Goal: Check status: Check status

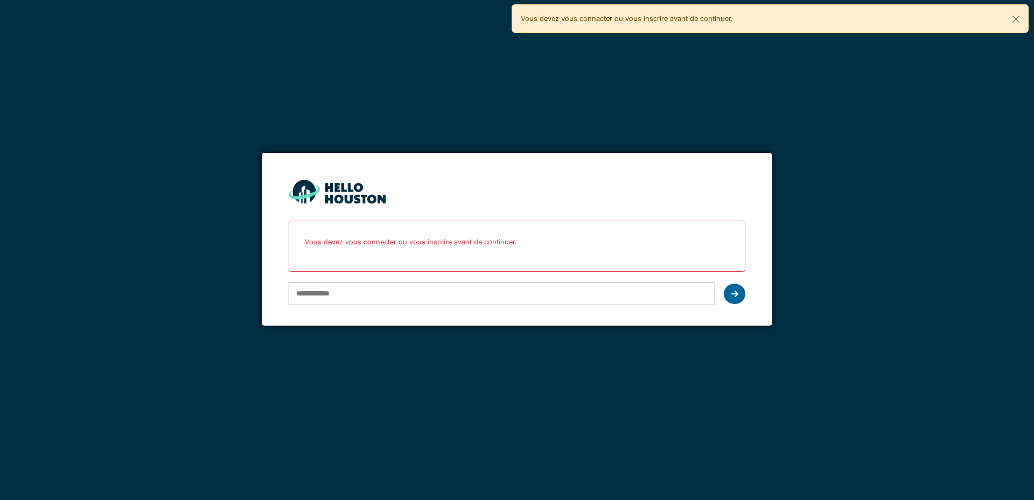
type input "**********"
drag, startPoint x: 736, startPoint y: 289, endPoint x: 741, endPoint y: 290, distance: 5.6
click at [738, 289] on div at bounding box center [735, 294] width 22 height 20
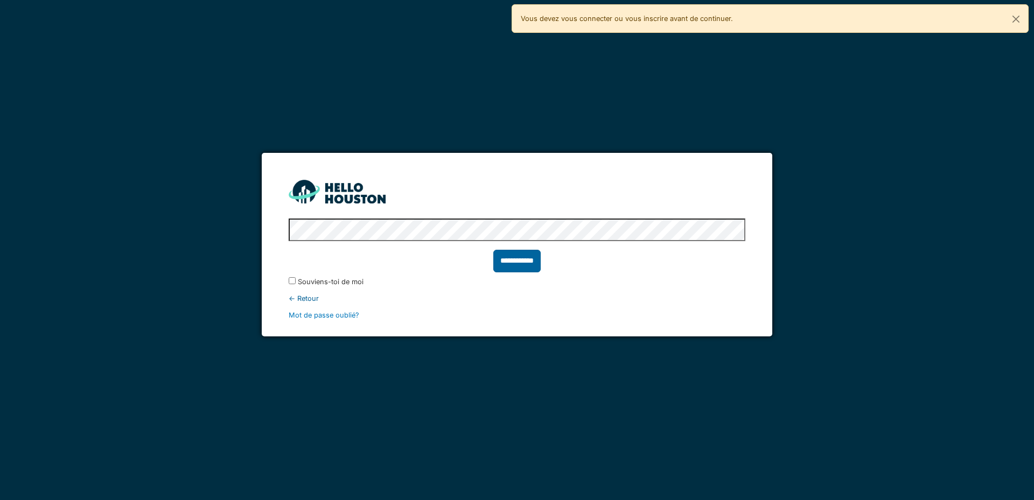
click at [516, 263] on input "**********" at bounding box center [516, 261] width 47 height 23
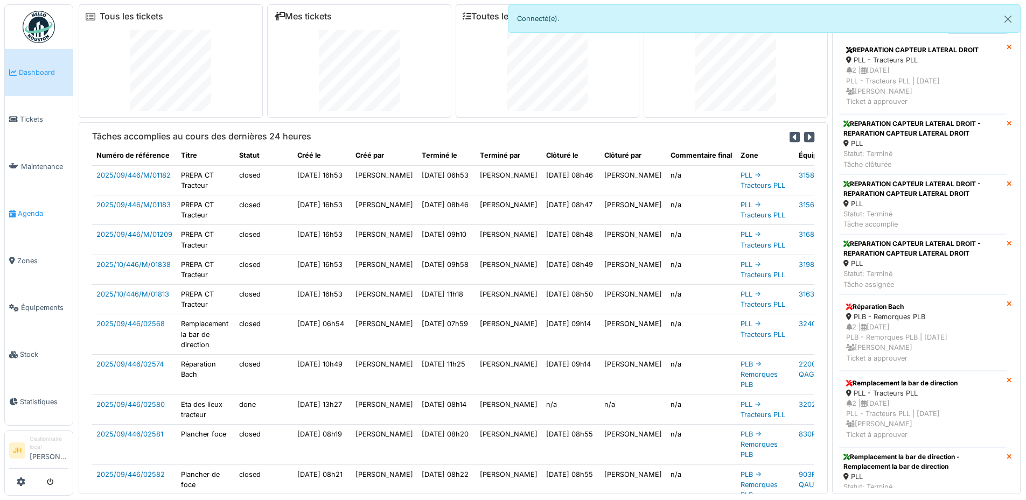
click at [45, 214] on link "Agenda" at bounding box center [39, 213] width 68 height 47
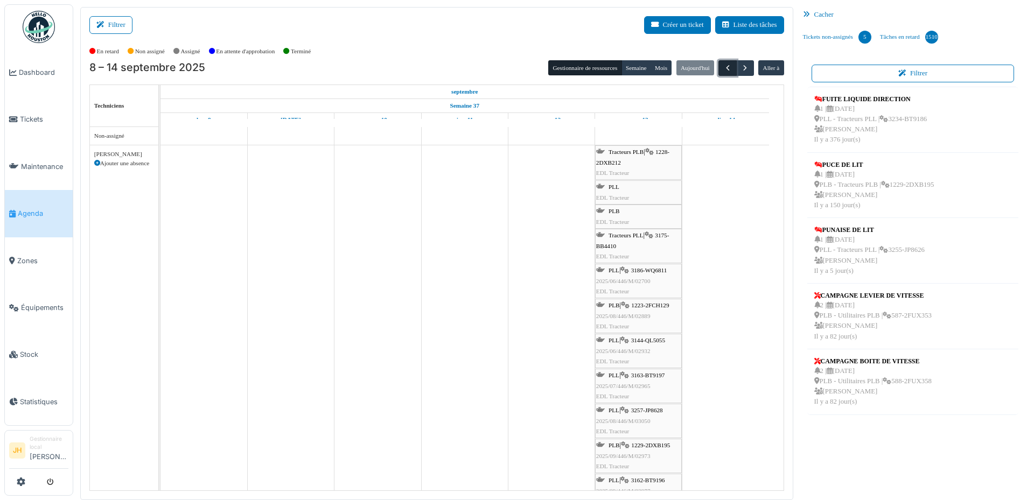
click at [723, 69] on span "button" at bounding box center [727, 68] width 9 height 9
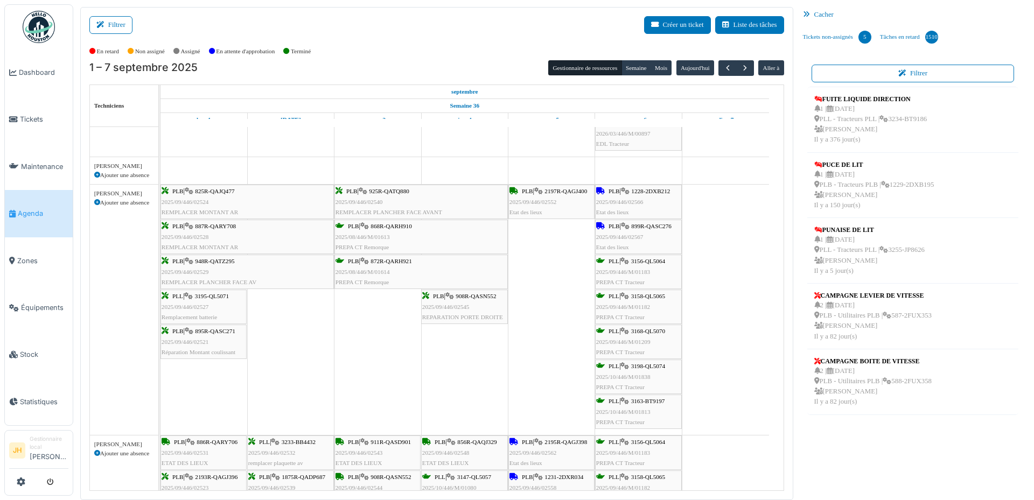
click at [24, 208] on span "Agenda" at bounding box center [43, 213] width 51 height 10
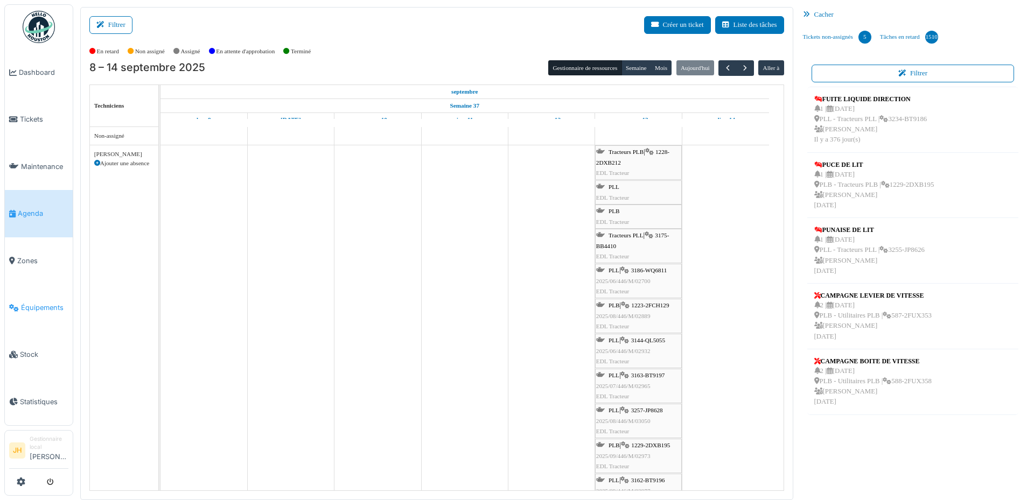
click at [45, 306] on link "Équipements" at bounding box center [39, 307] width 68 height 47
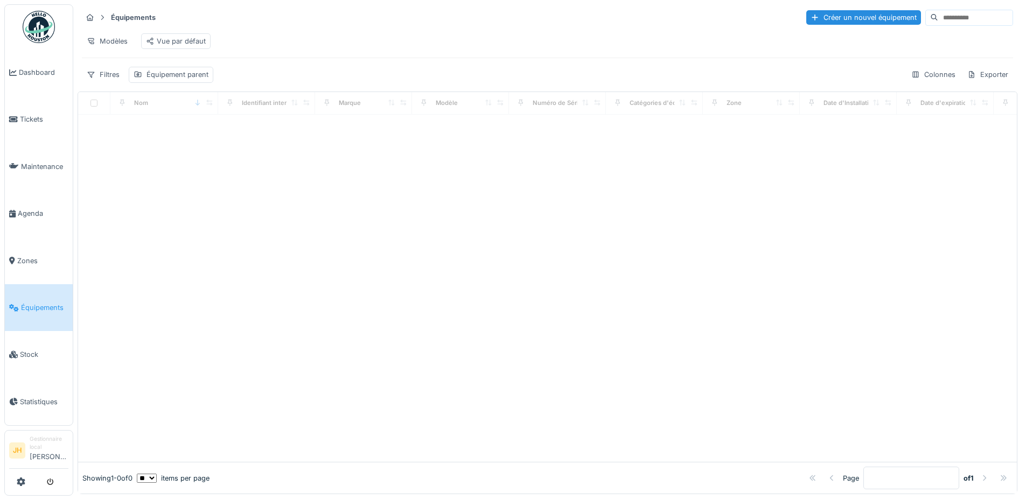
click at [938, 17] on input at bounding box center [975, 17] width 74 height 15
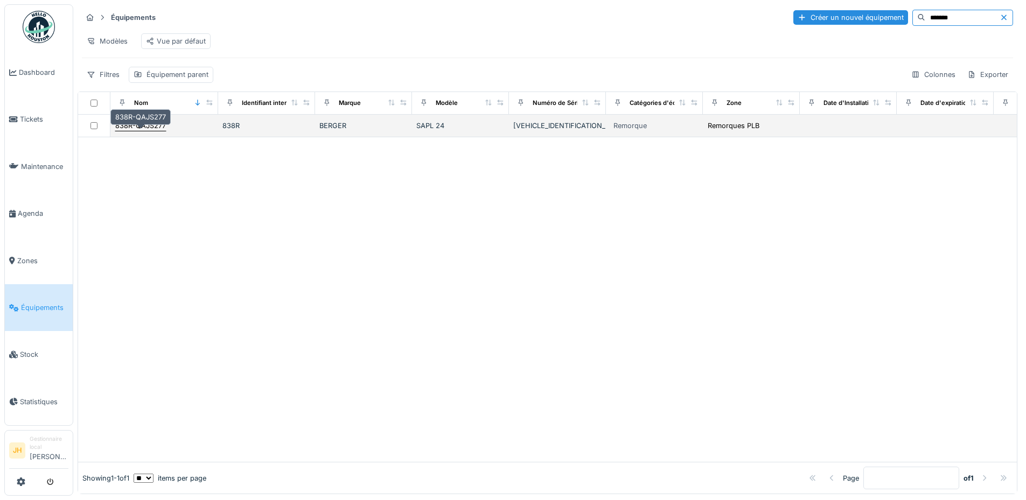
type input "*******"
click at [152, 131] on div "838R-QAJS277" at bounding box center [140, 126] width 51 height 10
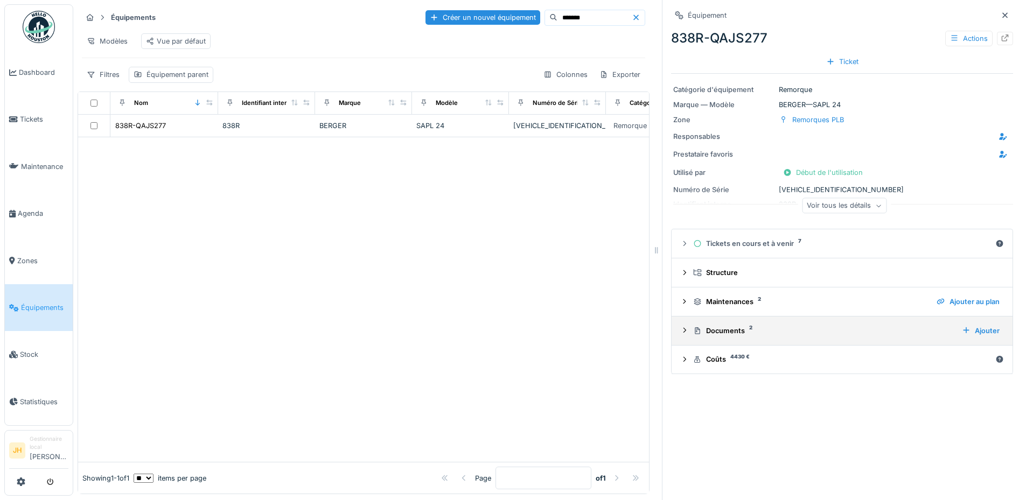
click at [714, 331] on div "Documents 2" at bounding box center [823, 331] width 260 height 10
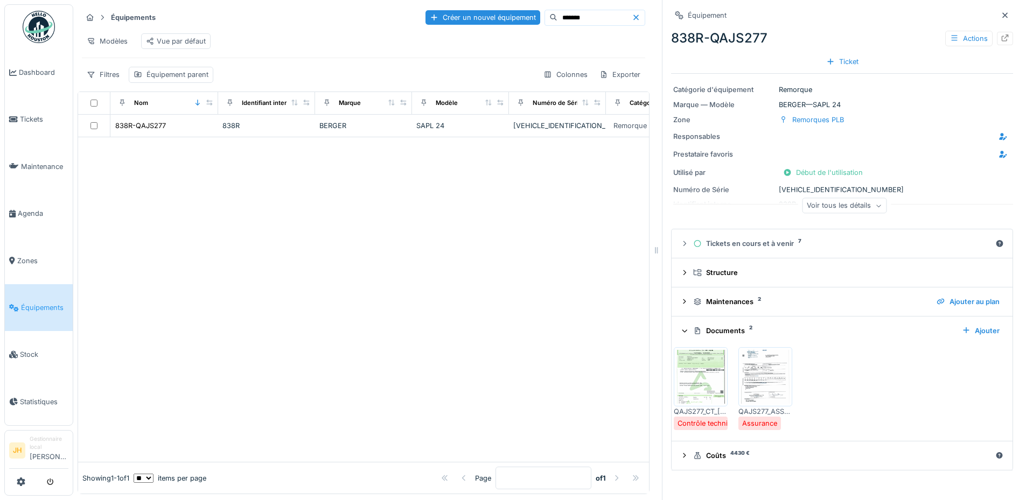
click at [687, 370] on img at bounding box center [700, 377] width 48 height 54
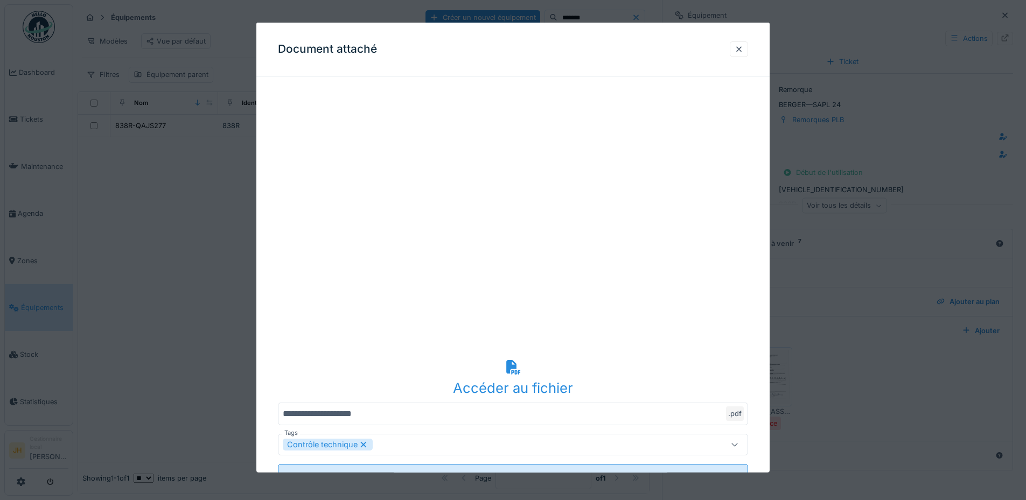
click at [525, 391] on div "Accéder au fichier" at bounding box center [513, 387] width 470 height 20
click at [740, 49] on div at bounding box center [738, 49] width 9 height 10
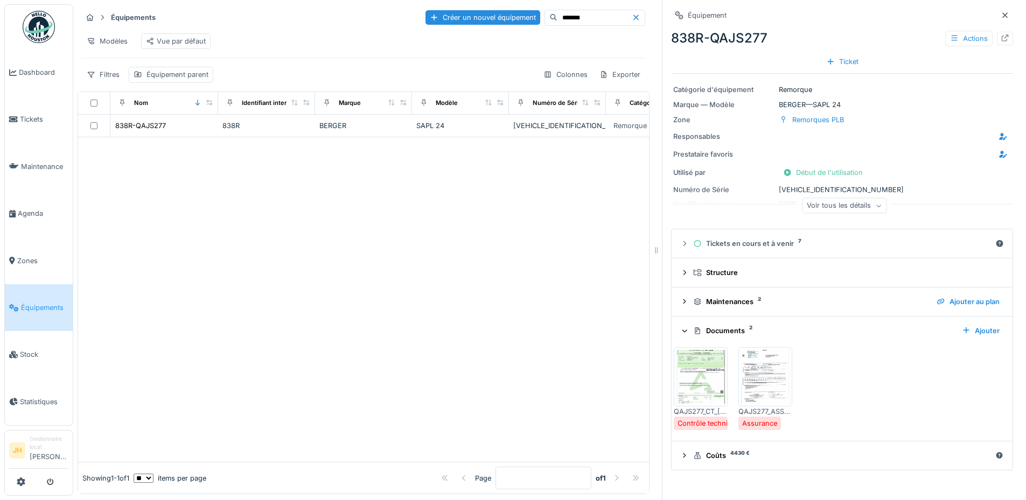
click at [557, 18] on input "*******" at bounding box center [594, 17] width 74 height 15
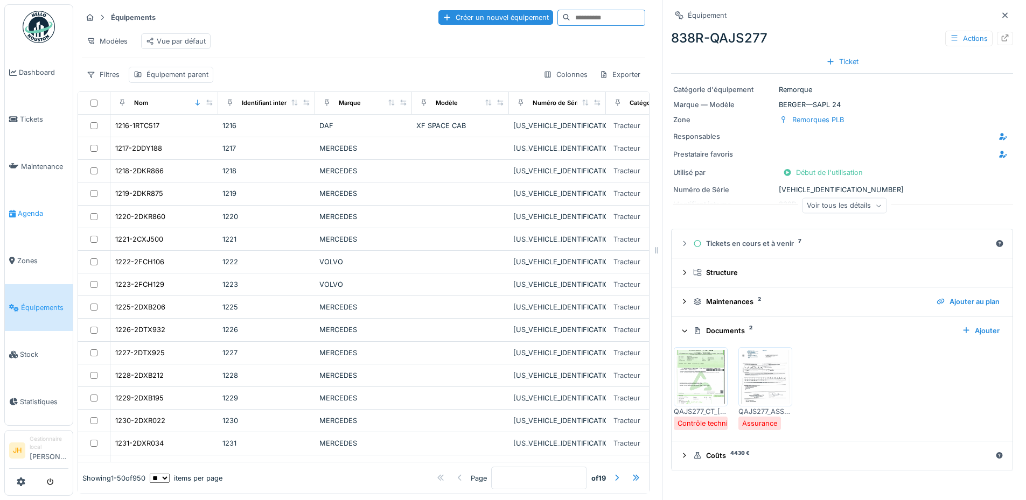
click at [43, 208] on span "Agenda" at bounding box center [43, 213] width 51 height 10
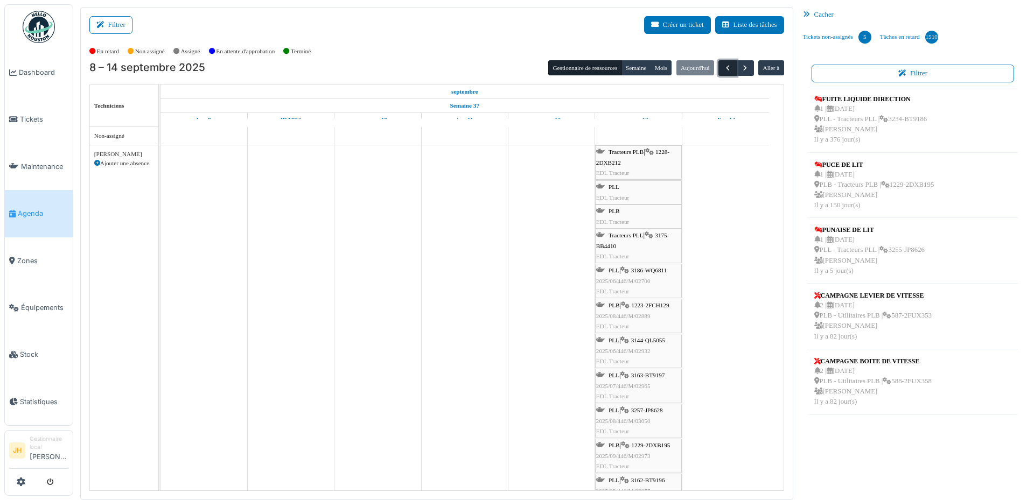
click at [723, 71] on span "button" at bounding box center [727, 68] width 9 height 9
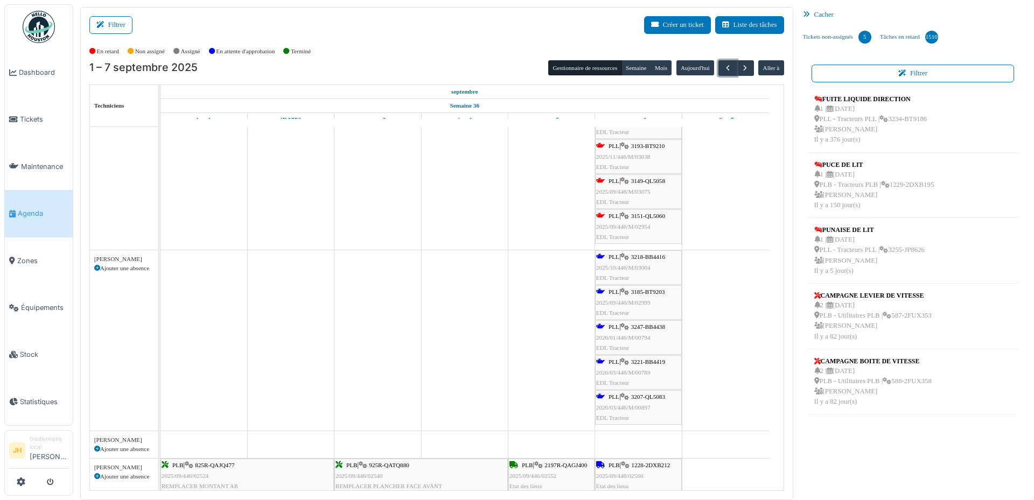
scroll to position [485, 0]
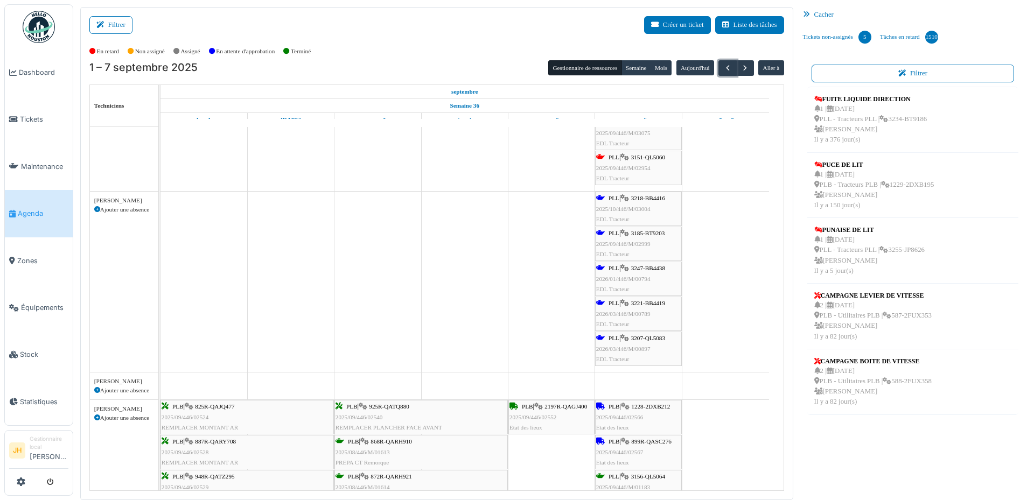
click at [649, 339] on span "3207-QL5083" at bounding box center [648, 338] width 34 height 6
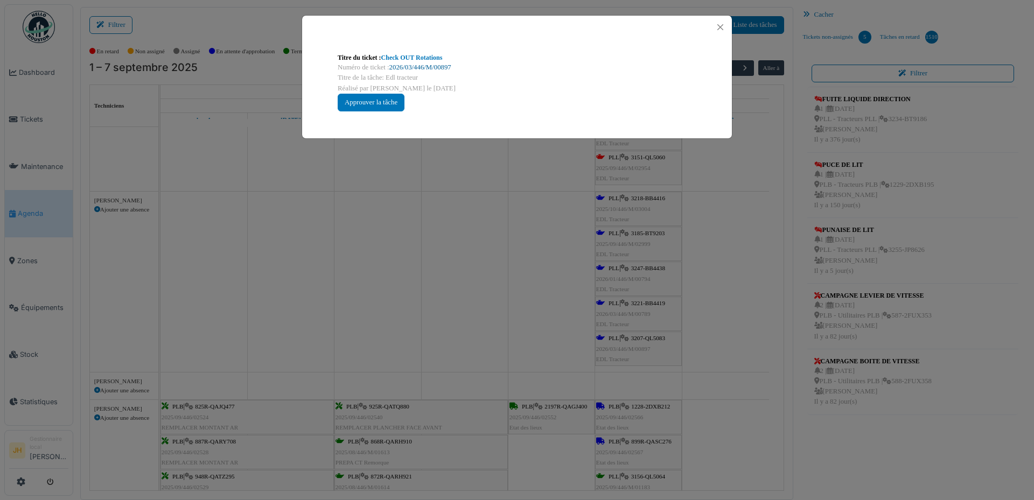
click at [437, 67] on link "2026/03/446/M/00897" at bounding box center [420, 68] width 62 height 8
click at [722, 26] on button "Close" at bounding box center [720, 27] width 15 height 15
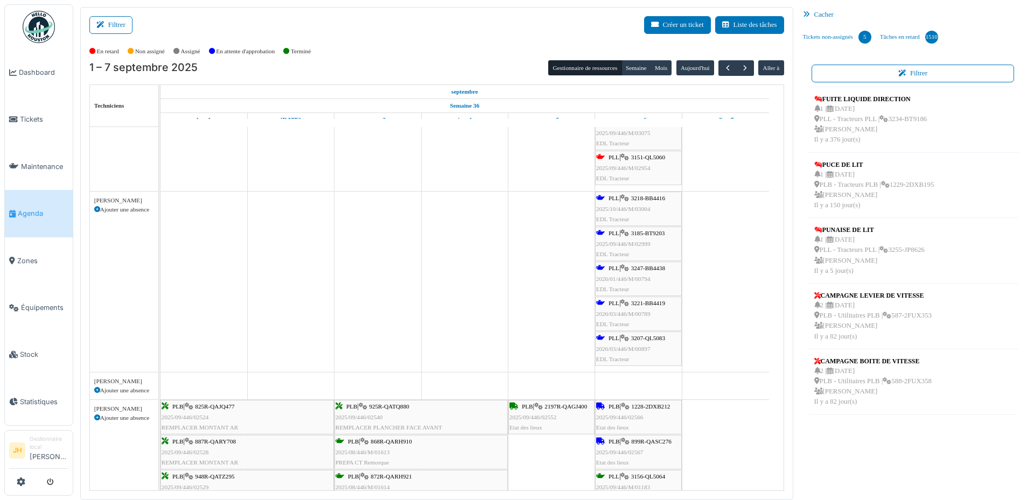
click at [655, 299] on div "PLL | 3221-BB4419 2026/03/446/M/00789 EDL Tracteur" at bounding box center [638, 313] width 85 height 31
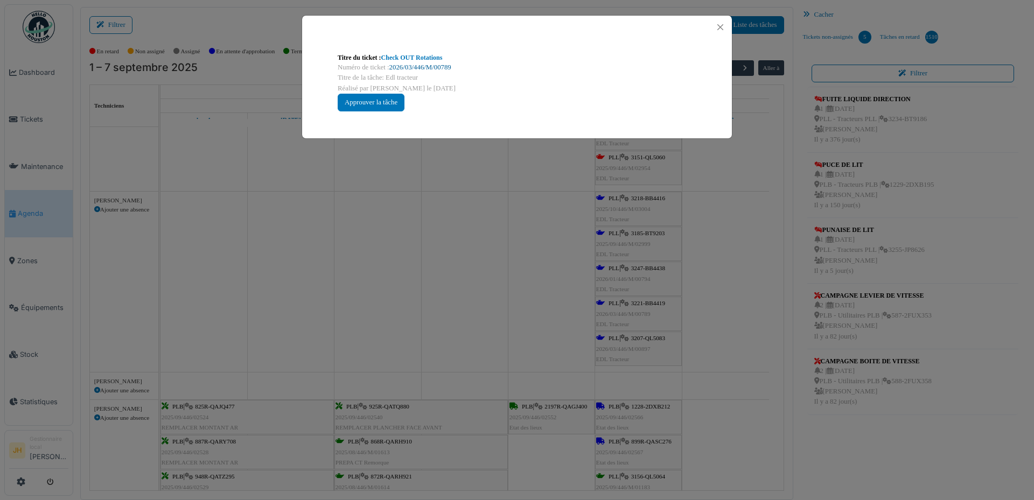
click at [436, 67] on link "2026/03/446/M/00789" at bounding box center [420, 68] width 62 height 8
click at [718, 31] on button "Close" at bounding box center [720, 27] width 15 height 15
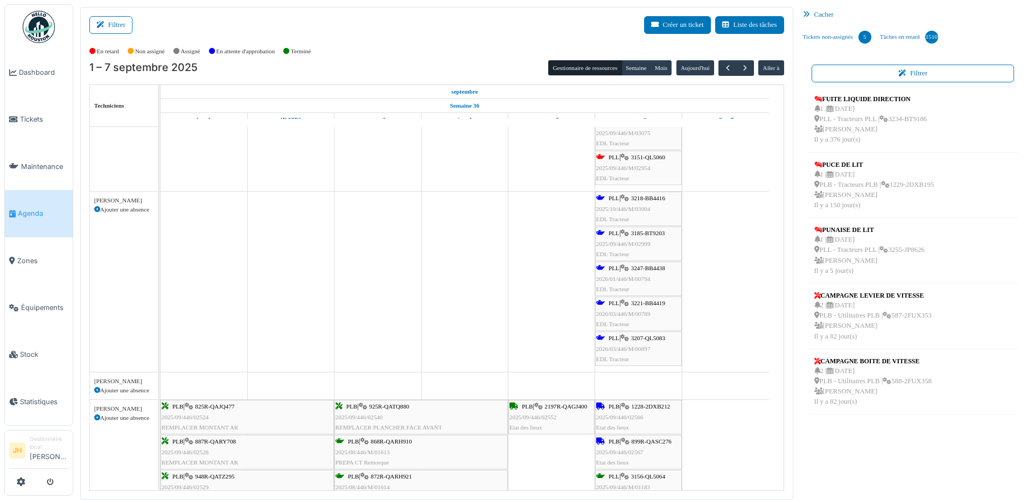
click at [654, 229] on div "PLL | 3185-BT9203 2025/09/446/M/02999 EDL Tracteur" at bounding box center [638, 243] width 85 height 31
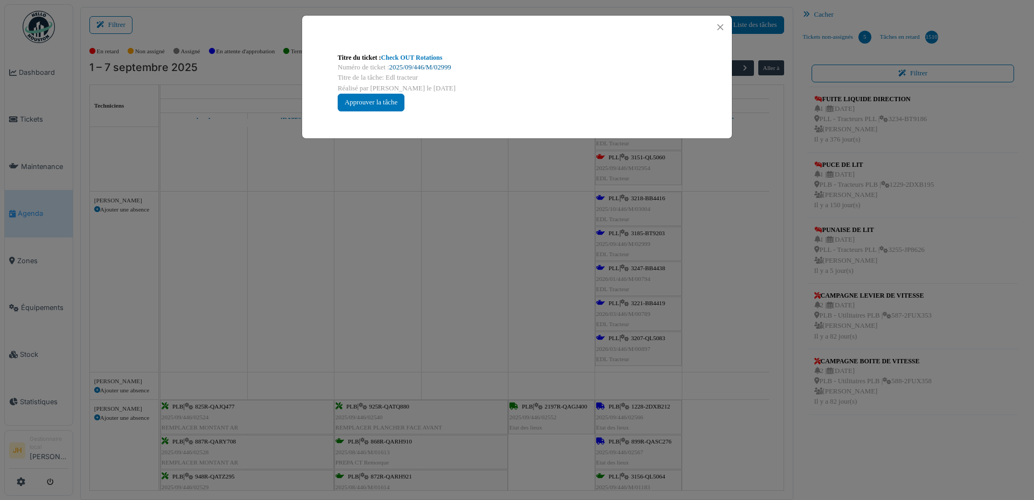
click at [429, 66] on link "2025/09/446/M/02999" at bounding box center [420, 68] width 62 height 8
click at [722, 26] on button "Close" at bounding box center [720, 27] width 15 height 15
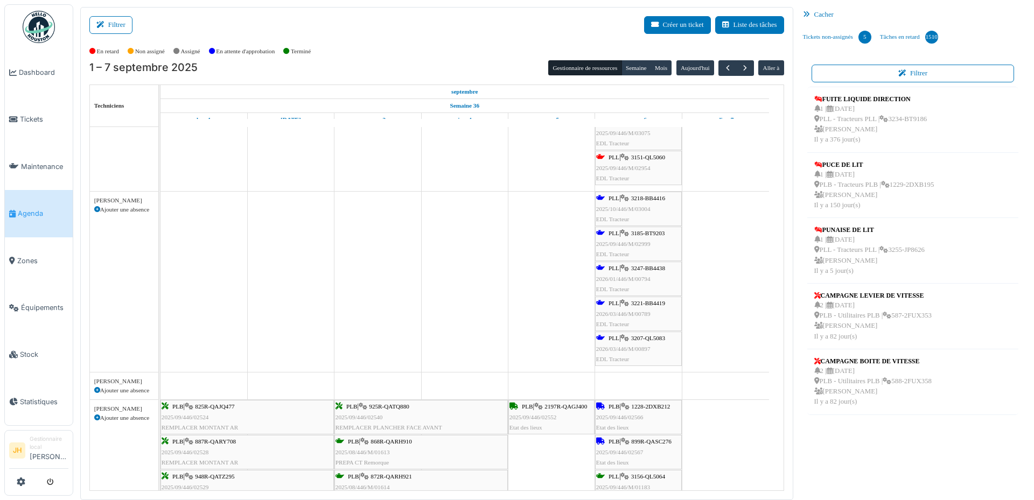
click at [657, 268] on span "3247-BB4438" at bounding box center [648, 268] width 34 height 6
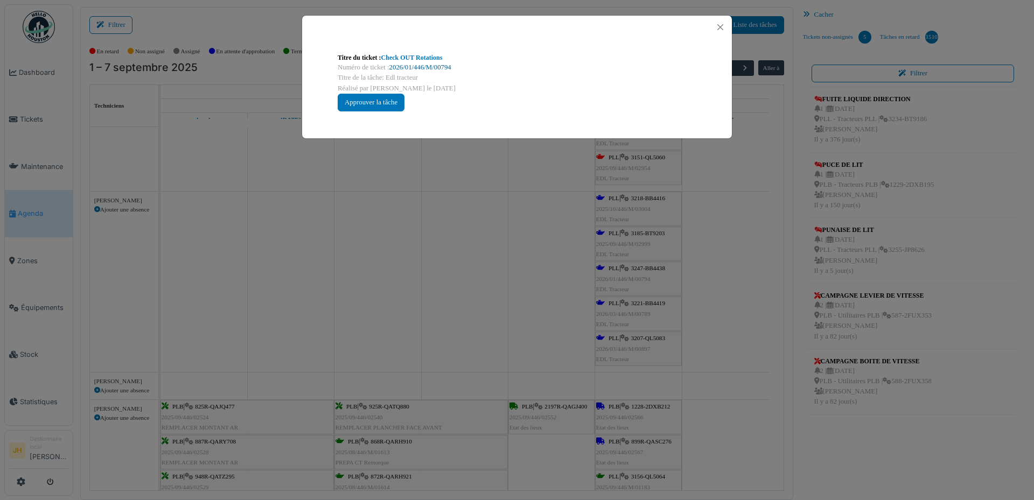
click at [447, 68] on link "2026/01/446/M/00794" at bounding box center [420, 68] width 62 height 8
click at [719, 30] on button "Close" at bounding box center [720, 27] width 15 height 15
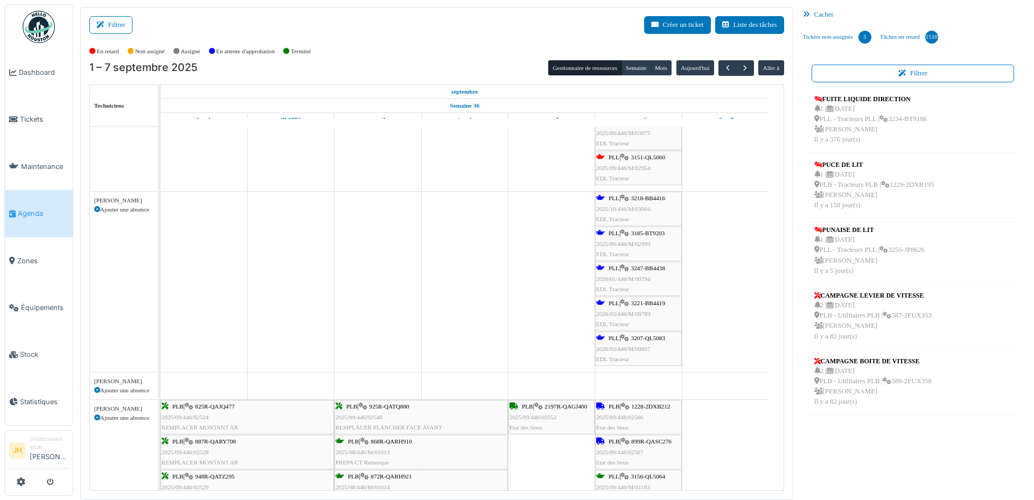
click at [637, 195] on span "3218-BB4416" at bounding box center [648, 198] width 34 height 6
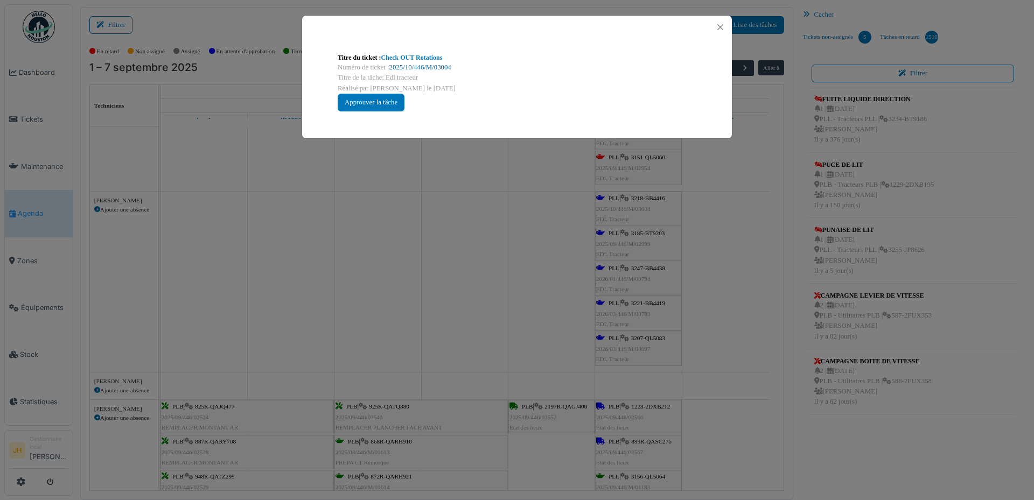
click at [438, 69] on link "2025/10/446/M/03004" at bounding box center [420, 68] width 62 height 8
click at [716, 25] on button "Close" at bounding box center [720, 27] width 15 height 15
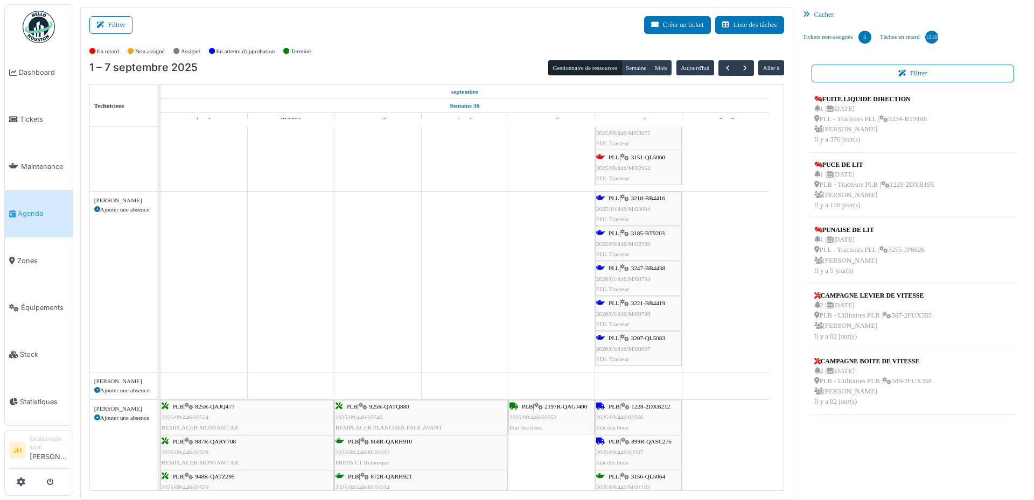
click at [56, 208] on span "Agenda" at bounding box center [43, 213] width 51 height 10
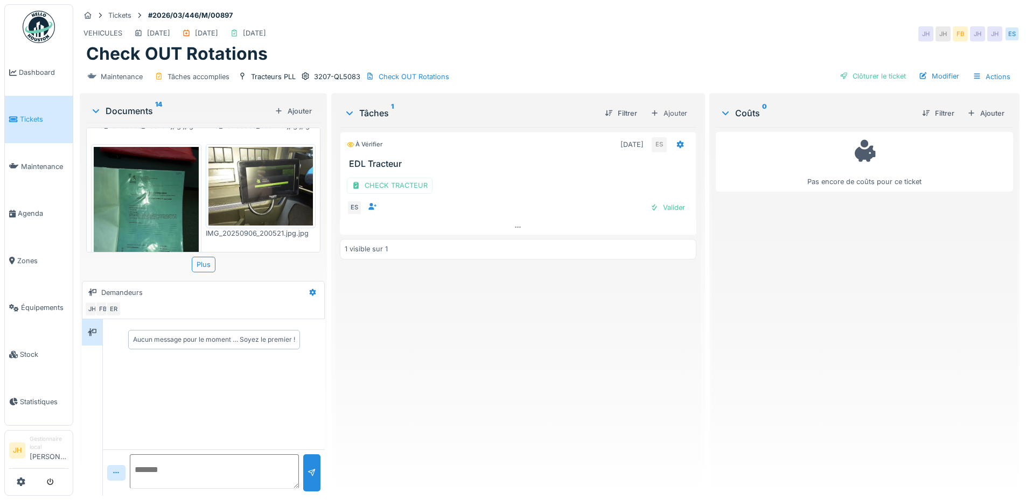
scroll to position [162, 0]
click at [390, 185] on div "CHECK TRACTEUR" at bounding box center [390, 186] width 86 height 16
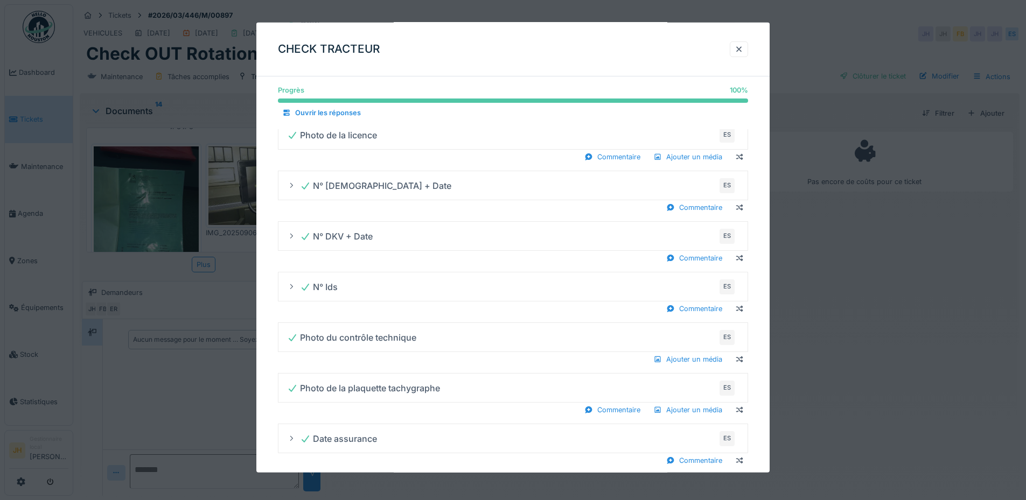
scroll to position [579, 0]
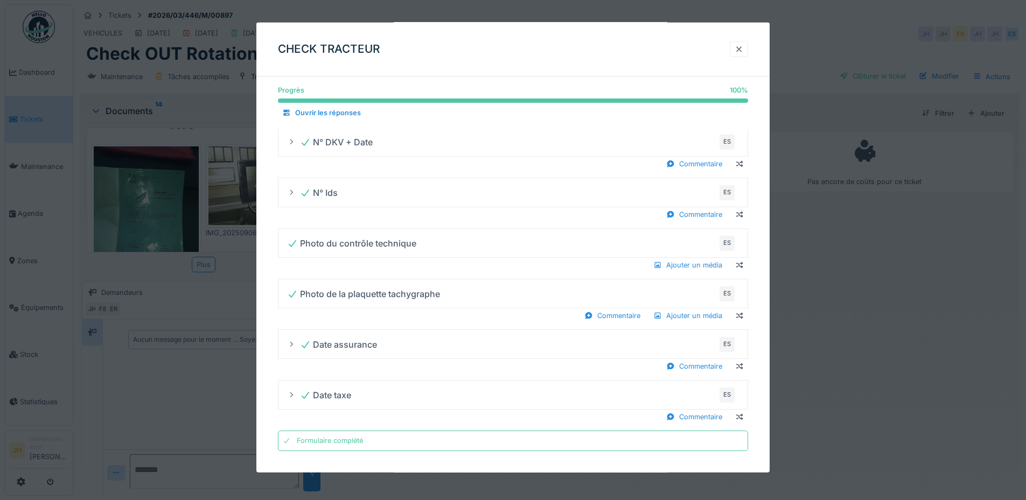
click at [738, 47] on div at bounding box center [738, 49] width 9 height 10
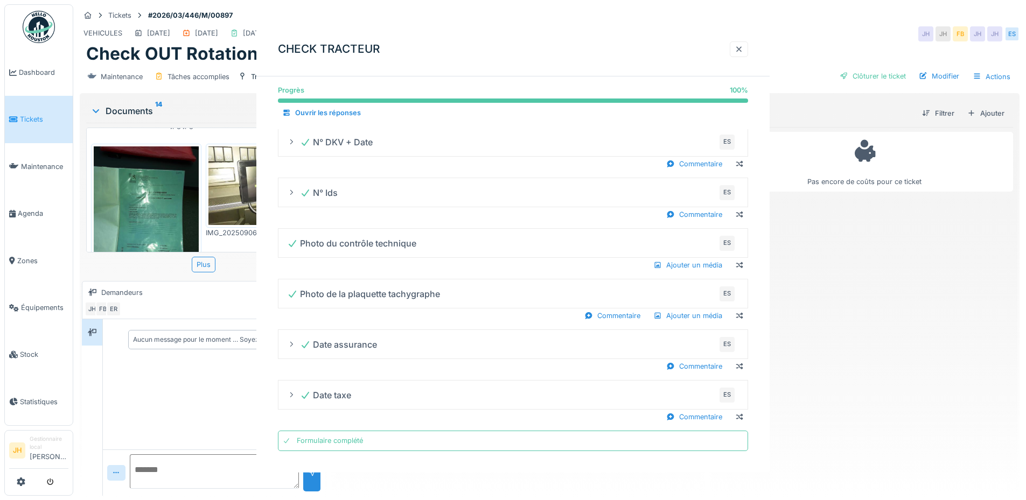
scroll to position [0, 0]
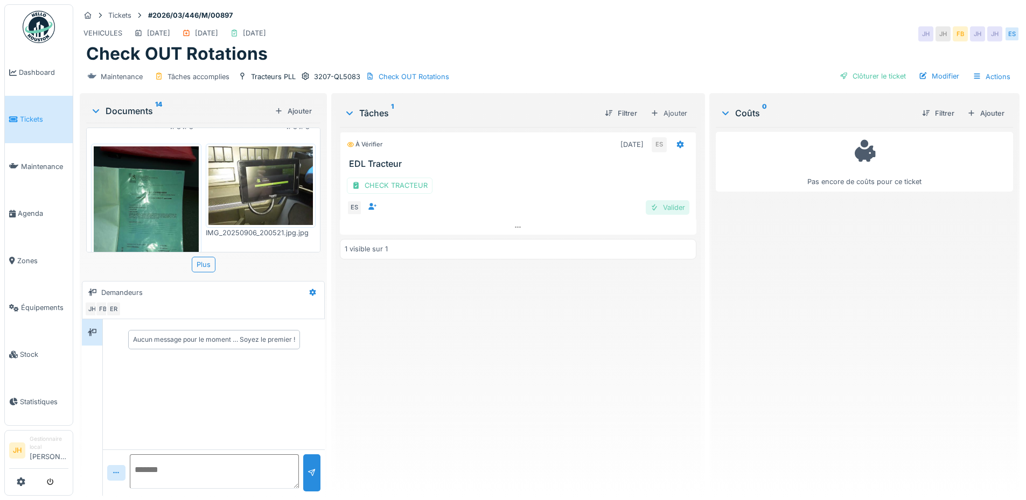
click at [668, 202] on div "Valider" at bounding box center [668, 207] width 44 height 15
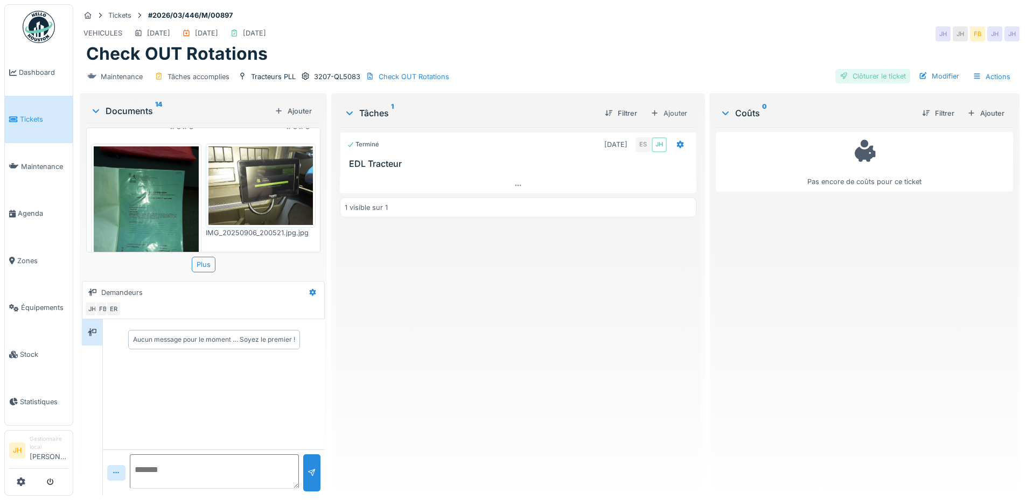
click at [841, 76] on div "Clôturer le ticket" at bounding box center [872, 76] width 75 height 15
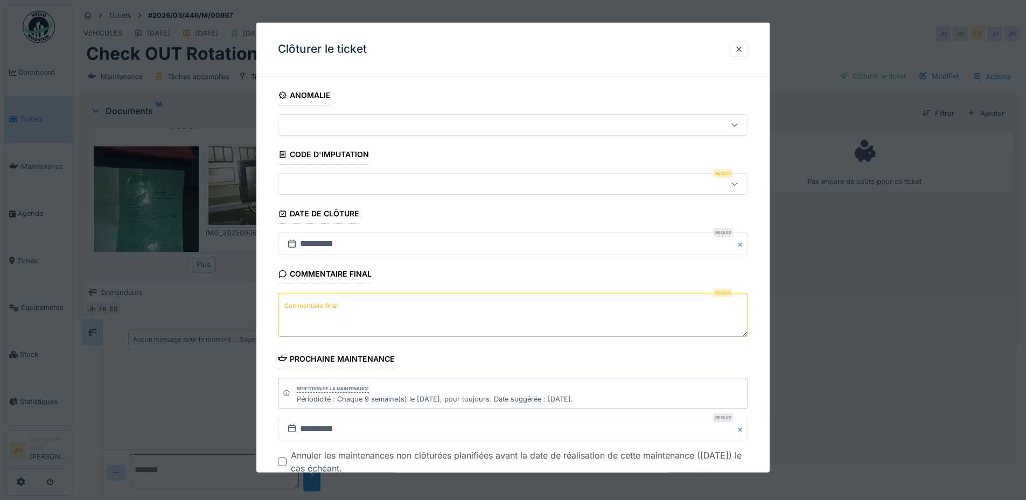
click at [352, 176] on div at bounding box center [513, 184] width 470 height 22
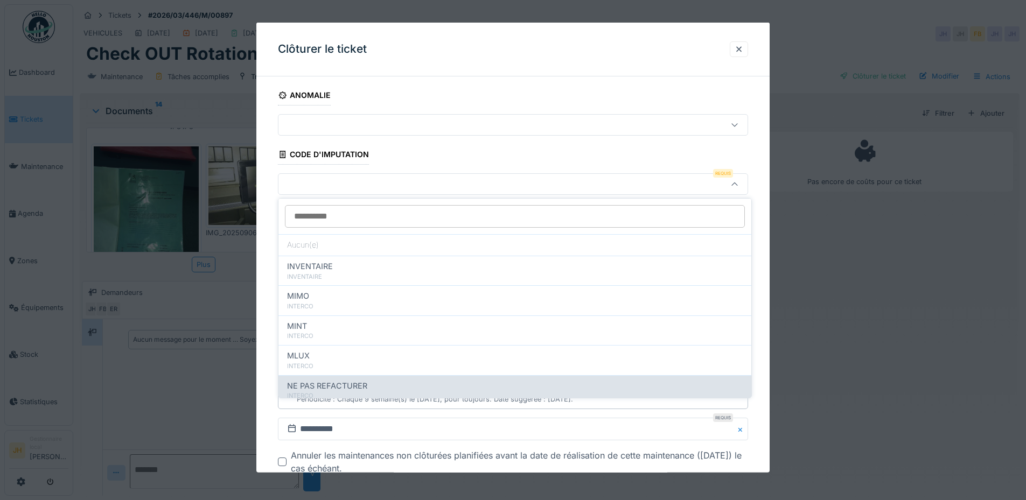
click at [354, 386] on span "NE PAS REFACTURER" at bounding box center [327, 386] width 80 height 12
type input "****"
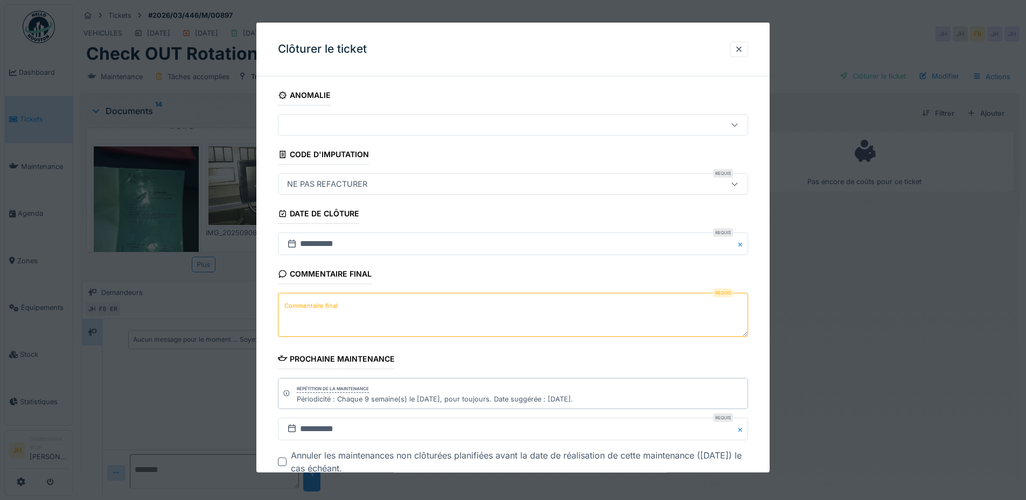
click at [347, 293] on div "Commentaire final Requis Commentaire final" at bounding box center [513, 302] width 470 height 76
click at [346, 304] on textarea "Commentaire final" at bounding box center [513, 315] width 470 height 44
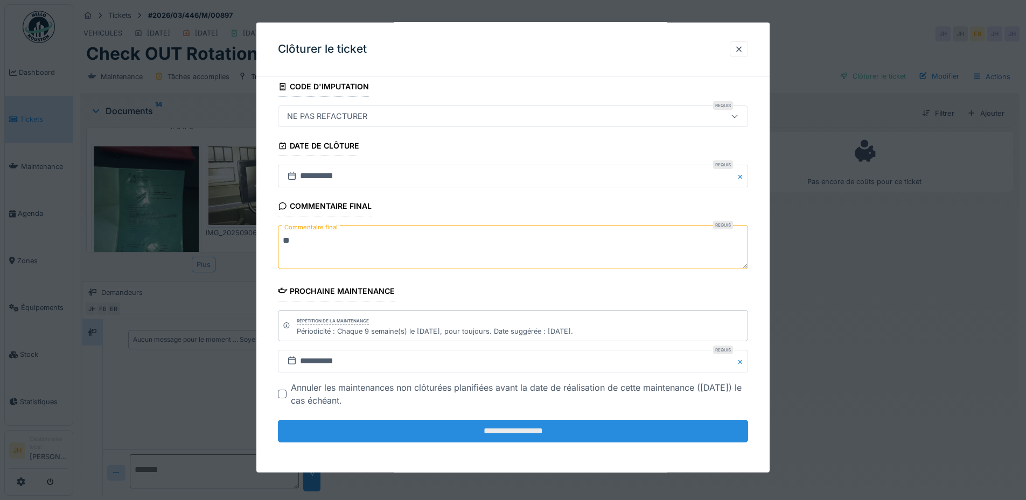
type textarea "**"
click at [506, 434] on input "**********" at bounding box center [513, 431] width 470 height 23
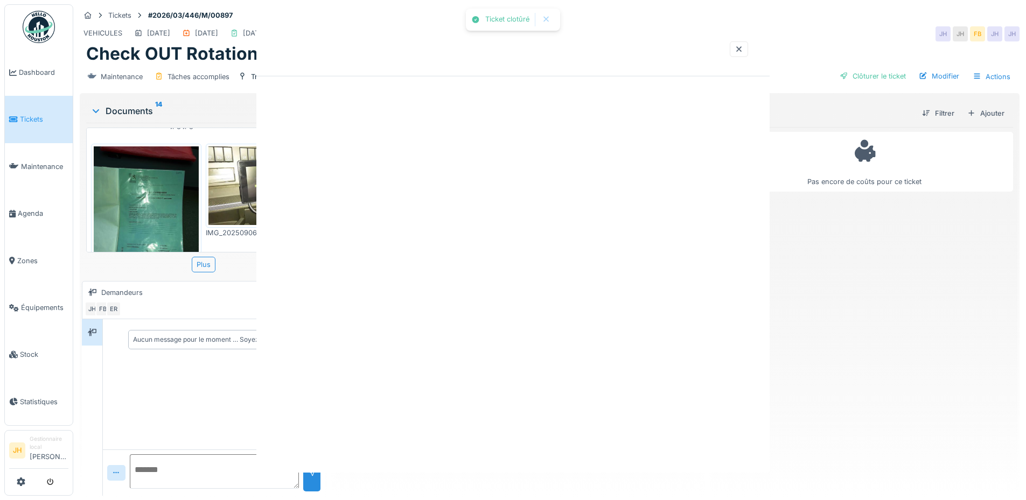
scroll to position [0, 0]
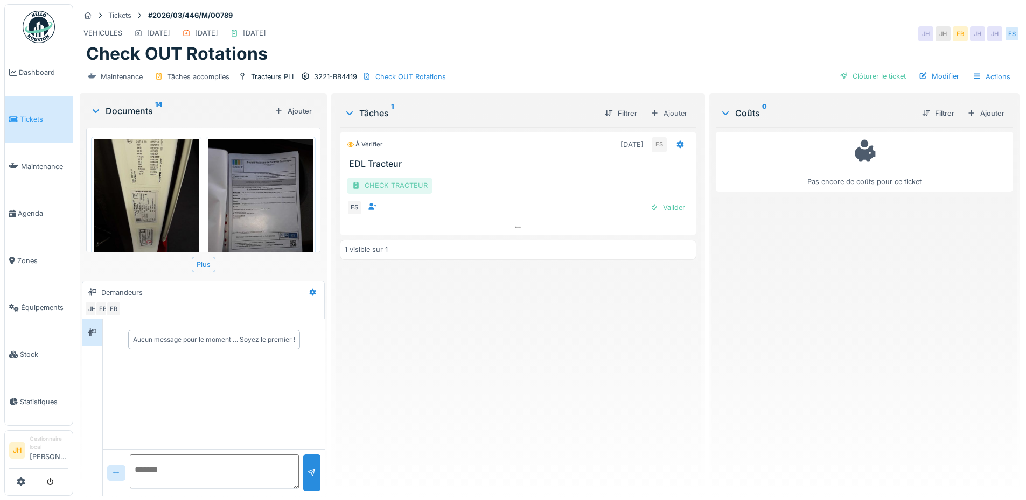
click at [391, 190] on div "CHECK TRACTEUR" at bounding box center [390, 186] width 86 height 16
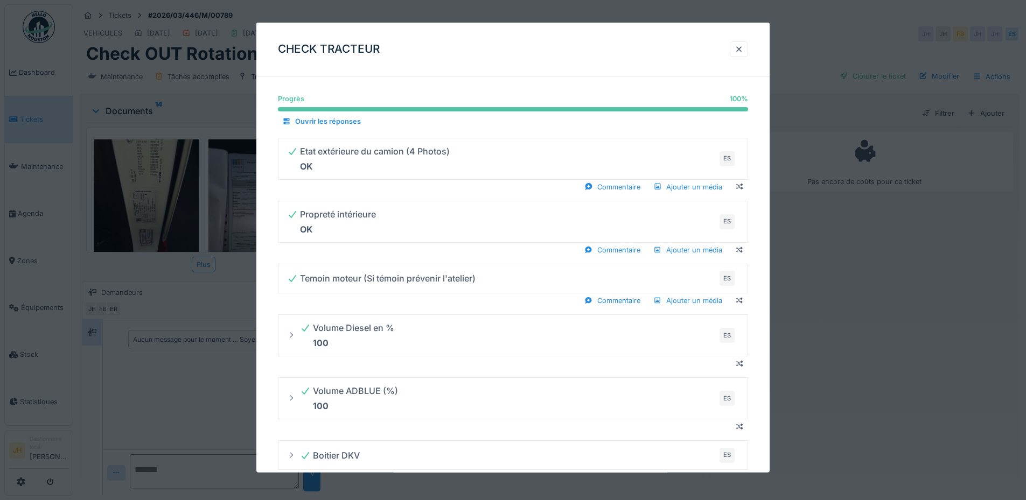
scroll to position [215, 0]
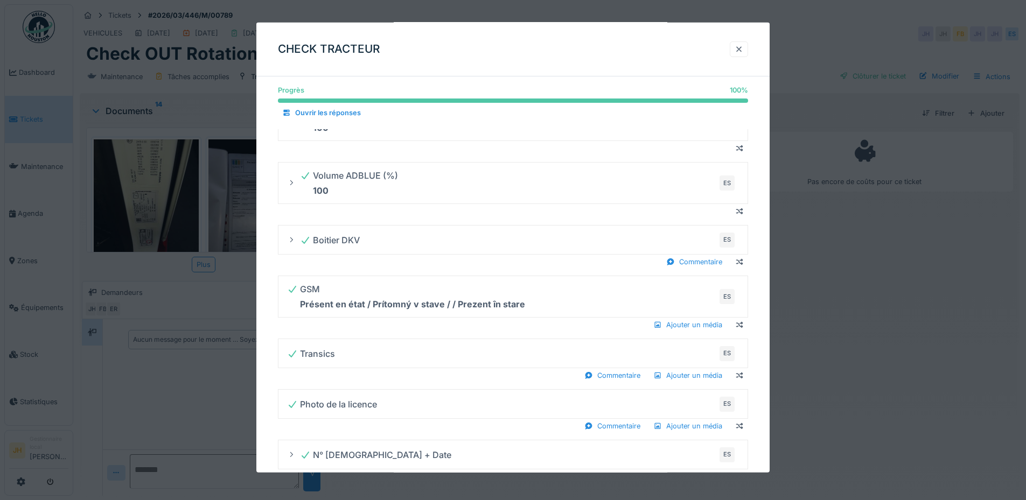
click at [741, 46] on div at bounding box center [738, 49] width 9 height 10
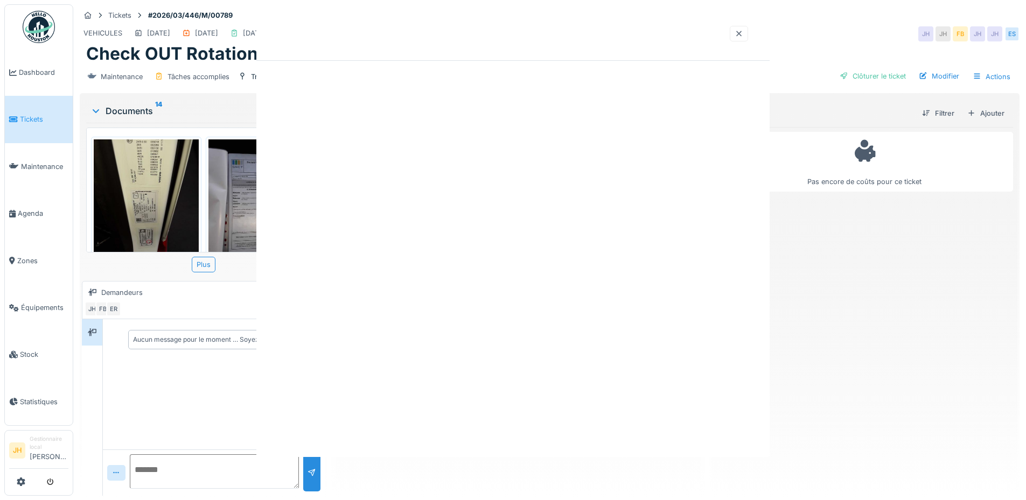
scroll to position [0, 0]
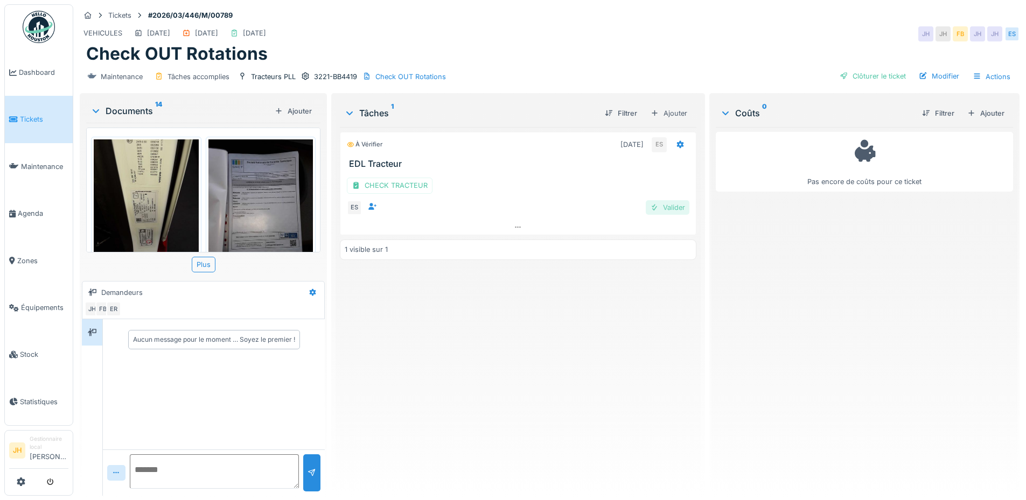
click at [662, 207] on div "Valider" at bounding box center [668, 207] width 44 height 15
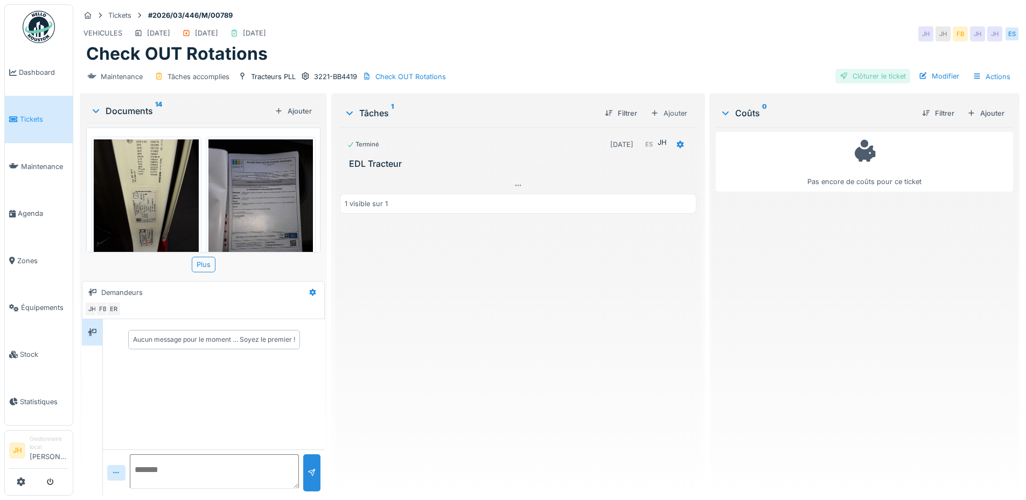
click at [882, 70] on div "Clôturer le ticket" at bounding box center [872, 76] width 75 height 15
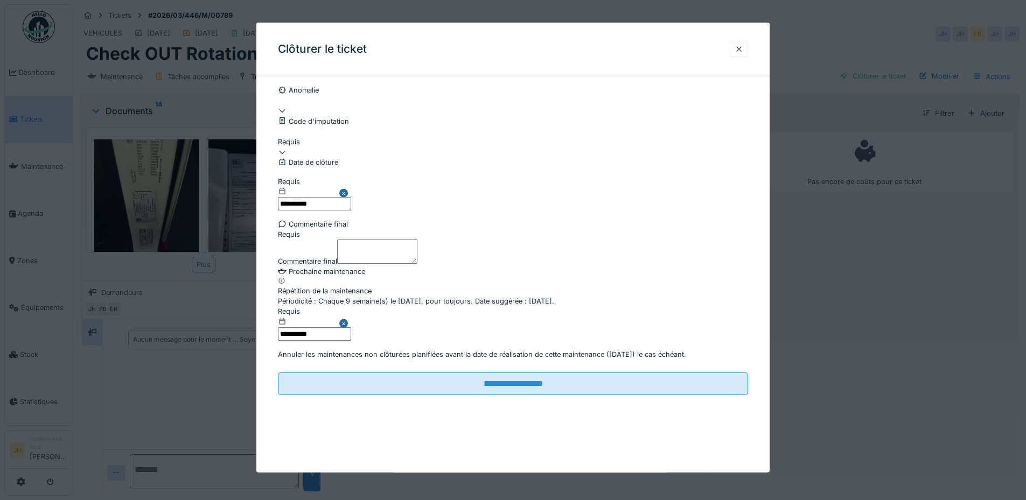
click at [356, 157] on div at bounding box center [513, 152] width 470 height 10
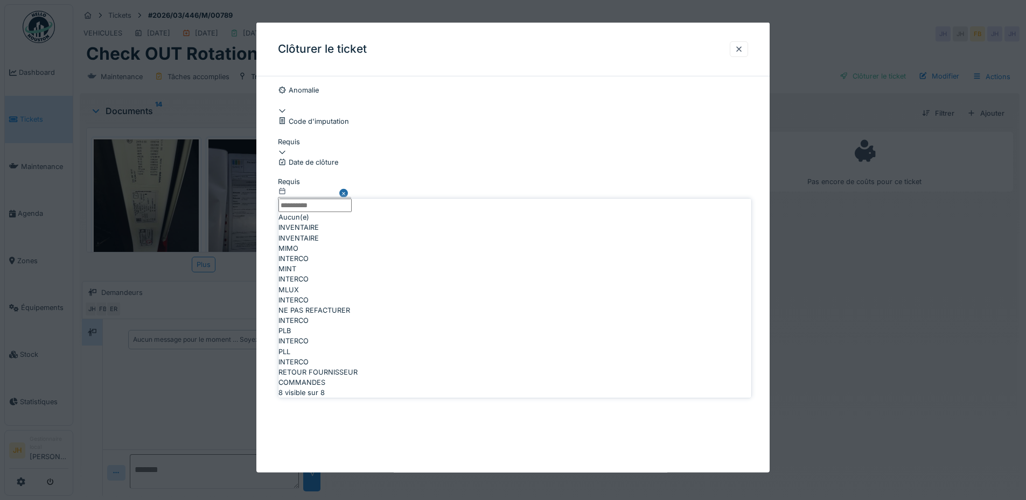
click at [350, 316] on span "NE PAS REFACTURER" at bounding box center [314, 310] width 72 height 10
type input "****"
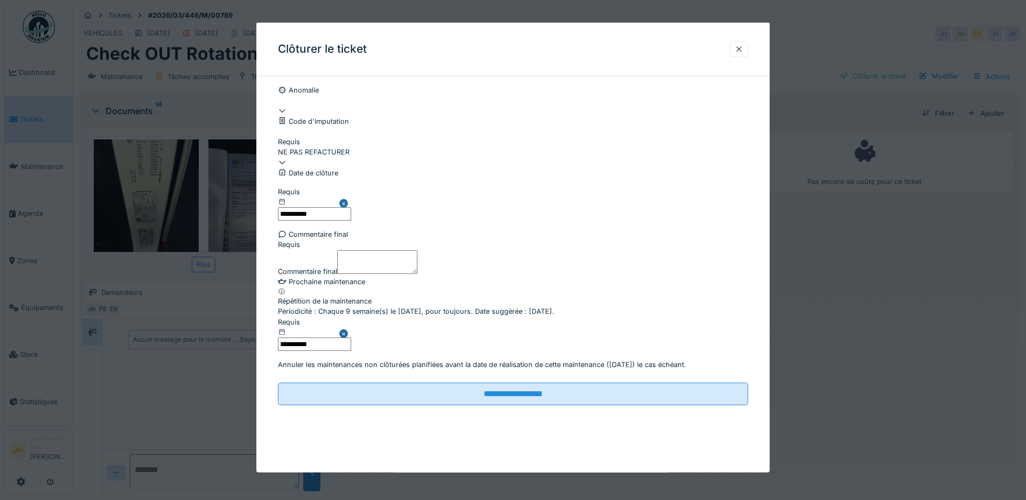
click at [348, 274] on textarea "Commentaire final" at bounding box center [377, 262] width 80 height 24
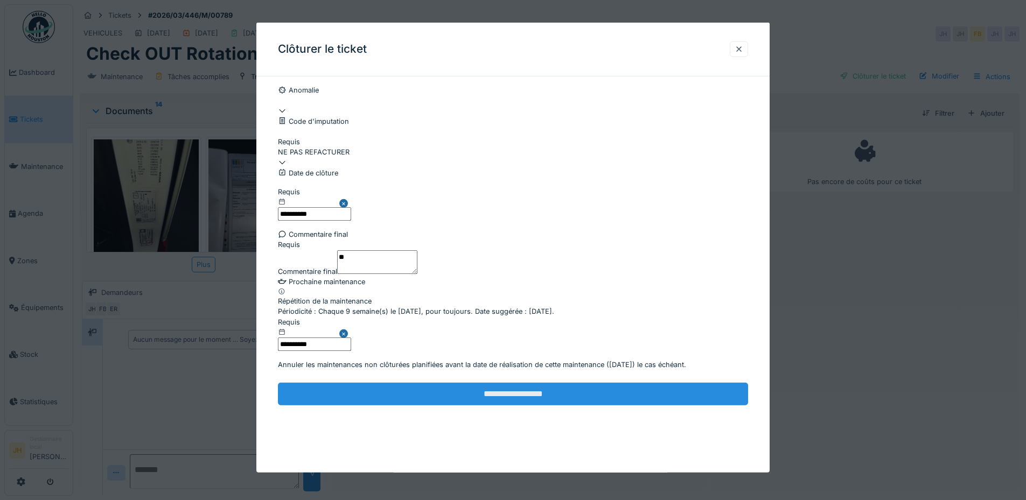
scroll to position [68, 0]
type textarea "**"
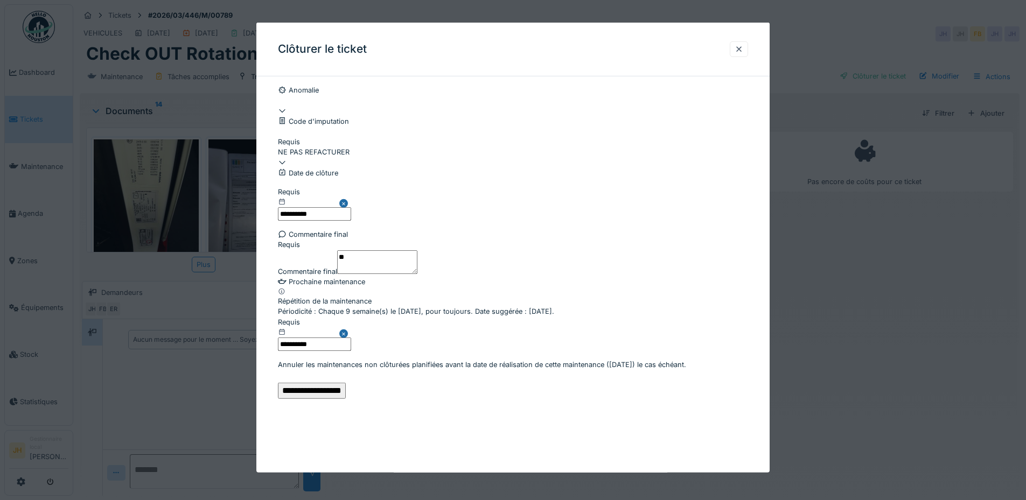
click at [346, 399] on input "**********" at bounding box center [312, 391] width 68 height 16
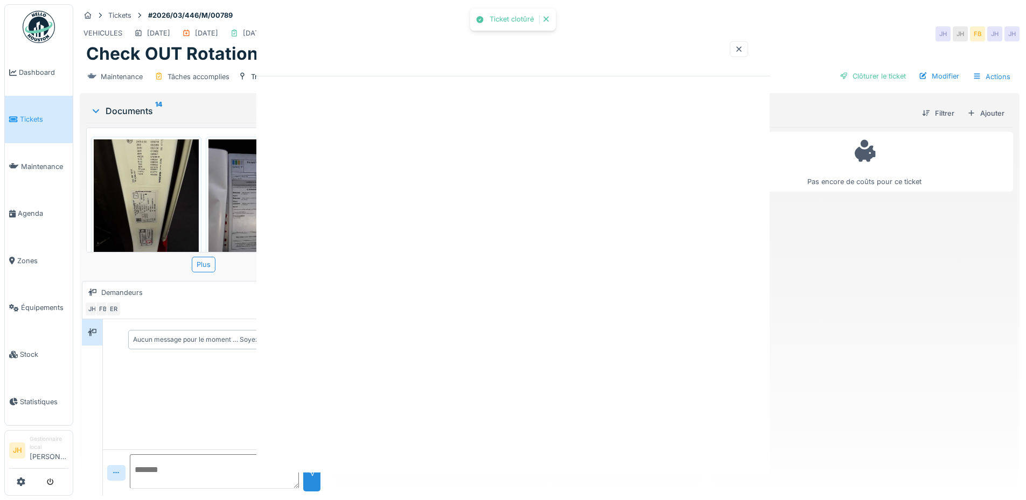
scroll to position [0, 0]
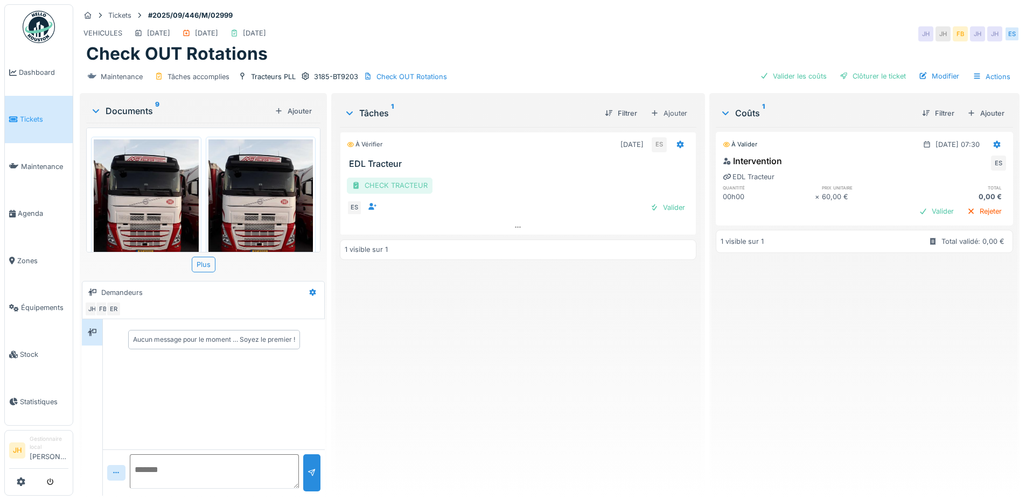
click at [401, 192] on div "CHECK TRACTEUR" at bounding box center [390, 186] width 86 height 16
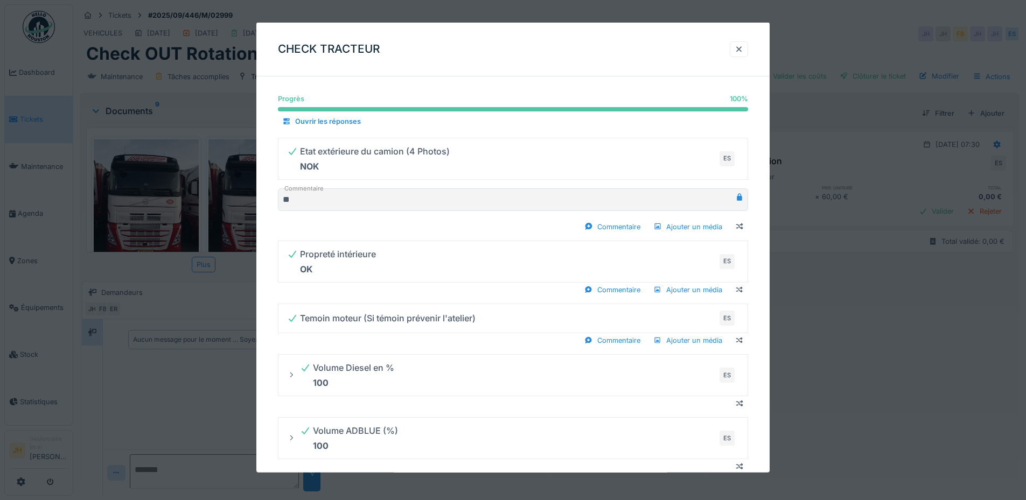
click at [170, 207] on div at bounding box center [513, 250] width 1026 height 500
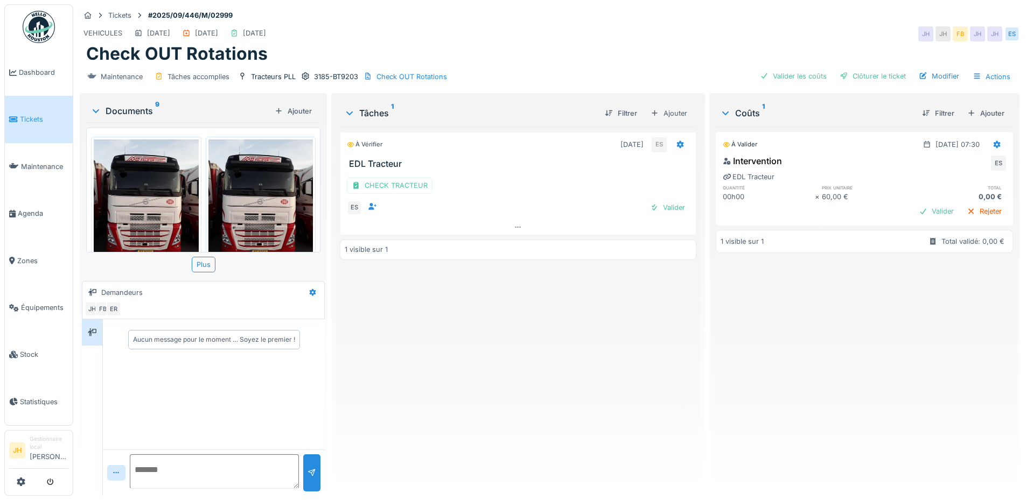
click at [258, 195] on img at bounding box center [260, 208] width 105 height 139
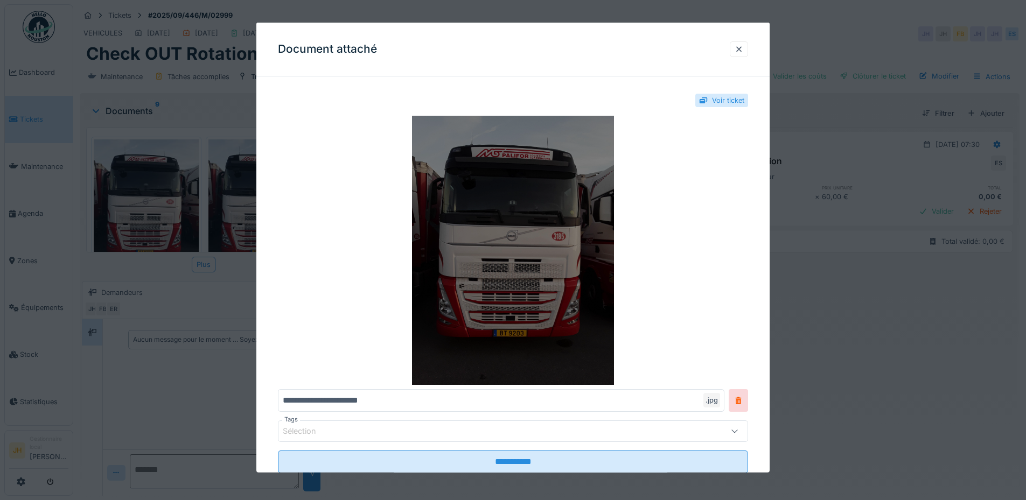
click at [574, 244] on img at bounding box center [513, 250] width 470 height 269
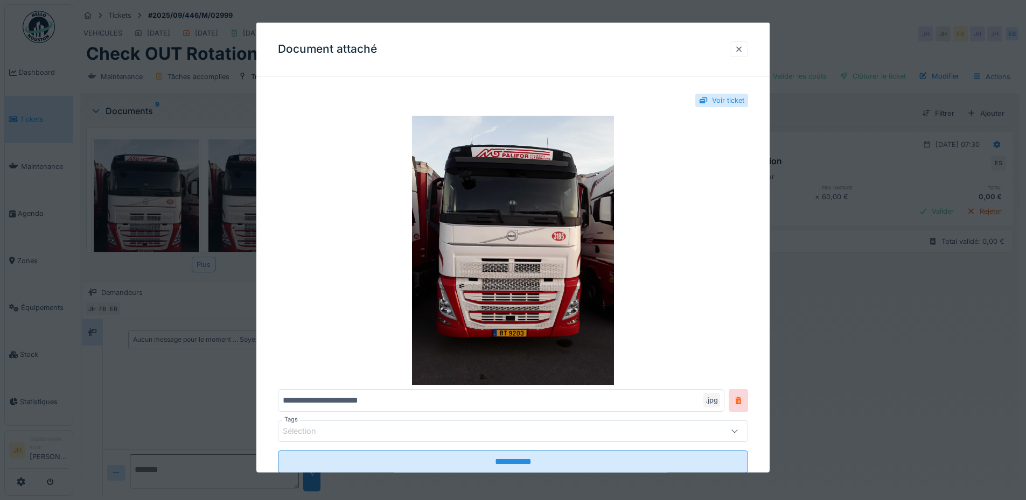
click at [743, 47] on div at bounding box center [738, 49] width 9 height 10
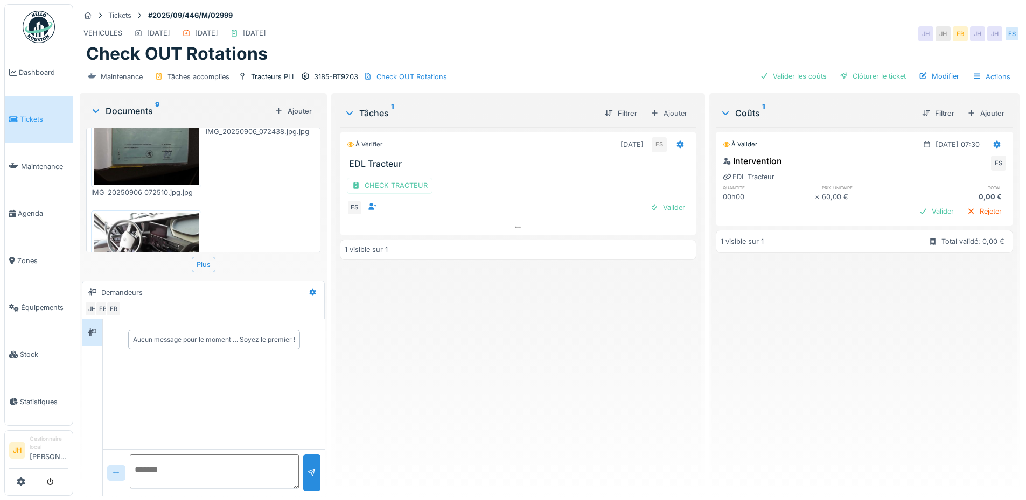
scroll to position [572, 0]
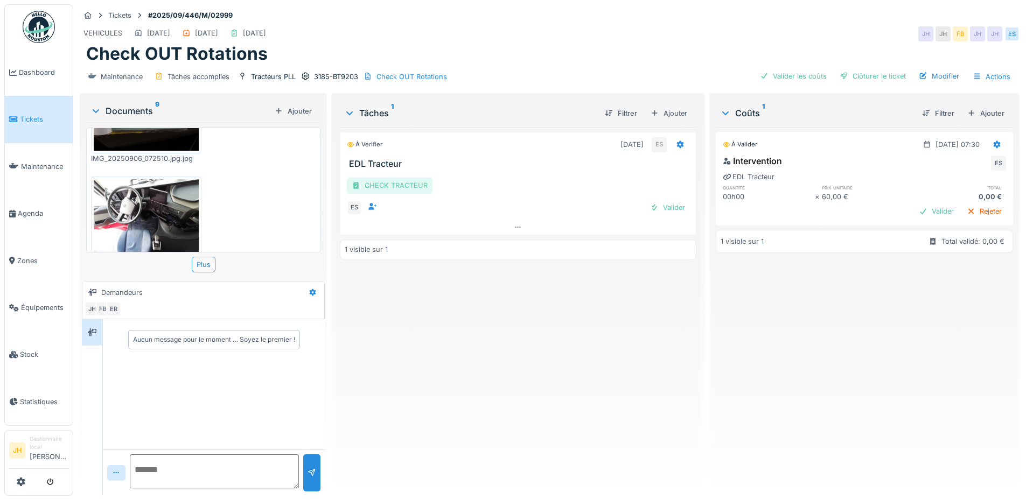
click at [390, 178] on div "CHECK TRACTEUR" at bounding box center [390, 186] width 86 height 16
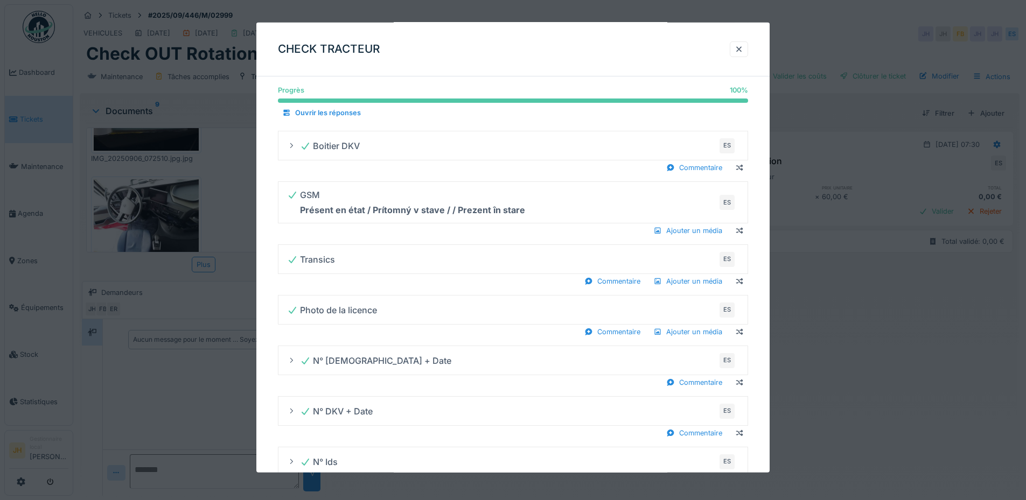
scroll to position [134, 0]
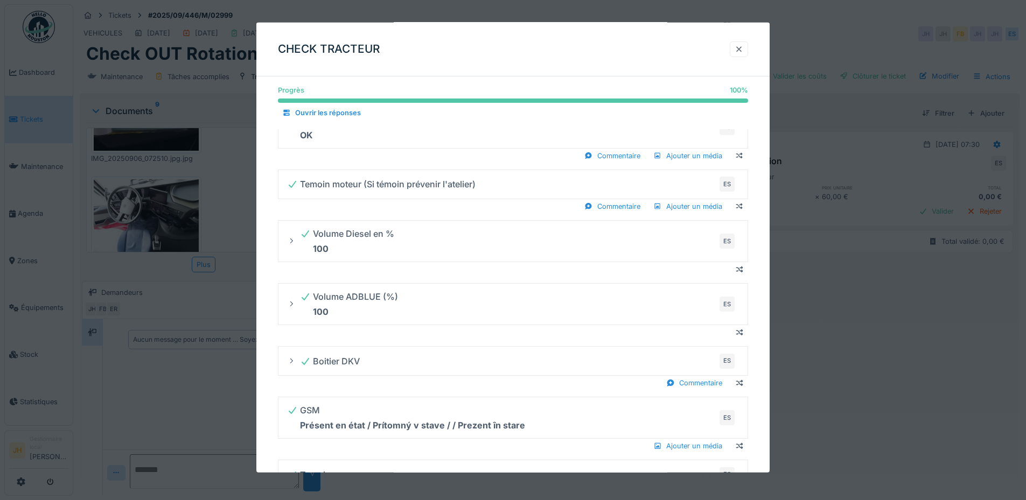
click at [743, 48] on div at bounding box center [738, 49] width 9 height 10
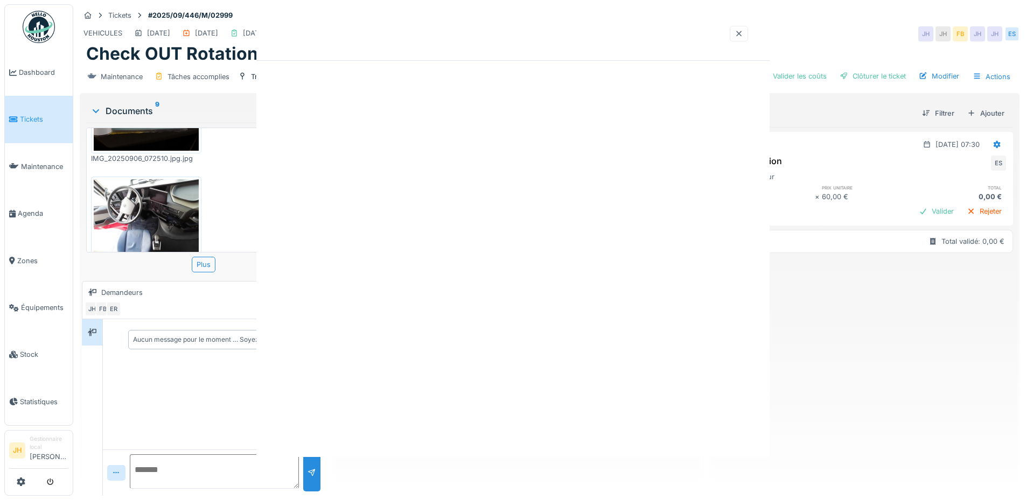
scroll to position [0, 0]
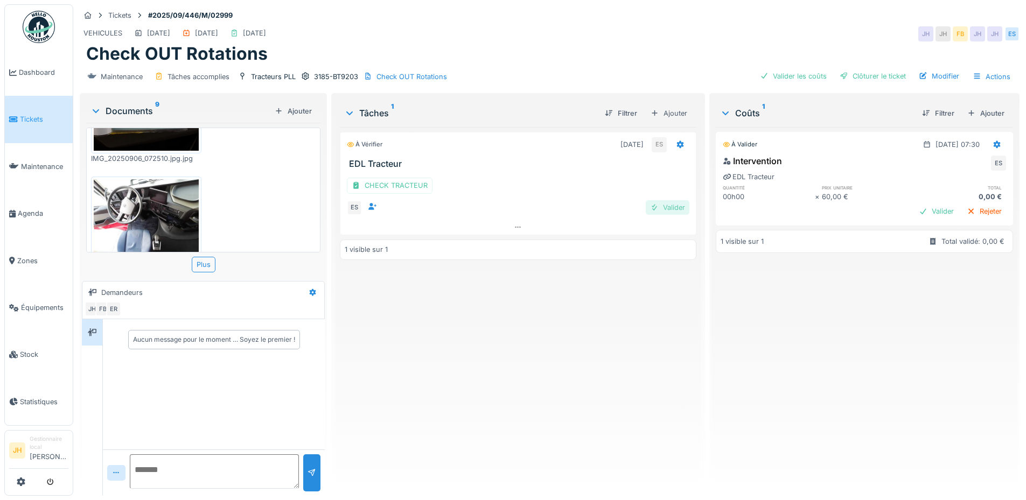
click at [669, 205] on div "Valider" at bounding box center [668, 207] width 44 height 15
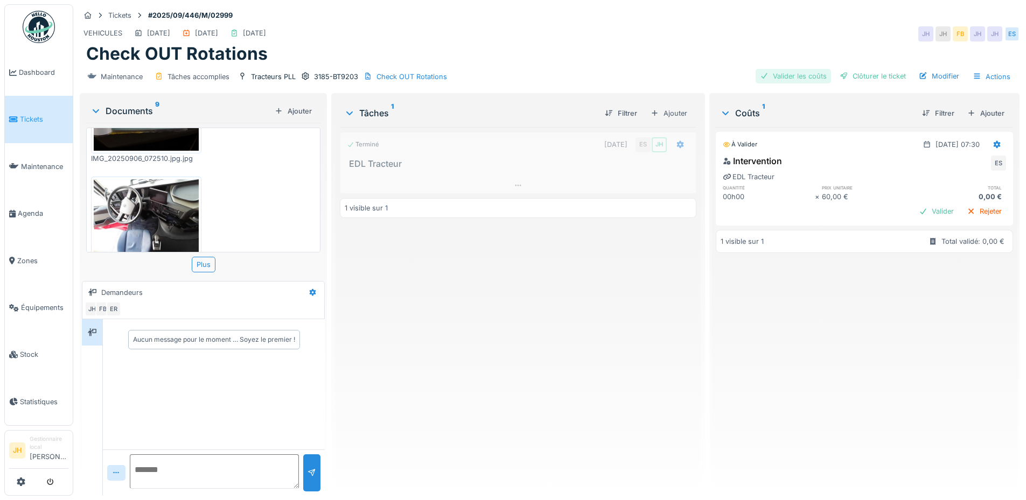
click at [775, 73] on div "Valider les coûts" at bounding box center [792, 76] width 75 height 15
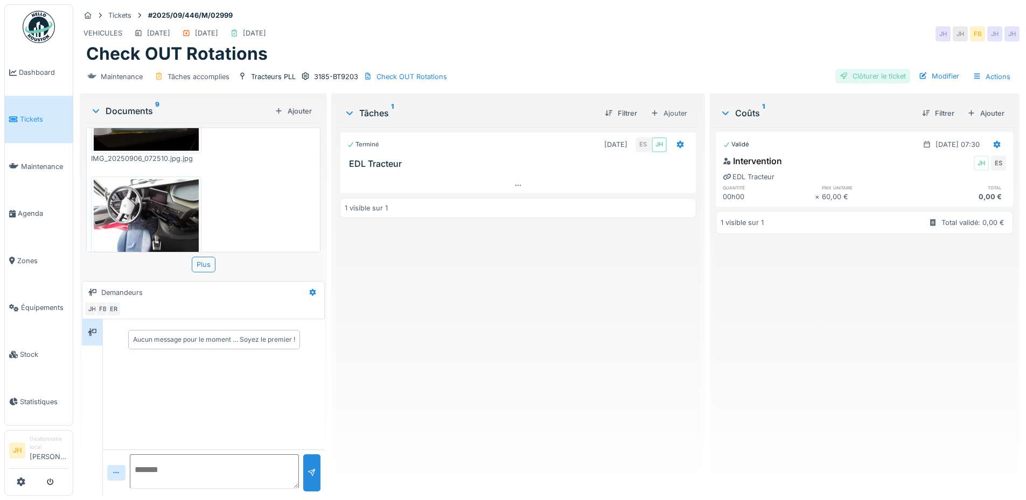
click at [867, 77] on div "Clôturer le ticket" at bounding box center [872, 76] width 75 height 15
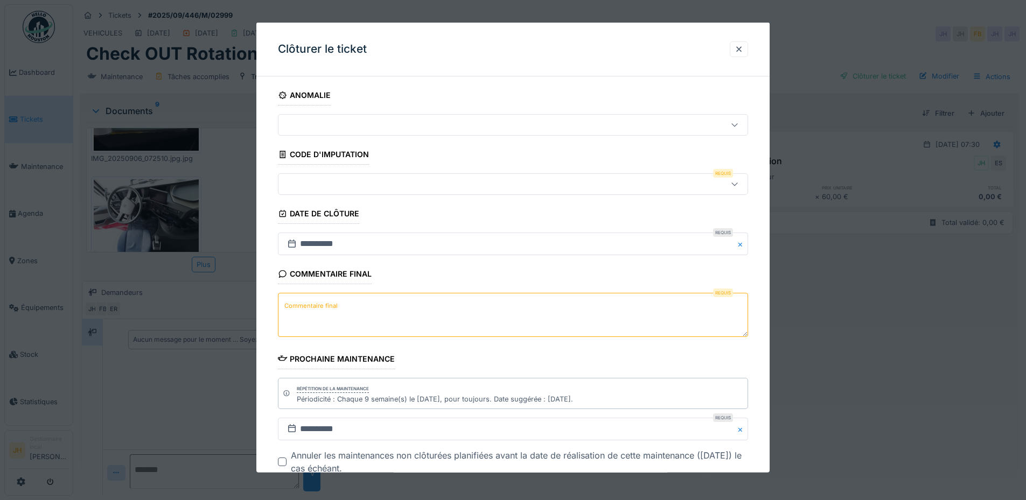
click at [370, 187] on div at bounding box center [485, 184] width 405 height 12
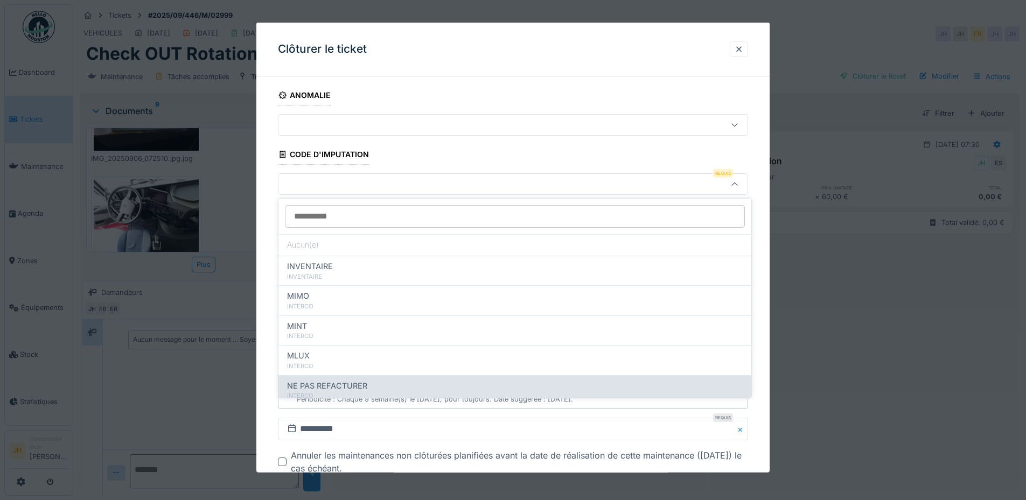
click at [329, 387] on span "NE PAS REFACTURER" at bounding box center [327, 386] width 80 height 12
type input "****"
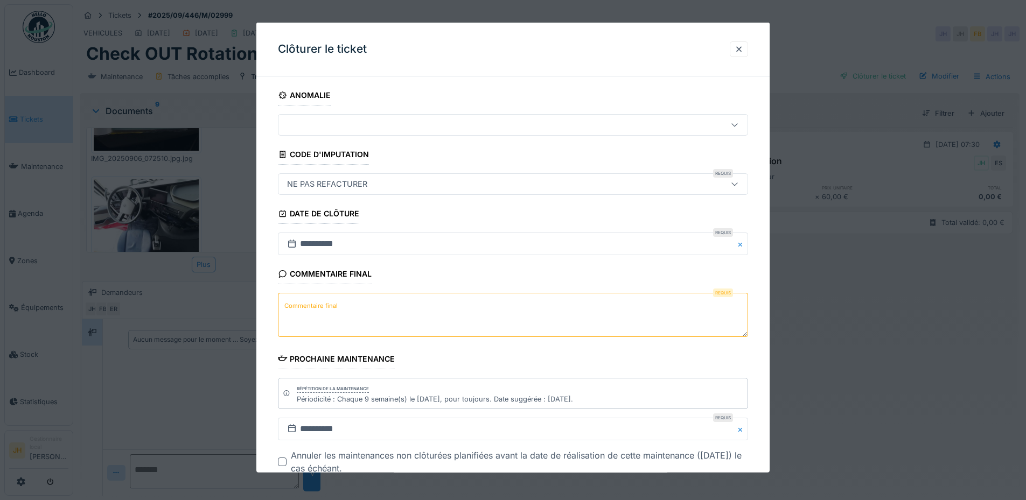
scroll to position [68, 0]
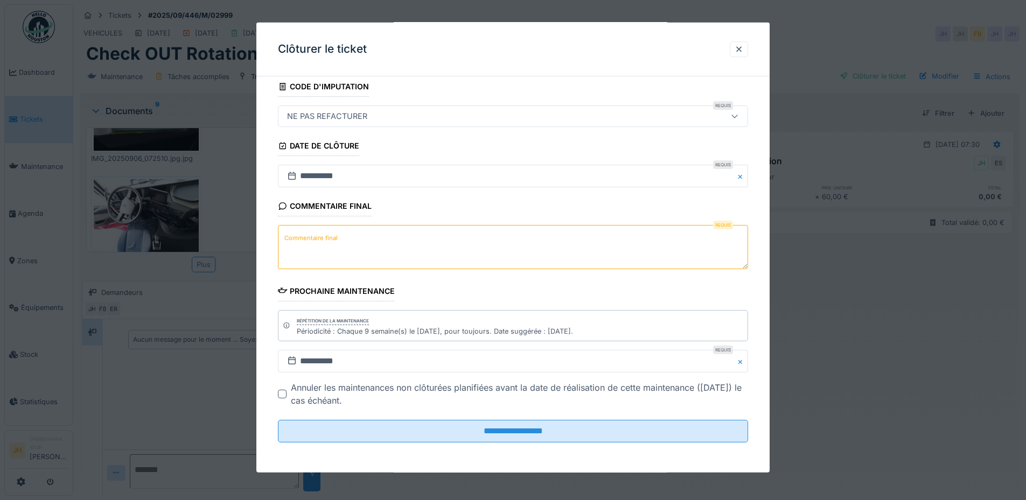
click at [363, 242] on textarea "Commentaire final" at bounding box center [513, 247] width 470 height 44
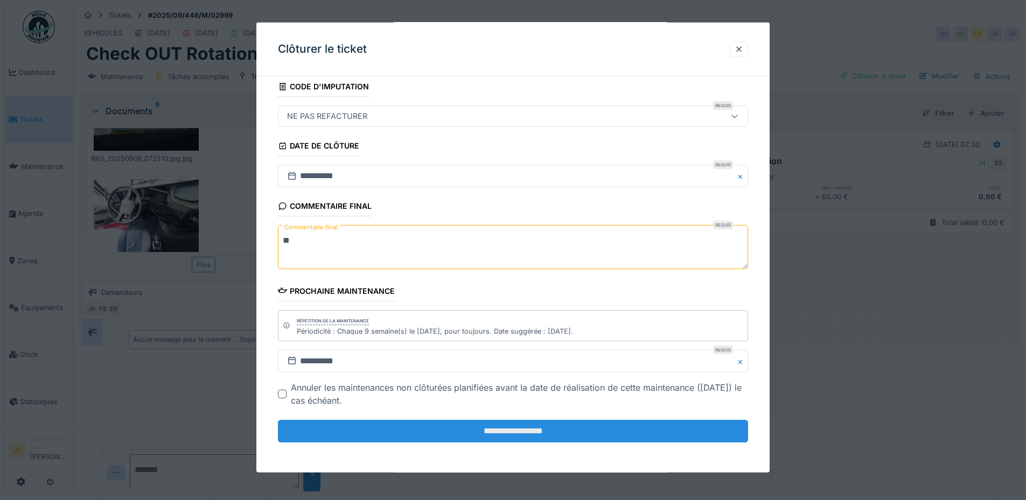
type textarea "**"
click at [533, 421] on input "**********" at bounding box center [513, 431] width 470 height 23
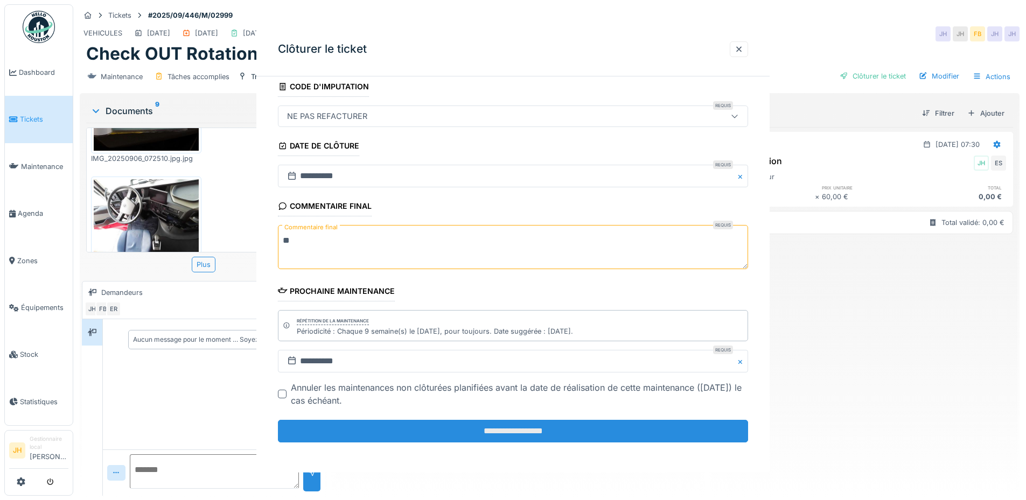
scroll to position [0, 0]
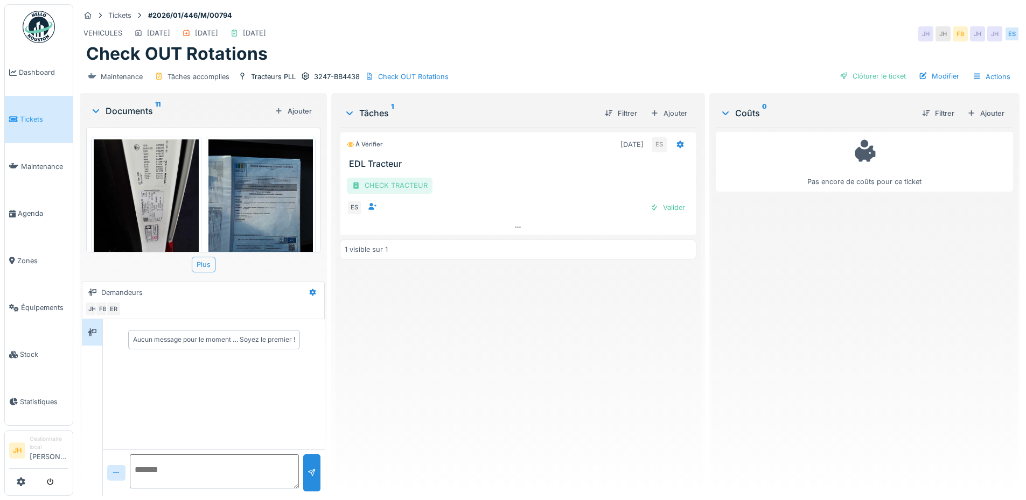
click at [398, 191] on div "CHECK TRACTEUR" at bounding box center [390, 186] width 86 height 16
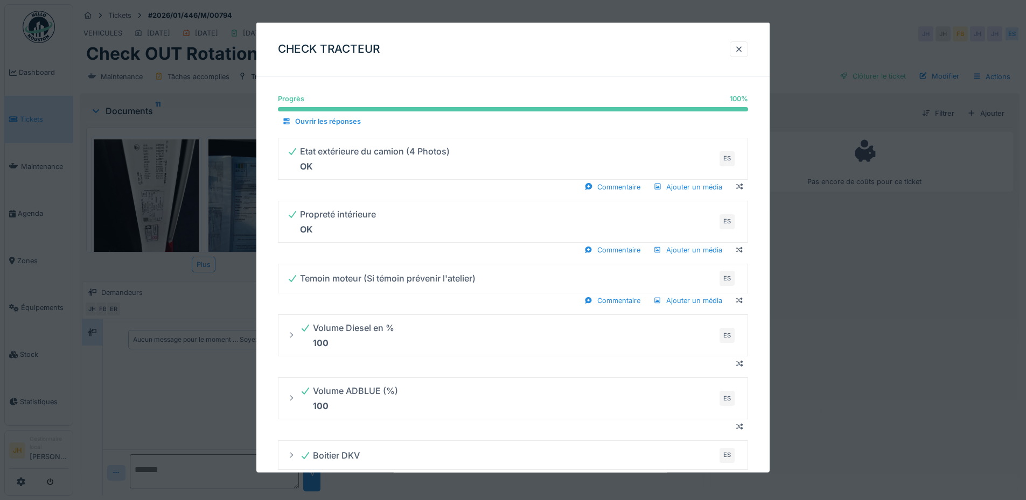
scroll to position [269, 0]
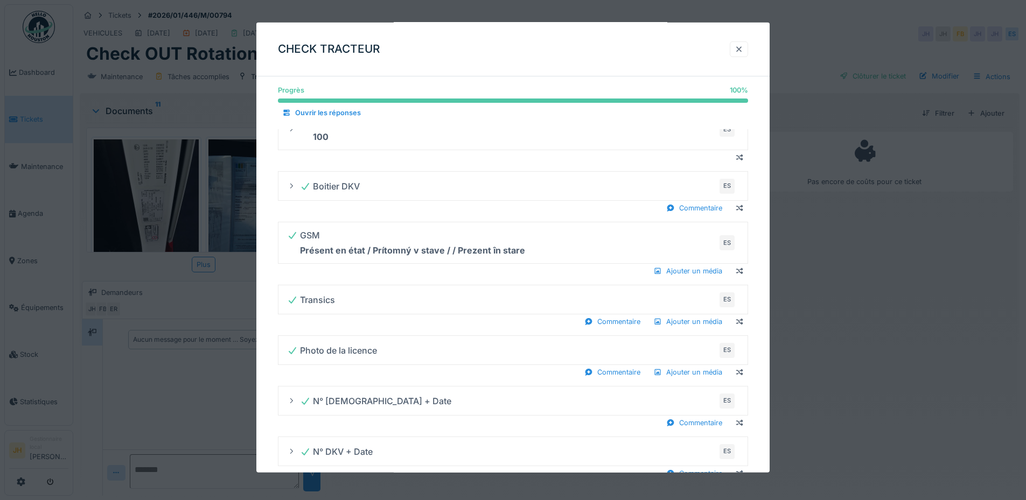
click at [742, 50] on div at bounding box center [738, 49] width 9 height 10
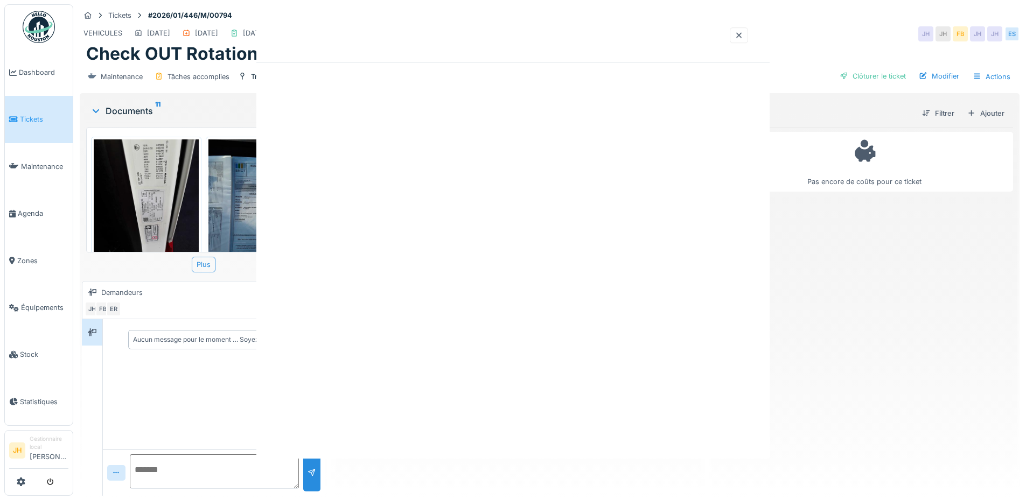
scroll to position [0, 0]
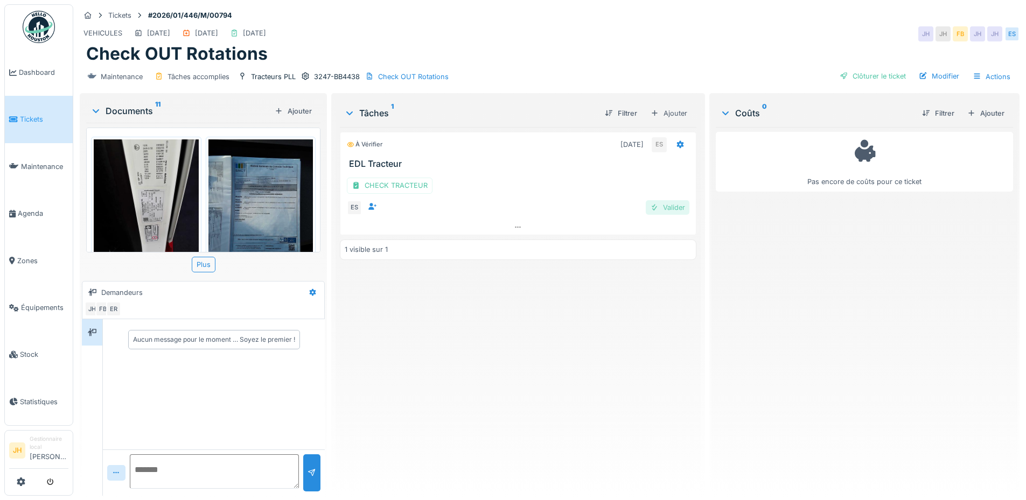
click at [664, 210] on div "Valider" at bounding box center [668, 207] width 44 height 15
click at [855, 78] on div "Clôturer le ticket" at bounding box center [872, 76] width 75 height 15
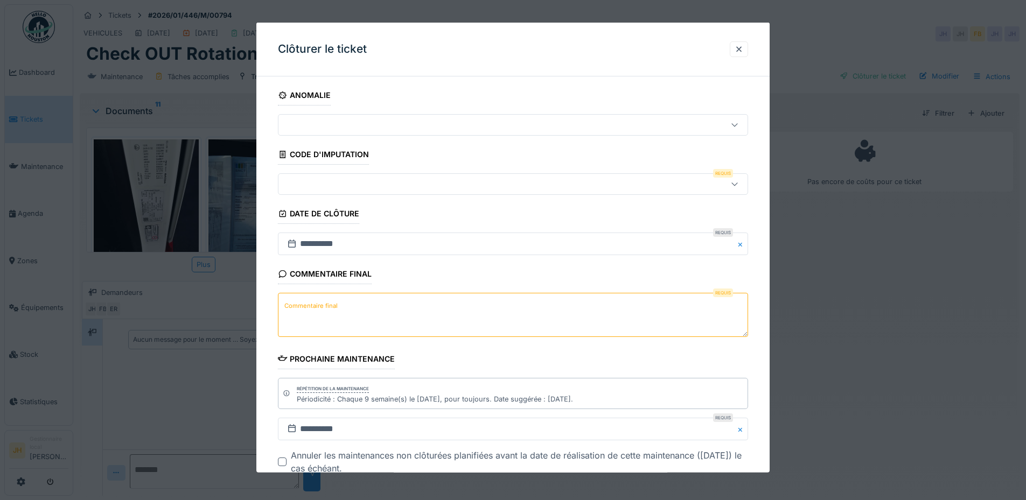
click at [337, 181] on div at bounding box center [485, 184] width 405 height 12
click at [358, 186] on div at bounding box center [485, 184] width 405 height 12
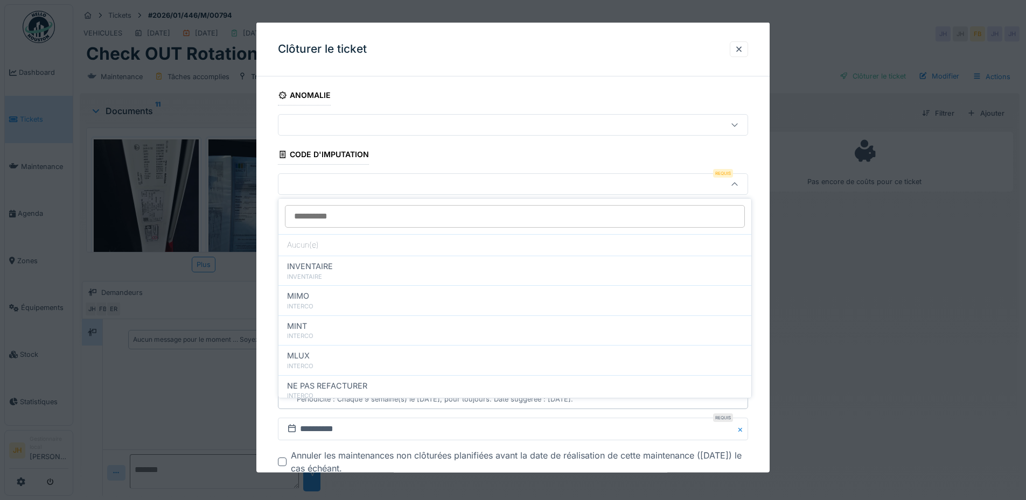
click at [338, 313] on div "MIMO INTERCO" at bounding box center [514, 300] width 473 height 30
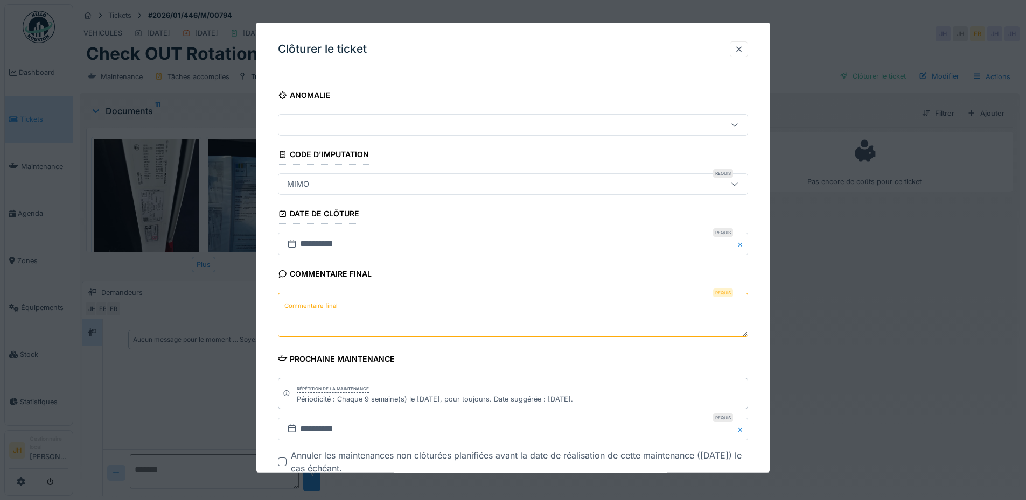
click at [337, 187] on div "MIMO" at bounding box center [485, 184] width 405 height 12
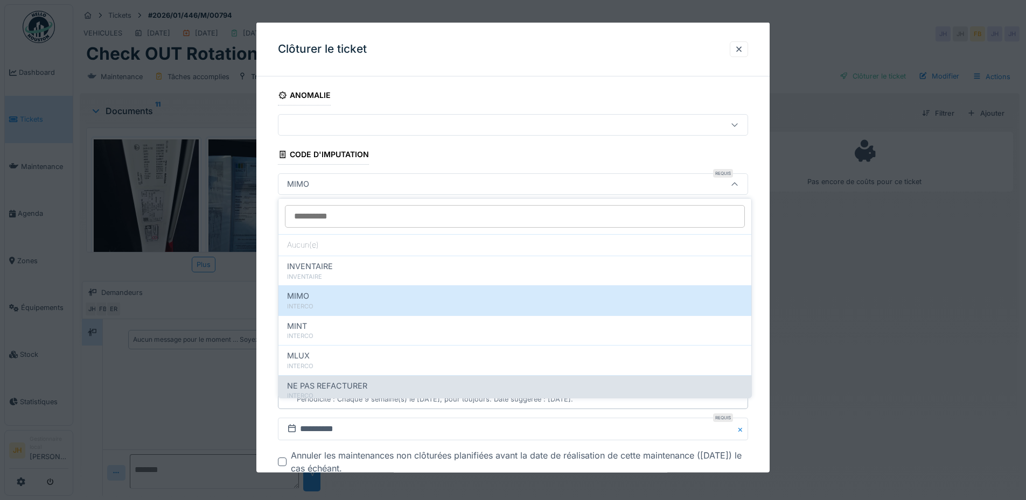
click at [355, 383] on span "NE PAS REFACTURER" at bounding box center [327, 386] width 80 height 12
type input "****"
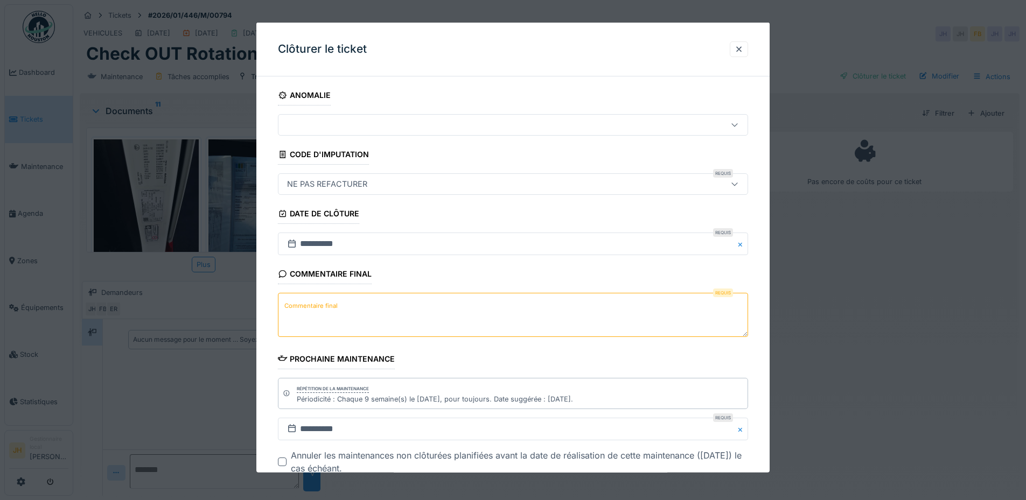
click at [344, 291] on div "Commentaire final Requis Commentaire final" at bounding box center [513, 302] width 470 height 76
click at [342, 303] on textarea "Commentaire final" at bounding box center [513, 315] width 470 height 44
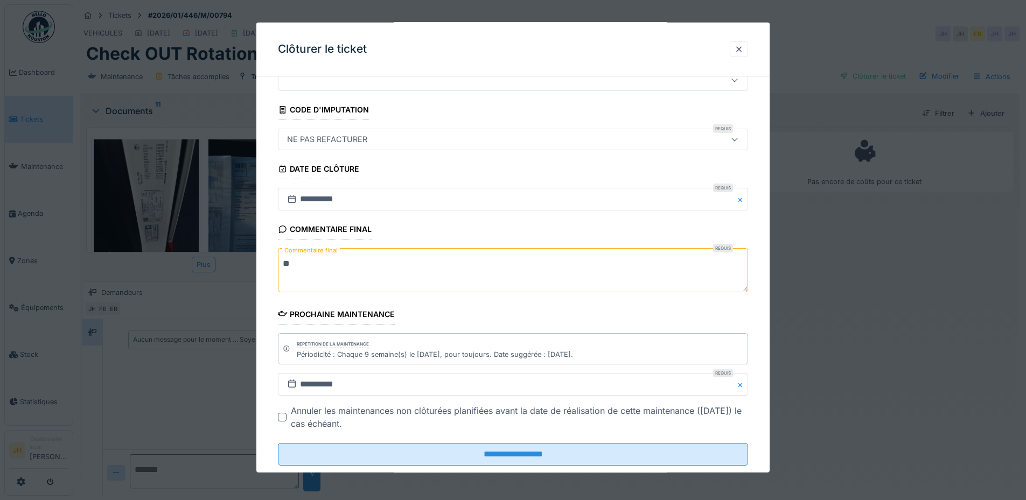
scroll to position [68, 0]
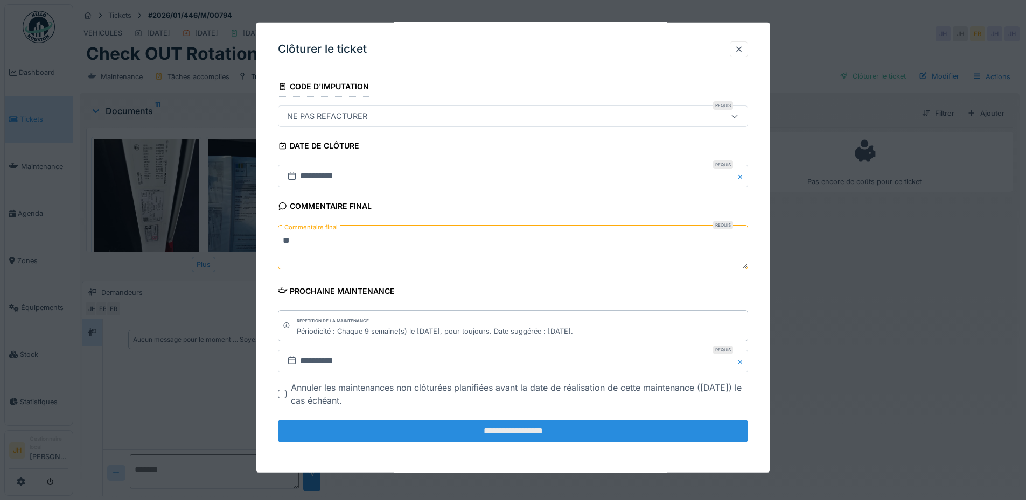
type textarea "**"
click at [529, 433] on input "**********" at bounding box center [513, 431] width 470 height 23
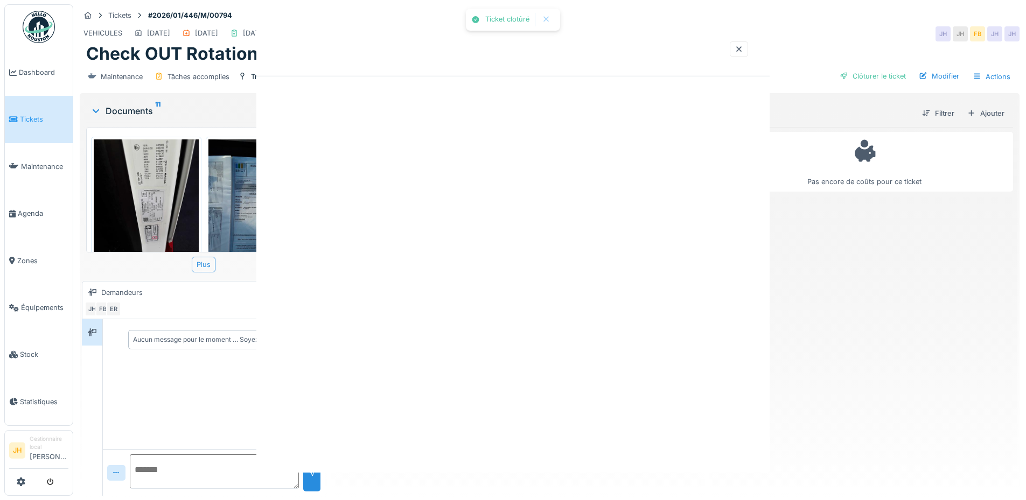
scroll to position [0, 0]
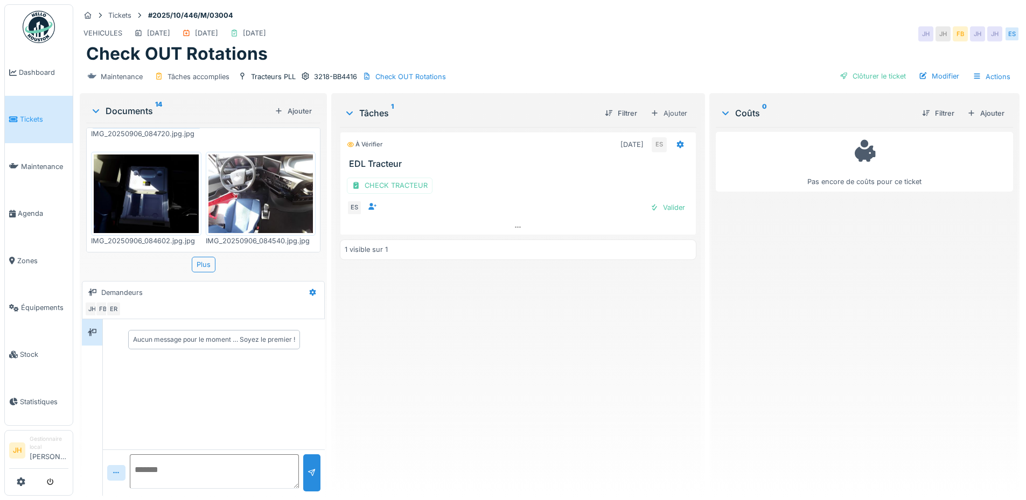
scroll to position [592, 0]
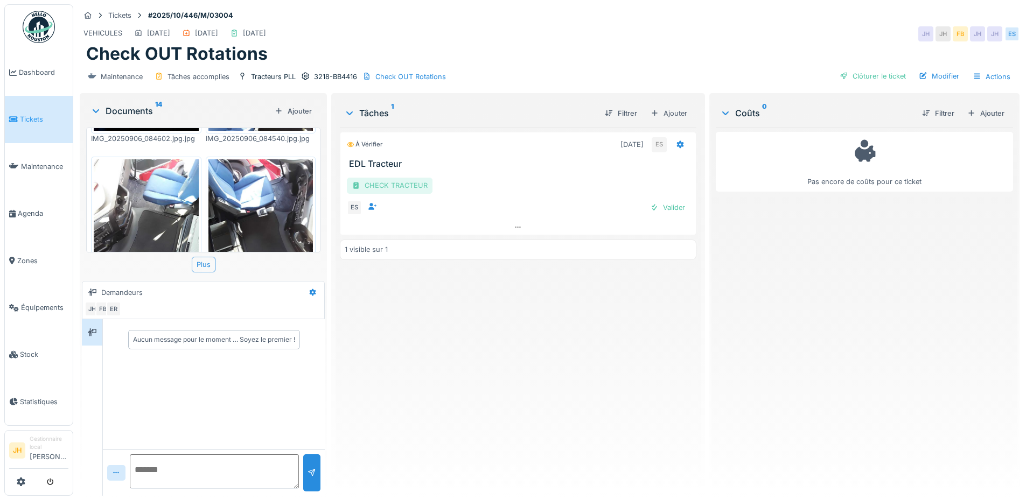
click at [386, 186] on div "CHECK TRACTEUR" at bounding box center [390, 186] width 86 height 16
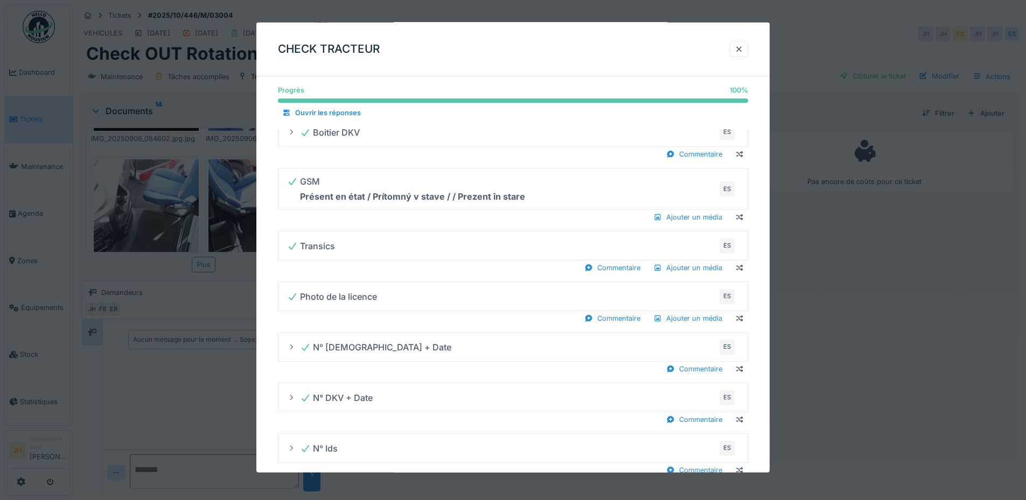
scroll to position [579, 0]
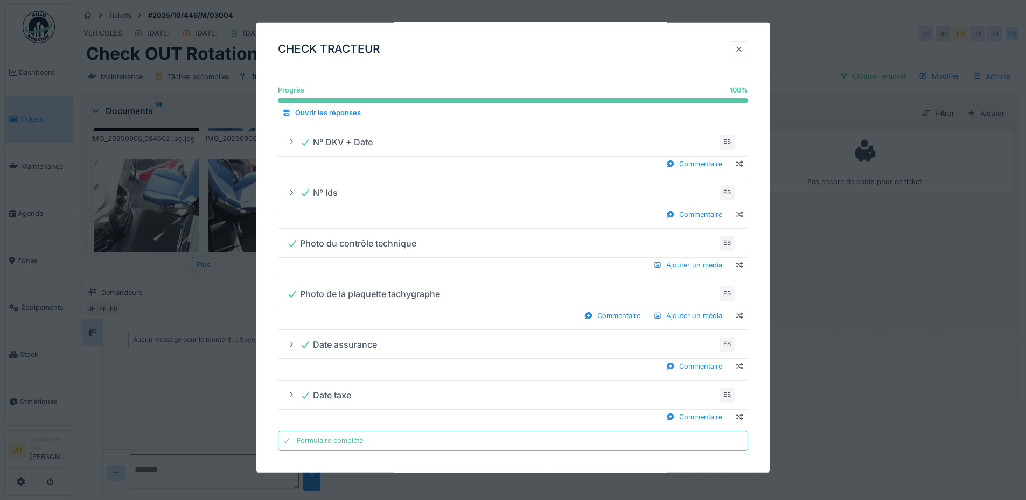
click at [743, 47] on div at bounding box center [738, 49] width 9 height 10
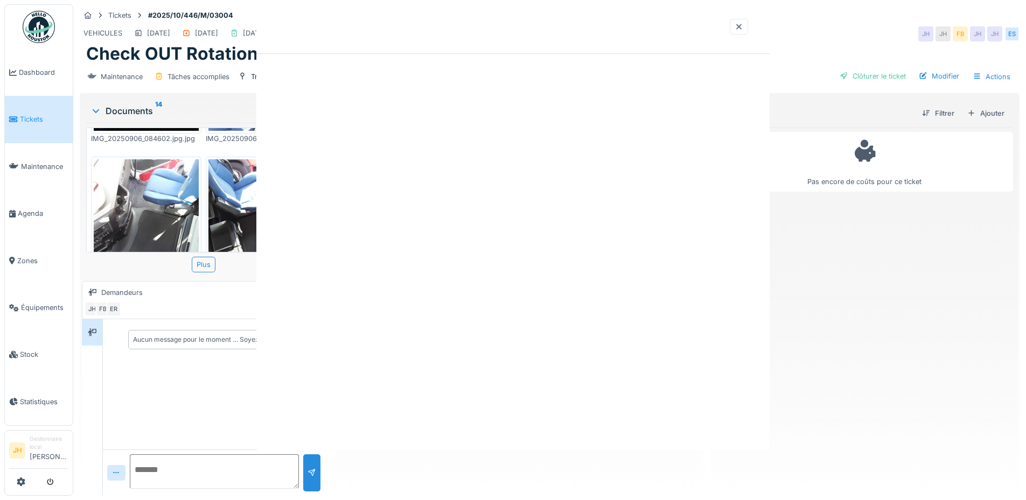
scroll to position [0, 0]
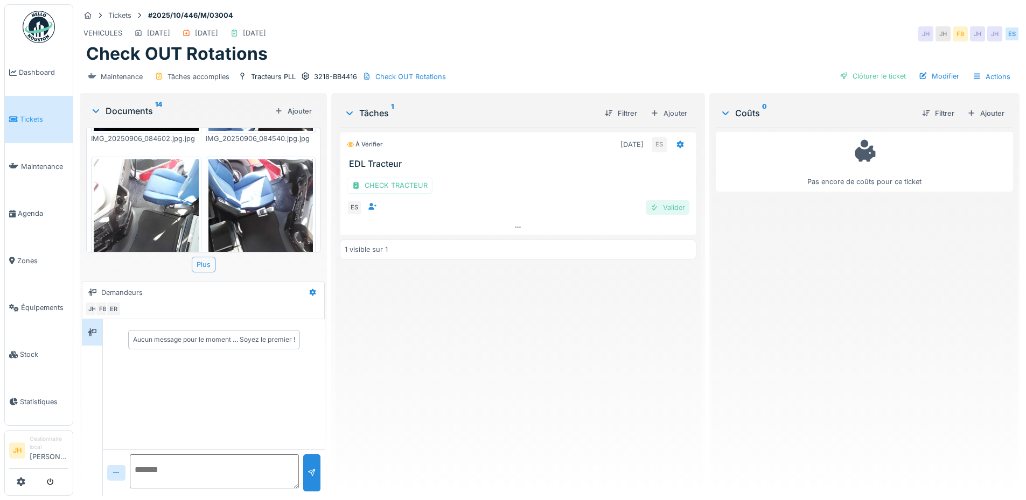
click at [669, 207] on div "Valider" at bounding box center [668, 207] width 44 height 15
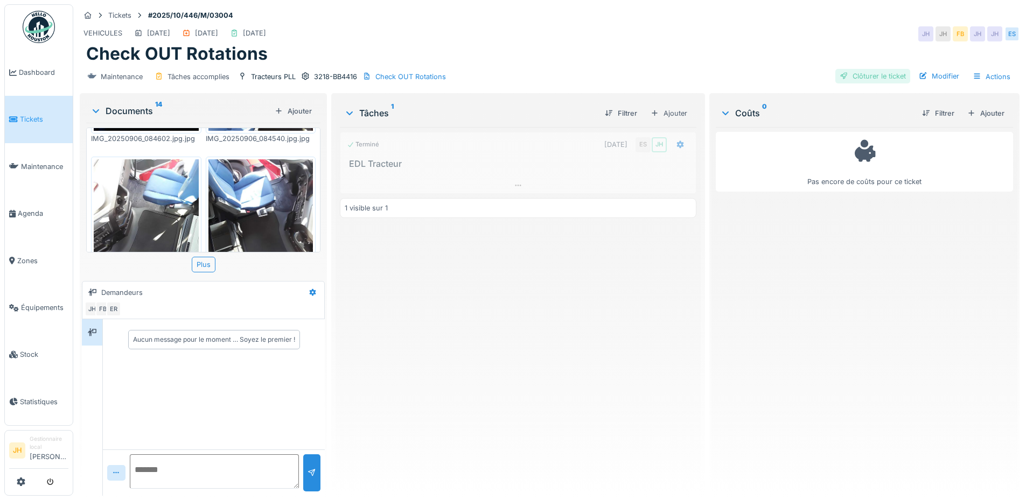
click at [877, 76] on div "Clôturer le ticket" at bounding box center [872, 76] width 75 height 15
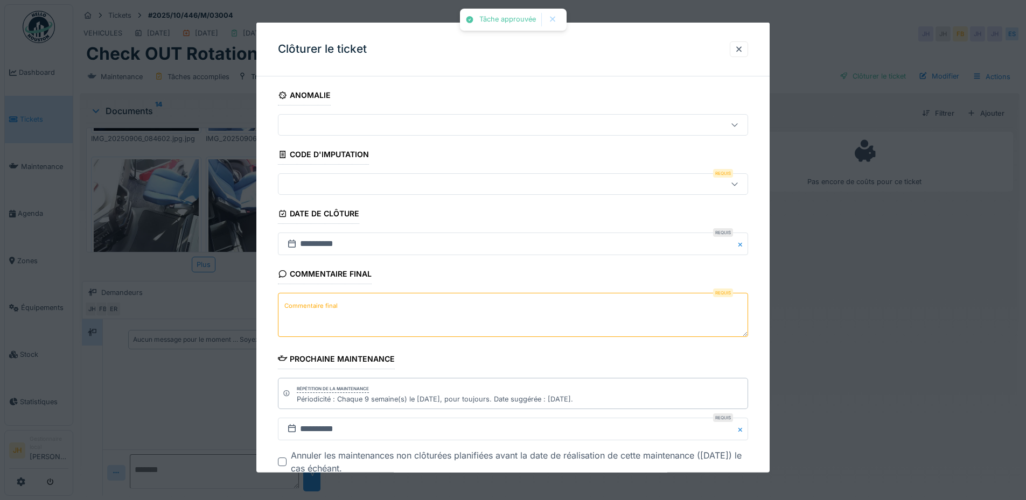
click at [391, 184] on div at bounding box center [485, 184] width 405 height 12
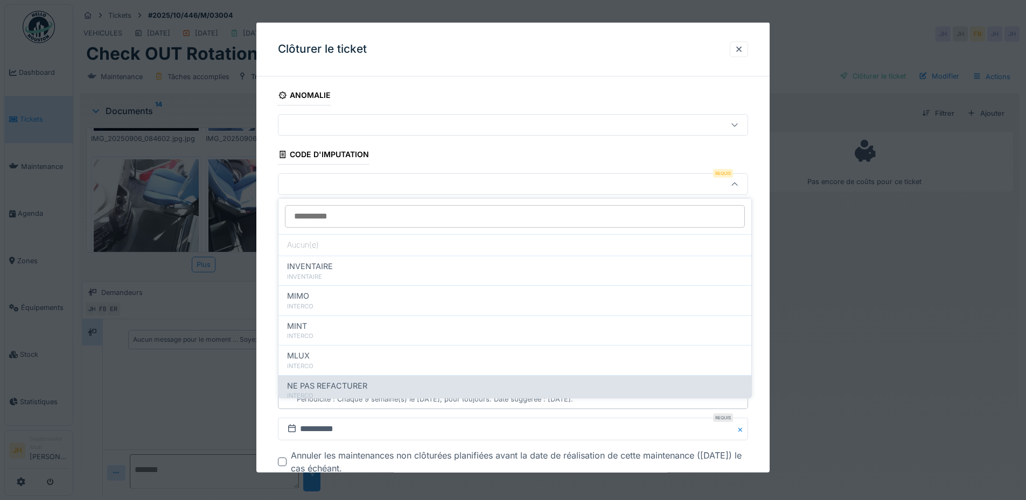
click at [375, 386] on div "NE PAS REFACTURER" at bounding box center [515, 386] width 456 height 12
type input "****"
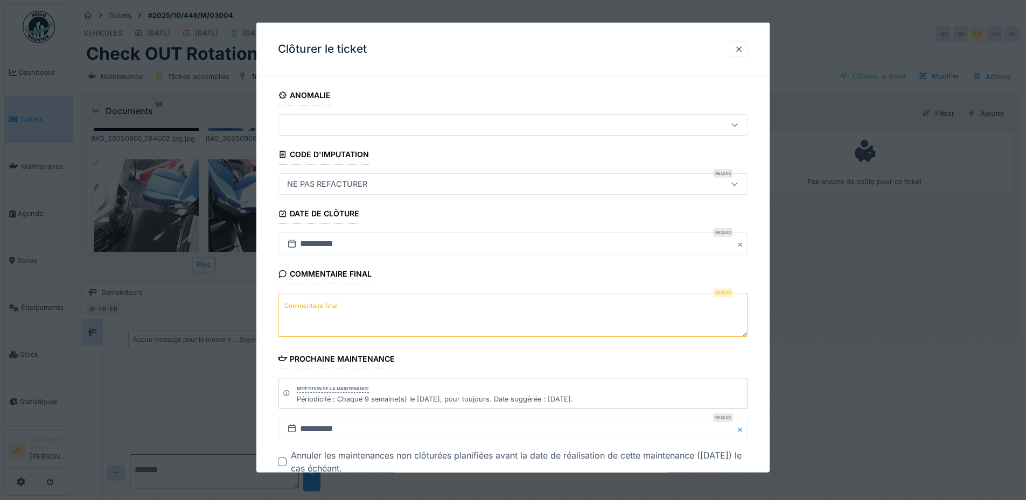
click at [369, 311] on textarea "Commentaire final" at bounding box center [513, 315] width 470 height 44
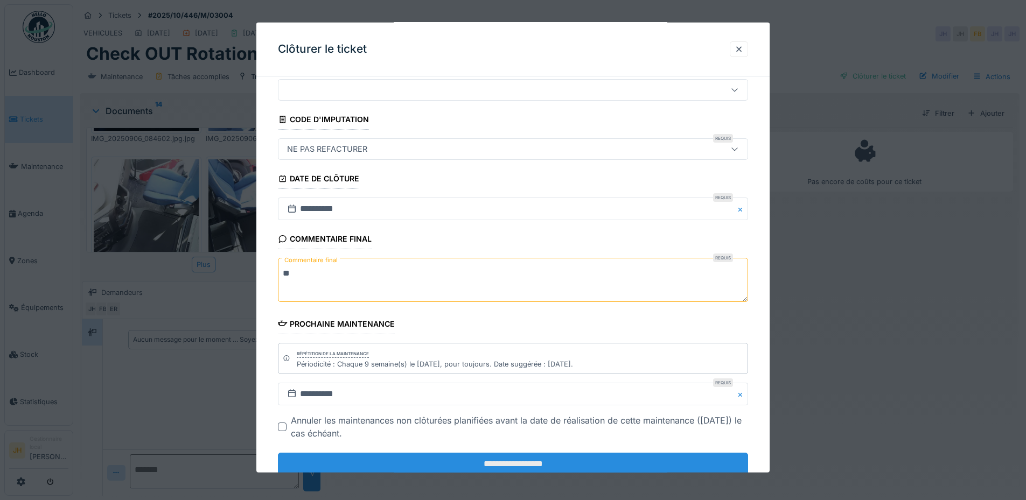
scroll to position [68, 0]
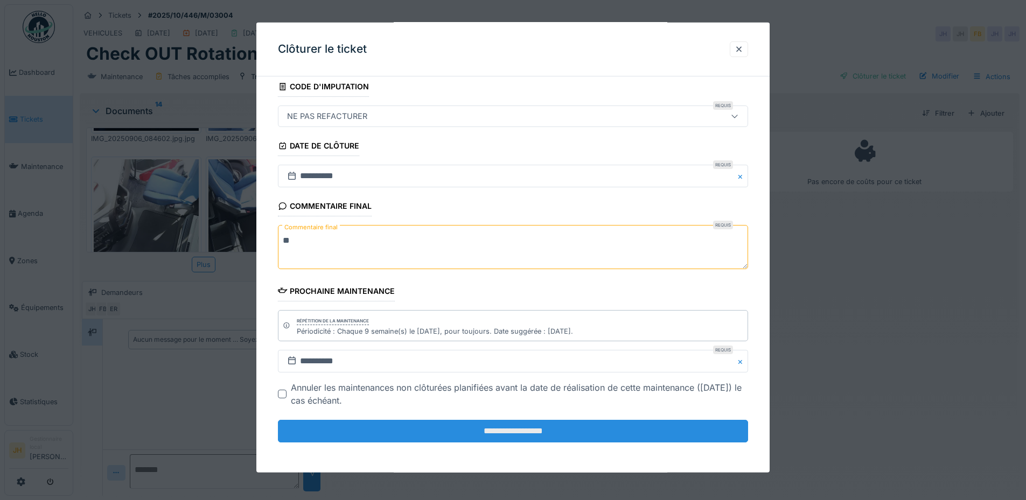
type textarea "**"
click at [523, 437] on input "**********" at bounding box center [513, 431] width 470 height 23
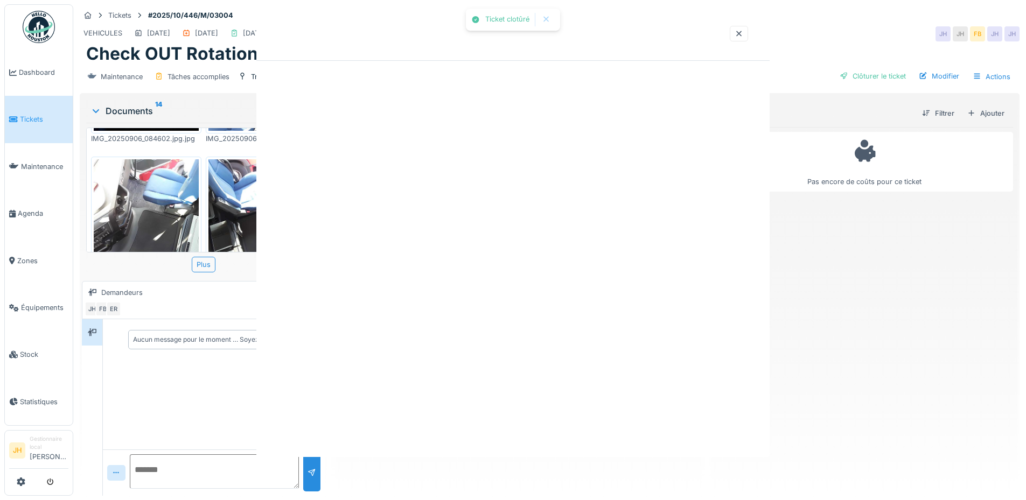
scroll to position [0, 0]
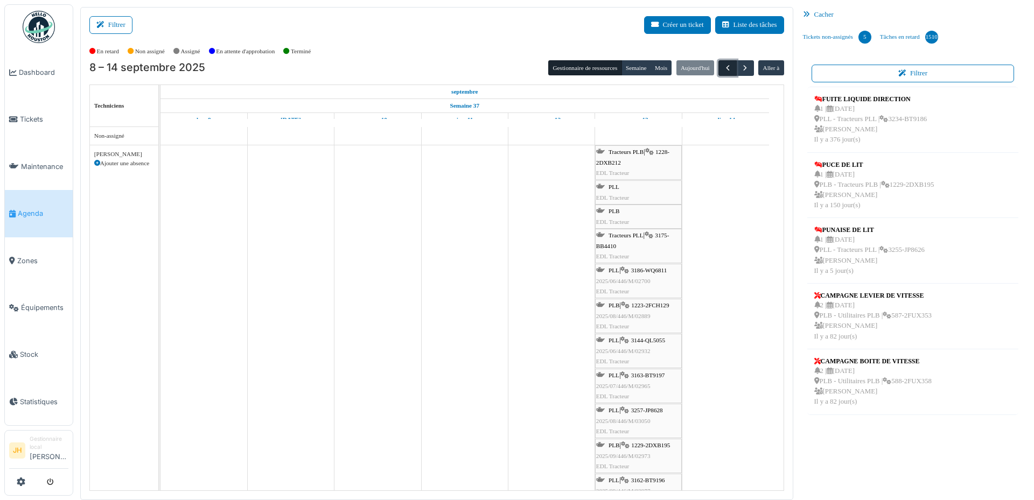
click at [723, 72] on span "button" at bounding box center [727, 68] width 9 height 9
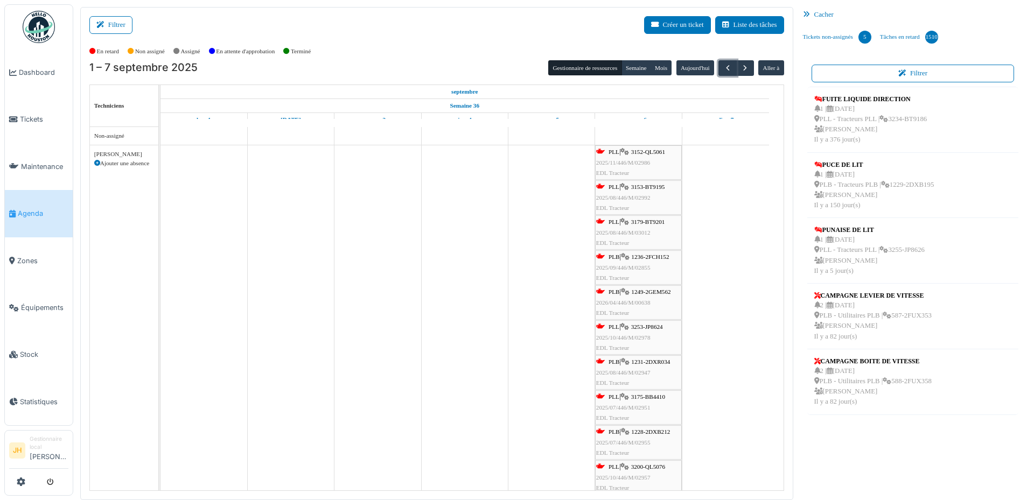
click at [648, 150] on span "3152-QL5061" at bounding box center [648, 152] width 34 height 6
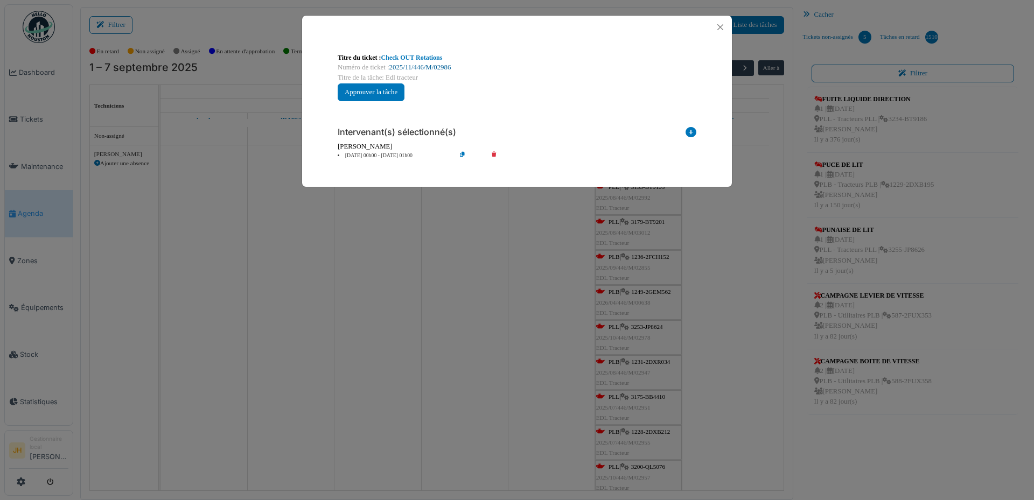
click at [440, 68] on link "2025/11/446/M/02986" at bounding box center [420, 68] width 62 height 8
click at [719, 23] on button "Close" at bounding box center [720, 27] width 15 height 15
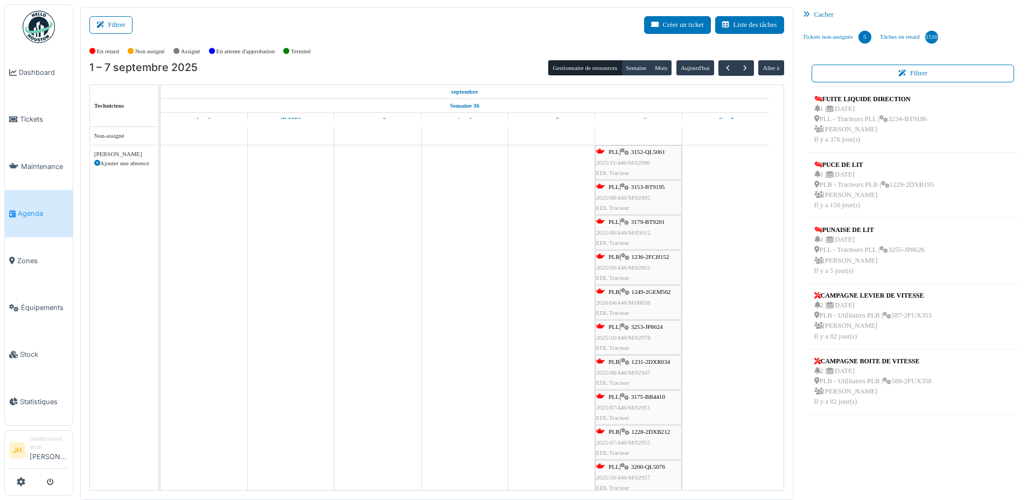
click at [656, 189] on span "3153-BT9195" at bounding box center [648, 187] width 34 height 6
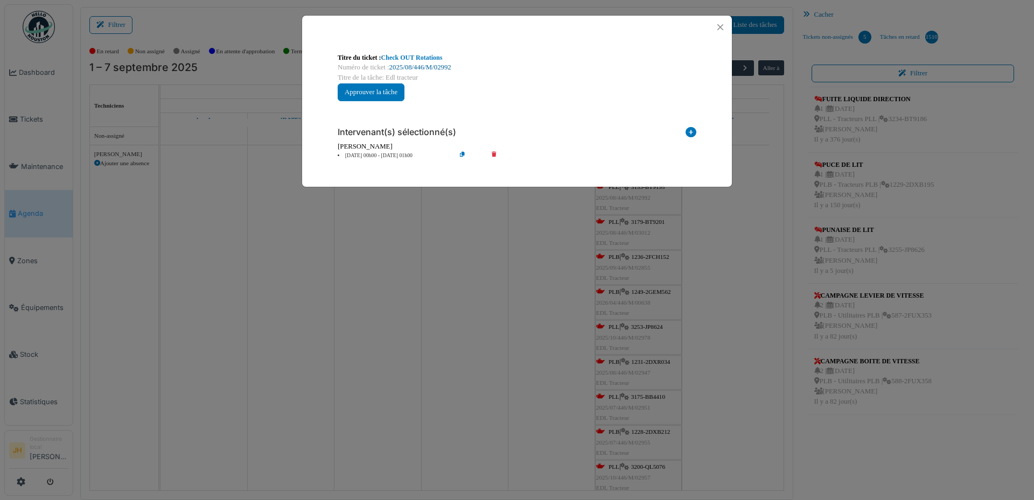
click at [430, 67] on link "2025/08/446/M/02992" at bounding box center [420, 68] width 62 height 8
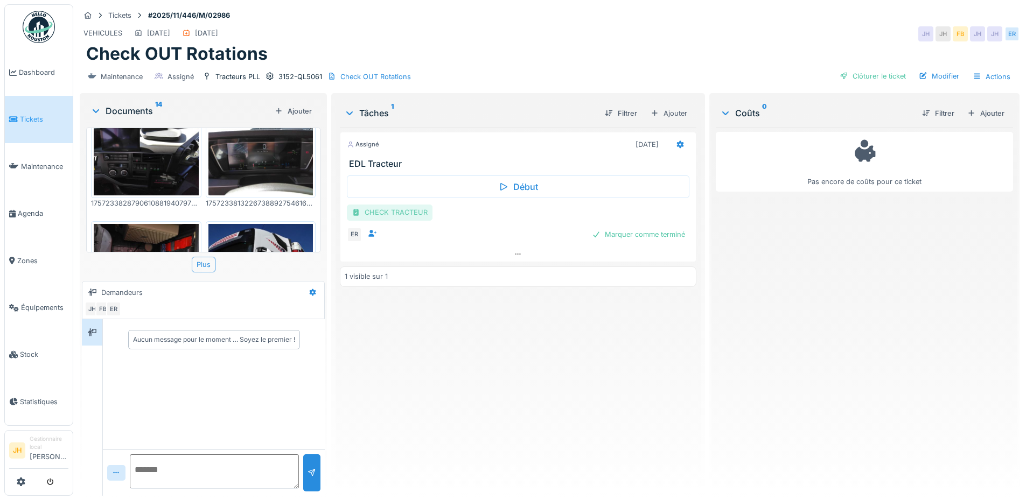
scroll to position [700, 0]
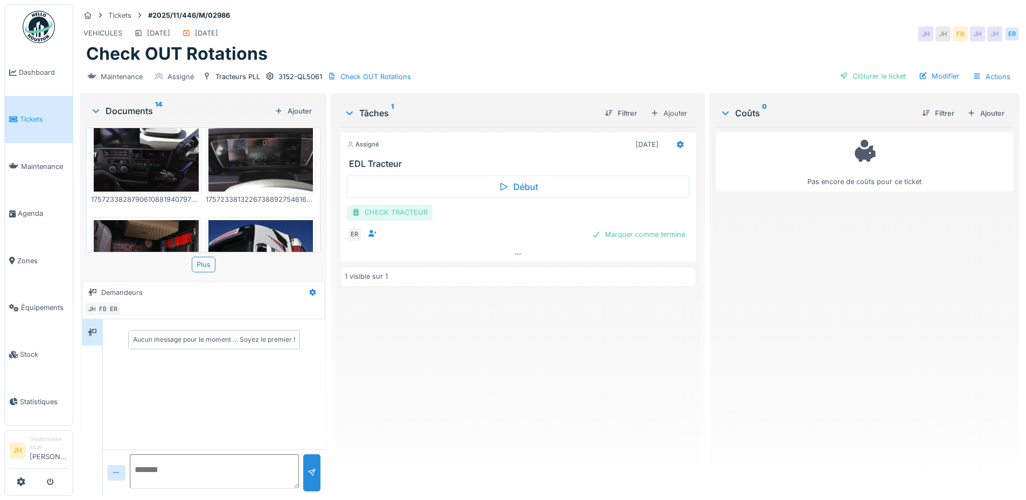
click at [367, 209] on div "CHECK TRACTEUR" at bounding box center [390, 213] width 86 height 16
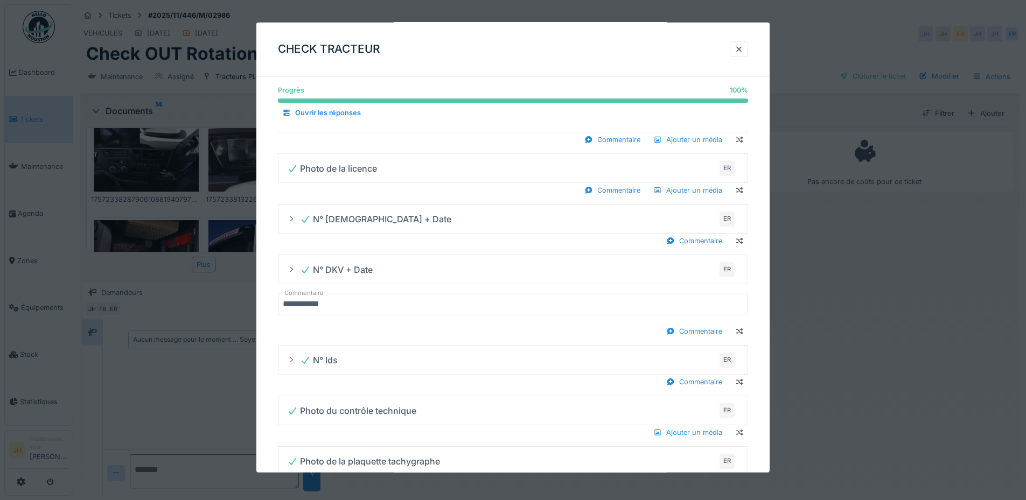
scroll to position [619, 0]
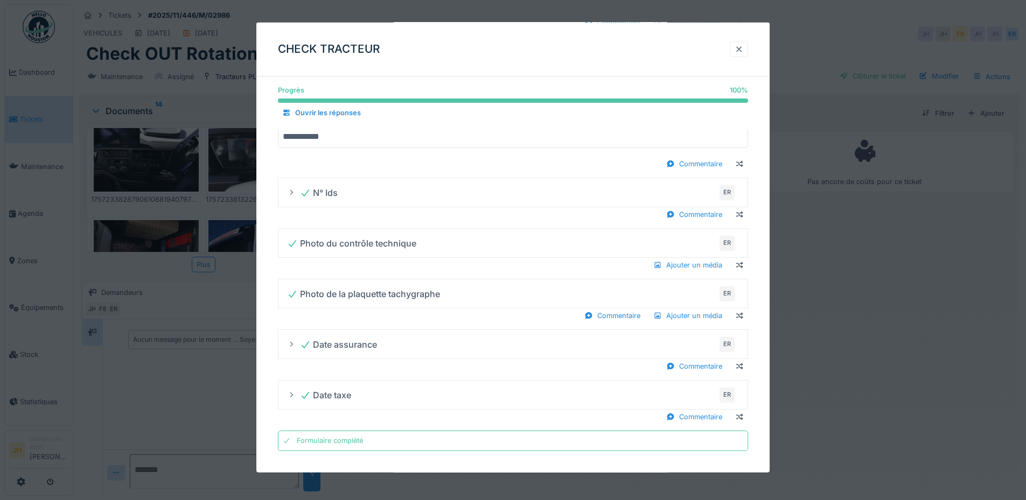
click at [740, 48] on div at bounding box center [738, 49] width 9 height 10
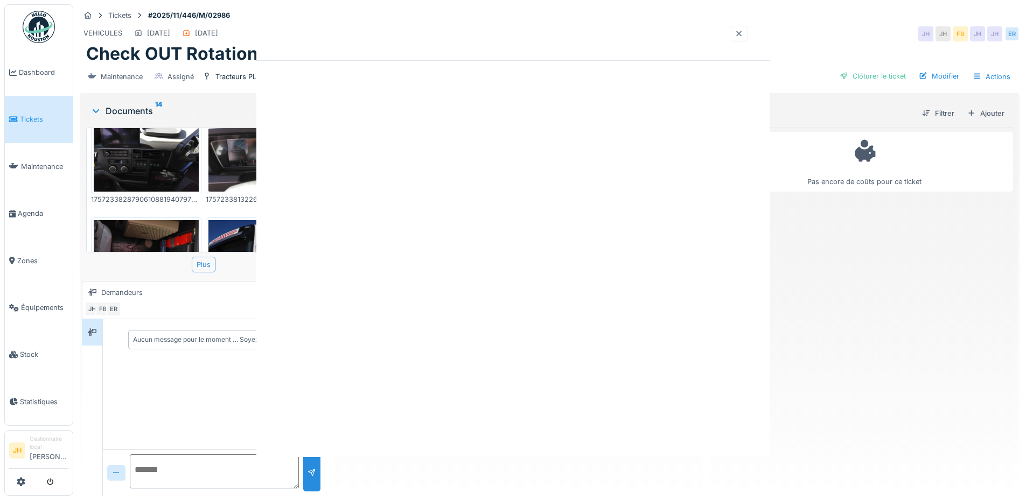
scroll to position [0, 0]
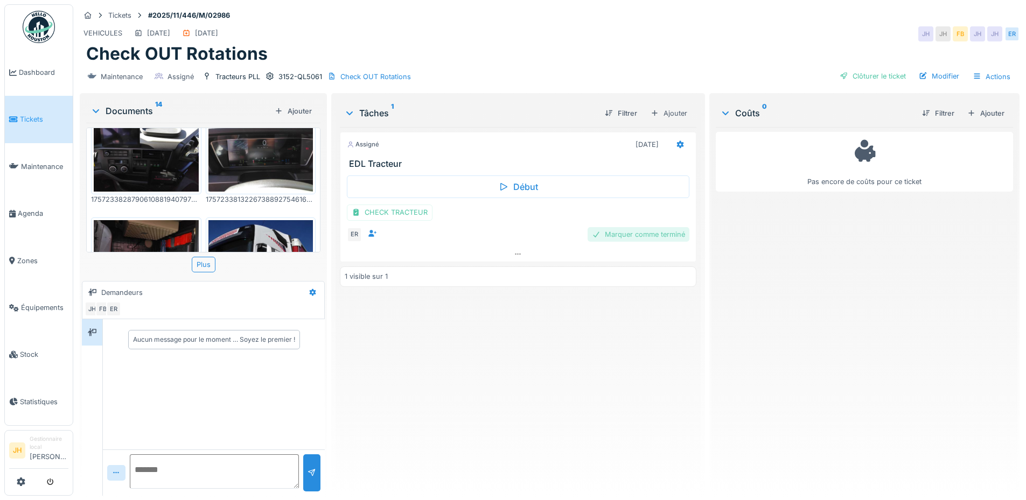
click at [635, 239] on div "Marquer comme terminé" at bounding box center [638, 234] width 102 height 15
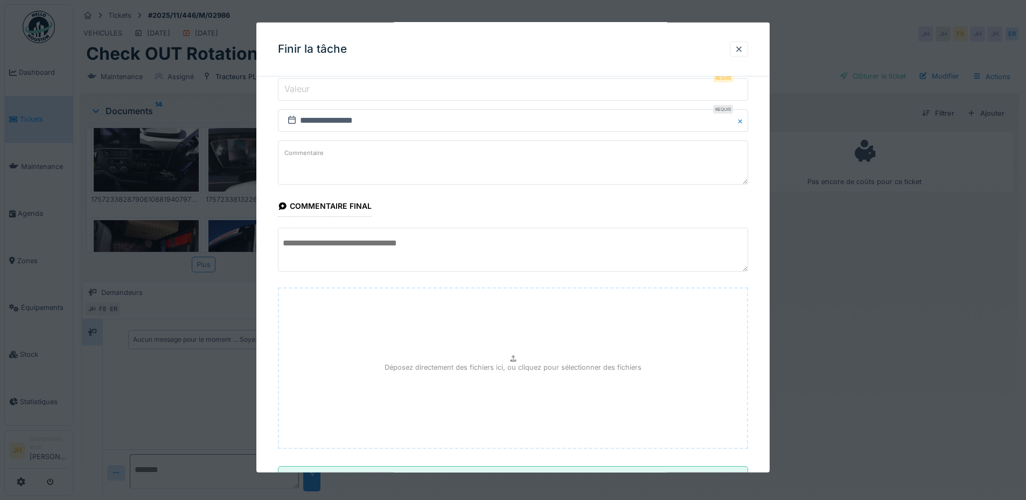
scroll to position [128, 0]
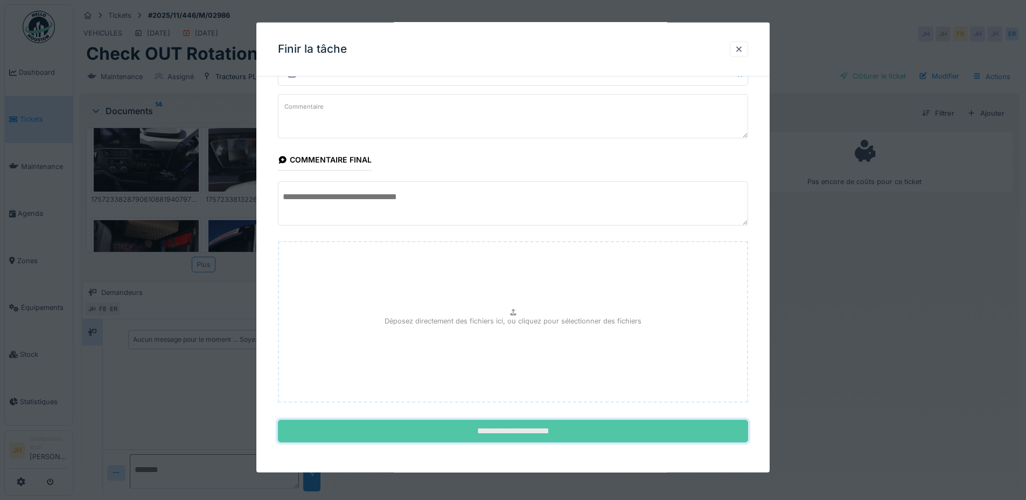
click at [543, 432] on input "**********" at bounding box center [513, 431] width 470 height 23
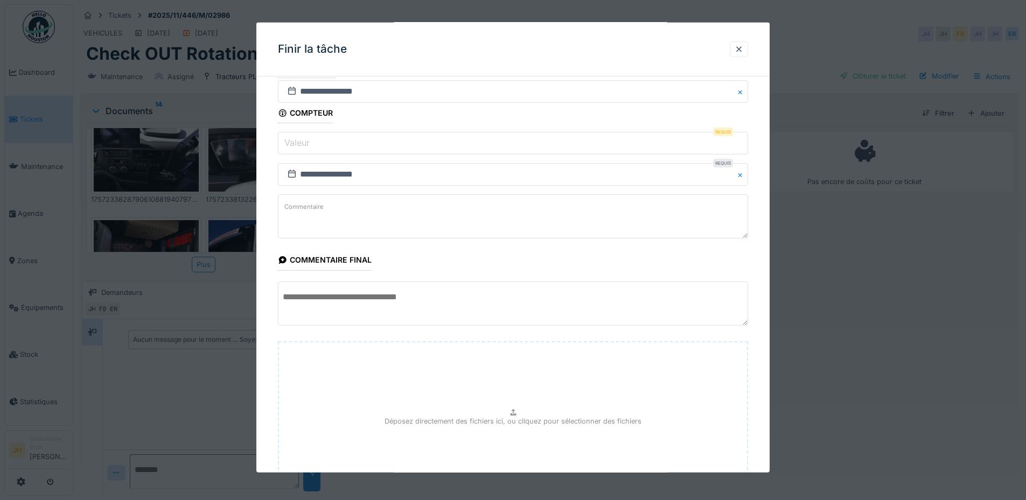
scroll to position [0, 0]
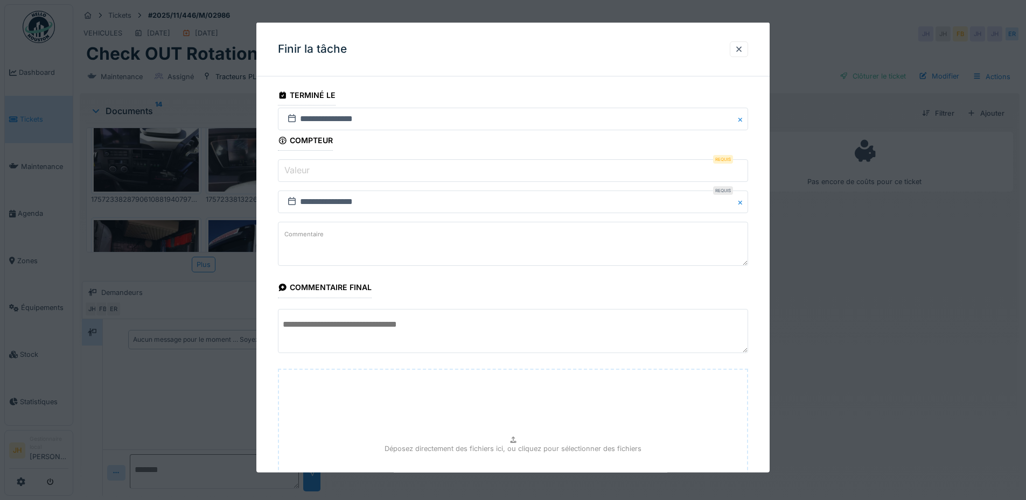
click at [529, 178] on input "Valeur" at bounding box center [513, 170] width 470 height 23
type input "*"
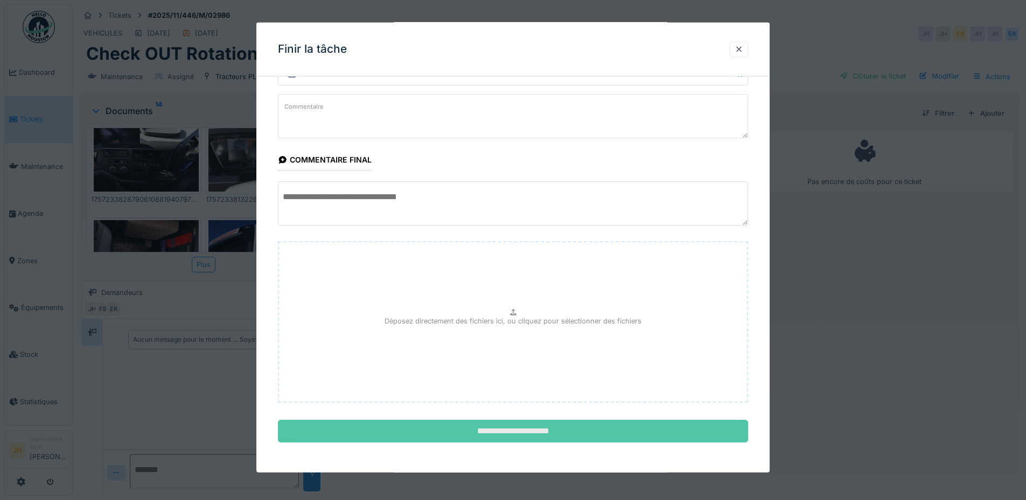
scroll to position [8, 0]
click at [528, 435] on input "**********" at bounding box center [513, 431] width 470 height 23
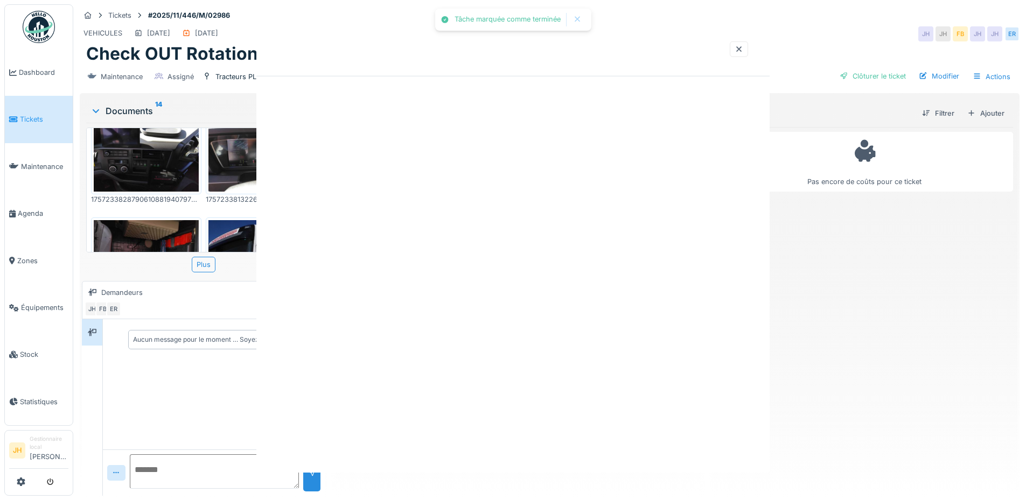
scroll to position [0, 0]
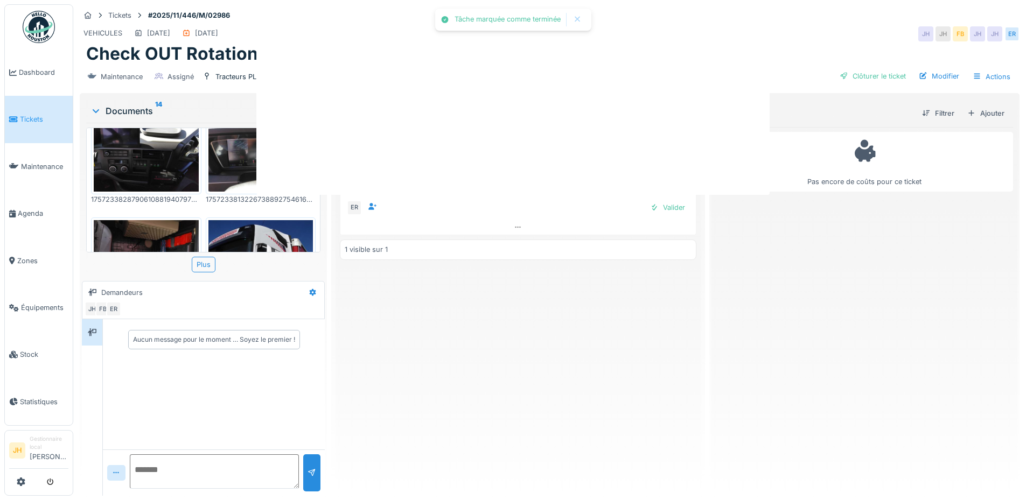
click at [530, 427] on div at bounding box center [513, 250] width 1026 height 500
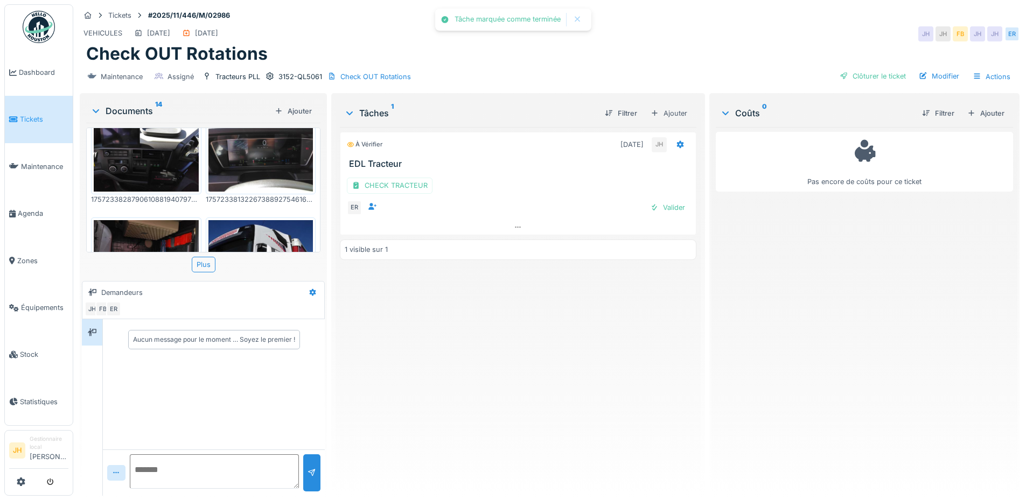
click at [543, 330] on div "À vérifier 06/09/2025 JH EDL Tracteur CHECK TRACTEUR ER Valider 1 visible sur 1" at bounding box center [518, 307] width 356 height 360
click at [665, 200] on div "Valider" at bounding box center [668, 207] width 44 height 15
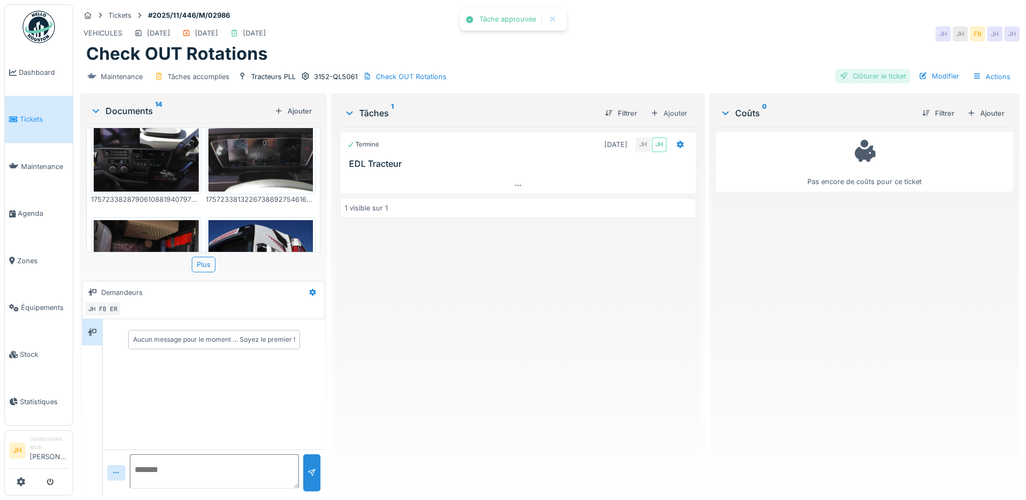
click at [874, 69] on div "Clôturer le ticket" at bounding box center [872, 76] width 75 height 15
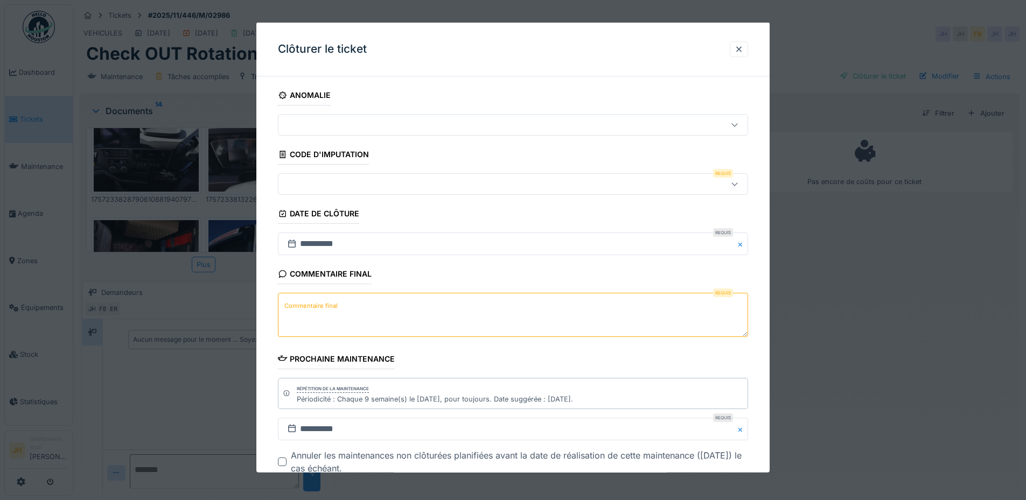
click at [333, 172] on fieldset "**********" at bounding box center [513, 302] width 470 height 434
click at [334, 183] on div at bounding box center [485, 184] width 405 height 12
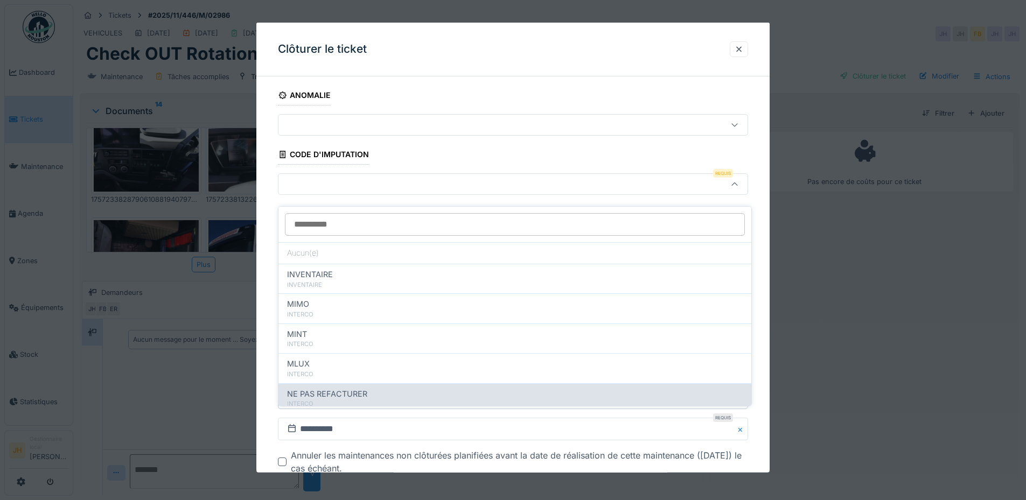
click at [341, 388] on span "NE PAS REFACTURER" at bounding box center [327, 394] width 80 height 12
type input "****"
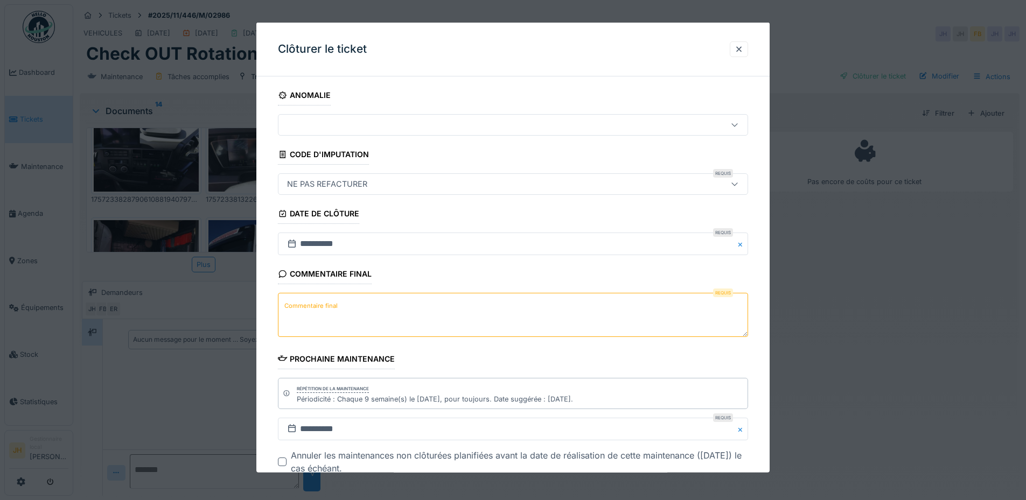
click at [335, 312] on label "Commentaire final" at bounding box center [311, 305] width 58 height 13
click at [335, 312] on textarea "Commentaire final" at bounding box center [513, 315] width 470 height 44
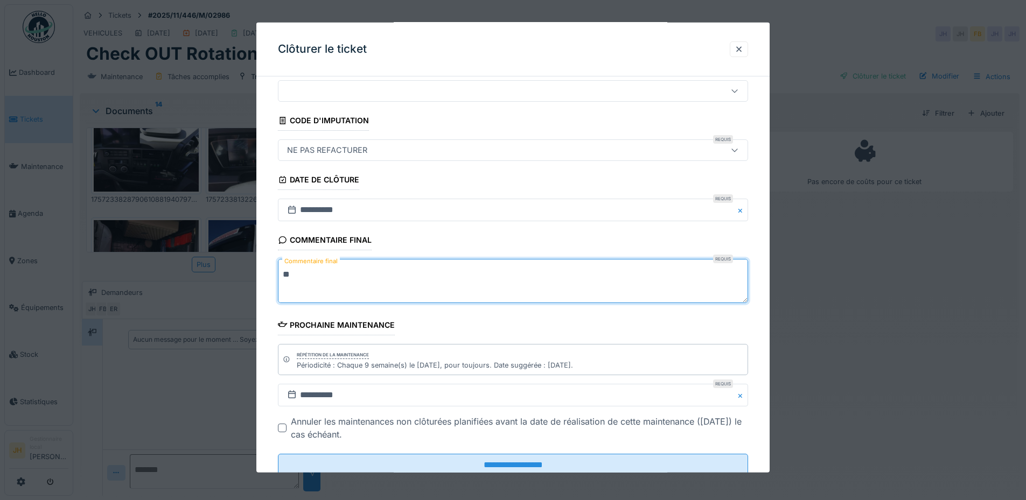
scroll to position [68, 0]
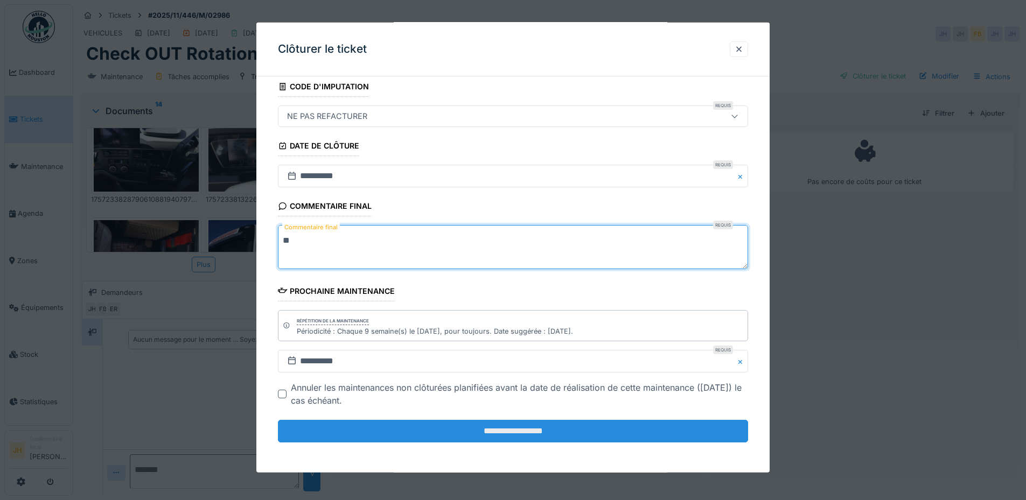
type textarea "**"
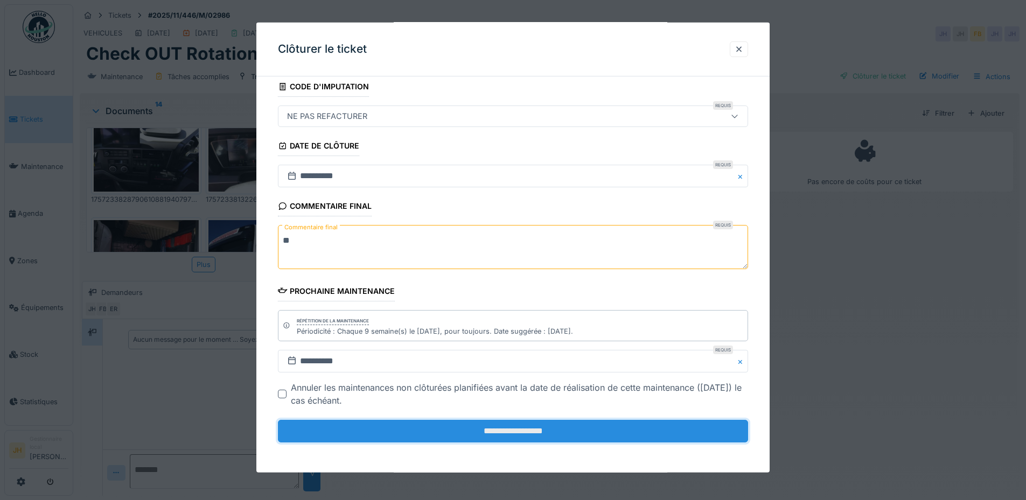
click at [547, 426] on input "**********" at bounding box center [513, 431] width 470 height 23
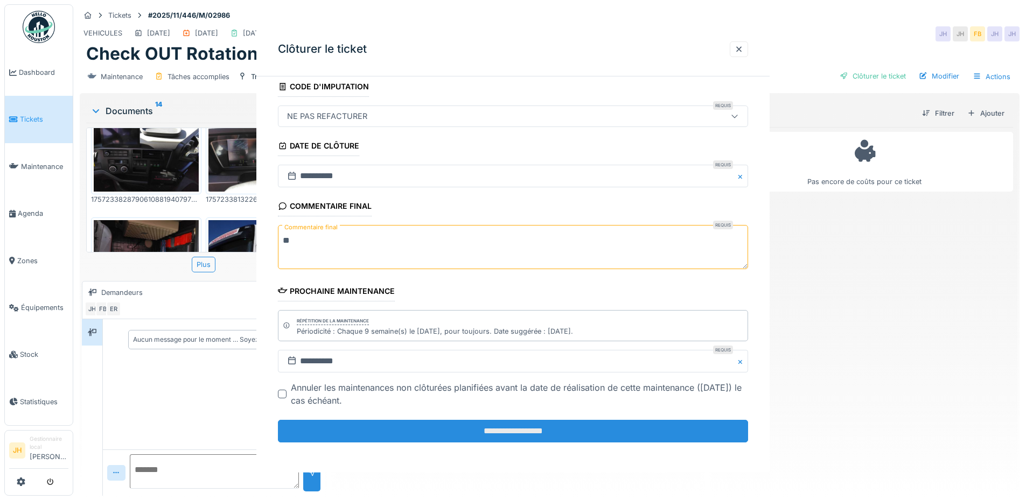
scroll to position [0, 0]
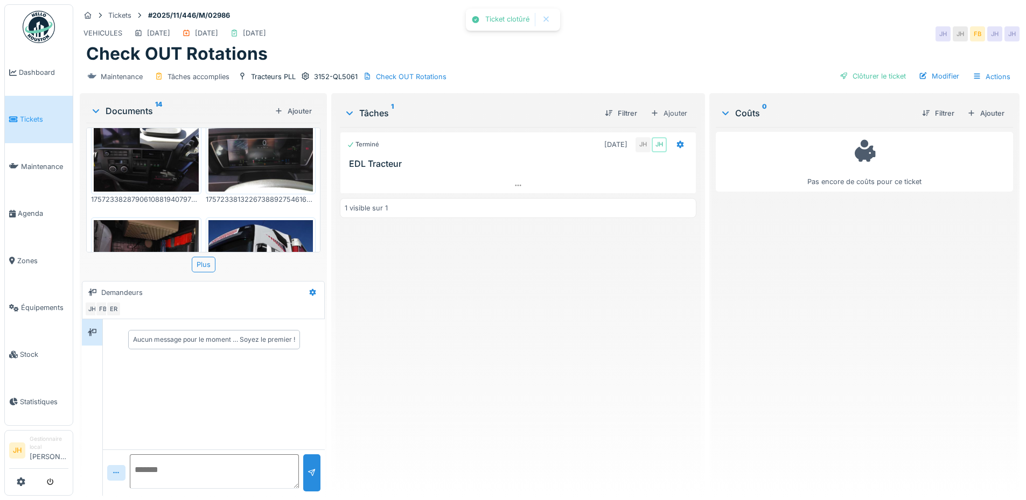
click at [500, 299] on div "Terminé 06/09/2025 JH JH EDL Tracteur 1 visible sur 1" at bounding box center [518, 307] width 356 height 360
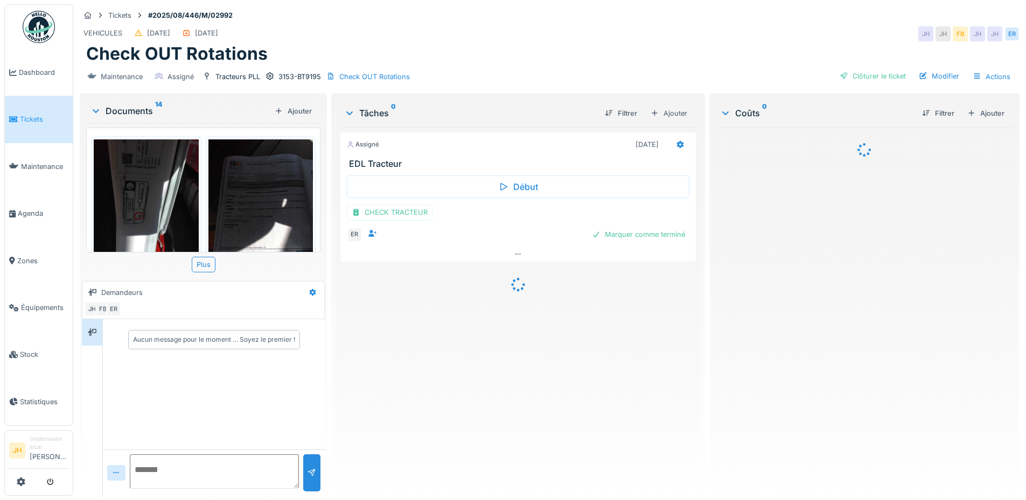
scroll to position [377, 0]
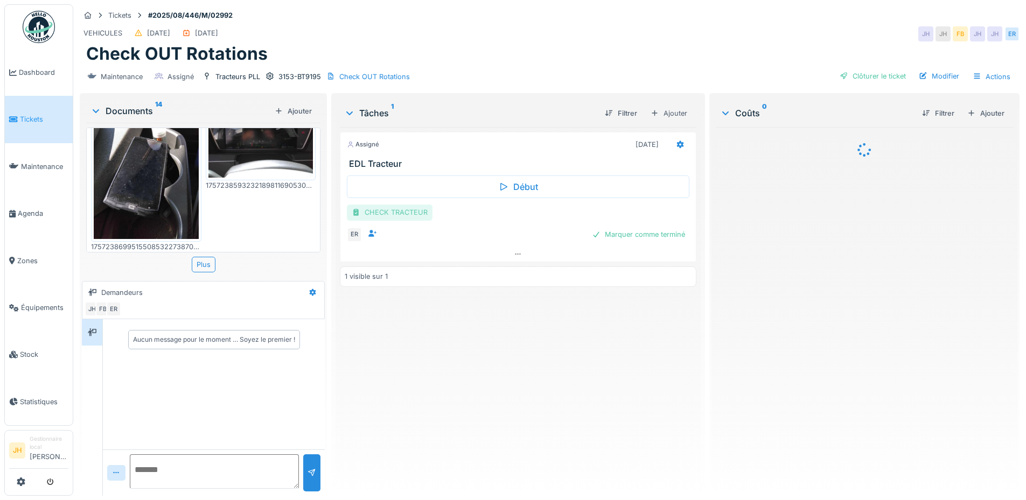
click at [407, 213] on div "CHECK TRACTEUR" at bounding box center [390, 213] width 86 height 16
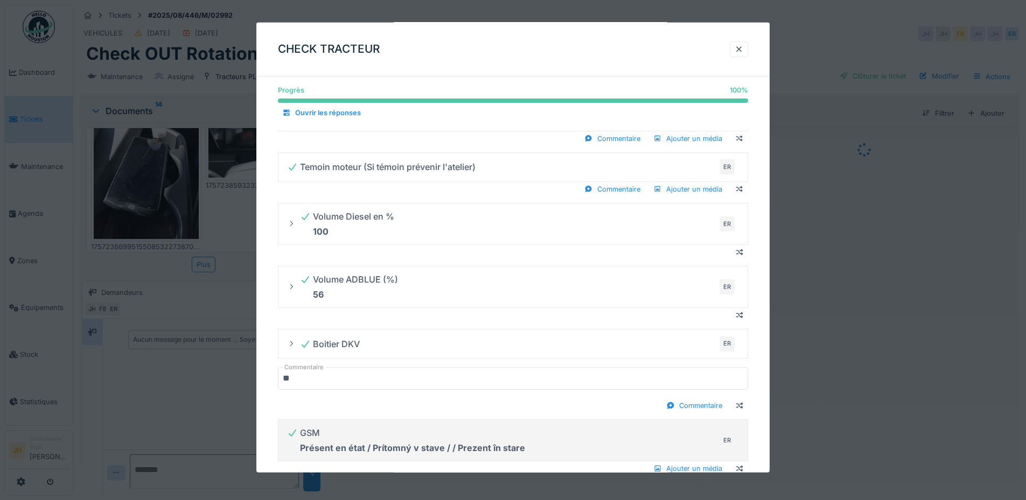
scroll to position [108, 0]
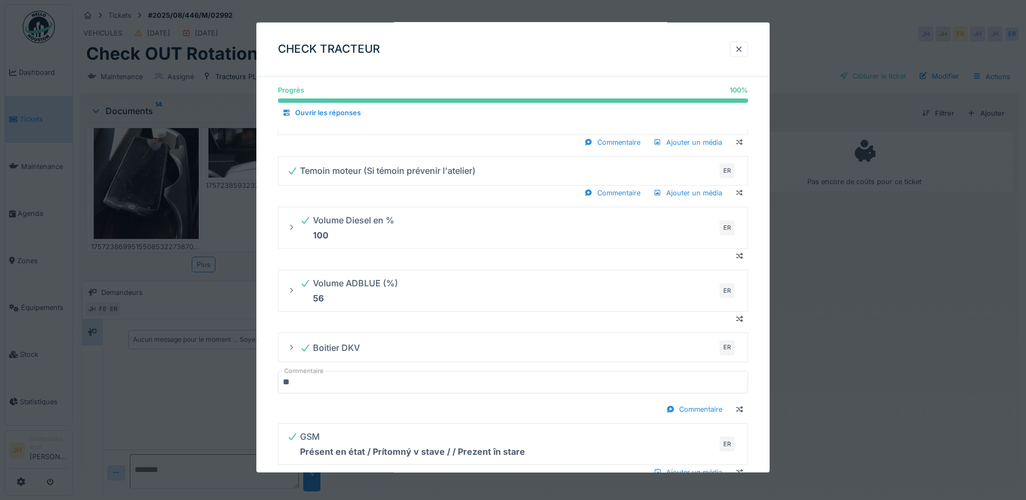
drag, startPoint x: 739, startPoint y: 48, endPoint x: 507, endPoint y: 75, distance: 233.7
click at [740, 48] on div at bounding box center [738, 49] width 9 height 10
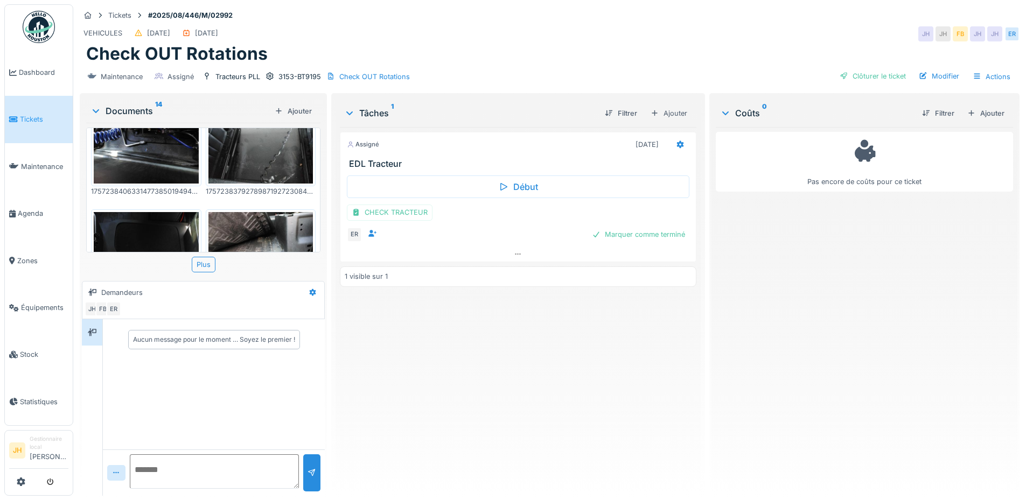
scroll to position [538, 0]
click at [263, 225] on img at bounding box center [260, 252] width 105 height 79
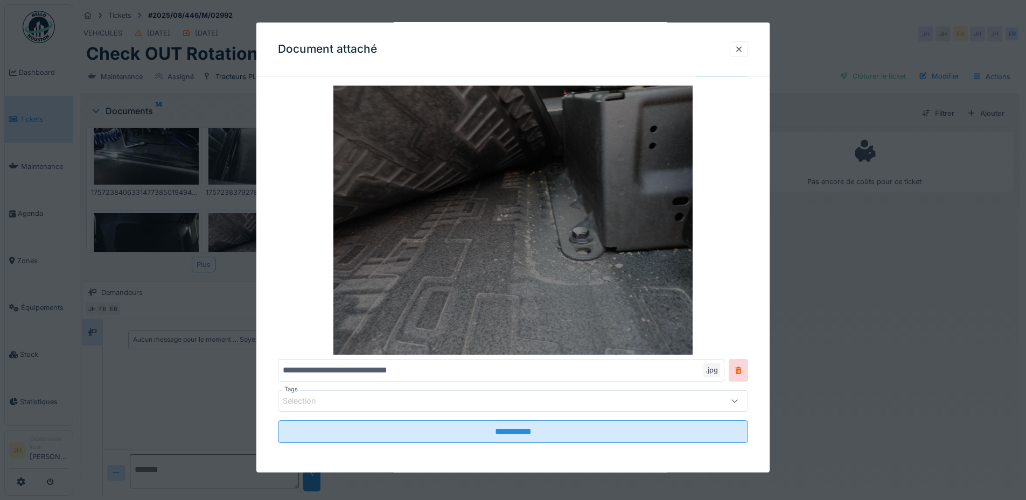
scroll to position [31, 0]
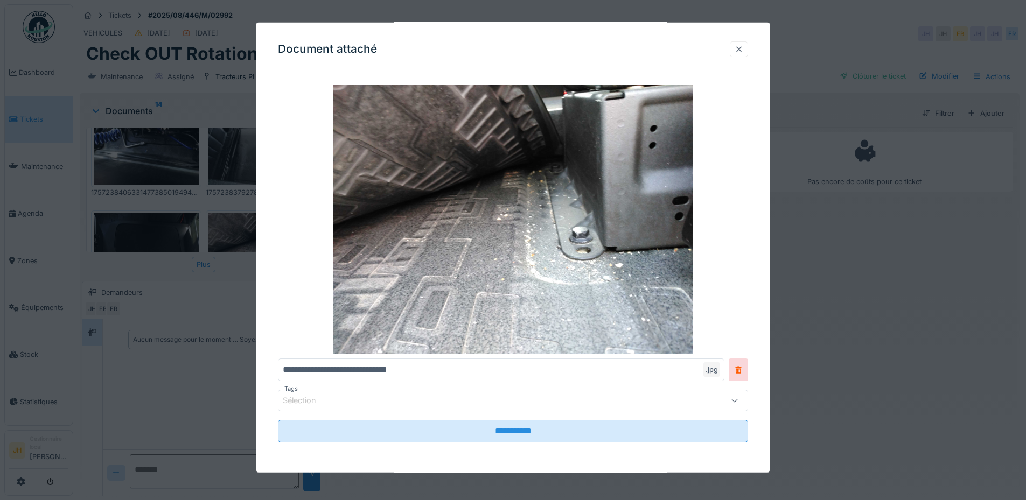
click at [748, 49] on div at bounding box center [739, 49] width 18 height 16
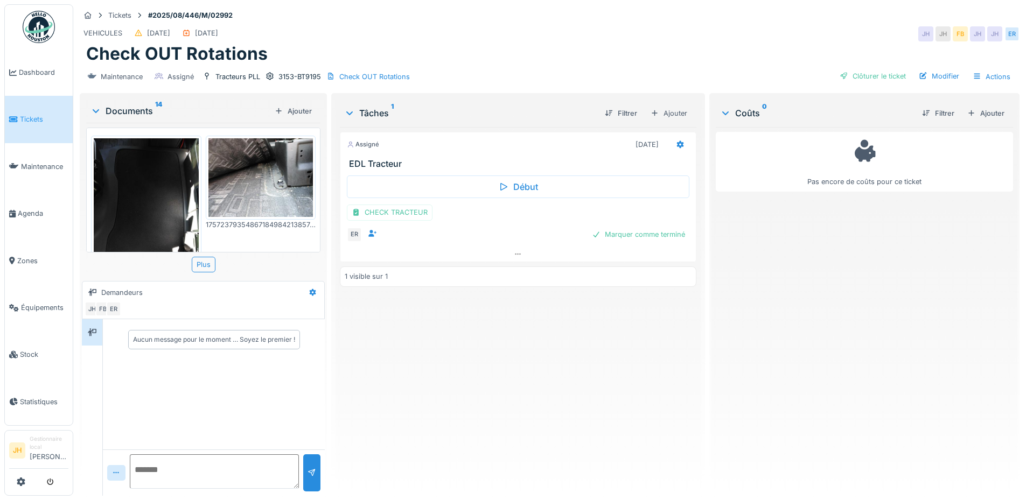
scroll to position [523, 0]
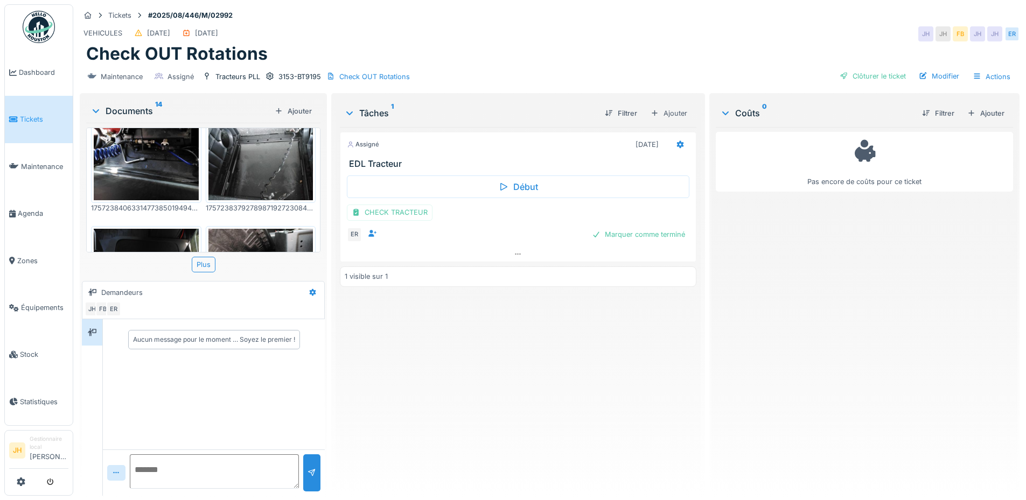
click at [265, 149] on img at bounding box center [260, 161] width 105 height 79
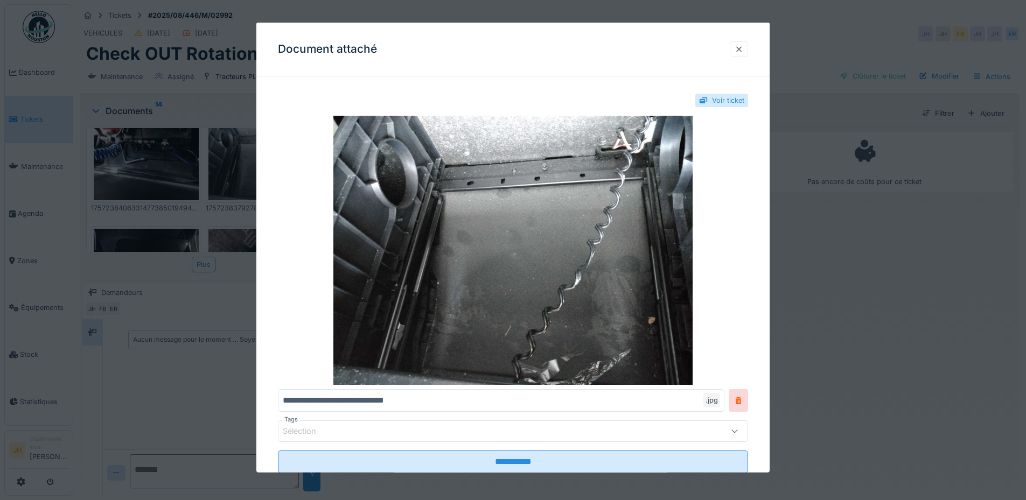
click at [743, 50] on div at bounding box center [738, 49] width 9 height 10
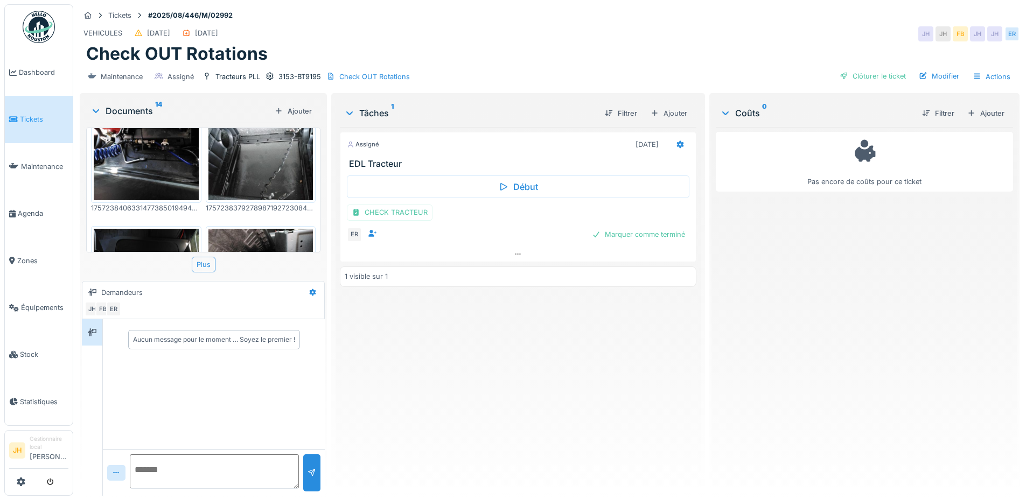
click at [155, 155] on img at bounding box center [146, 161] width 105 height 79
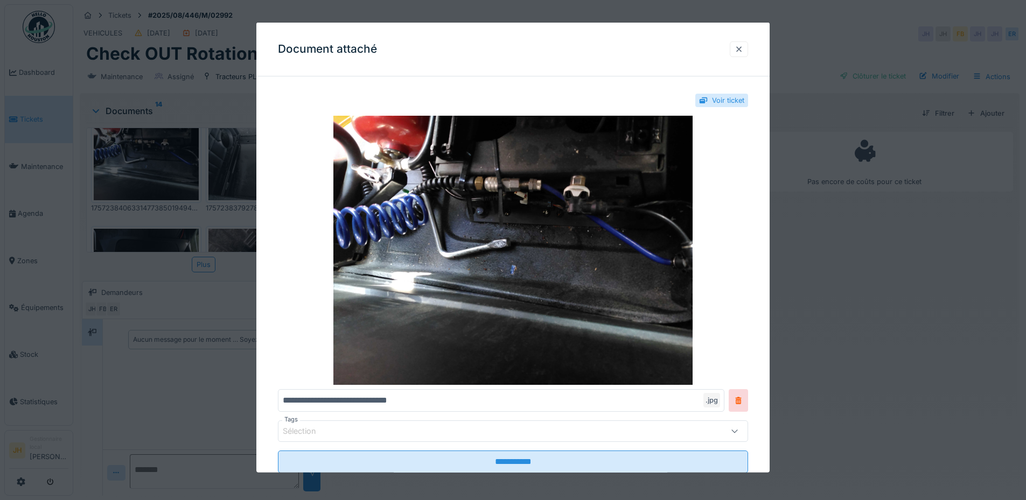
click at [738, 47] on div at bounding box center [738, 49] width 9 height 10
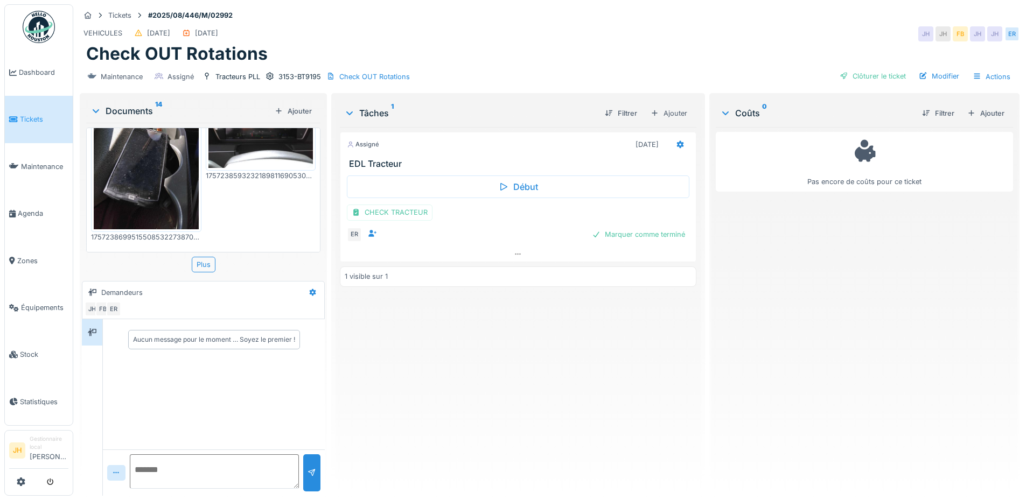
scroll to position [307, 0]
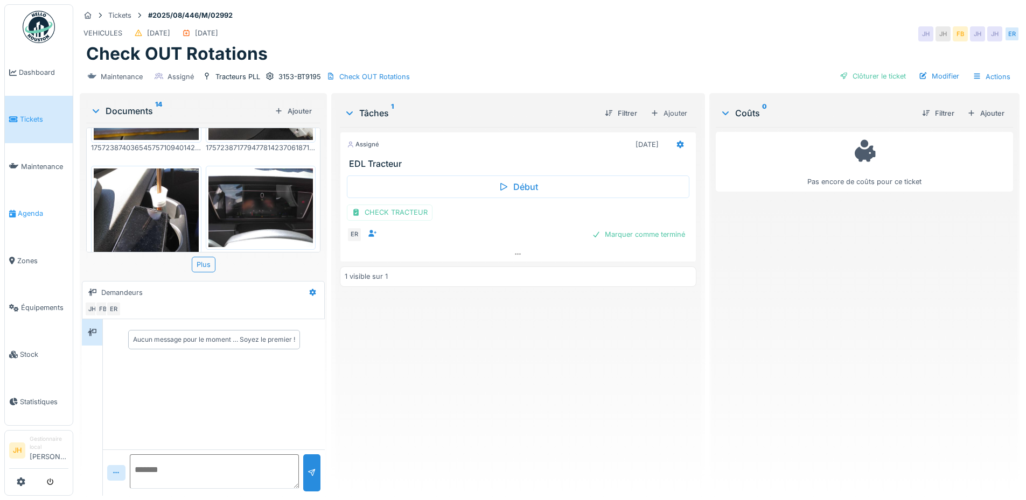
click at [41, 211] on span "Agenda" at bounding box center [43, 213] width 51 height 10
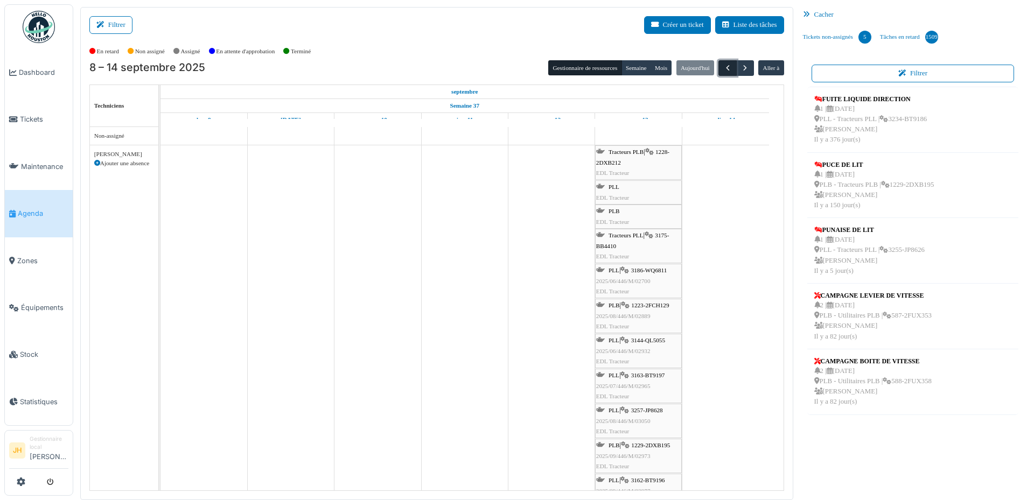
click at [720, 73] on button "button" at bounding box center [727, 68] width 18 height 16
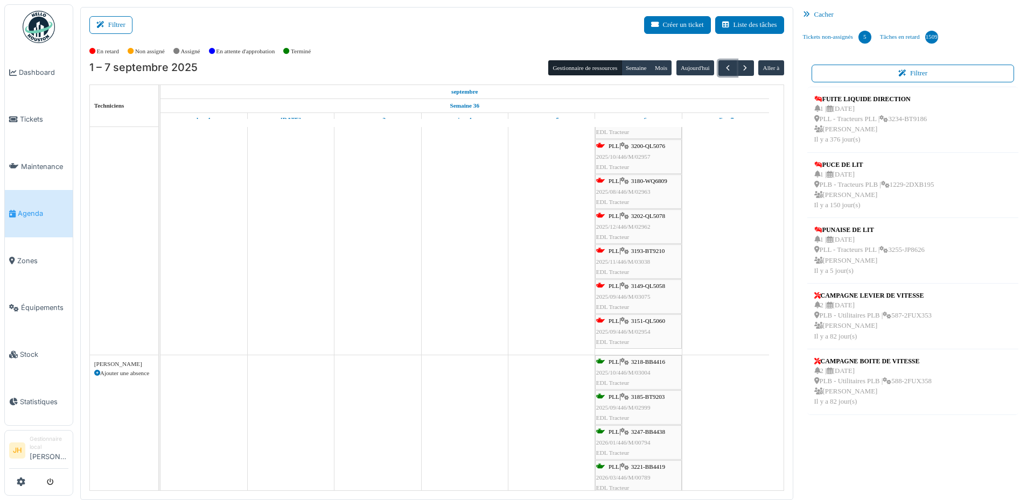
scroll to position [323, 0]
click at [653, 319] on span "3151-QL5060" at bounding box center [648, 319] width 34 height 6
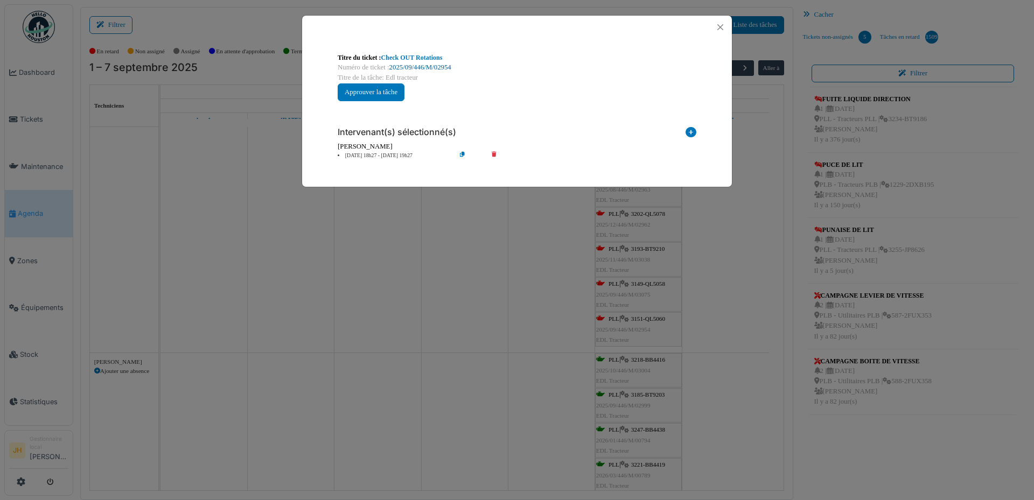
click at [447, 68] on link "2025/09/446/M/02954" at bounding box center [420, 68] width 62 height 8
click at [720, 27] on button "Close" at bounding box center [720, 27] width 15 height 15
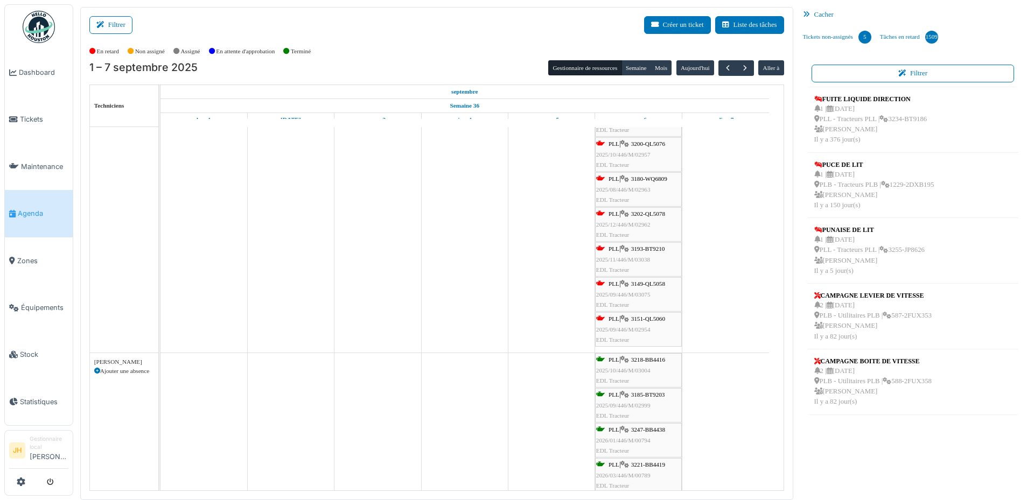
click at [661, 284] on span "3149-QL5058" at bounding box center [648, 284] width 34 height 6
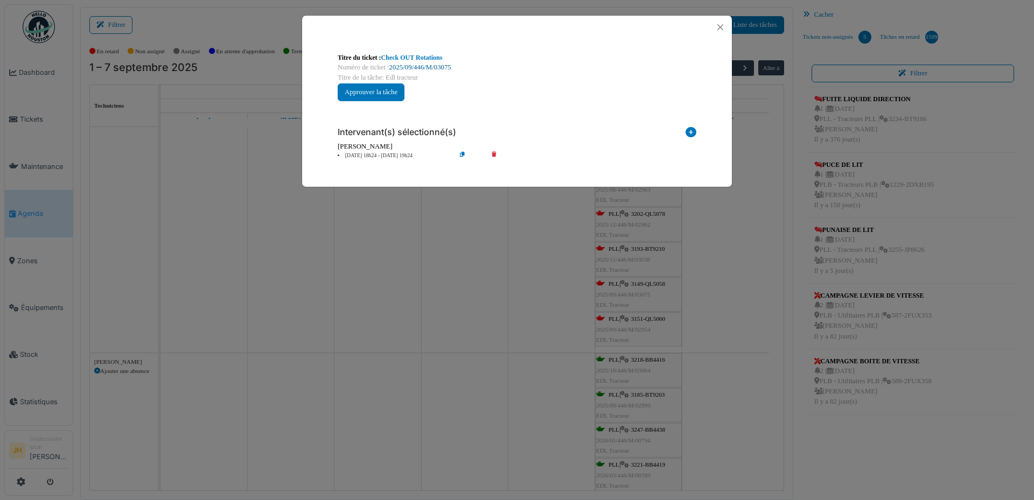
click at [444, 69] on link "2025/09/446/M/03075" at bounding box center [420, 68] width 62 height 8
click at [722, 26] on button "Close" at bounding box center [720, 27] width 15 height 15
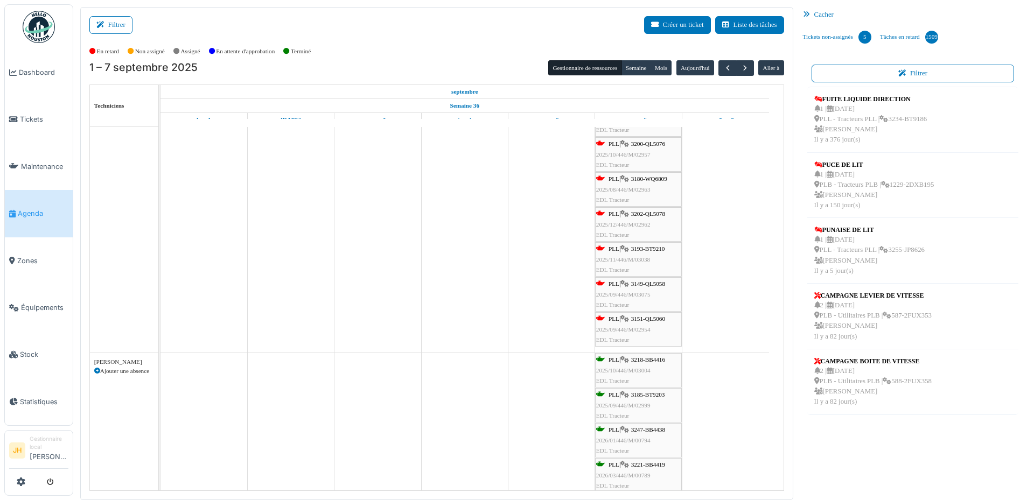
click at [17, 219] on link "Agenda" at bounding box center [39, 213] width 68 height 47
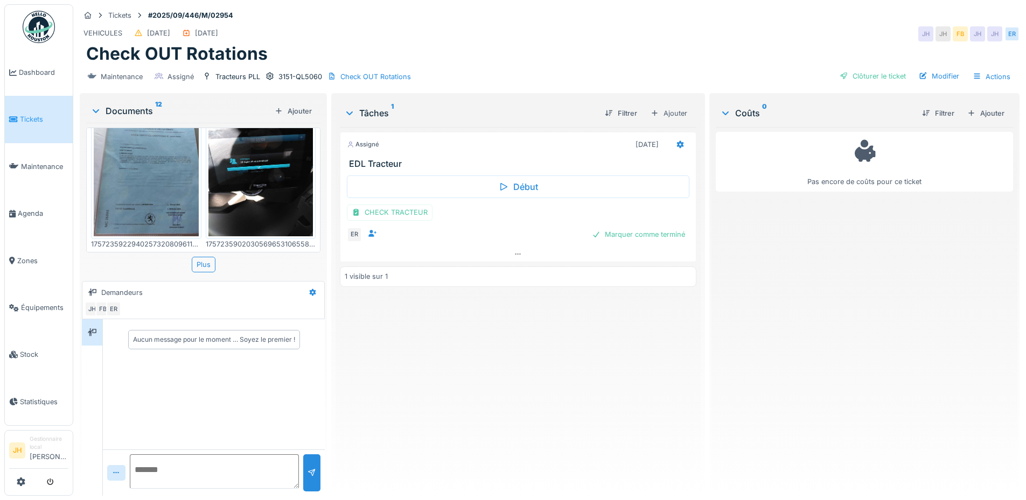
scroll to position [269, 0]
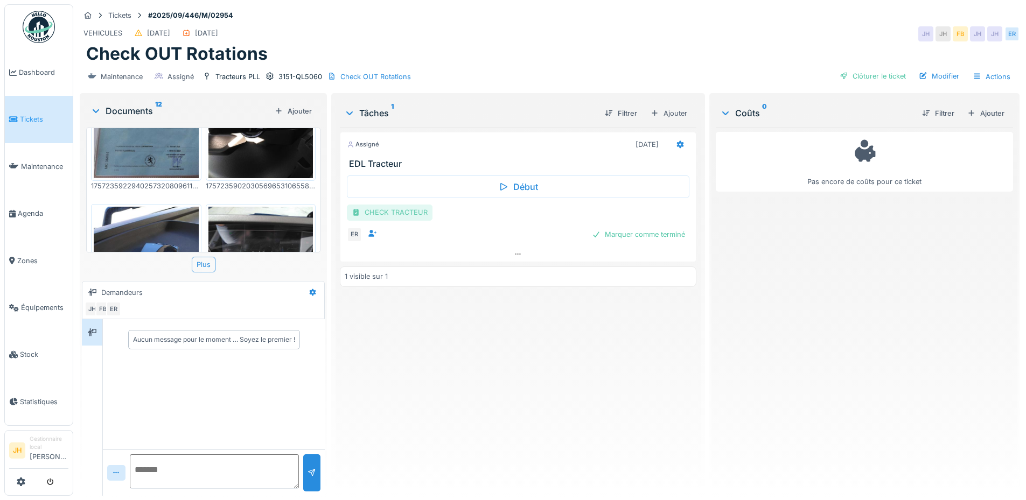
click at [398, 215] on div "CHECK TRACTEUR" at bounding box center [390, 213] width 86 height 16
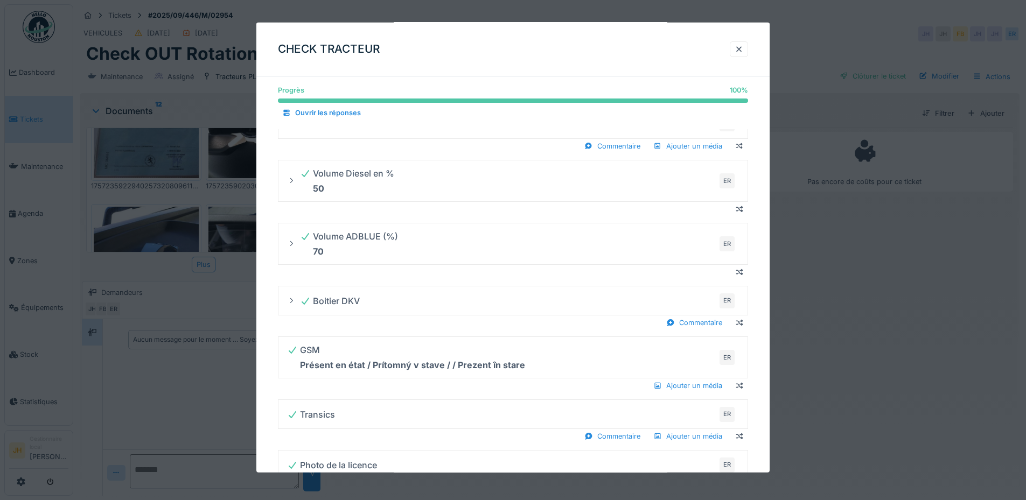
scroll to position [0, 0]
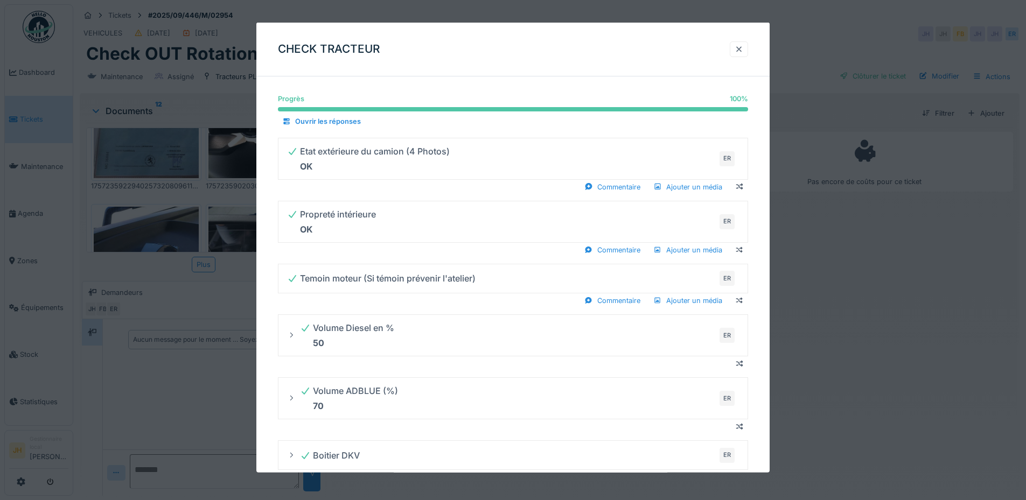
click at [741, 46] on div at bounding box center [738, 49] width 9 height 10
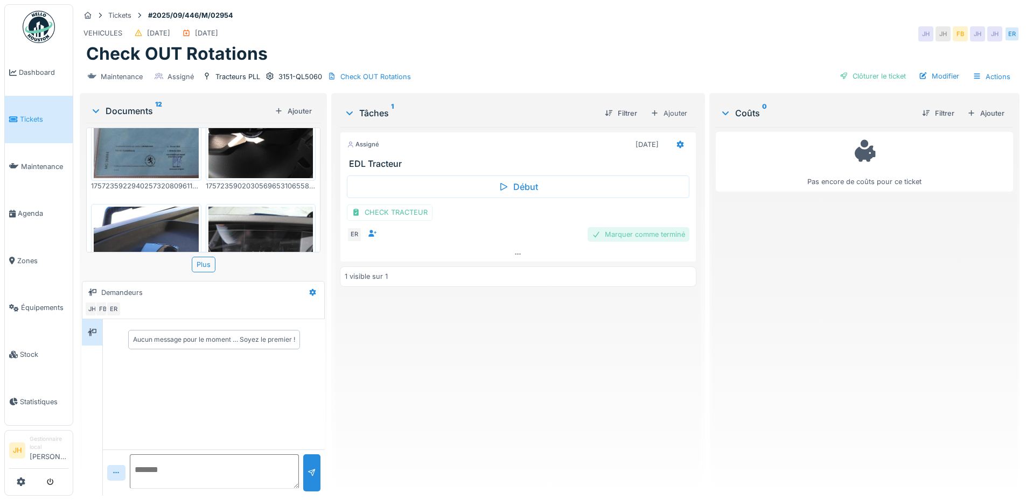
click at [651, 236] on div "Marquer comme terminé" at bounding box center [638, 234] width 102 height 15
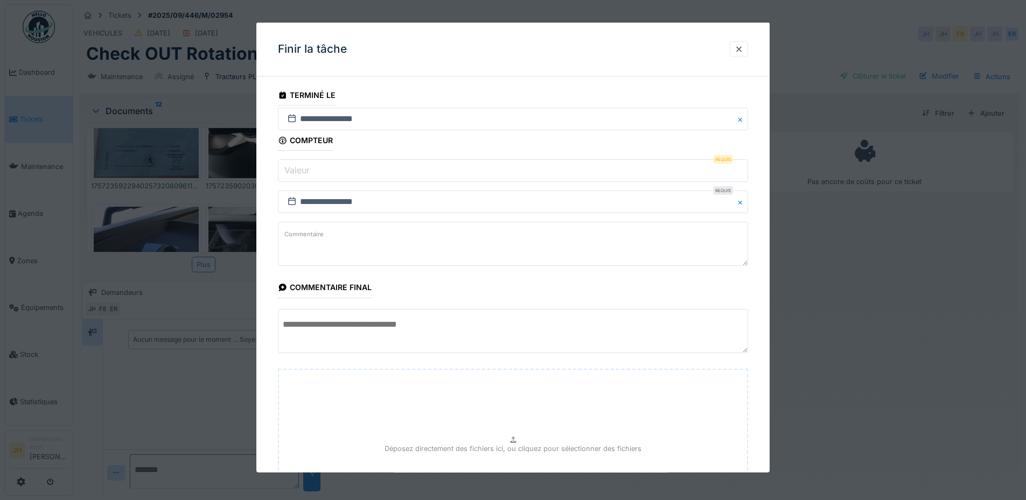
click at [313, 173] on input "Valeur" at bounding box center [513, 170] width 470 height 23
type input "*"
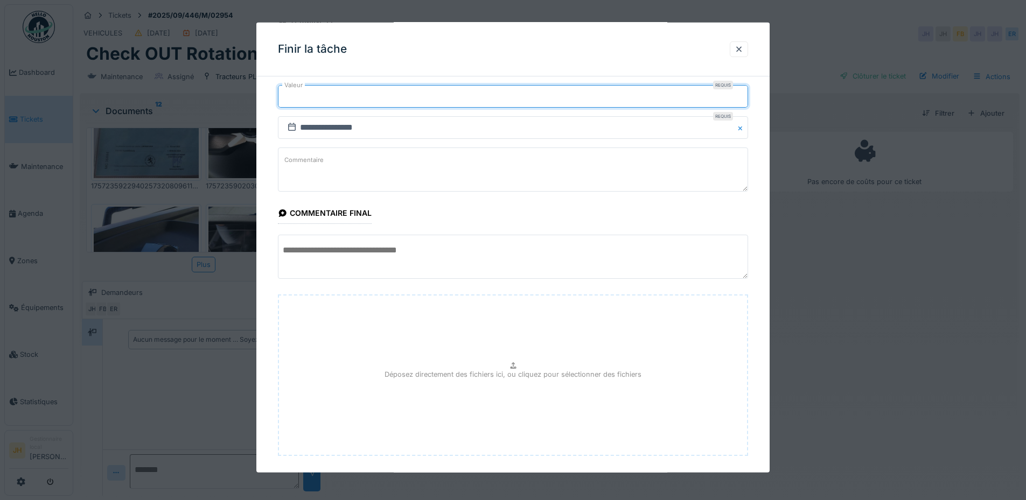
scroll to position [128, 0]
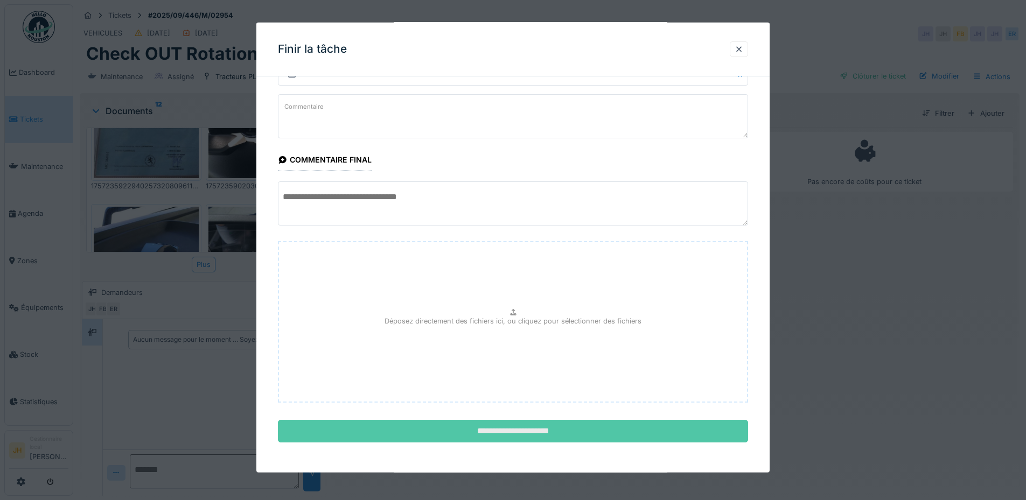
click at [545, 431] on input "**********" at bounding box center [513, 431] width 470 height 23
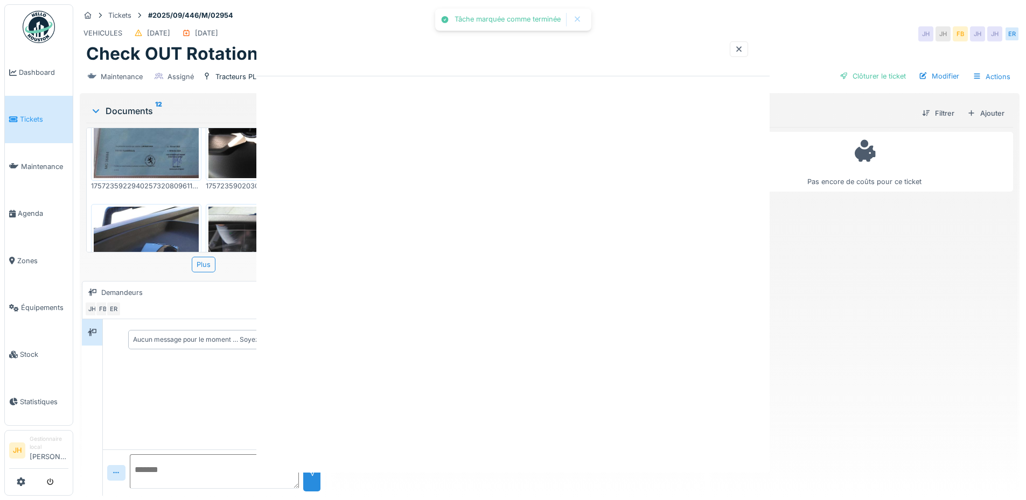
scroll to position [0, 0]
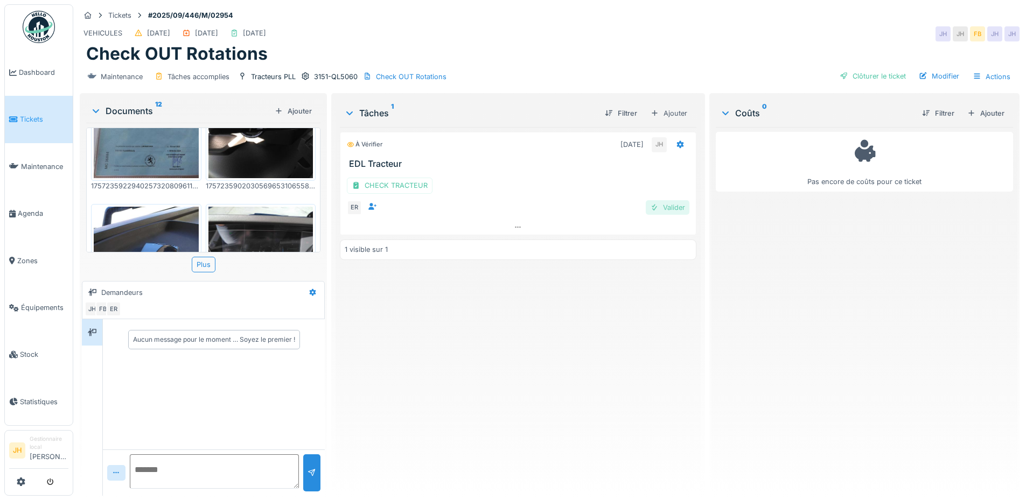
click at [664, 207] on div "Valider" at bounding box center [668, 207] width 44 height 15
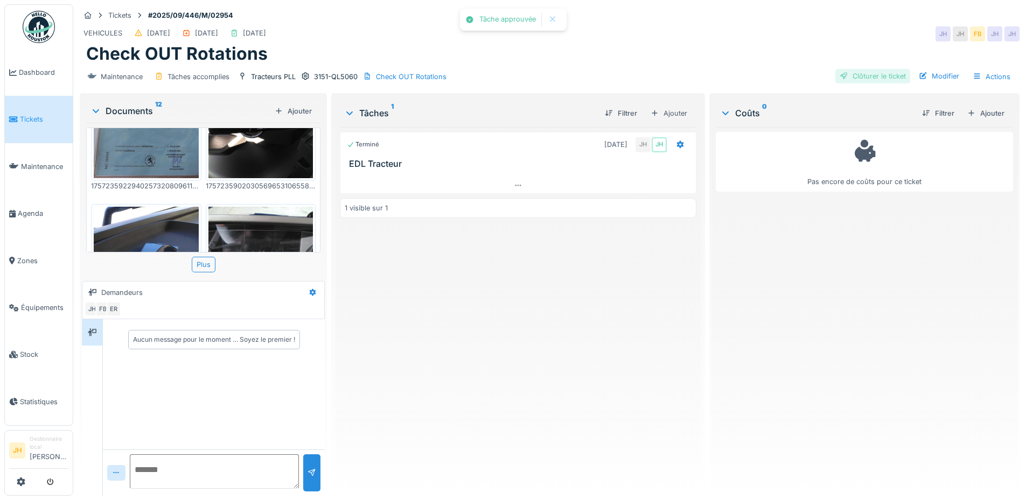
click at [866, 78] on div "Clôturer le ticket" at bounding box center [872, 76] width 75 height 15
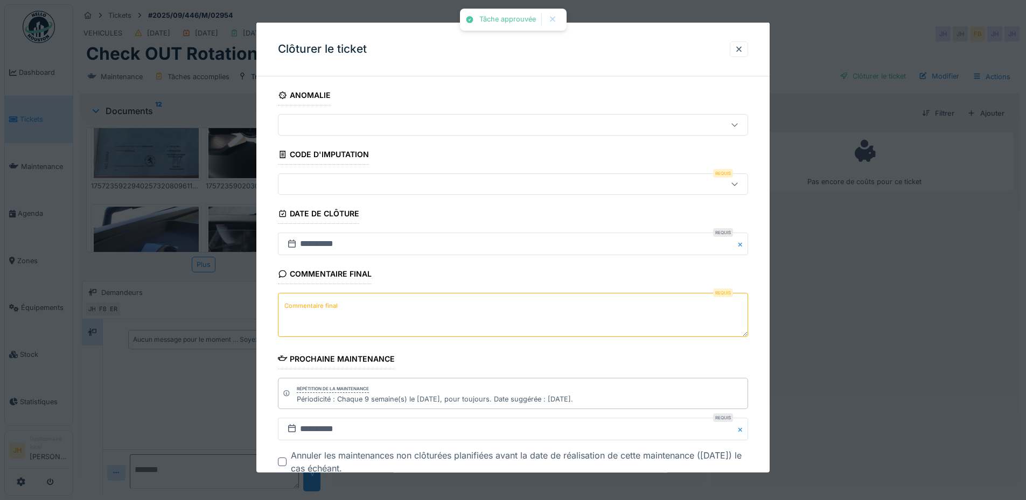
click at [352, 181] on div at bounding box center [485, 184] width 405 height 12
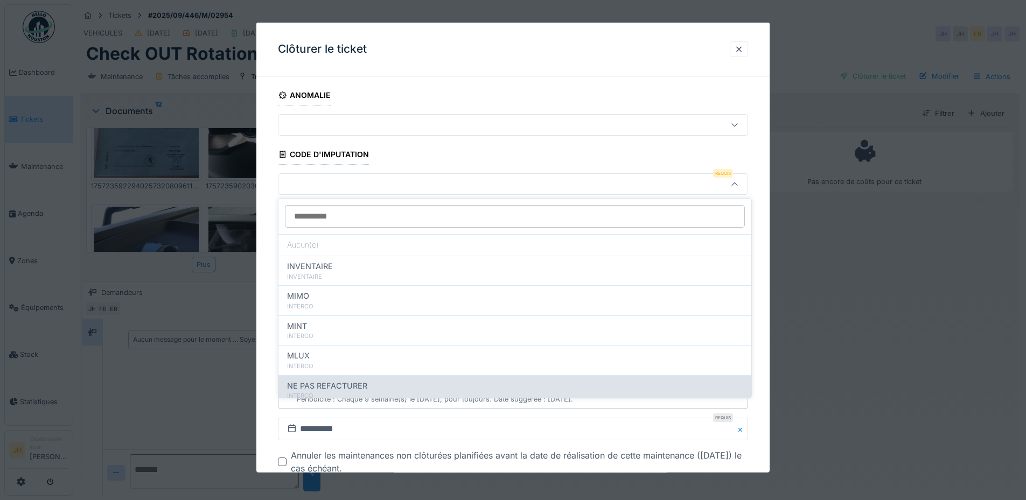
click at [344, 381] on span "NE PAS REFACTURER" at bounding box center [327, 386] width 80 height 12
type input "****"
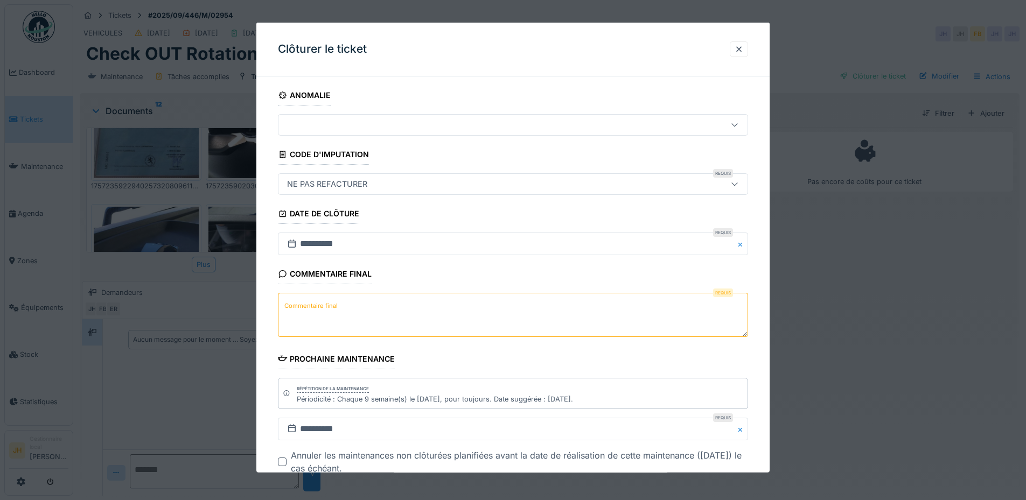
click at [347, 311] on textarea "Commentaire final" at bounding box center [513, 315] width 470 height 44
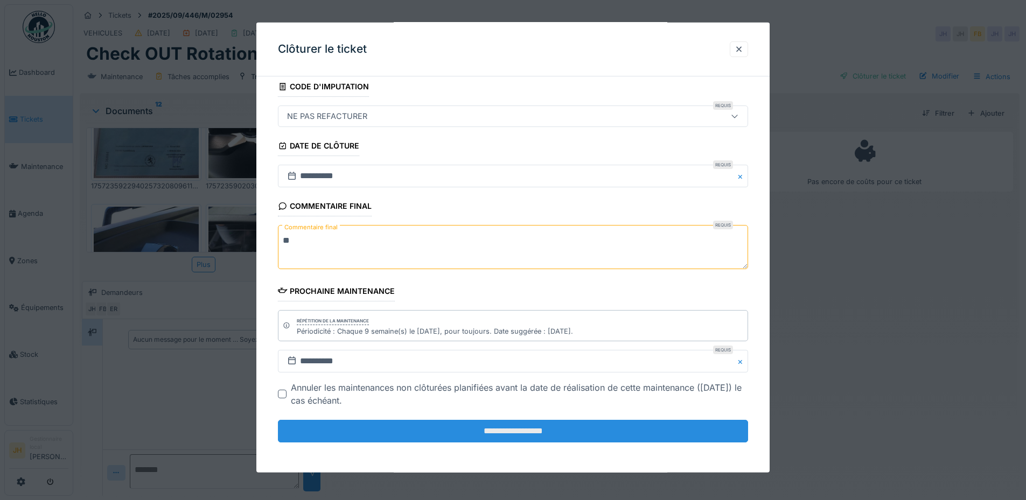
scroll to position [8, 0]
type textarea "**"
click at [559, 435] on input "**********" at bounding box center [513, 431] width 470 height 23
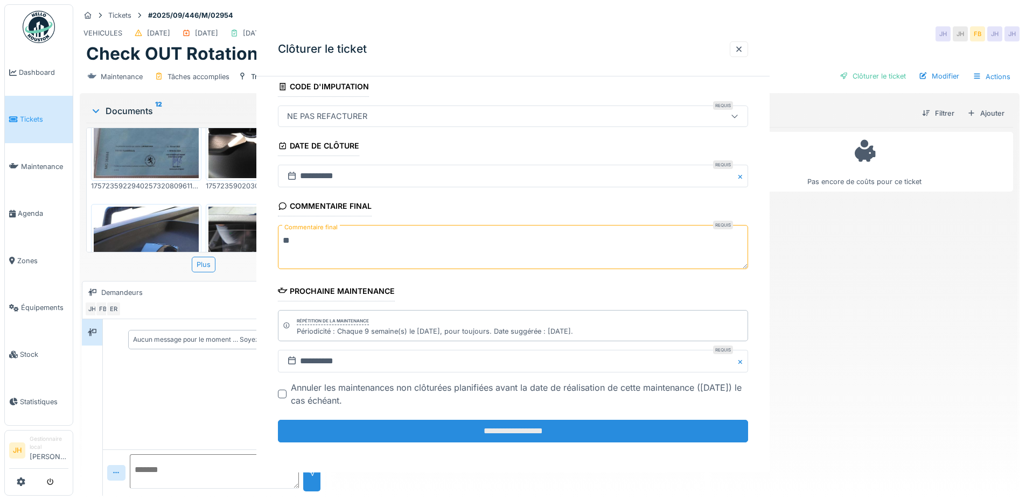
scroll to position [0, 0]
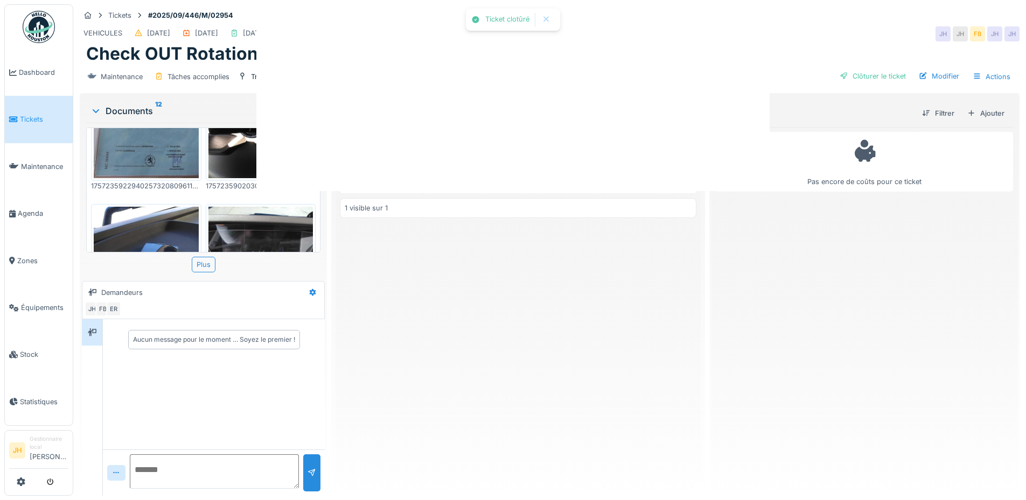
click at [564, 436] on div at bounding box center [513, 250] width 1026 height 500
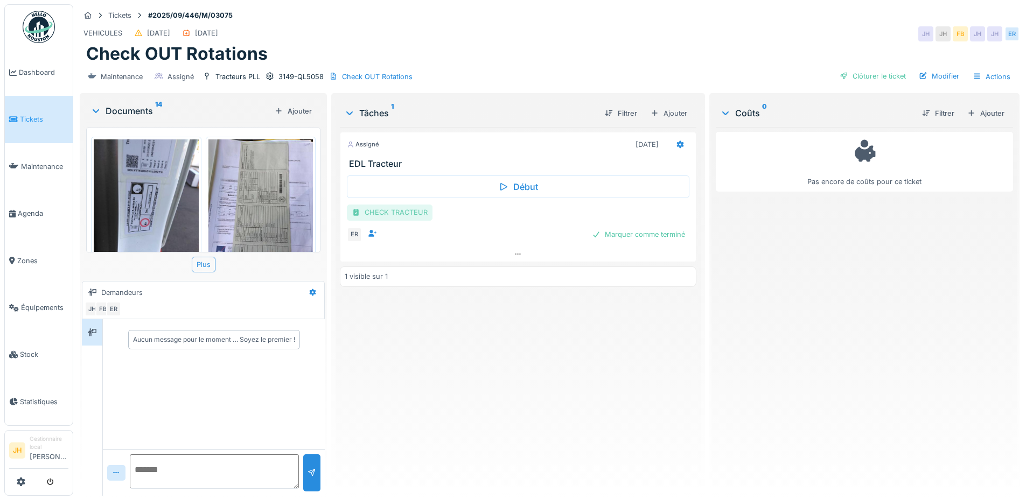
click at [381, 214] on div "CHECK TRACTEUR" at bounding box center [390, 213] width 86 height 16
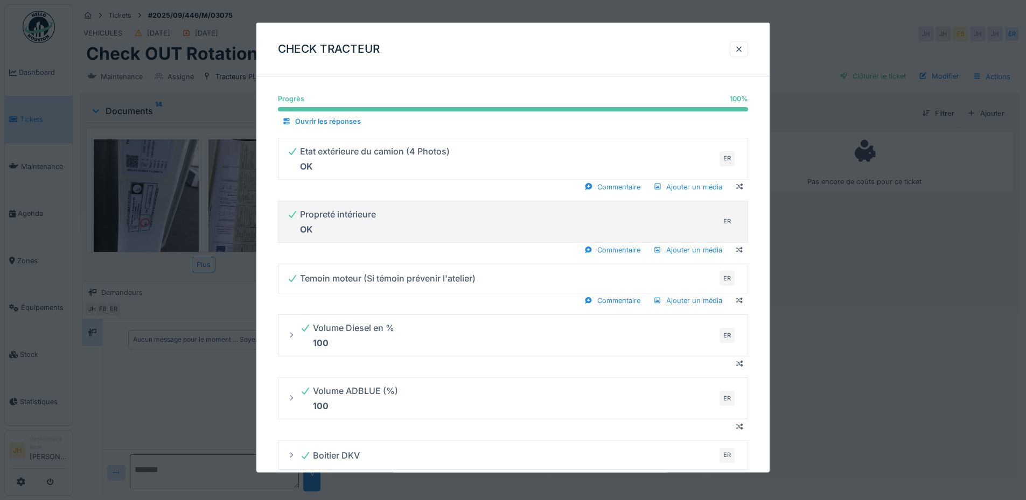
scroll to position [323, 0]
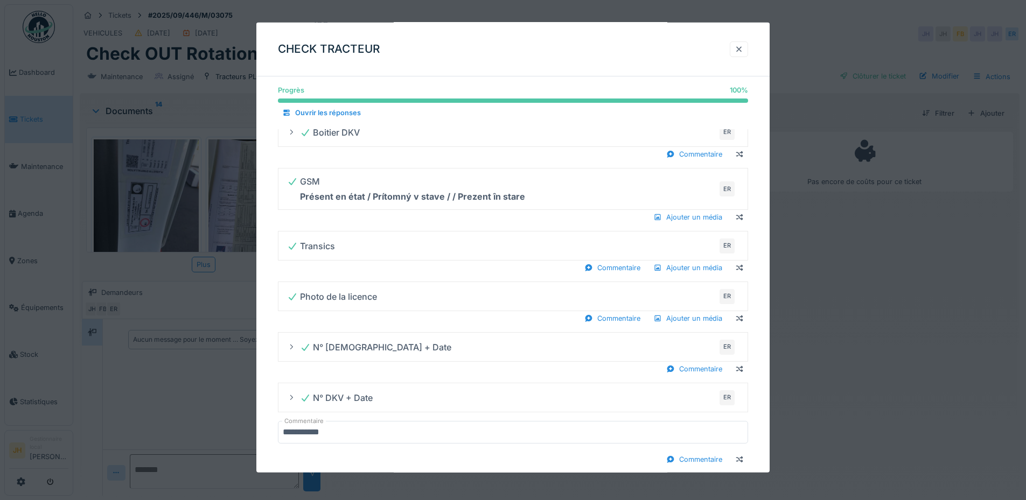
click at [743, 47] on div at bounding box center [738, 49] width 9 height 10
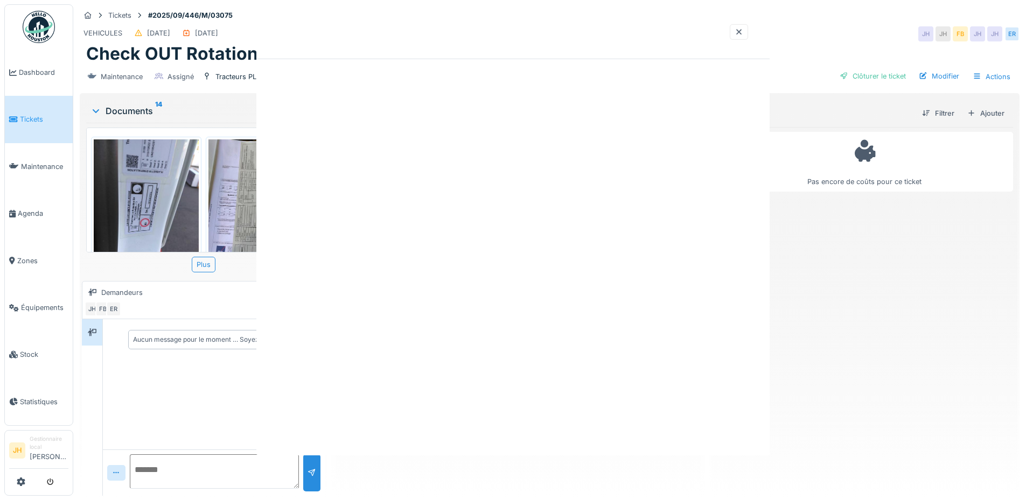
scroll to position [0, 0]
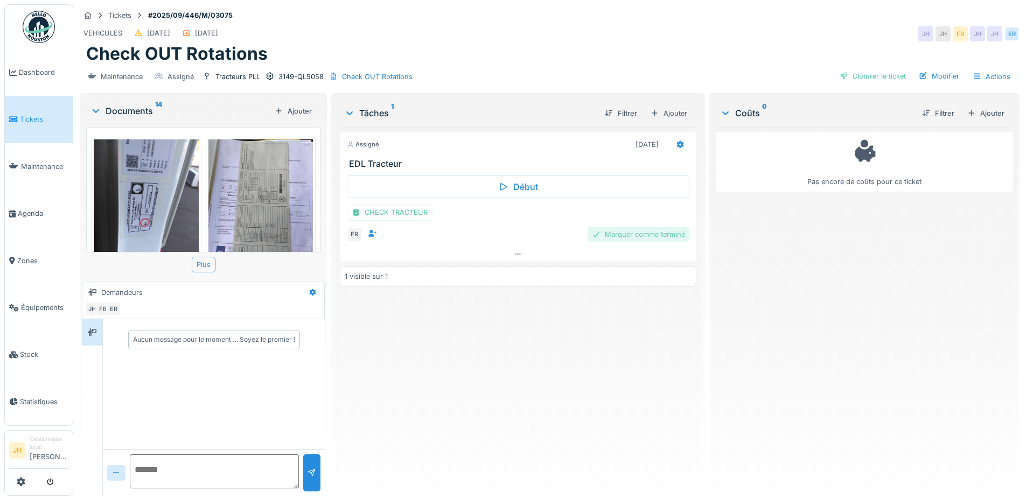
click at [619, 236] on div "Marquer comme terminé" at bounding box center [638, 234] width 102 height 15
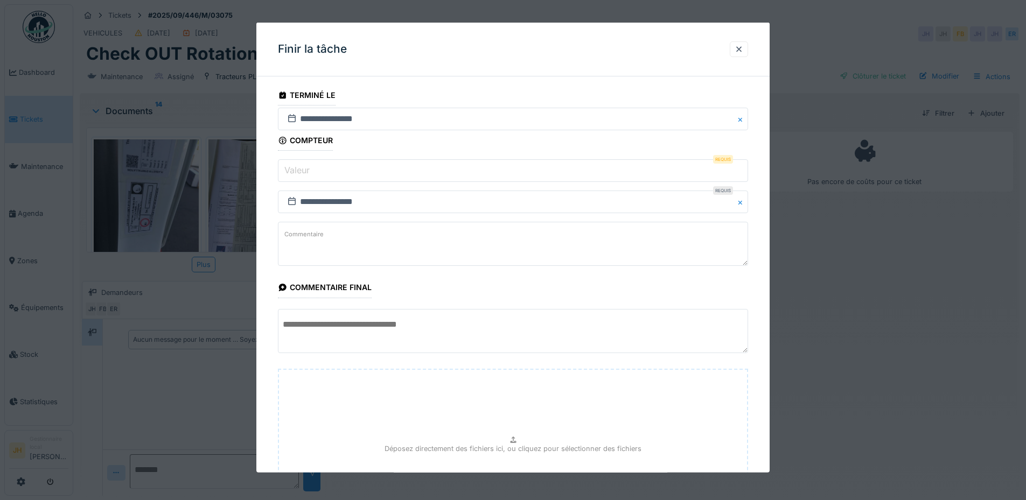
click at [334, 170] on input "Valeur" at bounding box center [513, 170] width 470 height 23
type input "*"
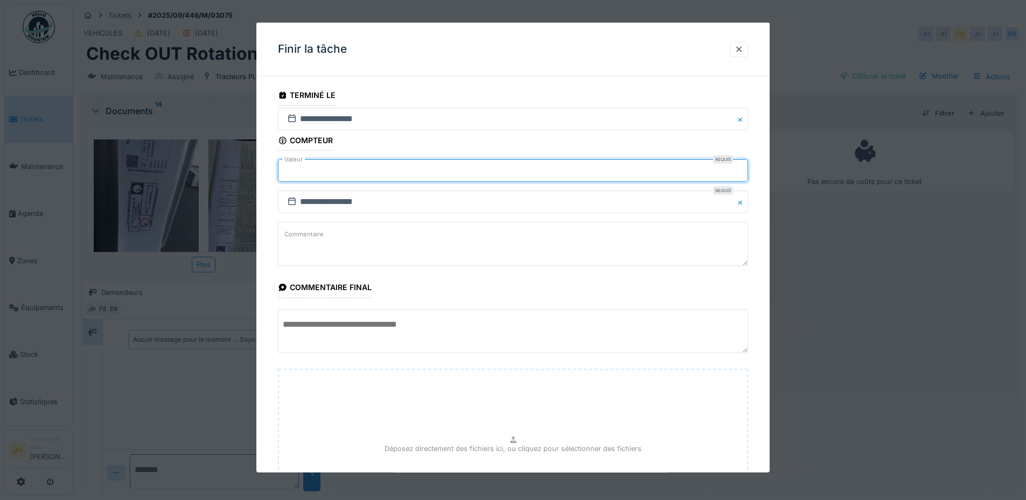
scroll to position [128, 0]
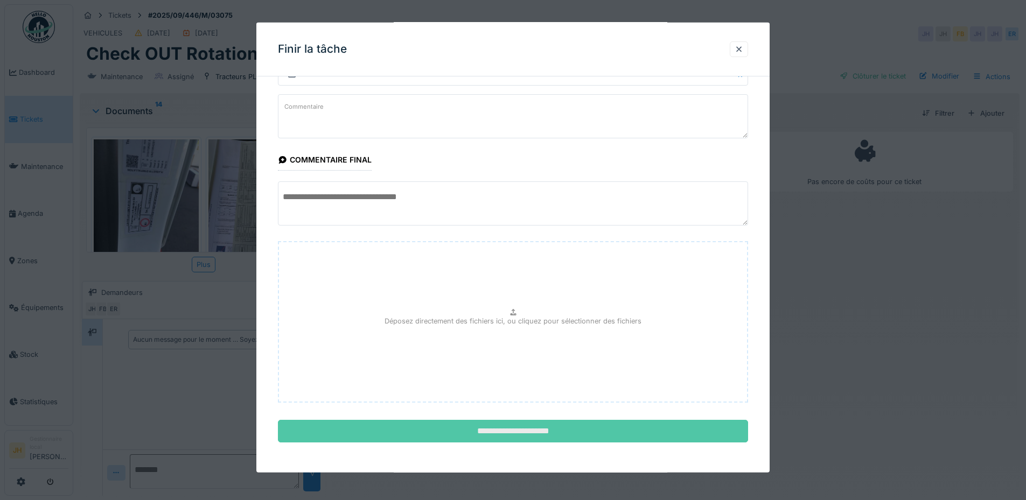
click at [558, 428] on input "**********" at bounding box center [513, 431] width 470 height 23
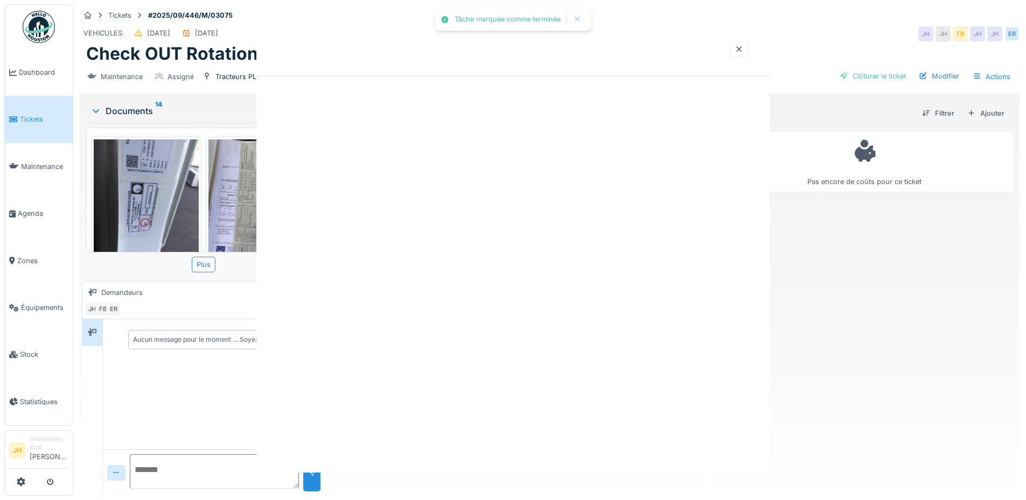
scroll to position [0, 0]
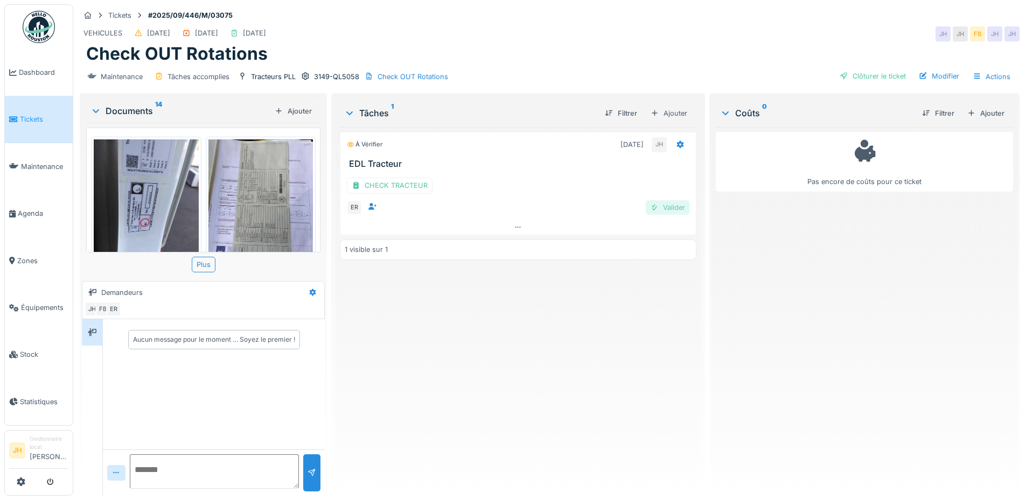
click at [668, 205] on div "Valider" at bounding box center [668, 207] width 44 height 15
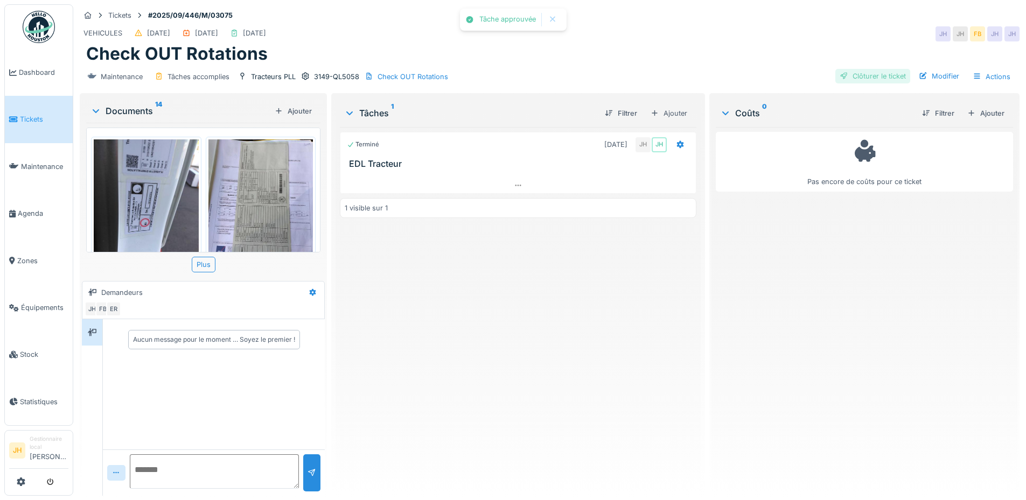
click at [865, 78] on div "Clôturer le ticket" at bounding box center [872, 76] width 75 height 15
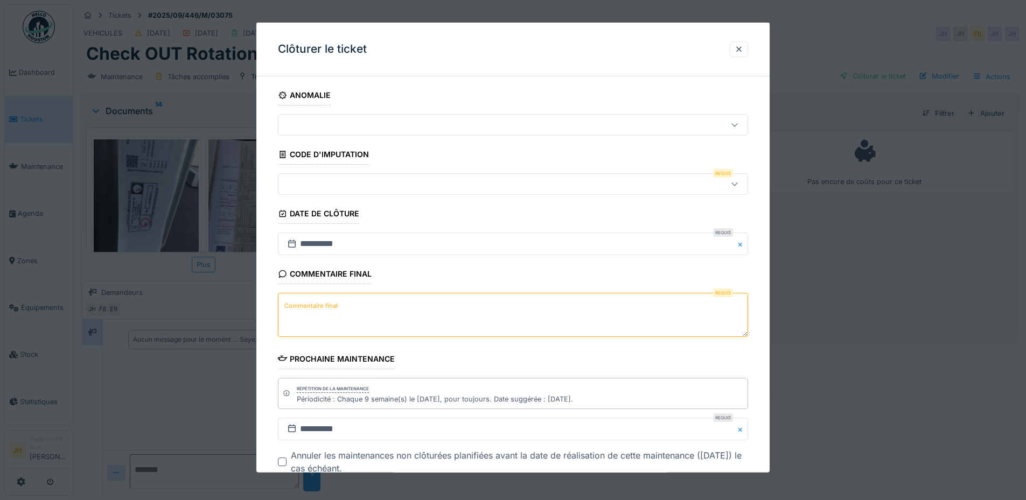
click at [367, 183] on div at bounding box center [485, 184] width 405 height 12
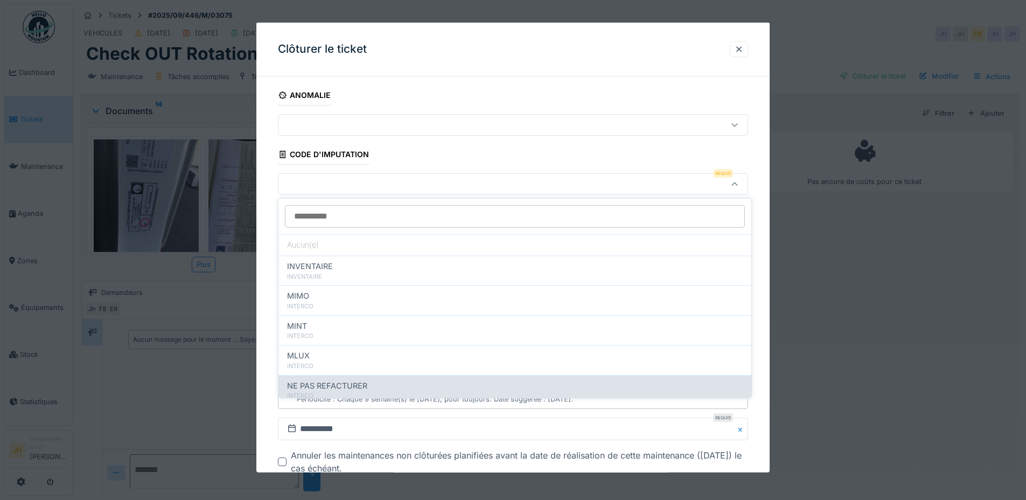
click at [357, 384] on span "NE PAS REFACTURER" at bounding box center [327, 386] width 80 height 12
type input "****"
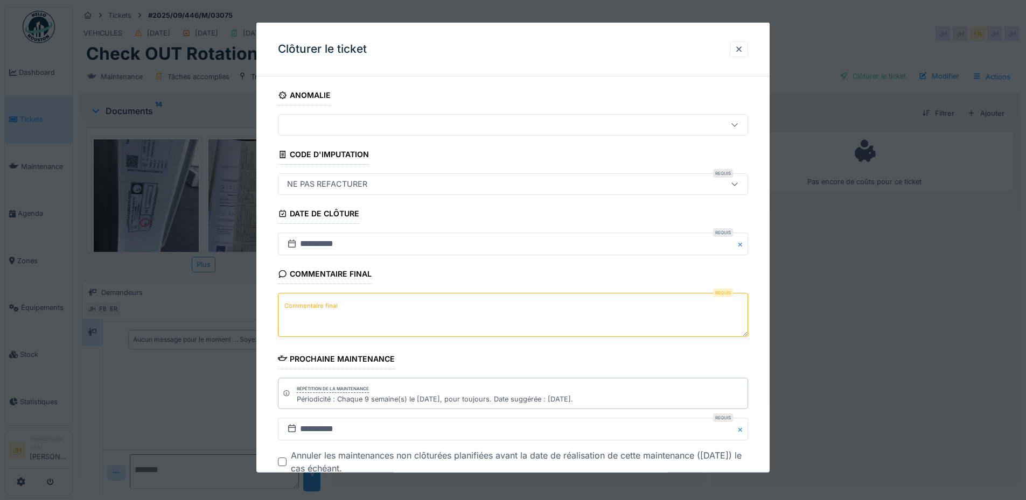
click at [361, 306] on textarea "Commentaire final" at bounding box center [513, 315] width 470 height 44
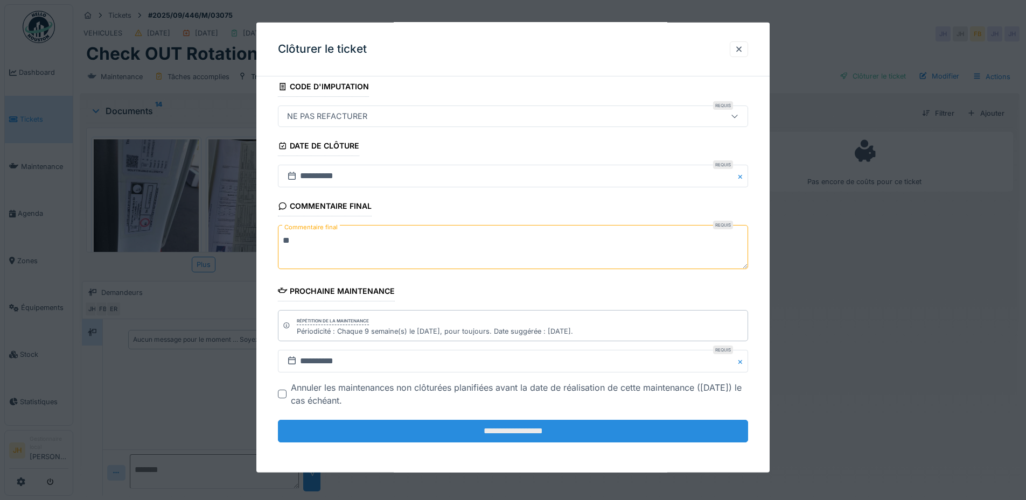
type textarea "**"
click at [558, 432] on input "**********" at bounding box center [513, 431] width 470 height 23
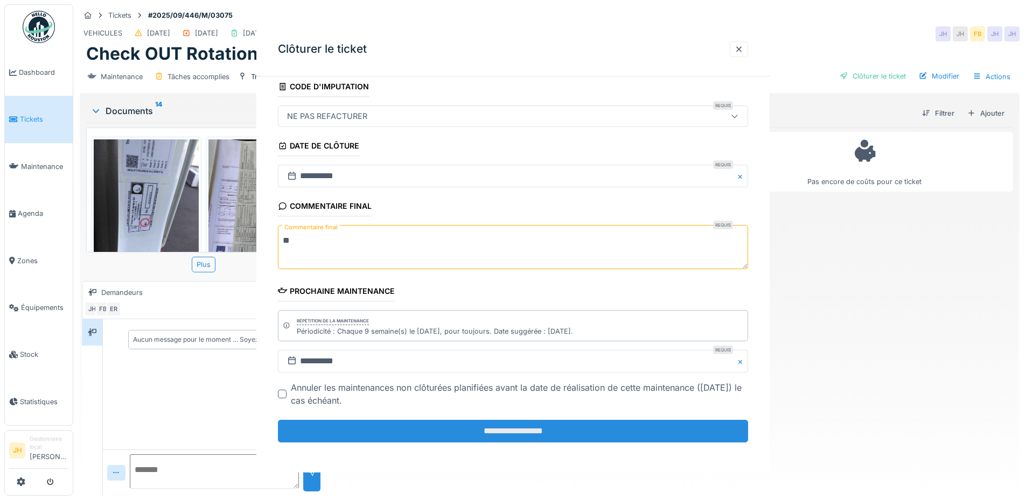
scroll to position [0, 0]
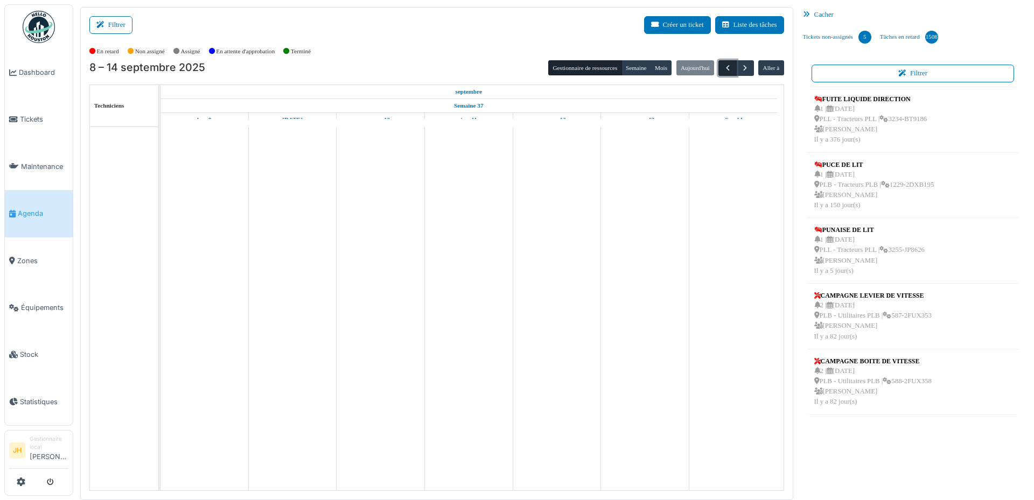
click at [723, 69] on span "button" at bounding box center [727, 68] width 9 height 9
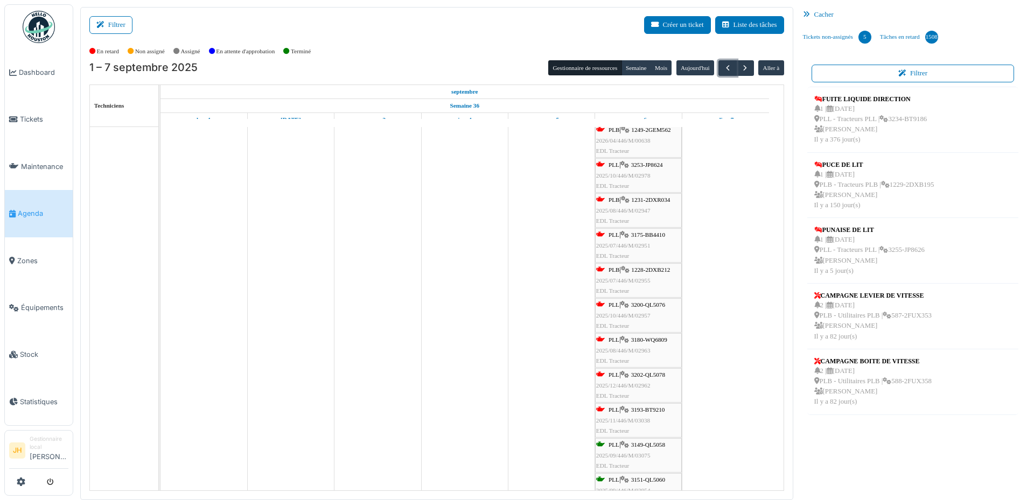
scroll to position [269, 0]
click at [665, 303] on span "3193-BT9210" at bounding box center [648, 302] width 34 height 6
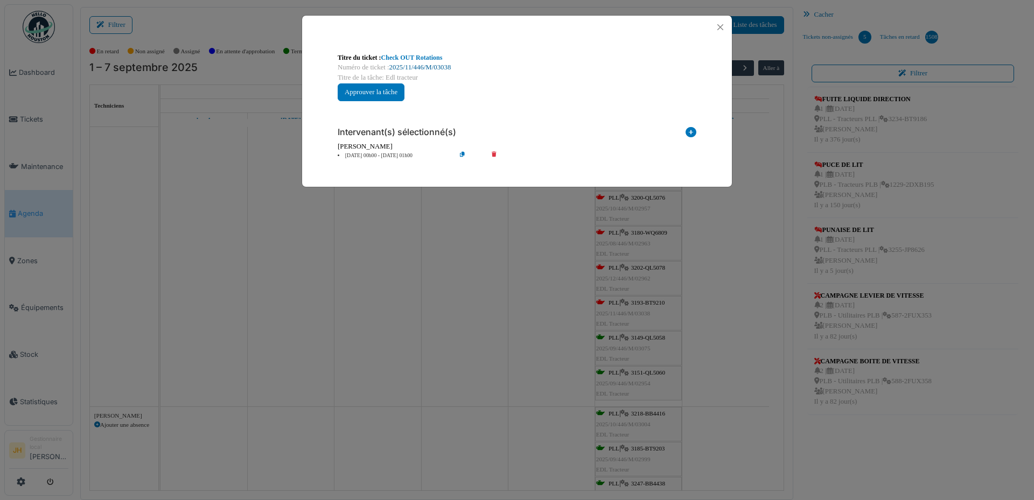
click at [436, 68] on link "2025/11/446/M/03038" at bounding box center [420, 68] width 62 height 8
click at [721, 26] on button "Close" at bounding box center [720, 27] width 15 height 15
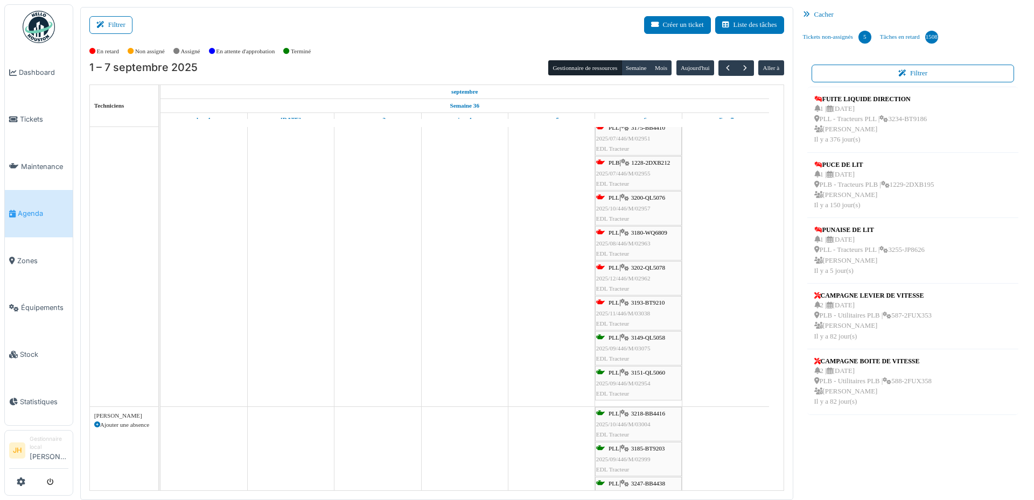
click at [50, 210] on span "Agenda" at bounding box center [43, 213] width 51 height 10
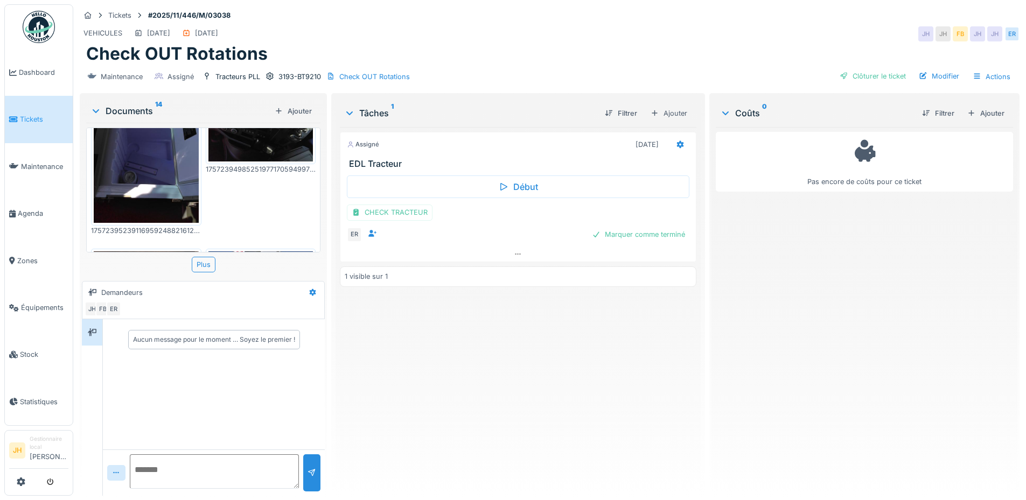
scroll to position [808, 0]
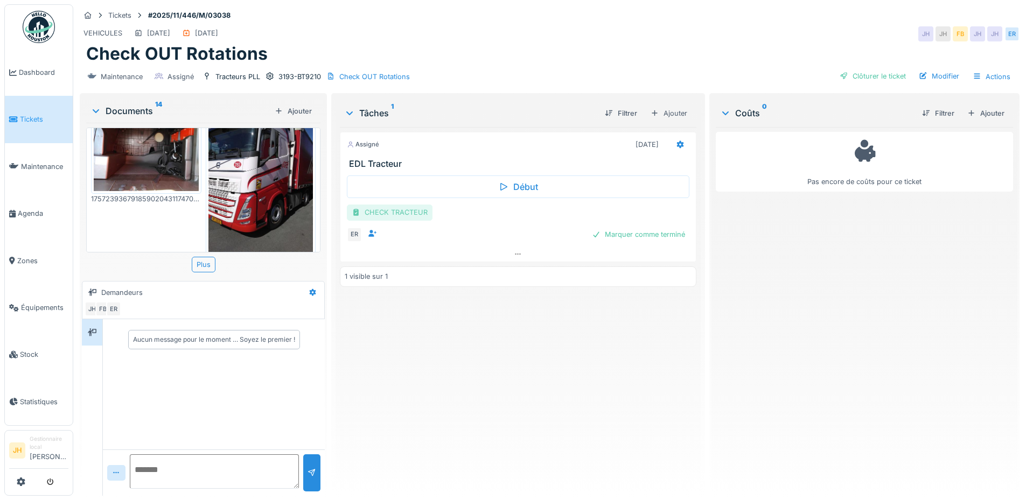
click at [395, 212] on div "CHECK TRACTEUR" at bounding box center [390, 213] width 86 height 16
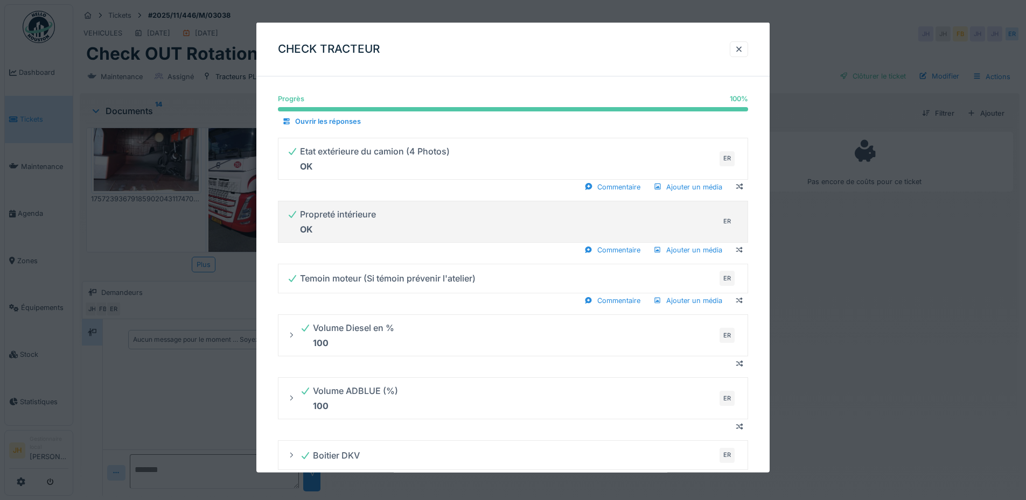
scroll to position [323, 0]
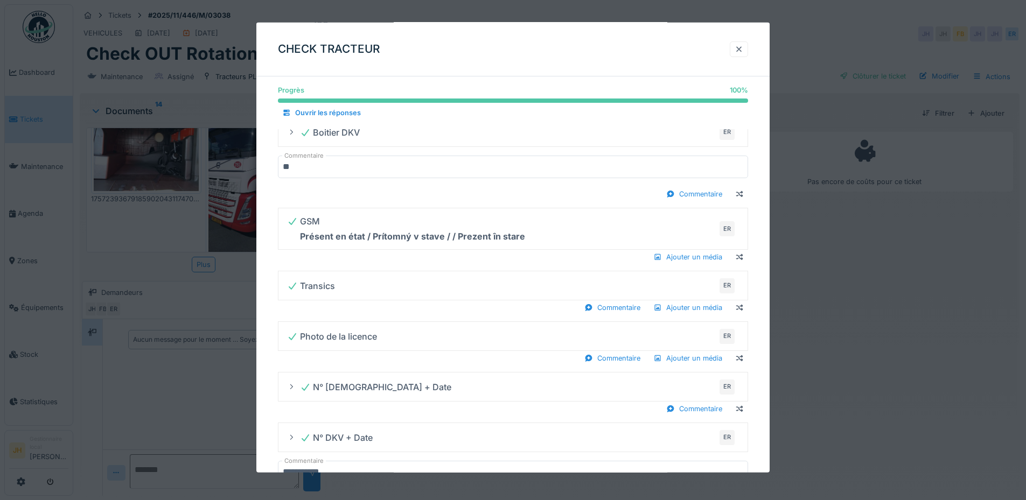
click at [743, 50] on div at bounding box center [738, 49] width 9 height 10
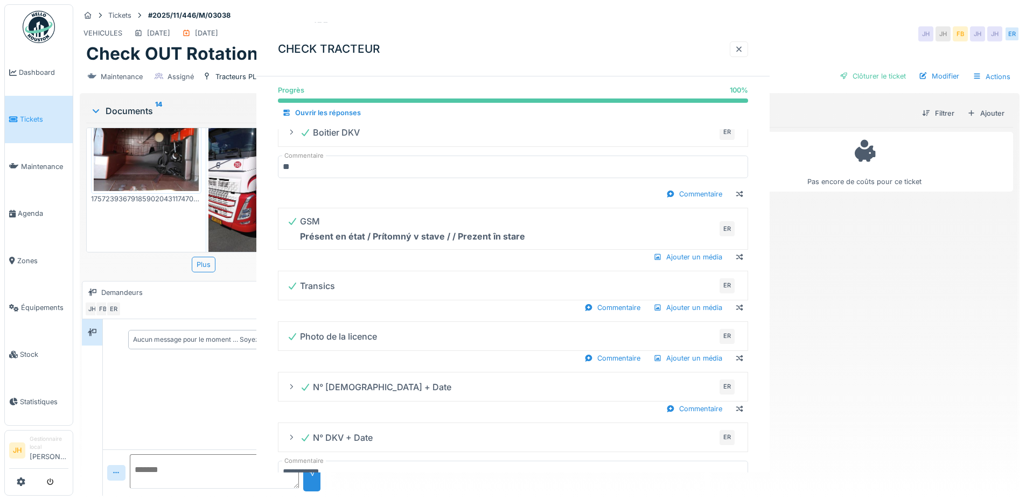
scroll to position [0, 0]
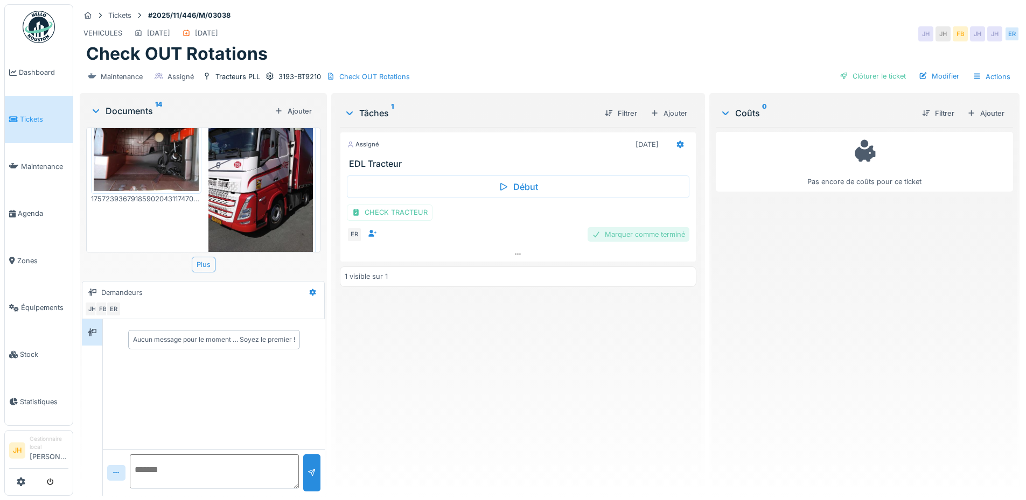
click at [653, 237] on div "Marquer comme terminé" at bounding box center [638, 234] width 102 height 15
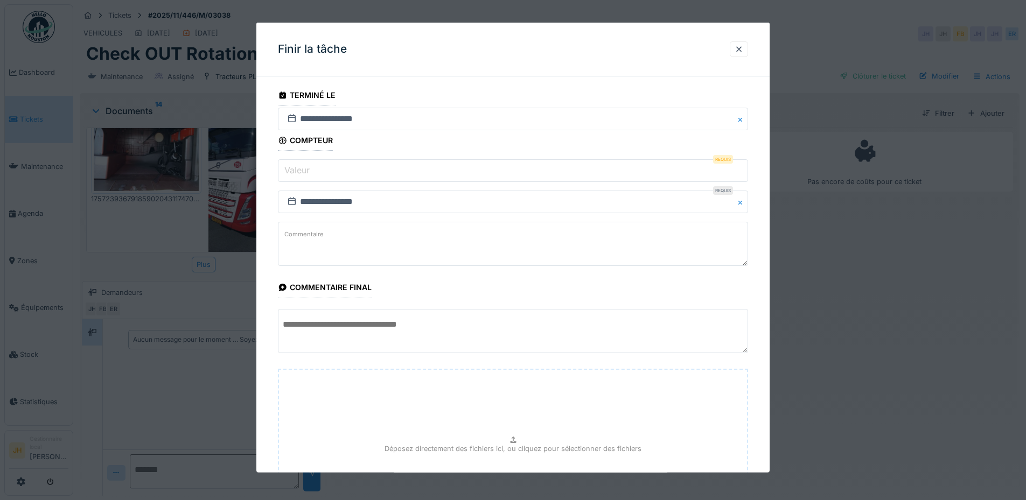
click at [383, 168] on input "Valeur" at bounding box center [513, 170] width 470 height 23
type input "*"
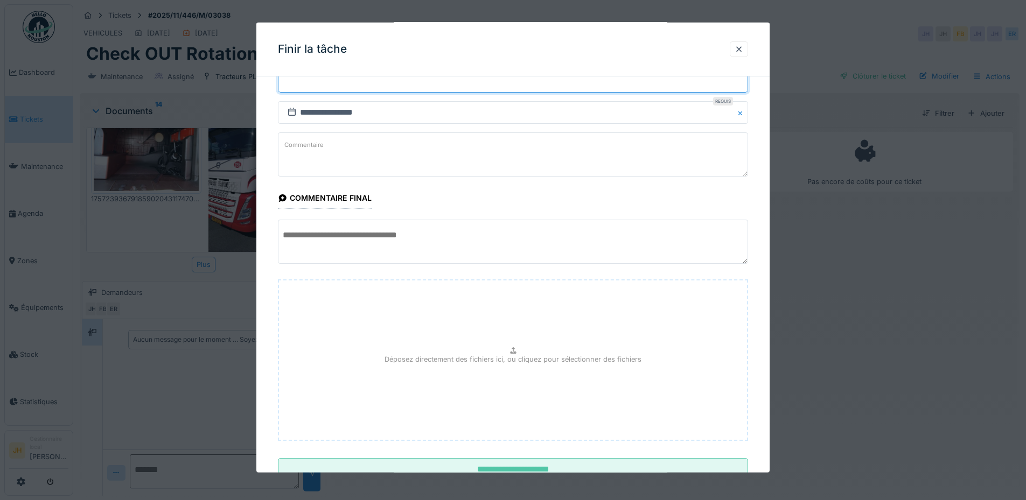
scroll to position [128, 0]
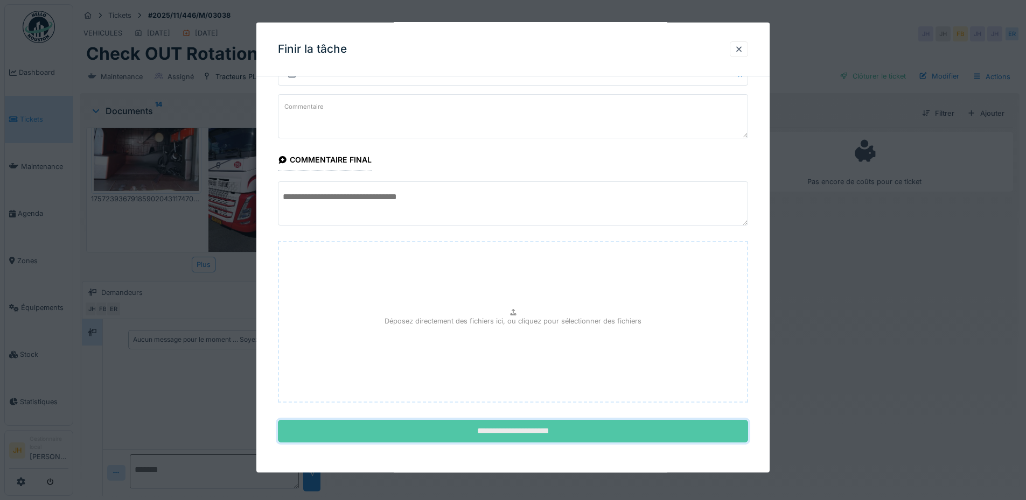
click at [536, 428] on input "**********" at bounding box center [513, 431] width 470 height 23
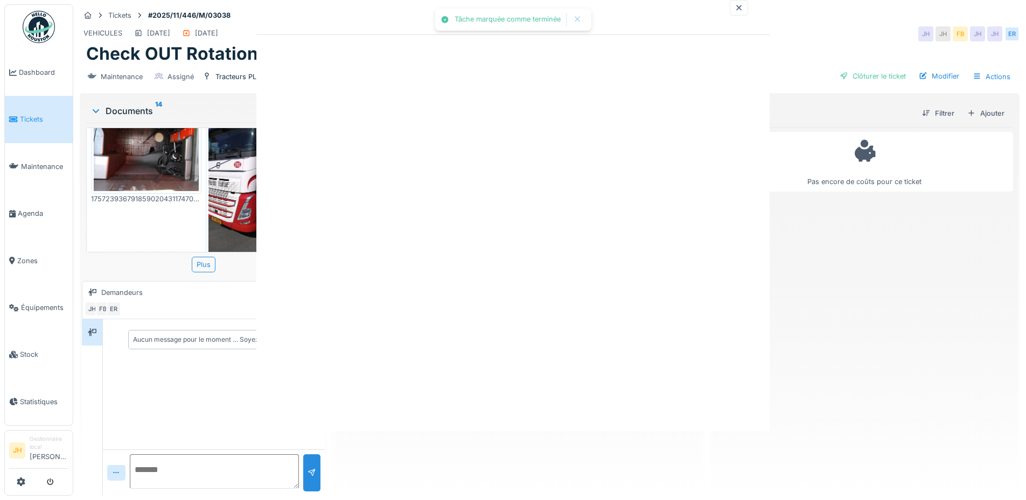
scroll to position [0, 0]
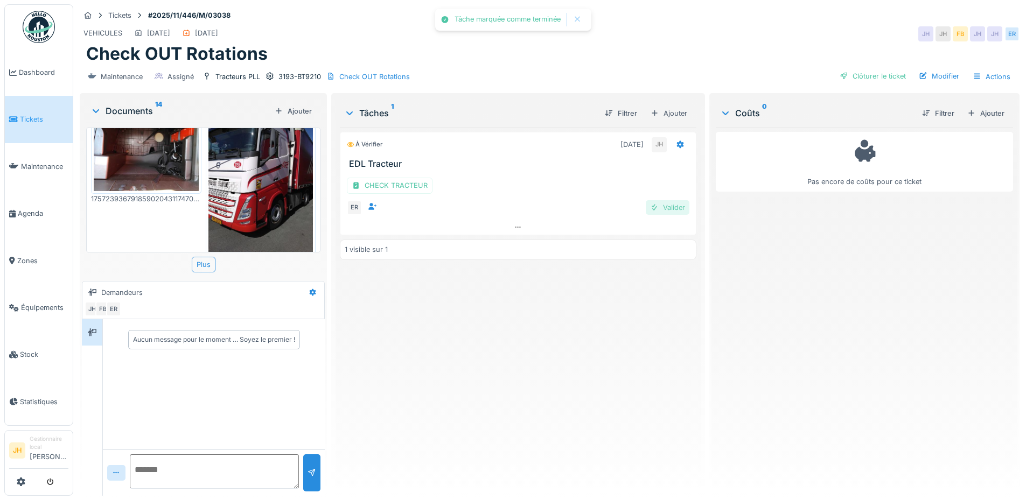
click at [671, 209] on div "Valider" at bounding box center [668, 207] width 44 height 15
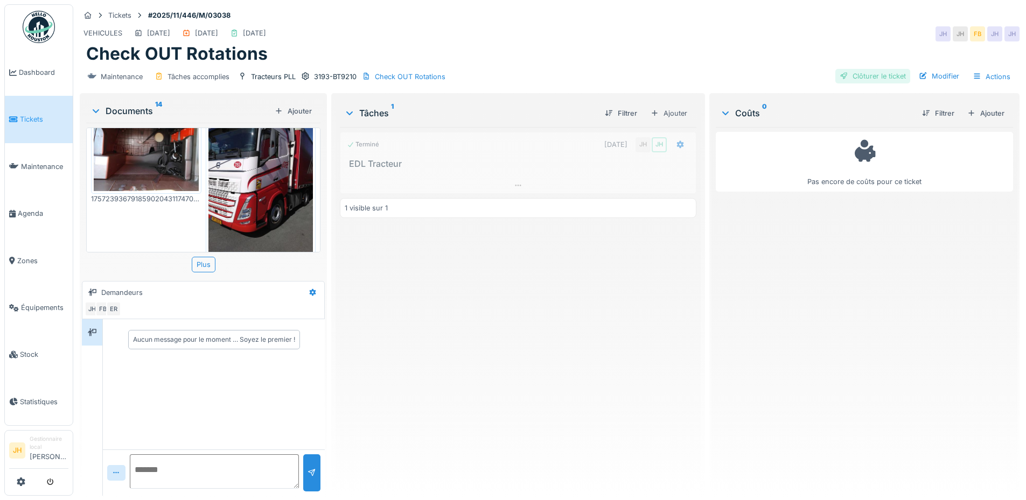
click at [870, 79] on div "Clôturer le ticket" at bounding box center [872, 76] width 75 height 15
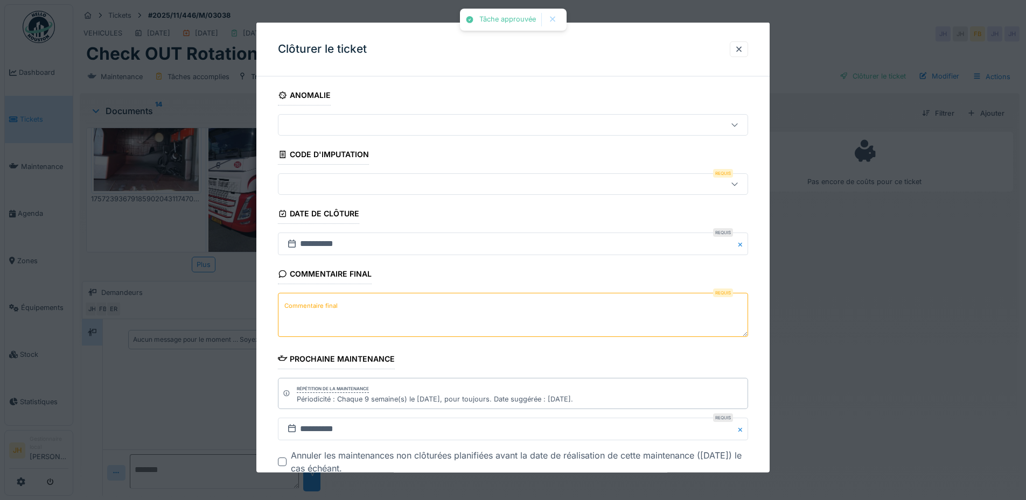
click at [326, 190] on div at bounding box center [485, 184] width 405 height 12
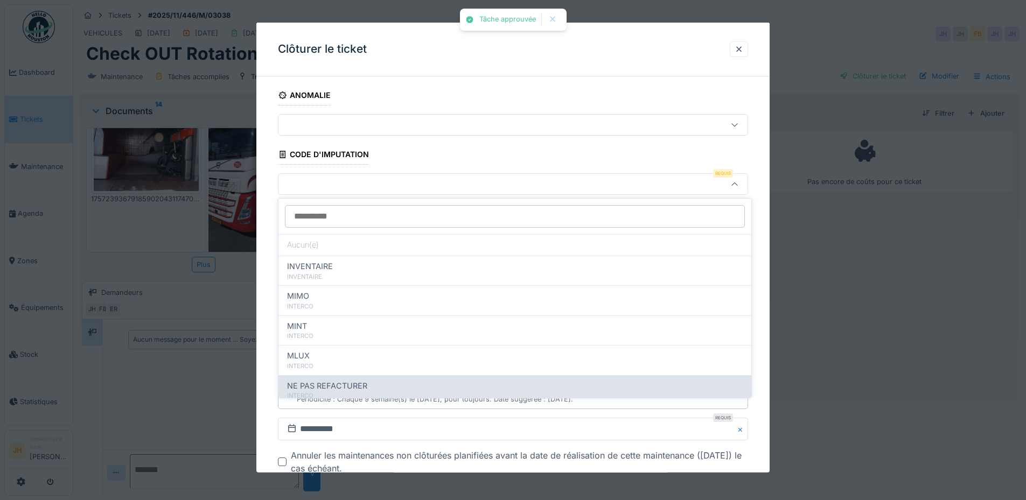
click at [342, 386] on span "NE PAS REFACTURER" at bounding box center [327, 386] width 80 height 12
type input "****"
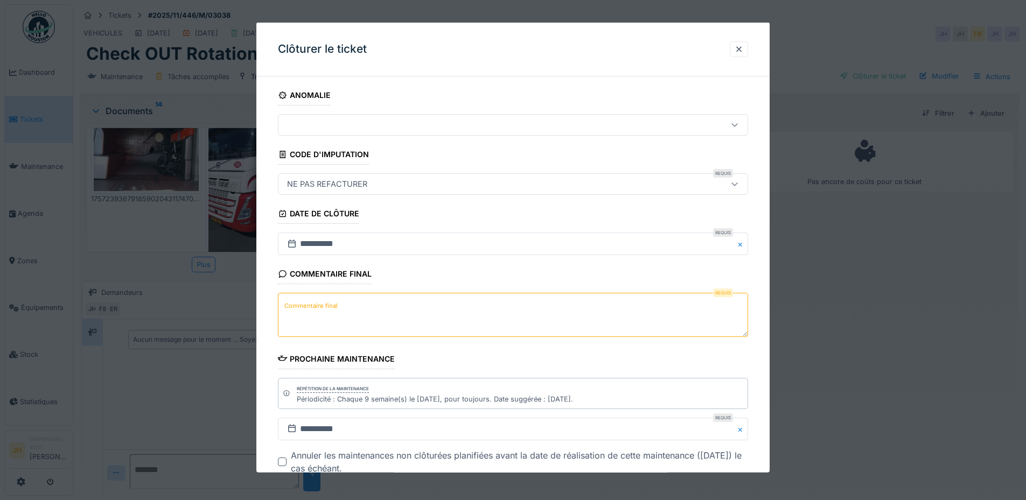
click at [345, 316] on textarea "Commentaire final" at bounding box center [513, 315] width 470 height 44
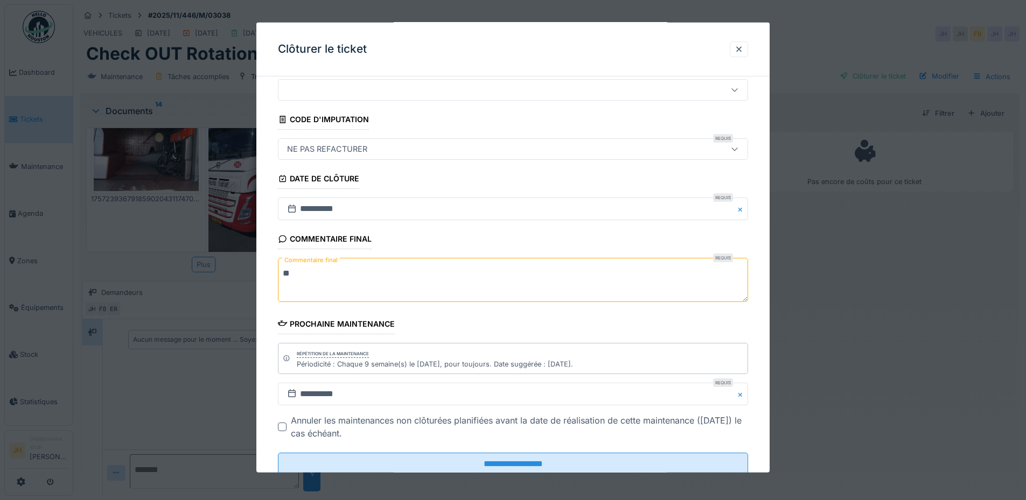
scroll to position [68, 0]
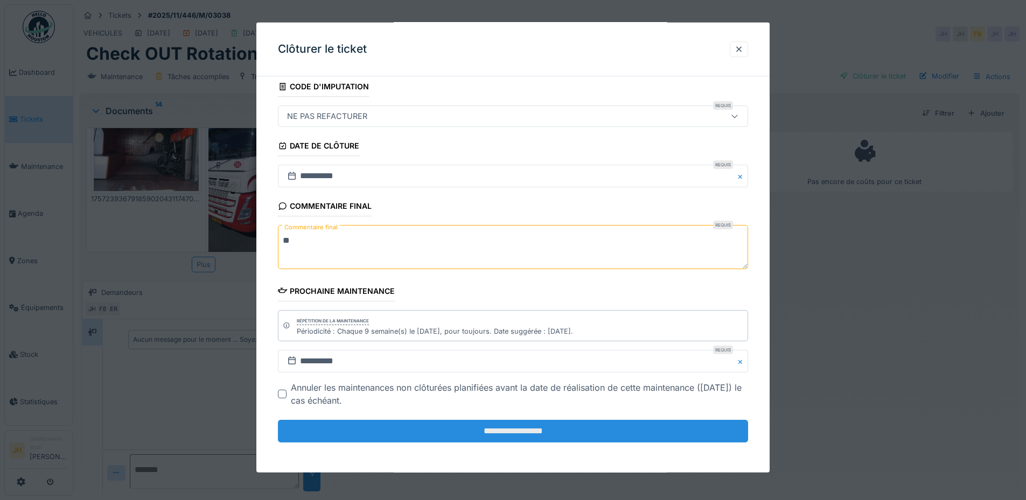
type textarea "**"
click at [516, 433] on input "**********" at bounding box center [513, 431] width 470 height 23
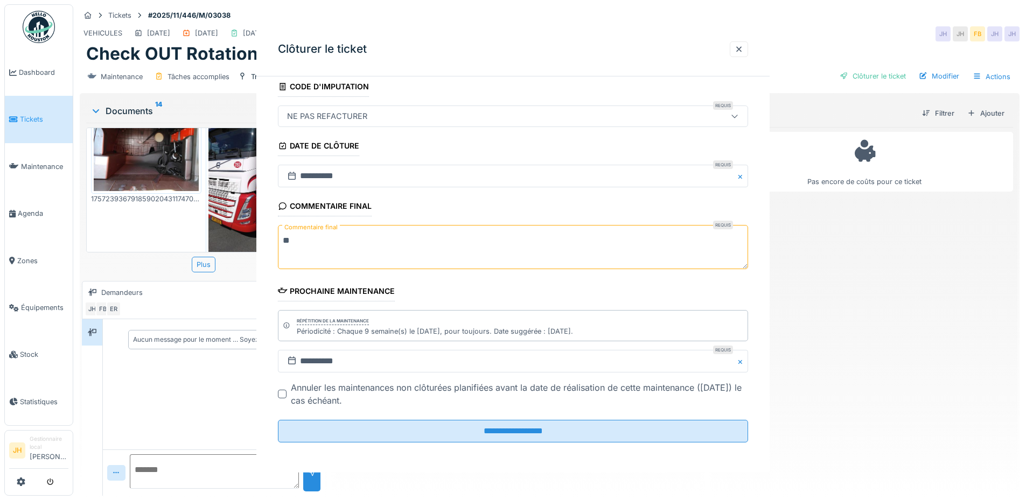
scroll to position [0, 0]
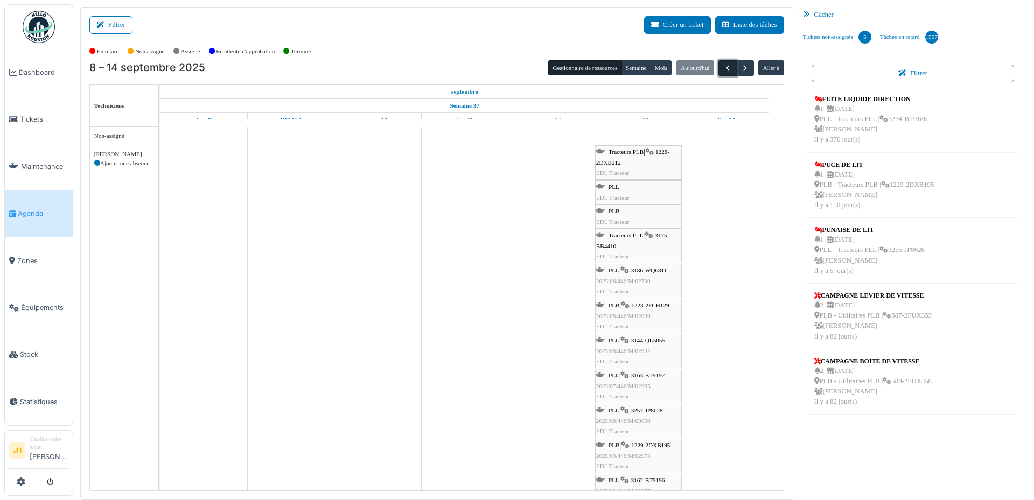
click at [723, 65] on span "button" at bounding box center [727, 68] width 9 height 9
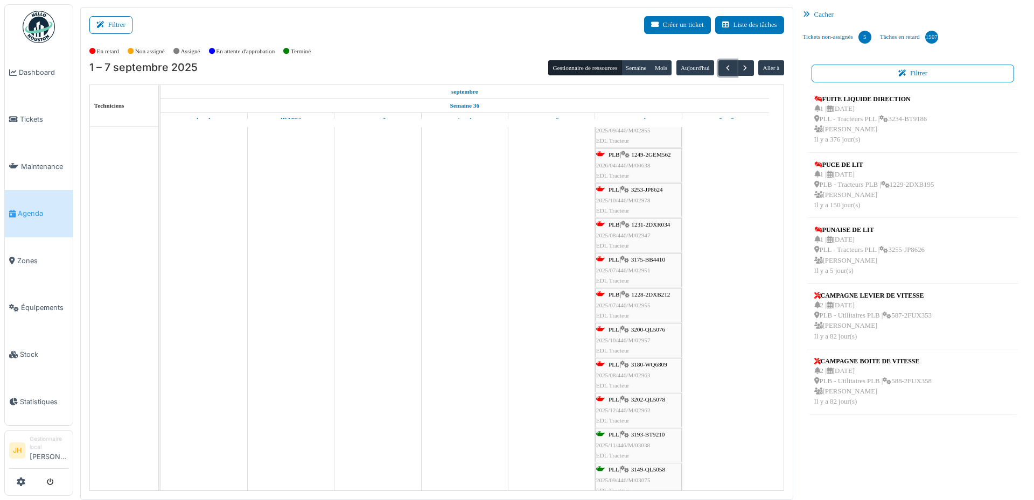
scroll to position [215, 0]
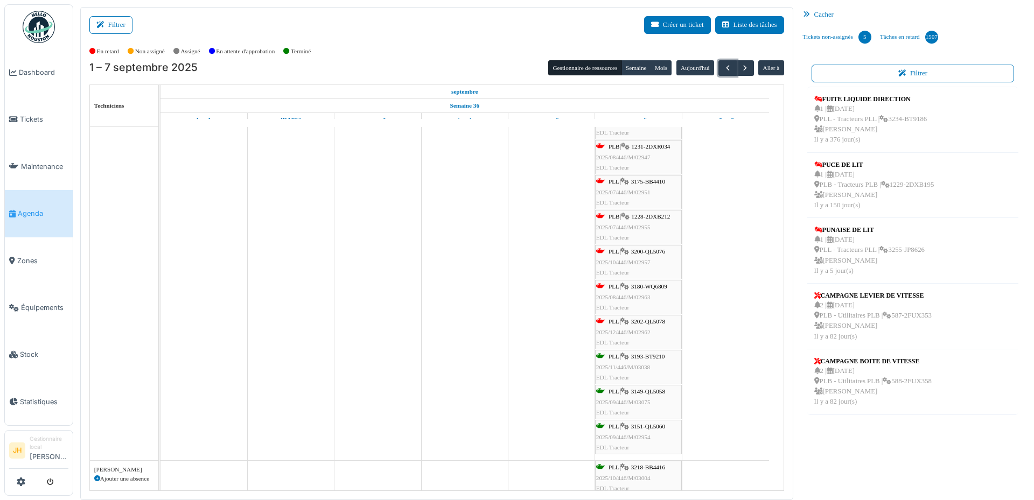
click at [665, 321] on span "3202-QL5078" at bounding box center [648, 321] width 34 height 6
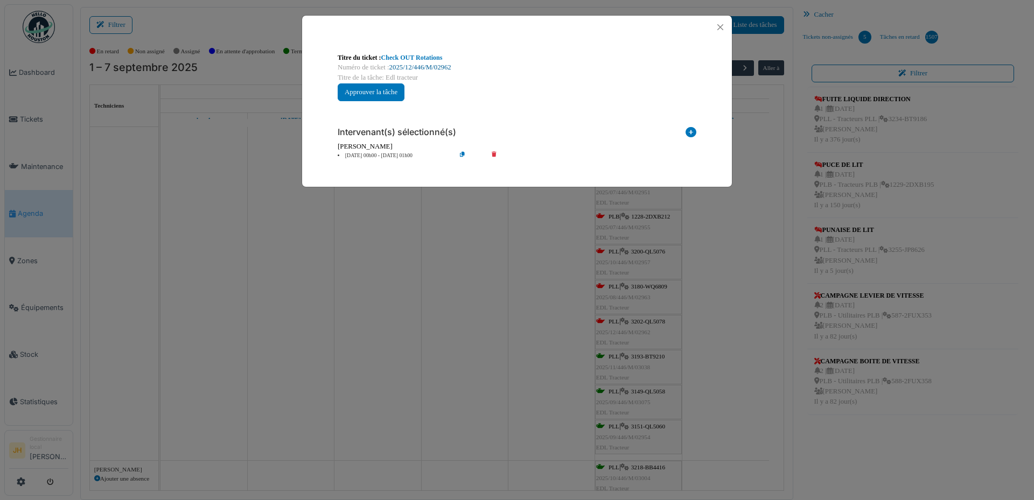
click at [445, 67] on link "2025/12/446/M/02962" at bounding box center [420, 68] width 62 height 8
click at [720, 26] on button "Close" at bounding box center [720, 27] width 15 height 15
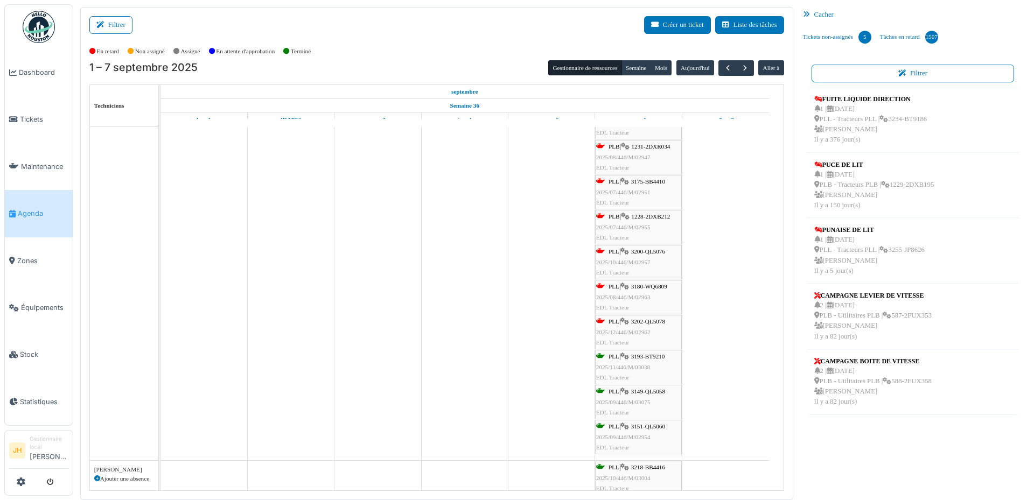
click at [657, 288] on span "3180-WQ6809" at bounding box center [649, 286] width 36 height 6
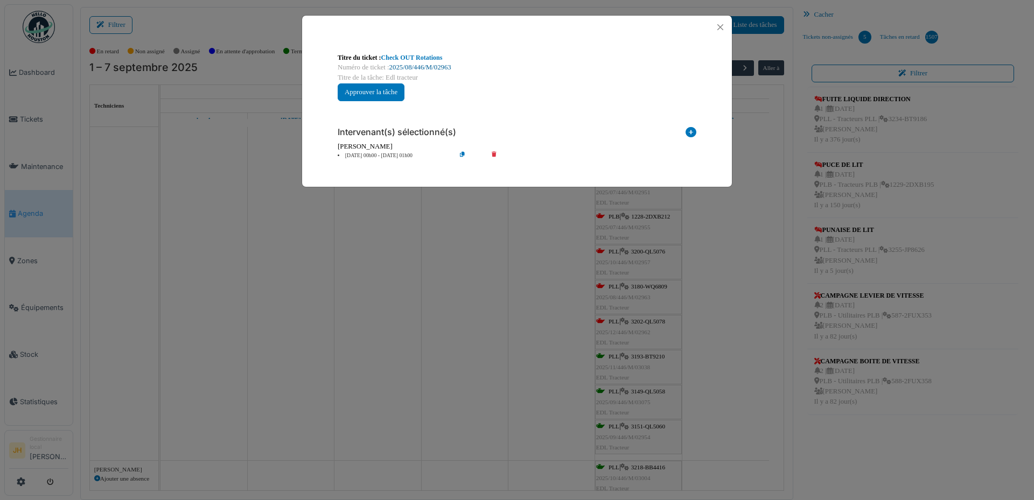
click at [439, 65] on link "2025/08/446/M/02963" at bounding box center [420, 68] width 62 height 8
click at [723, 29] on button "Close" at bounding box center [720, 27] width 15 height 15
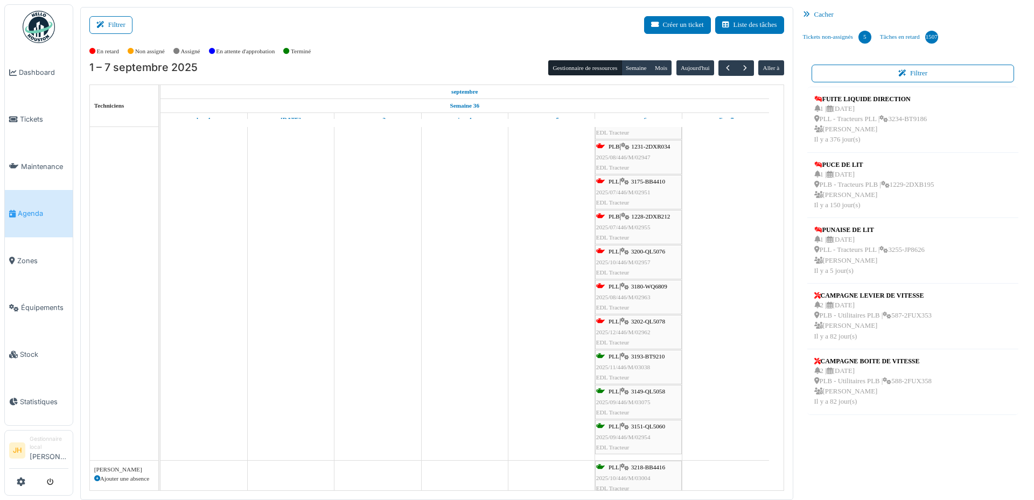
click at [660, 253] on span "3200-QL5076" at bounding box center [648, 251] width 34 height 6
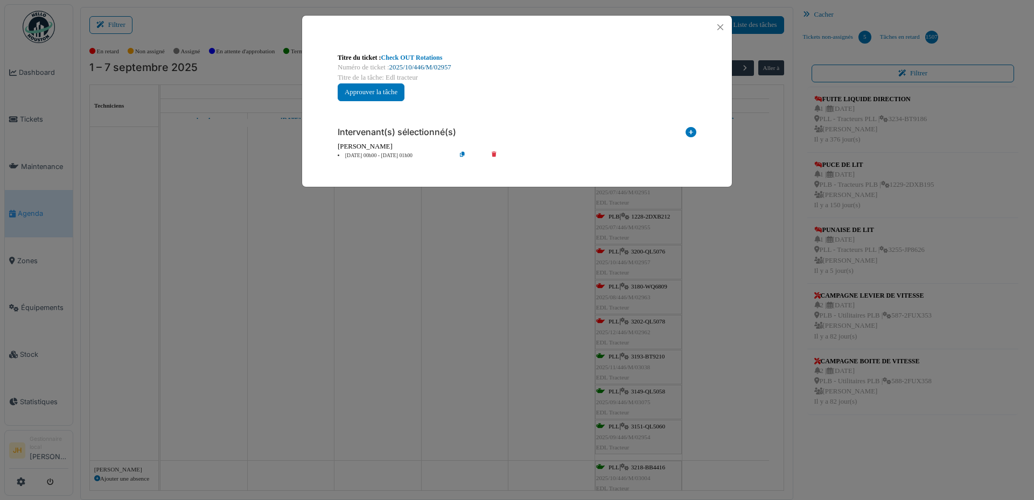
click at [441, 68] on link "2025/10/446/M/02957" at bounding box center [420, 68] width 62 height 8
click at [721, 26] on button "Close" at bounding box center [720, 27] width 15 height 15
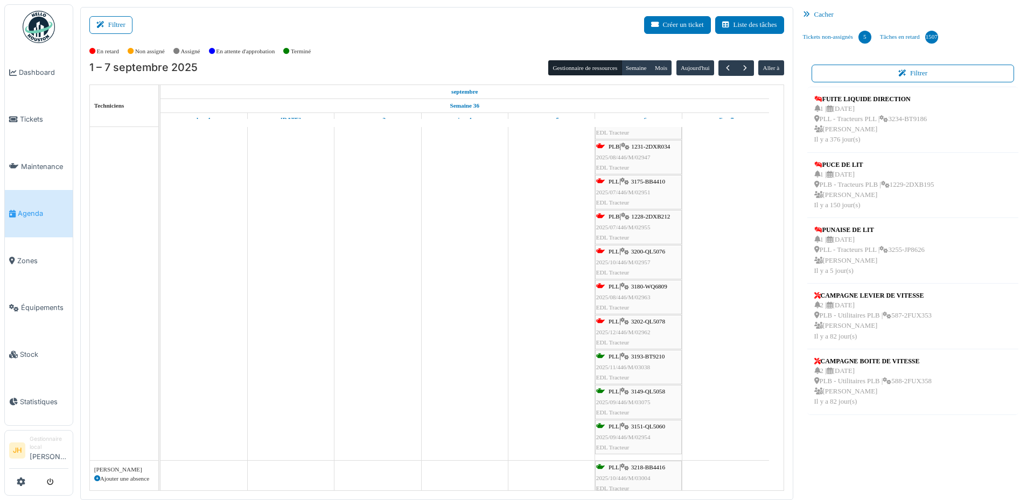
click at [28, 219] on link "Agenda" at bounding box center [39, 213] width 68 height 47
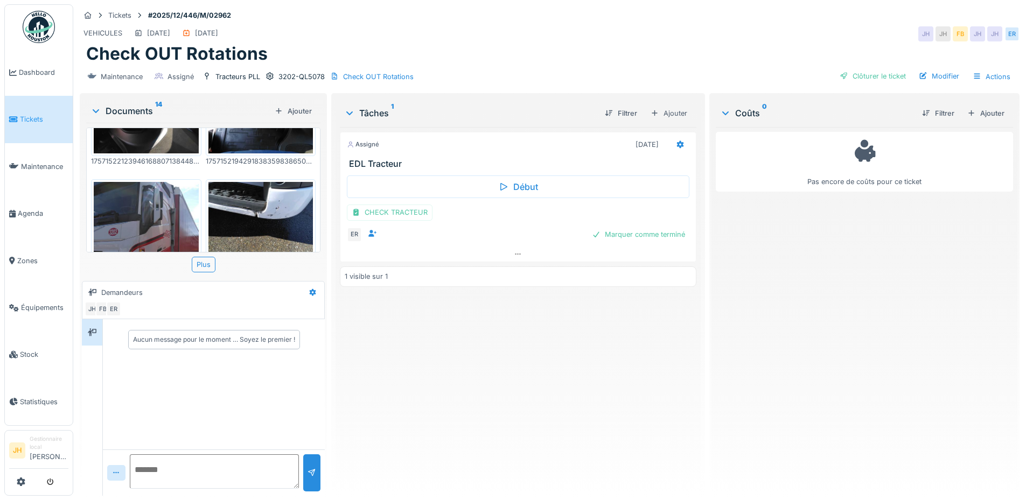
scroll to position [630, 0]
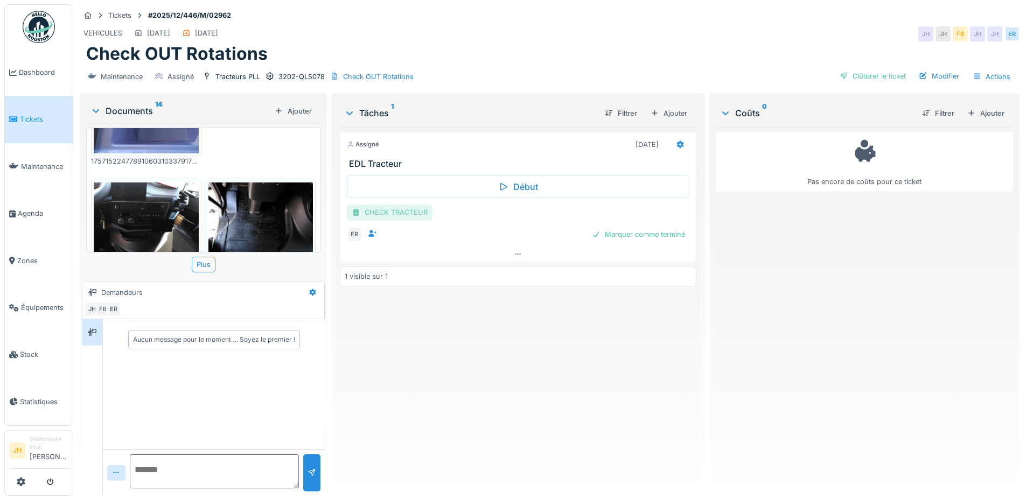
click at [408, 211] on div "CHECK TRACTEUR" at bounding box center [390, 213] width 86 height 16
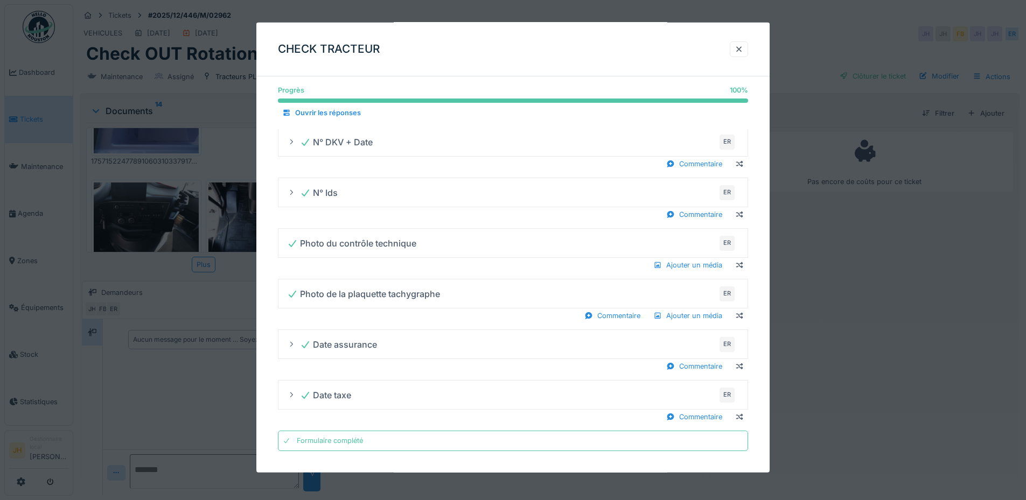
scroll to position [8, 0]
click at [743, 47] on div at bounding box center [738, 49] width 9 height 10
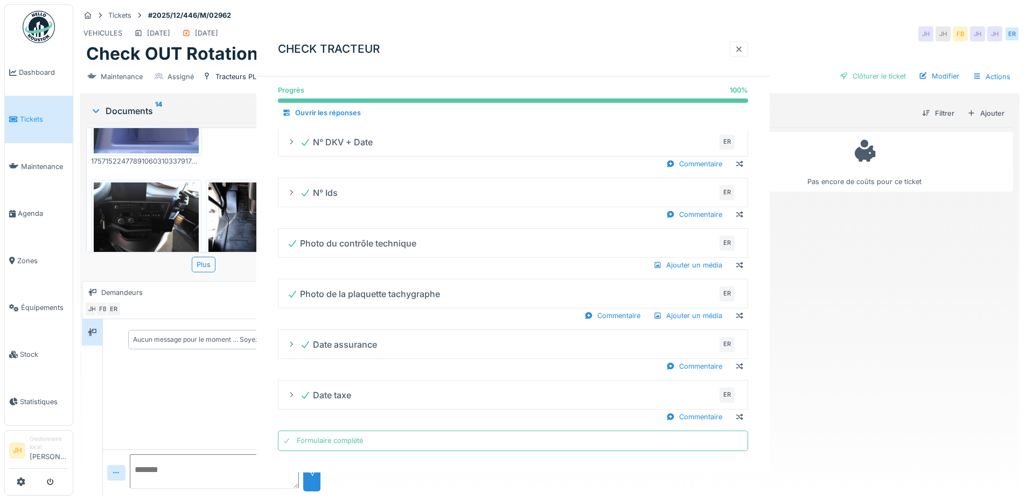
scroll to position [0, 0]
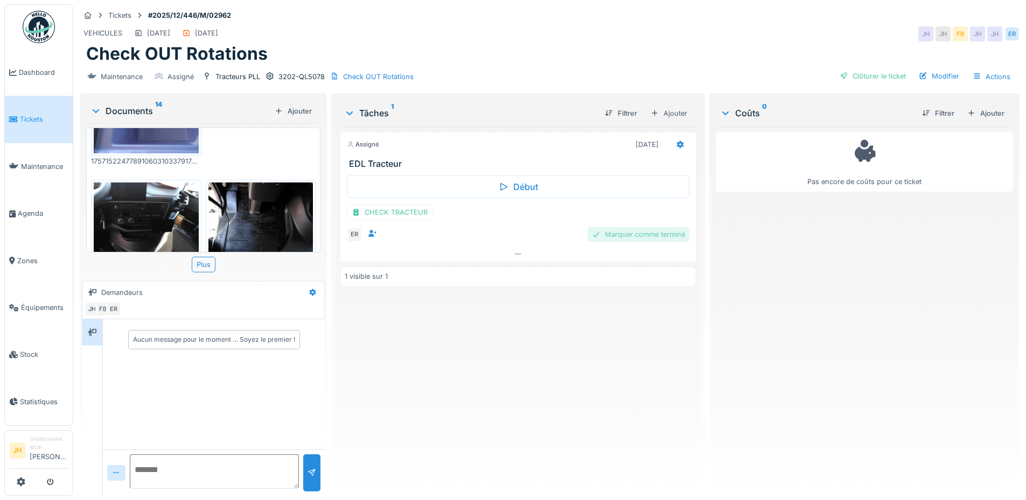
click at [643, 231] on div "Marquer comme terminé" at bounding box center [638, 234] width 102 height 15
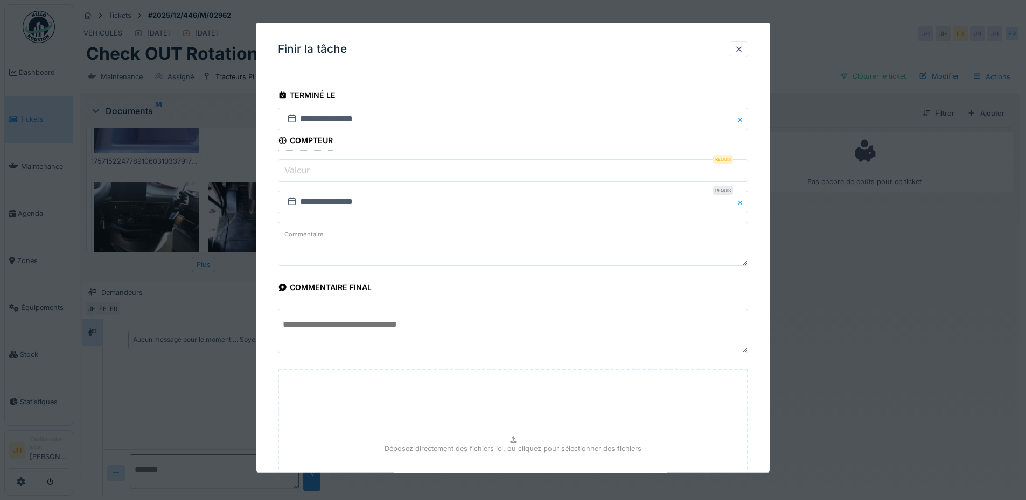
click at [365, 170] on input "Valeur" at bounding box center [513, 170] width 470 height 23
type input "*"
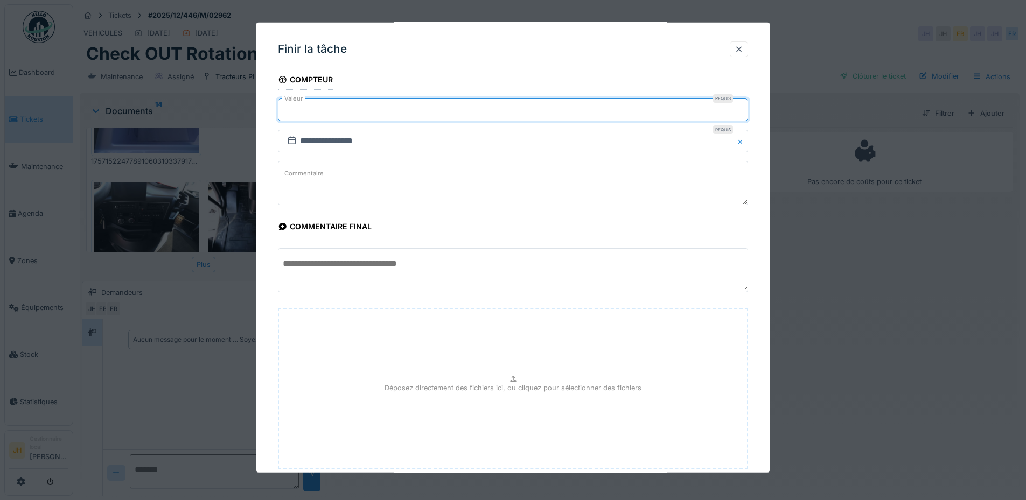
scroll to position [128, 0]
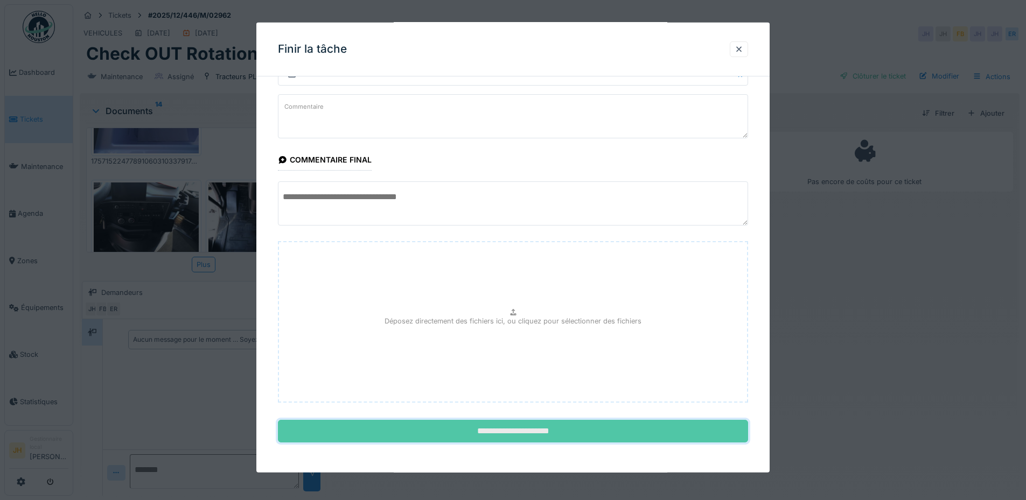
click at [534, 425] on input "**********" at bounding box center [513, 431] width 470 height 23
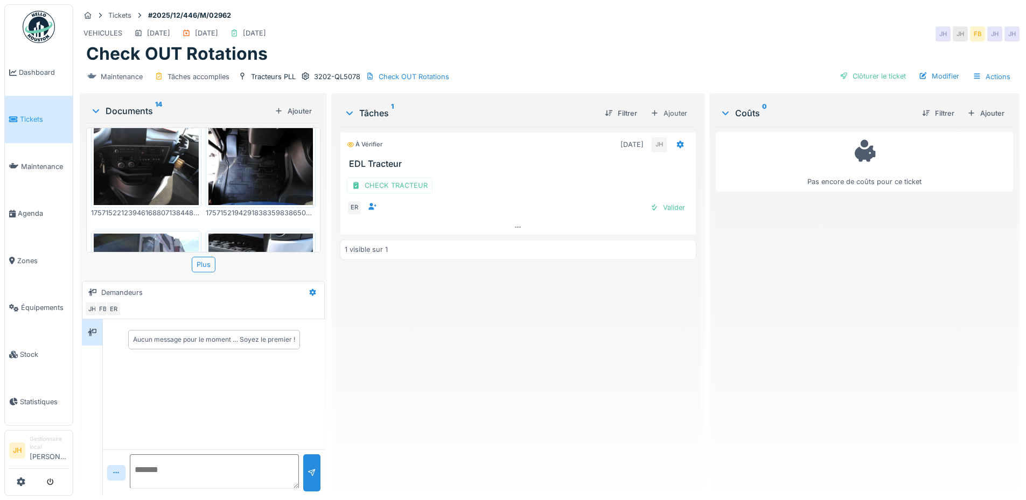
scroll to position [684, 0]
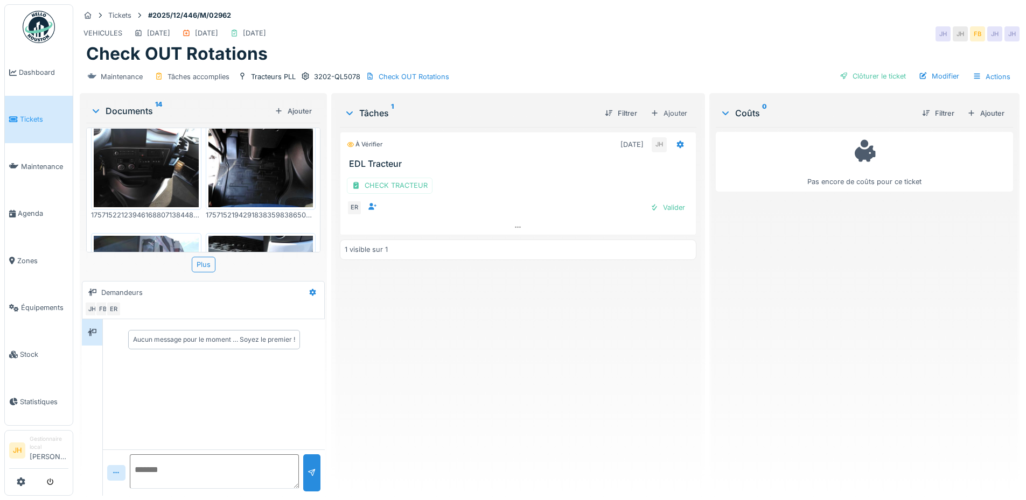
click at [277, 236] on img at bounding box center [260, 275] width 105 height 79
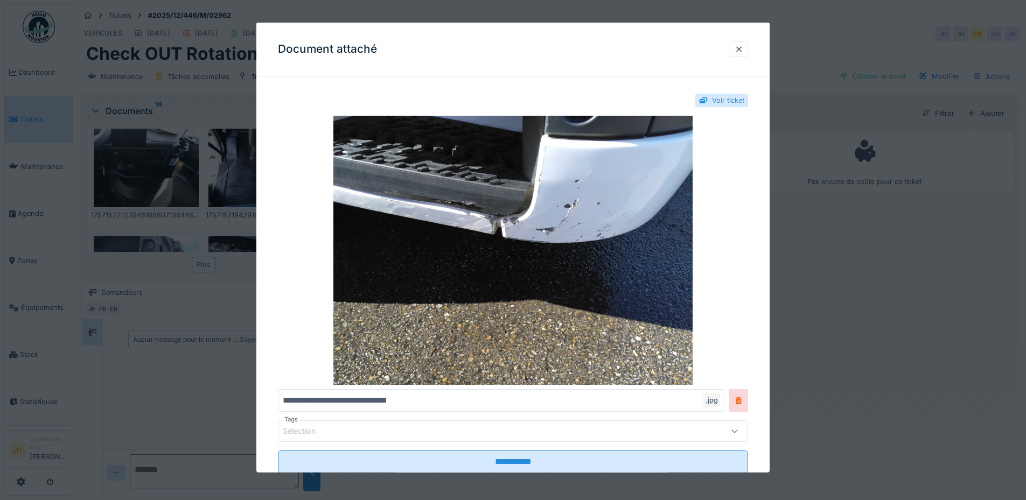
drag, startPoint x: 574, startPoint y: 38, endPoint x: 582, endPoint y: 109, distance: 72.0
click at [575, 121] on div "**********" at bounding box center [512, 248] width 513 height 450
click at [743, 48] on div at bounding box center [738, 49] width 9 height 10
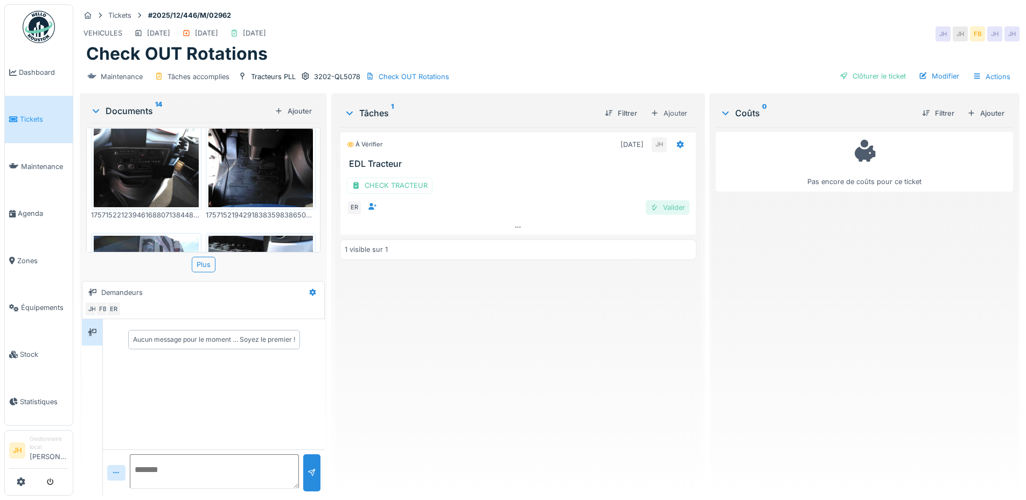
click at [662, 200] on div "Valider" at bounding box center [668, 207] width 44 height 15
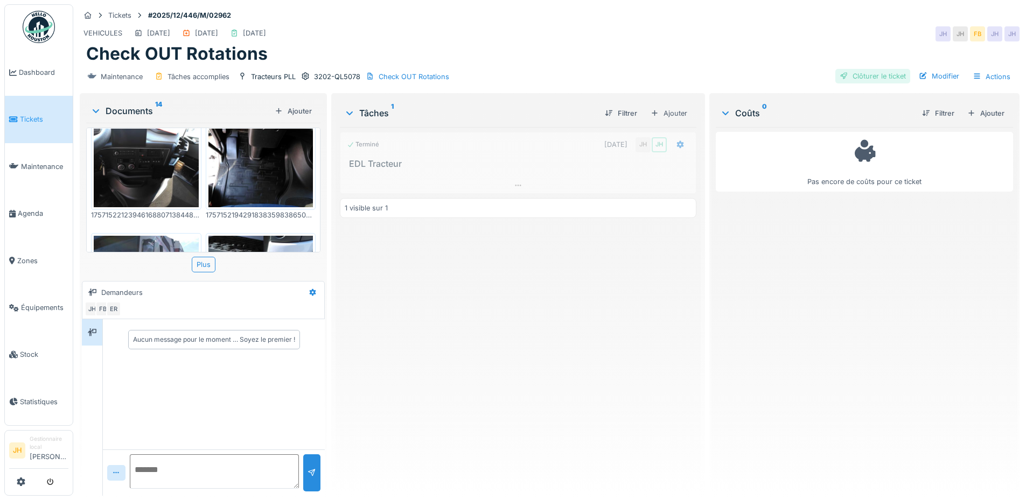
click at [864, 69] on div "Clôturer le ticket" at bounding box center [872, 76] width 75 height 15
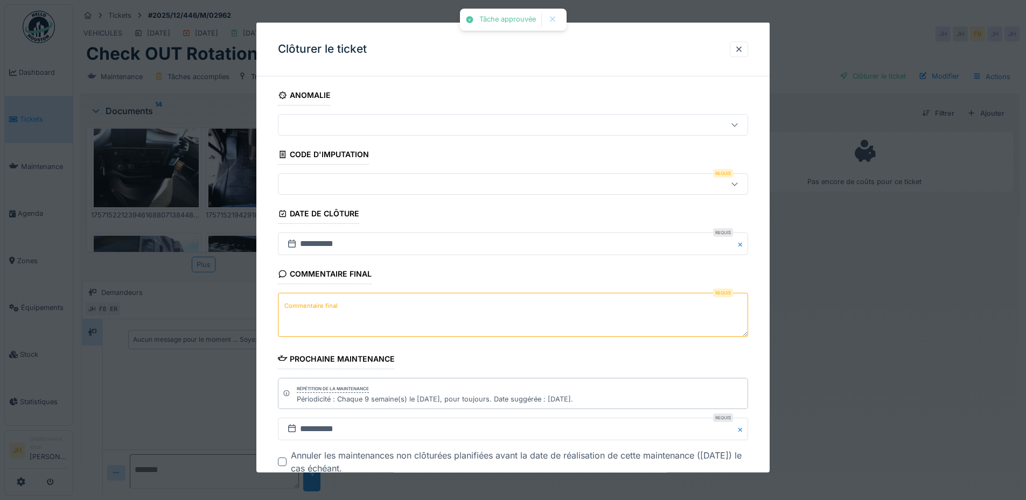
click at [301, 180] on div at bounding box center [485, 184] width 405 height 12
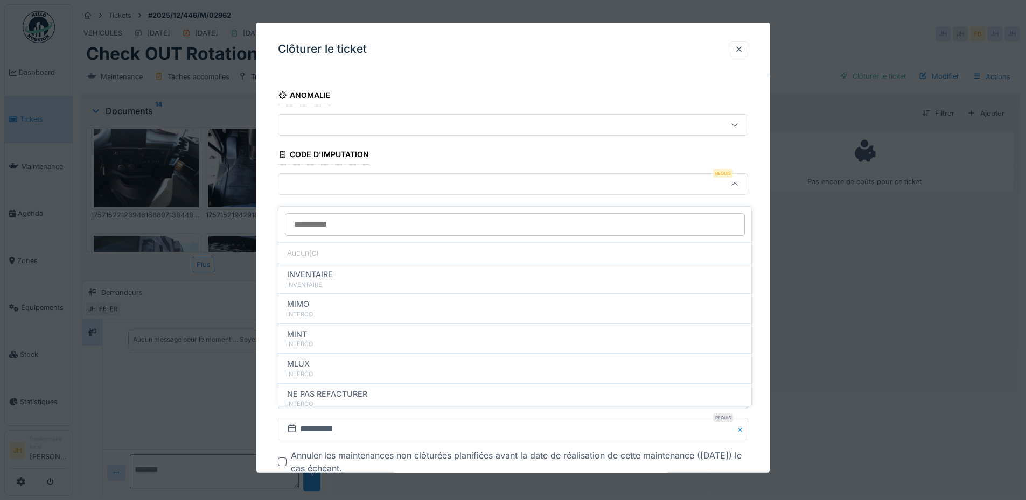
click at [314, 388] on span "NE PAS REFACTURER" at bounding box center [327, 394] width 80 height 12
type input "****"
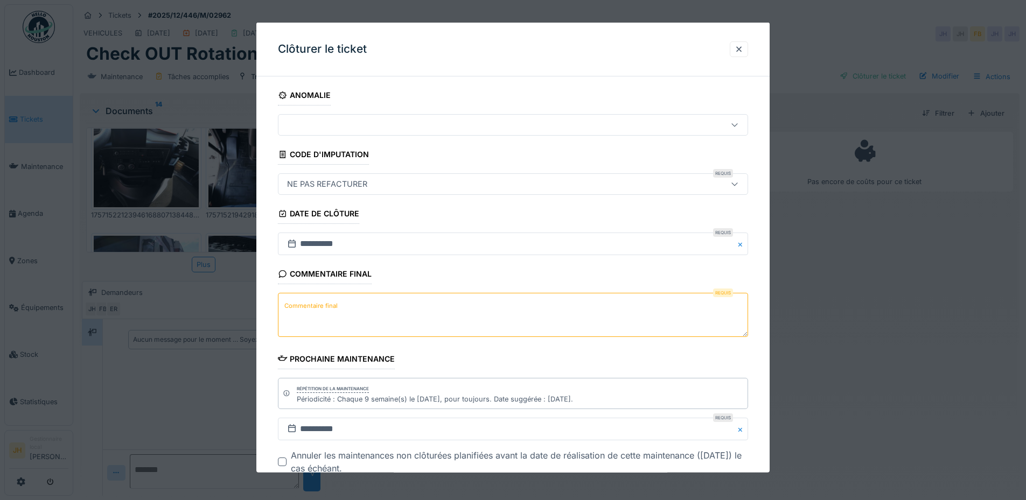
click at [339, 296] on textarea "Commentaire final" at bounding box center [513, 315] width 470 height 44
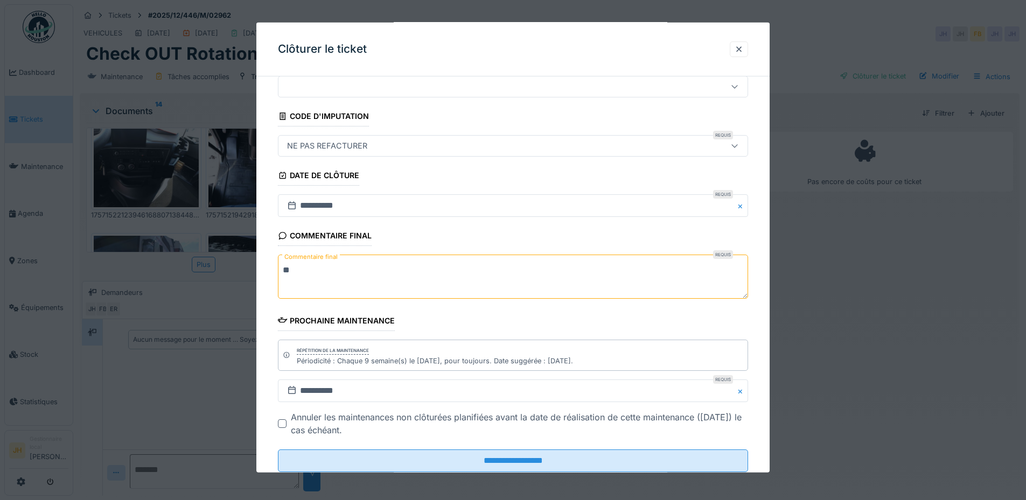
scroll to position [68, 0]
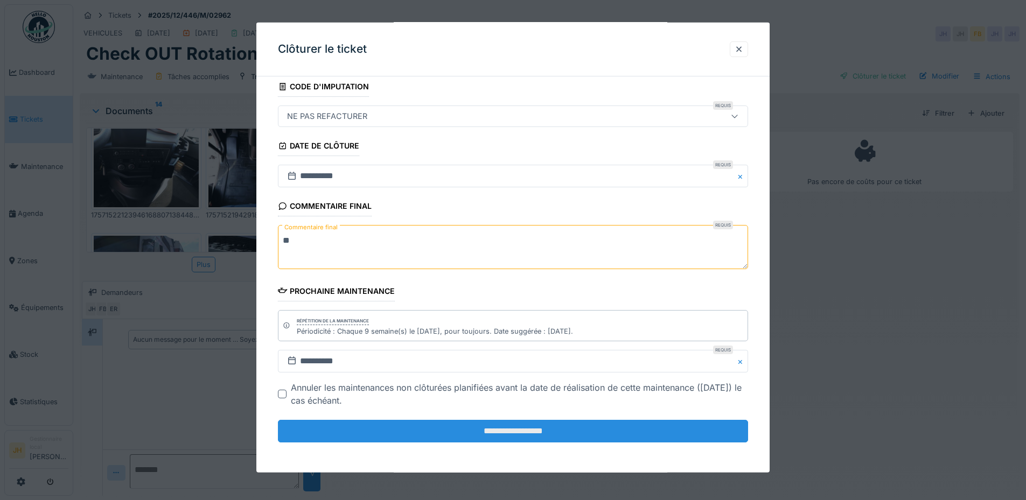
type textarea "**"
click at [449, 432] on input "**********" at bounding box center [513, 431] width 470 height 23
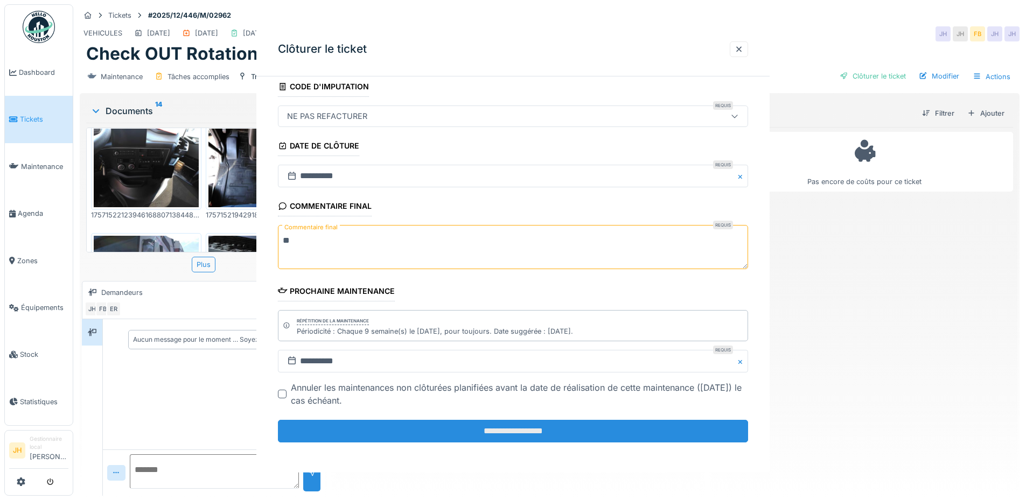
scroll to position [0, 0]
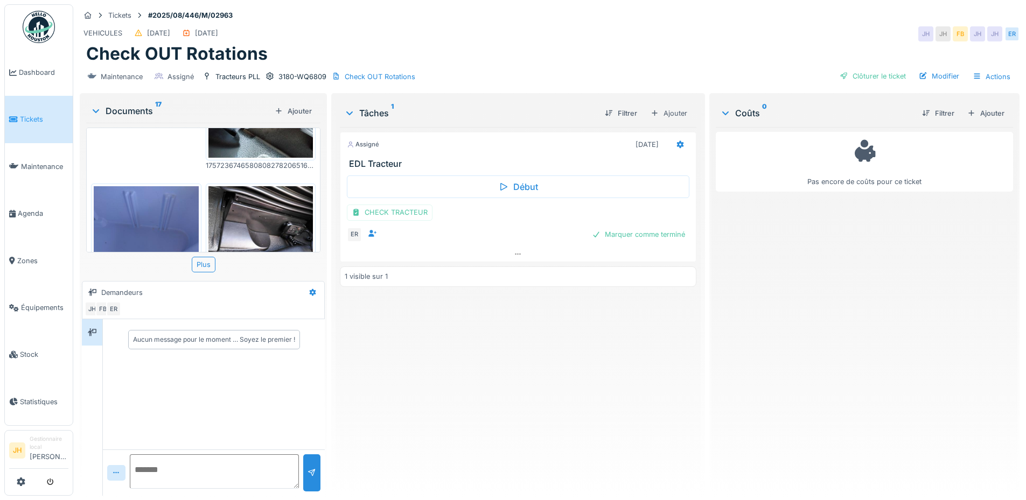
scroll to position [754, 0]
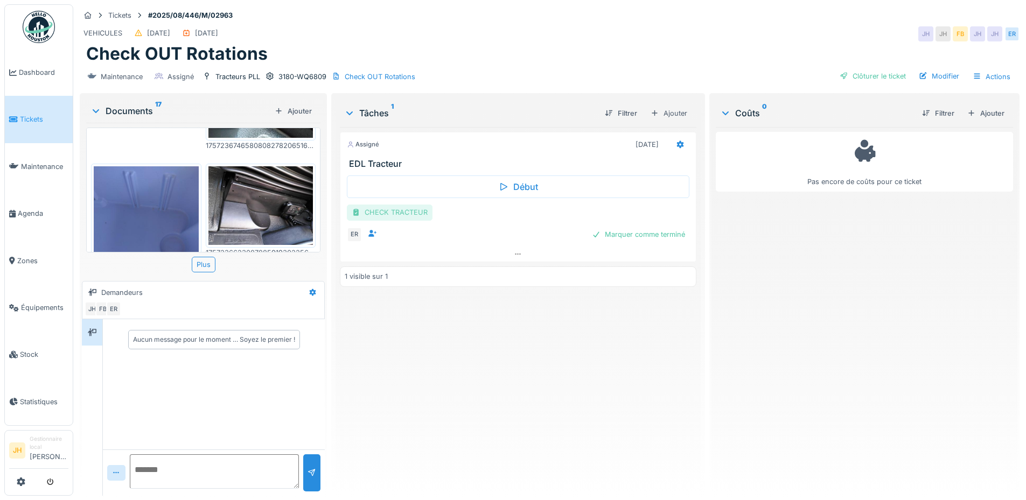
click at [377, 209] on div "CHECK TRACTEUR" at bounding box center [390, 213] width 86 height 16
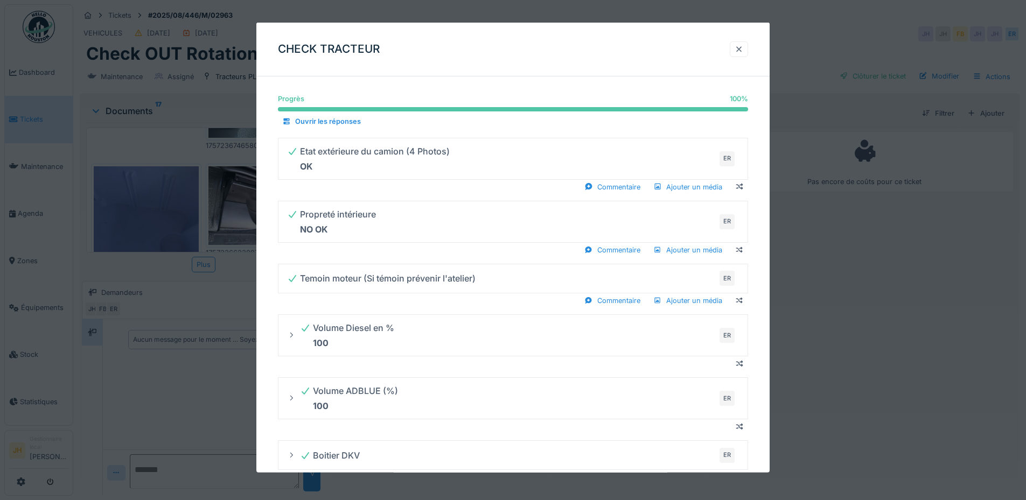
click at [743, 50] on div at bounding box center [738, 49] width 9 height 10
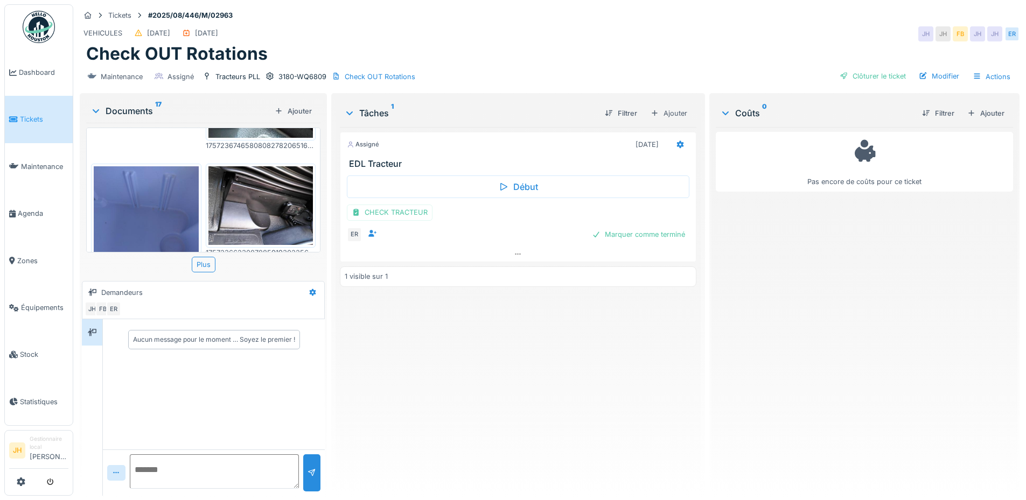
click at [258, 176] on img at bounding box center [260, 205] width 105 height 79
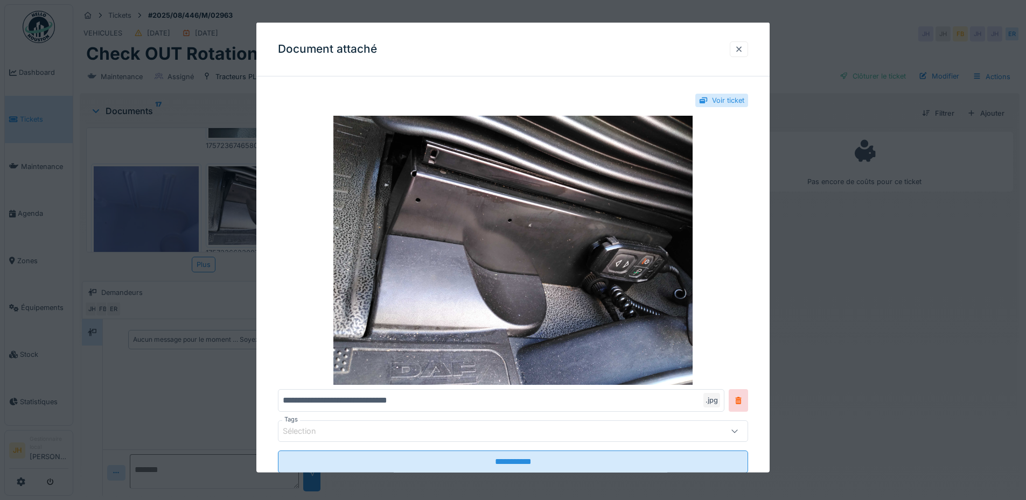
click at [743, 50] on div at bounding box center [738, 49] width 9 height 10
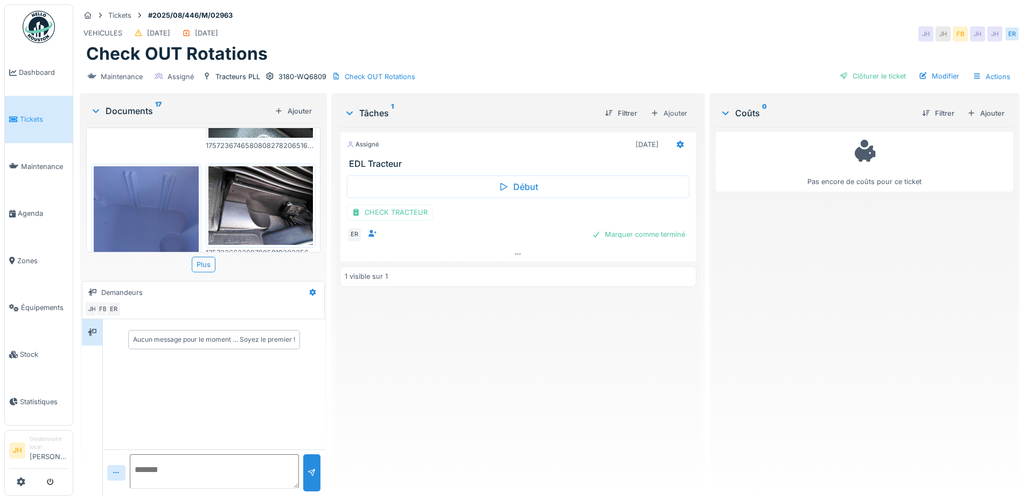
click at [151, 186] on img at bounding box center [146, 235] width 105 height 139
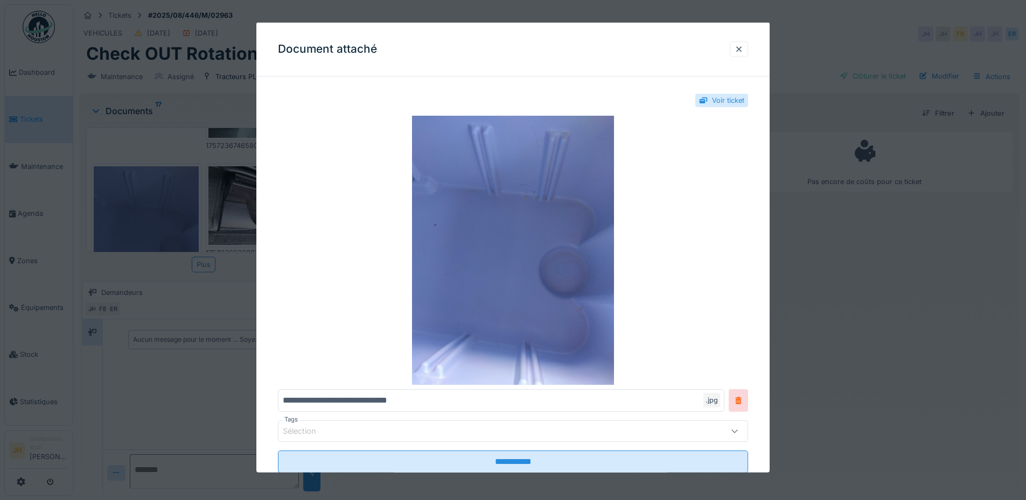
drag, startPoint x: 742, startPoint y: 47, endPoint x: 704, endPoint y: 66, distance: 43.1
click at [743, 47] on div at bounding box center [738, 49] width 9 height 10
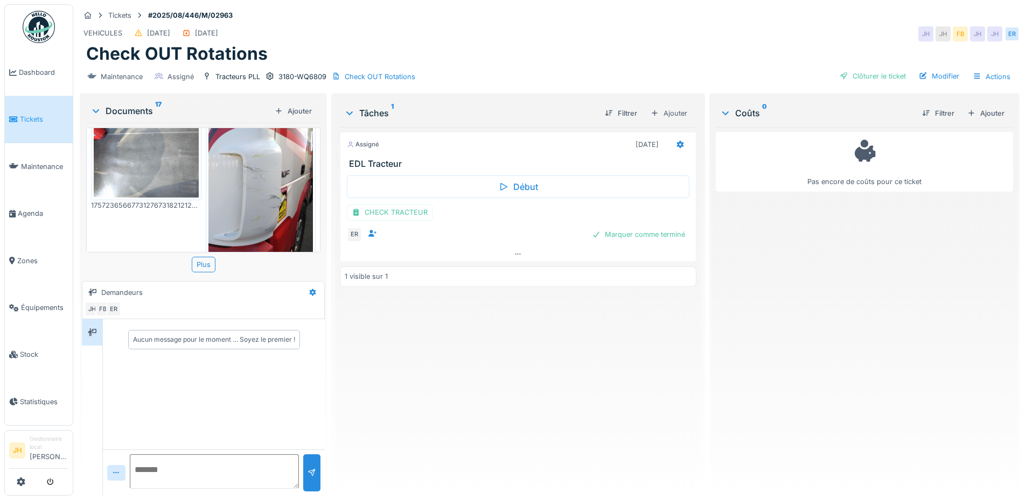
scroll to position [915, 0]
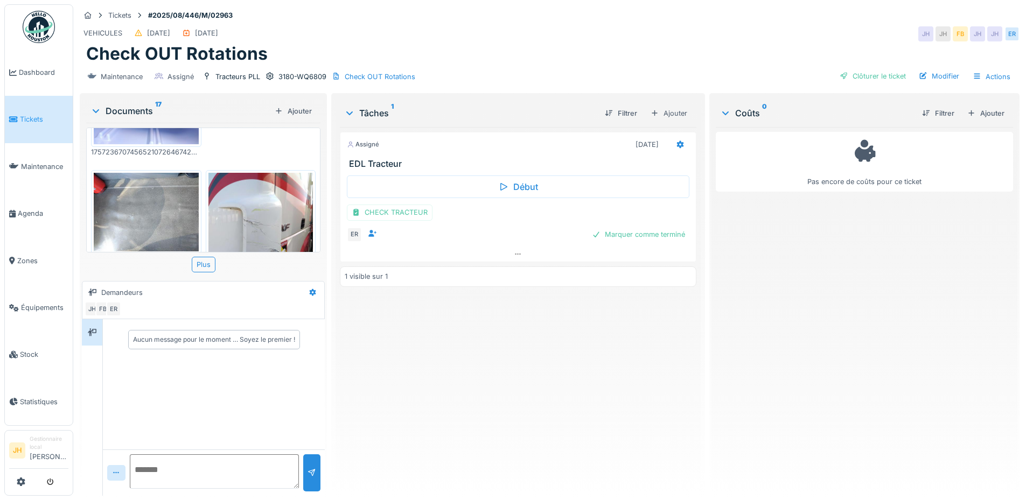
click at [151, 183] on img at bounding box center [146, 212] width 105 height 79
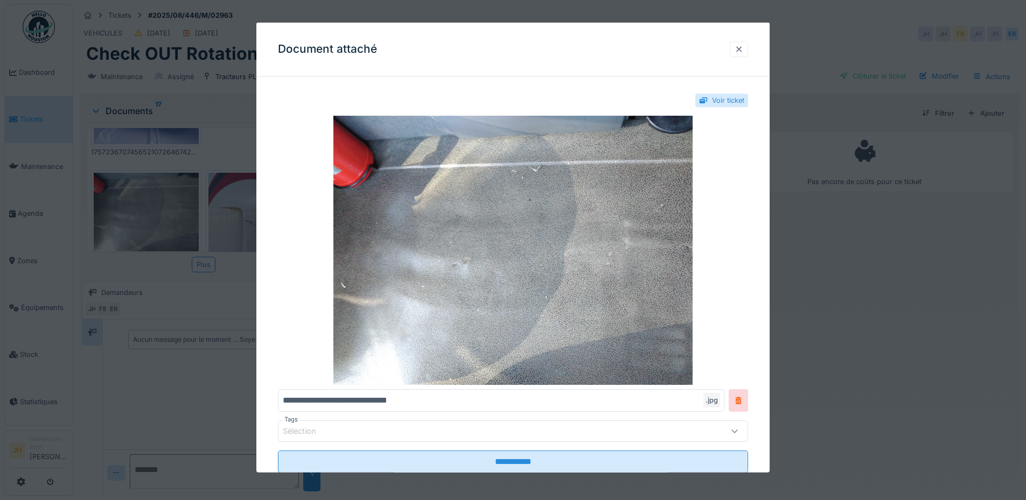
click at [739, 52] on div at bounding box center [738, 49] width 9 height 10
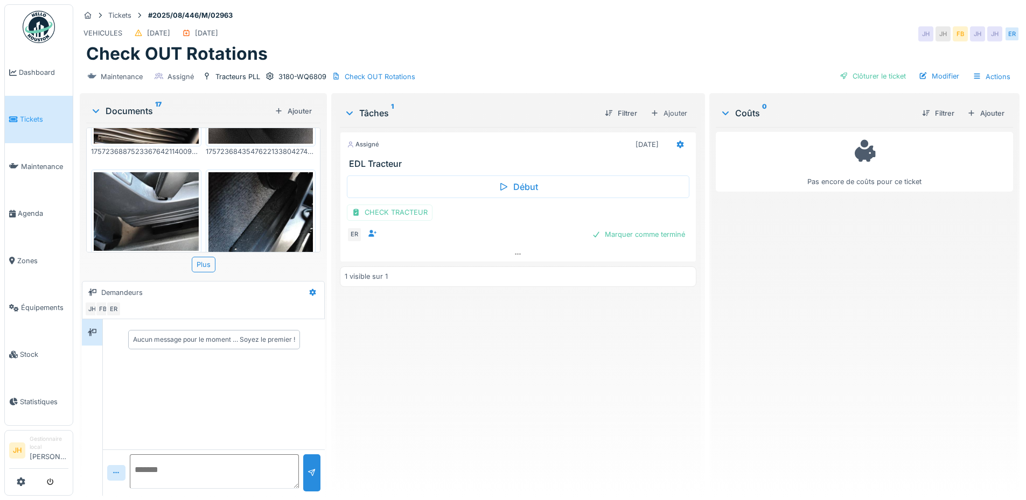
scroll to position [577, 0]
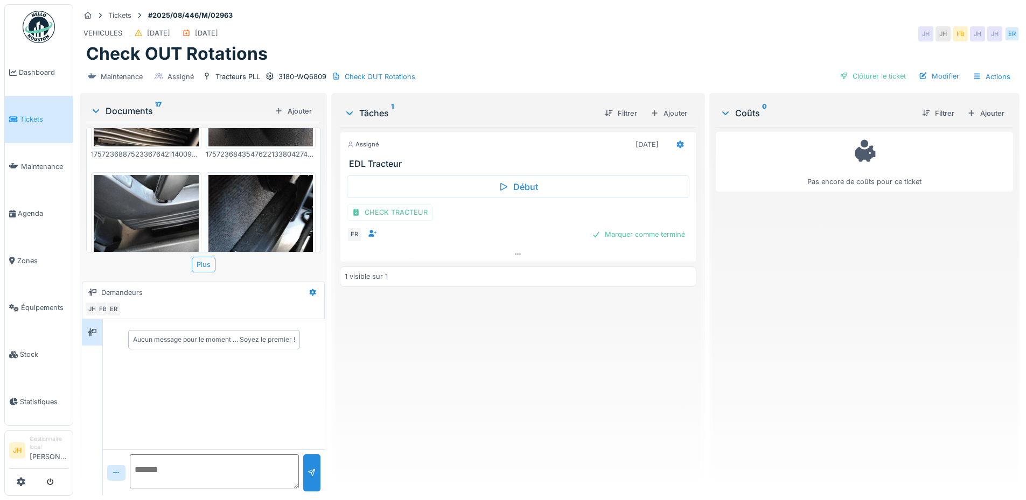
click at [129, 188] on img at bounding box center [146, 214] width 105 height 79
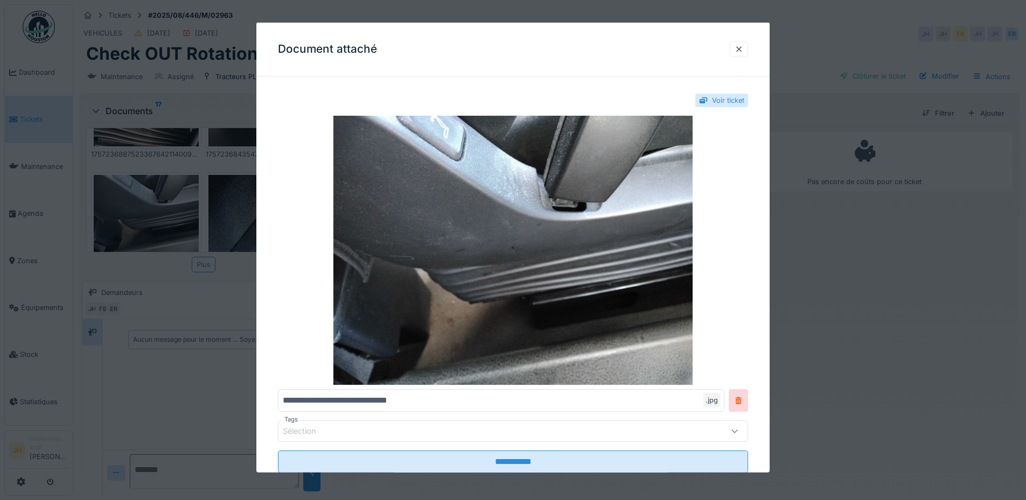
click at [742, 44] on div at bounding box center [738, 49] width 9 height 10
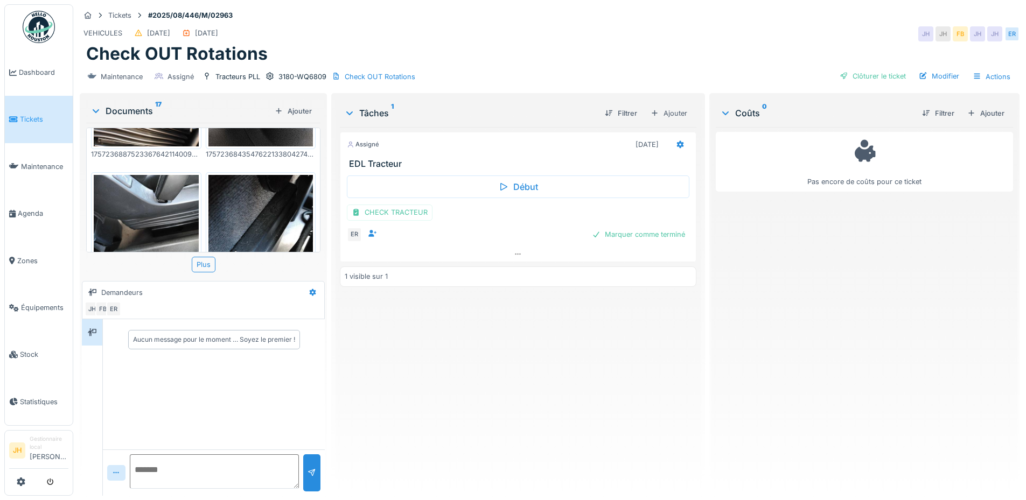
click at [266, 184] on img at bounding box center [260, 244] width 105 height 139
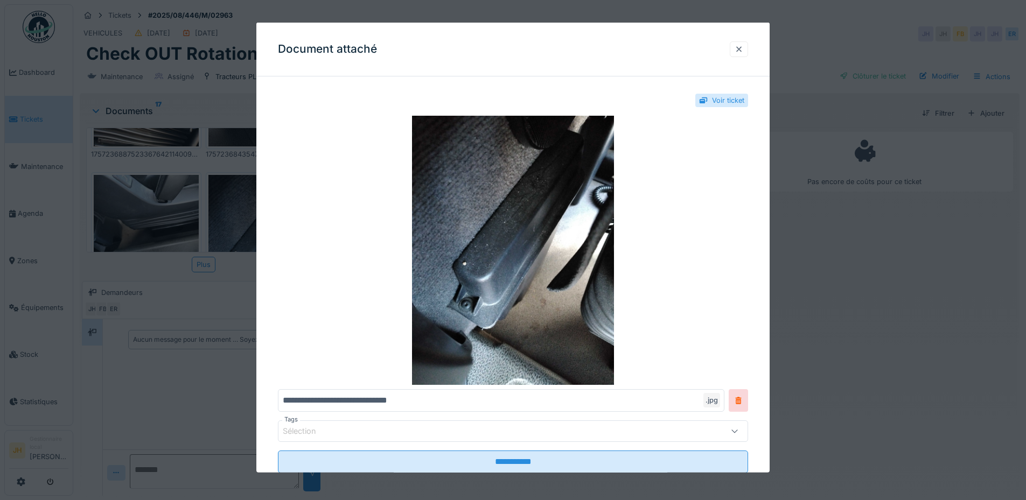
click at [743, 50] on div at bounding box center [738, 49] width 9 height 10
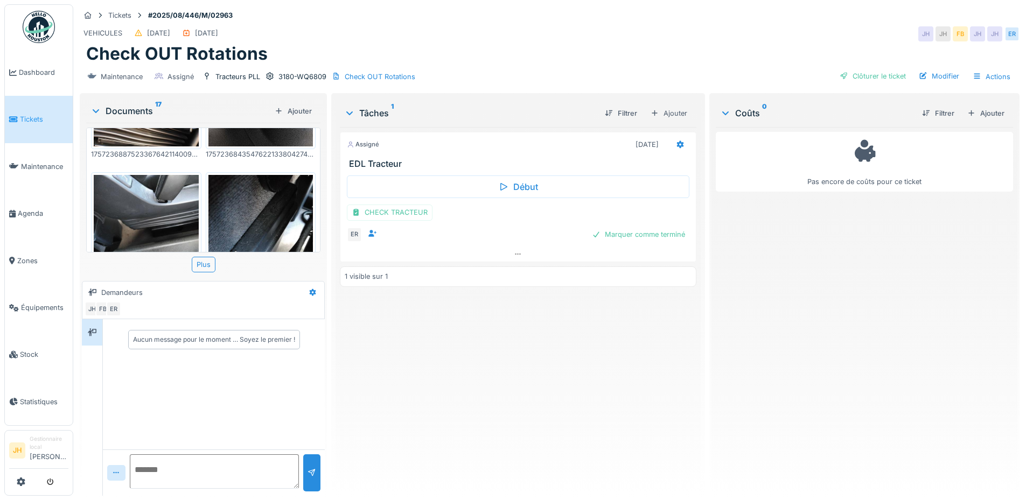
scroll to position [469, 0]
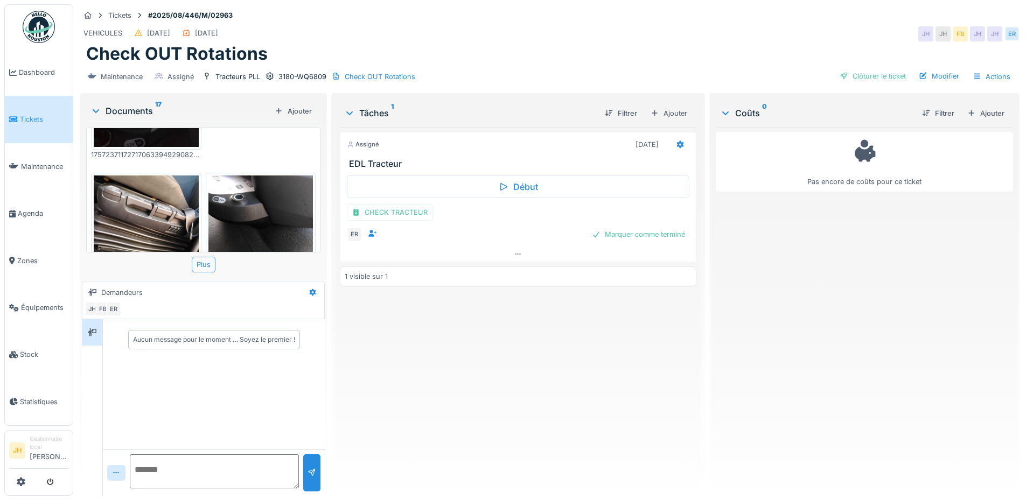
click at [107, 186] on img at bounding box center [146, 215] width 105 height 79
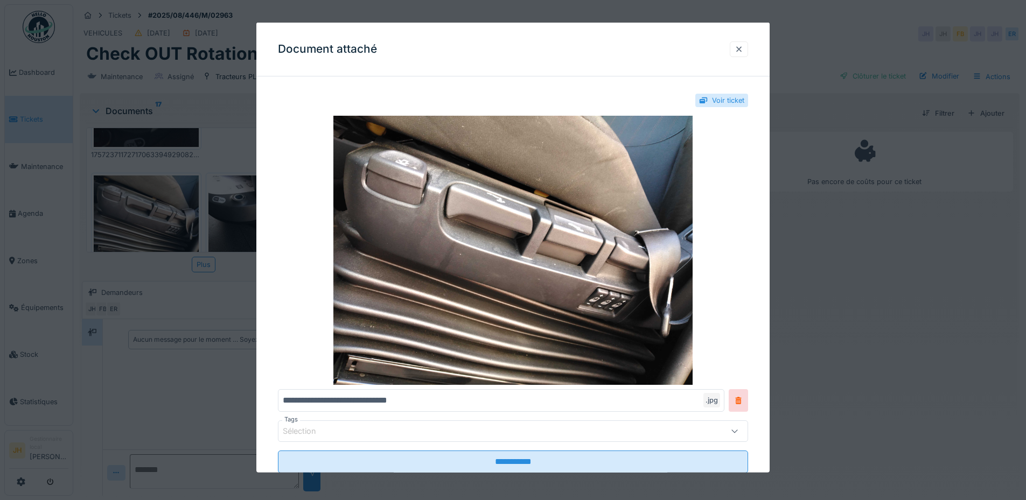
click at [743, 45] on div at bounding box center [738, 49] width 9 height 10
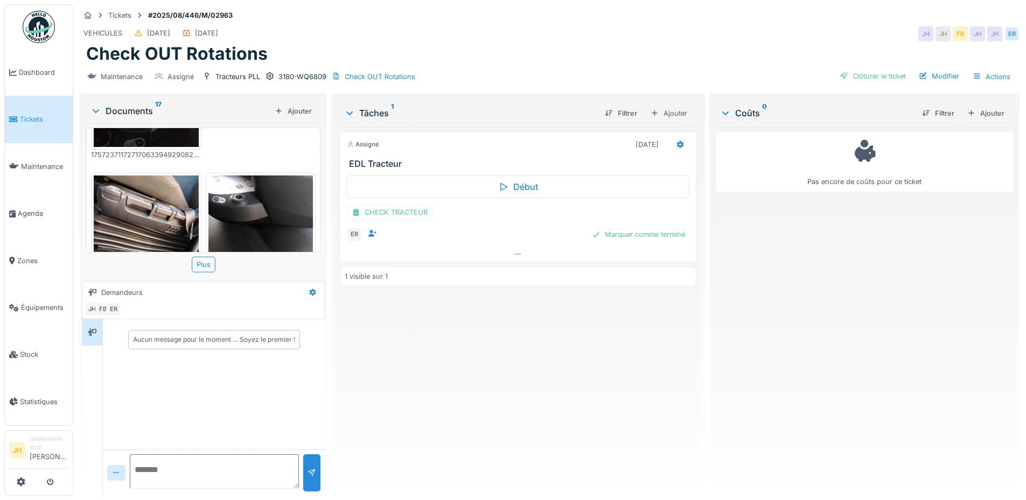
click at [246, 176] on img at bounding box center [260, 215] width 105 height 79
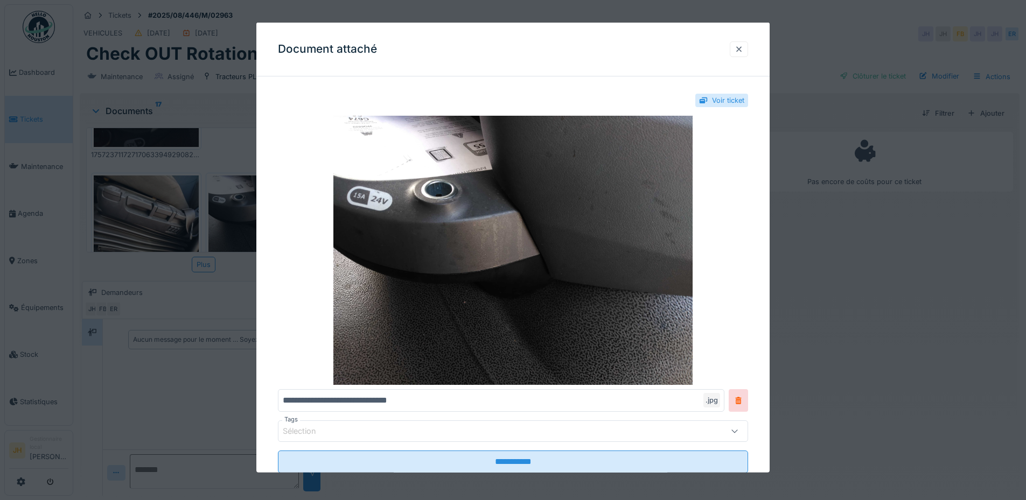
click at [743, 48] on div at bounding box center [738, 49] width 9 height 10
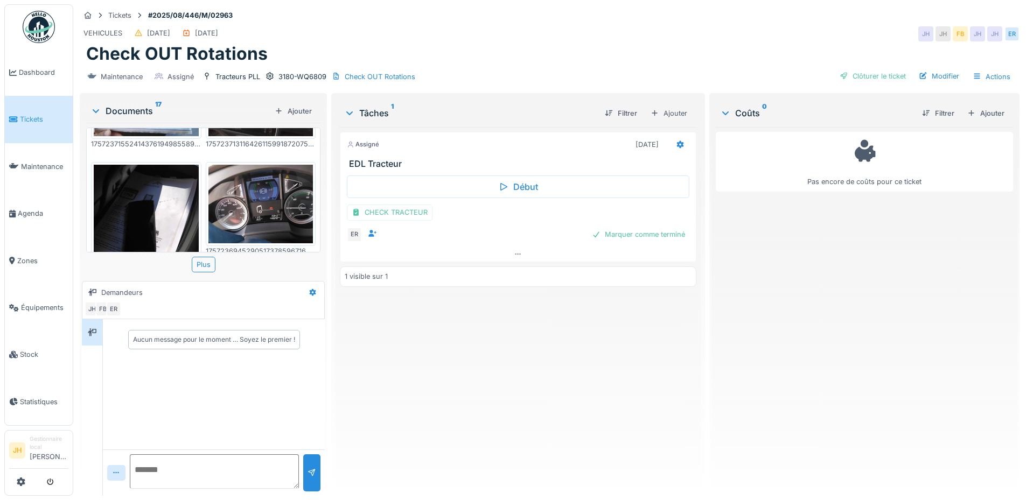
scroll to position [307, 0]
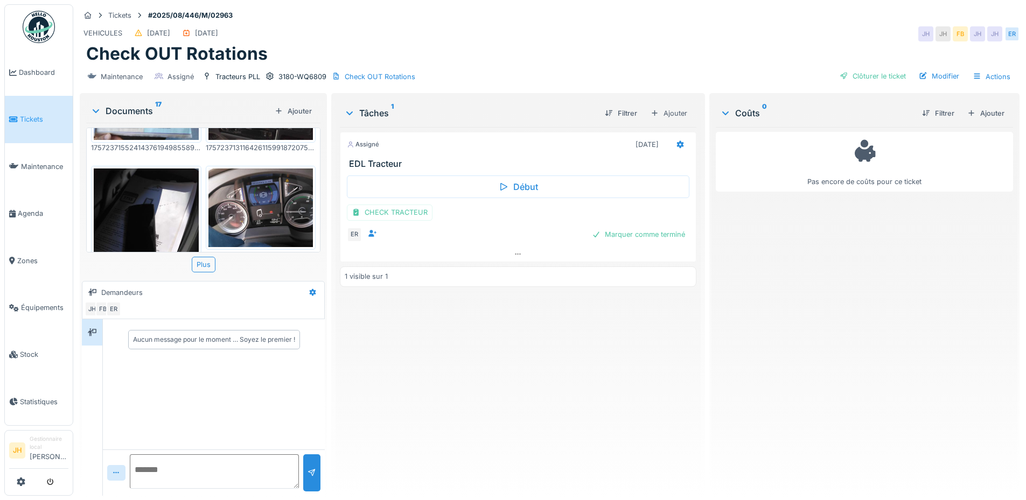
click at [272, 197] on img at bounding box center [260, 208] width 105 height 79
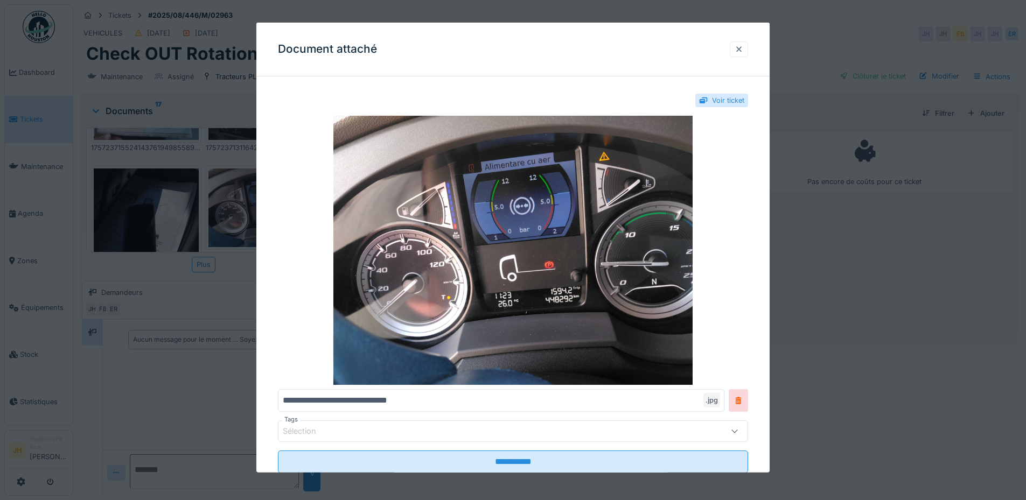
click at [748, 46] on div at bounding box center [739, 49] width 18 height 16
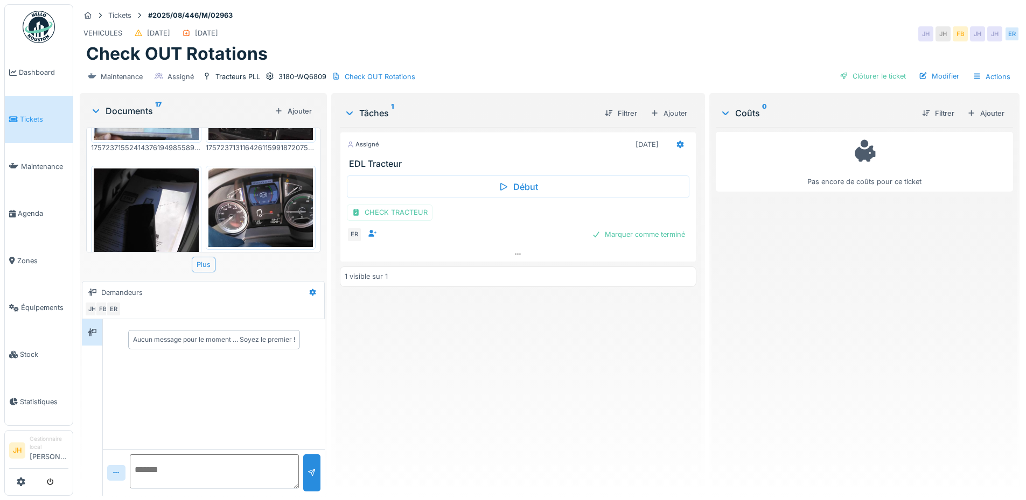
click at [143, 211] on img at bounding box center [146, 238] width 105 height 139
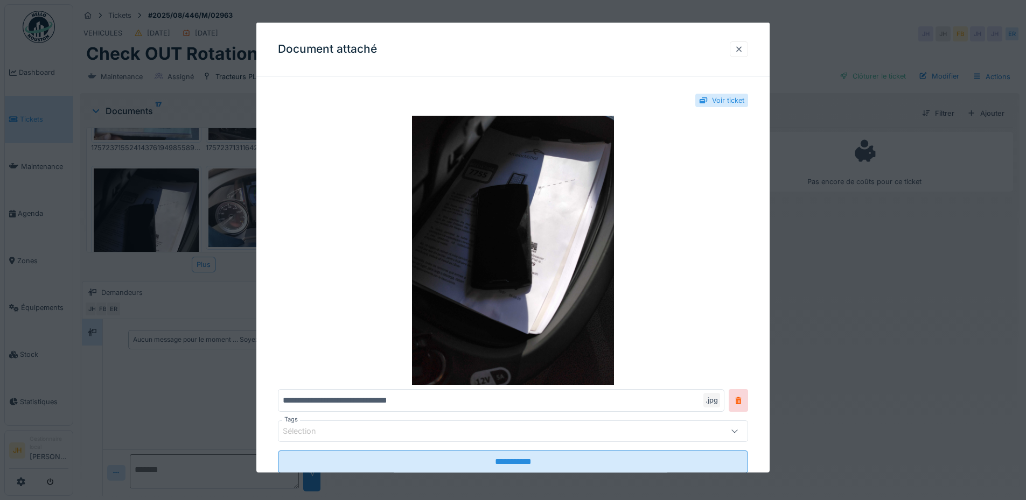
click at [742, 48] on div at bounding box center [738, 49] width 9 height 10
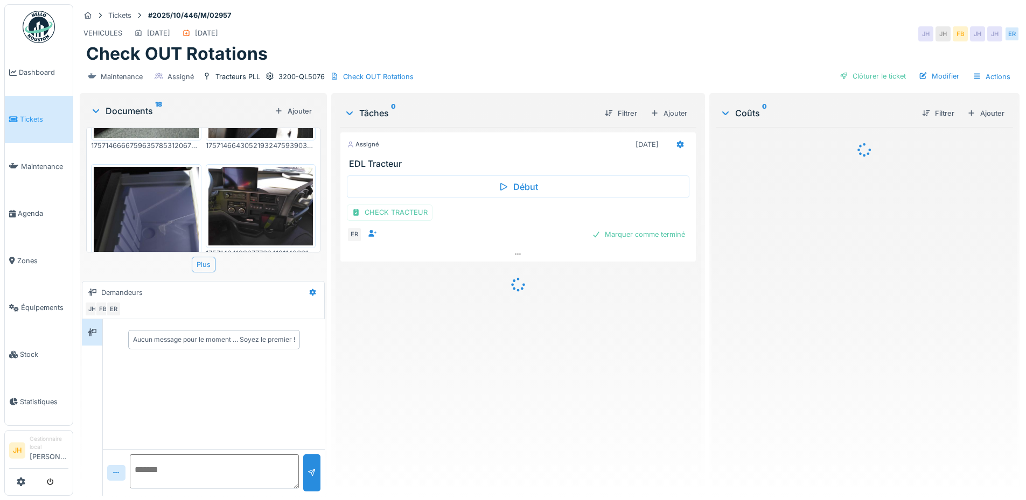
scroll to position [808, 0]
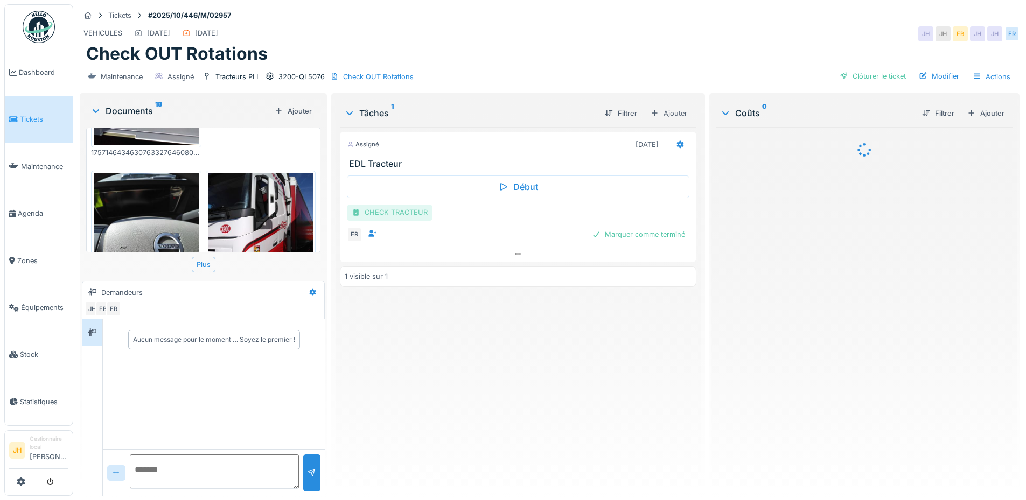
click at [394, 207] on div "CHECK TRACTEUR" at bounding box center [390, 213] width 86 height 16
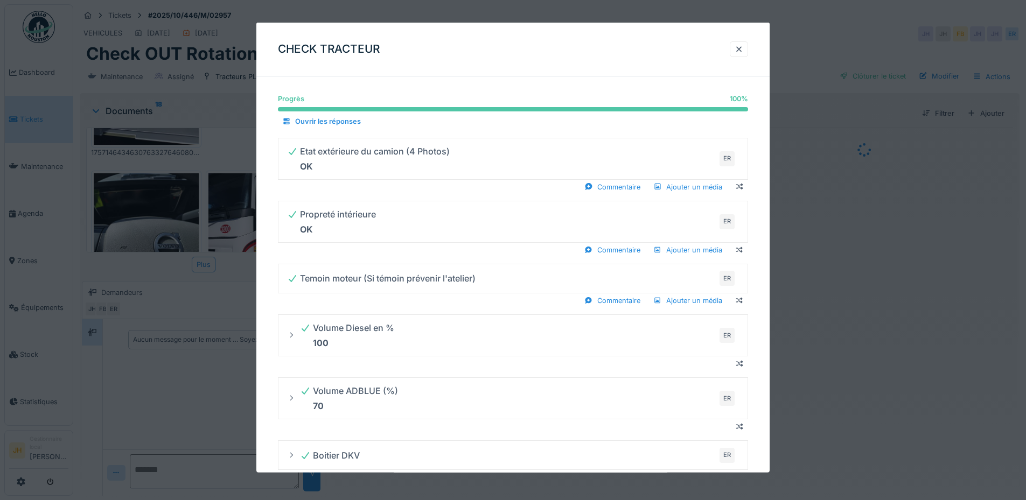
scroll to position [269, 0]
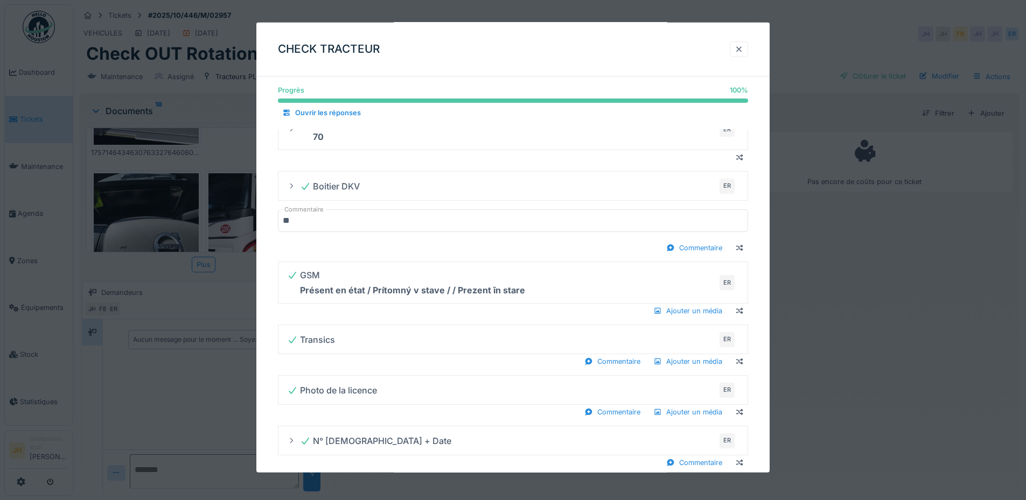
click at [747, 50] on div at bounding box center [739, 49] width 18 height 16
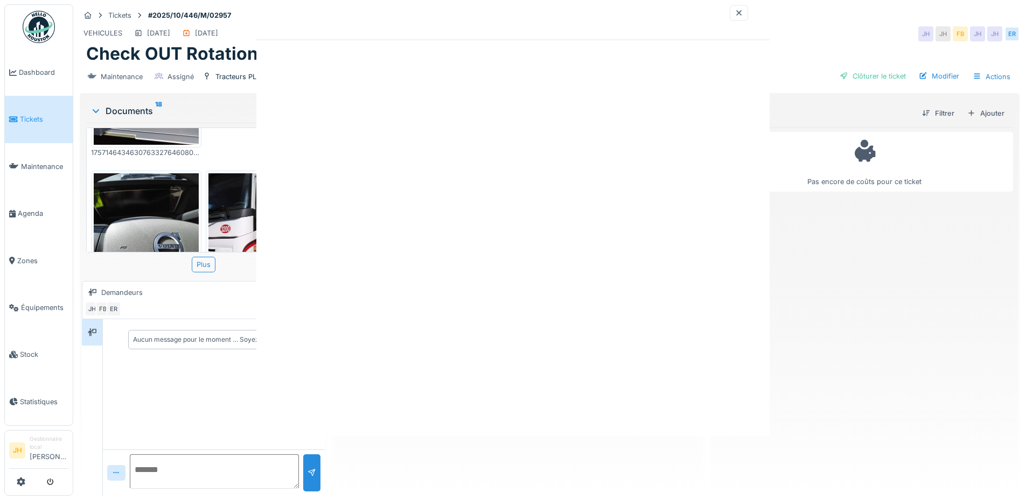
scroll to position [0, 0]
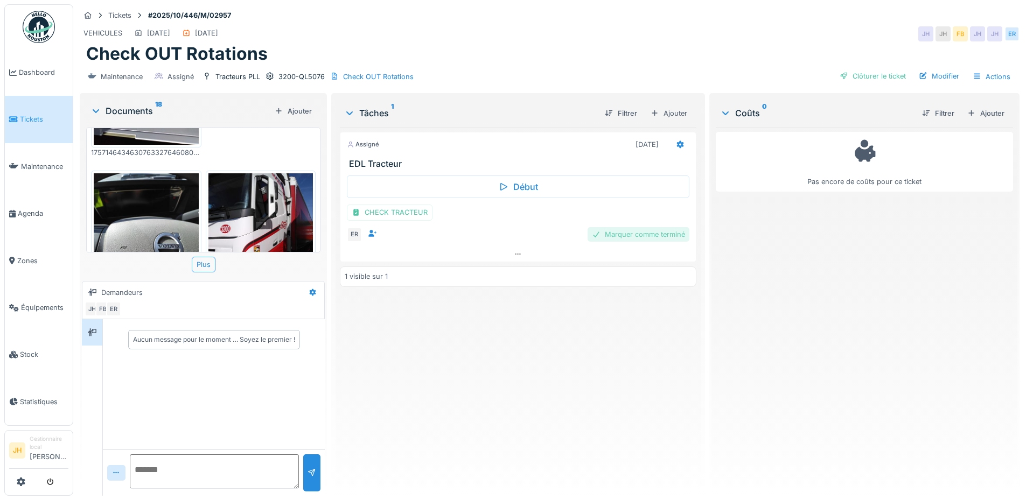
click at [640, 229] on div "Marquer comme terminé" at bounding box center [638, 234] width 102 height 15
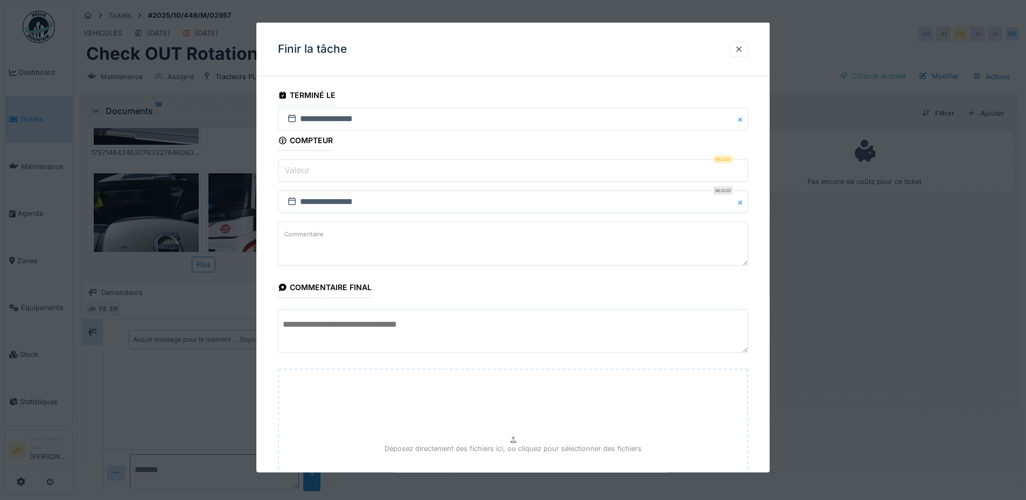
click at [355, 173] on input "Valeur" at bounding box center [513, 170] width 470 height 23
type input "*"
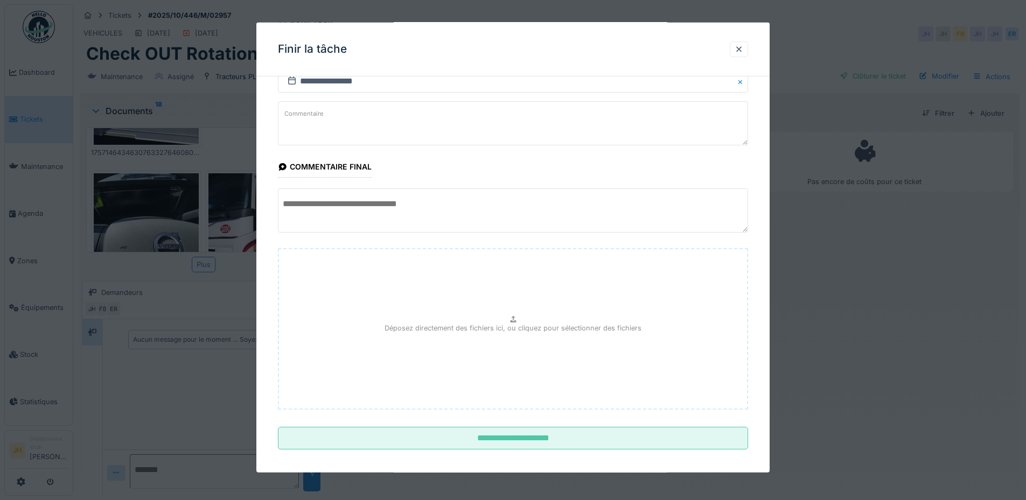
scroll to position [128, 0]
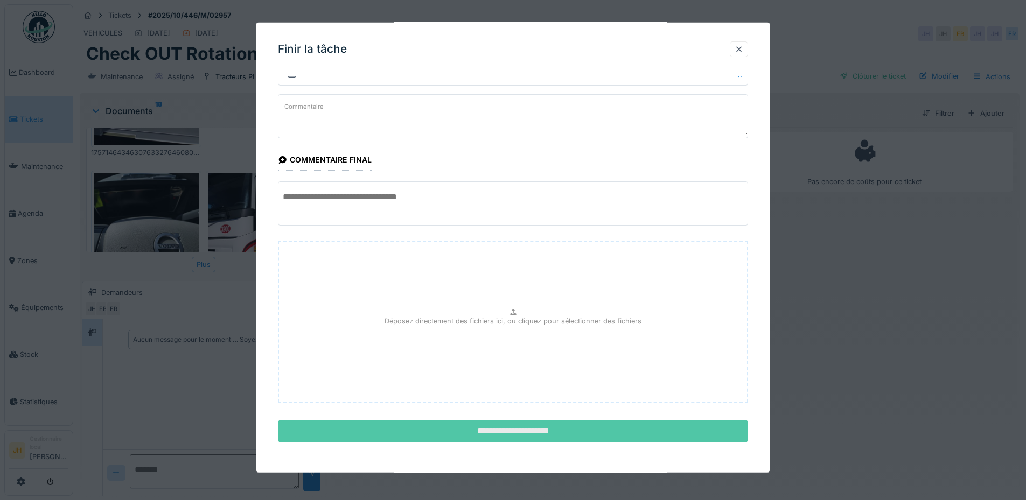
click at [556, 429] on input "**********" at bounding box center [513, 431] width 470 height 23
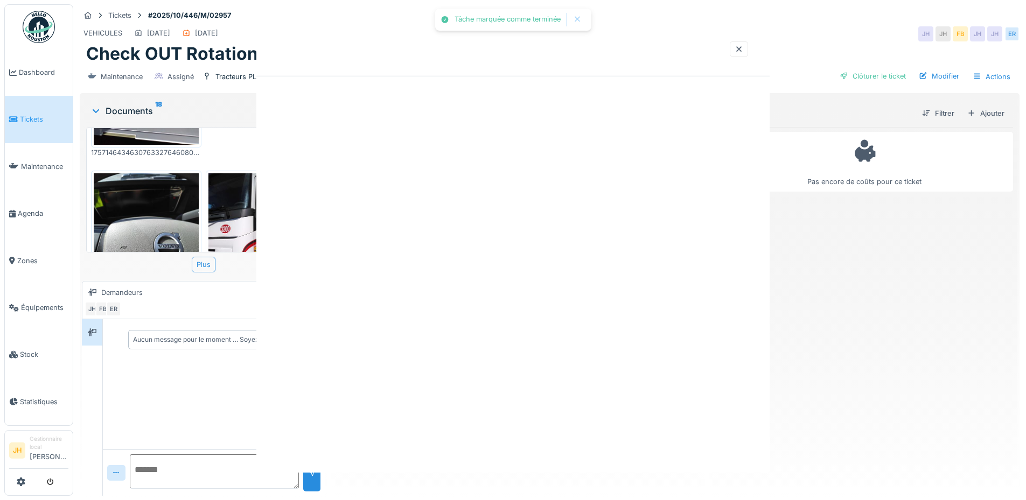
scroll to position [0, 0]
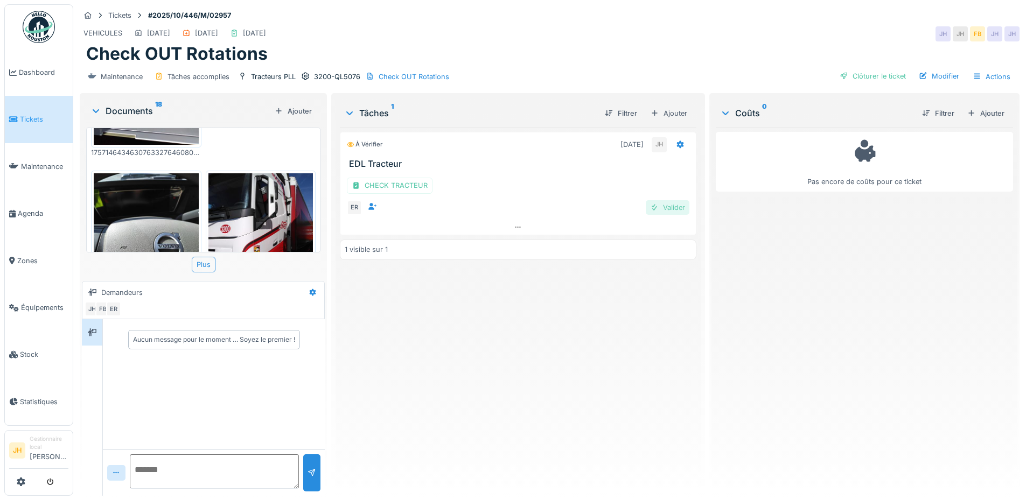
click at [671, 211] on div "Valider" at bounding box center [668, 207] width 44 height 15
click at [866, 79] on div "Clôturer le ticket" at bounding box center [872, 76] width 75 height 15
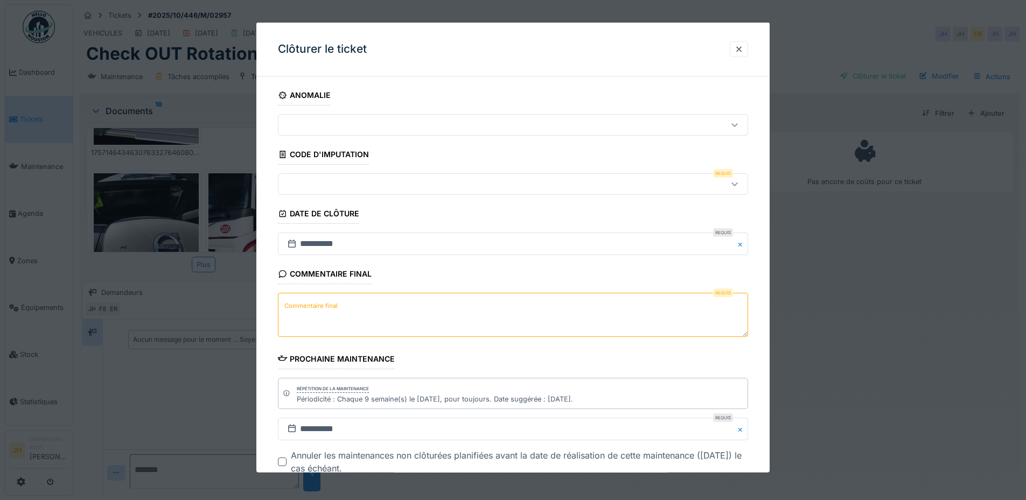
click at [336, 315] on textarea "Commentaire final" at bounding box center [513, 315] width 470 height 44
type textarea "**"
click at [328, 180] on div at bounding box center [485, 184] width 405 height 12
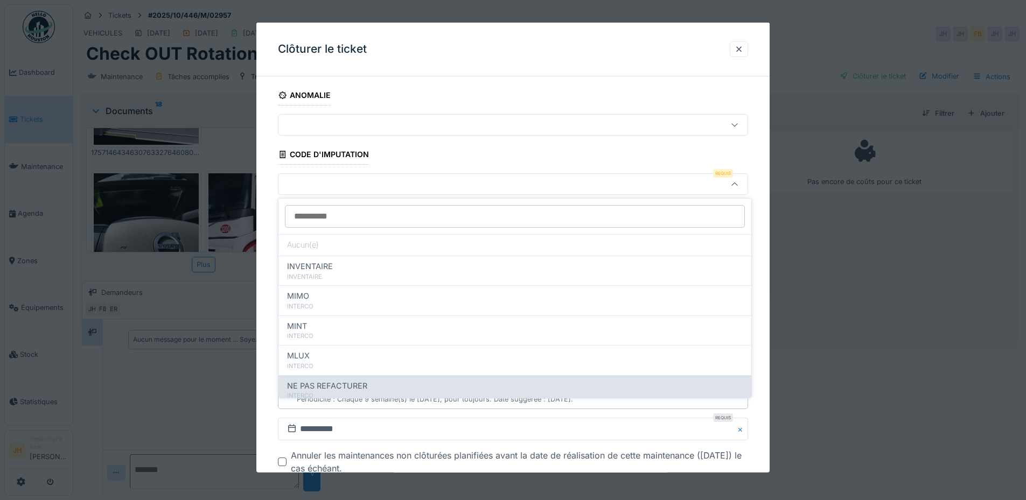
click at [336, 380] on span "NE PAS REFACTURER" at bounding box center [327, 386] width 80 height 12
type input "****"
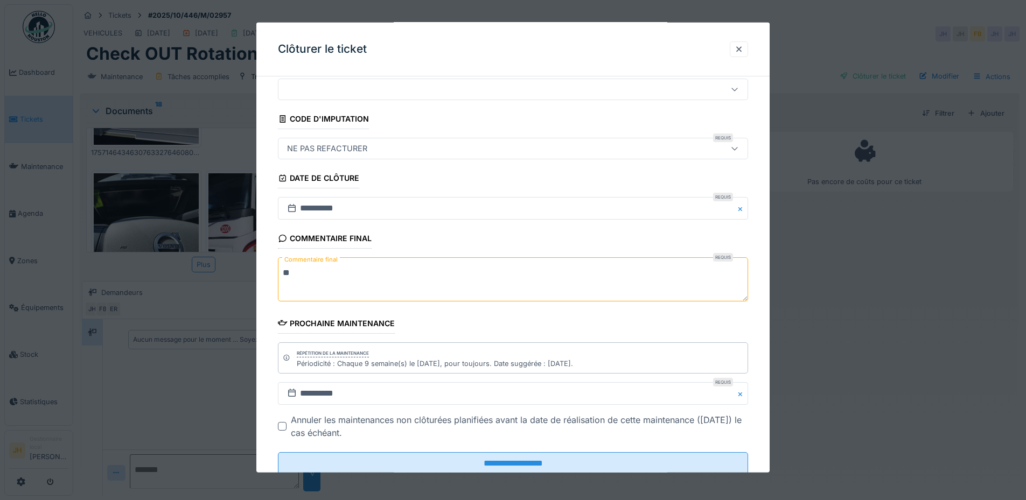
scroll to position [68, 0]
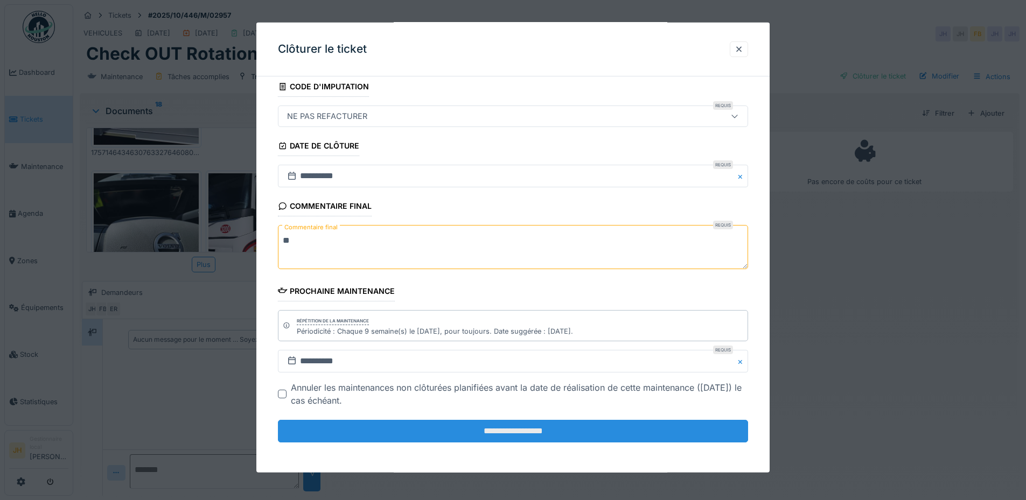
click at [504, 432] on input "**********" at bounding box center [513, 431] width 470 height 23
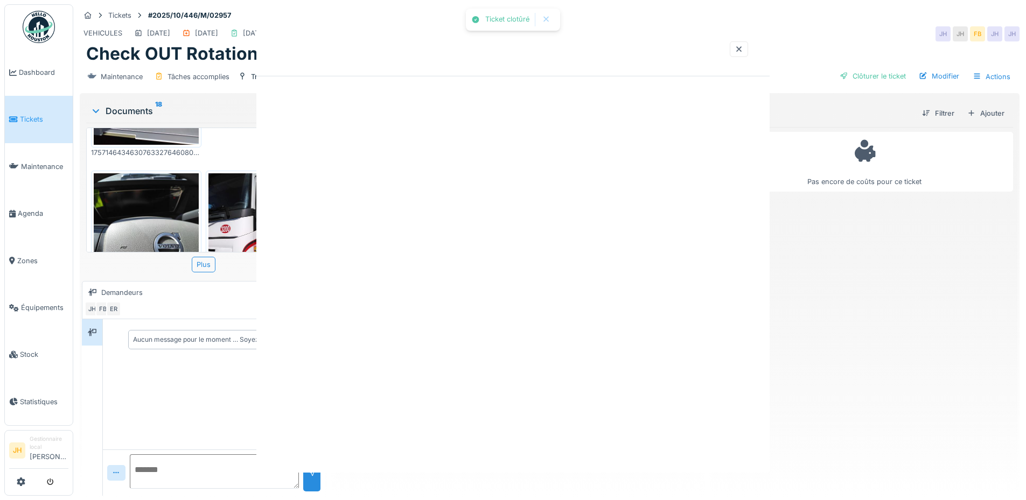
scroll to position [0, 0]
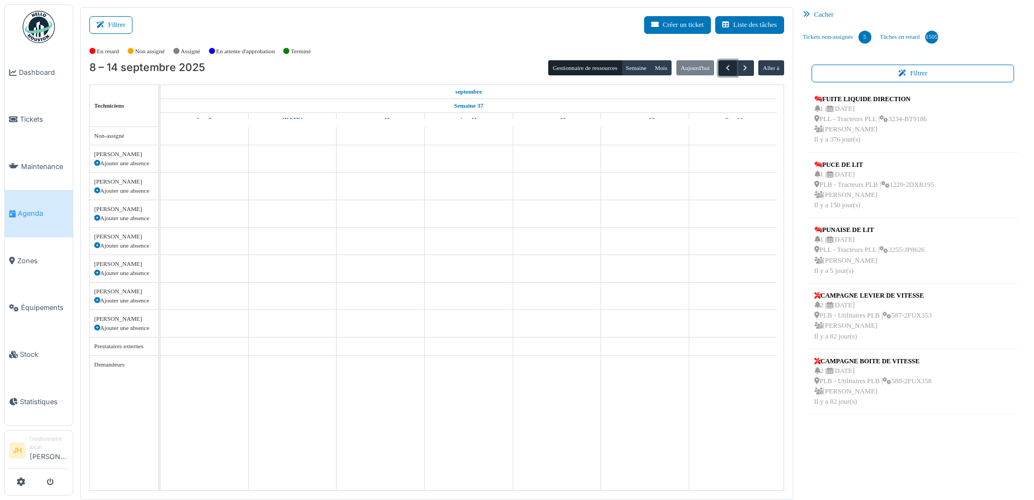
click at [723, 71] on span "button" at bounding box center [727, 68] width 9 height 9
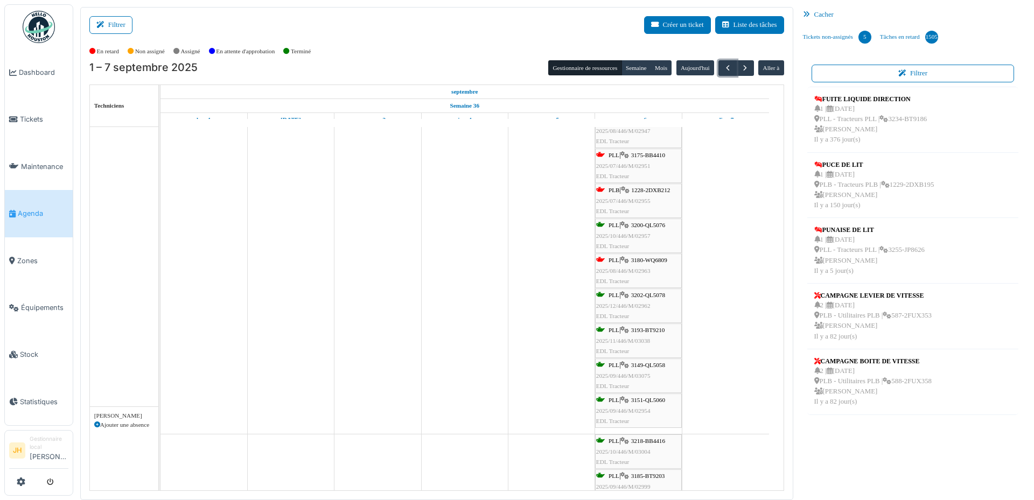
scroll to position [215, 0]
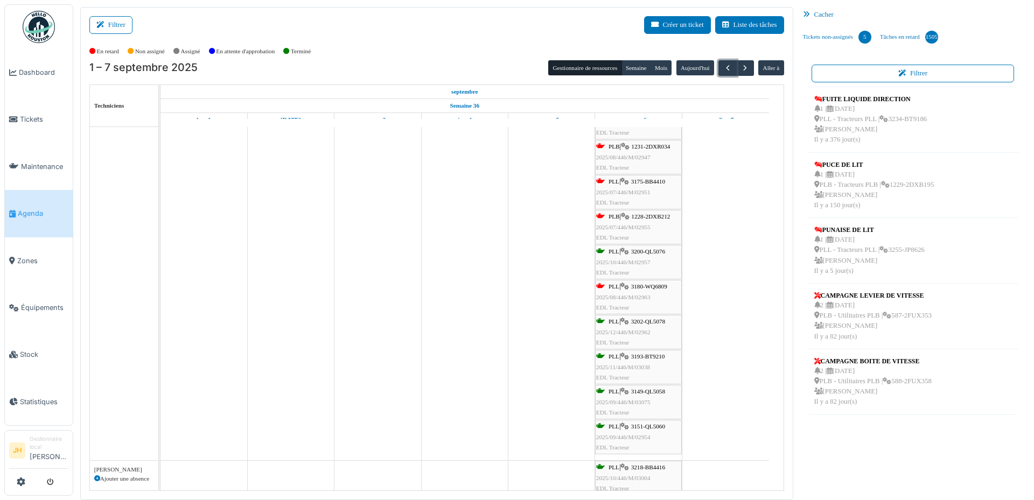
click at [649, 180] on span "3175-BB4410" at bounding box center [648, 181] width 34 height 6
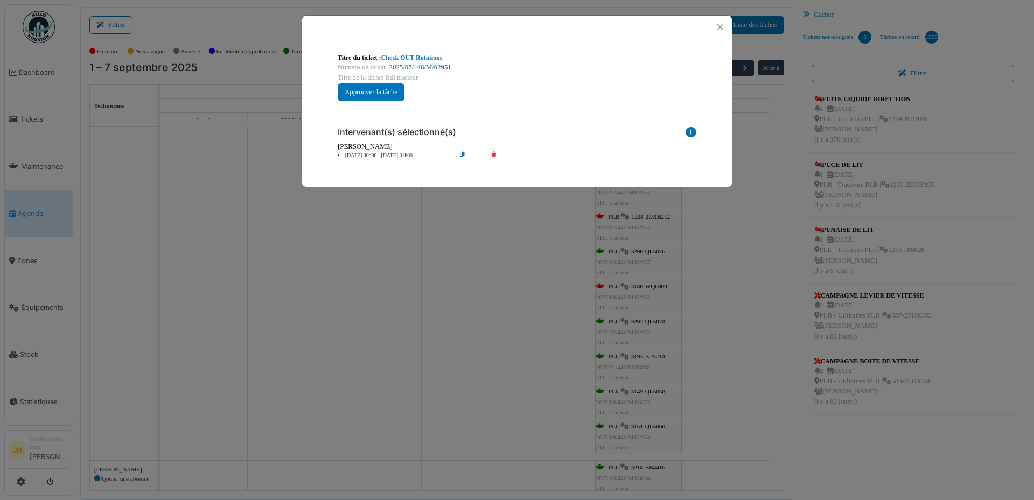
click at [433, 68] on link "2025/07/446/M/02951" at bounding box center [420, 68] width 62 height 8
click at [724, 26] on button "Close" at bounding box center [720, 27] width 15 height 15
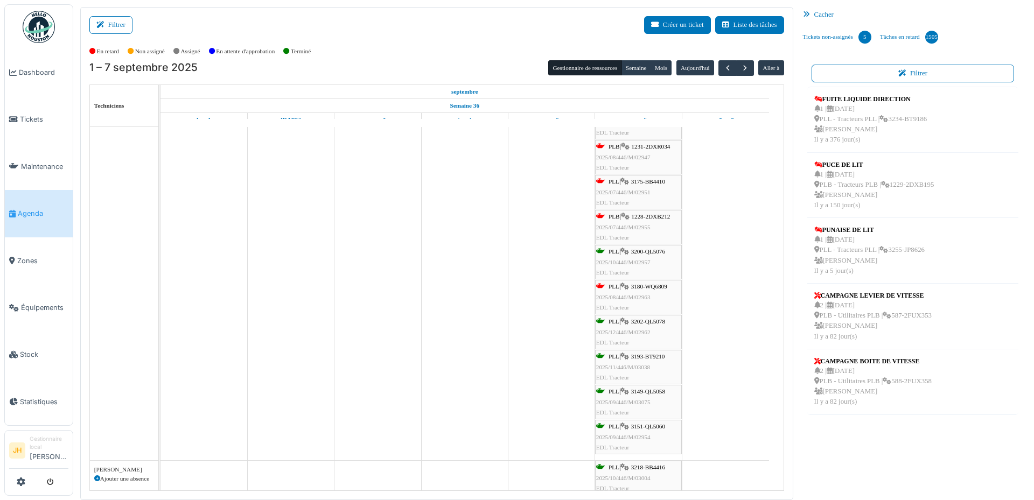
click at [38, 208] on span "Agenda" at bounding box center [43, 213] width 51 height 10
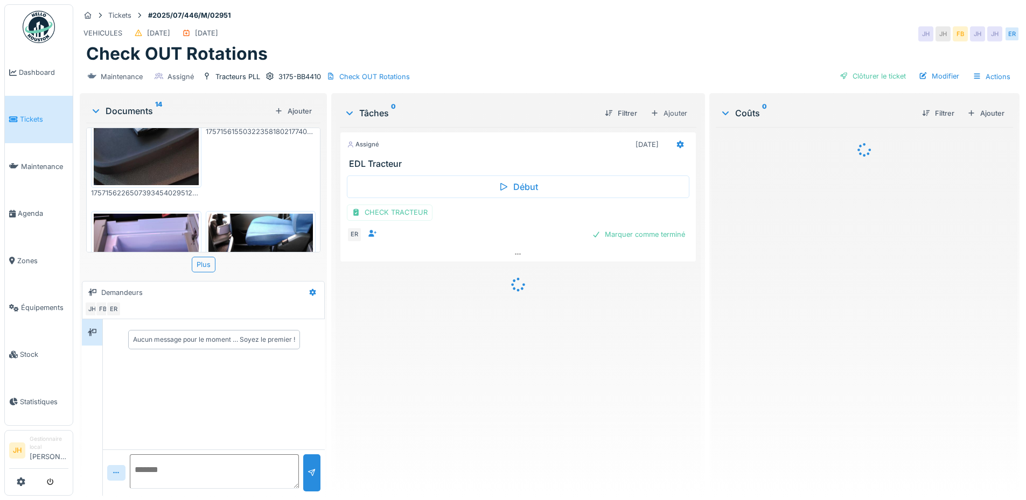
scroll to position [754, 0]
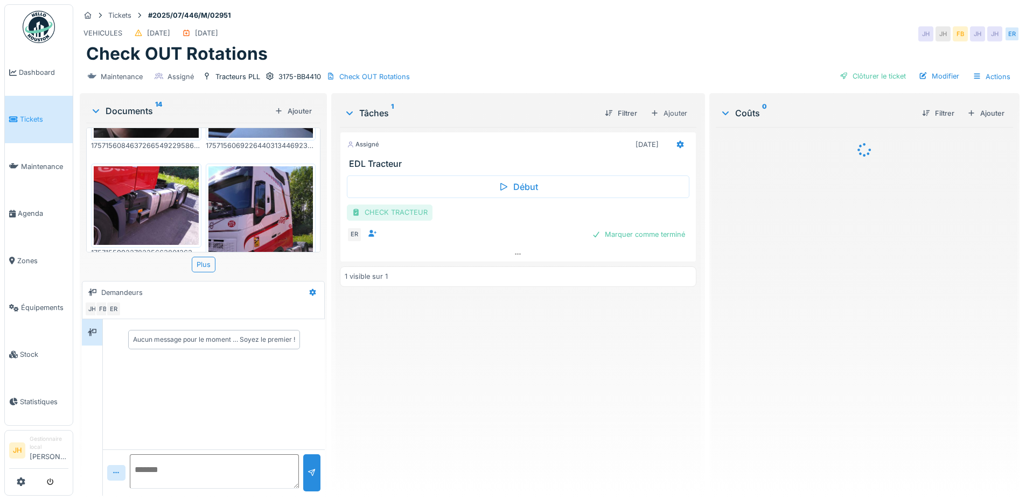
click at [369, 217] on div "CHECK TRACTEUR" at bounding box center [390, 213] width 86 height 16
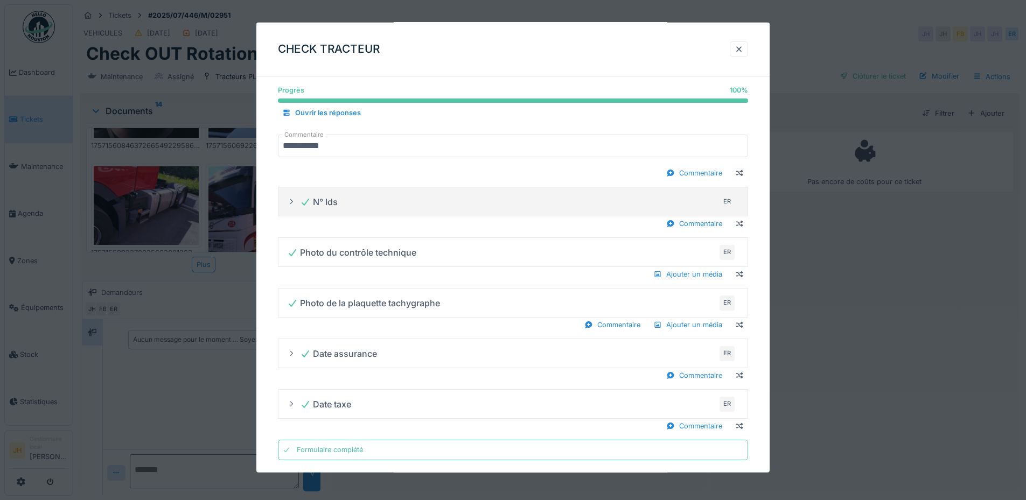
scroll to position [619, 0]
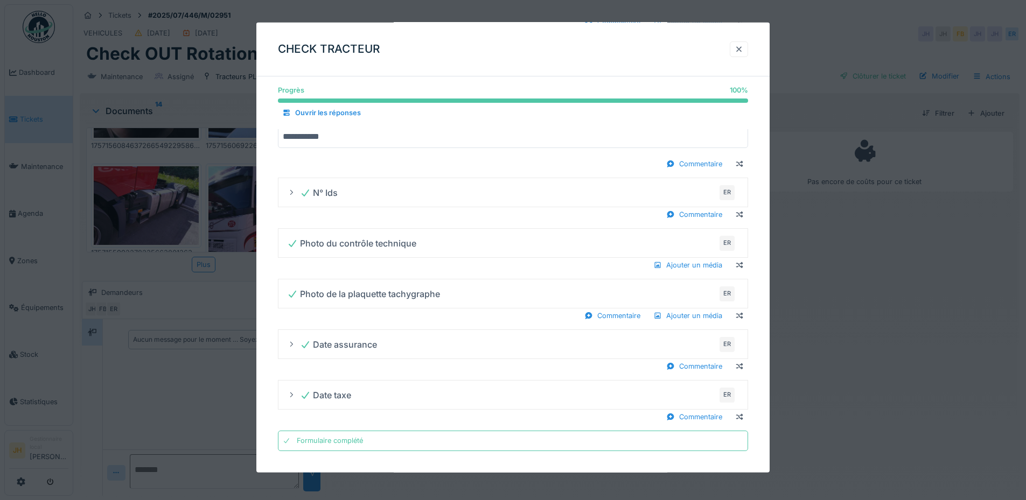
click at [738, 52] on div at bounding box center [738, 49] width 9 height 10
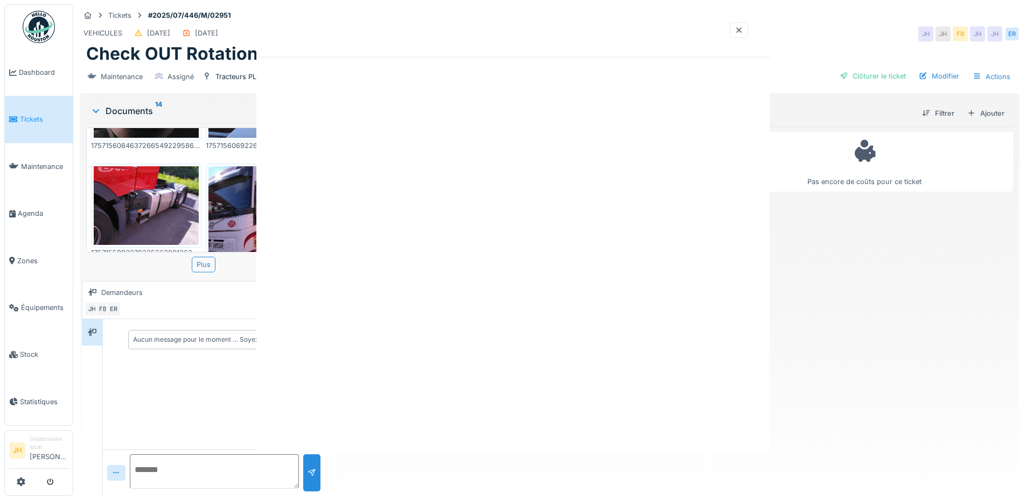
scroll to position [0, 0]
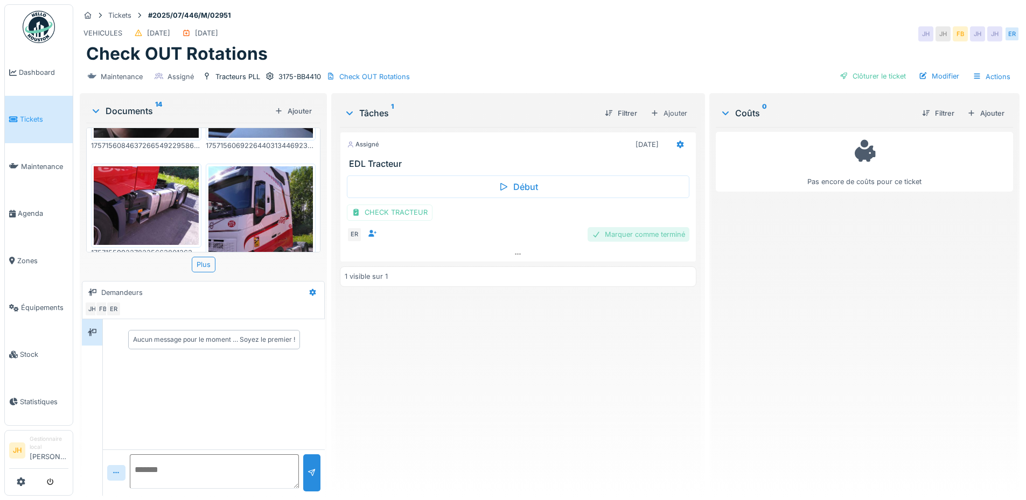
click at [658, 236] on div "Marquer comme terminé" at bounding box center [638, 234] width 102 height 15
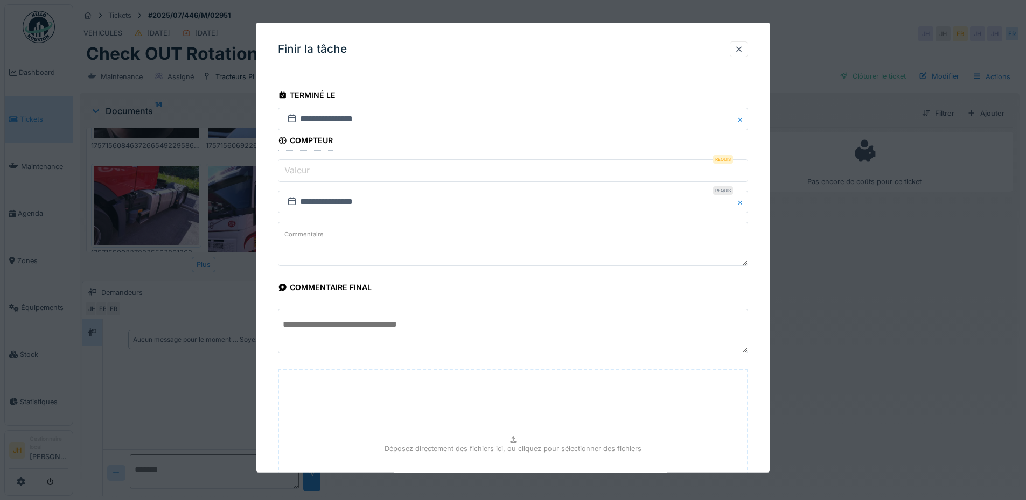
click at [350, 174] on input "Valeur" at bounding box center [513, 170] width 470 height 23
type input "*"
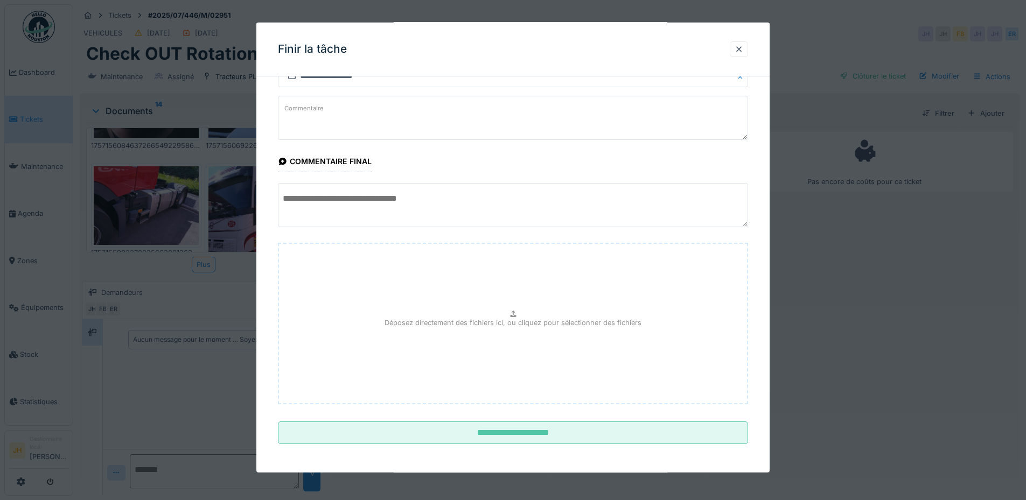
scroll to position [128, 0]
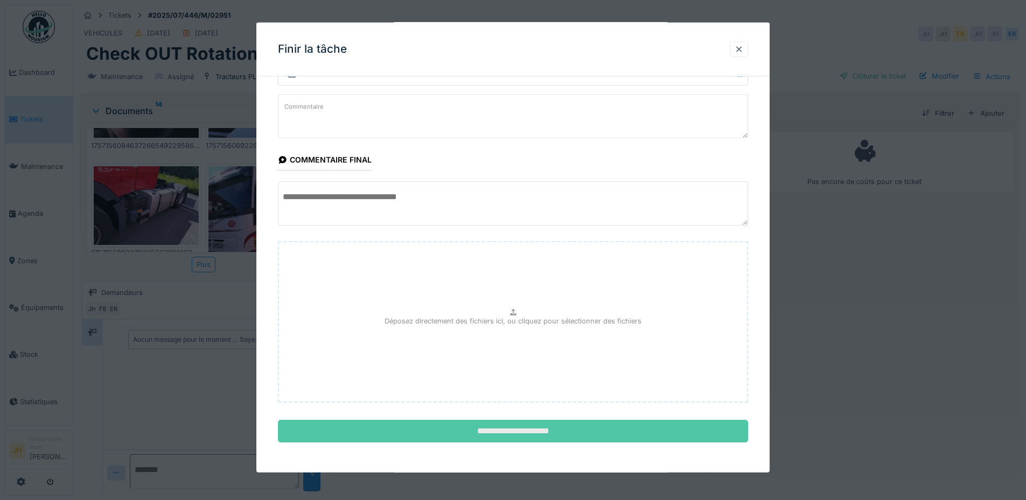
click at [526, 428] on input "**********" at bounding box center [513, 431] width 470 height 23
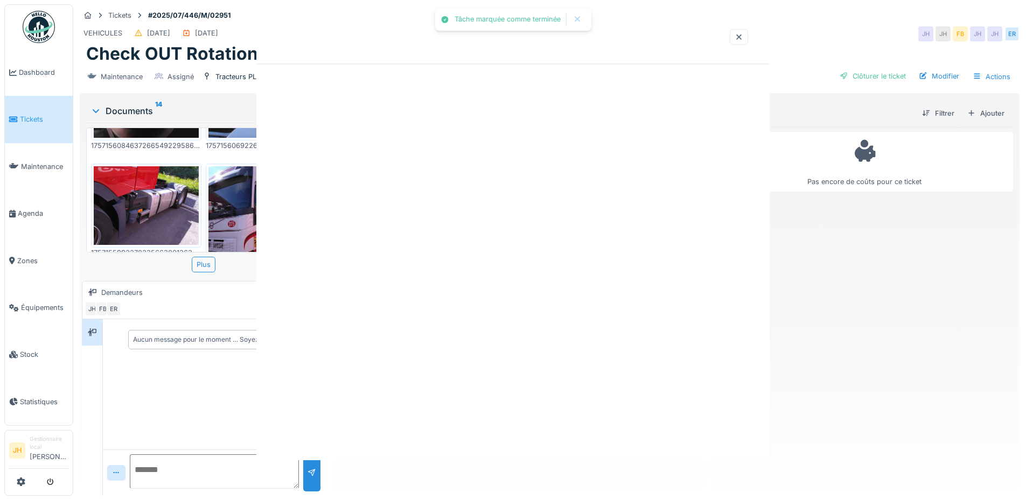
scroll to position [0, 0]
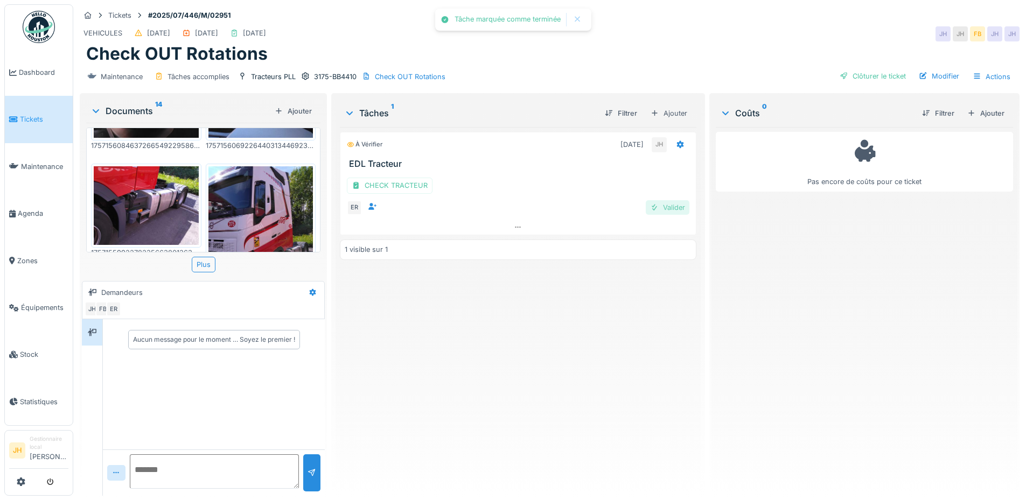
click at [660, 209] on div "Valider" at bounding box center [668, 207] width 44 height 15
click at [863, 74] on div "Clôturer le ticket" at bounding box center [872, 76] width 75 height 15
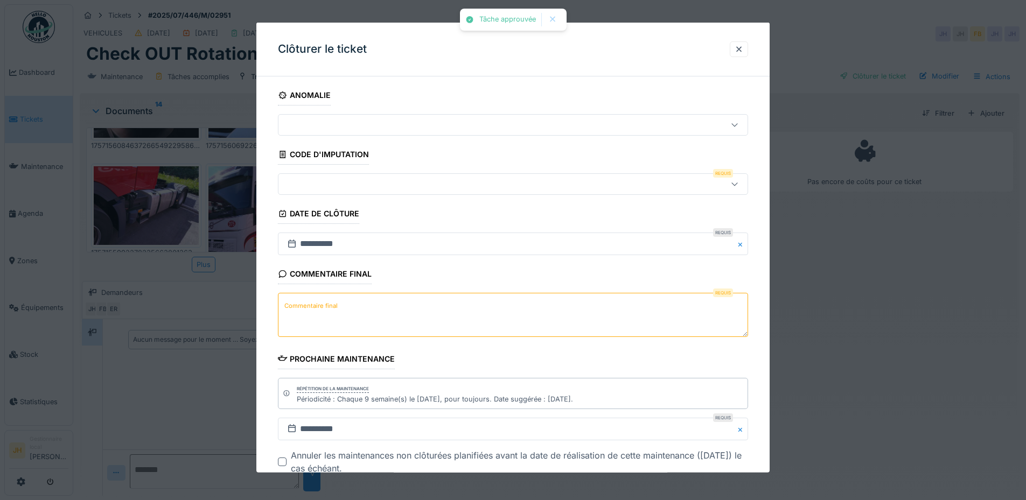
click at [435, 174] on div at bounding box center [513, 184] width 470 height 22
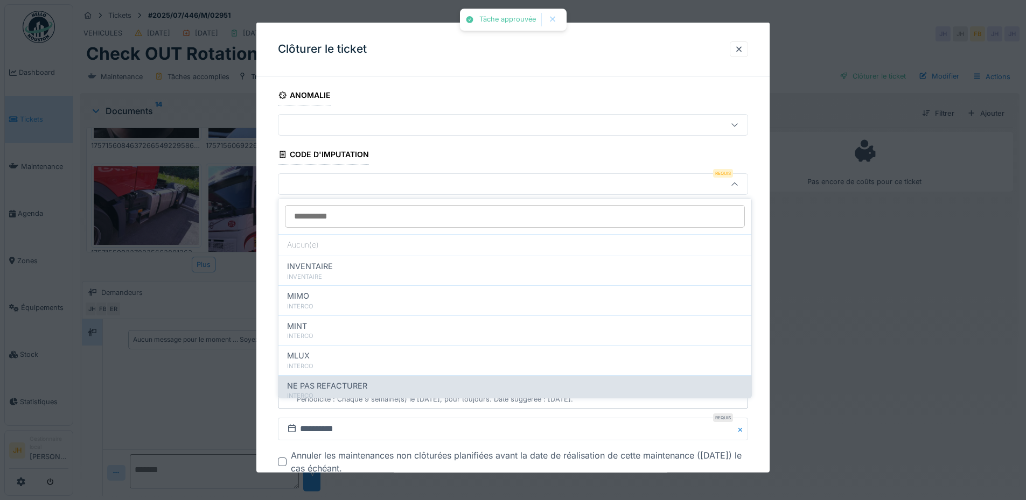
click at [334, 380] on span "NE PAS REFACTURER" at bounding box center [327, 386] width 80 height 12
type input "****"
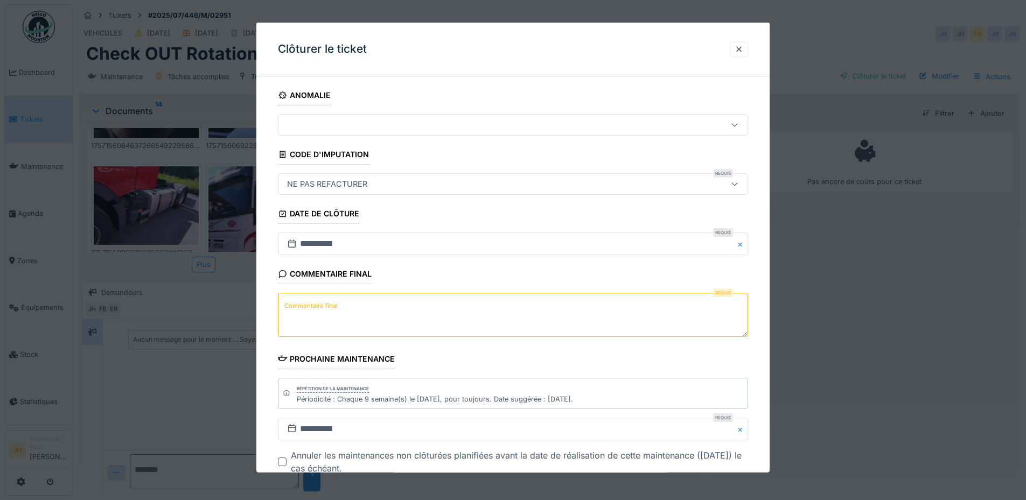
click at [325, 320] on textarea "Commentaire final" at bounding box center [513, 315] width 470 height 44
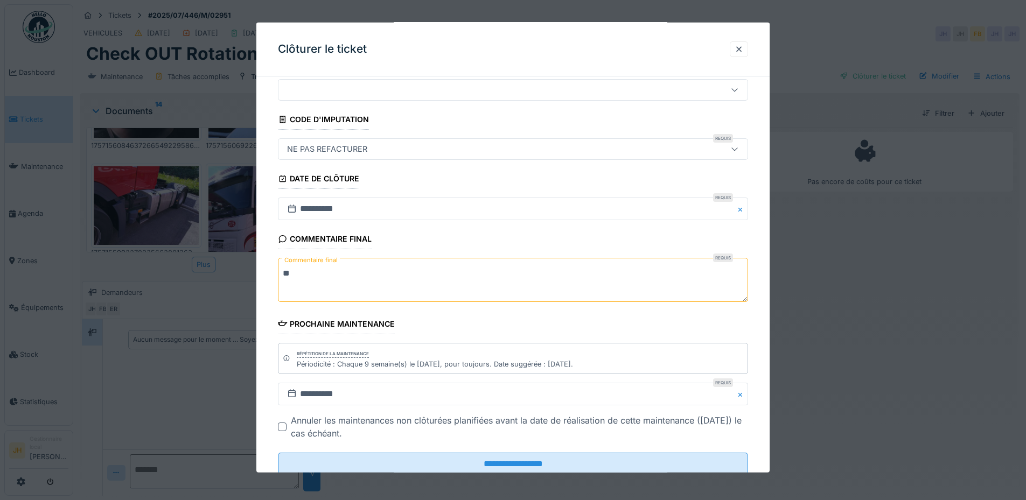
scroll to position [68, 0]
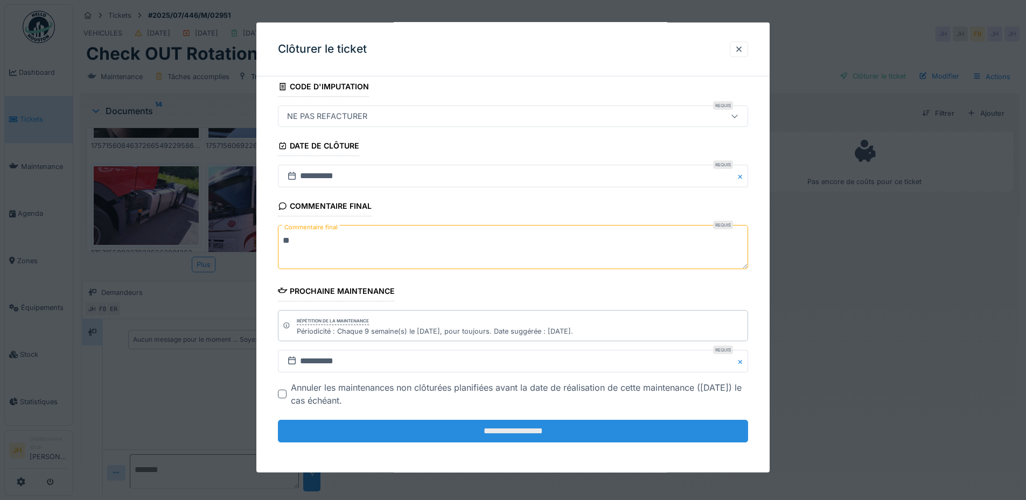
type textarea "**"
click at [465, 438] on input "**********" at bounding box center [513, 431] width 470 height 23
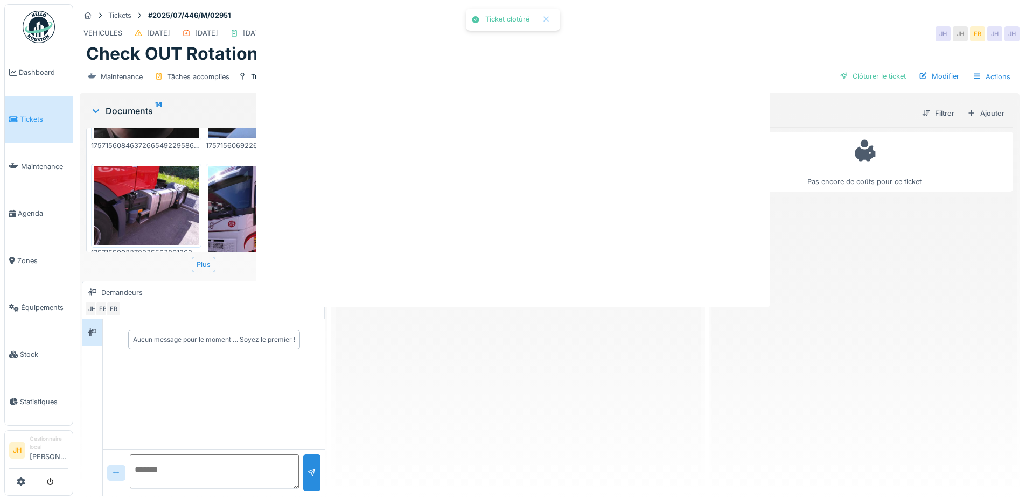
scroll to position [0, 0]
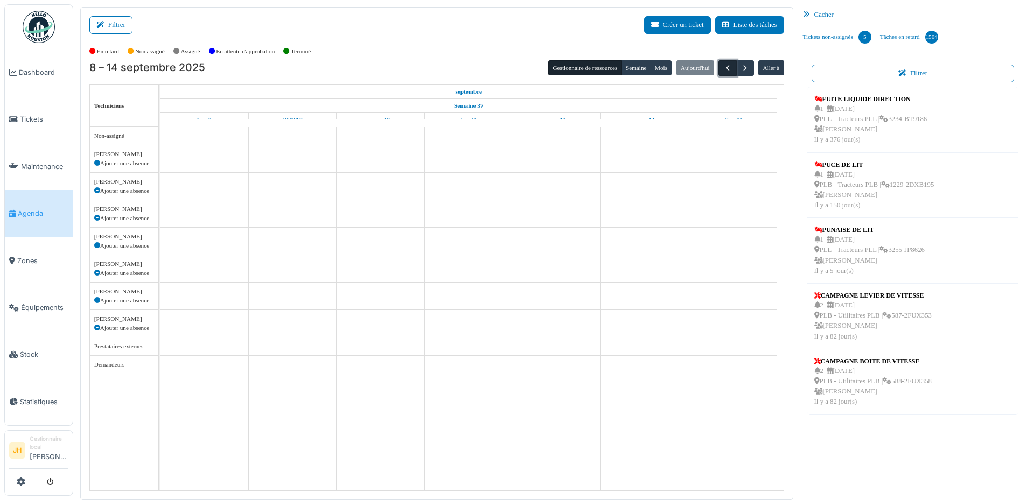
click at [723, 65] on span "button" at bounding box center [727, 68] width 9 height 9
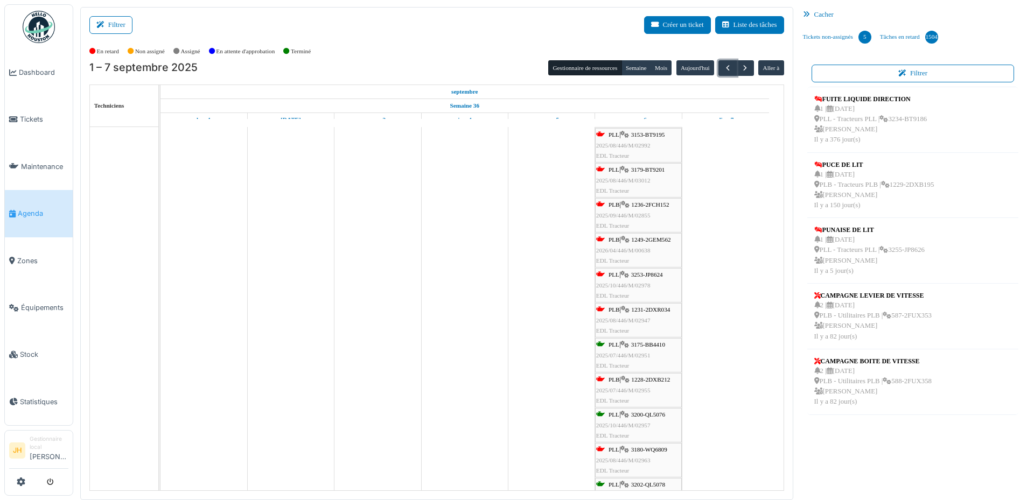
scroll to position [108, 0]
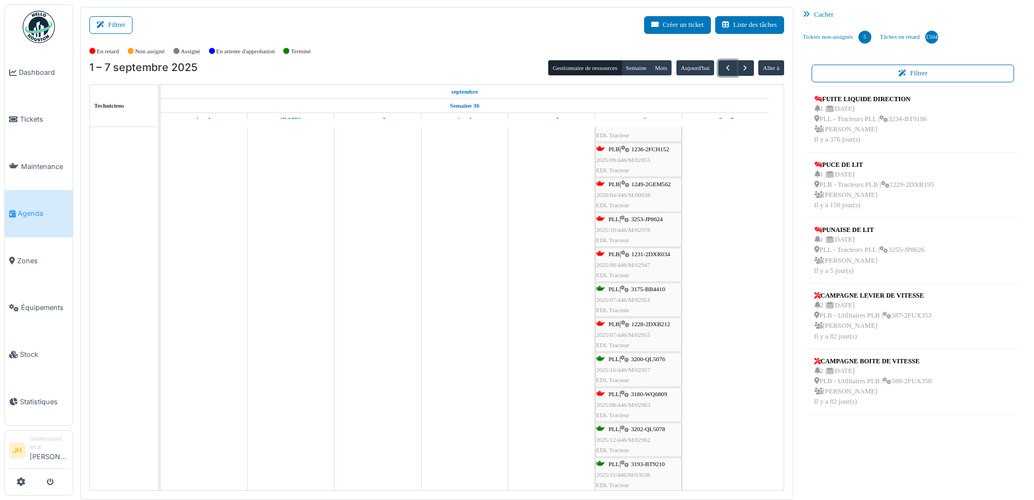
click at [655, 218] on span "3253-JP8624" at bounding box center [647, 219] width 32 height 6
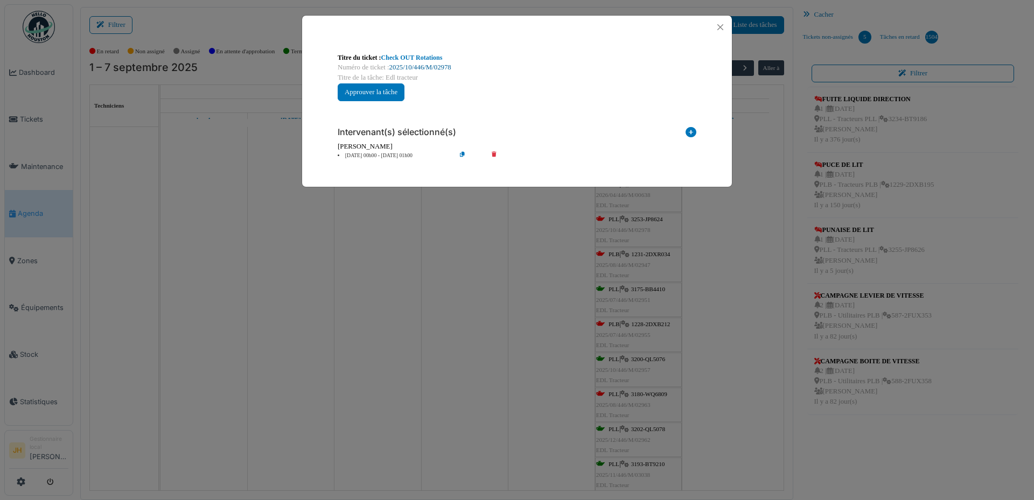
click at [417, 65] on link "2025/10/446/M/02978" at bounding box center [420, 68] width 62 height 8
click at [724, 25] on button "Close" at bounding box center [720, 27] width 15 height 15
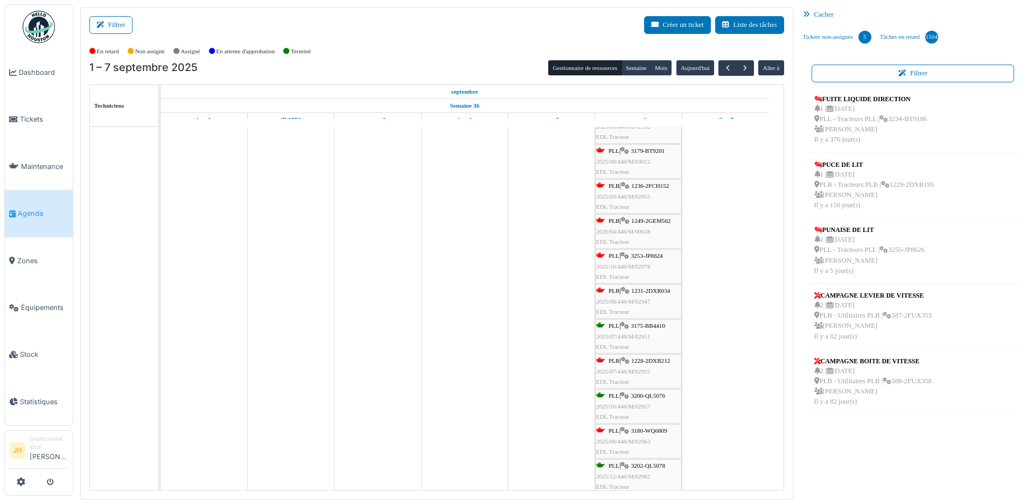
scroll to position [54, 0]
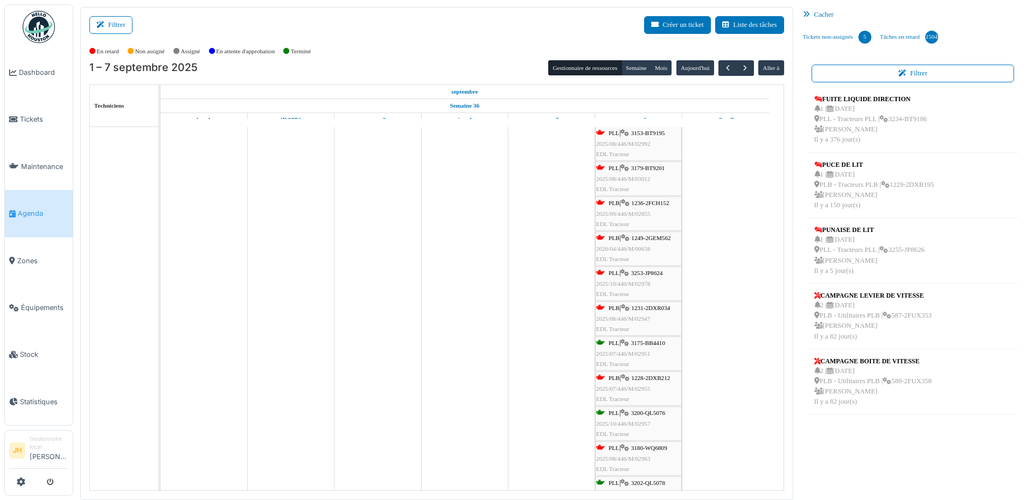
click at [657, 165] on span "3179-BT9201" at bounding box center [648, 168] width 34 height 6
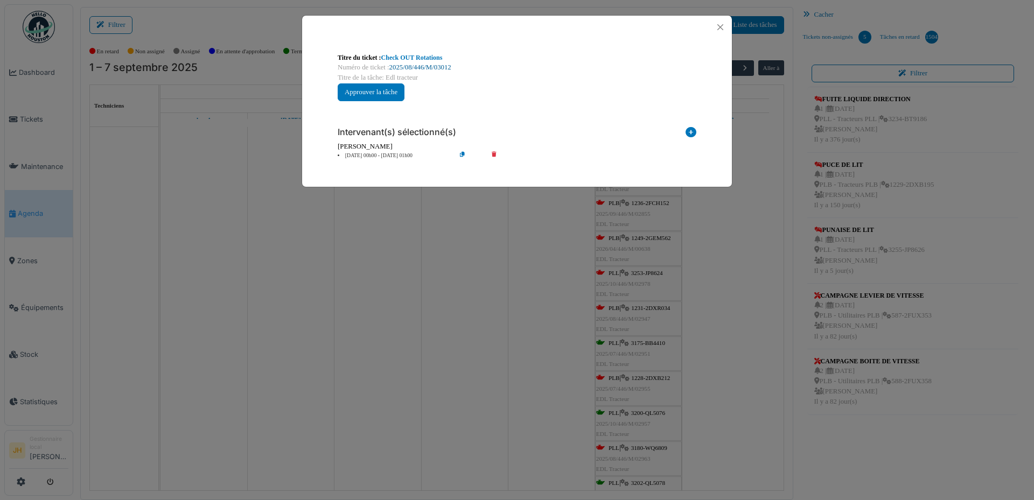
click at [442, 64] on link "2025/08/446/M/03012" at bounding box center [420, 68] width 62 height 8
click at [718, 27] on button "Close" at bounding box center [720, 27] width 15 height 15
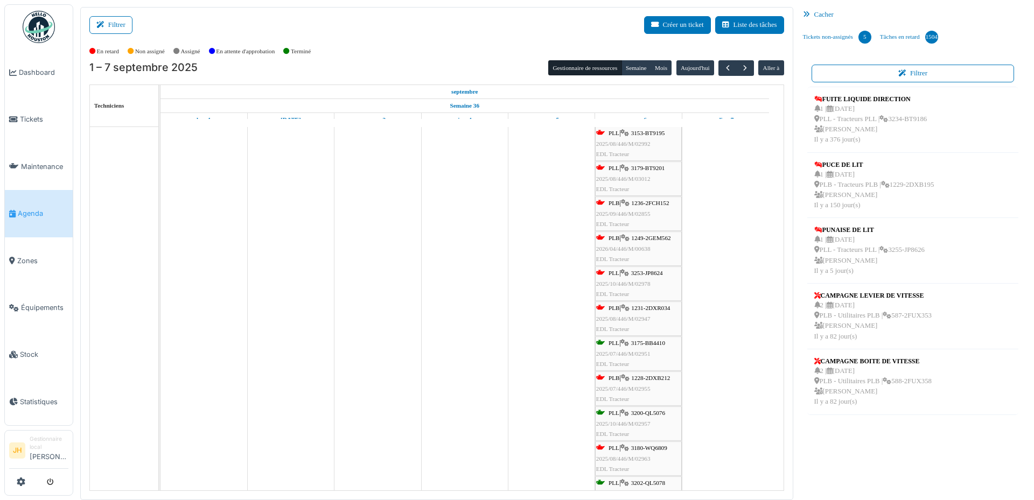
click at [32, 208] on span "Agenda" at bounding box center [43, 213] width 51 height 10
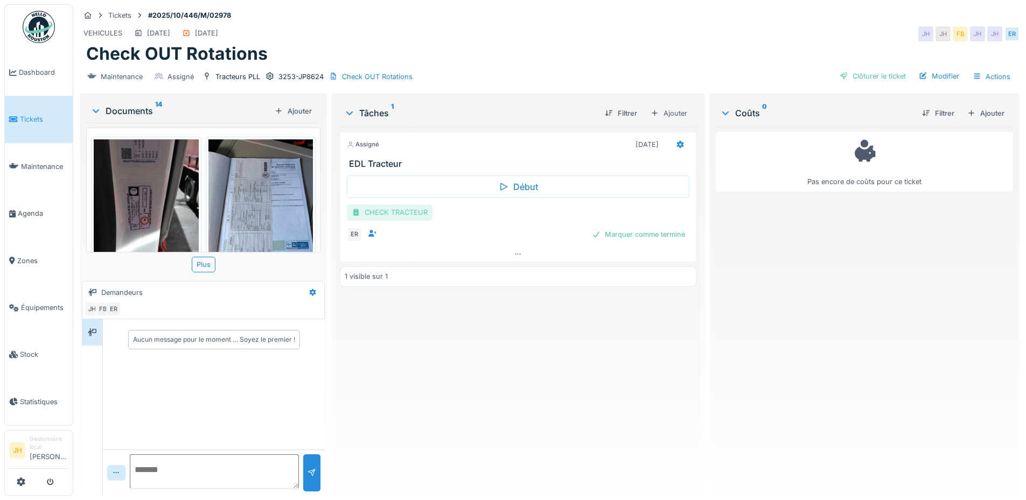
click at [393, 207] on div "CHECK TRACTEUR" at bounding box center [390, 213] width 86 height 16
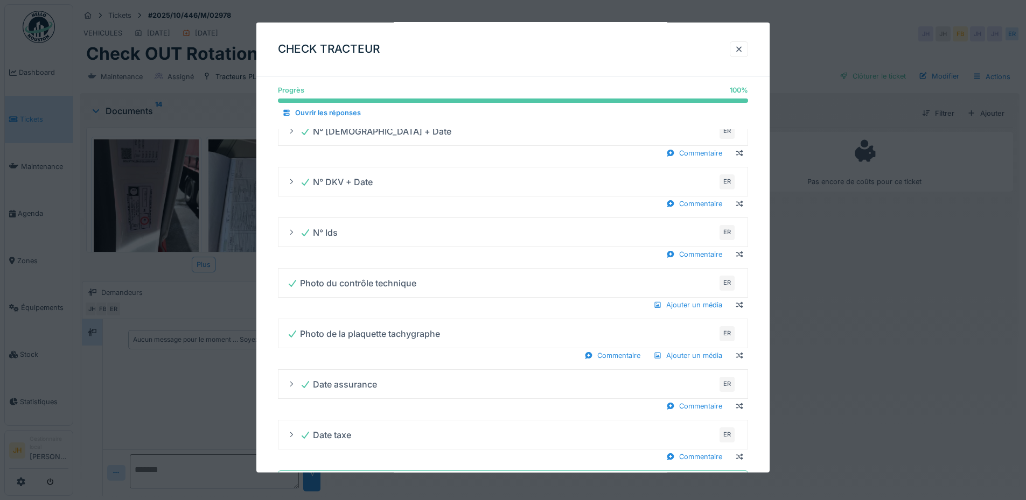
scroll to position [579, 0]
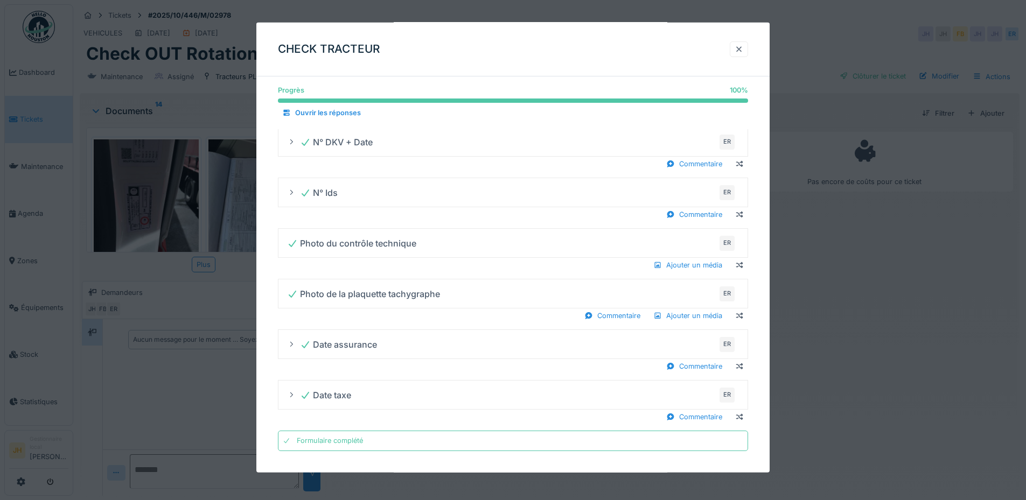
click at [742, 47] on div at bounding box center [738, 49] width 9 height 10
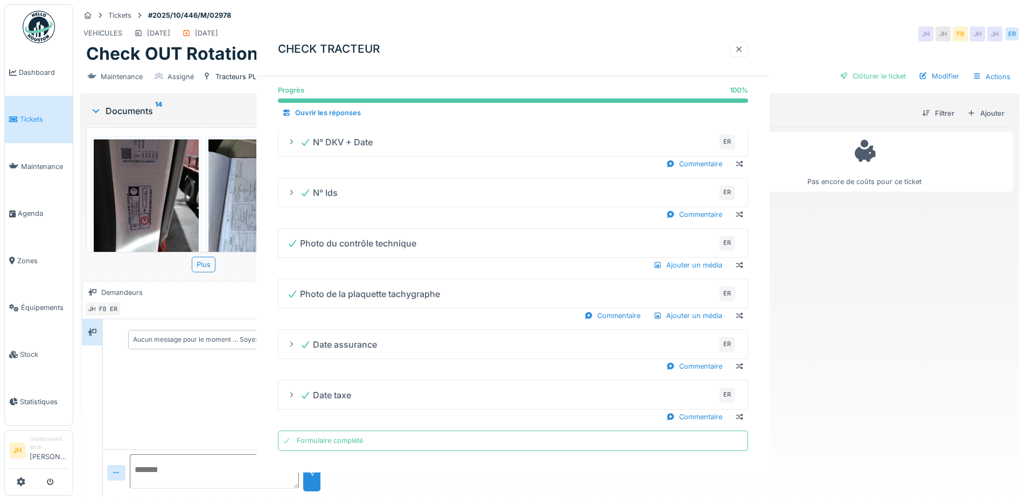
scroll to position [0, 0]
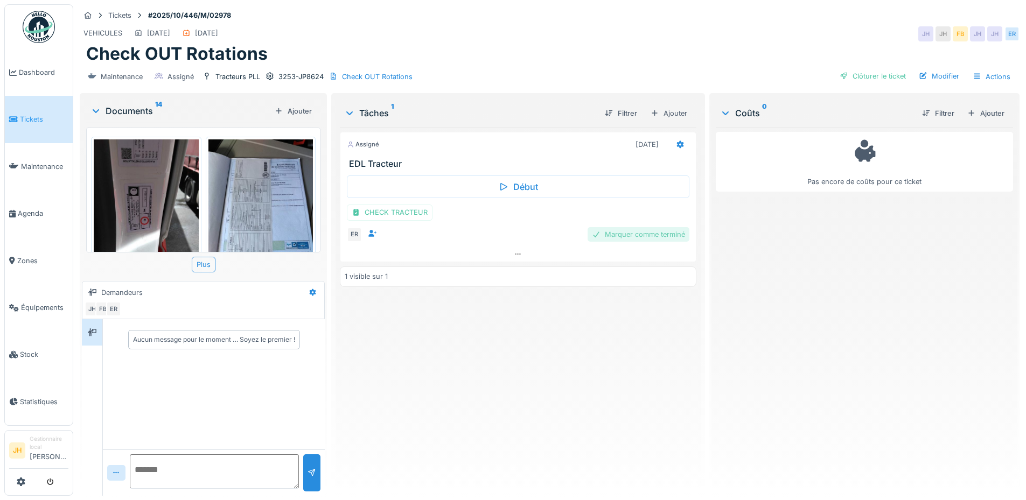
click at [636, 235] on div "Marquer comme terminé" at bounding box center [638, 234] width 102 height 15
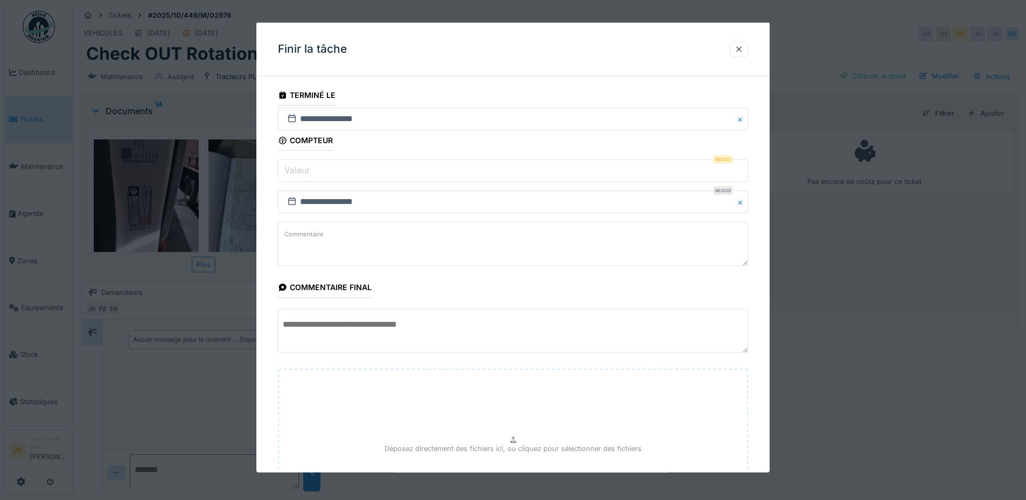
click at [373, 172] on input "Valeur" at bounding box center [513, 170] width 470 height 23
type input "*"
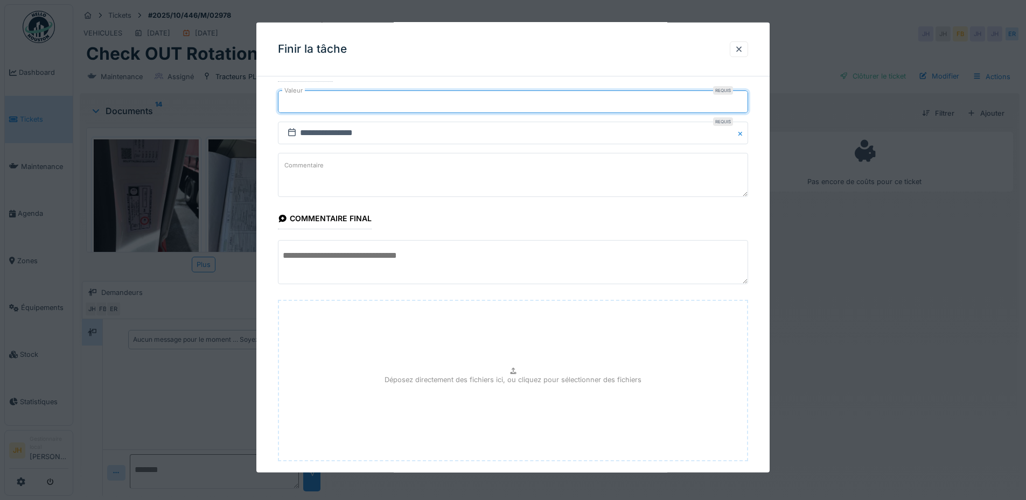
scroll to position [128, 0]
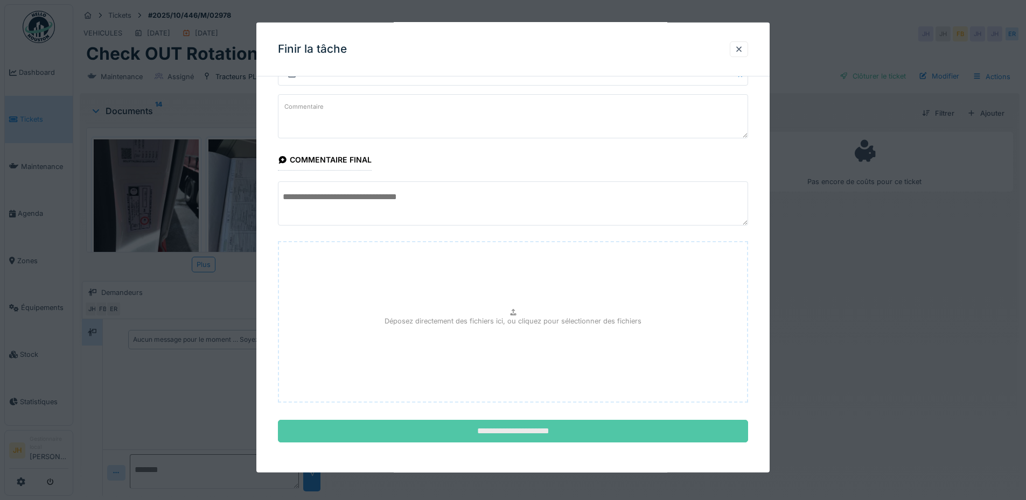
click at [551, 434] on input "**********" at bounding box center [513, 431] width 470 height 23
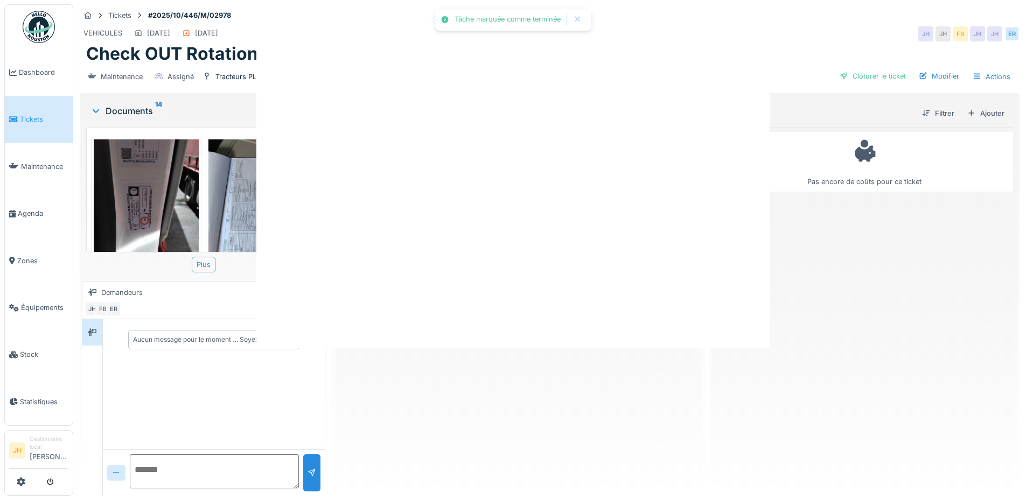
scroll to position [0, 0]
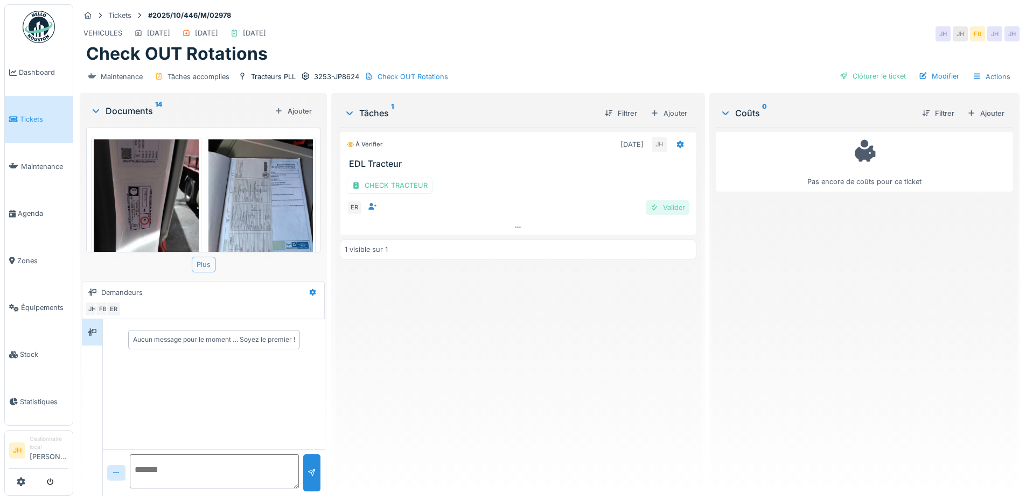
click at [660, 208] on div "Valider" at bounding box center [668, 207] width 44 height 15
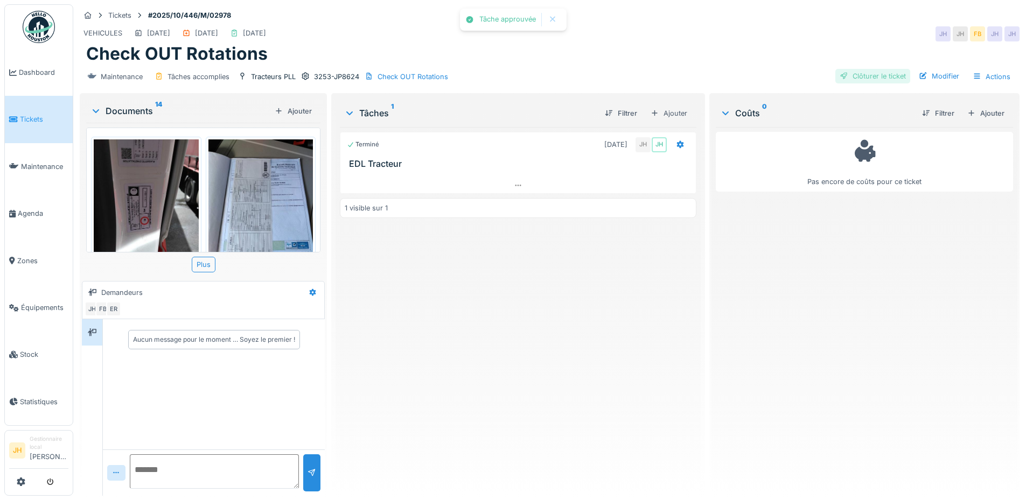
click at [850, 75] on div "Clôturer le ticket" at bounding box center [872, 76] width 75 height 15
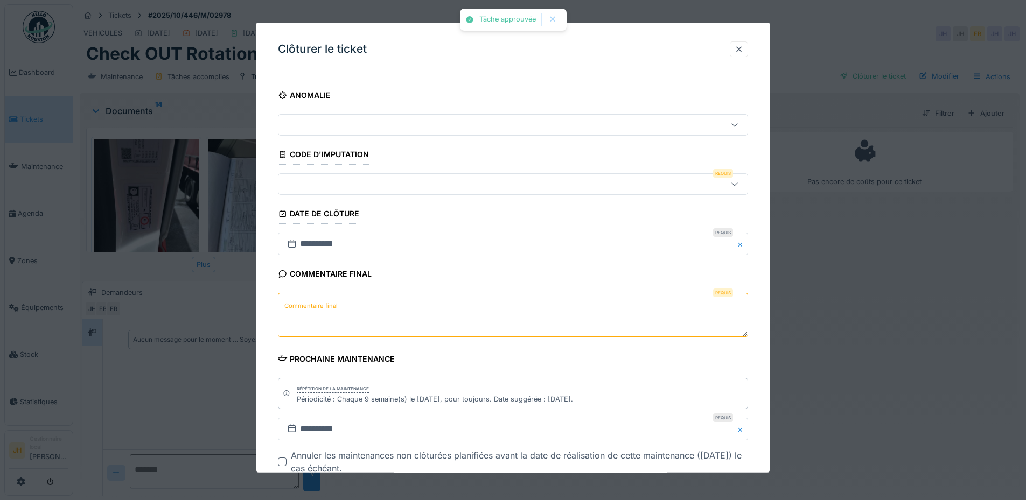
click at [346, 182] on div at bounding box center [485, 184] width 405 height 12
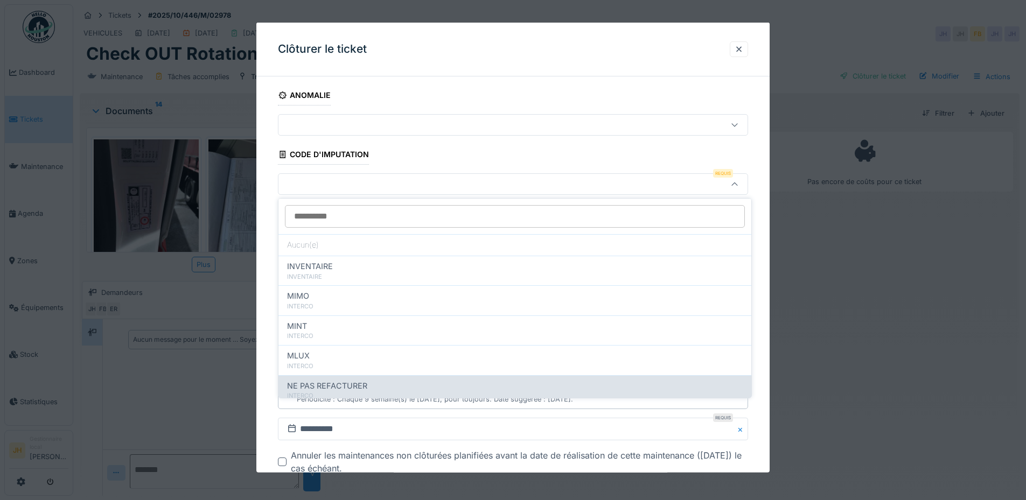
click at [343, 383] on span "NE PAS REFACTURER" at bounding box center [327, 386] width 80 height 12
type input "****"
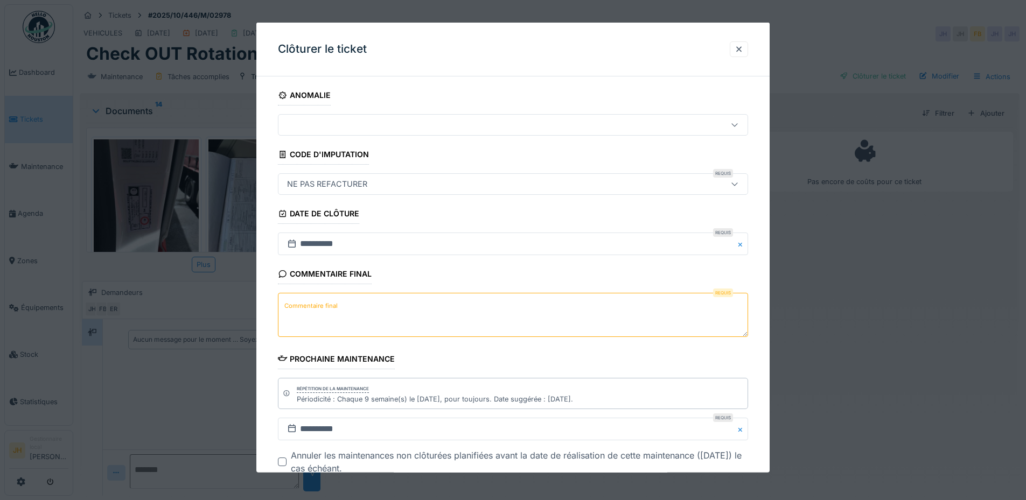
click at [337, 309] on label "Commentaire final" at bounding box center [311, 305] width 58 height 13
click at [337, 309] on textarea "Commentaire final" at bounding box center [513, 315] width 470 height 44
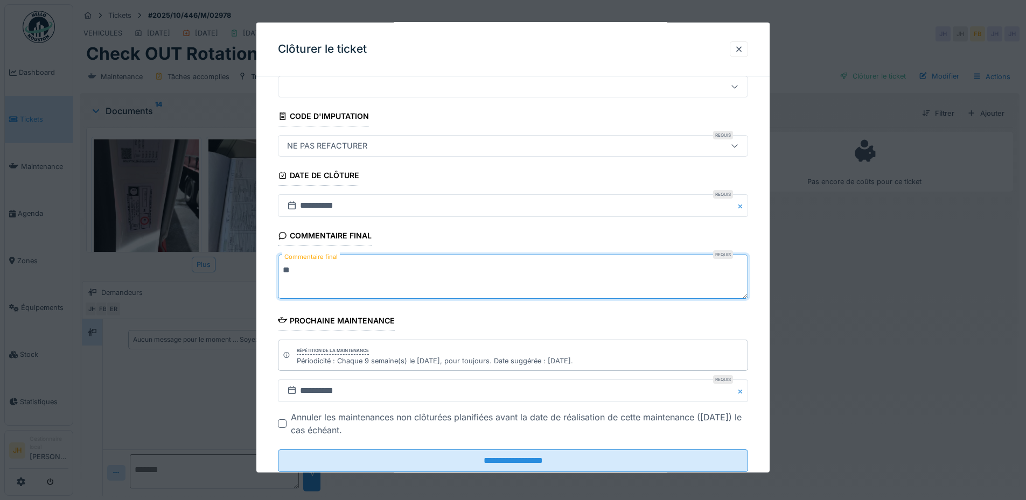
scroll to position [68, 0]
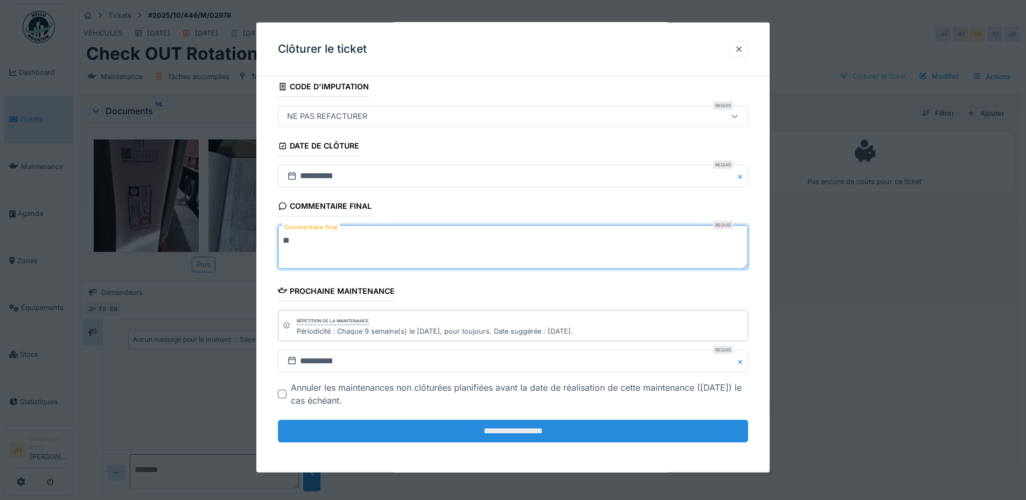
type textarea "**"
click at [517, 433] on input "**********" at bounding box center [513, 431] width 470 height 23
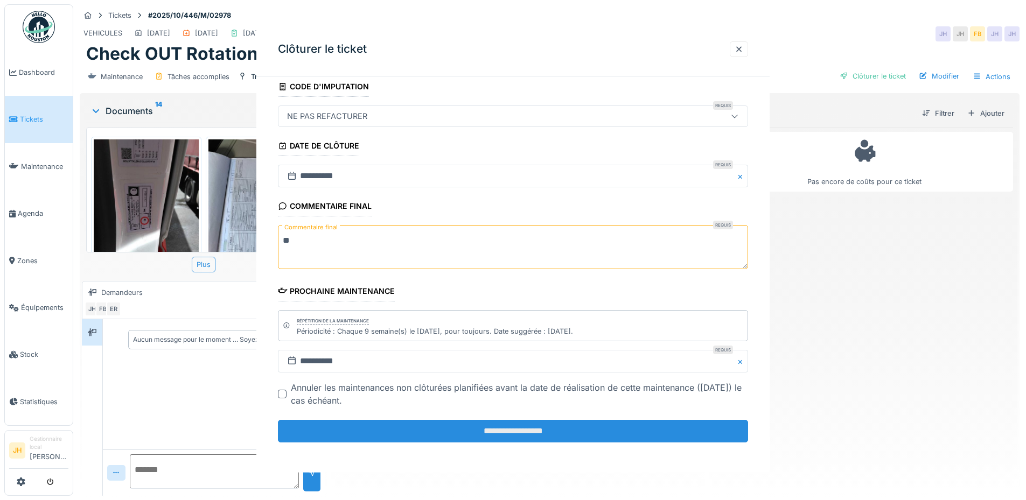
scroll to position [0, 0]
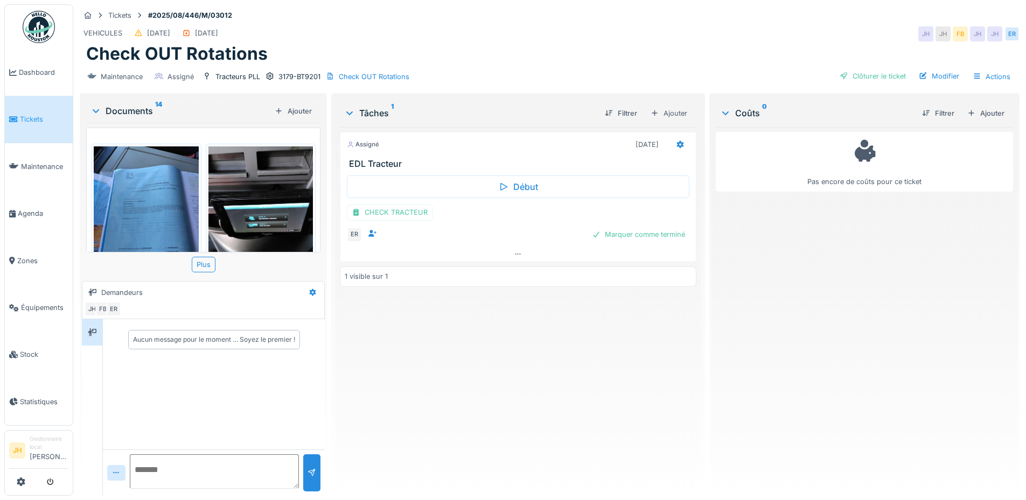
scroll to position [485, 0]
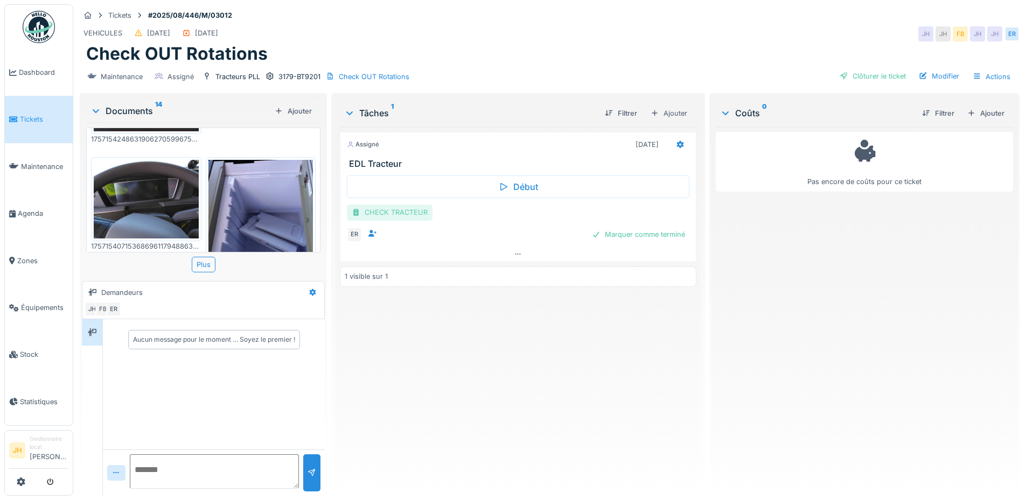
click at [391, 215] on div "CHECK TRACTEUR" at bounding box center [390, 213] width 86 height 16
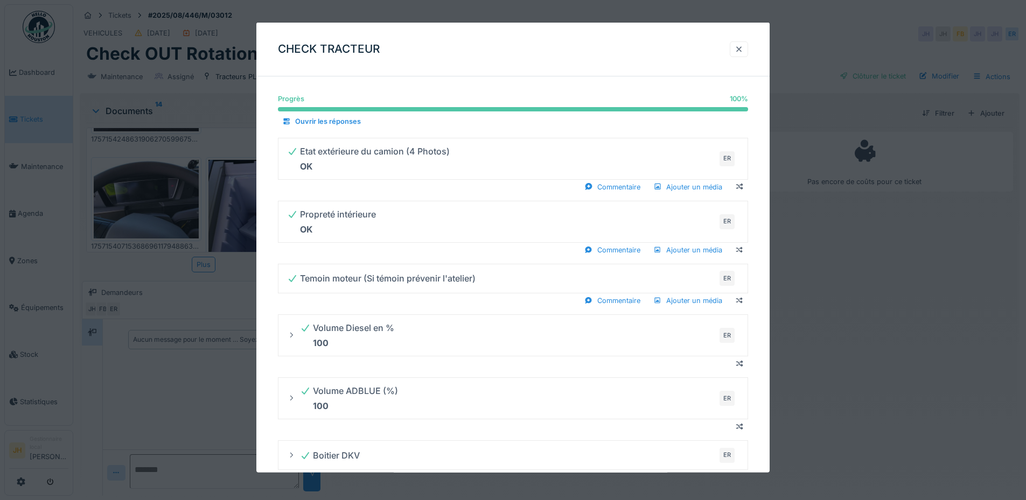
click at [741, 47] on div at bounding box center [738, 49] width 9 height 10
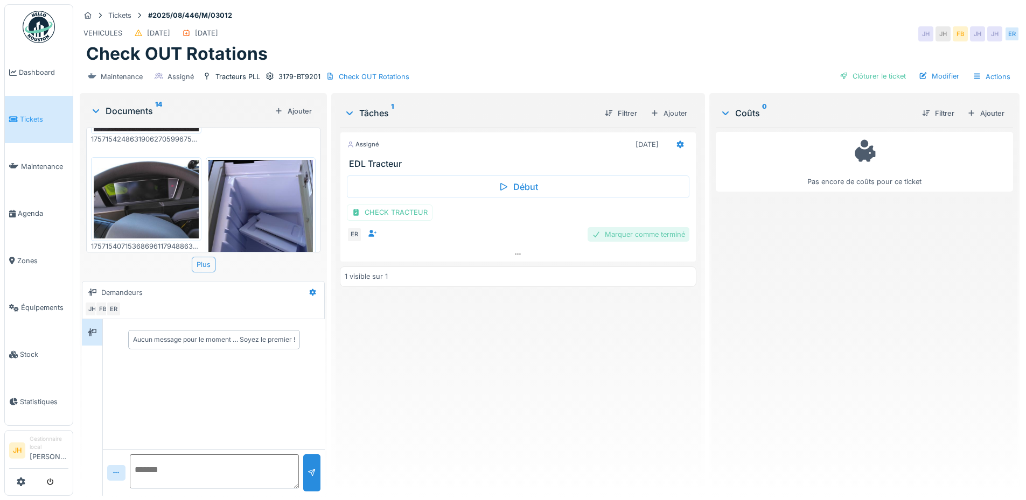
click at [651, 232] on div "Marquer comme terminé" at bounding box center [638, 234] width 102 height 15
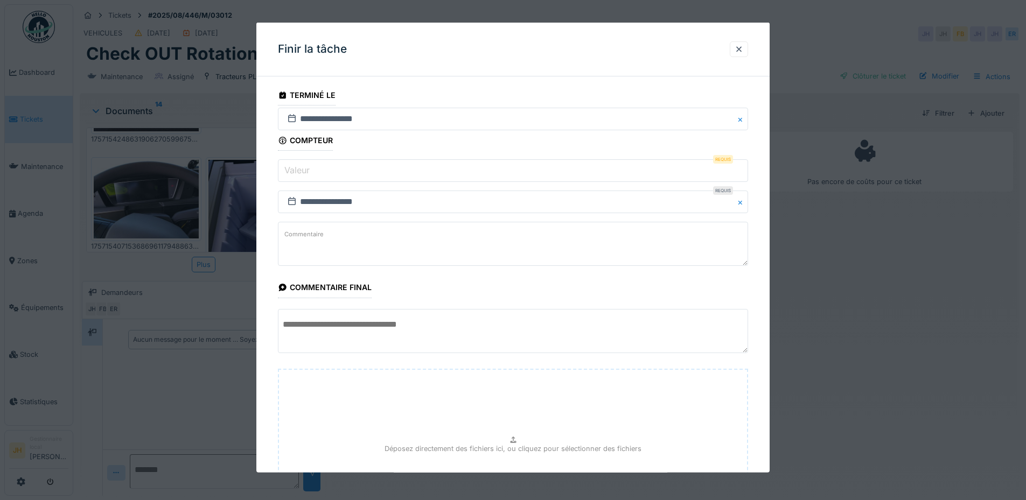
click at [355, 169] on input "Valeur" at bounding box center [513, 170] width 470 height 23
type input "*"
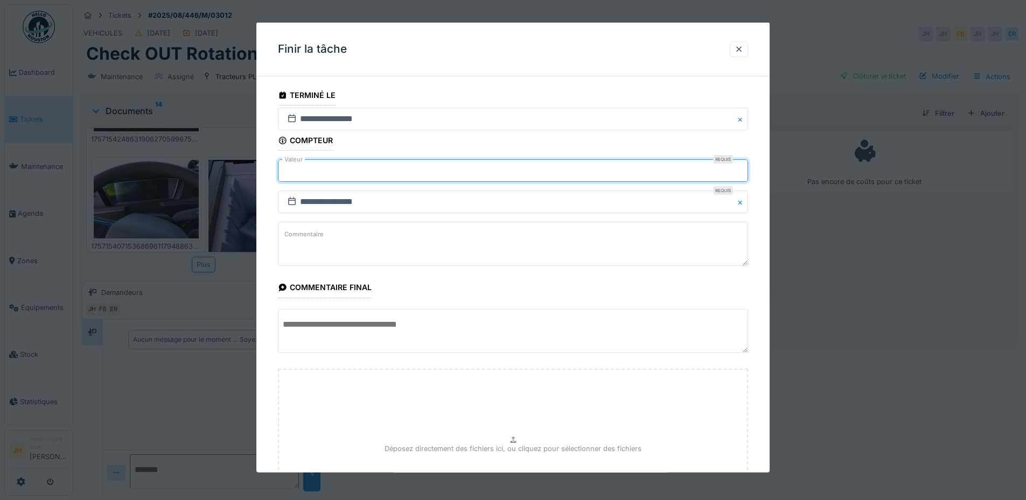
scroll to position [128, 0]
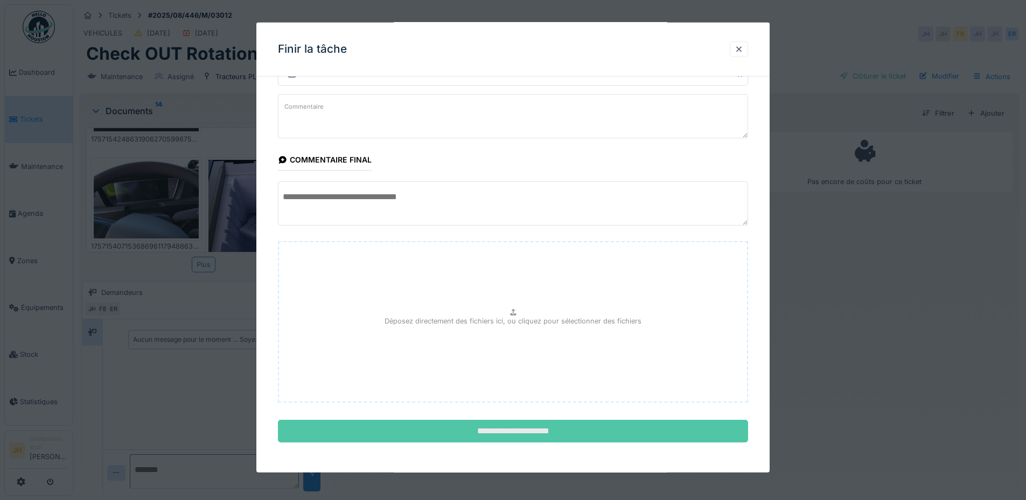
click at [619, 430] on input "**********" at bounding box center [513, 431] width 470 height 23
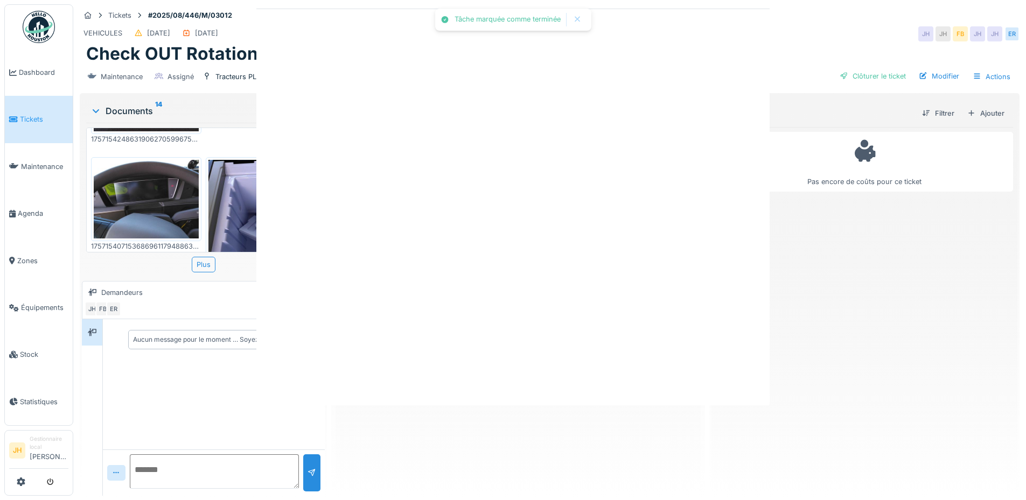
scroll to position [0, 0]
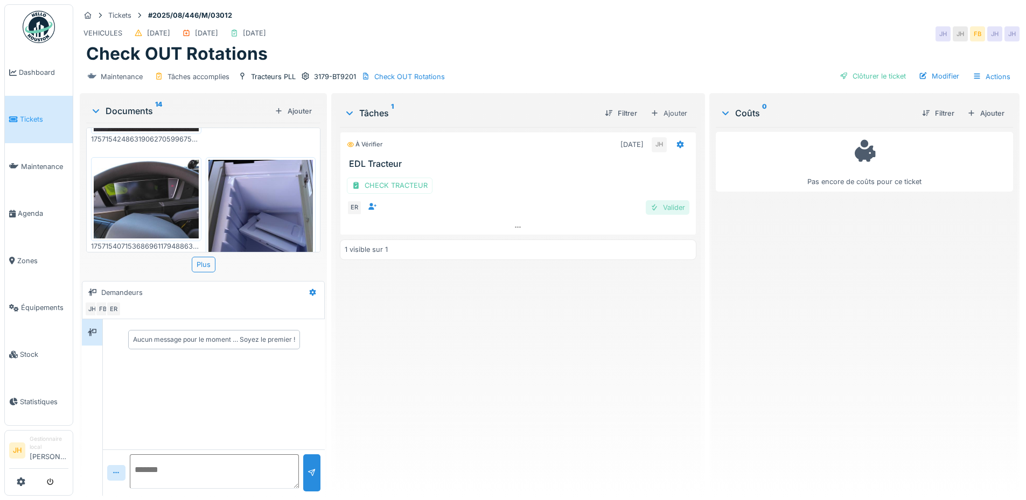
click at [678, 209] on div "Valider" at bounding box center [668, 207] width 44 height 15
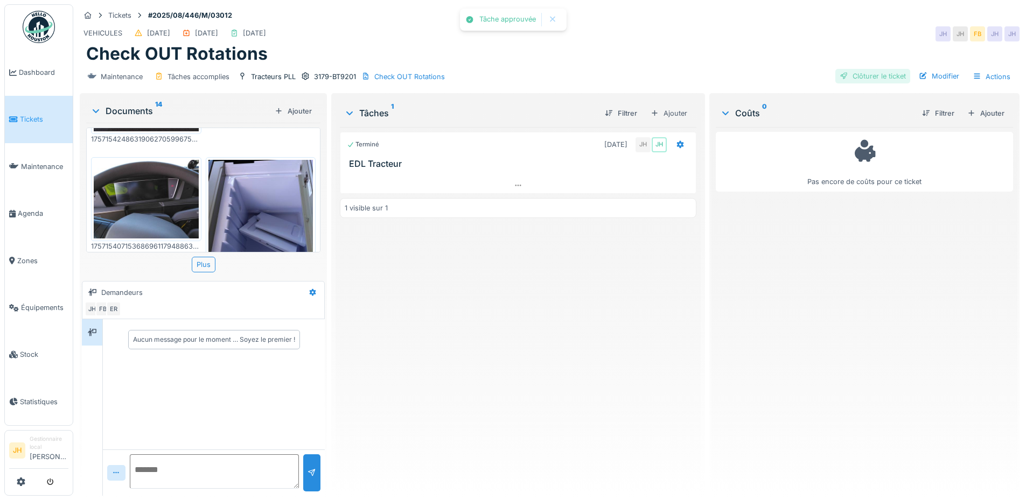
click at [859, 79] on div "Clôturer le ticket" at bounding box center [872, 76] width 75 height 15
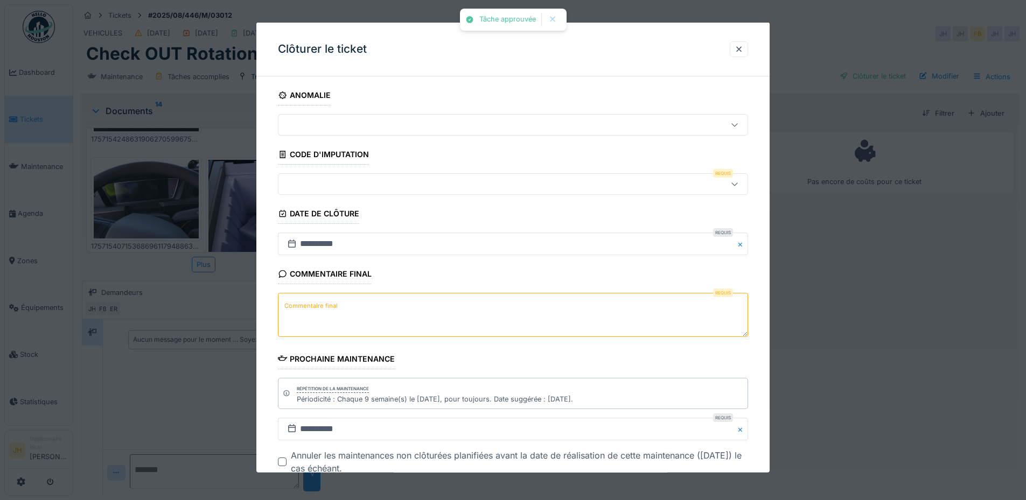
click at [487, 176] on div at bounding box center [513, 184] width 470 height 22
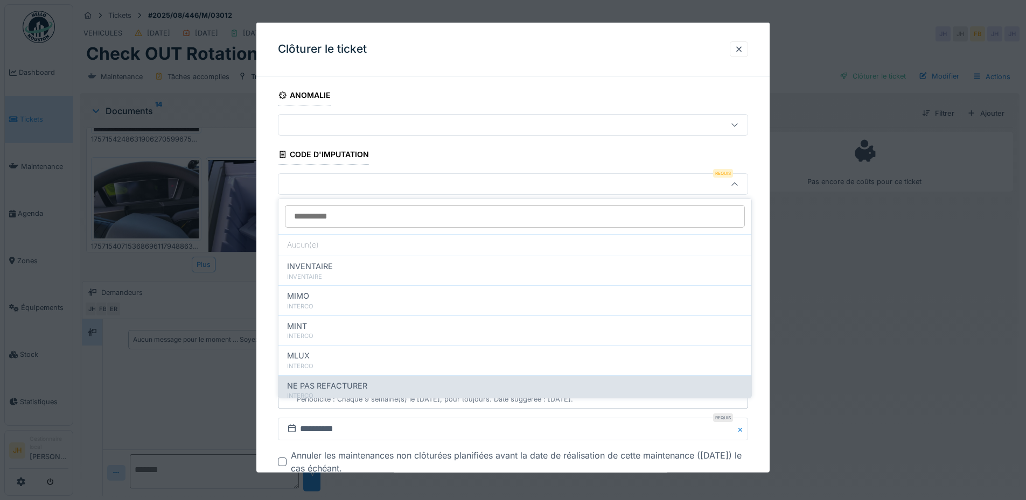
click at [400, 385] on div "NE PAS REFACTURER" at bounding box center [515, 386] width 456 height 12
type input "****"
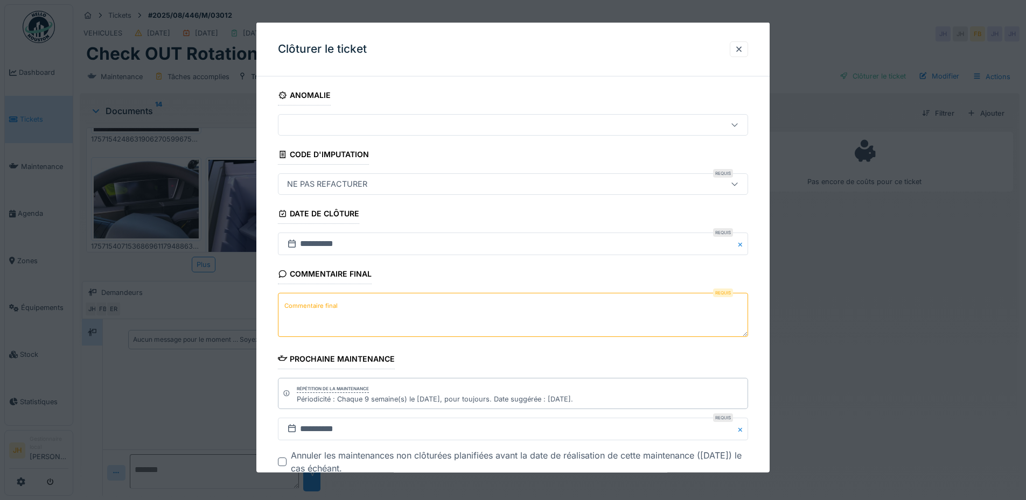
click at [394, 303] on textarea "Commentaire final" at bounding box center [513, 315] width 470 height 44
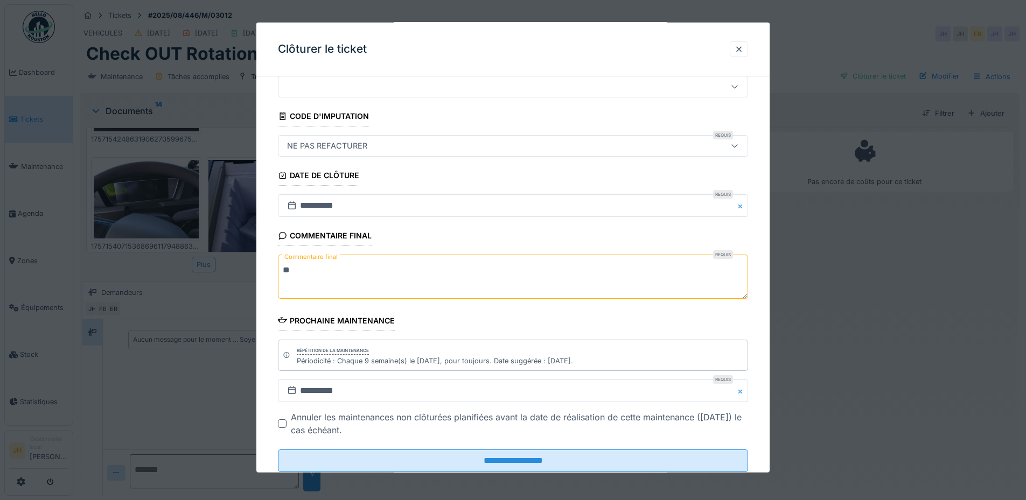
scroll to position [68, 0]
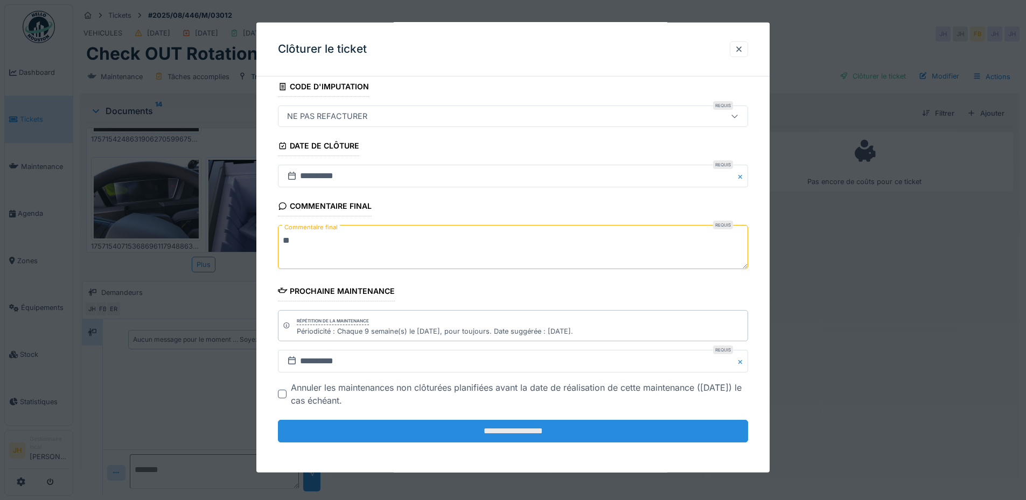
type textarea "**"
click at [554, 426] on input "**********" at bounding box center [513, 431] width 470 height 23
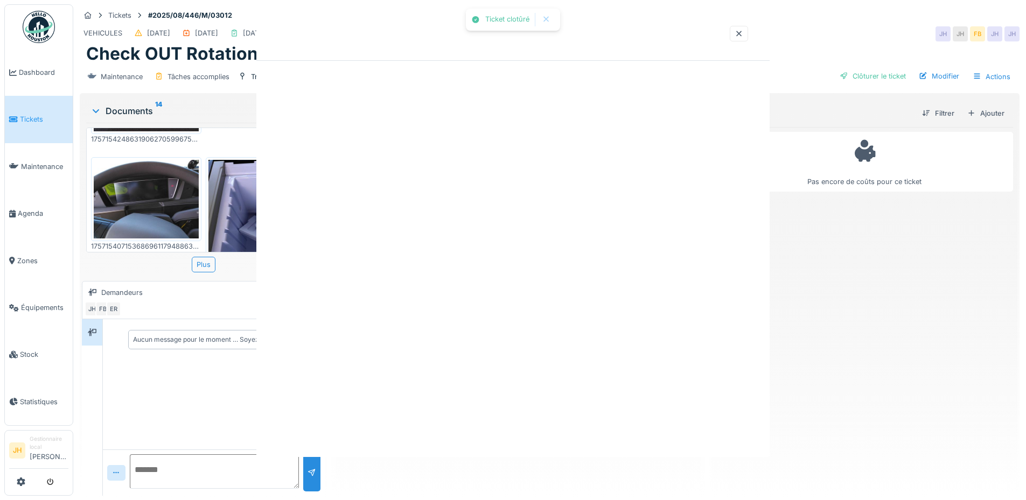
scroll to position [0, 0]
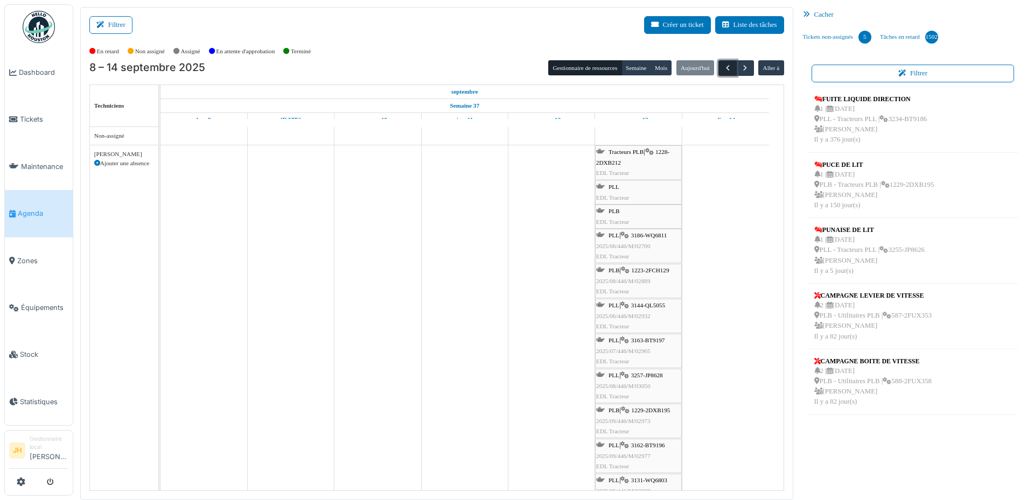
click at [723, 66] on span "button" at bounding box center [727, 68] width 9 height 9
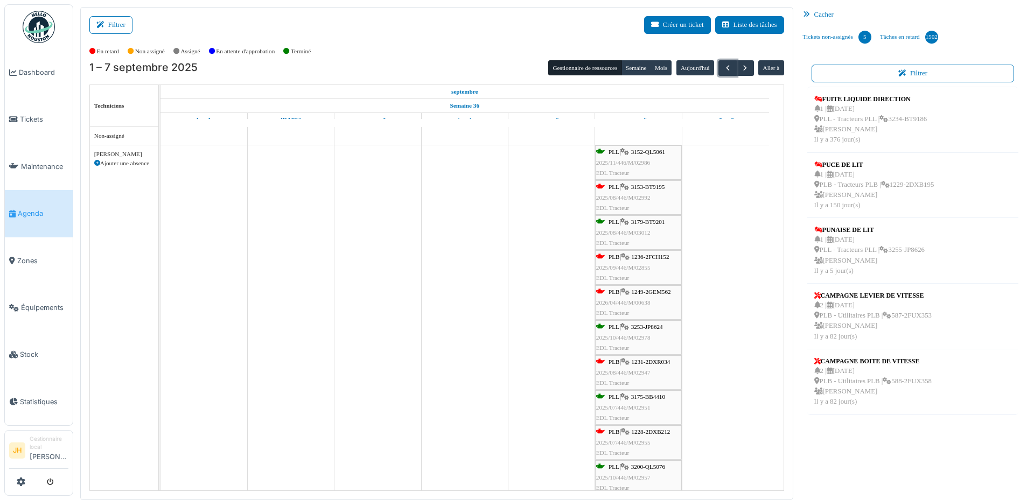
drag, startPoint x: 714, startPoint y: 195, endPoint x: 702, endPoint y: 173, distance: 25.1
drag, startPoint x: 709, startPoint y: 171, endPoint x: 699, endPoint y: 157, distance: 17.0
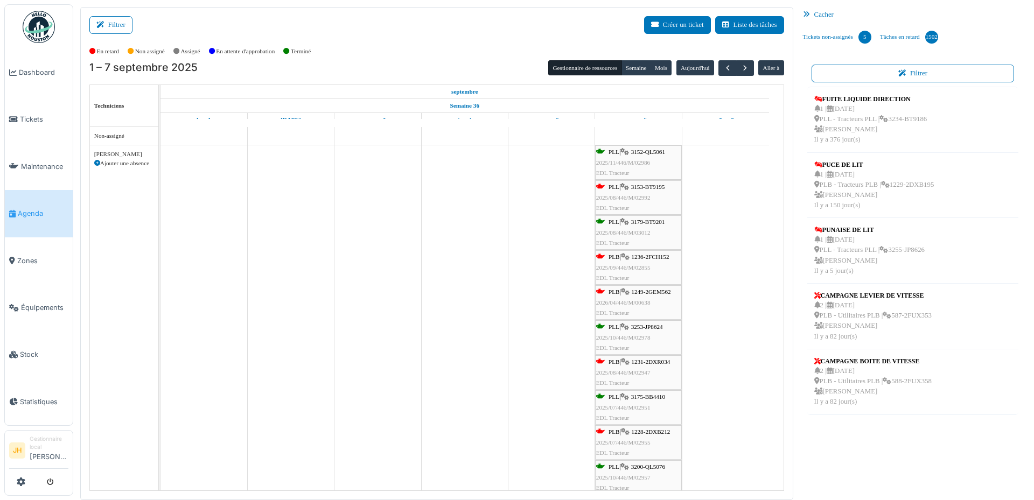
click at [668, 256] on span "1236-2FCH152" at bounding box center [650, 257] width 38 height 6
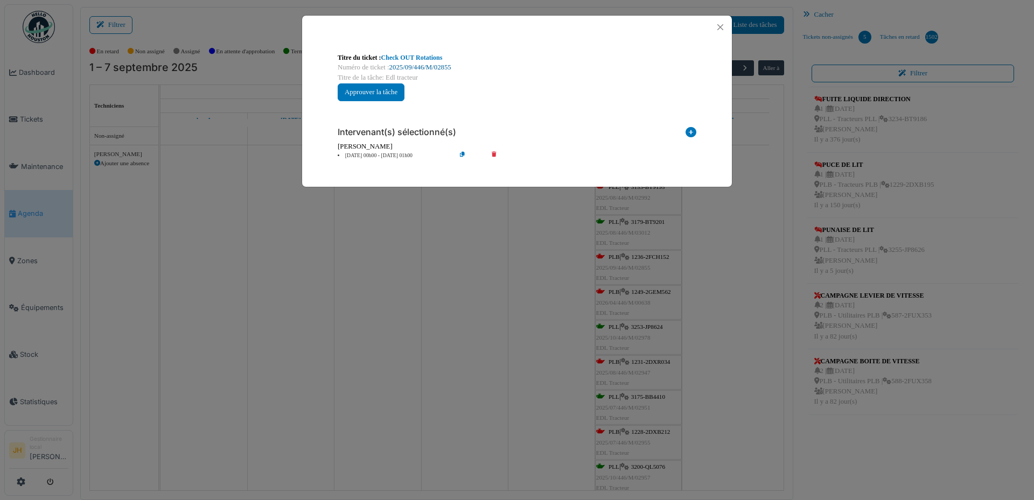
click at [444, 66] on link "2025/09/446/M/02855" at bounding box center [420, 68] width 62 height 8
click at [723, 27] on button "Close" at bounding box center [720, 27] width 15 height 15
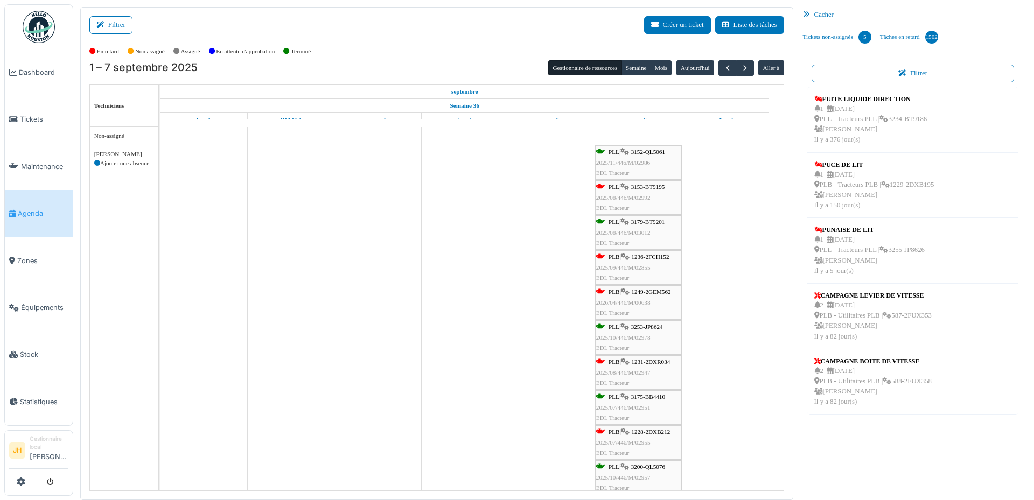
click at [656, 290] on span "1249-2GEM562" at bounding box center [650, 292] width 39 height 6
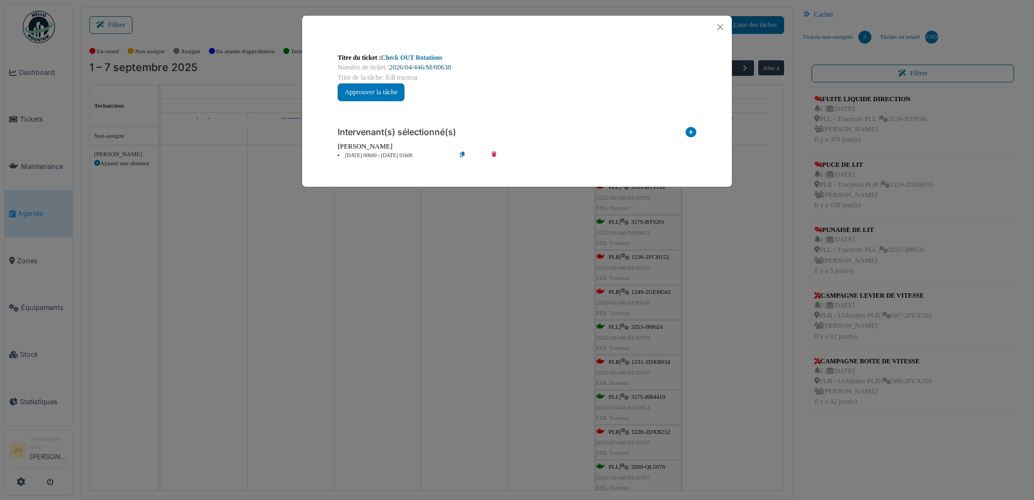
click at [411, 67] on link "2026/04/446/M/00638" at bounding box center [420, 68] width 62 height 8
click at [721, 24] on button "Close" at bounding box center [720, 27] width 15 height 15
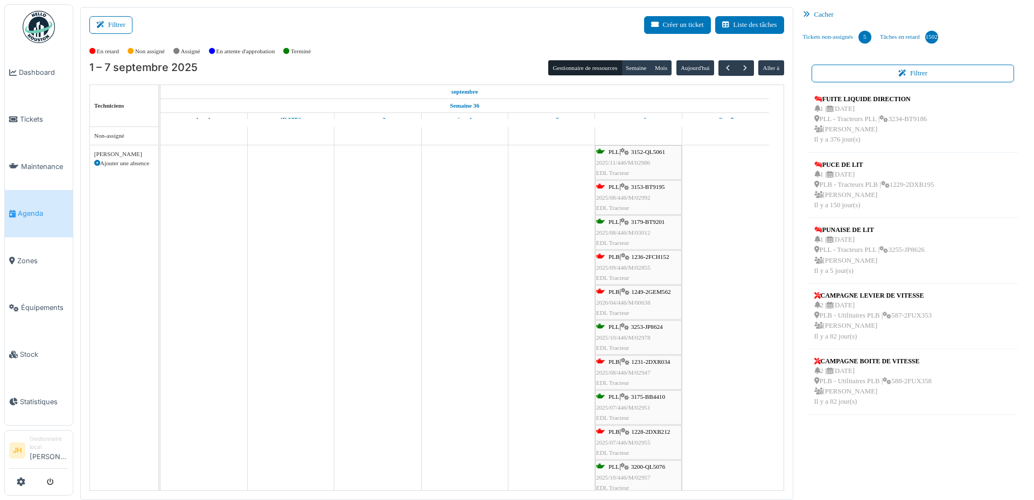
click at [28, 214] on span "Agenda" at bounding box center [43, 213] width 51 height 10
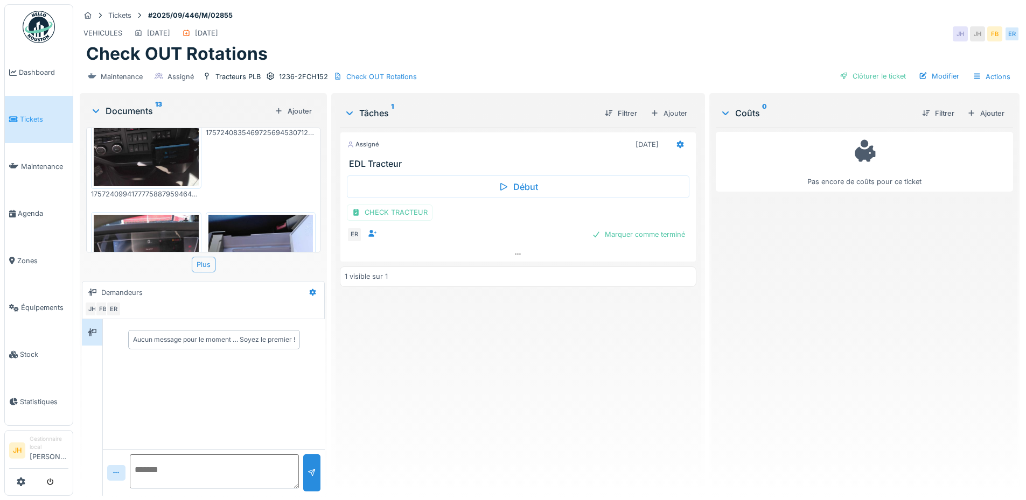
scroll to position [592, 0]
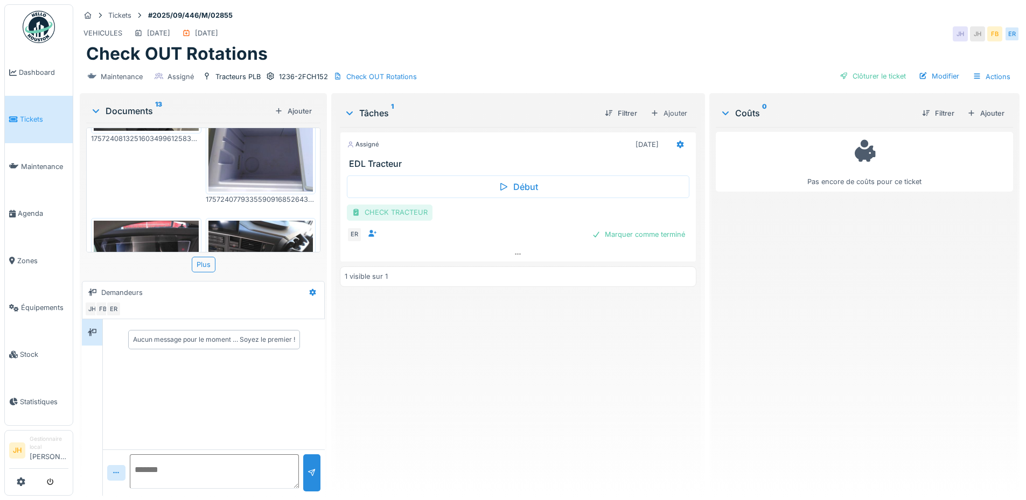
click at [370, 212] on div "CHECK TRACTEUR" at bounding box center [390, 213] width 86 height 16
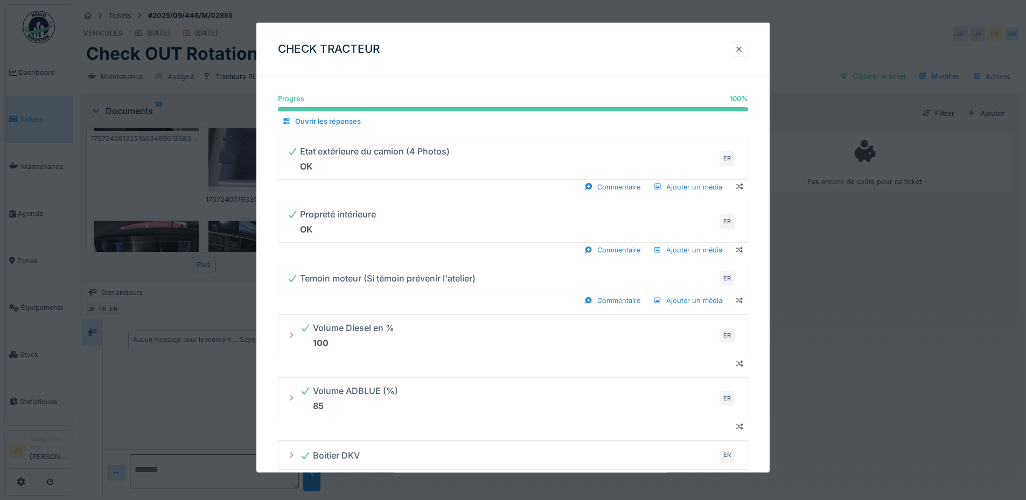
click at [743, 50] on div at bounding box center [738, 49] width 9 height 10
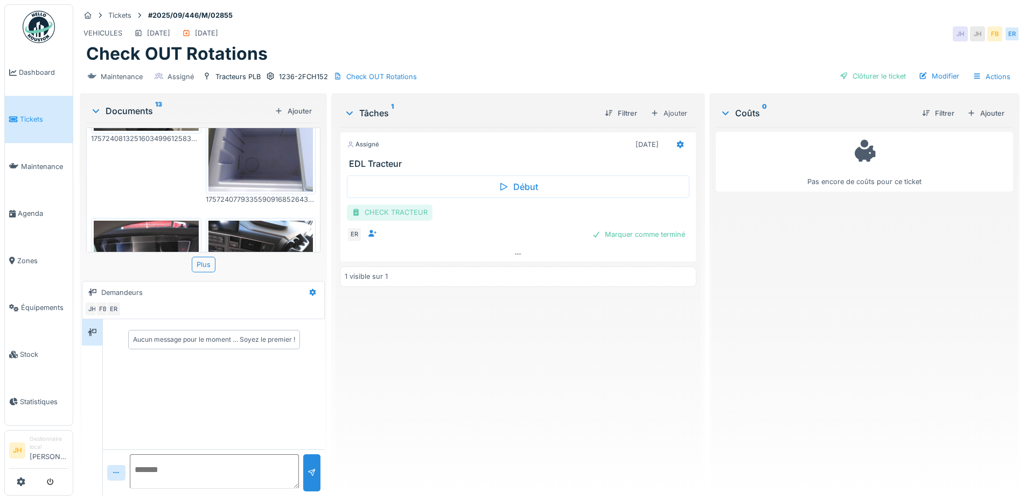
click at [403, 209] on div "CHECK TRACTEUR" at bounding box center [390, 213] width 86 height 16
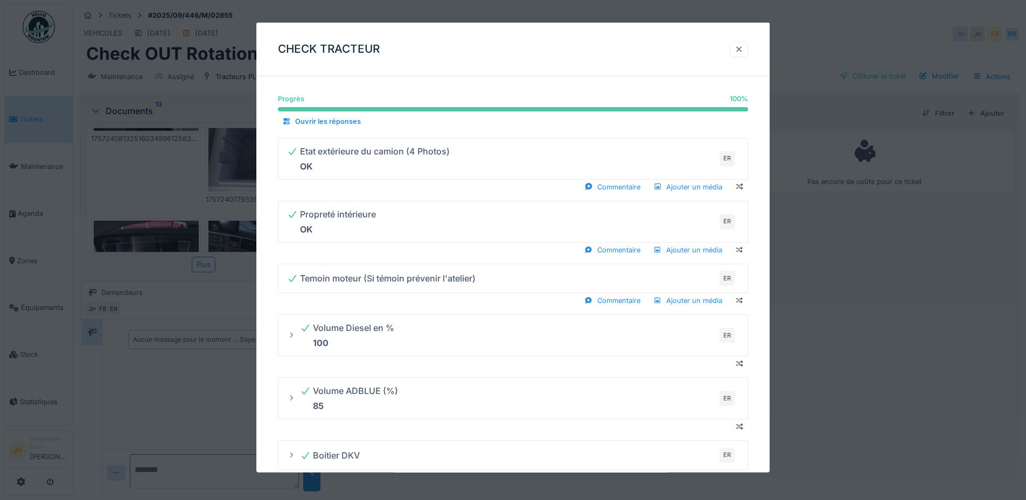
click at [743, 46] on div at bounding box center [738, 49] width 9 height 10
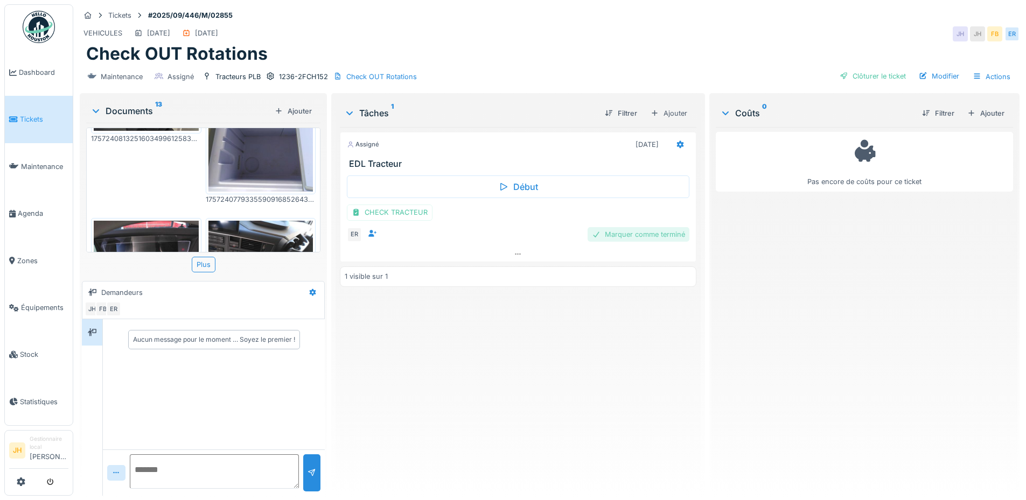
click at [644, 235] on div "Marquer comme terminé" at bounding box center [638, 234] width 102 height 15
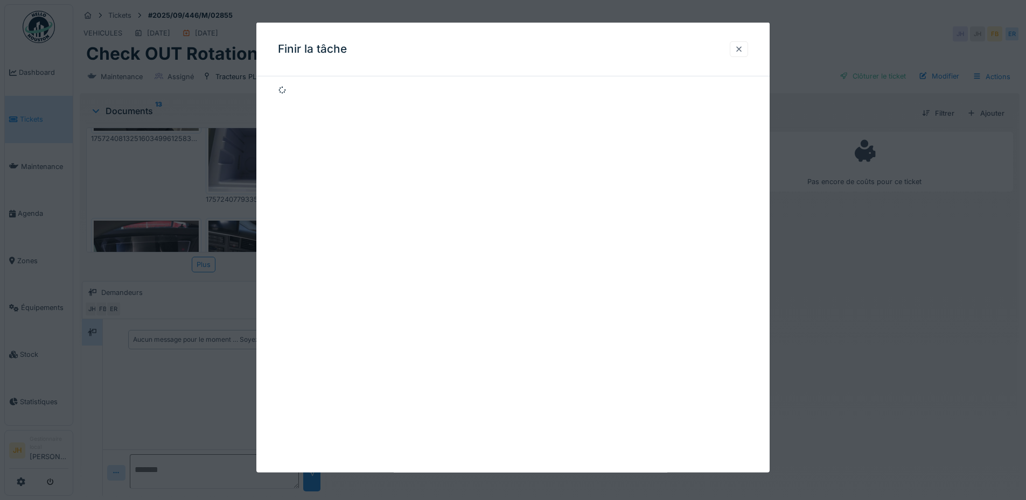
click at [740, 48] on div at bounding box center [738, 49] width 9 height 10
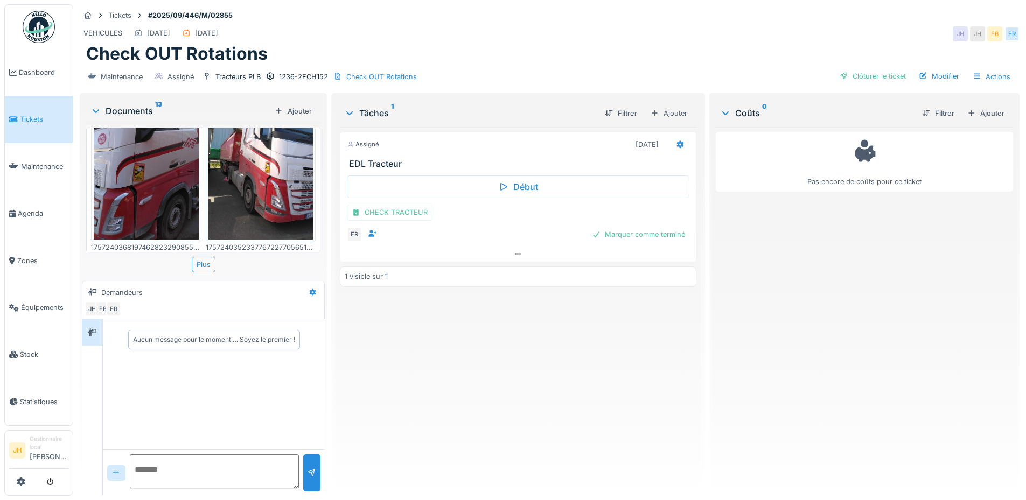
scroll to position [861, 0]
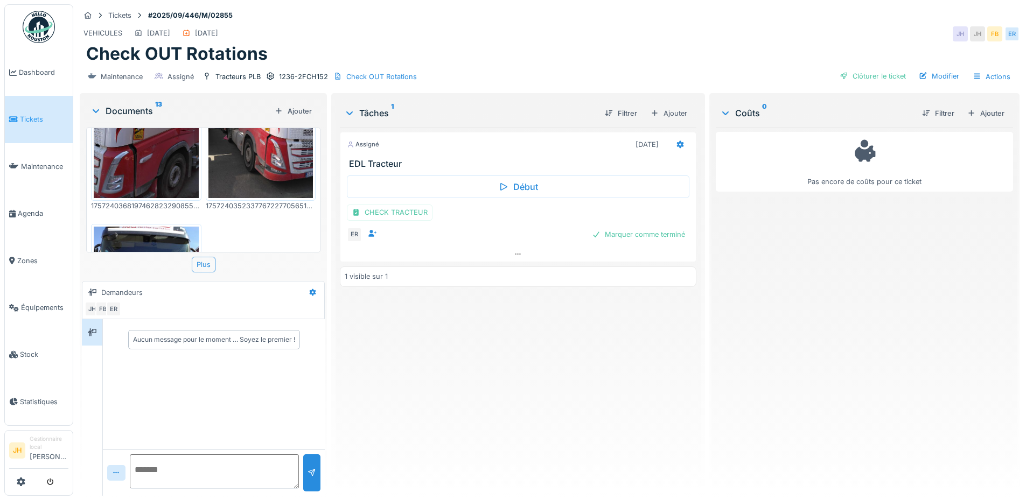
click at [272, 148] on img at bounding box center [260, 128] width 105 height 139
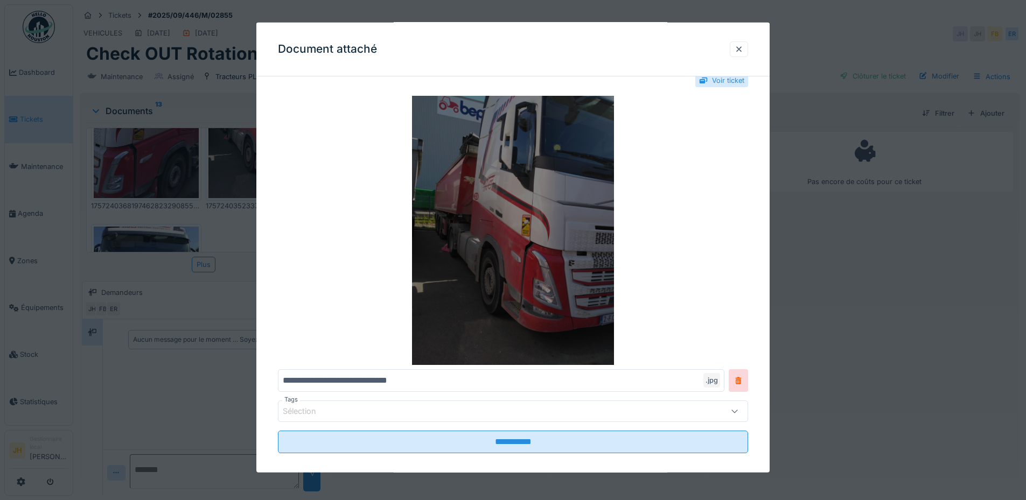
scroll to position [31, 0]
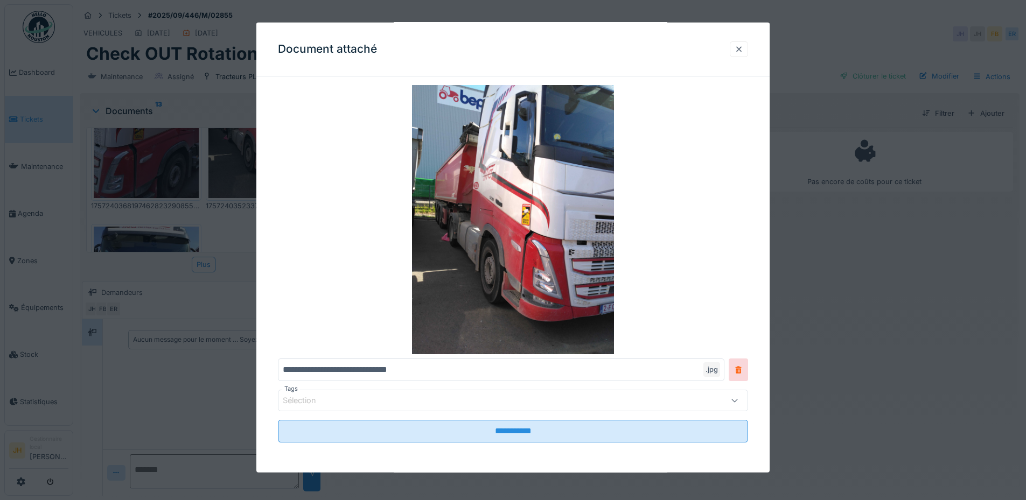
click at [743, 47] on div at bounding box center [738, 49] width 9 height 10
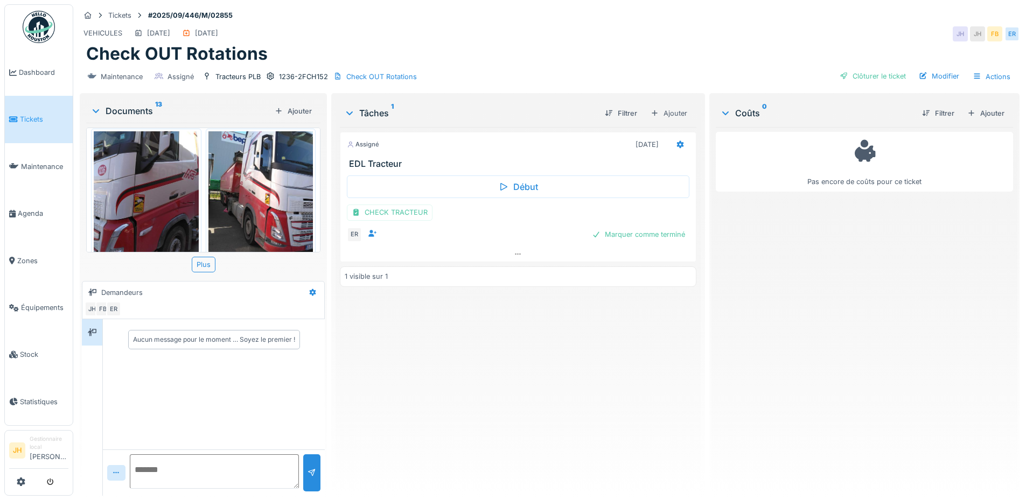
scroll to position [792, 0]
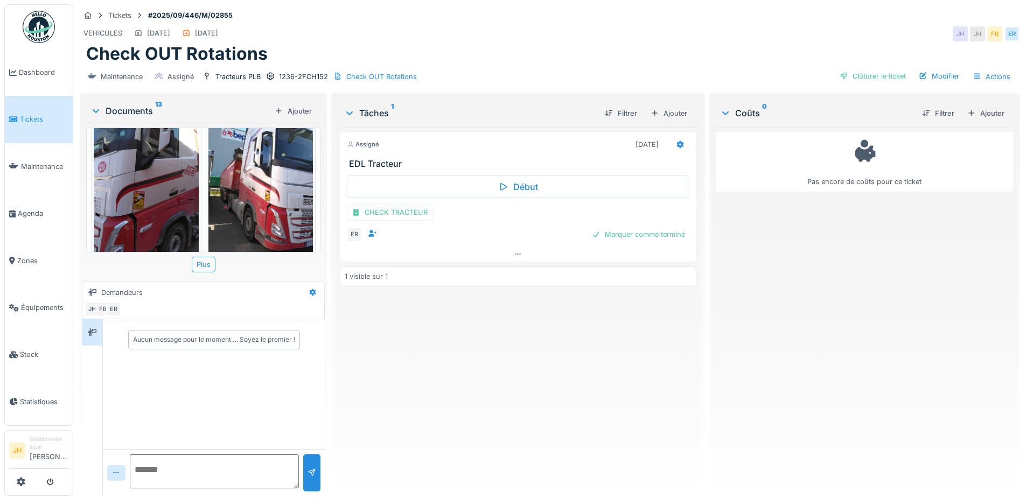
click at [248, 176] on img at bounding box center [260, 197] width 105 height 139
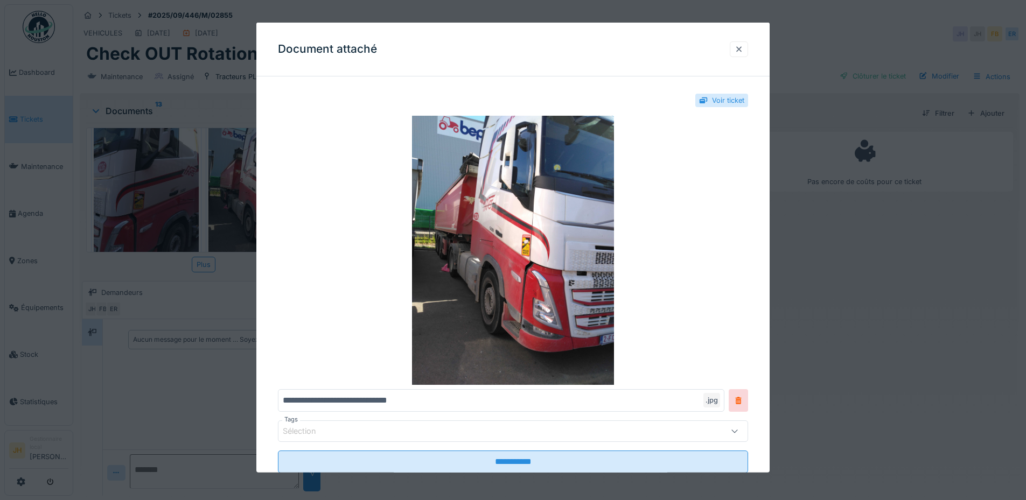
click at [740, 44] on div at bounding box center [738, 49] width 9 height 10
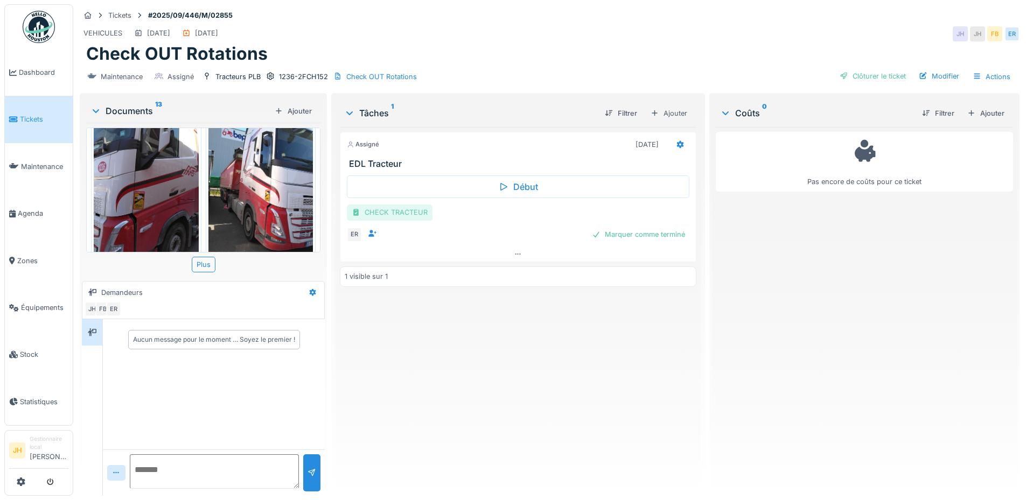
click at [408, 214] on div "CHECK TRACTEUR" at bounding box center [390, 213] width 86 height 16
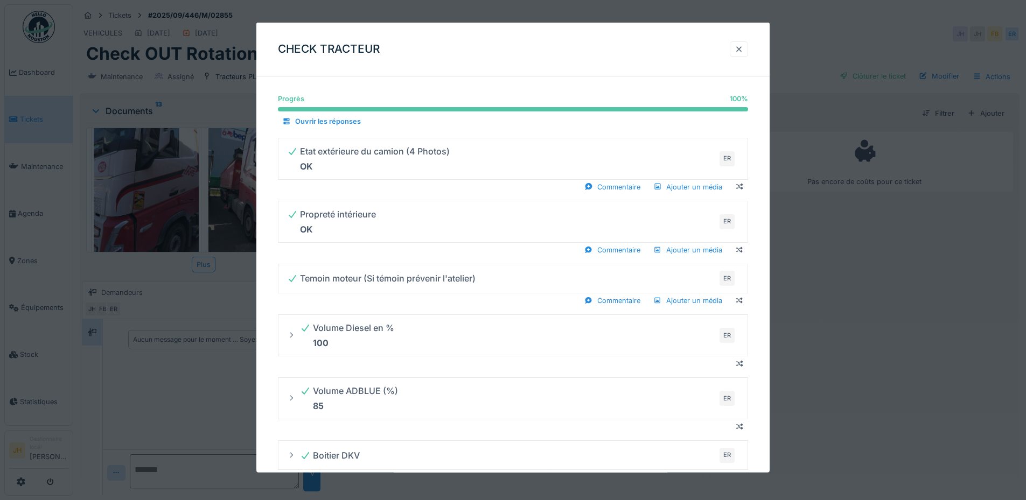
click at [743, 51] on div at bounding box center [738, 49] width 9 height 10
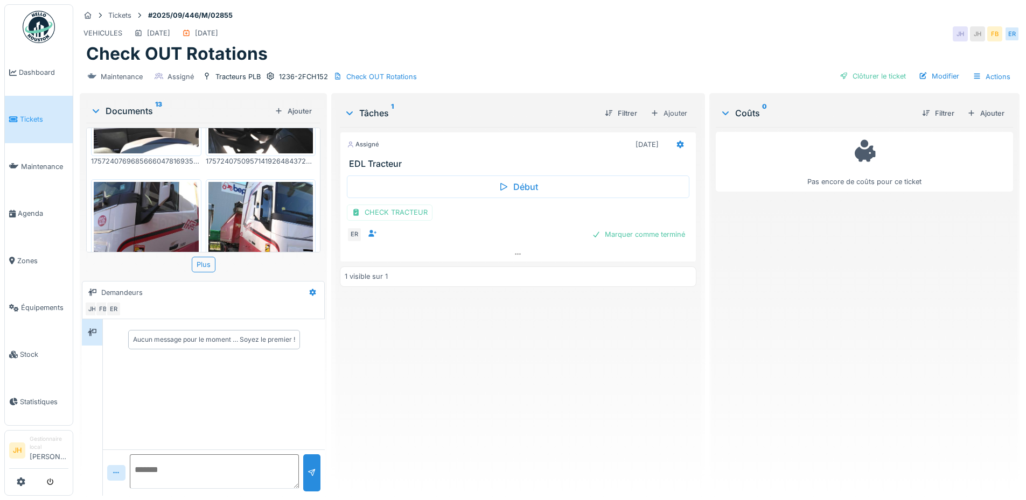
scroll to position [577, 0]
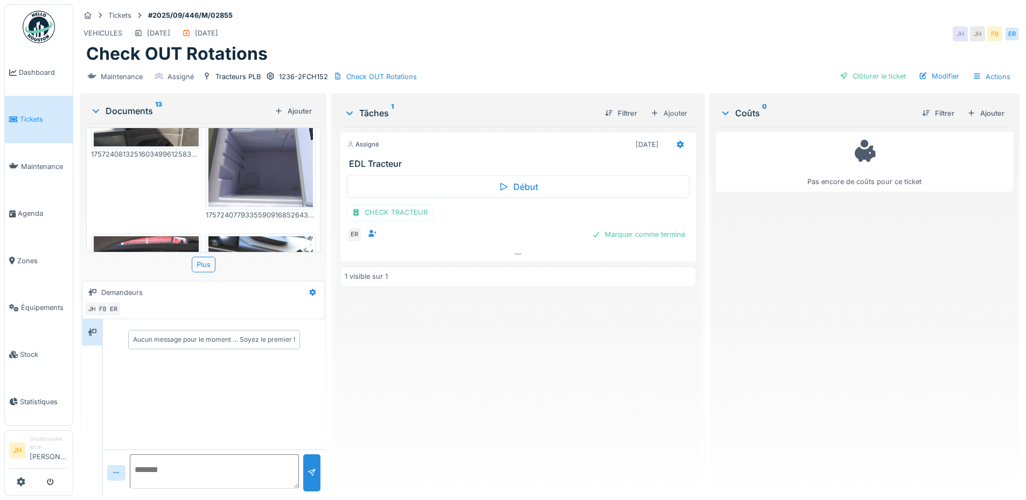
click at [277, 168] on img at bounding box center [260, 137] width 105 height 139
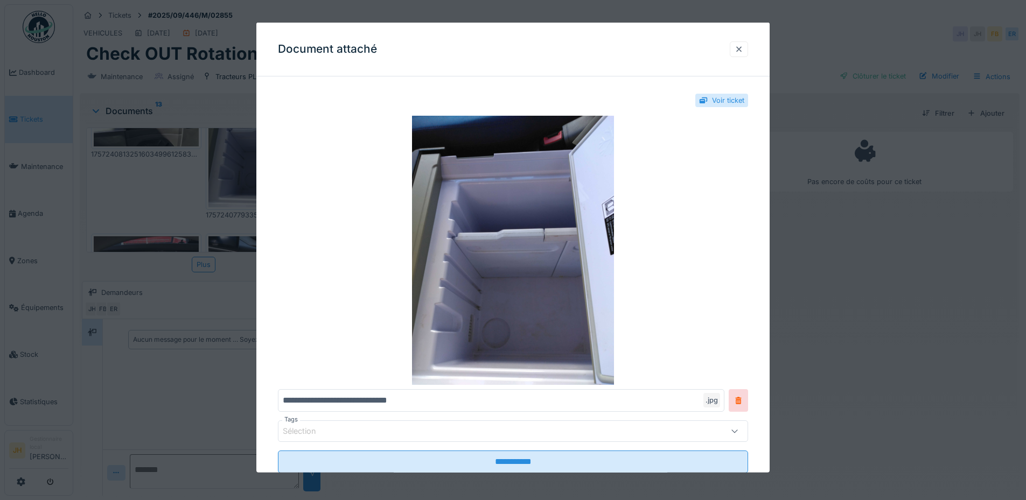
click at [741, 48] on div at bounding box center [738, 49] width 9 height 10
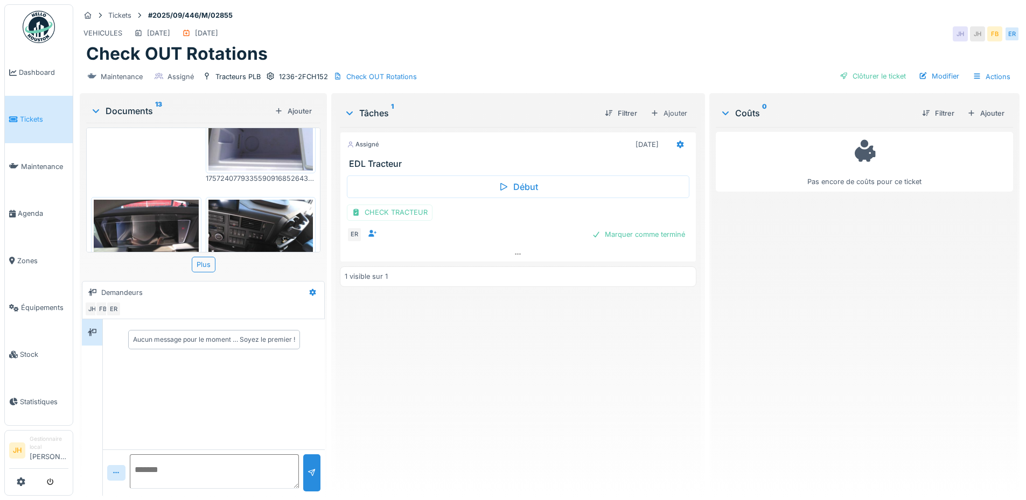
scroll to position [630, 0]
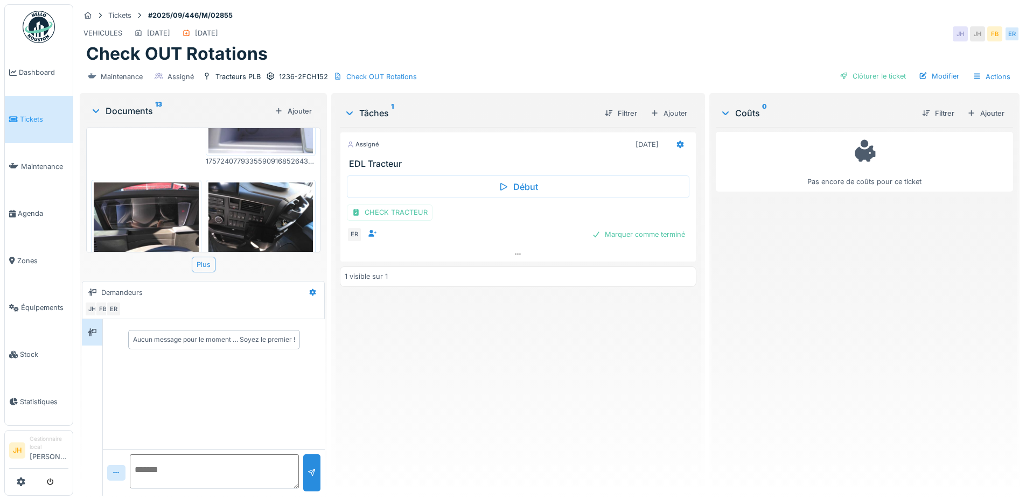
click at [251, 204] on img at bounding box center [260, 222] width 105 height 79
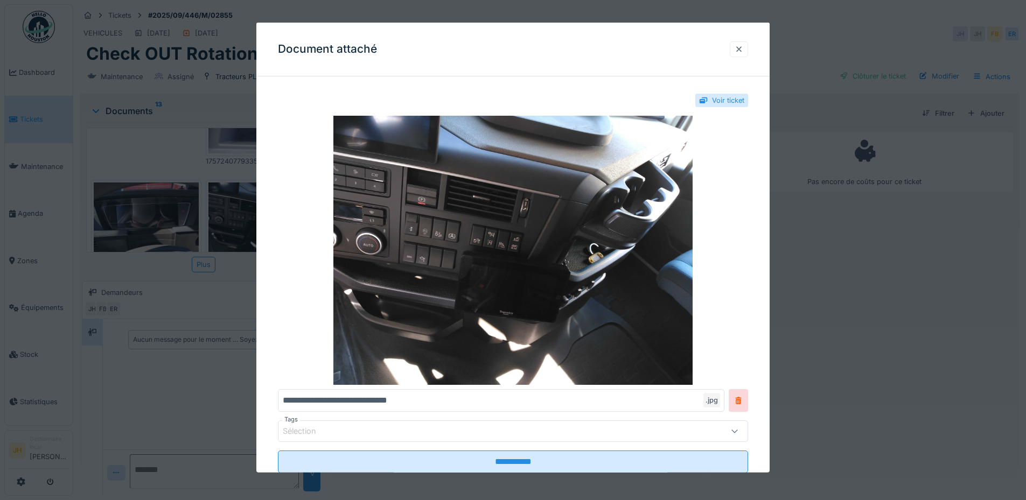
click at [742, 50] on div at bounding box center [738, 49] width 9 height 10
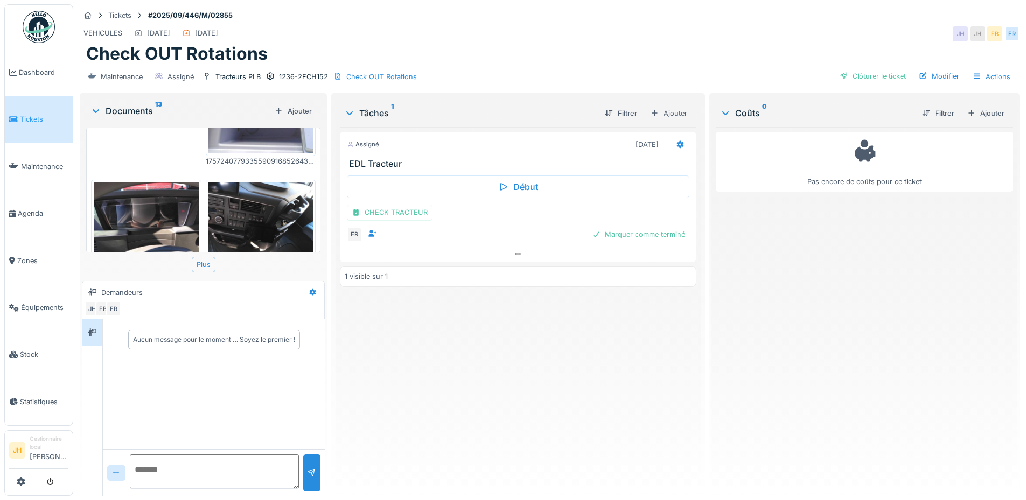
click at [148, 183] on img at bounding box center [146, 222] width 105 height 79
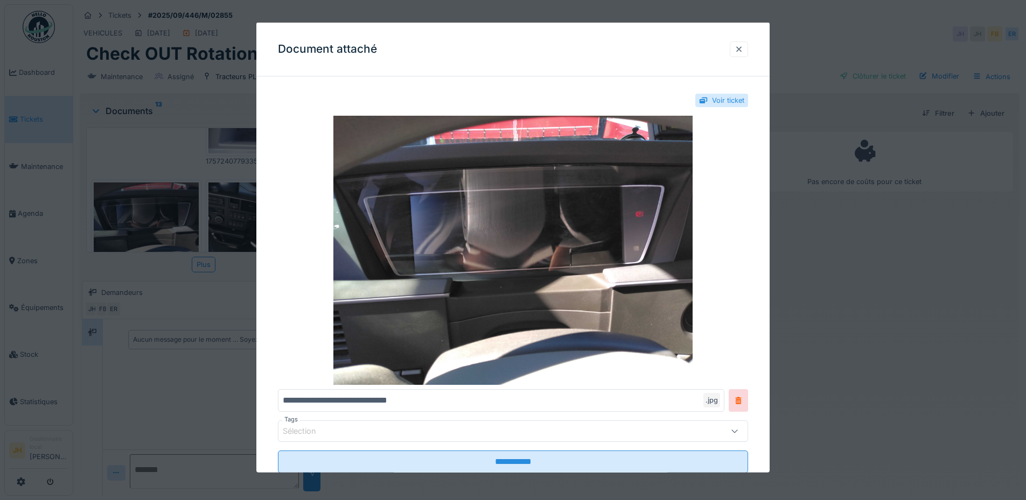
click at [743, 49] on div at bounding box center [738, 49] width 9 height 10
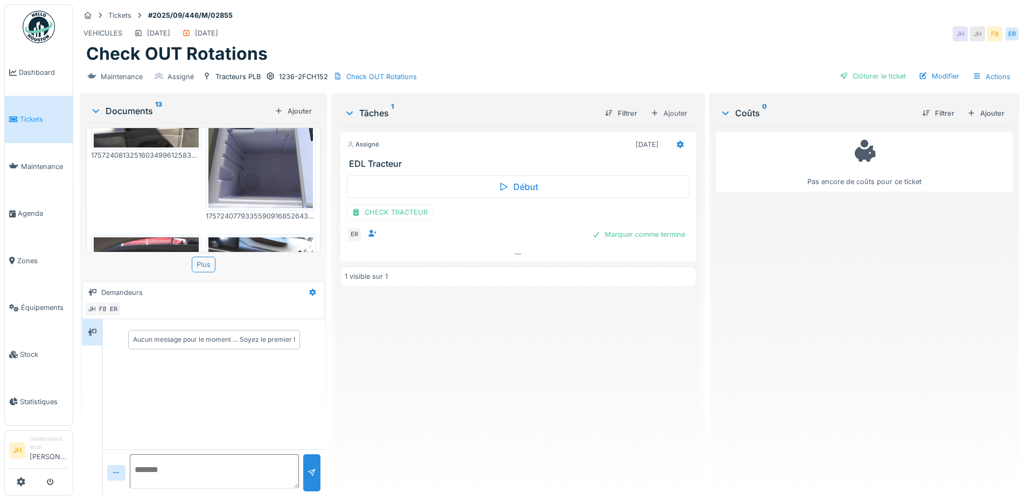
scroll to position [523, 0]
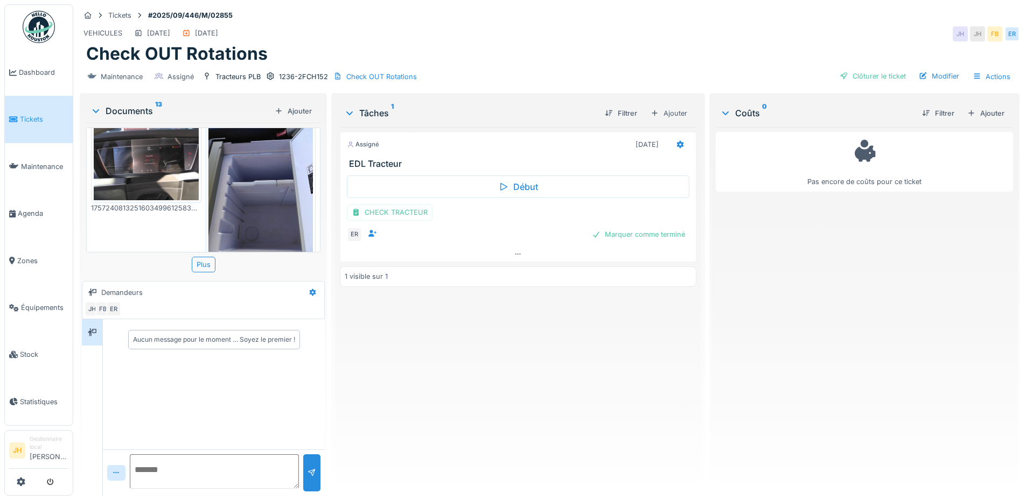
click at [164, 162] on img at bounding box center [146, 161] width 105 height 79
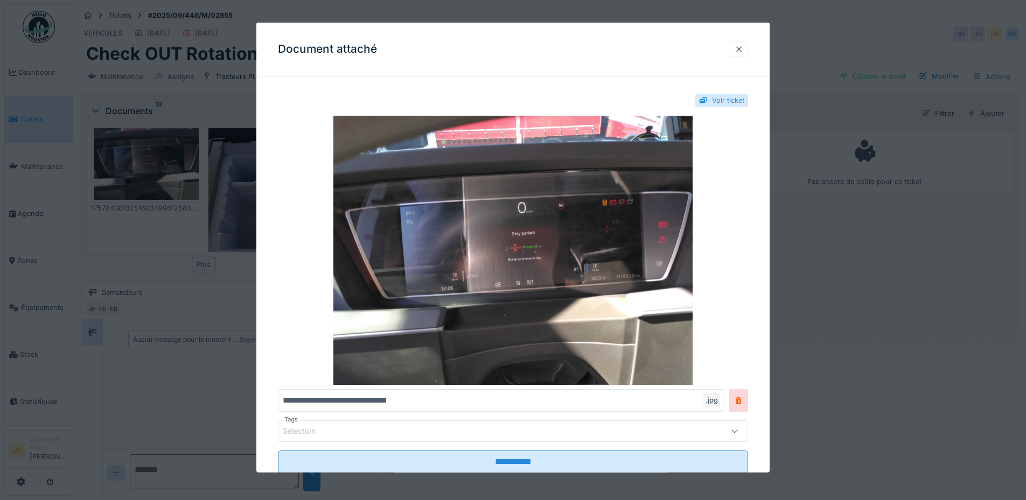
click at [743, 46] on div at bounding box center [738, 49] width 9 height 10
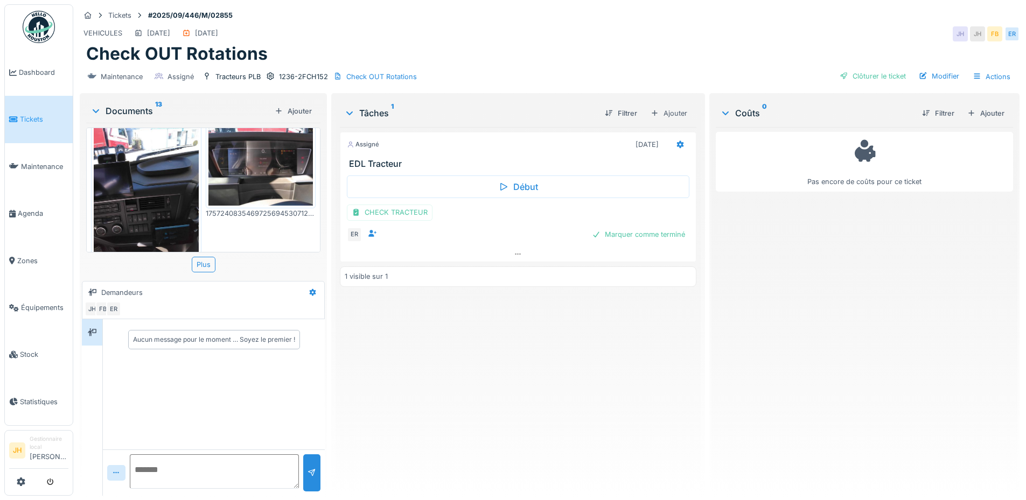
scroll to position [254, 0]
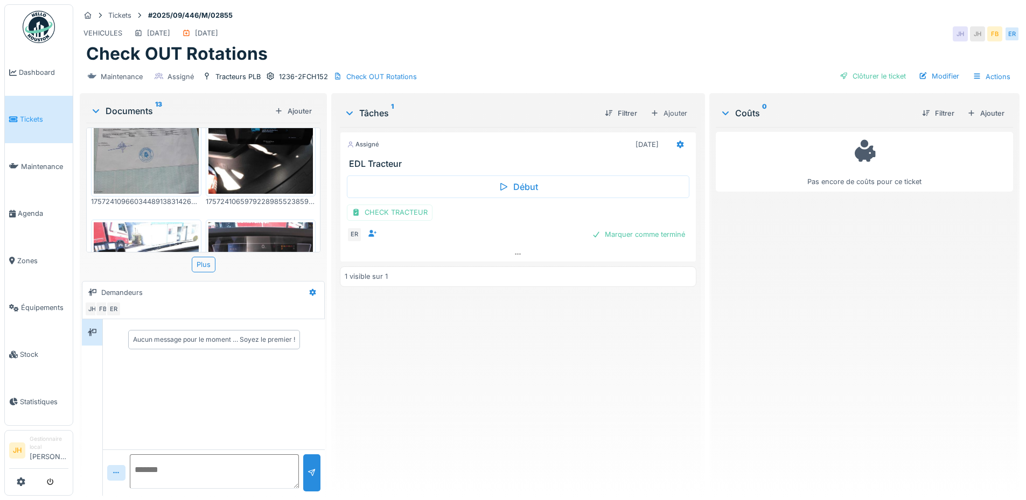
click at [269, 164] on img at bounding box center [260, 123] width 105 height 139
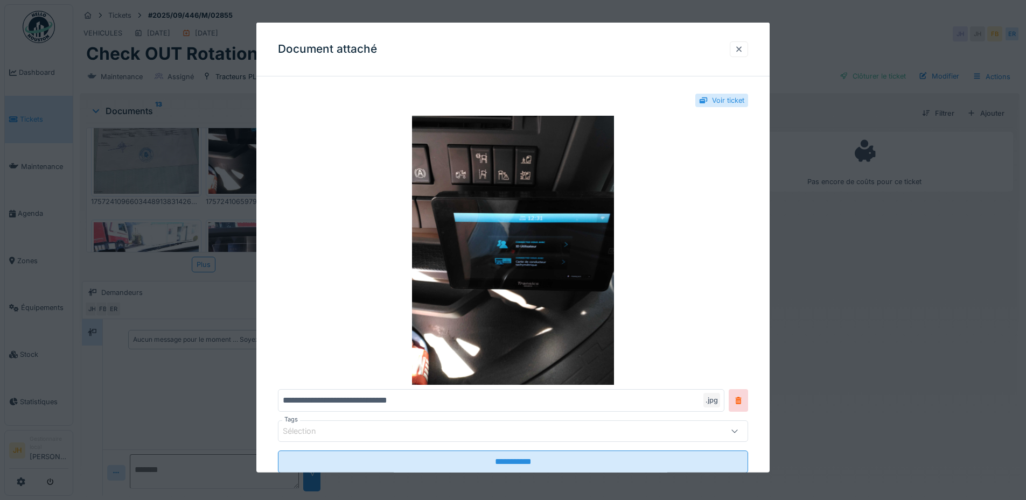
click at [743, 47] on div at bounding box center [738, 49] width 9 height 10
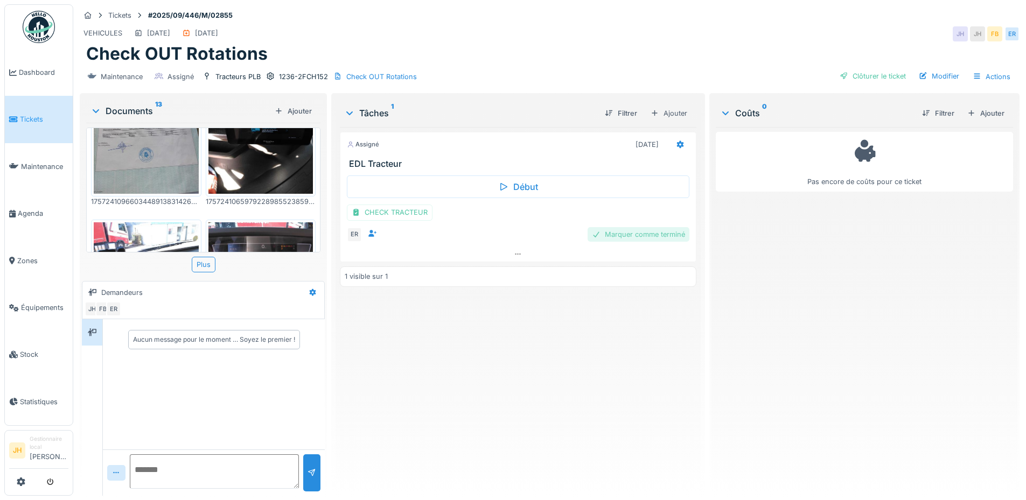
click at [622, 232] on div "Marquer comme terminé" at bounding box center [638, 234] width 102 height 15
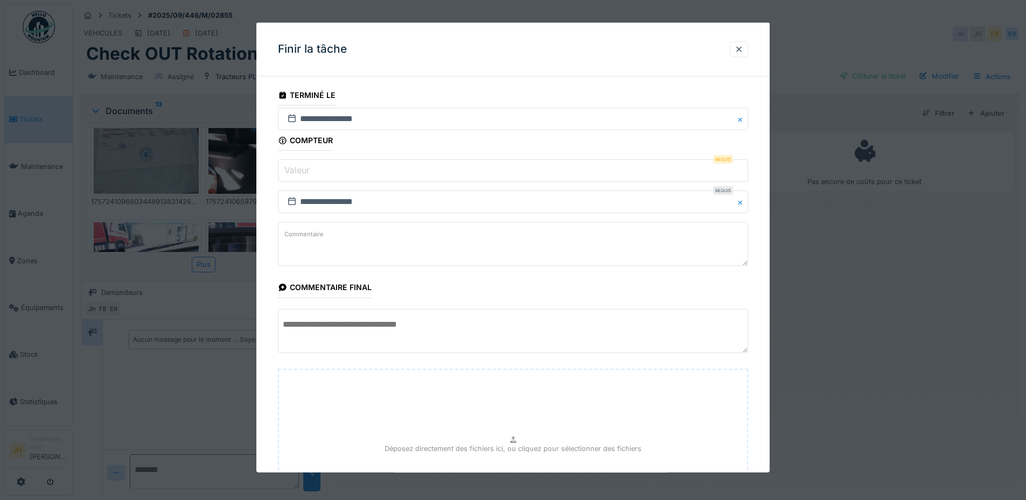
click at [358, 178] on input "Valeur" at bounding box center [513, 170] width 470 height 23
type input "*"
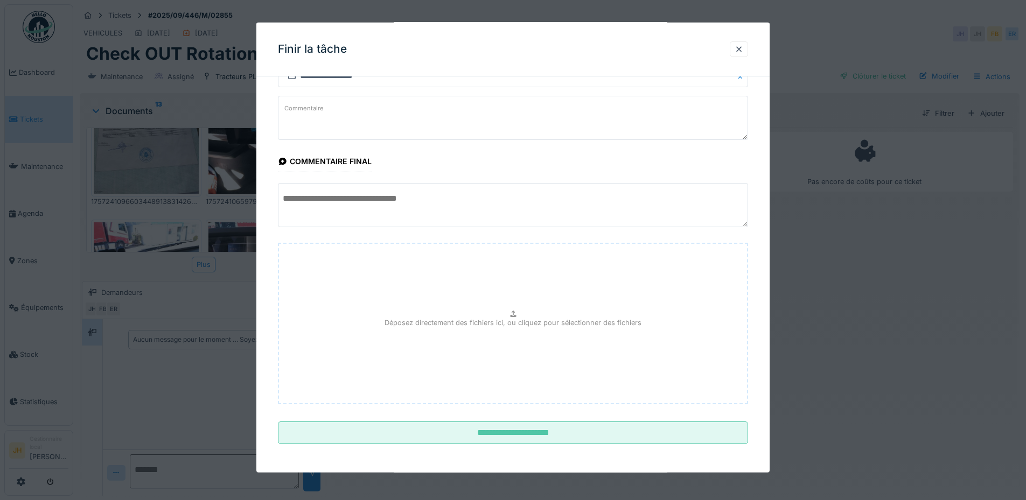
scroll to position [128, 0]
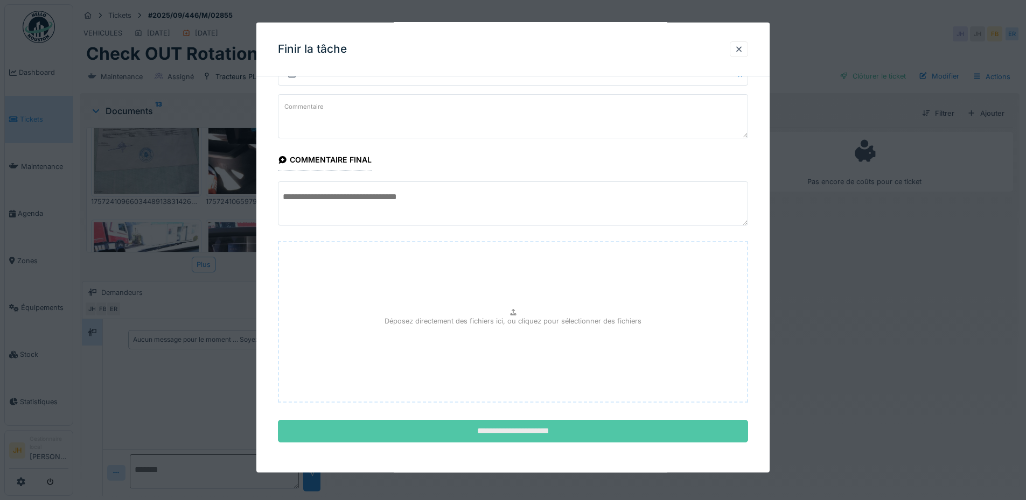
click at [578, 440] on input "**********" at bounding box center [513, 431] width 470 height 23
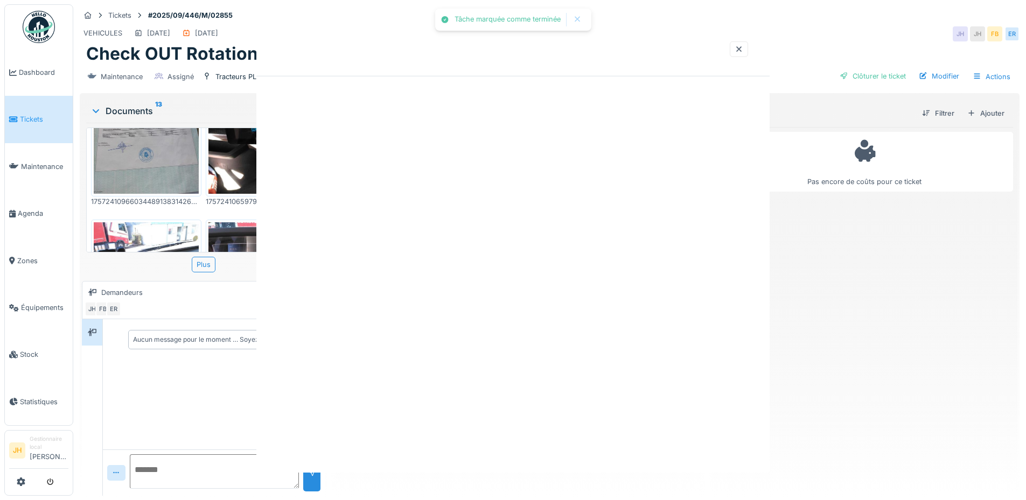
scroll to position [0, 0]
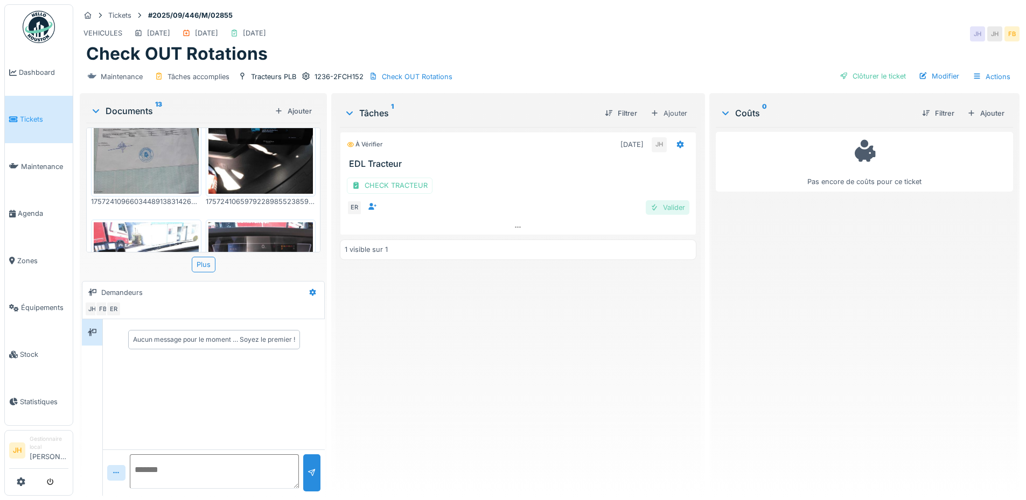
click at [670, 209] on div "Valider" at bounding box center [668, 207] width 44 height 15
click at [856, 82] on div "Clôturer le ticket" at bounding box center [872, 76] width 75 height 15
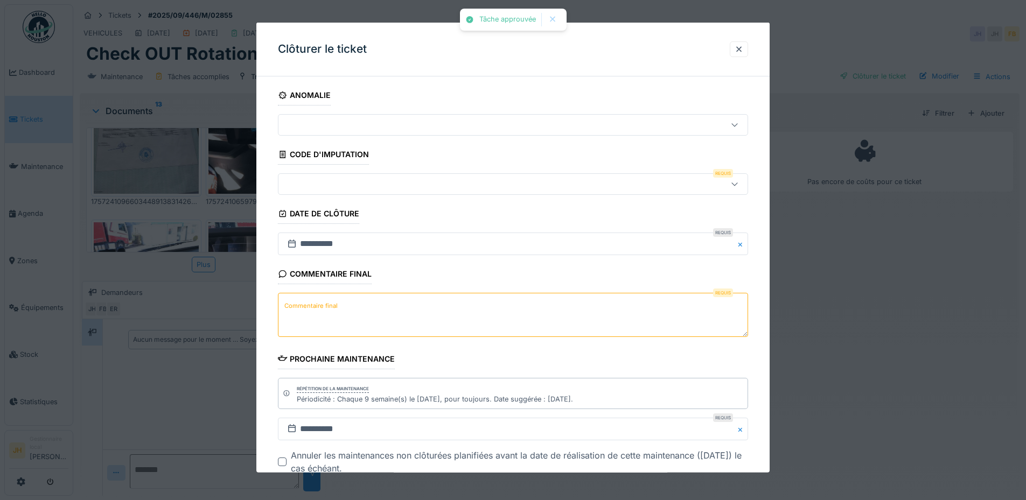
click at [475, 315] on textarea "Commentaire final" at bounding box center [513, 315] width 470 height 44
type textarea "**"
click at [445, 187] on div at bounding box center [485, 184] width 405 height 12
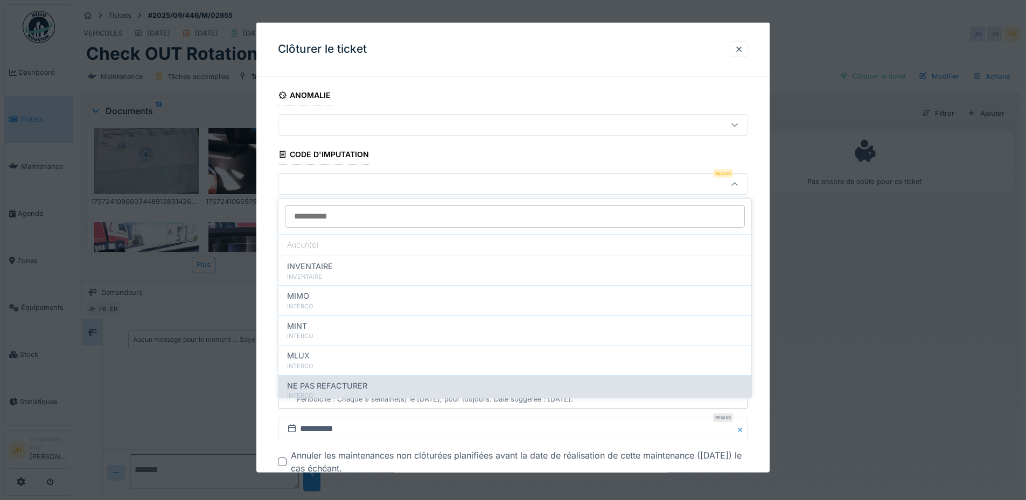
click at [408, 382] on div "NE PAS REFACTURER" at bounding box center [515, 386] width 456 height 12
type input "****"
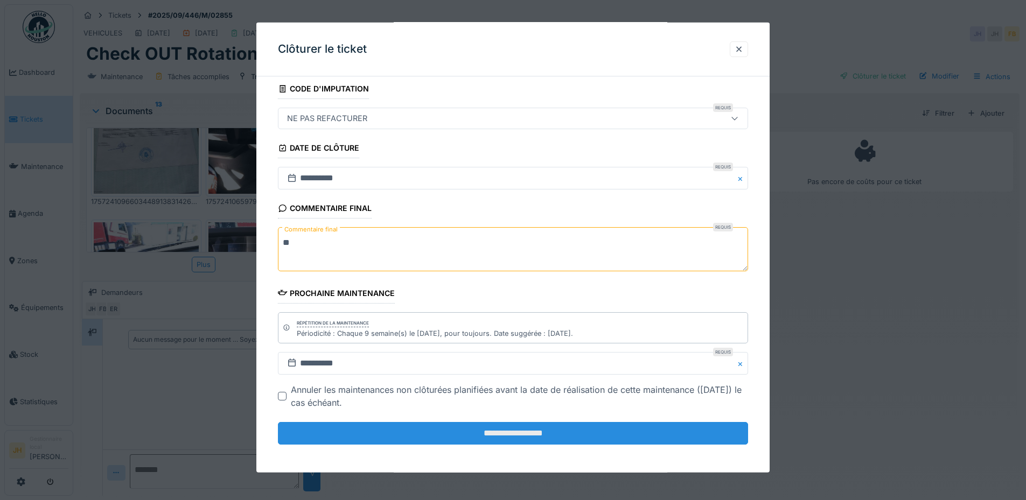
scroll to position [68, 0]
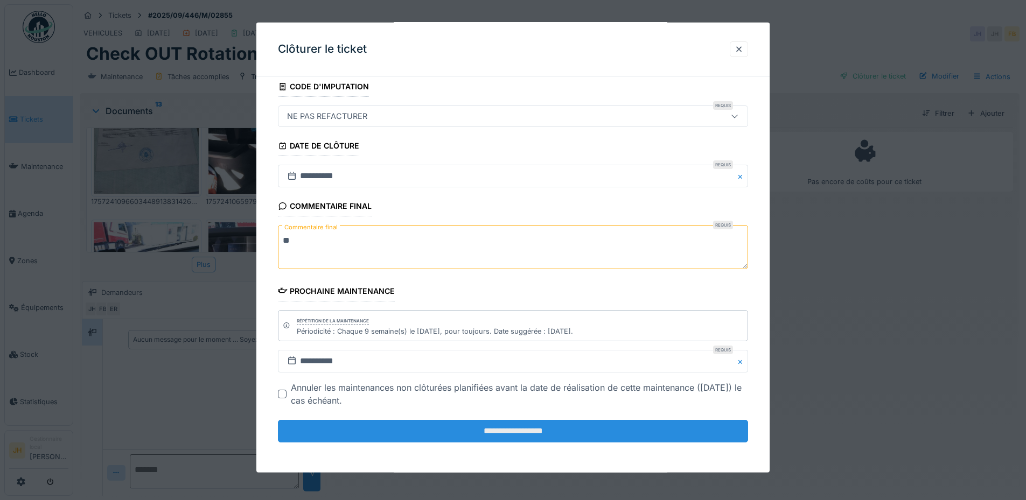
click at [566, 429] on input "**********" at bounding box center [513, 431] width 470 height 23
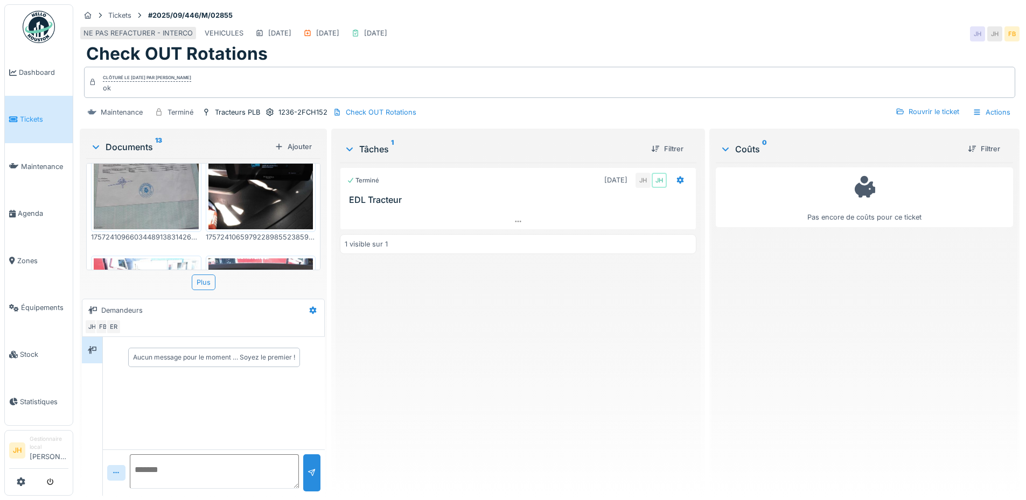
scroll to position [8, 0]
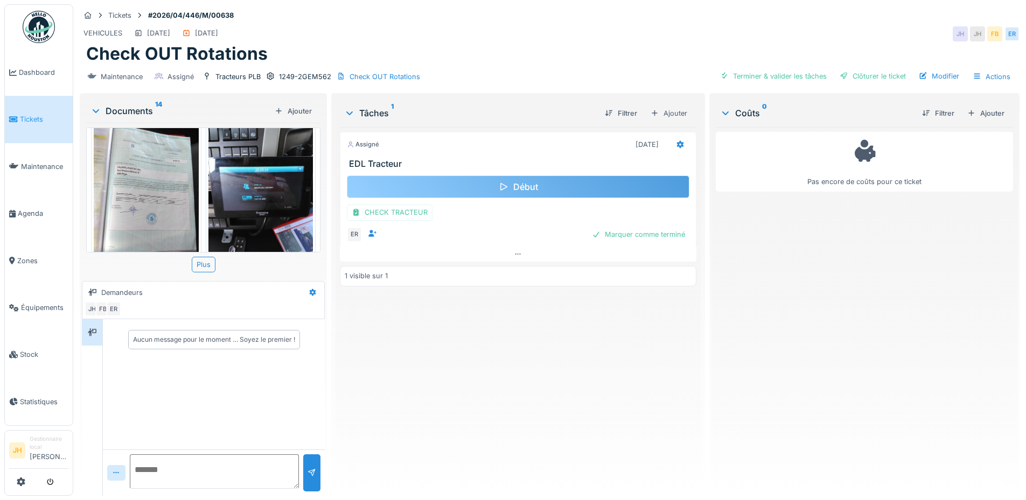
scroll to position [269, 0]
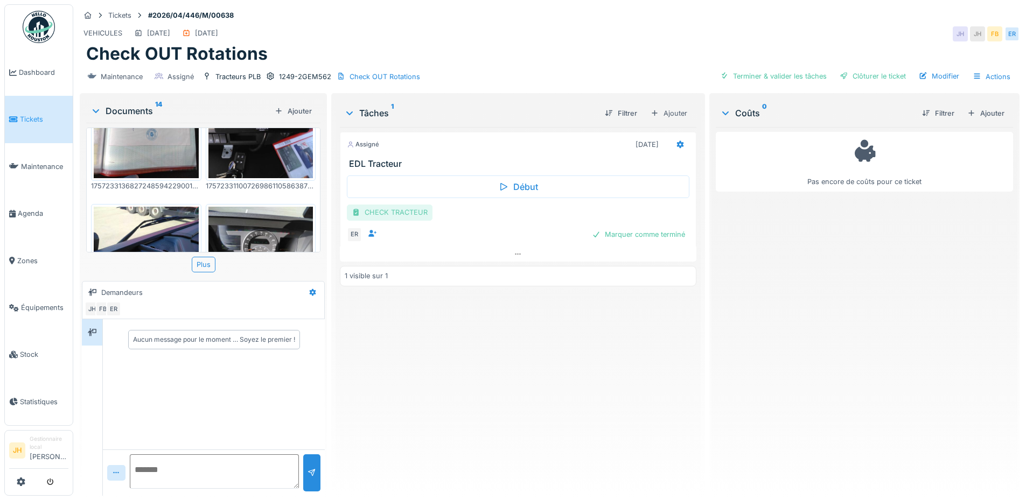
click at [402, 213] on div "CHECK TRACTEUR" at bounding box center [390, 213] width 86 height 16
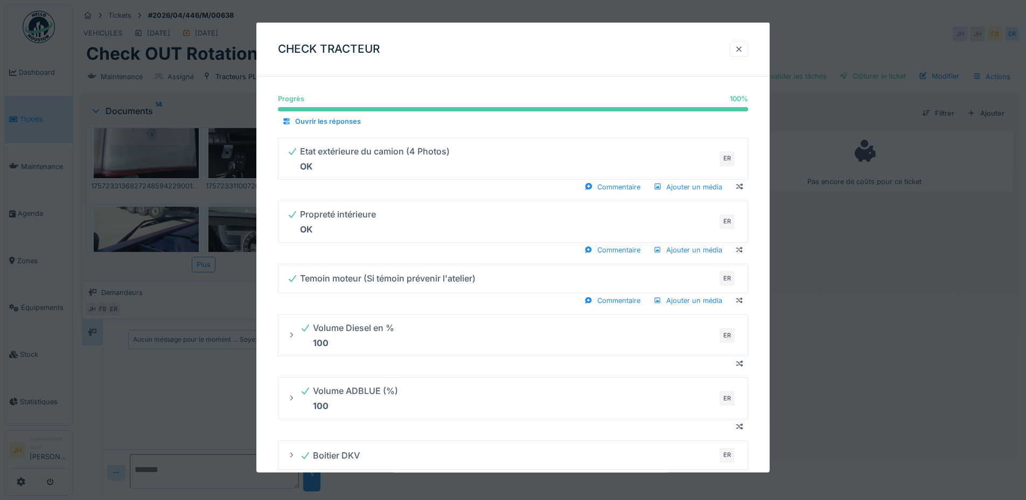
click at [743, 45] on div at bounding box center [738, 49] width 9 height 10
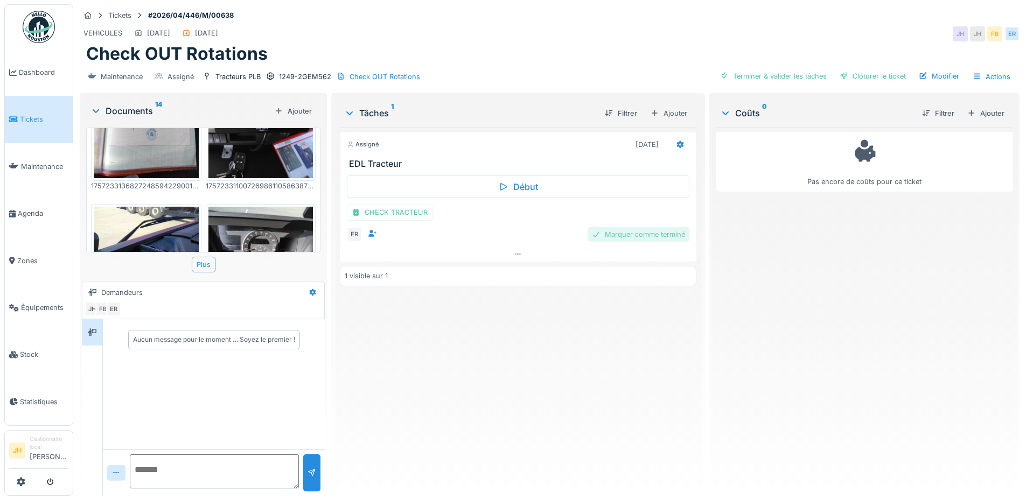
click at [652, 235] on div "Marquer comme terminé" at bounding box center [638, 234] width 102 height 15
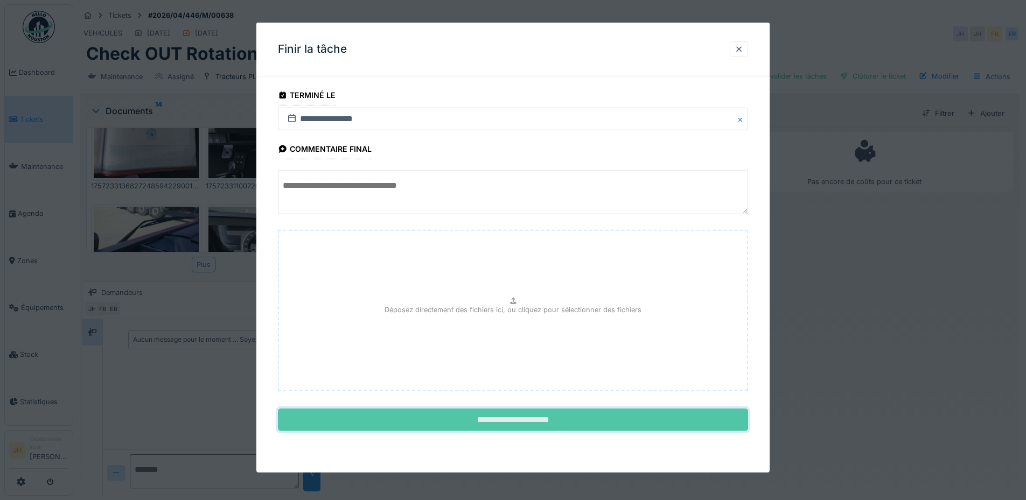
click at [548, 420] on input "**********" at bounding box center [513, 420] width 470 height 23
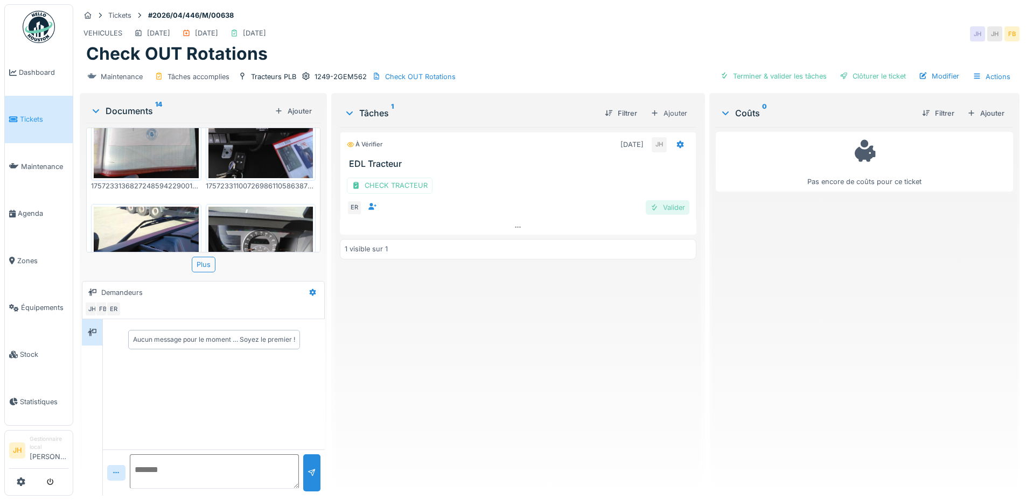
click at [672, 213] on div "Valider" at bounding box center [668, 207] width 44 height 15
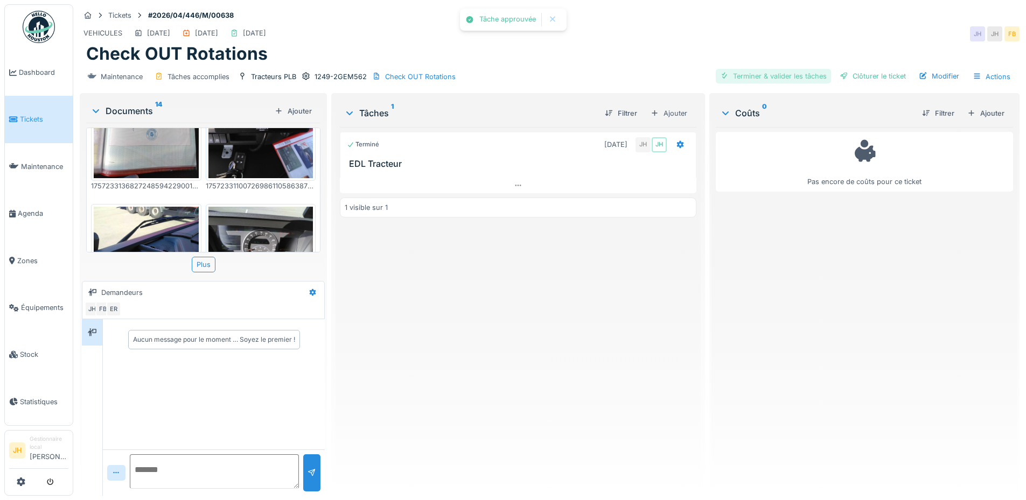
click at [770, 76] on div "Terminer & valider les tâches" at bounding box center [773, 76] width 115 height 15
click at [845, 74] on div "Clôturer le ticket" at bounding box center [872, 76] width 75 height 15
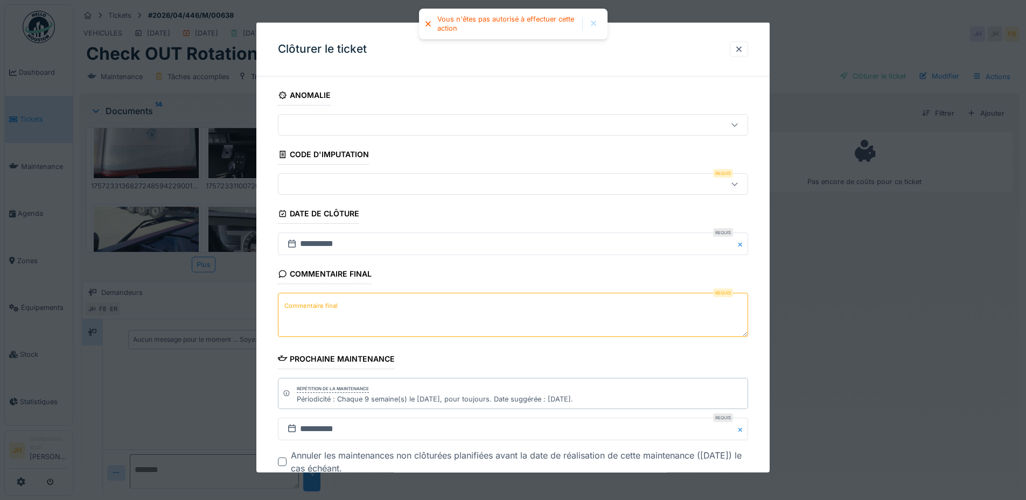
click at [321, 184] on div at bounding box center [485, 184] width 405 height 12
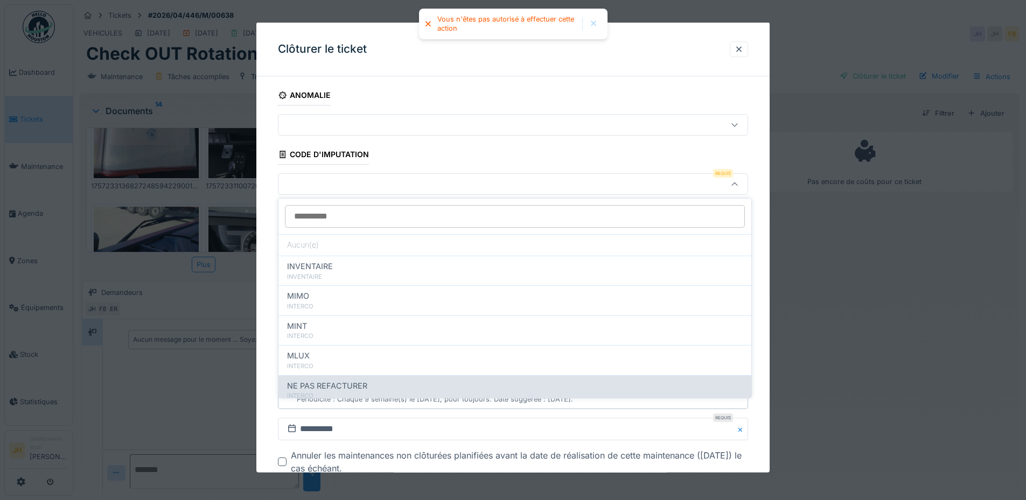
click at [346, 389] on span "NE PAS REFACTURER" at bounding box center [327, 386] width 80 height 12
type input "****"
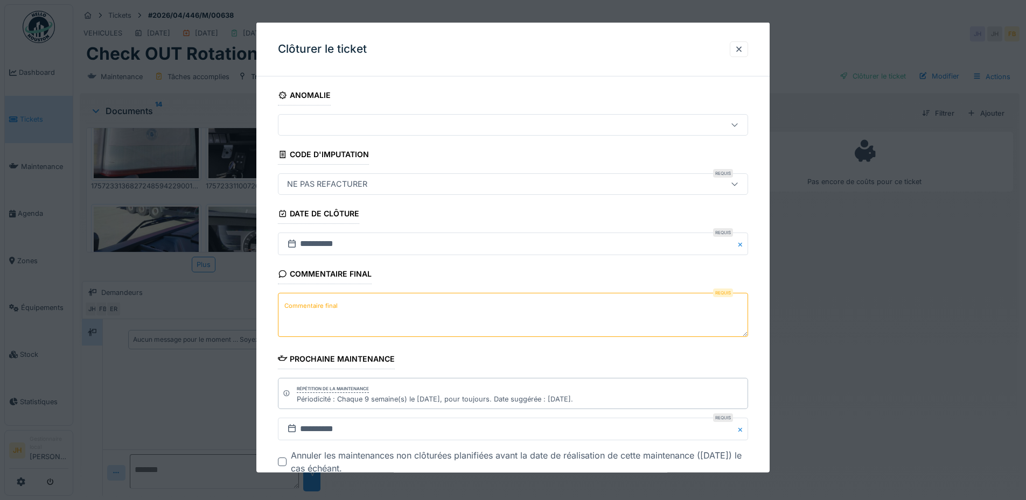
scroll to position [68, 0]
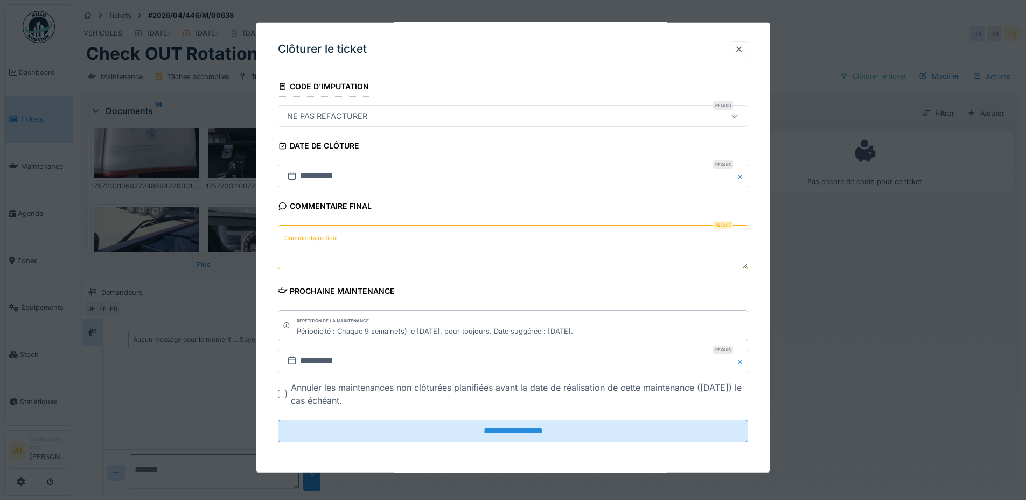
click at [343, 234] on textarea "Commentaire final" at bounding box center [513, 247] width 470 height 44
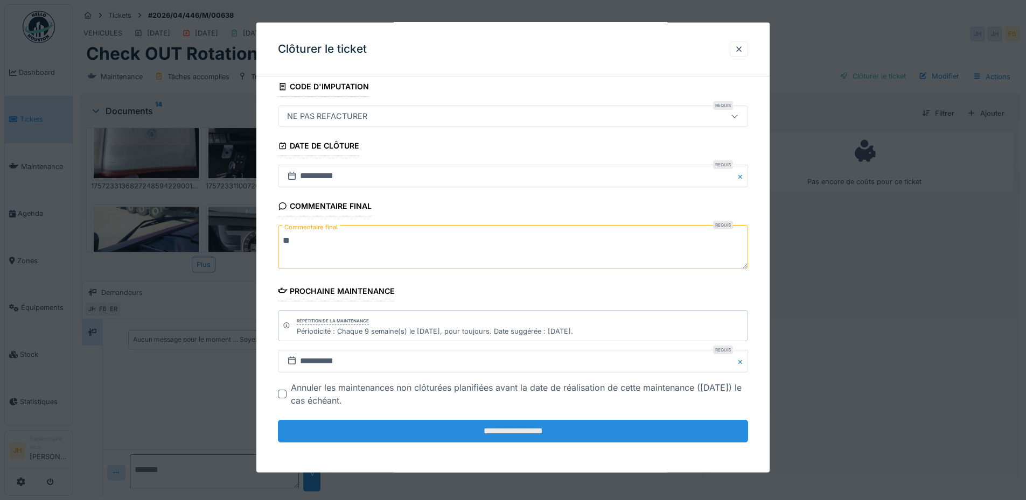
type textarea "**"
click at [513, 431] on input "**********" at bounding box center [513, 431] width 470 height 23
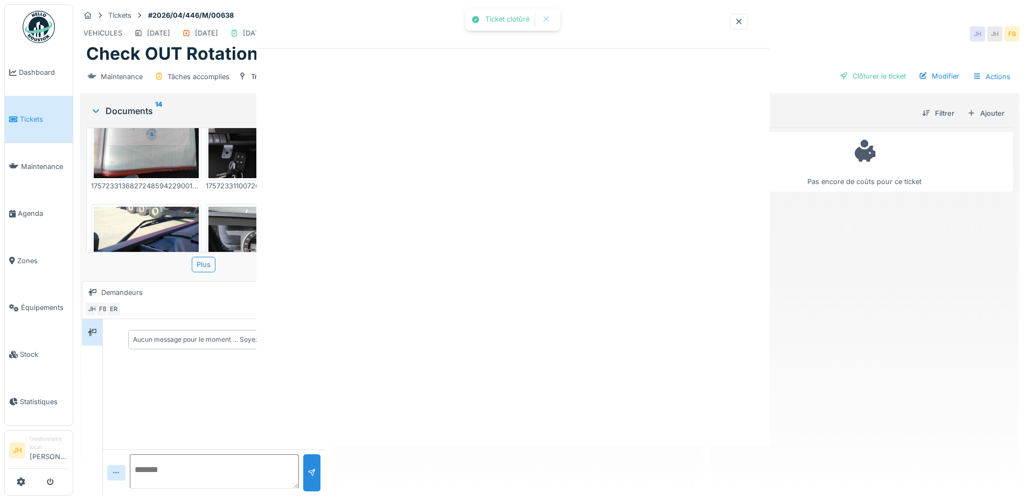
scroll to position [0, 0]
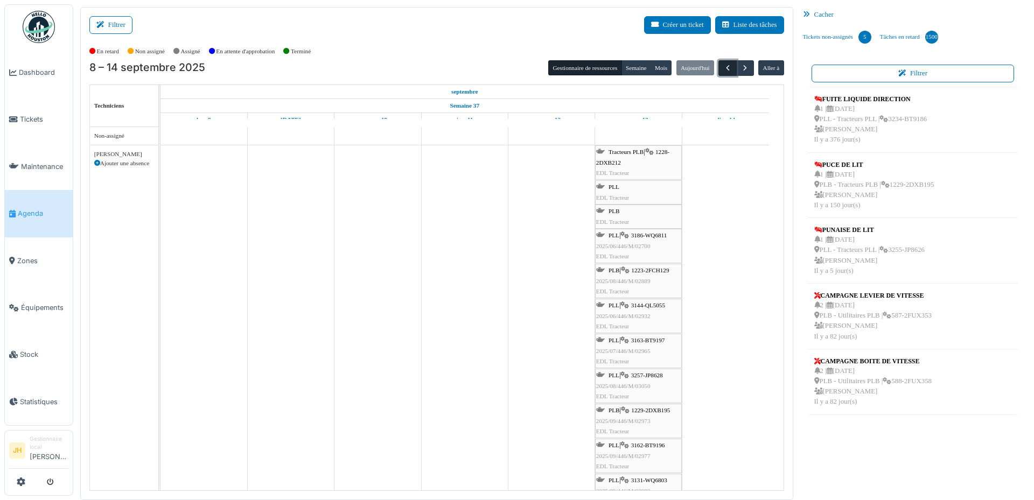
click at [723, 69] on span "button" at bounding box center [727, 68] width 9 height 9
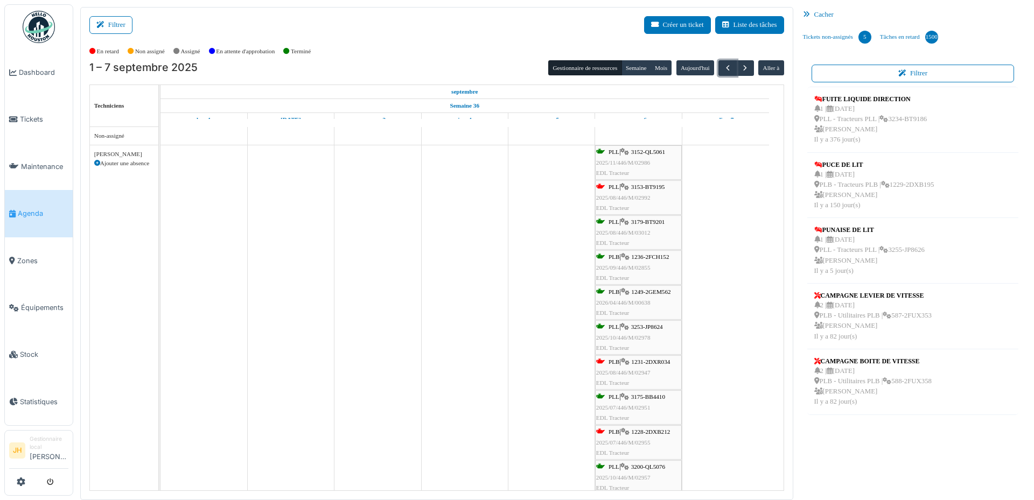
click at [664, 361] on span "1231-2DXR034" at bounding box center [650, 362] width 39 height 6
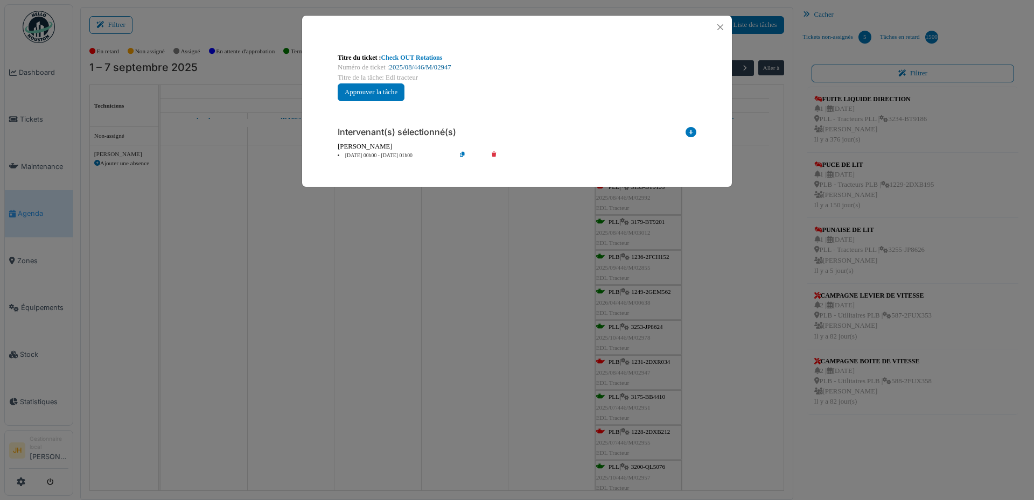
click at [446, 66] on link "2025/08/446/M/02947" at bounding box center [420, 68] width 62 height 8
click at [719, 28] on button "Close" at bounding box center [720, 27] width 15 height 15
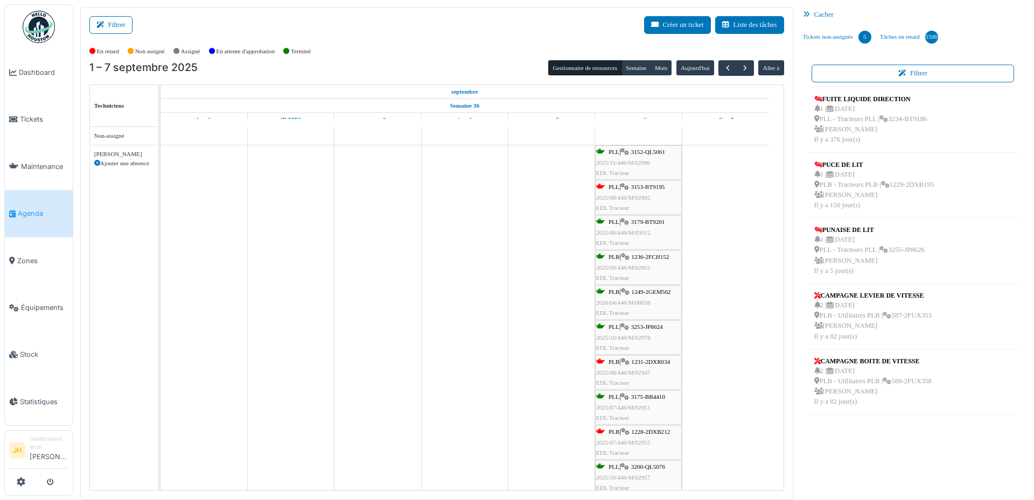
click at [38, 210] on span "Agenda" at bounding box center [43, 213] width 51 height 10
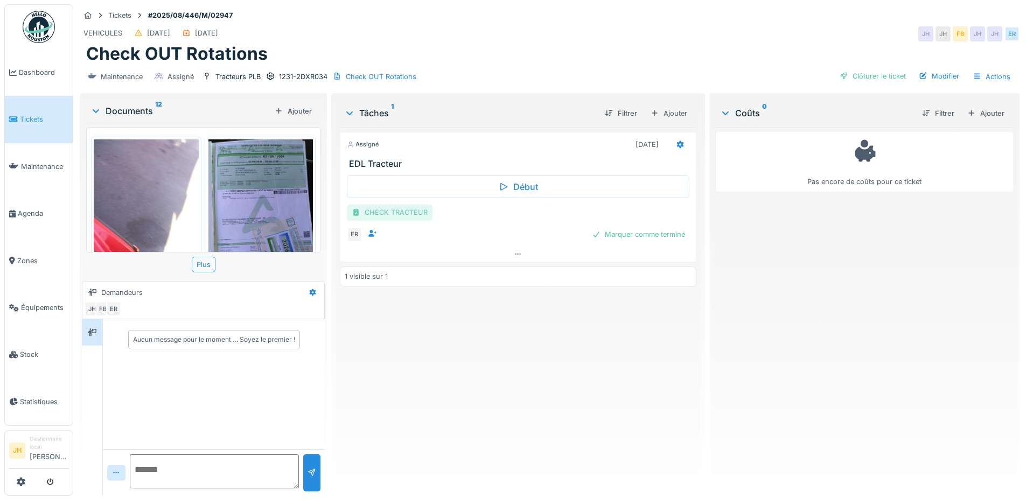
click at [396, 213] on div "CHECK TRACTEUR" at bounding box center [390, 213] width 86 height 16
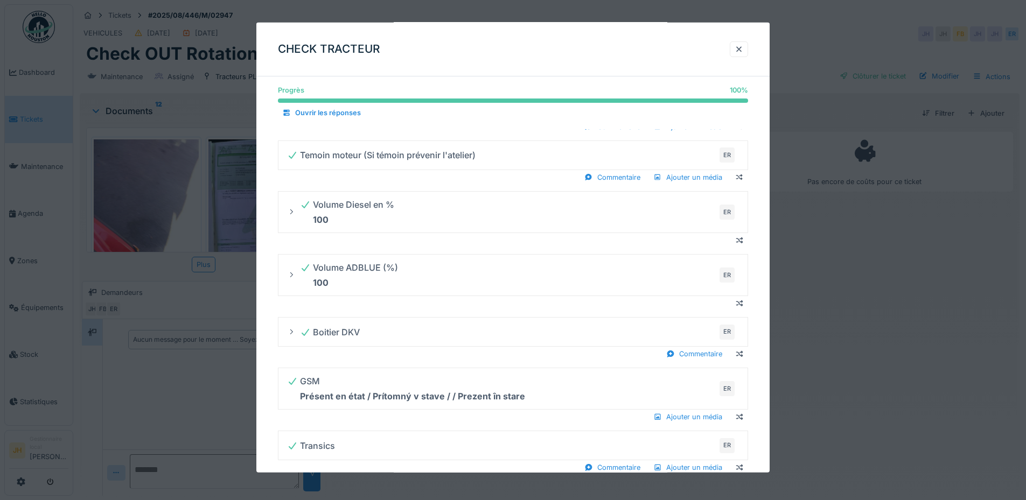
scroll to position [215, 0]
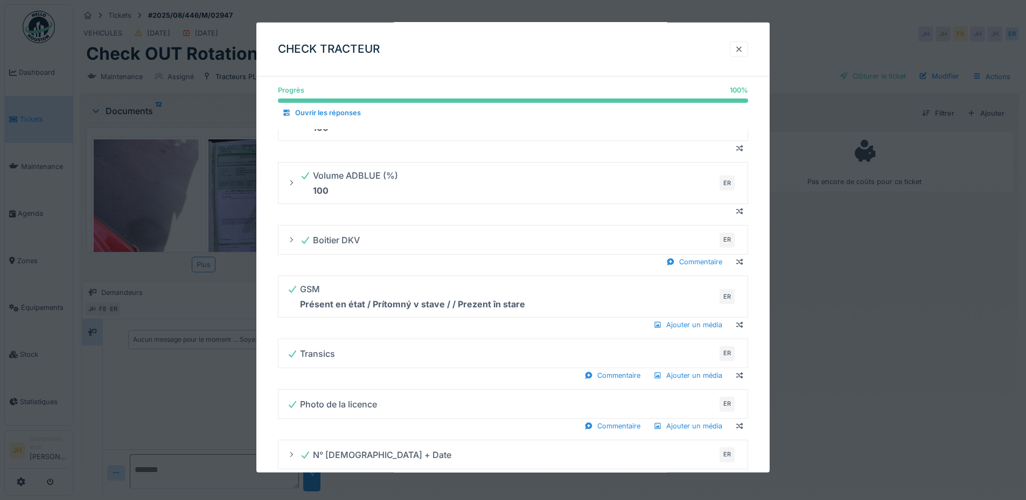
click at [743, 52] on div at bounding box center [738, 49] width 9 height 10
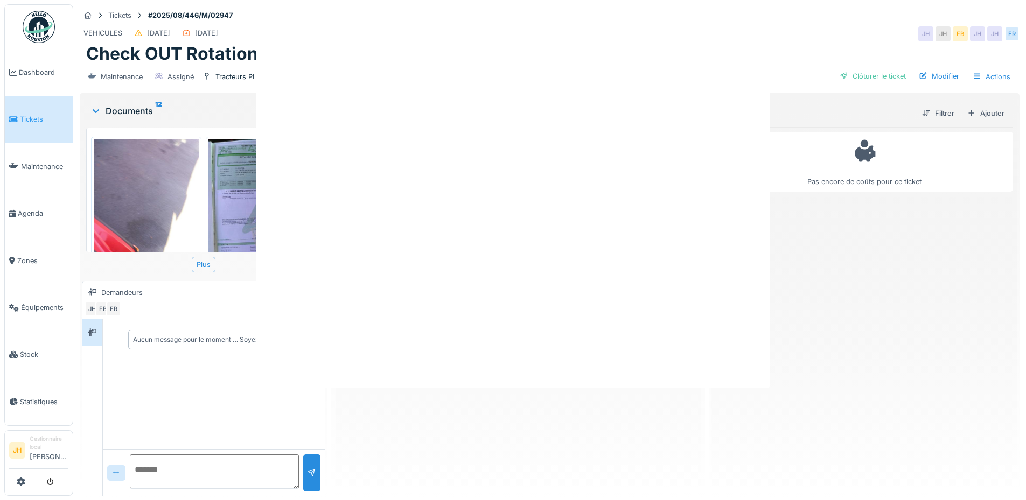
scroll to position [0, 0]
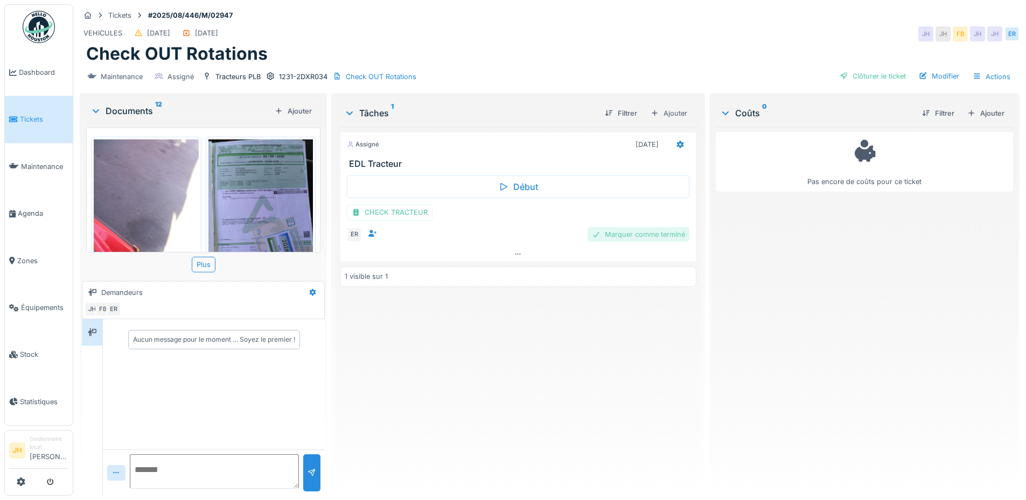
click at [626, 232] on div "Marquer comme terminé" at bounding box center [638, 234] width 102 height 15
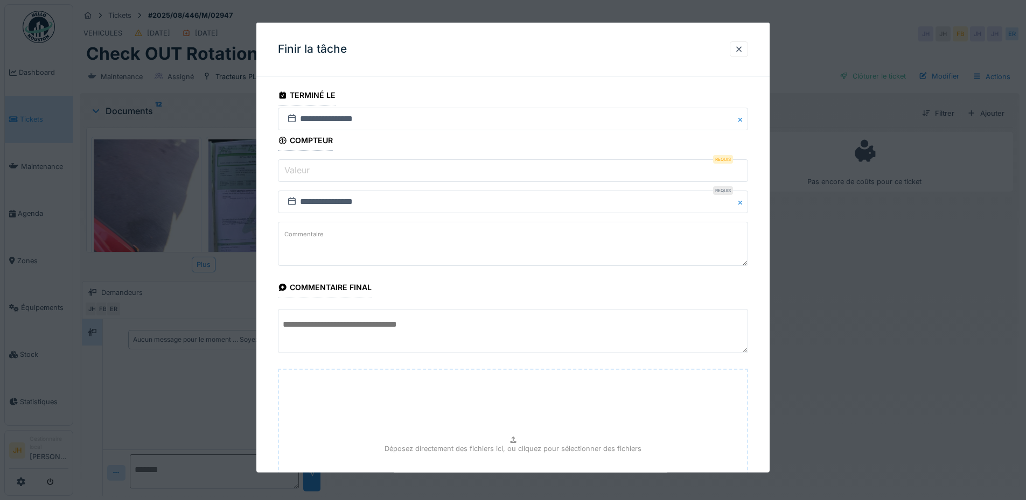
click at [332, 167] on input "Valeur" at bounding box center [513, 170] width 470 height 23
type input "*"
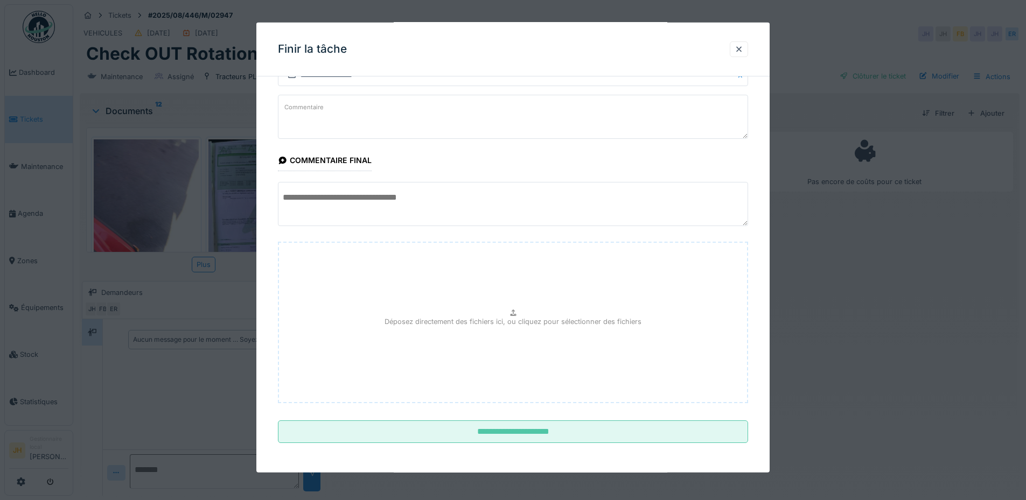
scroll to position [128, 0]
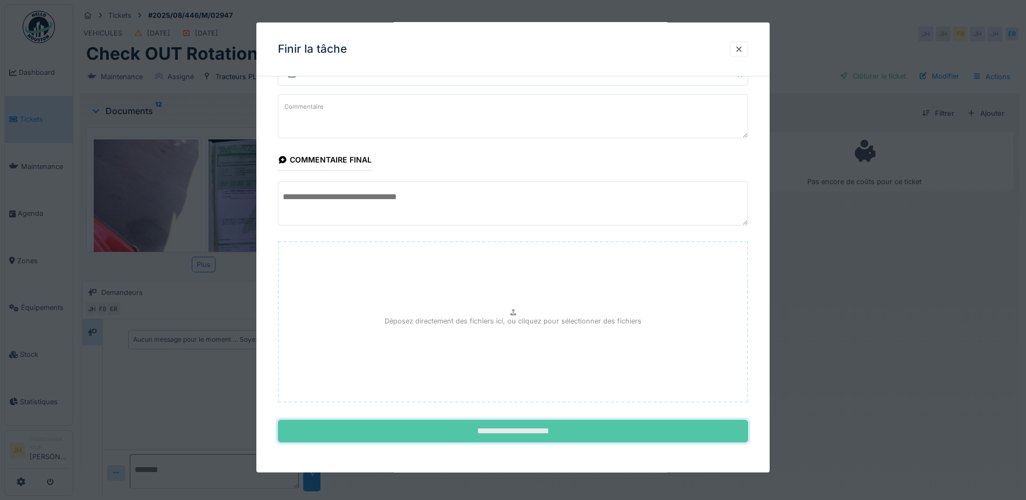
click at [566, 426] on input "**********" at bounding box center [513, 431] width 470 height 23
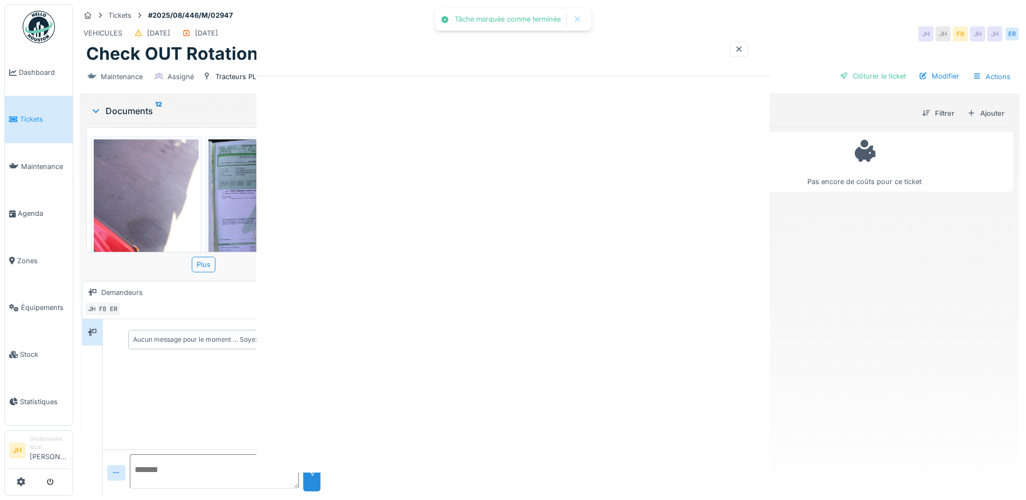
scroll to position [0, 0]
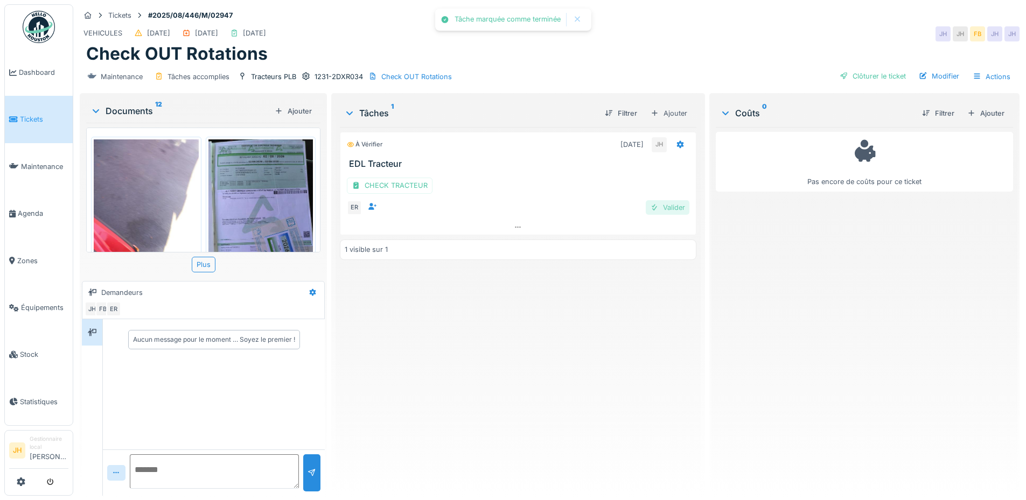
click at [655, 208] on div "Valider" at bounding box center [668, 207] width 44 height 15
click at [860, 71] on div "Clôturer le ticket" at bounding box center [872, 76] width 75 height 15
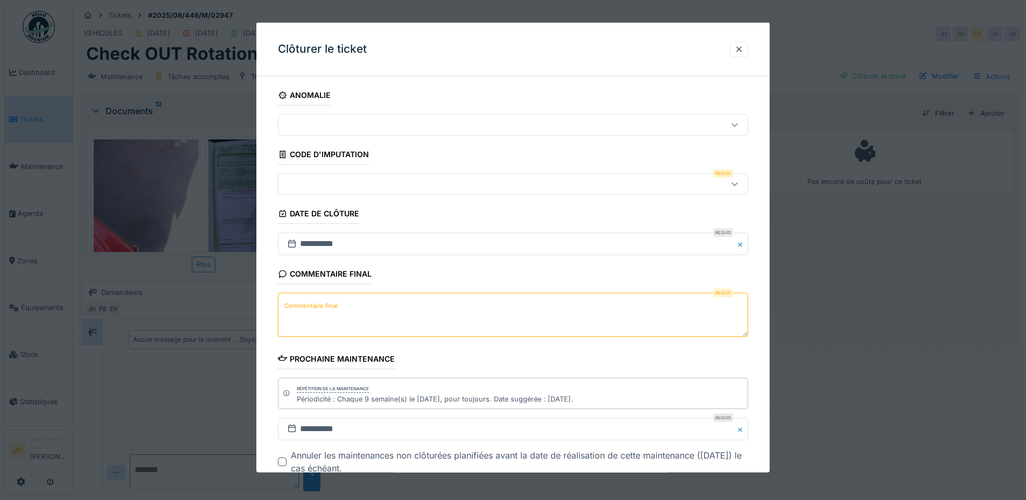
click at [394, 181] on div at bounding box center [485, 184] width 405 height 12
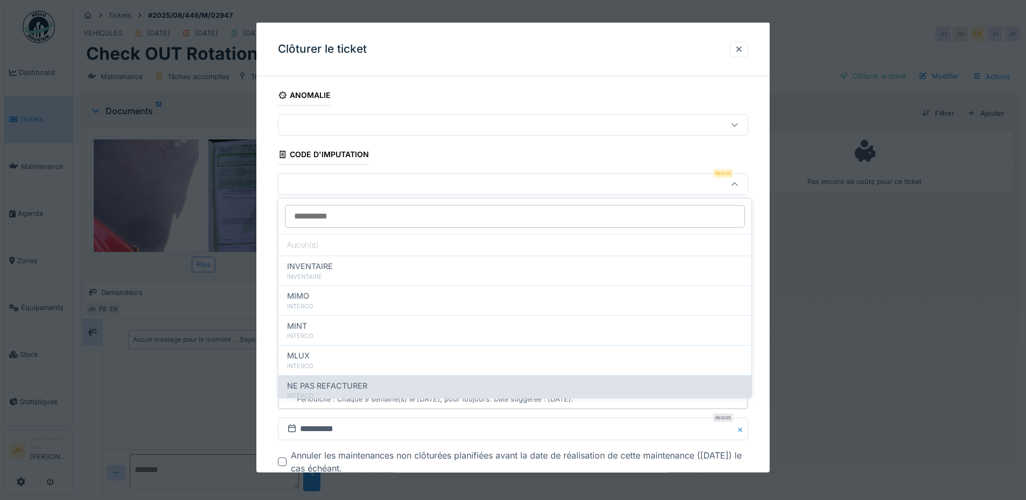
click at [327, 384] on span "NE PAS REFACTURER" at bounding box center [327, 386] width 80 height 12
type input "****"
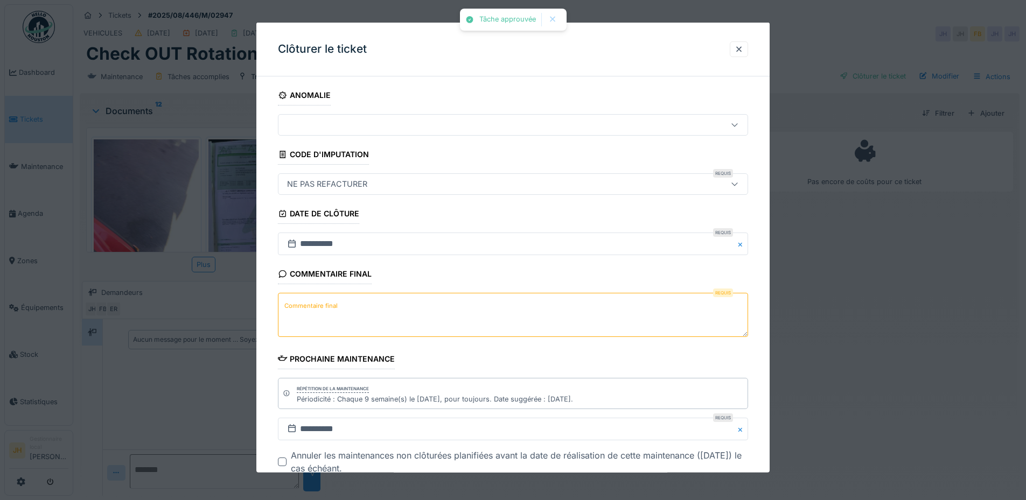
click at [368, 306] on textarea "Commentaire final" at bounding box center [513, 315] width 470 height 44
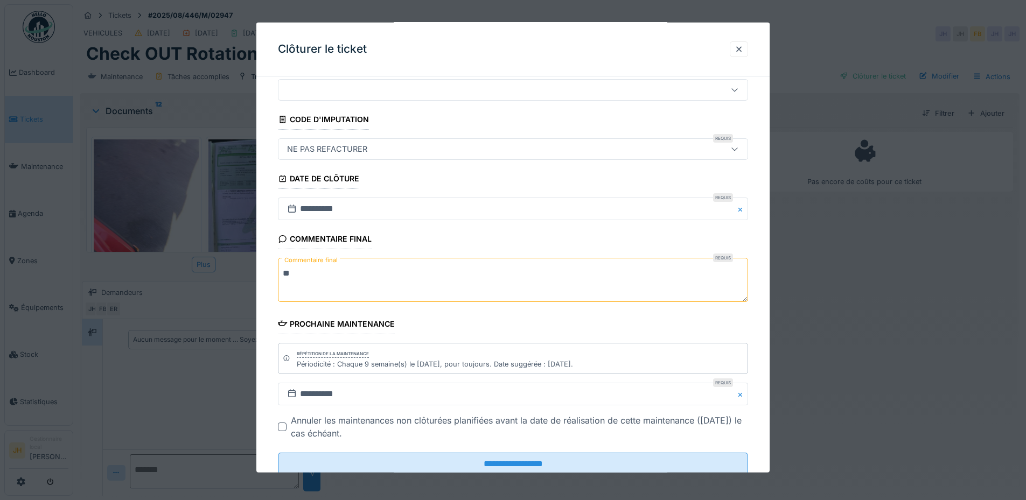
scroll to position [68, 0]
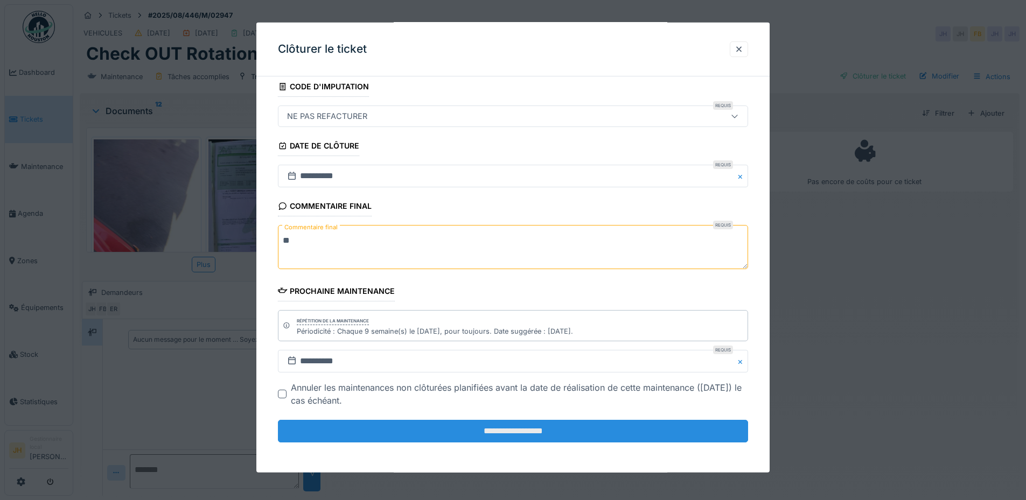
type textarea "**"
click at [542, 437] on input "**********" at bounding box center [513, 431] width 470 height 23
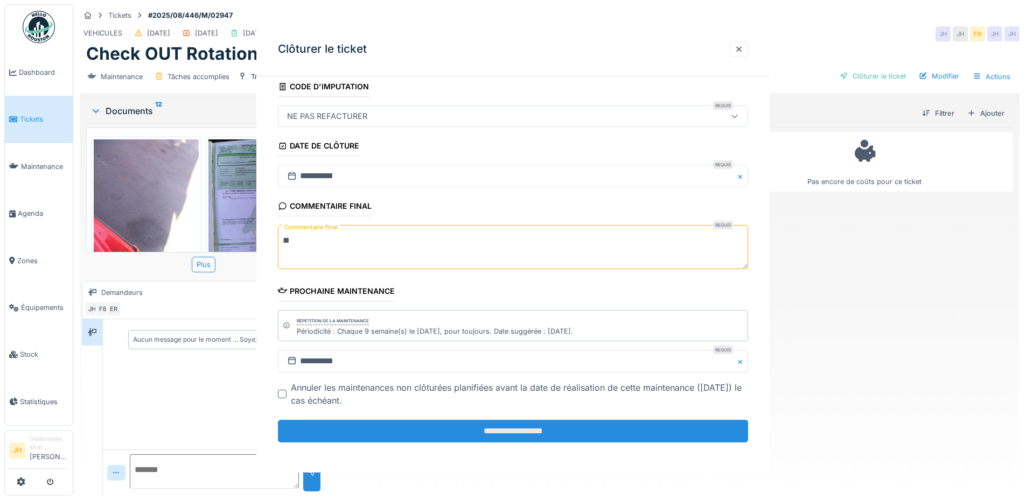
scroll to position [0, 0]
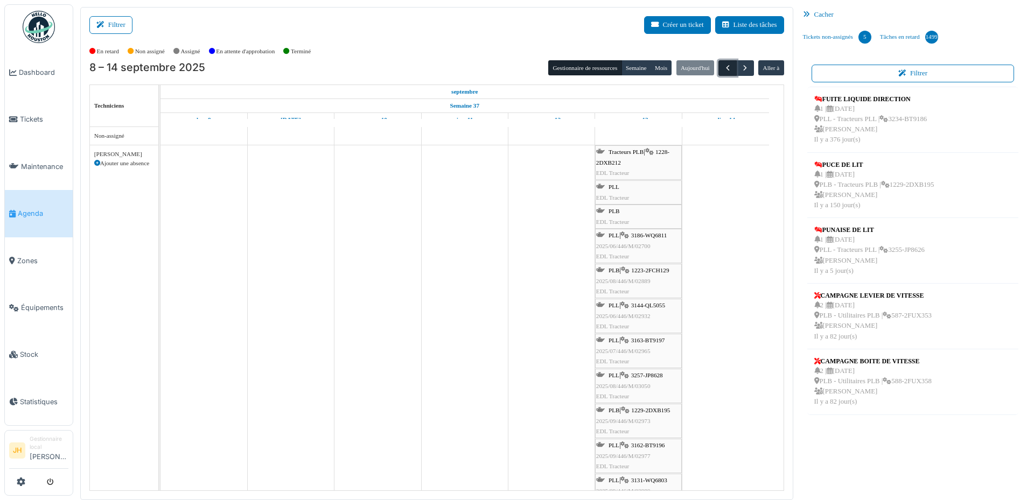
click at [723, 66] on span "button" at bounding box center [727, 68] width 9 height 9
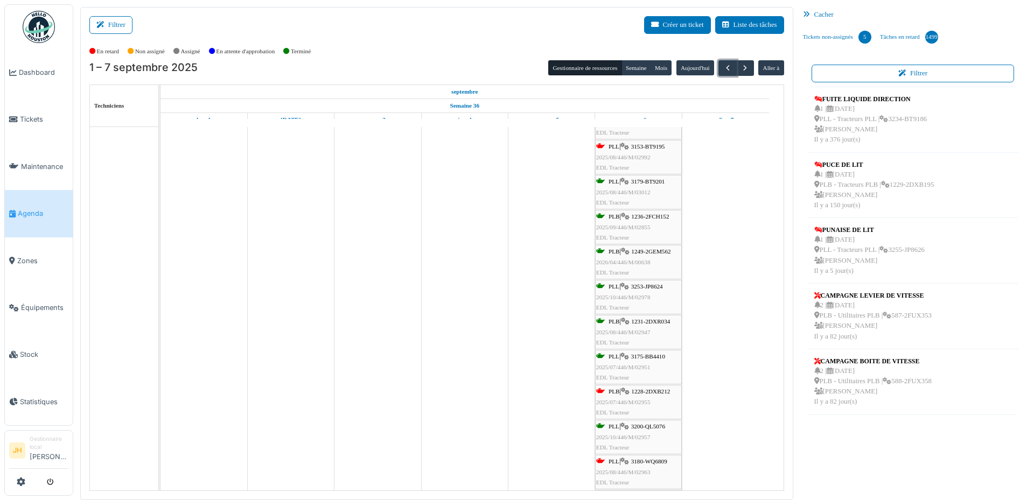
scroll to position [108, 0]
click at [663, 324] on span "1228-2DXB212" at bounding box center [650, 324] width 39 height 6
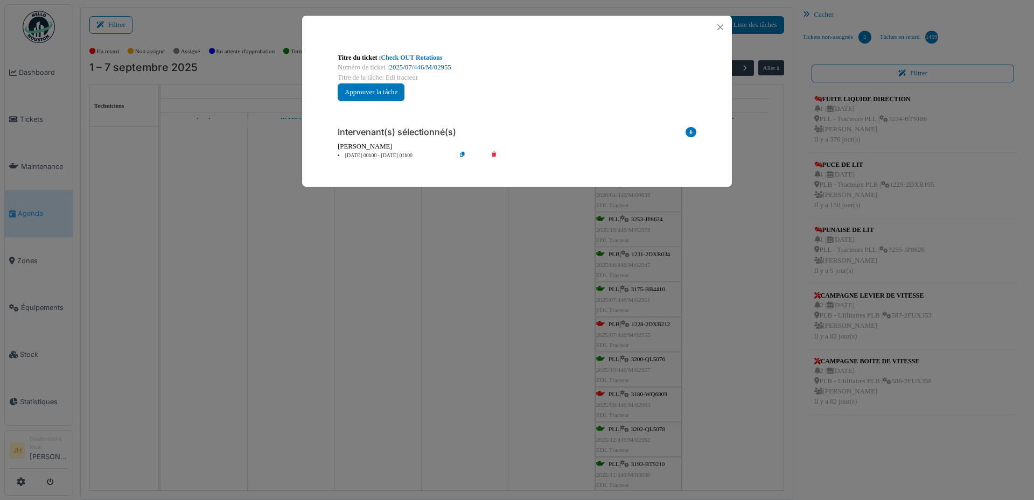
click at [443, 69] on link "2025/07/446/M/02955" at bounding box center [420, 68] width 62 height 8
click at [717, 25] on button "Close" at bounding box center [720, 27] width 15 height 15
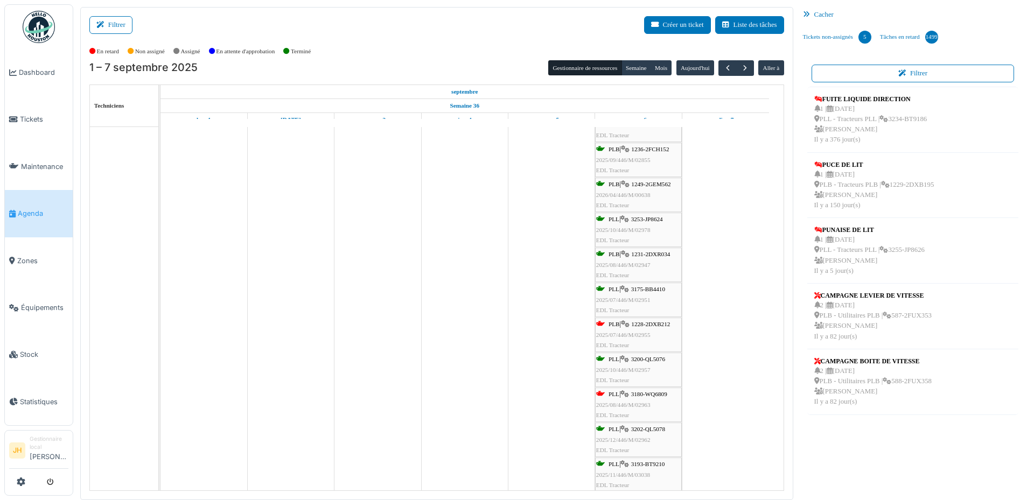
click at [32, 208] on span "Agenda" at bounding box center [43, 213] width 51 height 10
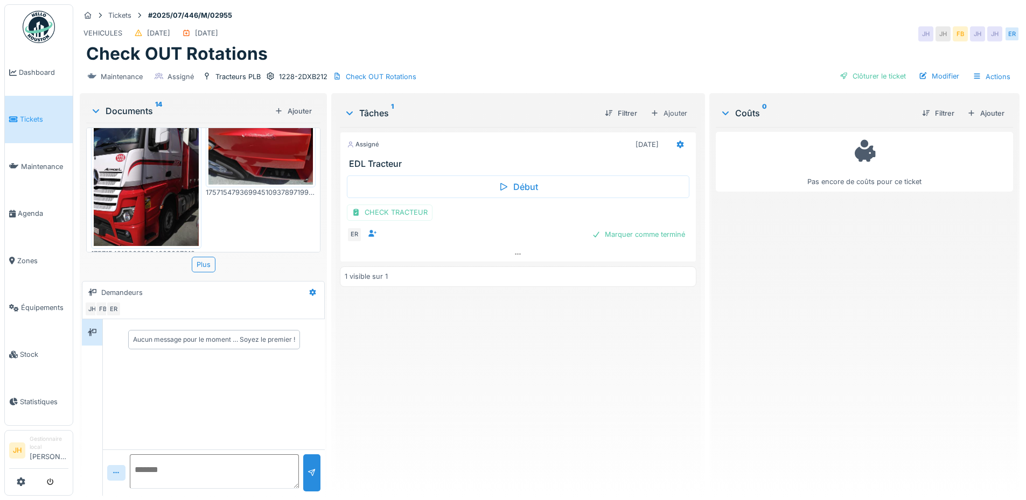
scroll to position [754, 0]
click at [409, 214] on div "CHECK TRACTEUR" at bounding box center [390, 213] width 86 height 16
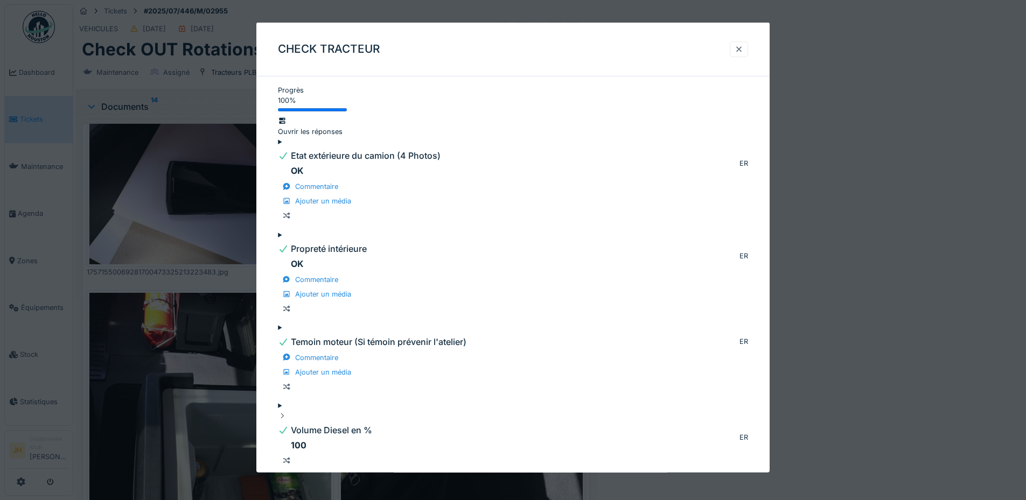
click at [739, 54] on div at bounding box center [738, 49] width 9 height 10
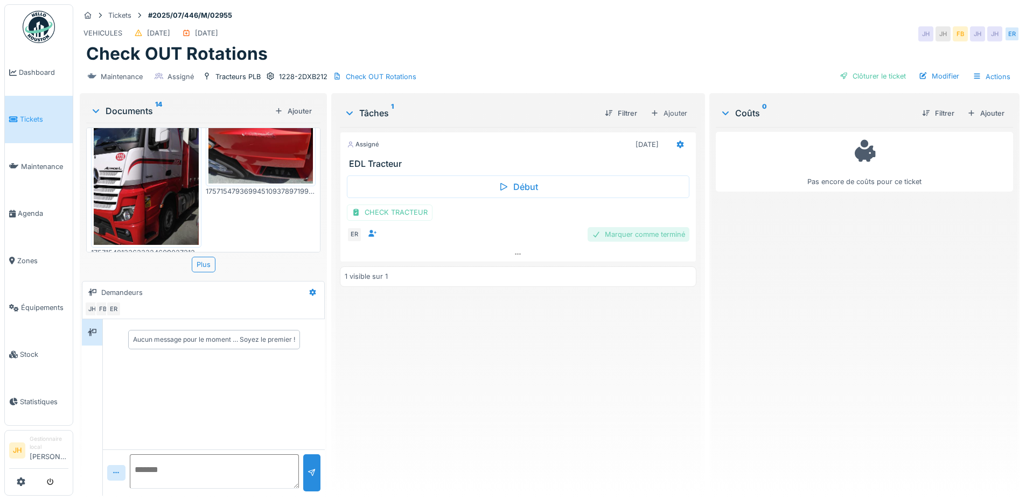
click at [654, 230] on div "Marquer comme terminé" at bounding box center [638, 234] width 102 height 15
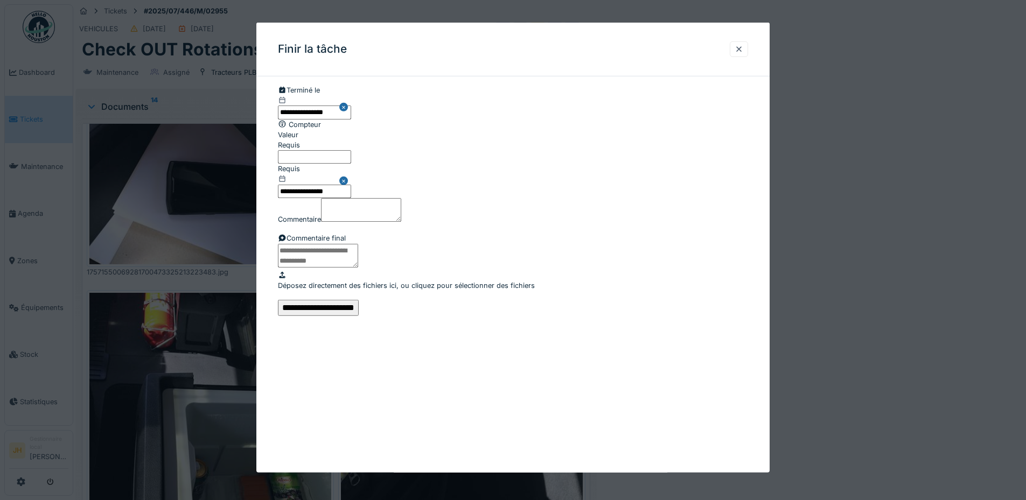
click at [339, 164] on input "Valeur" at bounding box center [314, 156] width 73 height 13
type input "*"
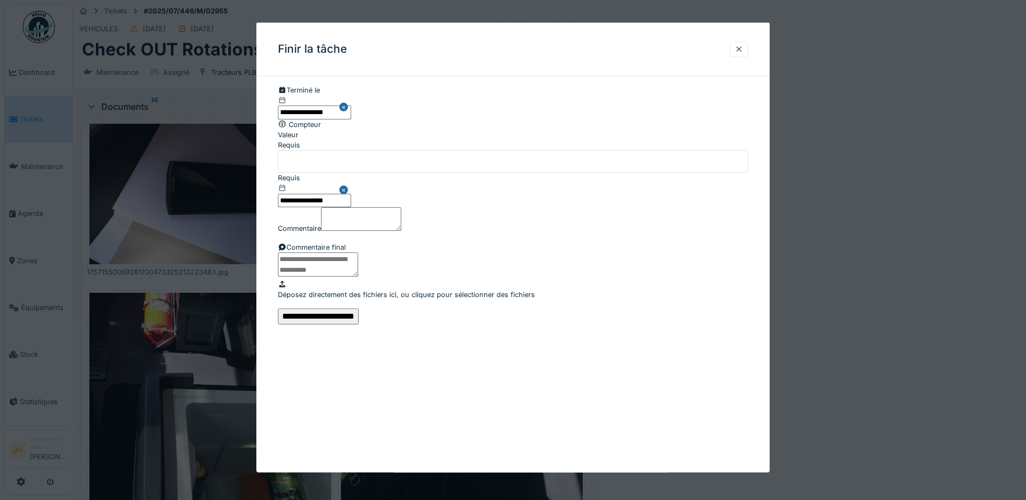
click at [359, 325] on input "**********" at bounding box center [318, 317] width 81 height 16
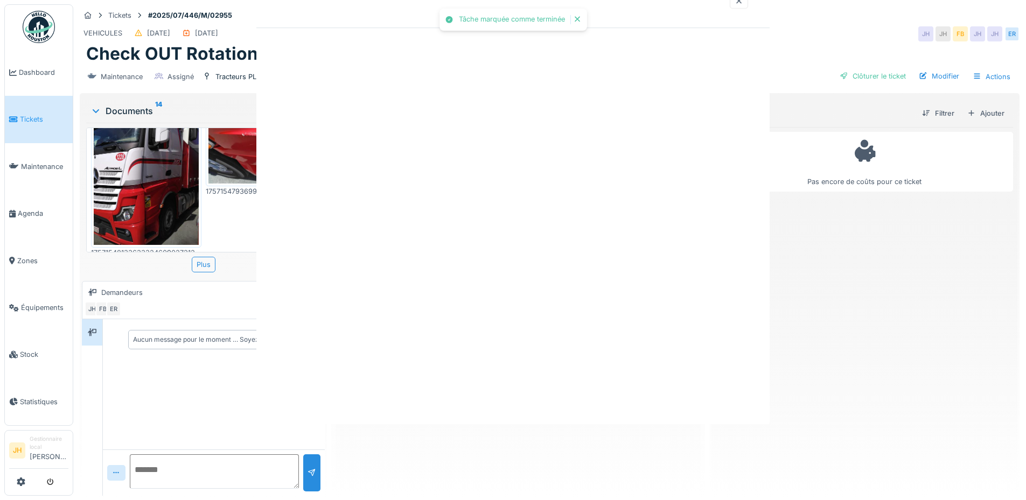
scroll to position [0, 0]
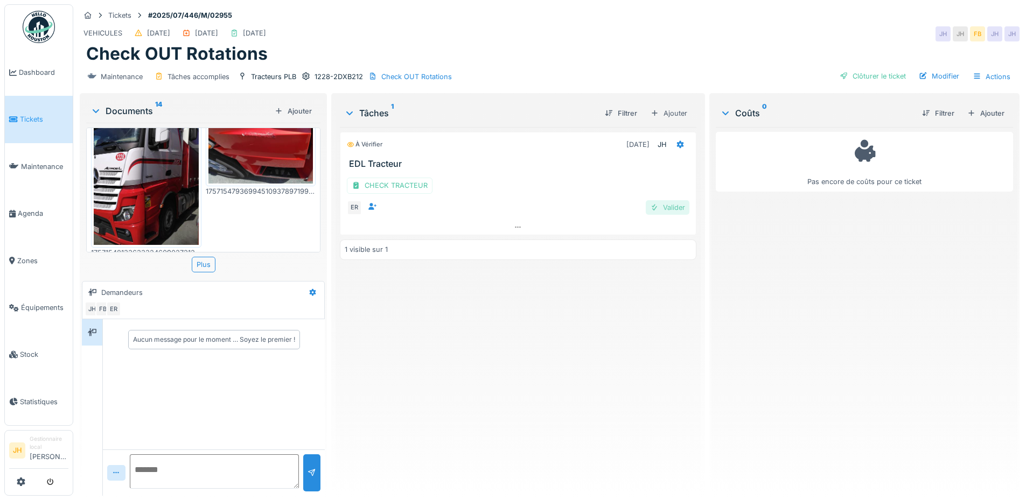
click at [674, 204] on div "Valider" at bounding box center [668, 207] width 44 height 15
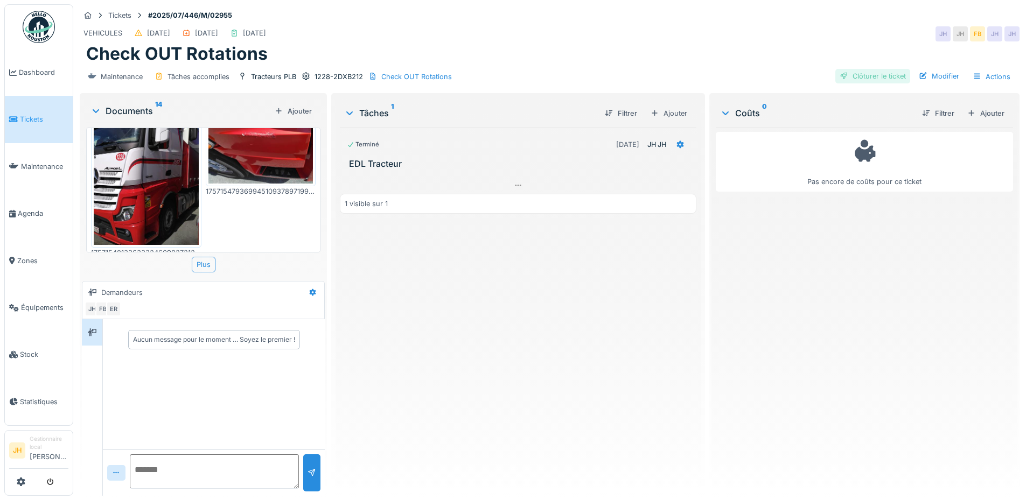
click at [862, 71] on div "Clôturer le ticket" at bounding box center [872, 76] width 75 height 15
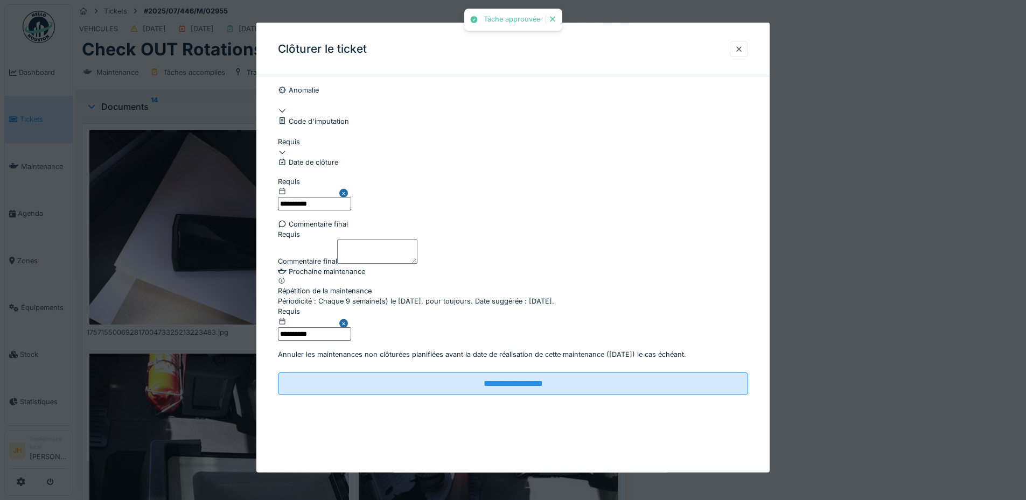
click at [388, 147] on div at bounding box center [513, 147] width 470 height 0
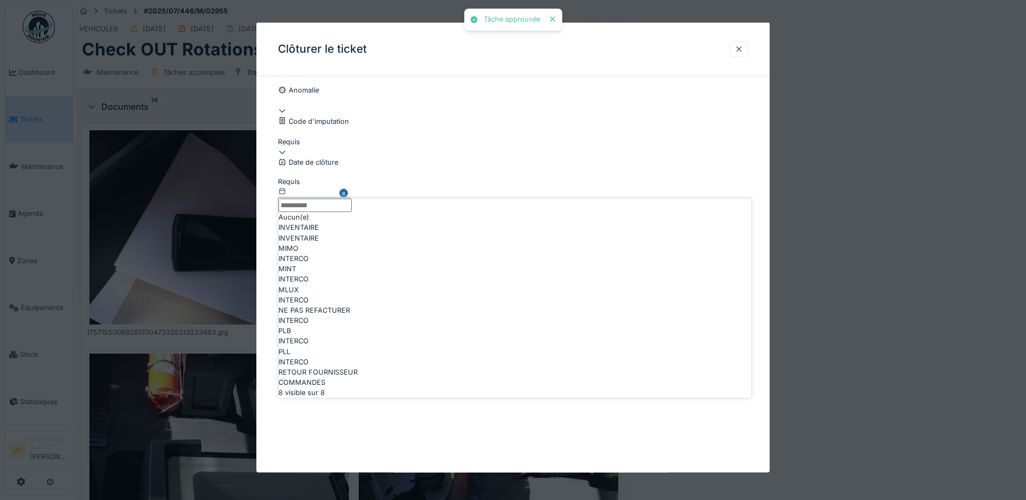
click at [337, 316] on span "NE PAS REFACTURER" at bounding box center [314, 310] width 72 height 10
type input "****"
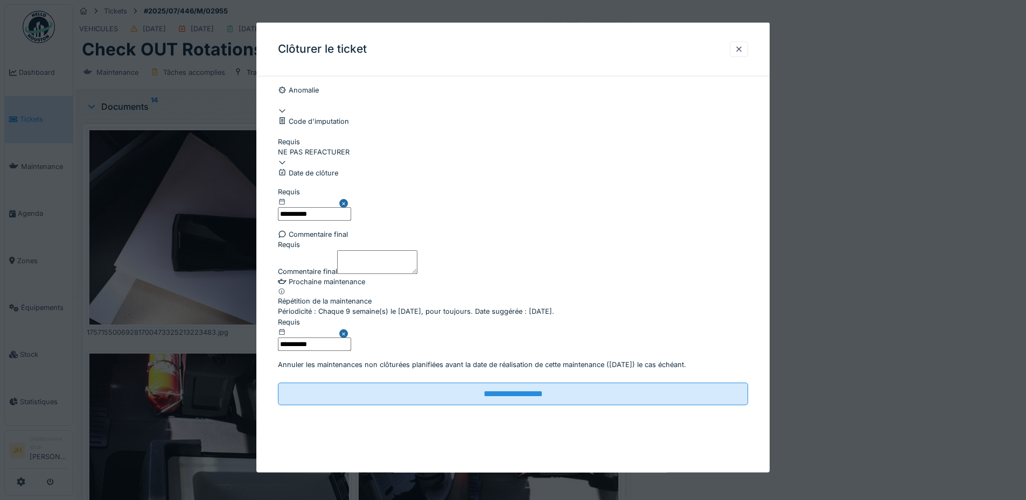
click at [331, 277] on label "Commentaire final" at bounding box center [307, 272] width 59 height 10
click at [337, 274] on textarea "Commentaire final" at bounding box center [377, 262] width 80 height 24
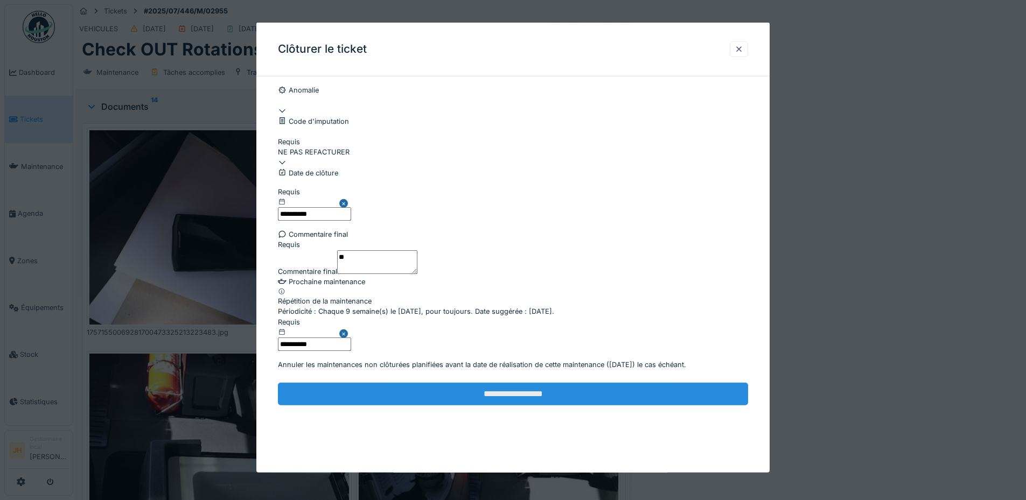
type textarea "**"
click at [537, 405] on input "**********" at bounding box center [513, 394] width 470 height 23
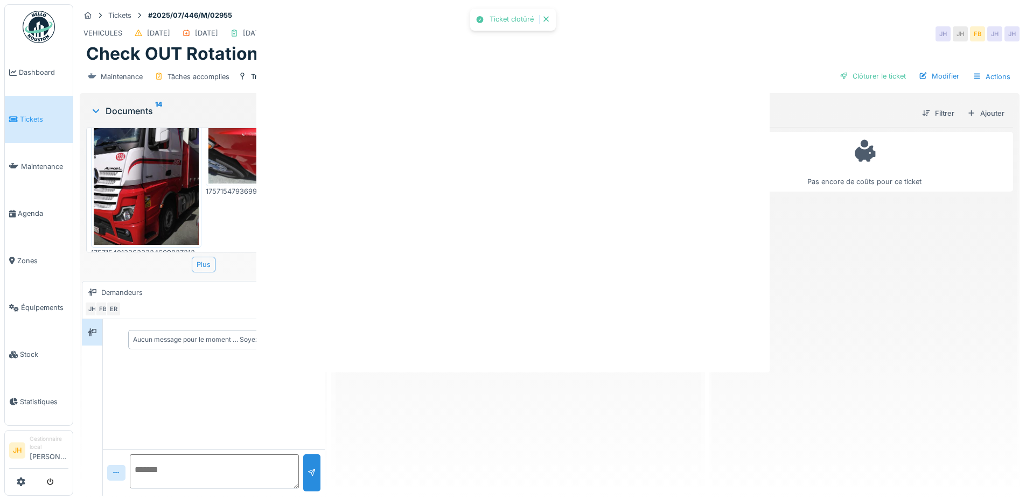
scroll to position [0, 0]
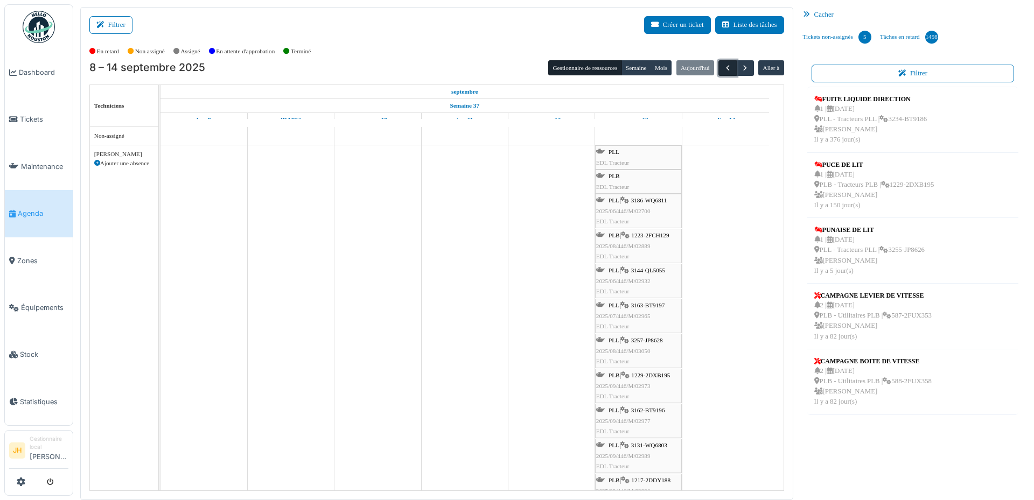
click at [723, 68] on span "button" at bounding box center [727, 68] width 9 height 9
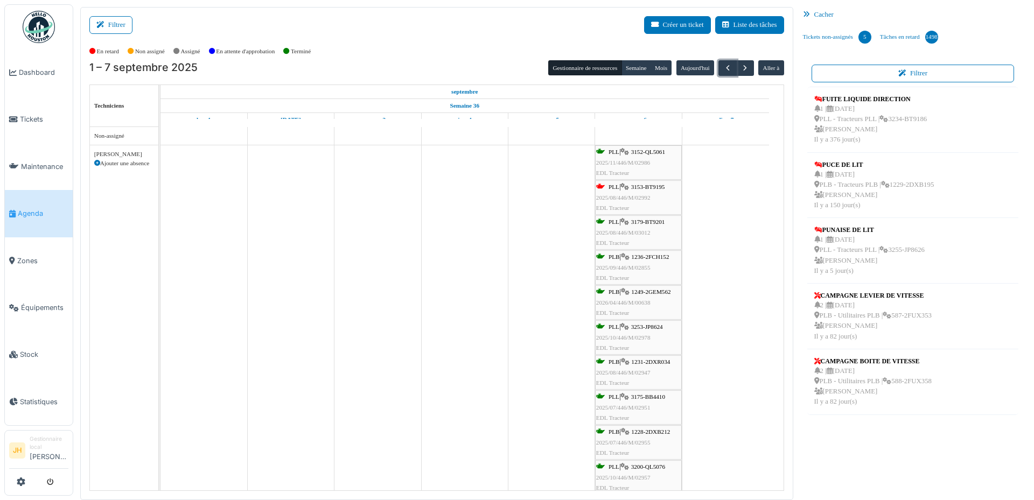
click at [655, 184] on span "3153-BT9195" at bounding box center [648, 187] width 34 height 6
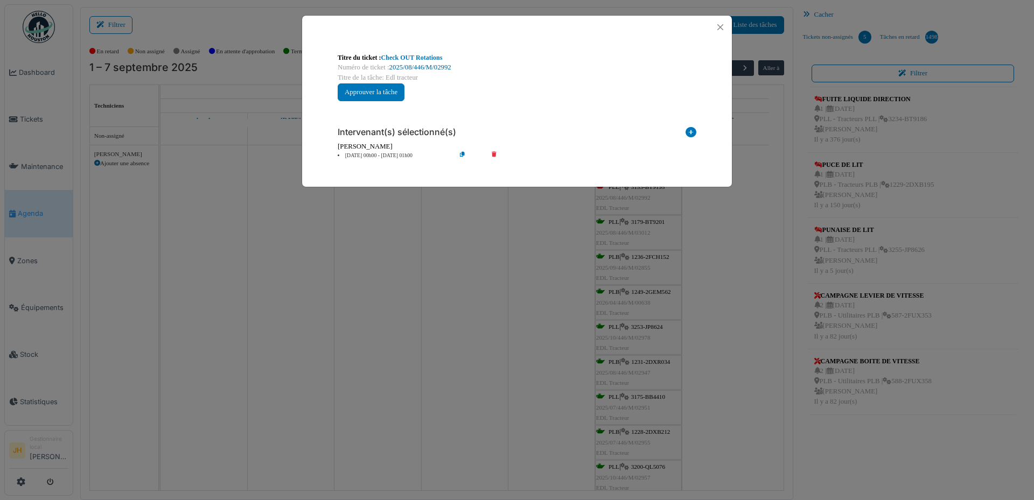
click at [427, 66] on link "2025/08/446/M/02992" at bounding box center [420, 68] width 62 height 8
click at [718, 29] on button "Close" at bounding box center [720, 27] width 15 height 15
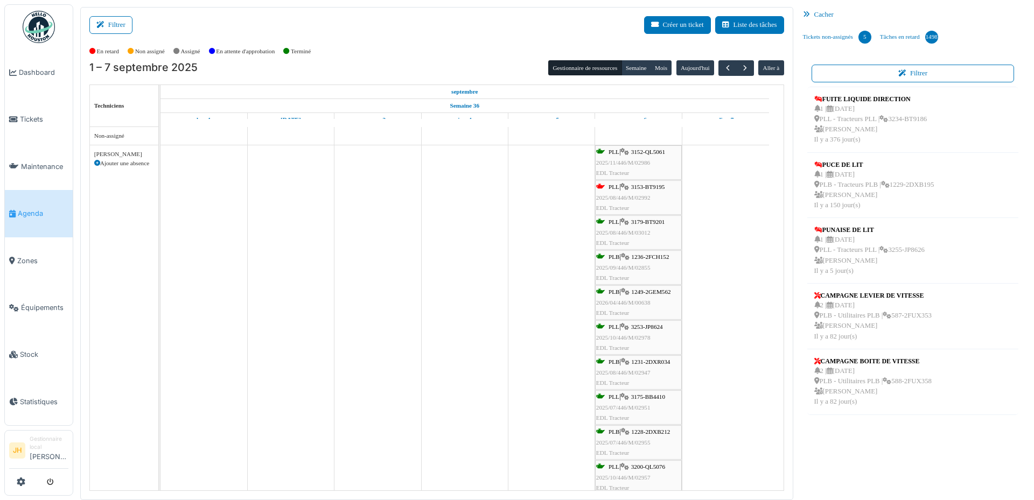
click at [32, 212] on span "Agenda" at bounding box center [43, 213] width 51 height 10
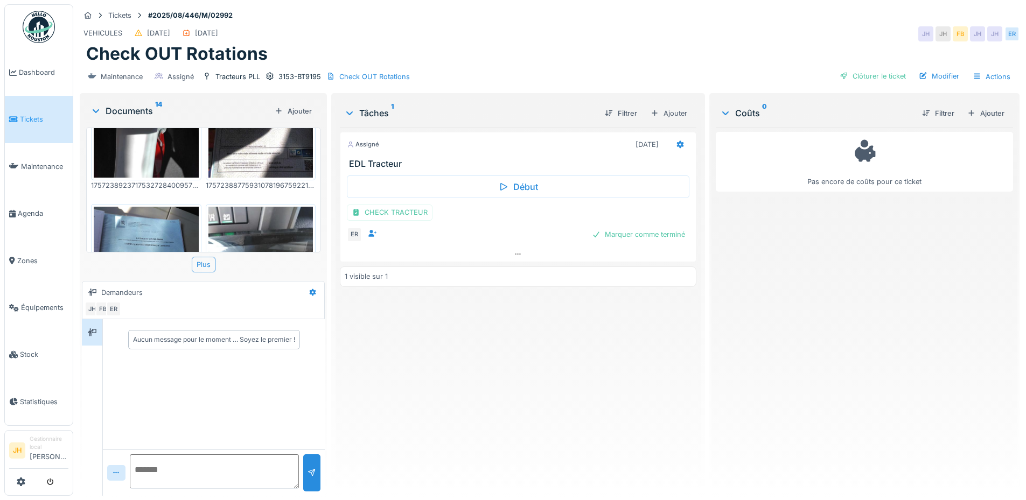
scroll to position [215, 0]
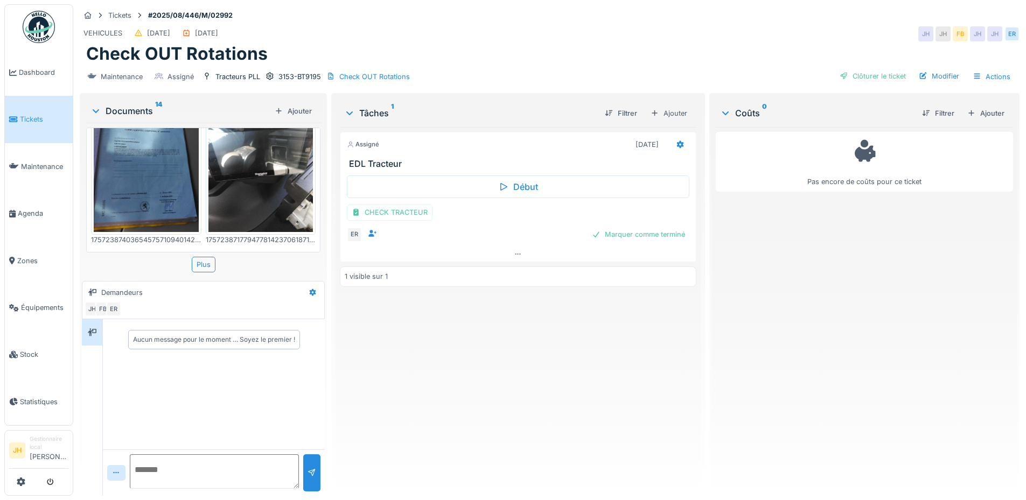
click at [241, 171] on img at bounding box center [260, 162] width 105 height 139
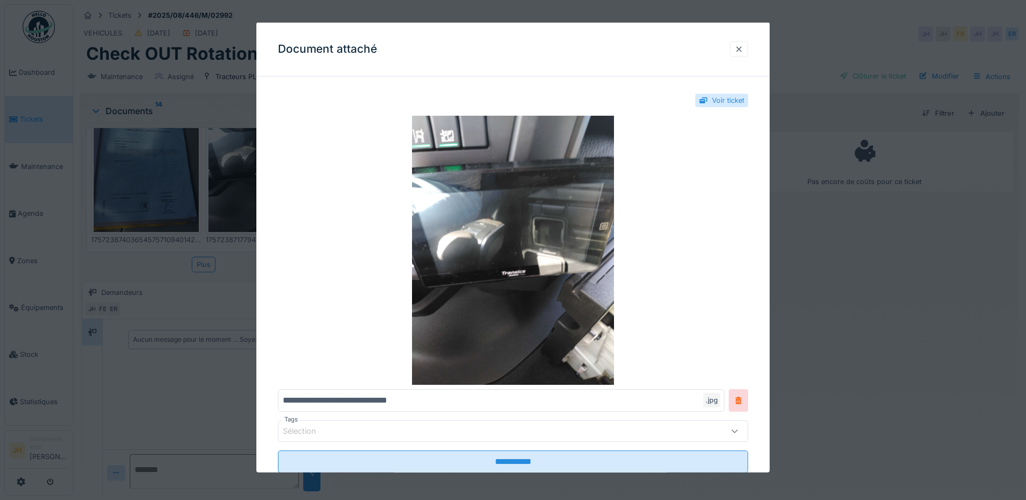
click at [743, 48] on div at bounding box center [738, 49] width 9 height 10
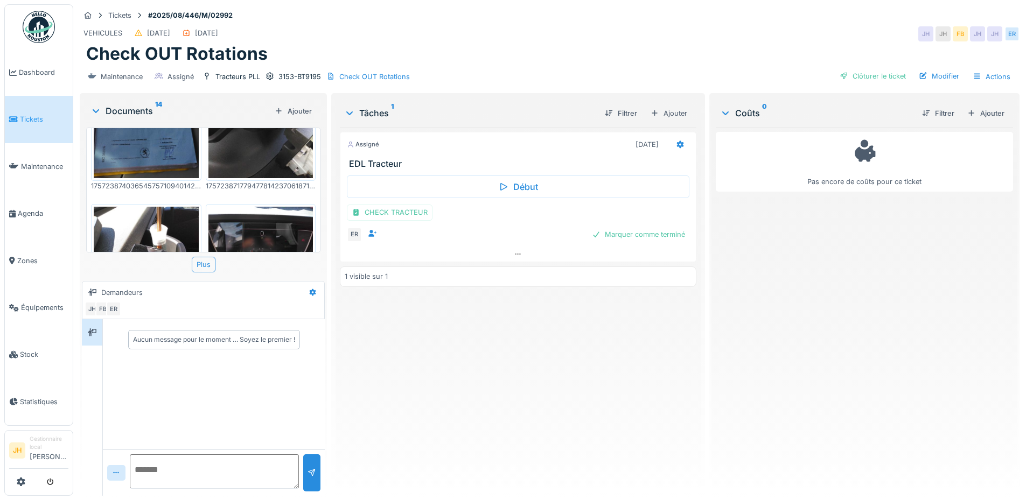
scroll to position [323, 0]
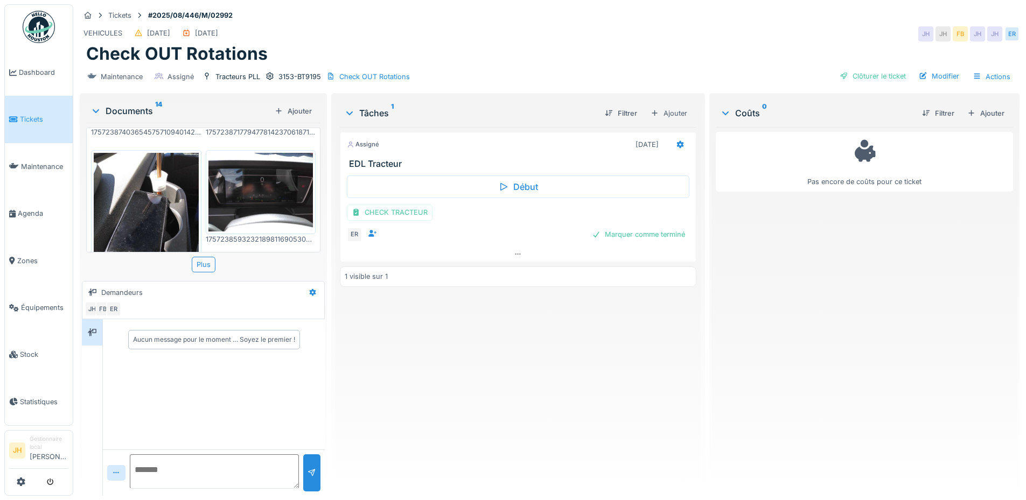
click at [150, 177] on img at bounding box center [146, 222] width 105 height 139
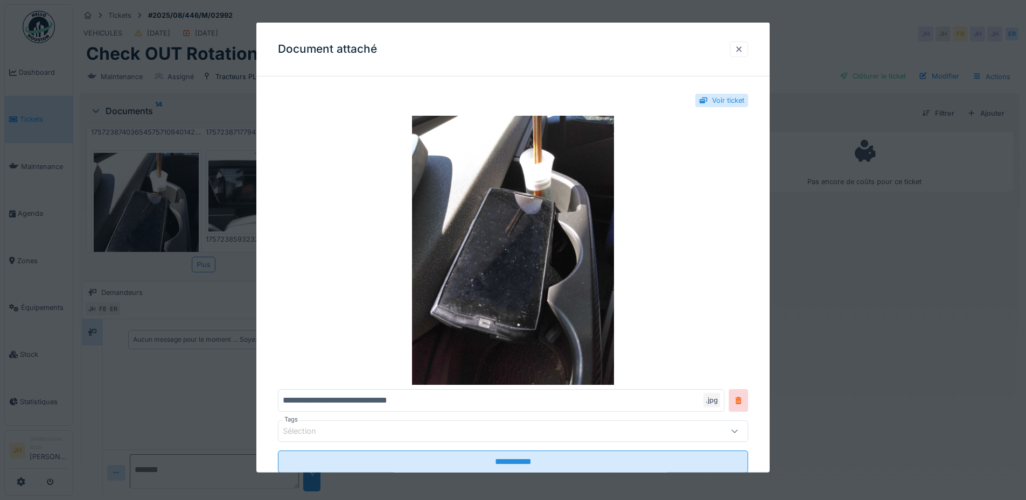
click at [747, 48] on div at bounding box center [739, 49] width 18 height 16
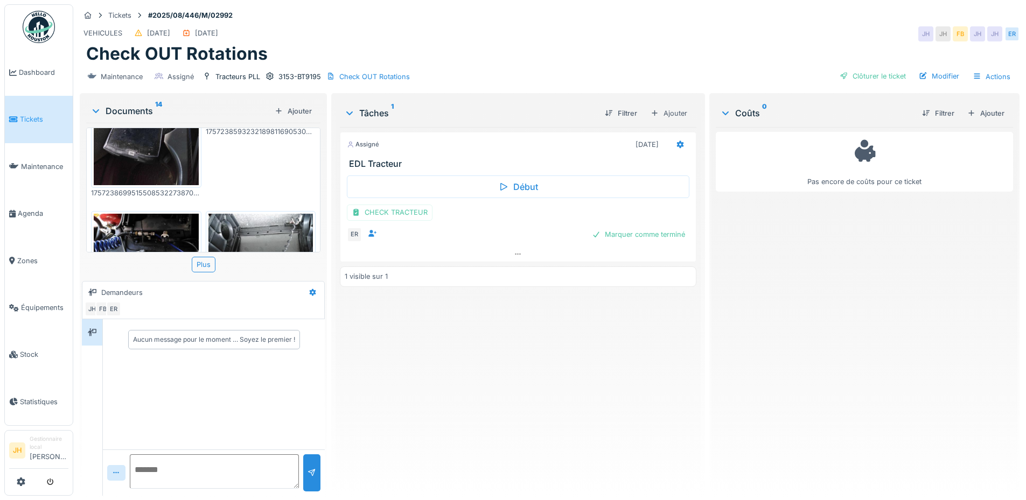
scroll to position [377, 0]
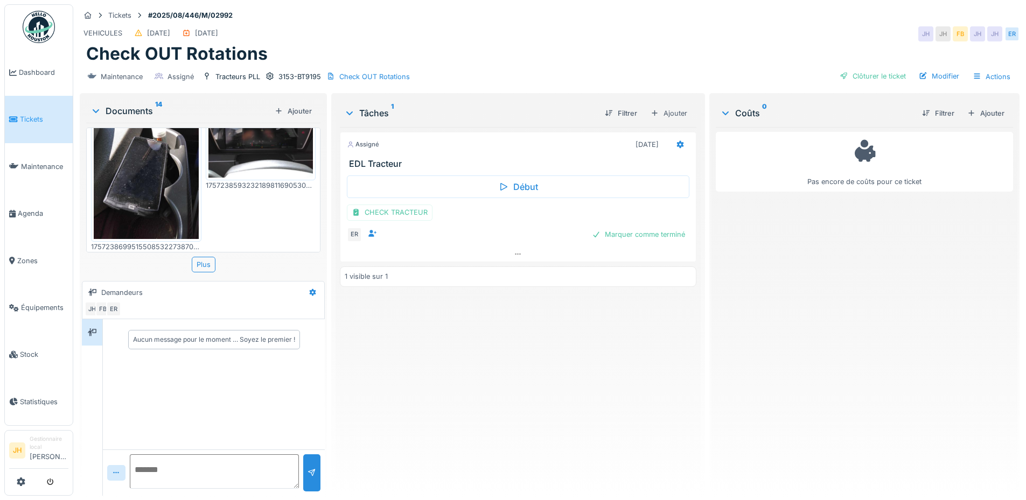
click at [277, 148] on img at bounding box center [260, 138] width 105 height 79
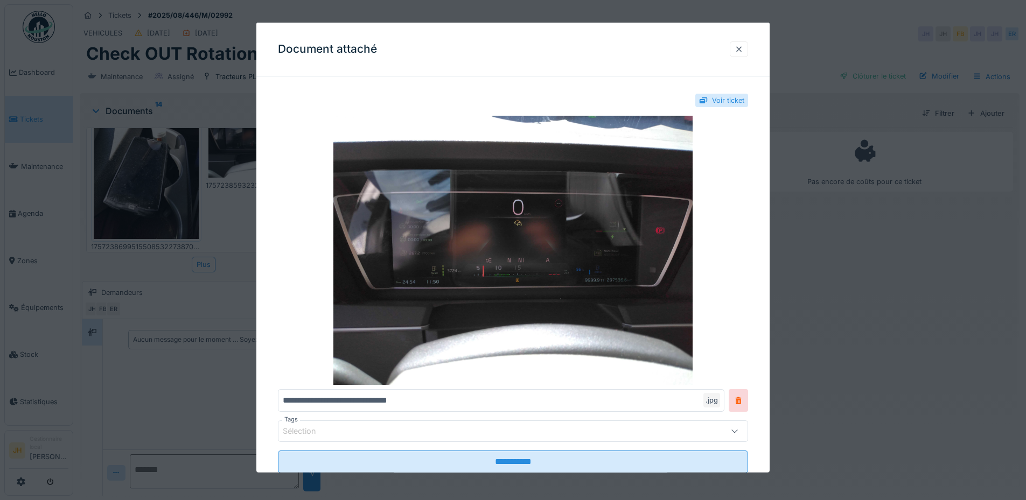
click at [743, 50] on div at bounding box center [738, 49] width 9 height 10
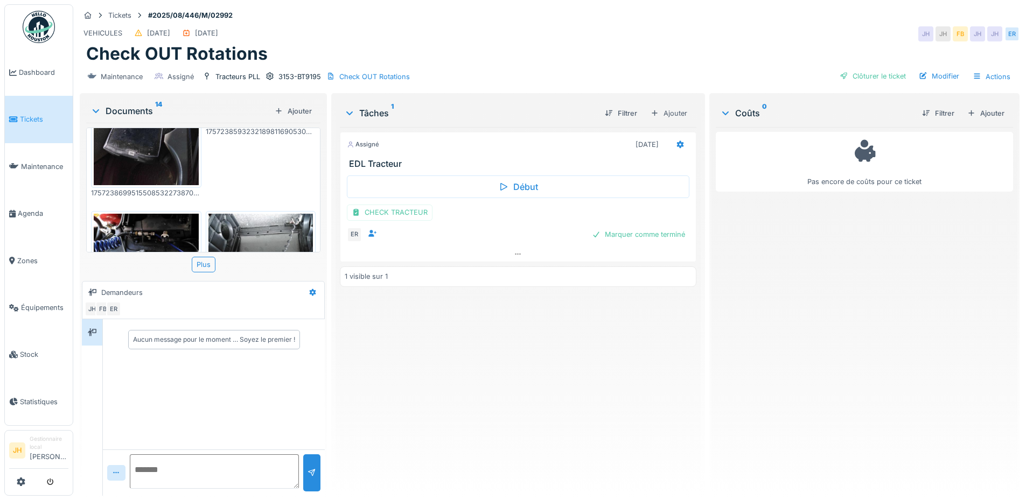
scroll to position [538, 0]
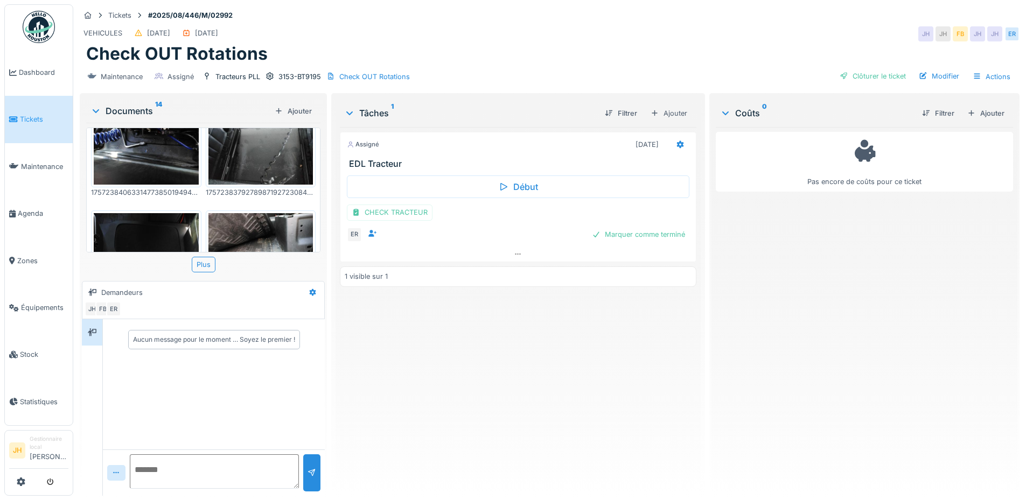
click at [147, 139] on img at bounding box center [146, 145] width 105 height 79
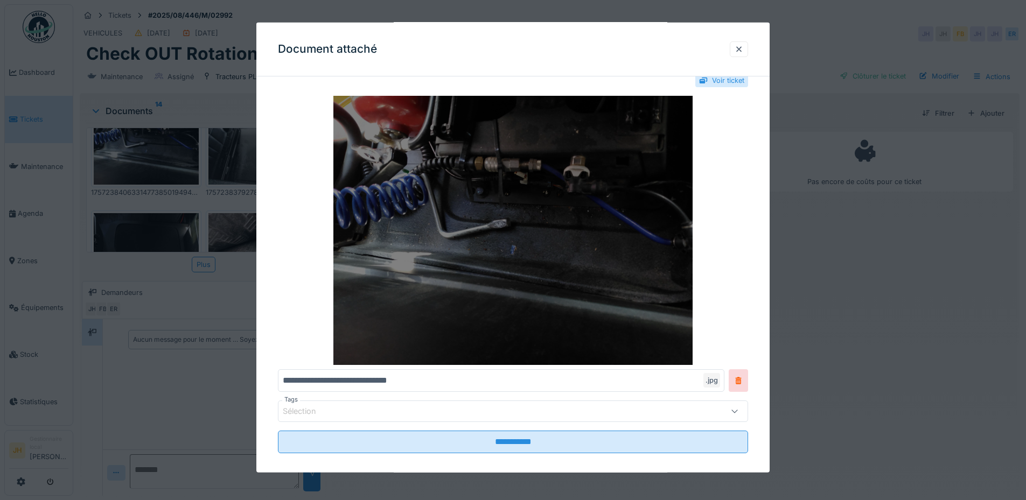
scroll to position [31, 0]
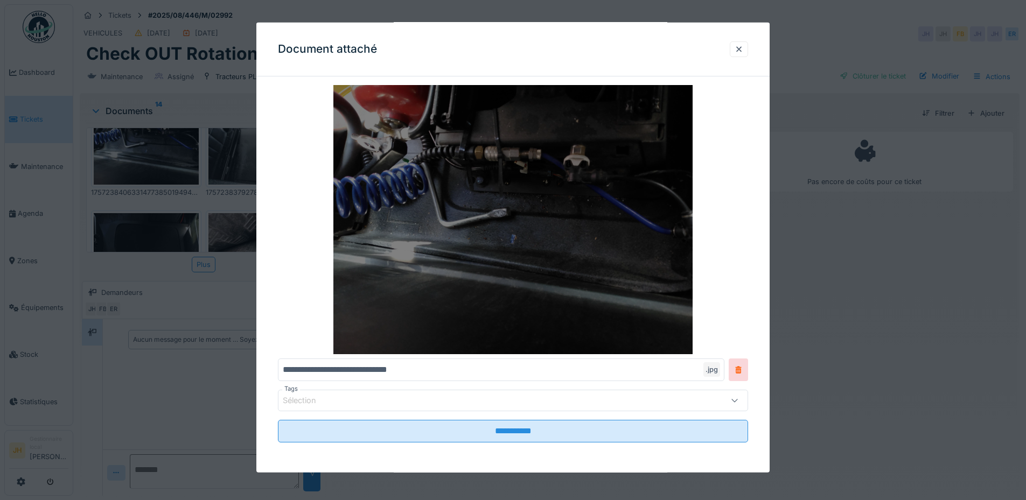
click at [536, 199] on img at bounding box center [513, 219] width 470 height 269
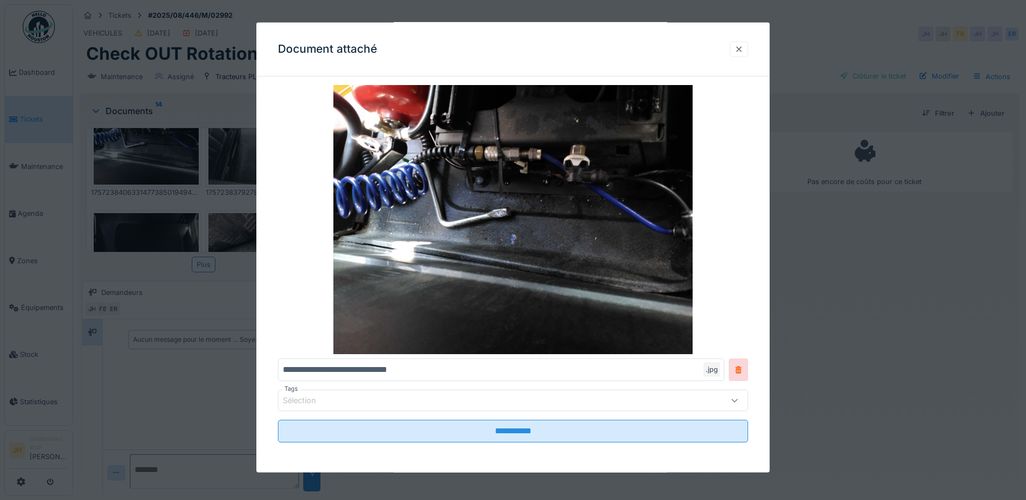
click at [743, 47] on div at bounding box center [738, 49] width 9 height 10
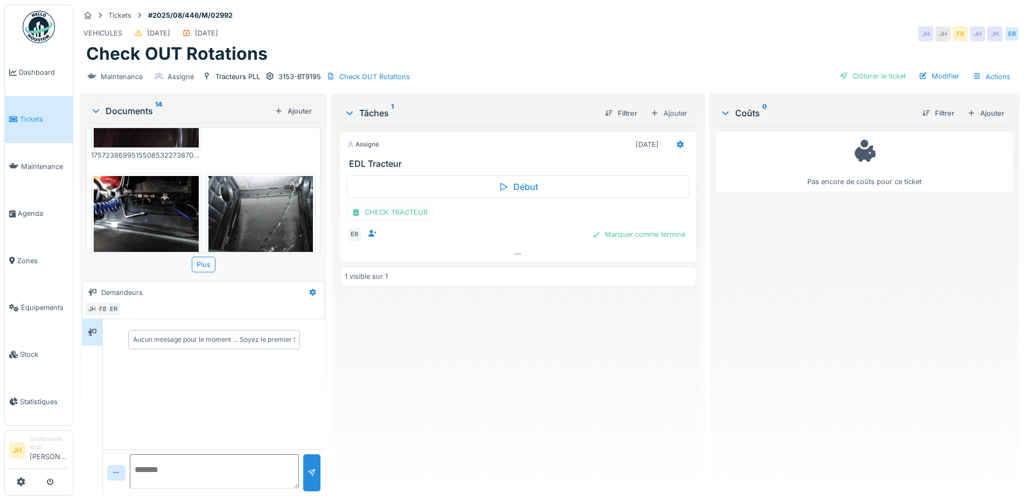
scroll to position [538, 0]
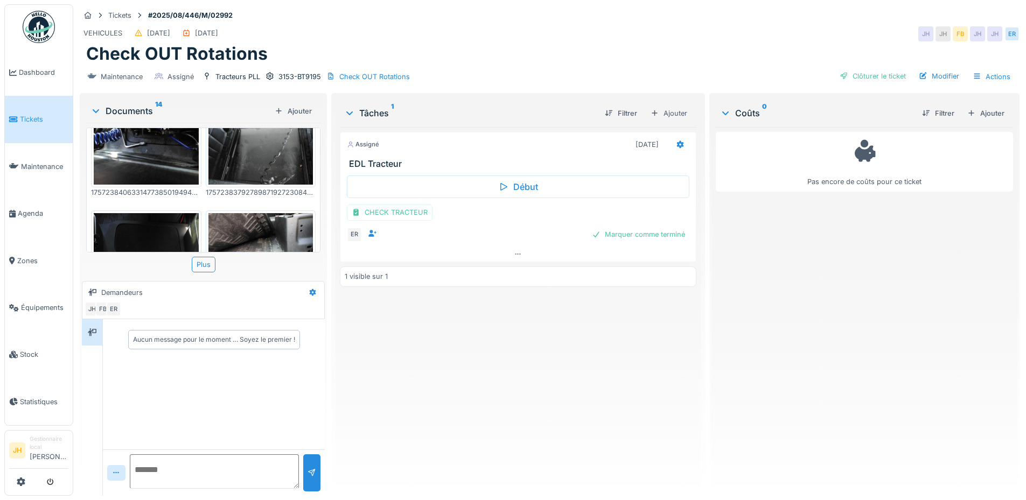
click at [249, 148] on img at bounding box center [260, 145] width 105 height 79
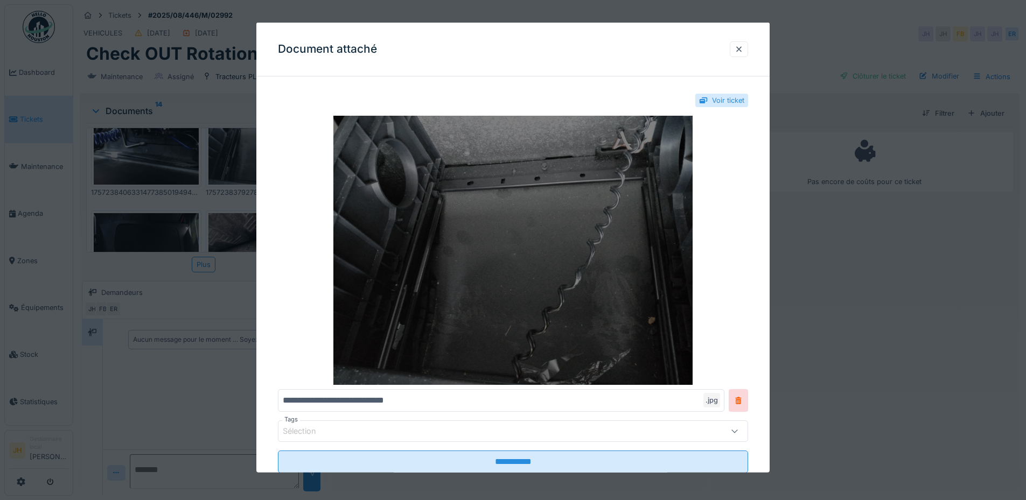
click at [493, 270] on img at bounding box center [513, 250] width 470 height 269
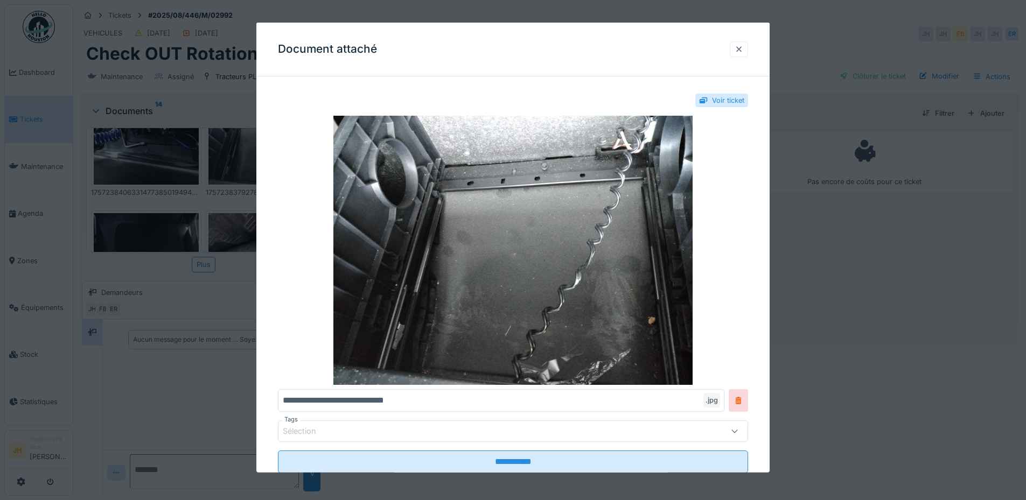
click at [739, 48] on div at bounding box center [738, 49] width 9 height 10
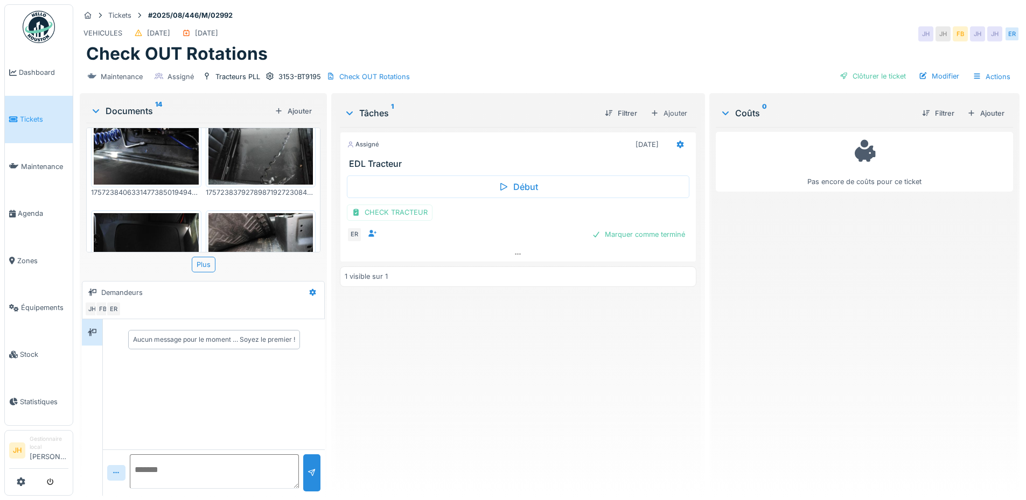
click at [169, 213] on img at bounding box center [146, 282] width 105 height 139
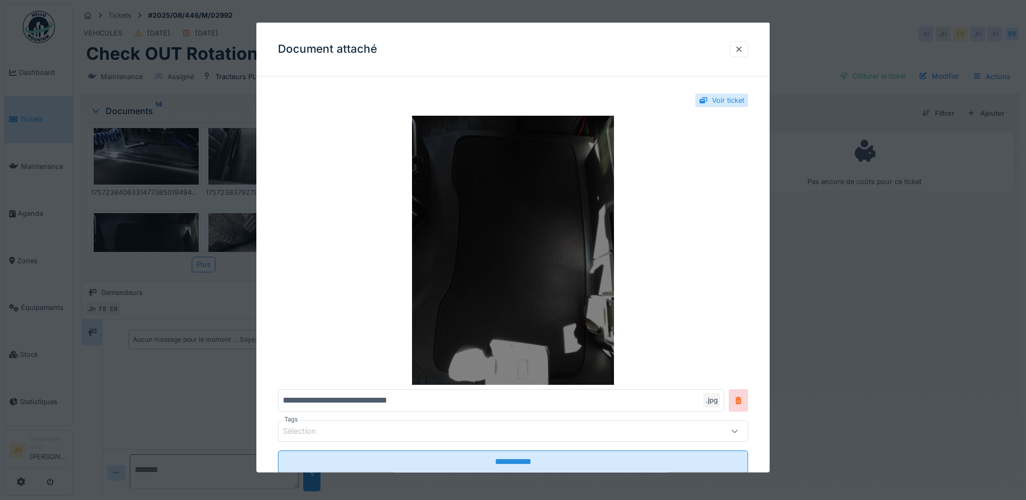
click at [569, 263] on img at bounding box center [513, 250] width 470 height 269
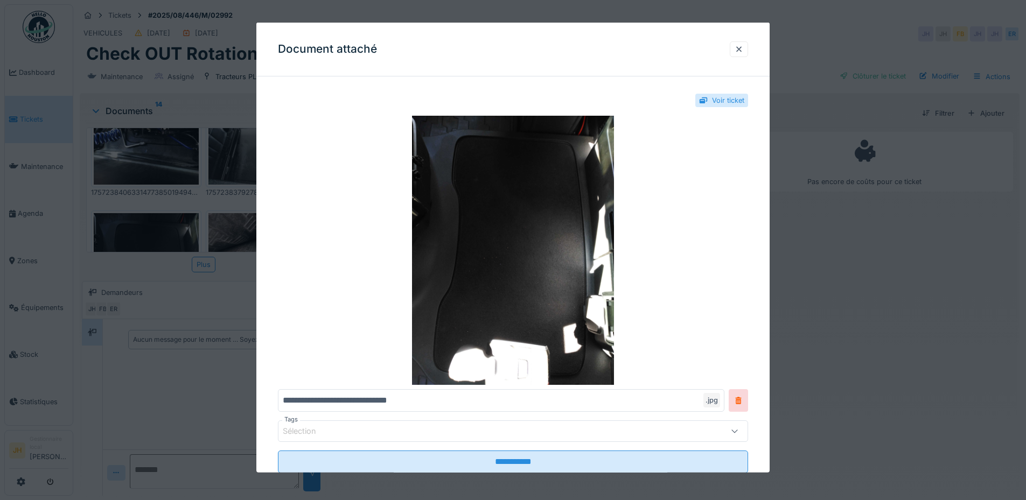
drag, startPoint x: 738, startPoint y: 50, endPoint x: 681, endPoint y: 55, distance: 56.8
click at [739, 50] on div at bounding box center [739, 49] width 18 height 16
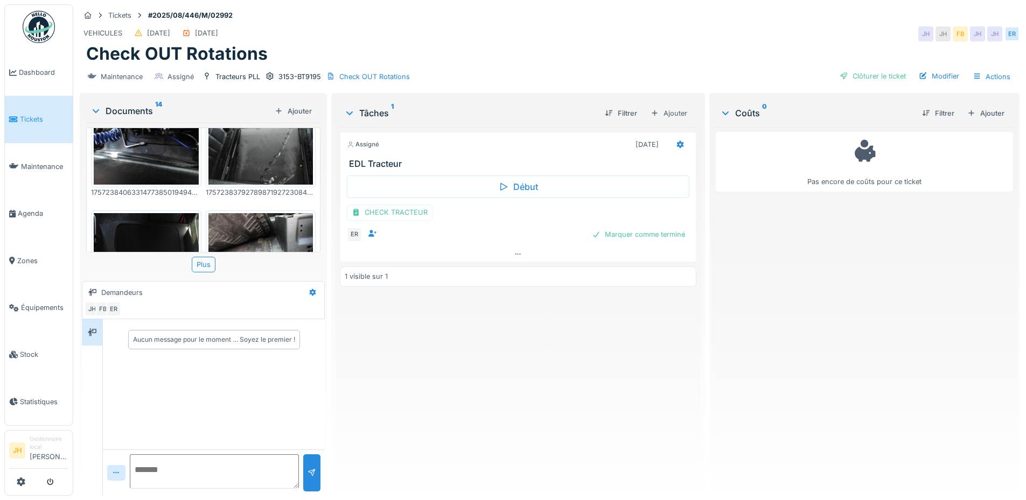
click at [254, 213] on img at bounding box center [260, 252] width 105 height 79
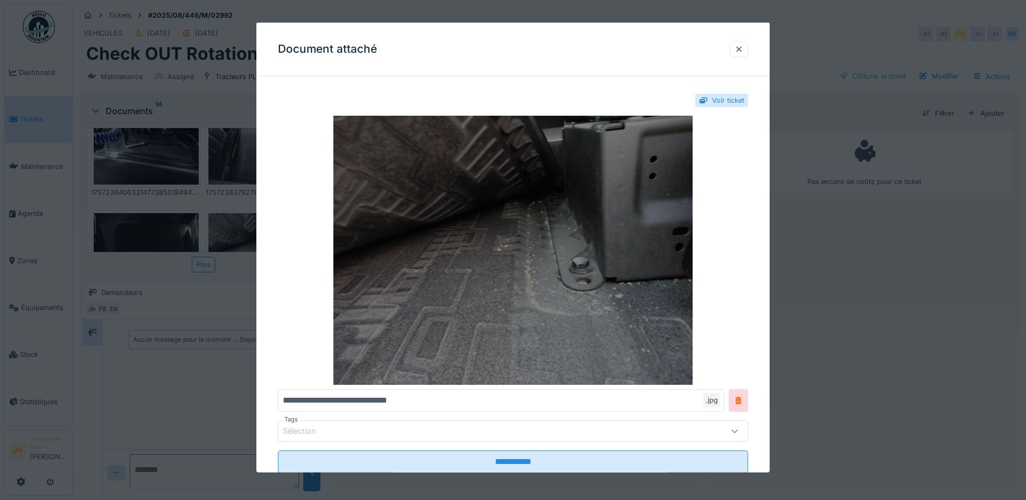
click at [552, 228] on img at bounding box center [513, 250] width 470 height 269
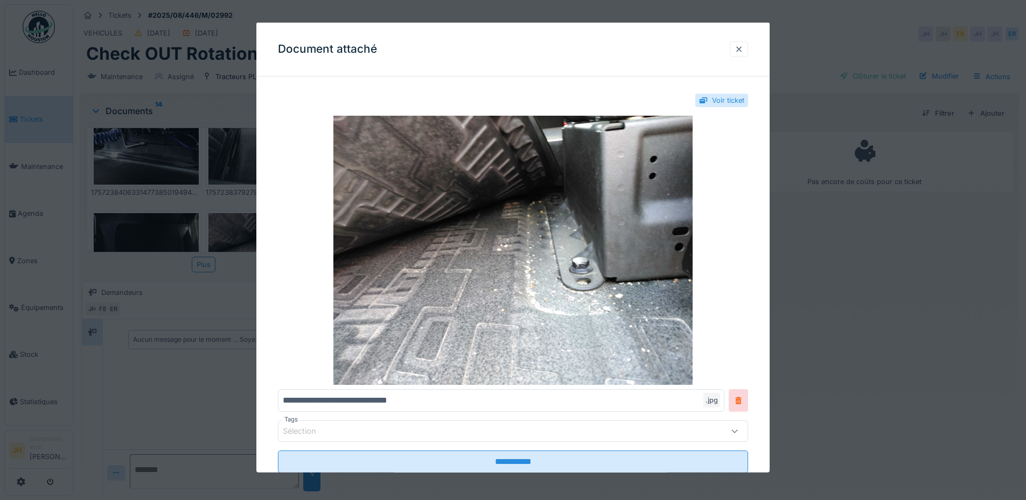
click at [742, 51] on div at bounding box center [738, 49] width 9 height 10
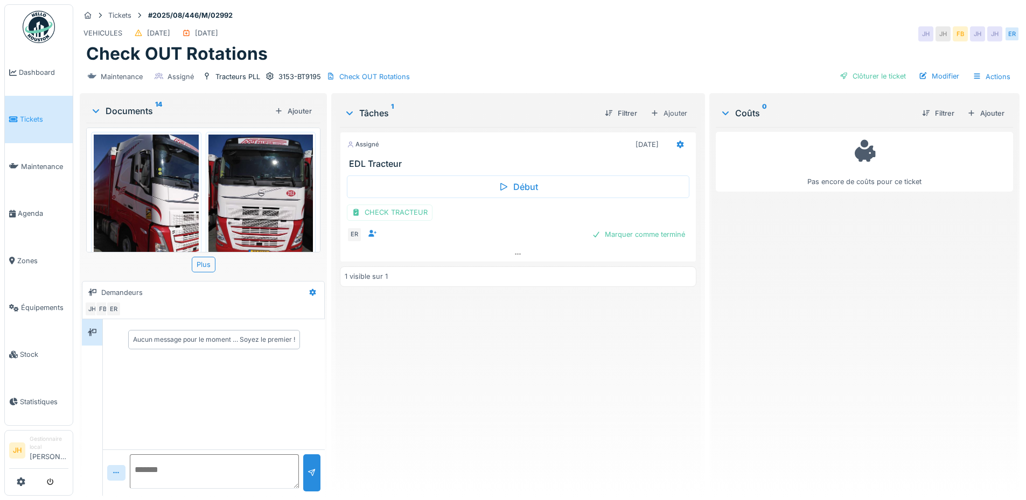
scroll to position [8, 0]
click at [489, 359] on div "Assigné [DATE] EDL Tracteur Début CHECK TRACTEUR ER Marquer comme terminé 1 vis…" at bounding box center [518, 307] width 356 height 360
click at [649, 229] on div "Marquer comme terminé" at bounding box center [638, 234] width 102 height 15
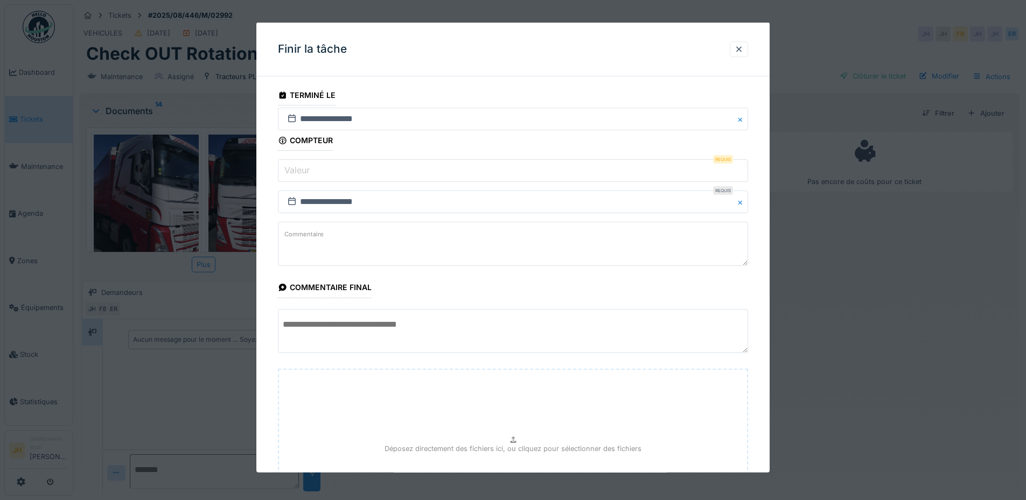
click at [365, 170] on input "Valeur" at bounding box center [513, 170] width 470 height 23
type input "*"
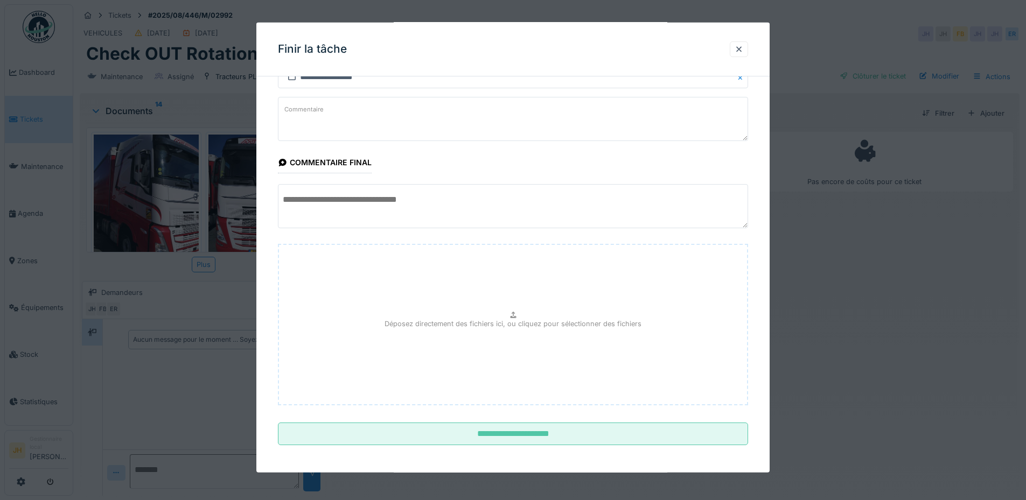
scroll to position [128, 0]
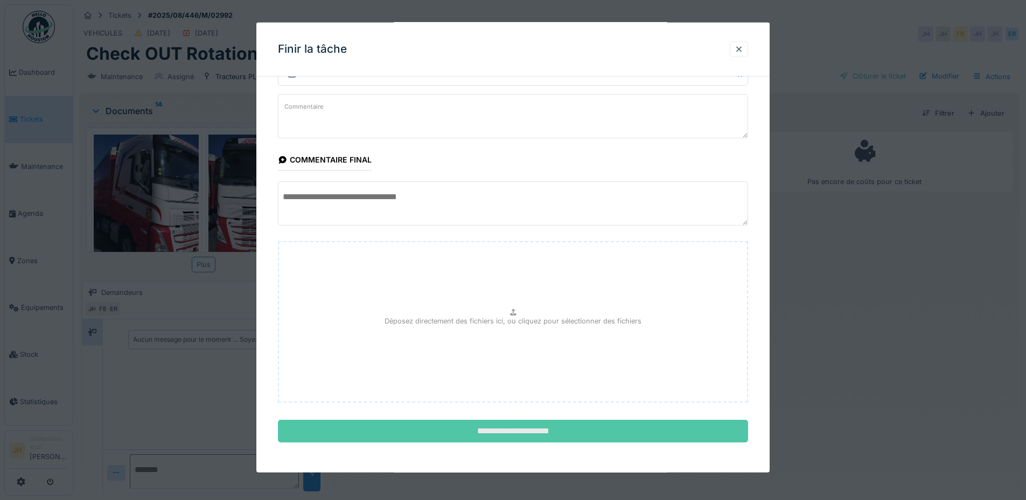
click at [581, 432] on input "**********" at bounding box center [513, 431] width 470 height 23
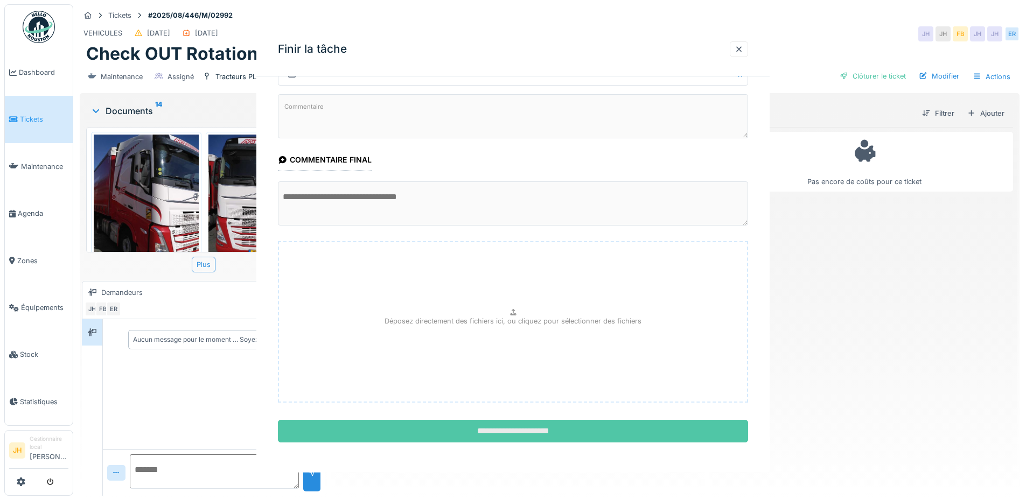
scroll to position [0, 0]
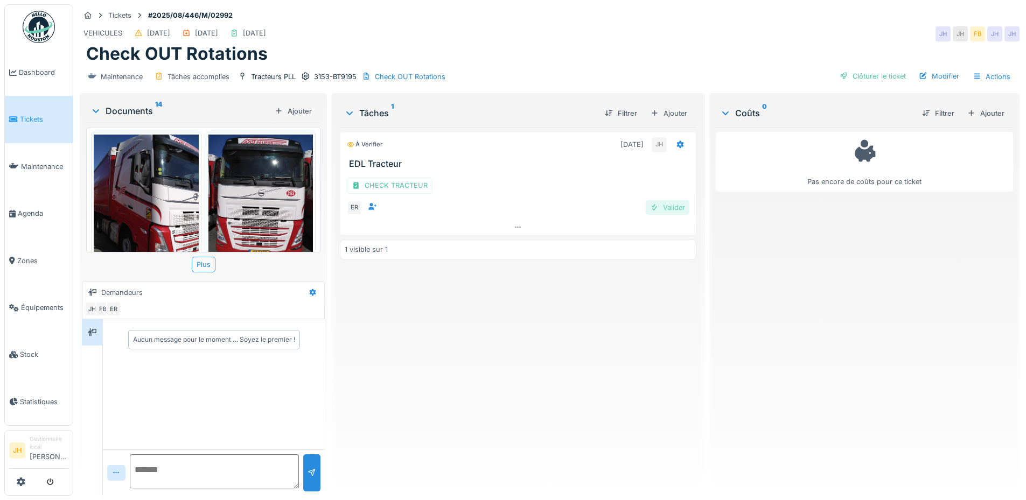
click at [669, 203] on div "Valider" at bounding box center [668, 207] width 44 height 15
click at [863, 69] on div "Clôturer le ticket" at bounding box center [872, 76] width 75 height 15
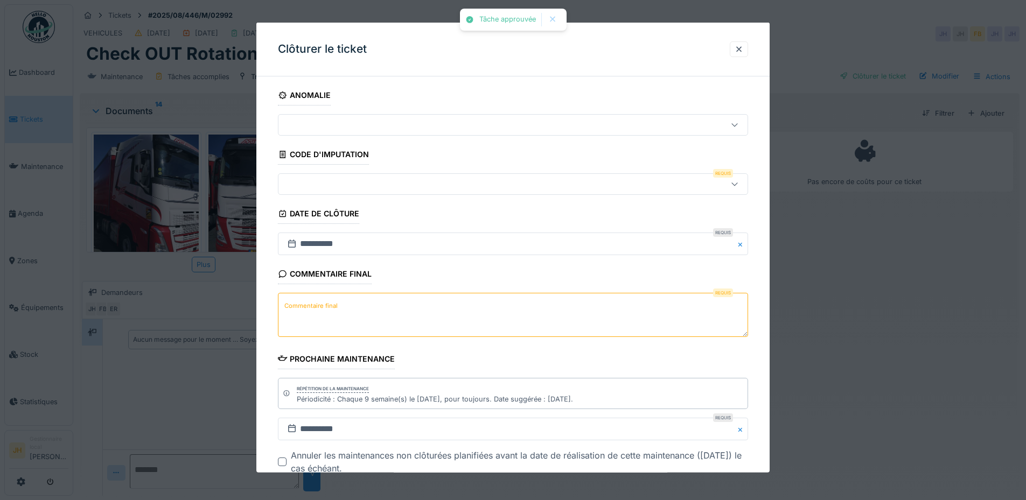
click at [348, 321] on textarea "Commentaire final" at bounding box center [513, 315] width 470 height 44
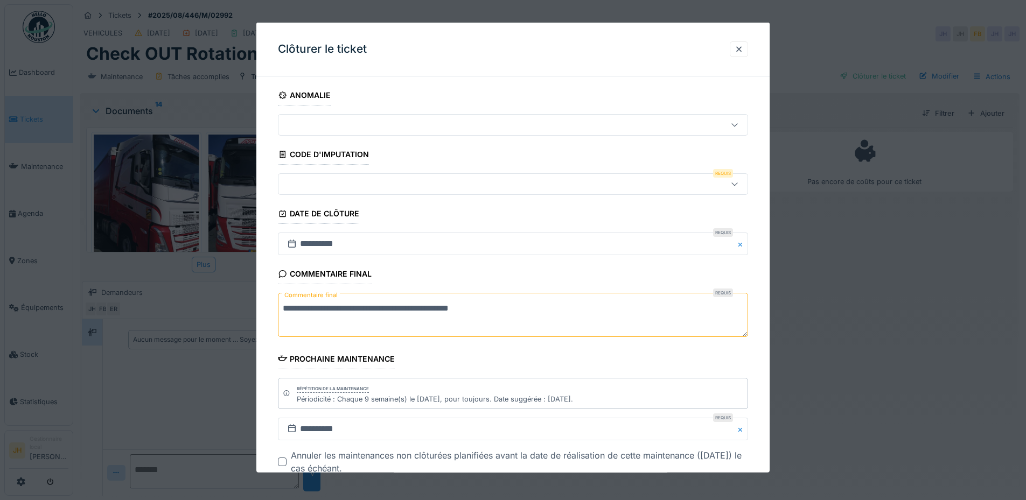
type textarea "**********"
click at [342, 185] on div at bounding box center [485, 184] width 405 height 12
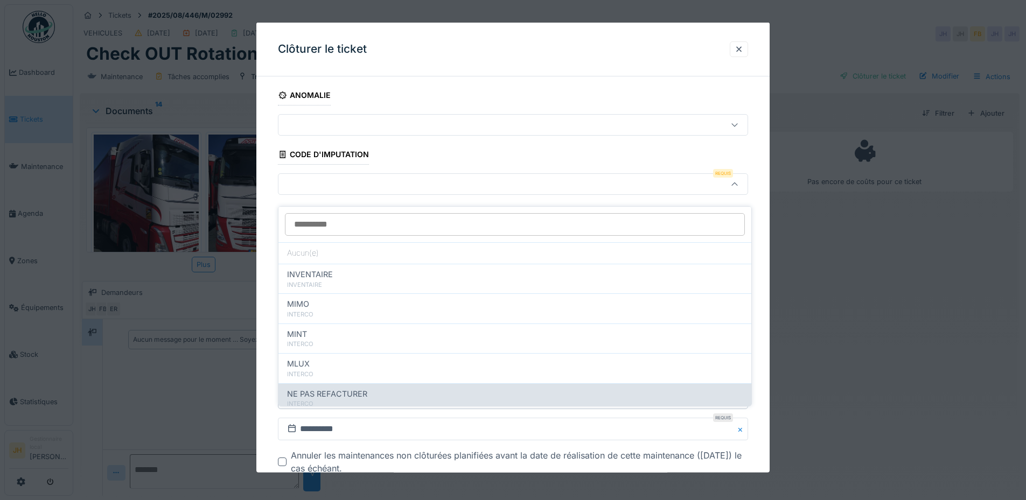
click at [345, 388] on span "NE PAS REFACTURER" at bounding box center [327, 394] width 80 height 12
type input "****"
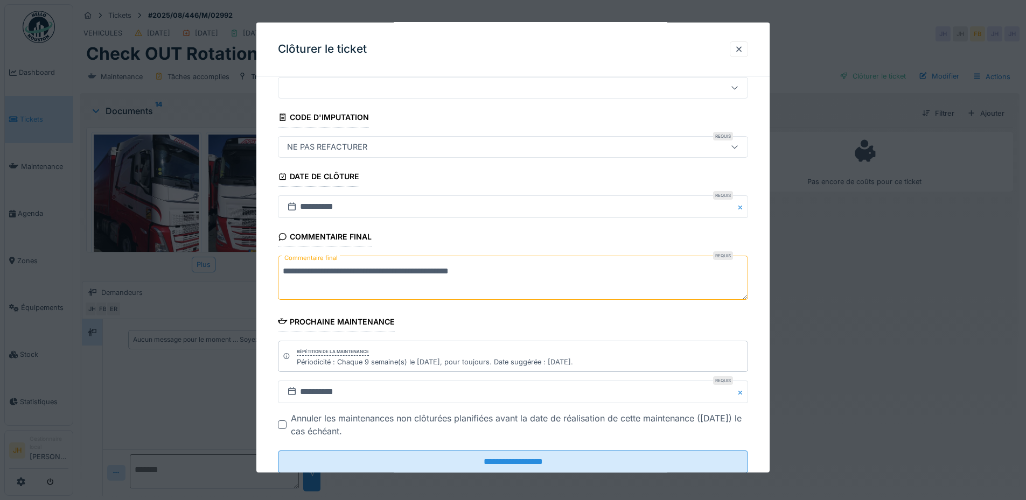
scroll to position [68, 0]
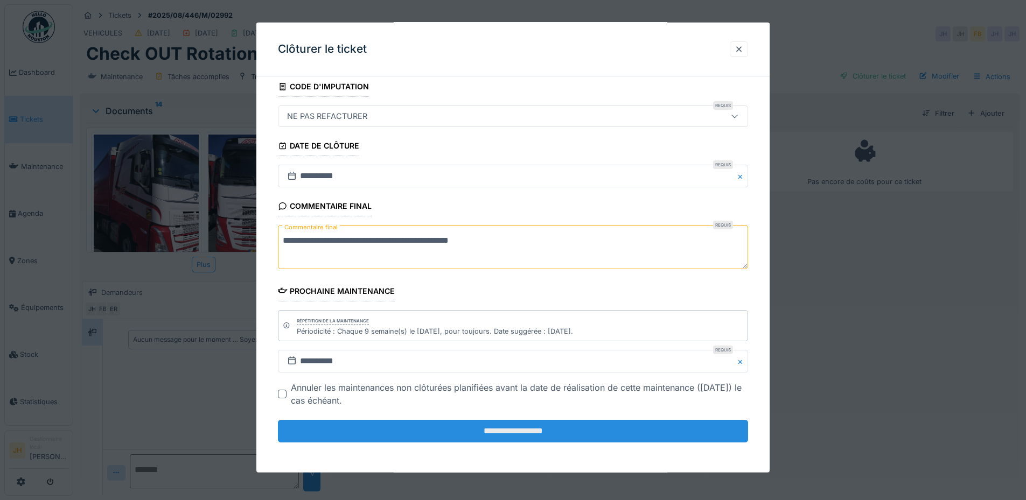
click at [549, 429] on input "**********" at bounding box center [513, 431] width 470 height 23
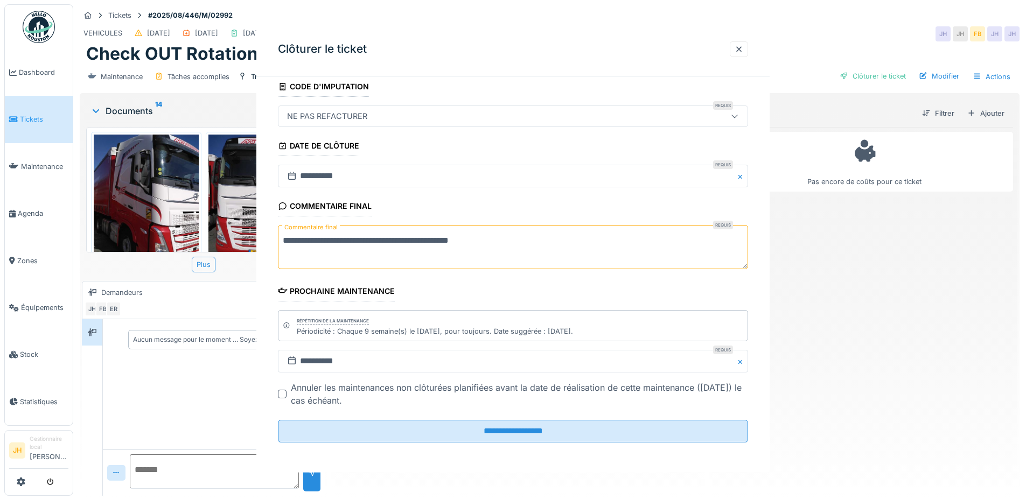
scroll to position [0, 0]
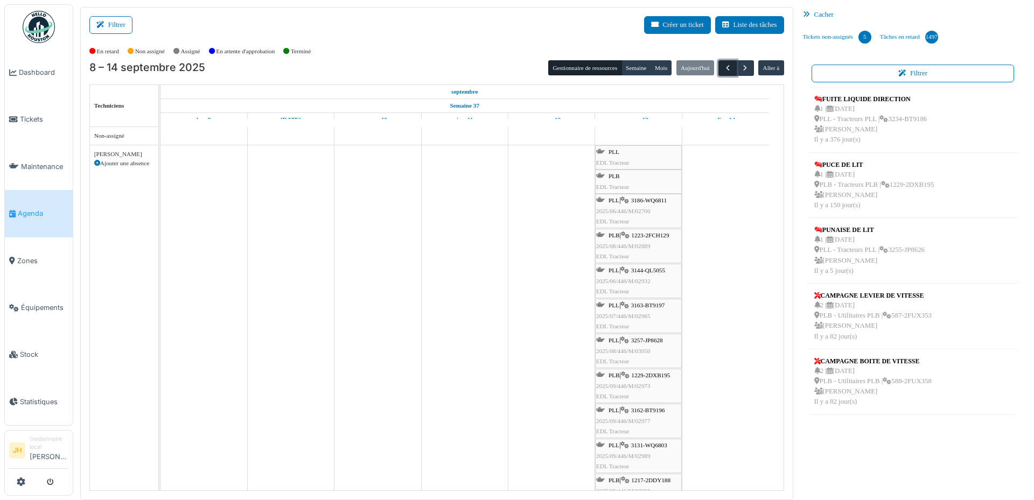
click at [723, 73] on button "button" at bounding box center [727, 68] width 18 height 16
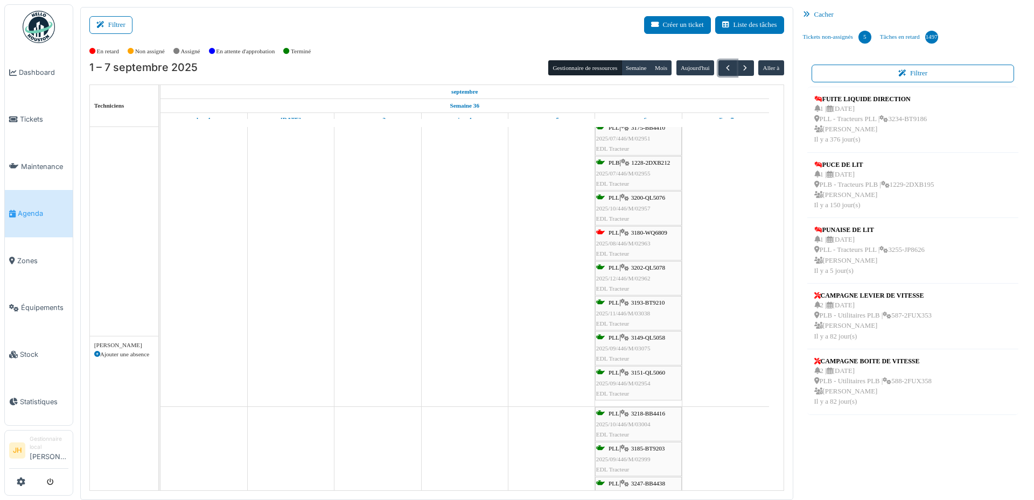
scroll to position [269, 0]
click at [661, 234] on span "3180-WQ6809" at bounding box center [649, 232] width 36 height 6
click at [655, 233] on span "3180-WQ6809" at bounding box center [649, 232] width 36 height 6
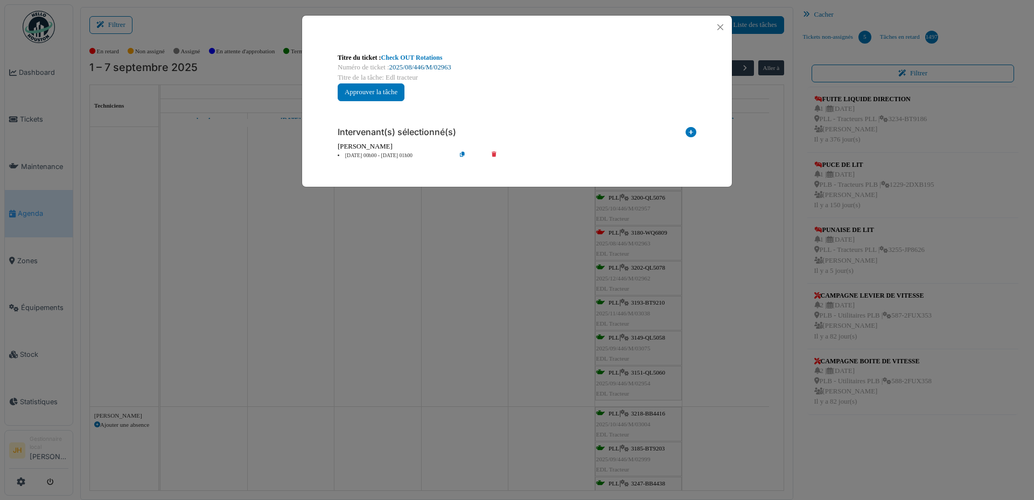
click at [428, 64] on link "2025/08/446/M/02963" at bounding box center [420, 68] width 62 height 8
click at [718, 28] on button "Close" at bounding box center [720, 27] width 15 height 15
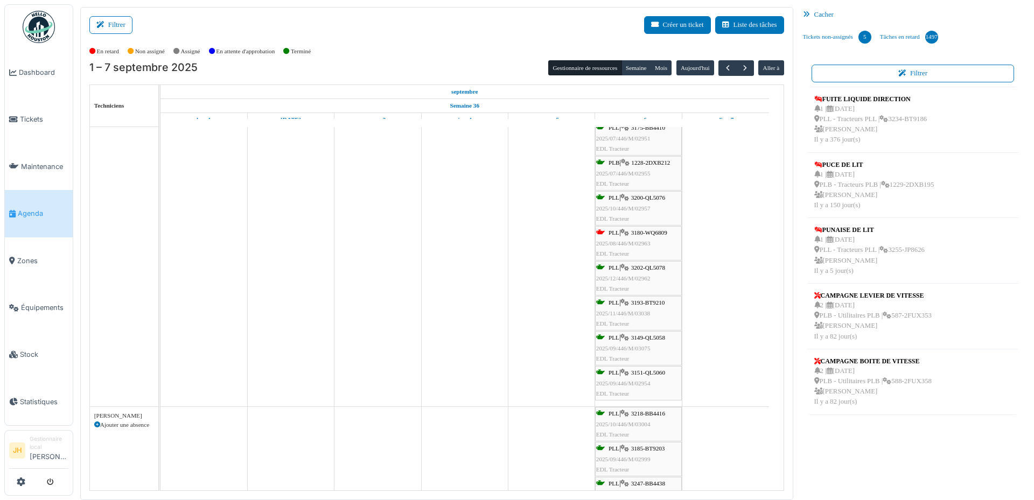
click at [45, 209] on span "Agenda" at bounding box center [43, 213] width 51 height 10
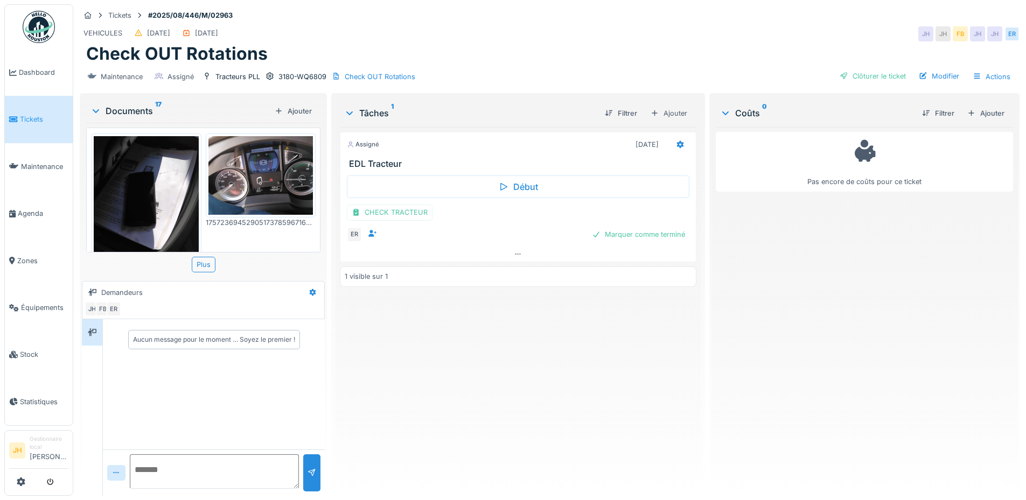
scroll to position [323, 0]
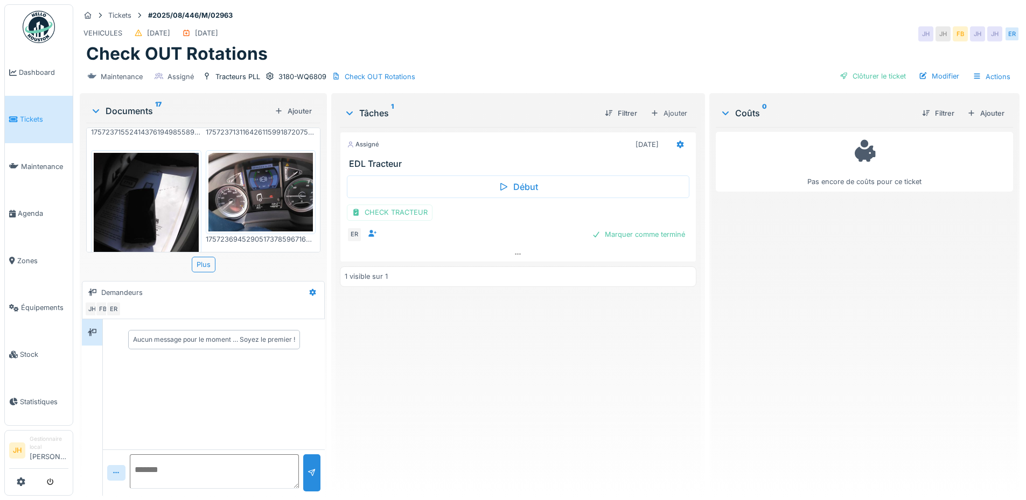
click at [164, 184] on img at bounding box center [146, 222] width 105 height 139
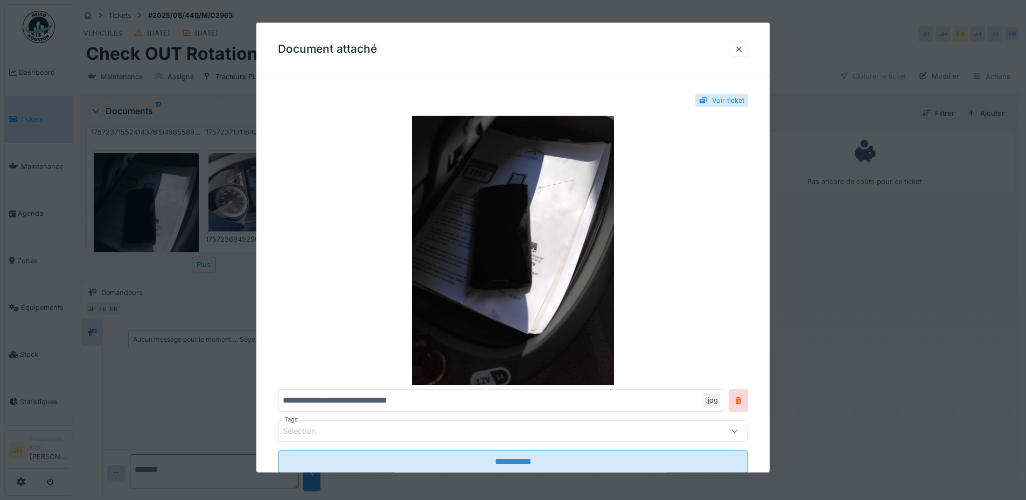
click at [743, 49] on div at bounding box center [738, 49] width 9 height 10
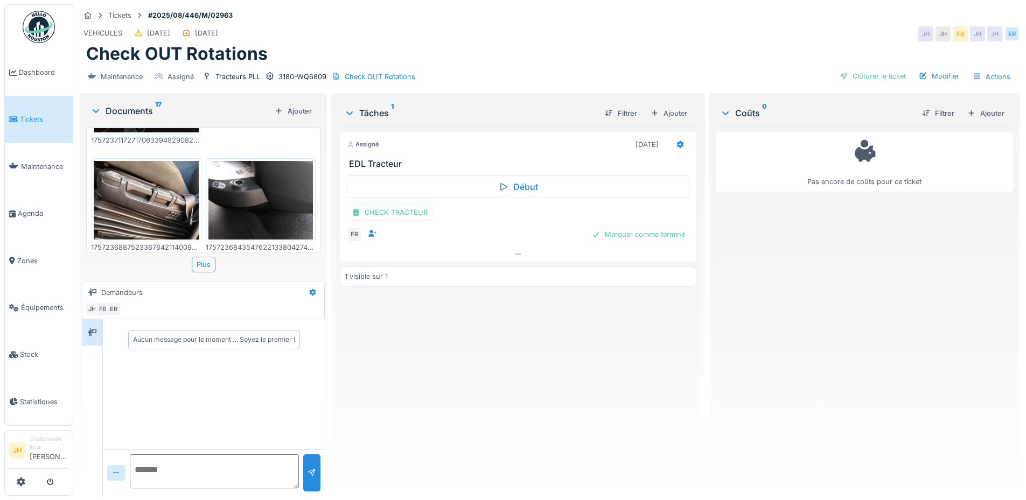
scroll to position [485, 0]
click at [174, 191] on img at bounding box center [146, 199] width 105 height 79
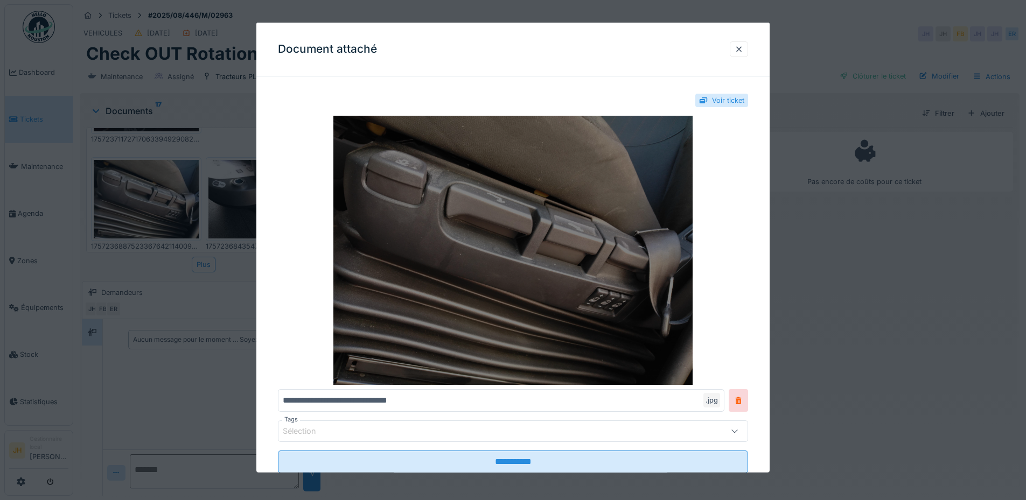
click at [581, 297] on img at bounding box center [513, 250] width 470 height 269
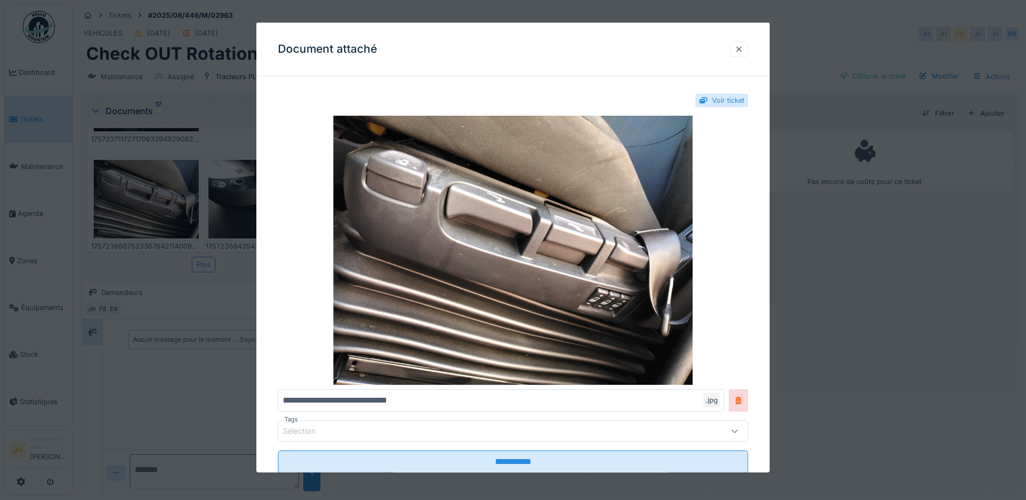
click at [747, 46] on div at bounding box center [739, 49] width 18 height 16
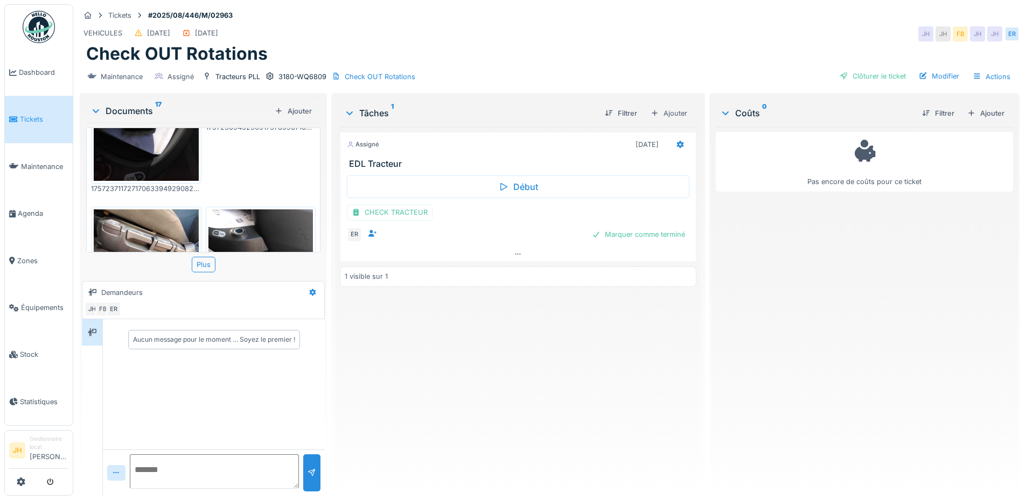
scroll to position [431, 0]
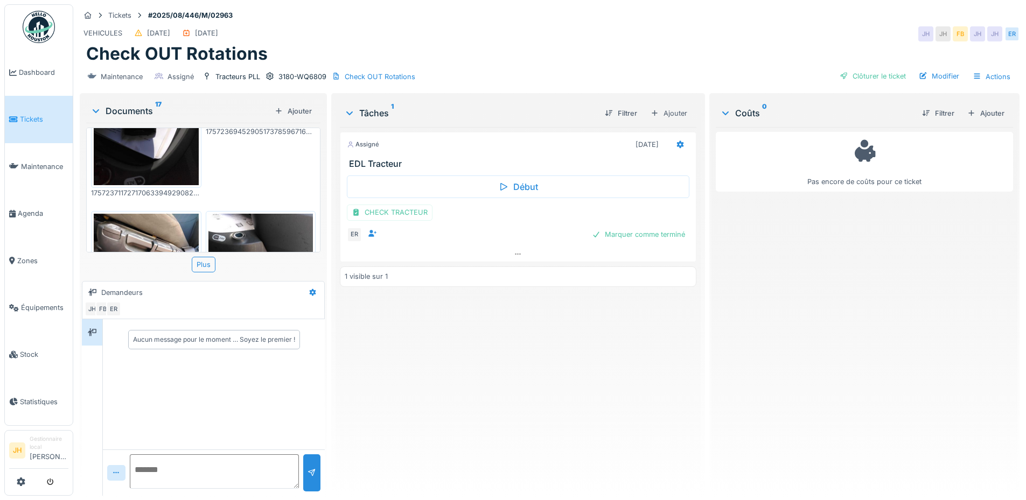
click at [234, 222] on img at bounding box center [260, 253] width 105 height 79
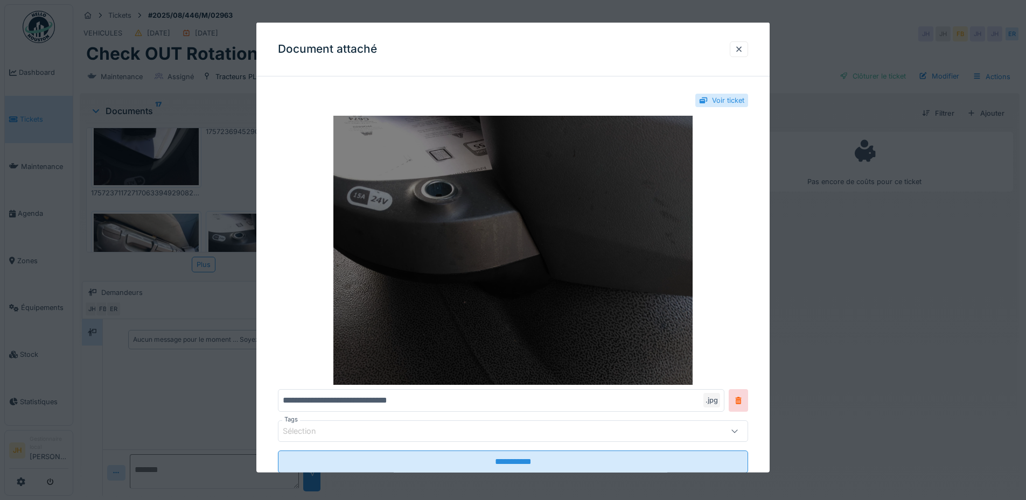
click at [445, 218] on img at bounding box center [513, 250] width 470 height 269
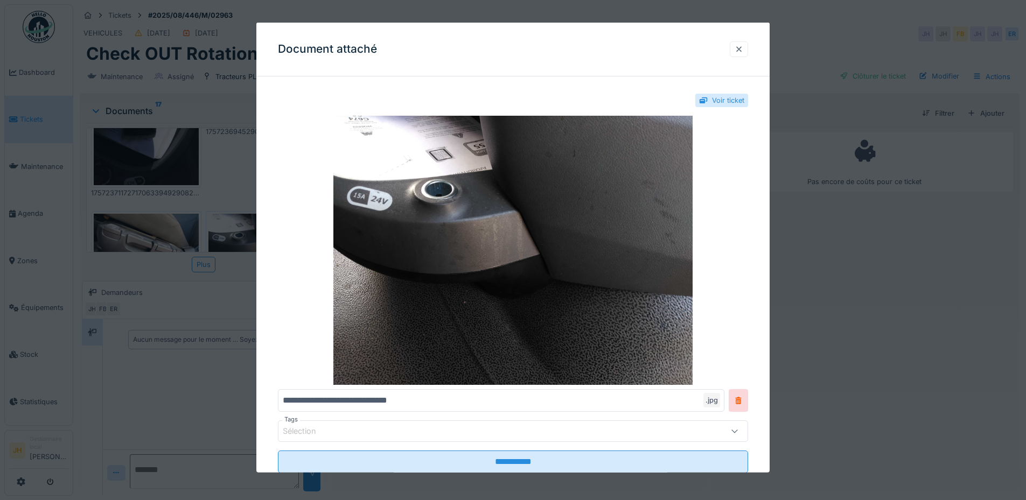
click at [742, 51] on div at bounding box center [738, 49] width 9 height 10
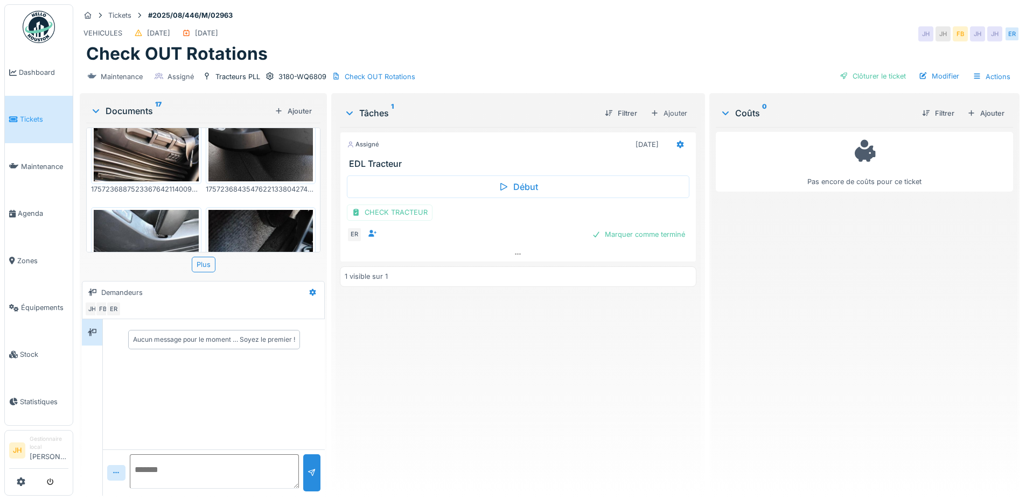
scroll to position [646, 0]
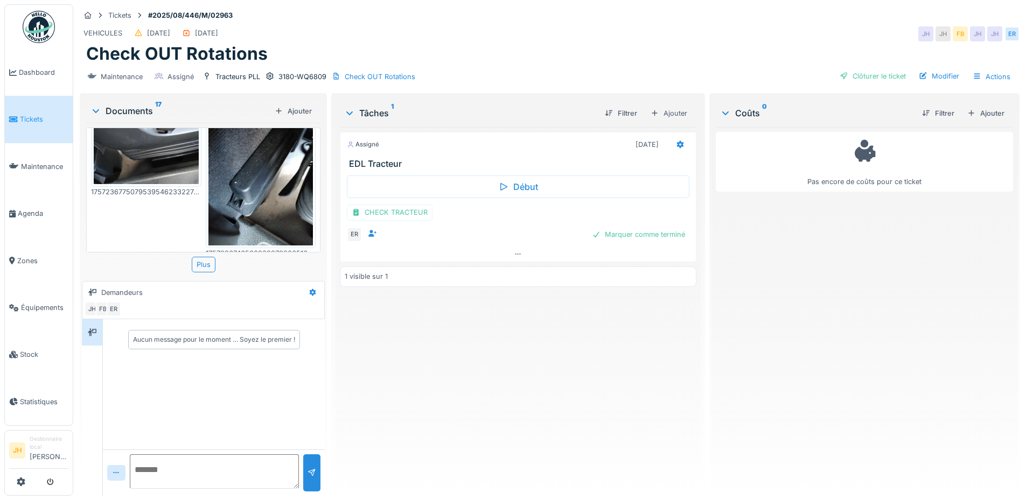
click at [174, 139] on img at bounding box center [146, 145] width 105 height 79
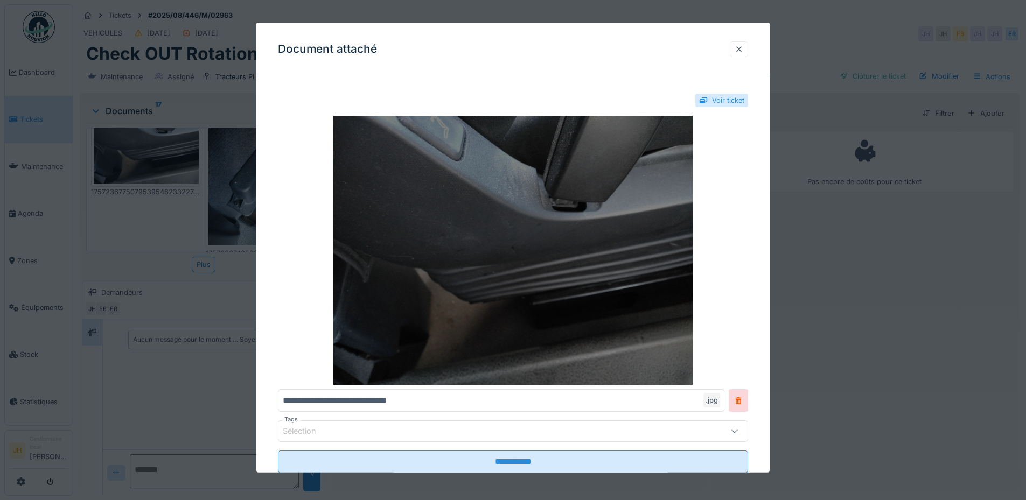
click at [491, 207] on img at bounding box center [513, 250] width 470 height 269
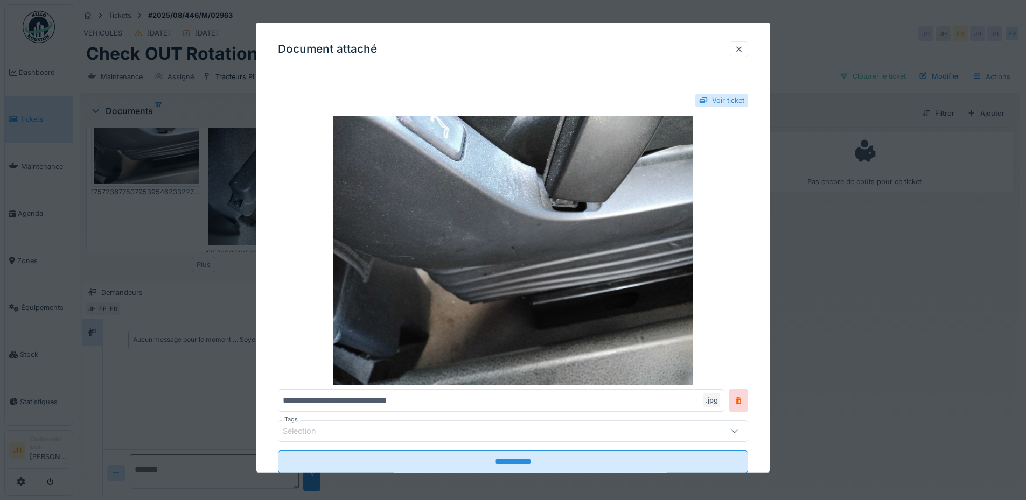
click at [666, 40] on div "Document attaché" at bounding box center [512, 50] width 513 height 54
click at [741, 45] on div at bounding box center [738, 49] width 9 height 10
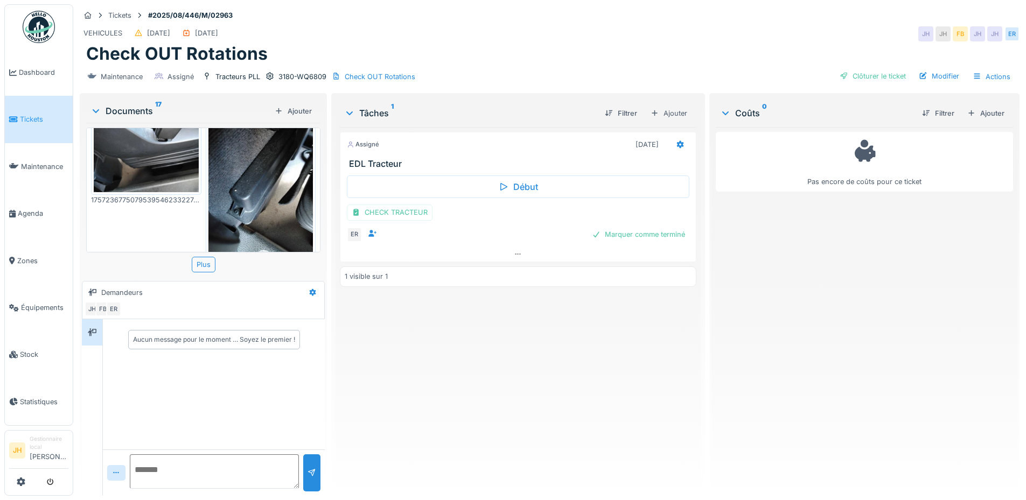
scroll to position [700, 0]
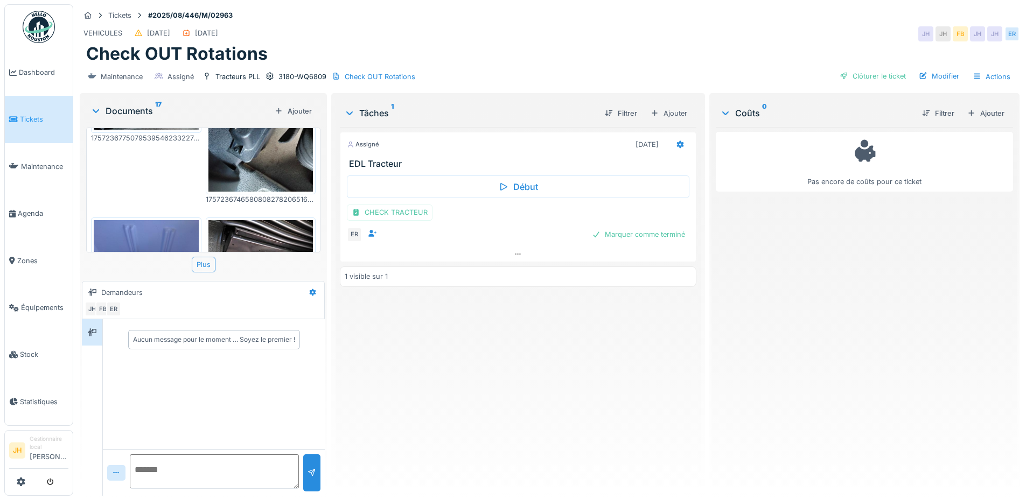
click at [266, 125] on div "17572372963746398635330539712616.jpg 17572372742543354173634828513850.jpg 17572…" at bounding box center [203, 198] width 234 height 150
click at [267, 142] on img at bounding box center [260, 121] width 105 height 139
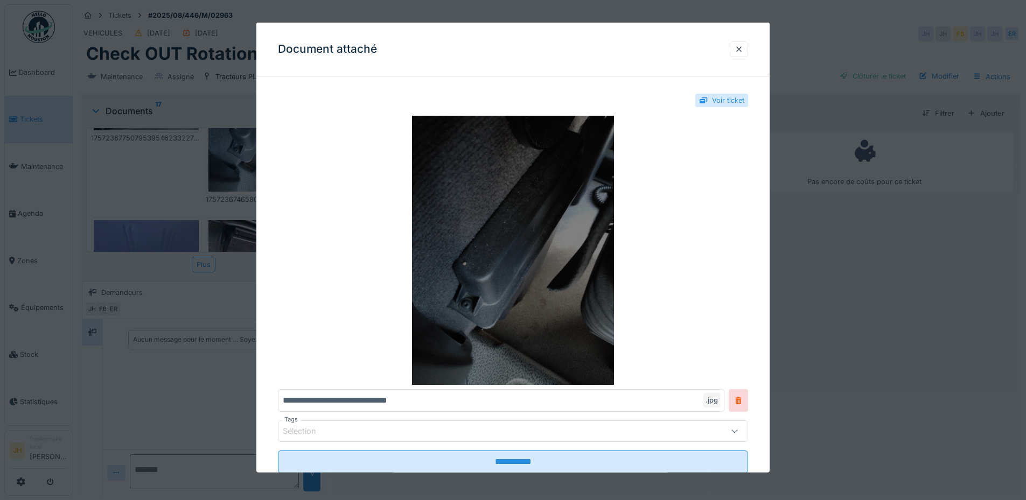
click at [532, 234] on img at bounding box center [513, 250] width 470 height 269
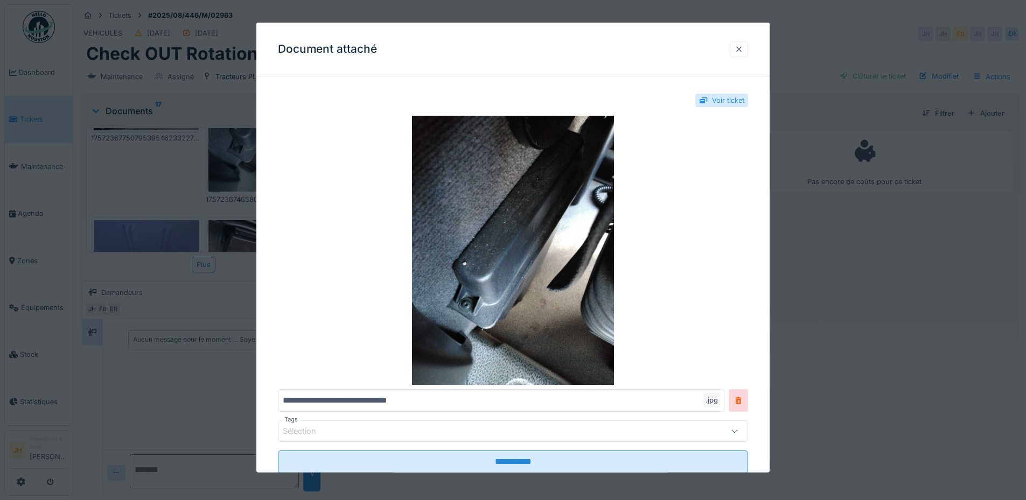
click at [743, 50] on div at bounding box center [738, 49] width 9 height 10
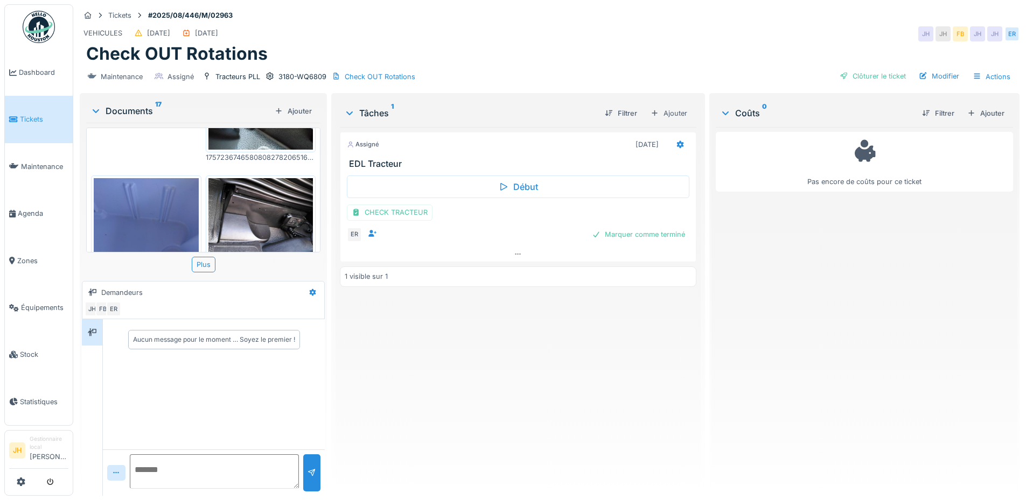
scroll to position [754, 0]
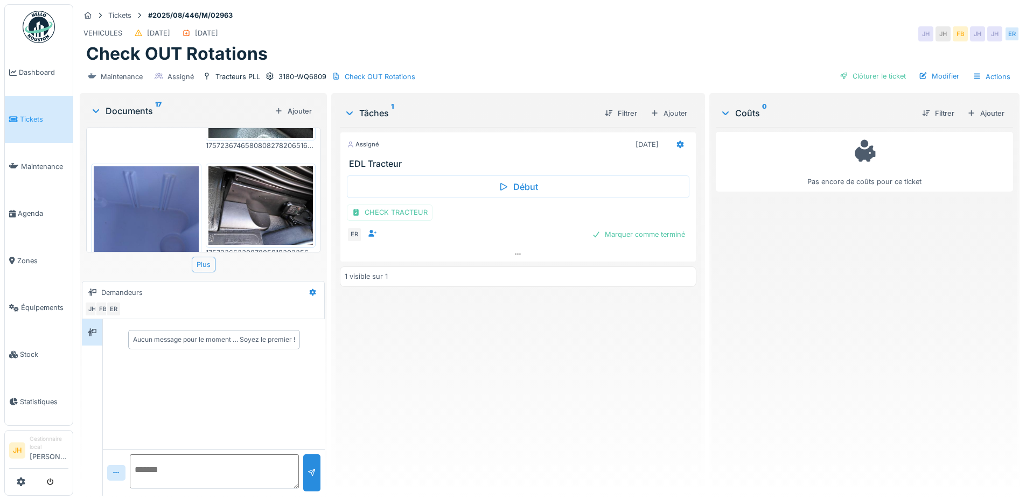
click at [170, 194] on img at bounding box center [146, 235] width 105 height 139
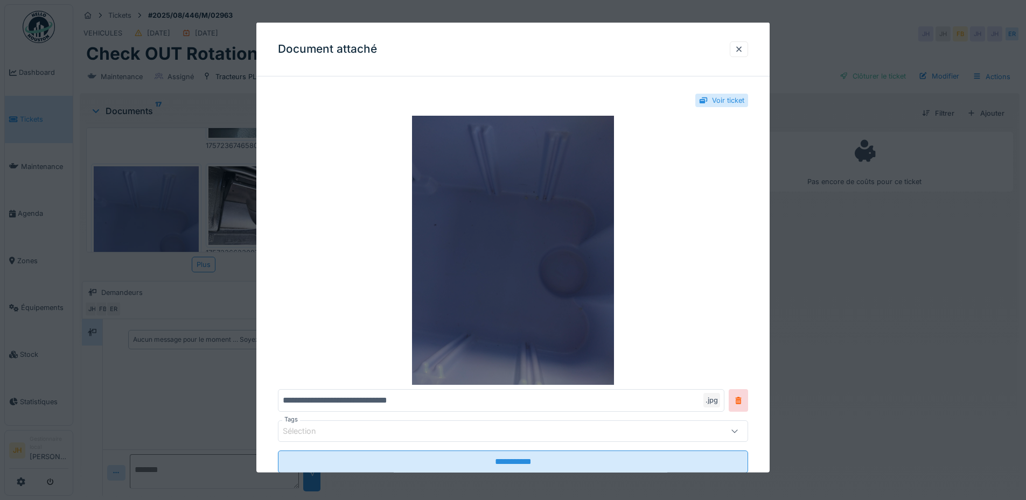
click at [526, 225] on img at bounding box center [513, 250] width 470 height 269
click at [737, 315] on img at bounding box center [513, 250] width 470 height 269
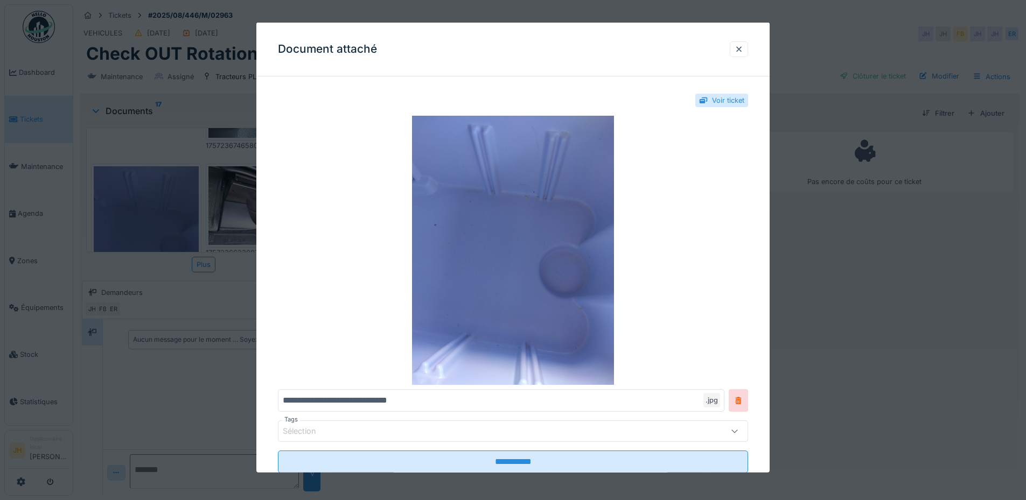
click at [740, 48] on div at bounding box center [738, 49] width 9 height 10
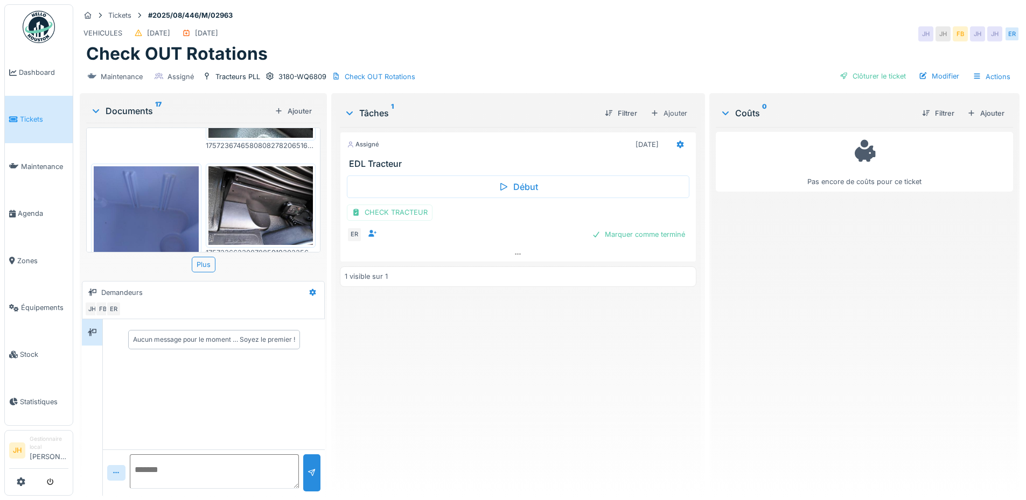
click at [271, 181] on img at bounding box center [260, 205] width 105 height 79
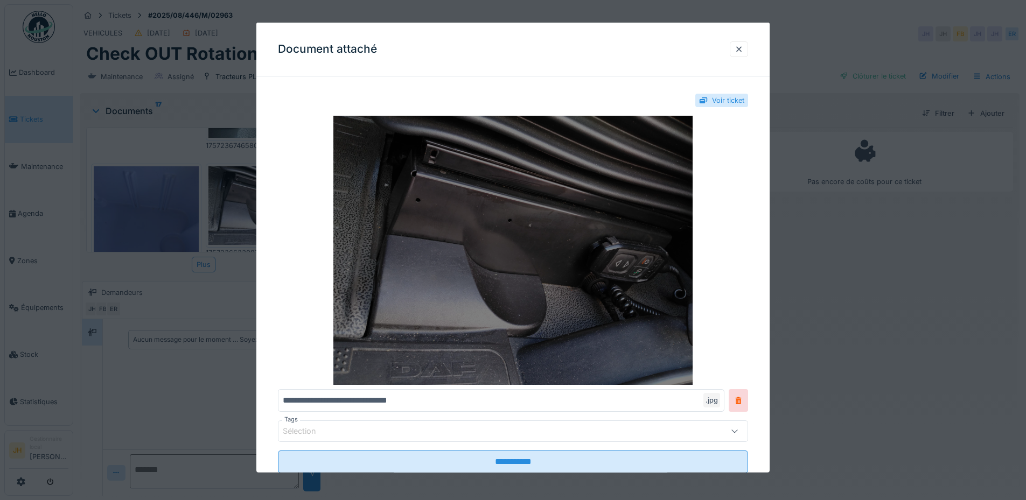
click at [535, 246] on img at bounding box center [513, 250] width 470 height 269
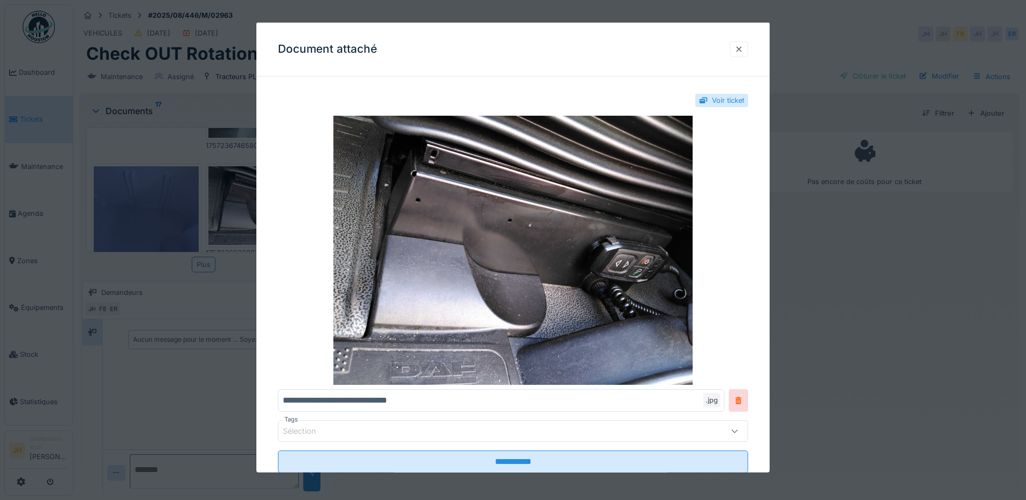
click at [741, 48] on div at bounding box center [738, 49] width 9 height 10
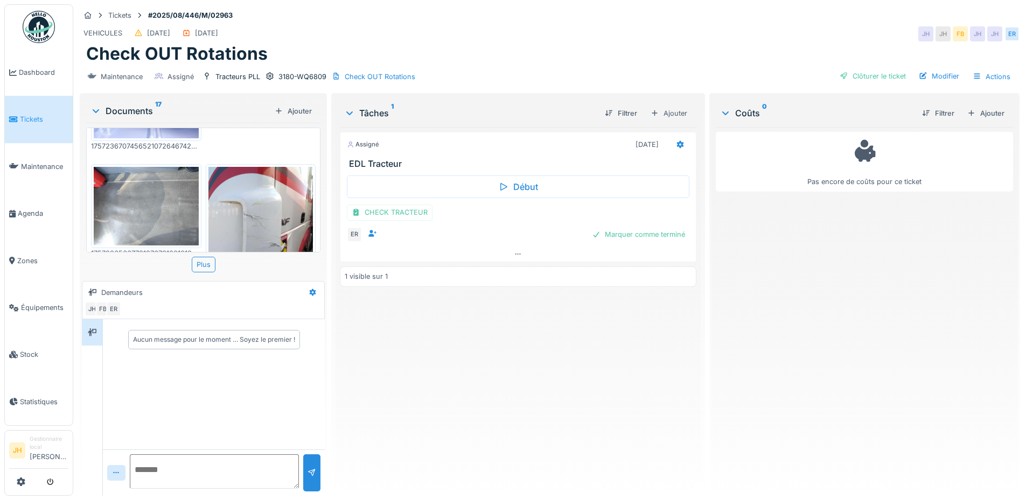
scroll to position [861, 0]
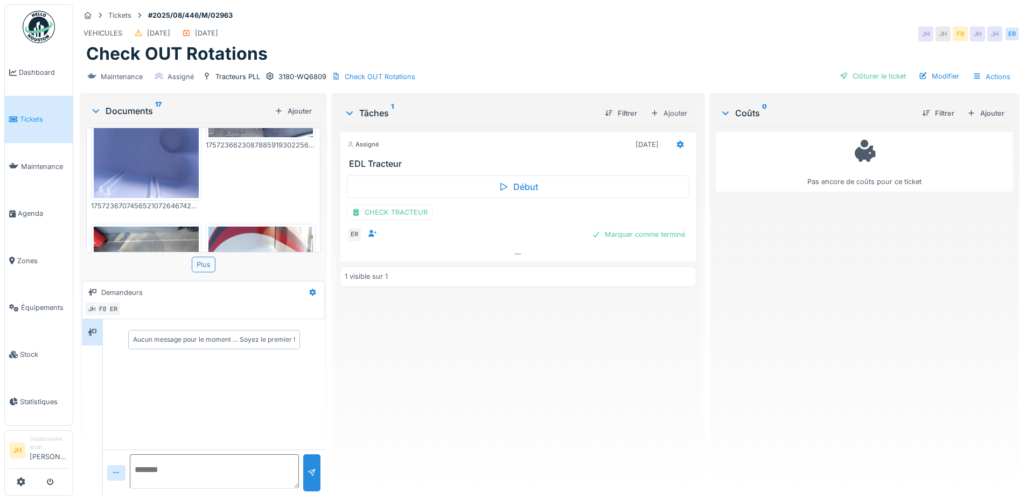
click at [166, 227] on img at bounding box center [146, 266] width 105 height 79
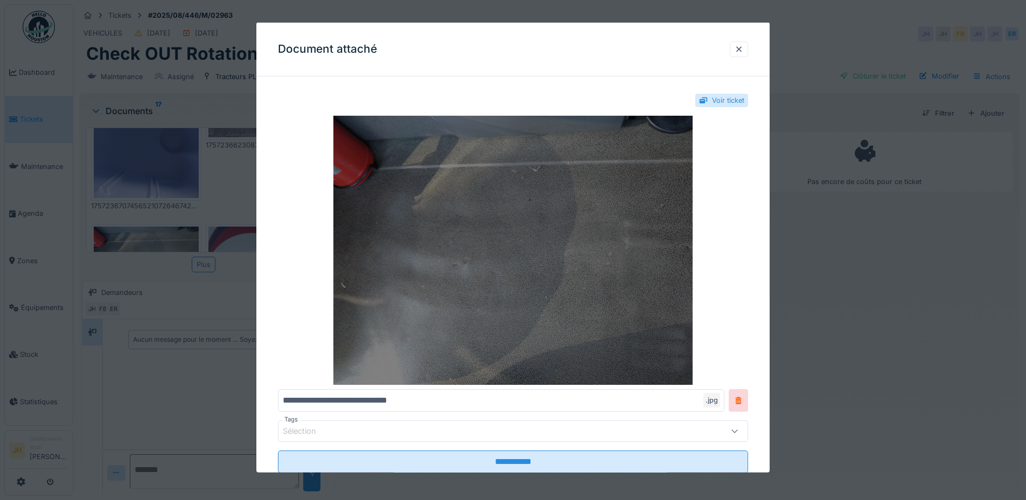
click at [566, 218] on img at bounding box center [513, 250] width 470 height 269
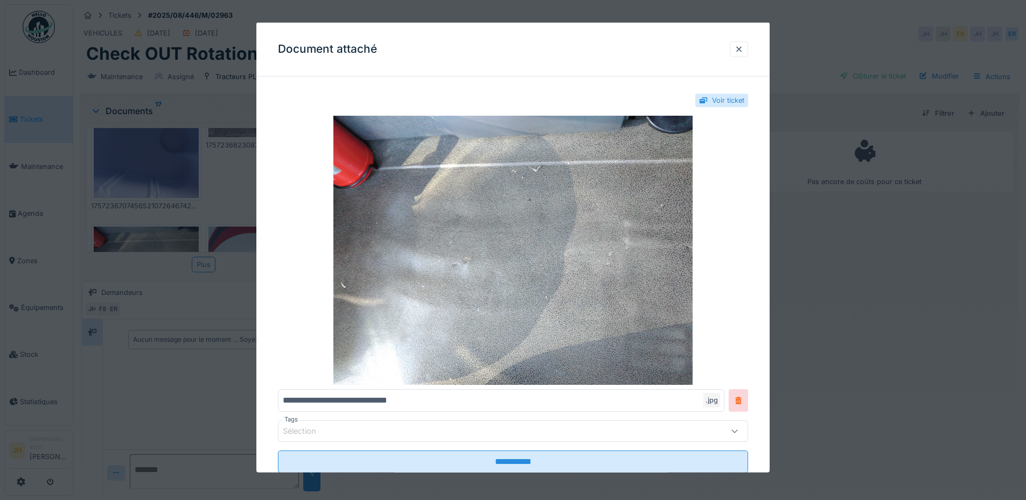
click at [740, 49] on div at bounding box center [738, 49] width 9 height 10
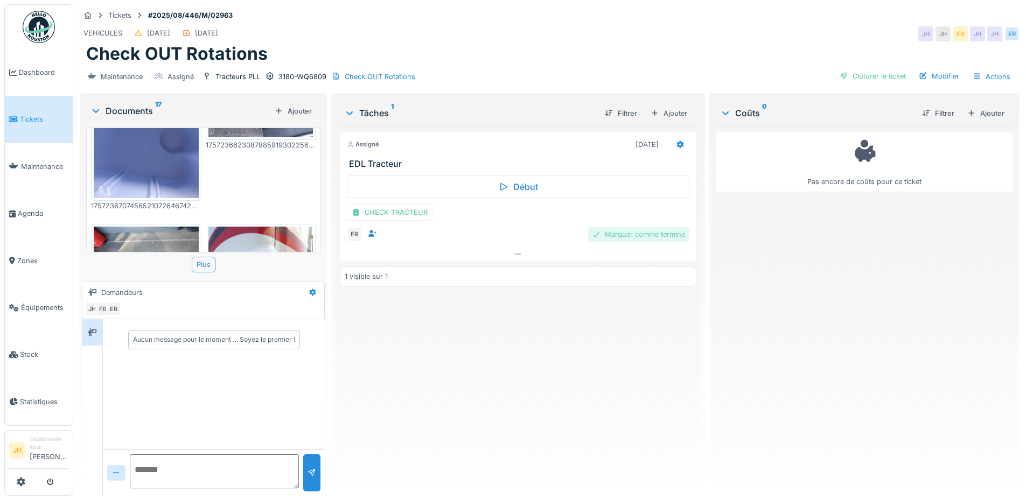
click at [627, 236] on div "Marquer comme terminé" at bounding box center [638, 234] width 102 height 15
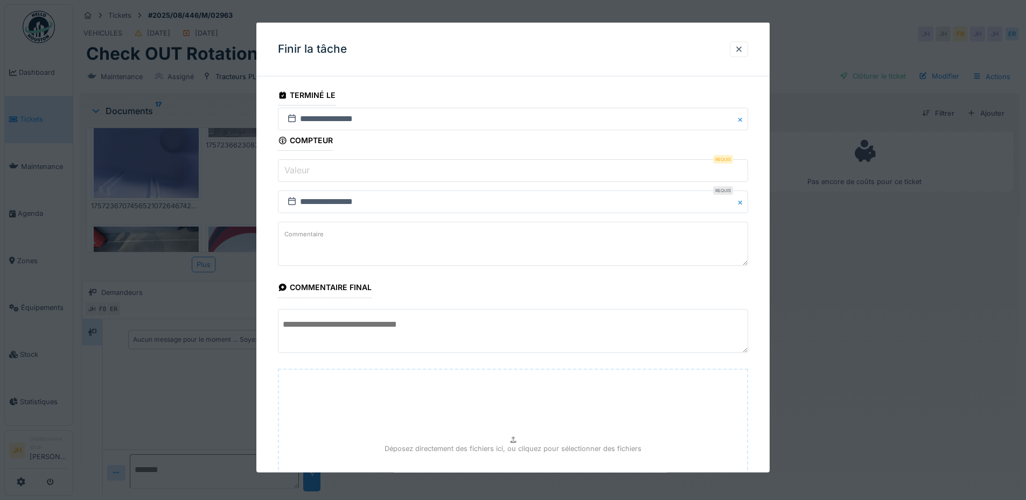
click at [340, 170] on input "Valeur" at bounding box center [513, 170] width 470 height 23
type input "*"
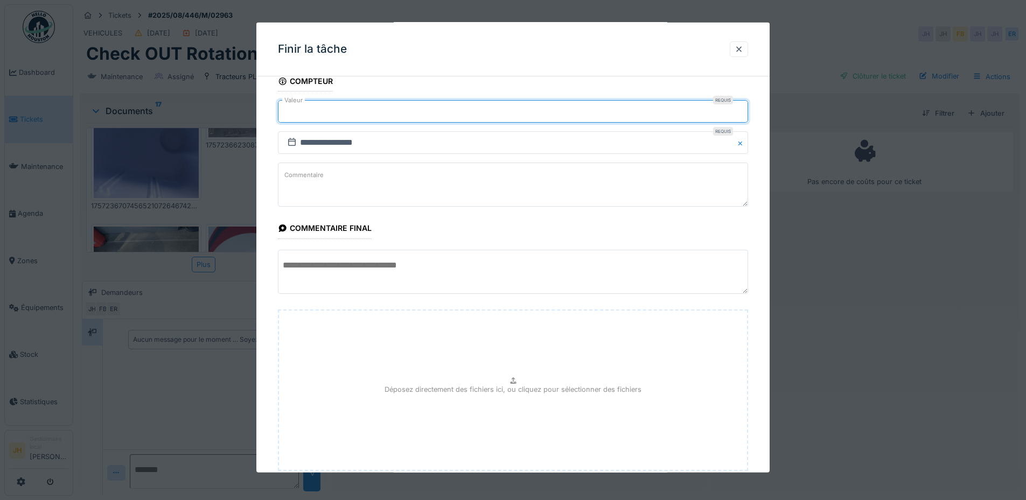
scroll to position [128, 0]
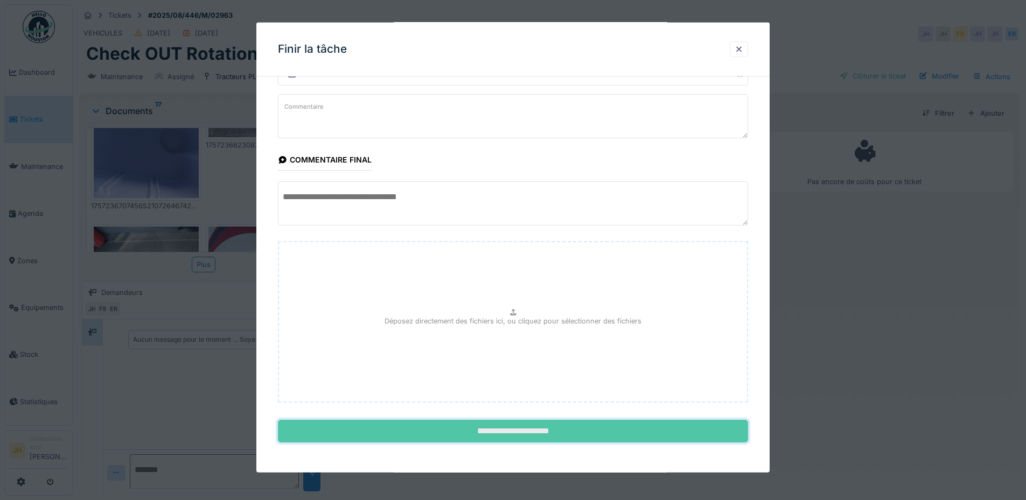
click at [556, 427] on input "**********" at bounding box center [513, 431] width 470 height 23
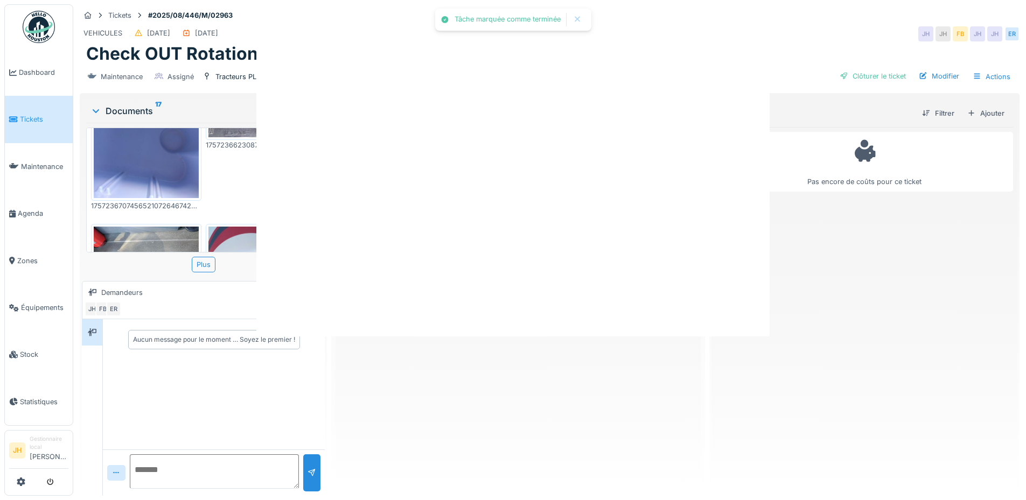
scroll to position [0, 0]
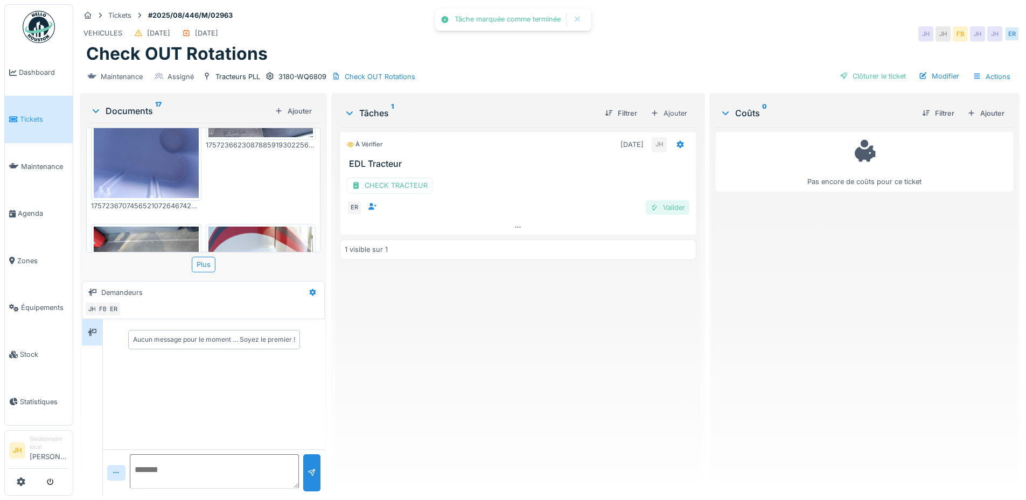
click at [662, 209] on div "Valider" at bounding box center [668, 207] width 44 height 15
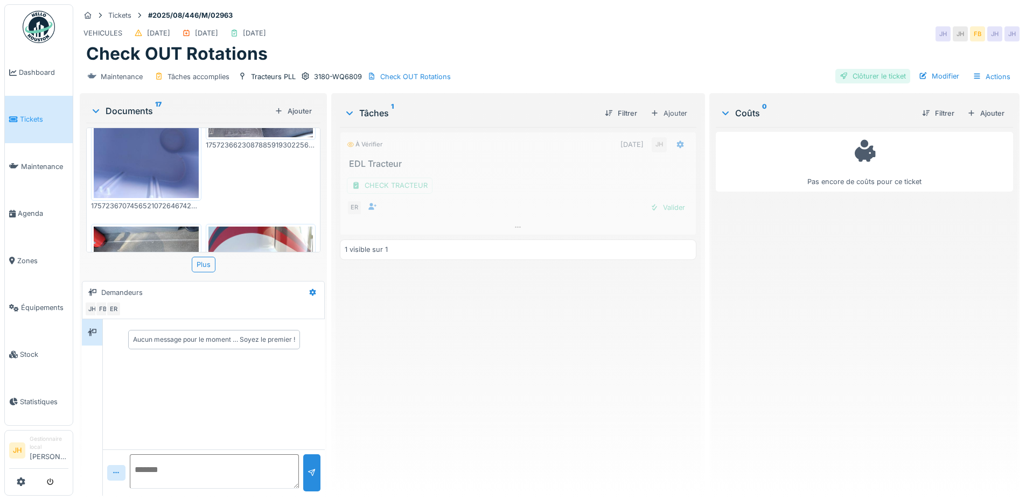
click at [878, 75] on div "Clôturer le ticket" at bounding box center [872, 76] width 75 height 15
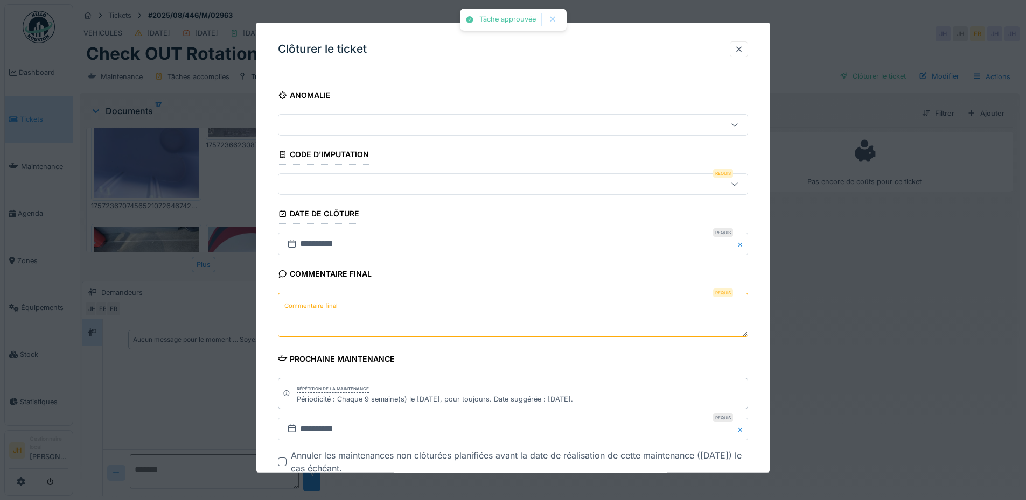
click at [401, 181] on div at bounding box center [485, 184] width 405 height 12
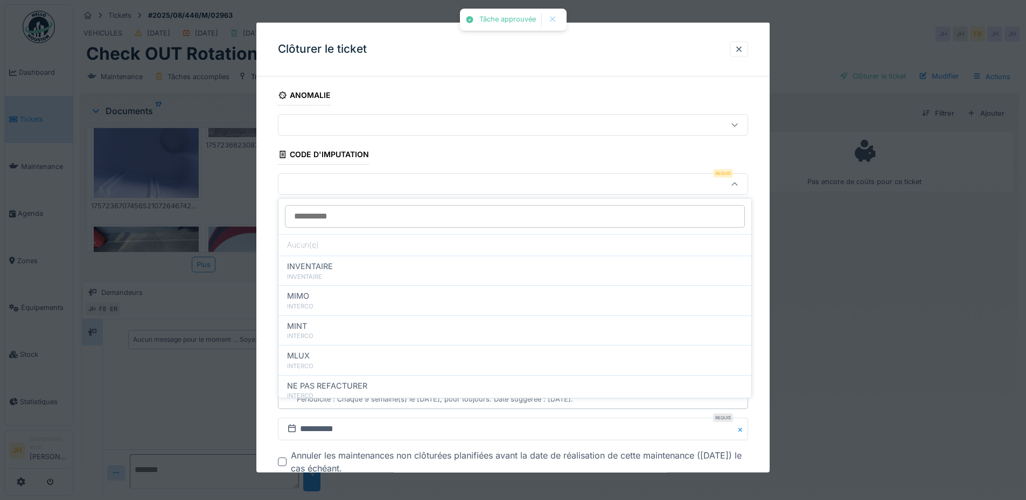
click at [375, 379] on div "NE PAS REFACTURER INTERCO" at bounding box center [514, 390] width 473 height 30
type input "****"
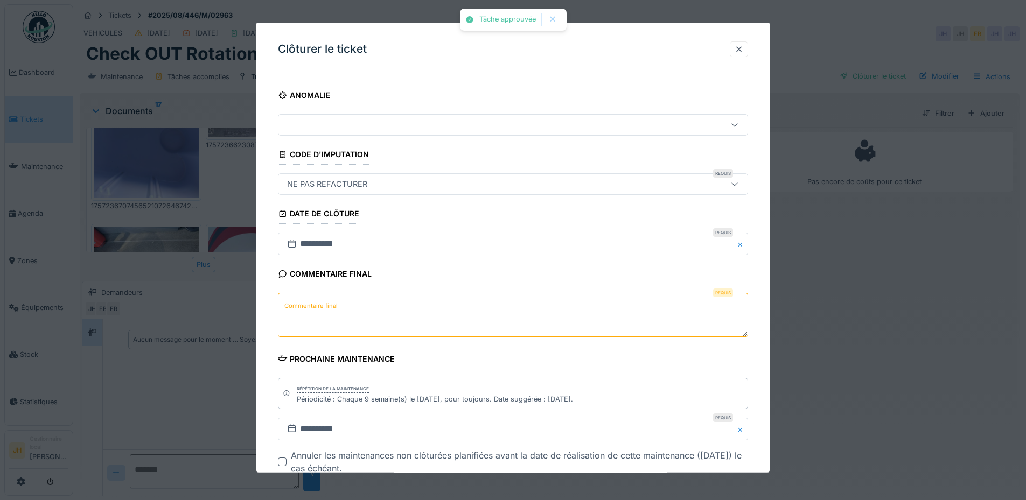
click at [341, 312] on textarea "Commentaire final" at bounding box center [513, 315] width 470 height 44
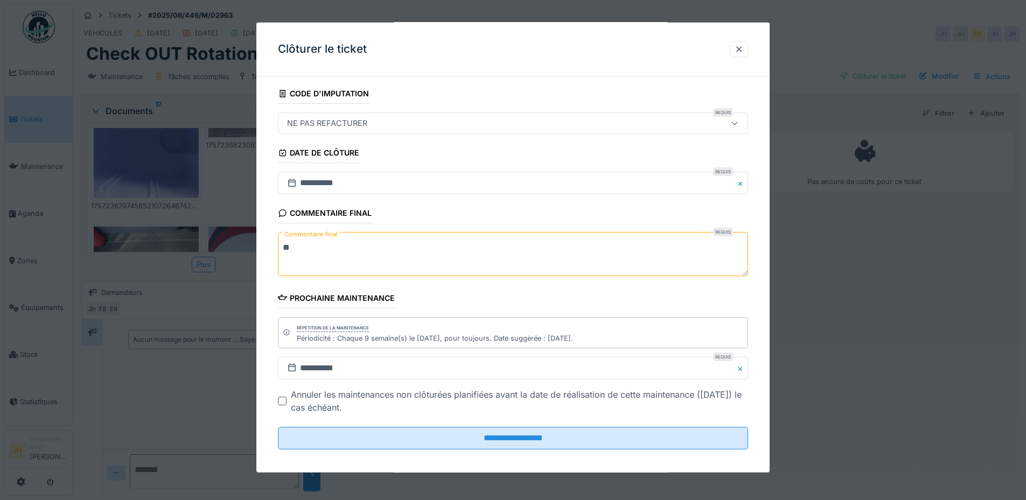
scroll to position [68, 0]
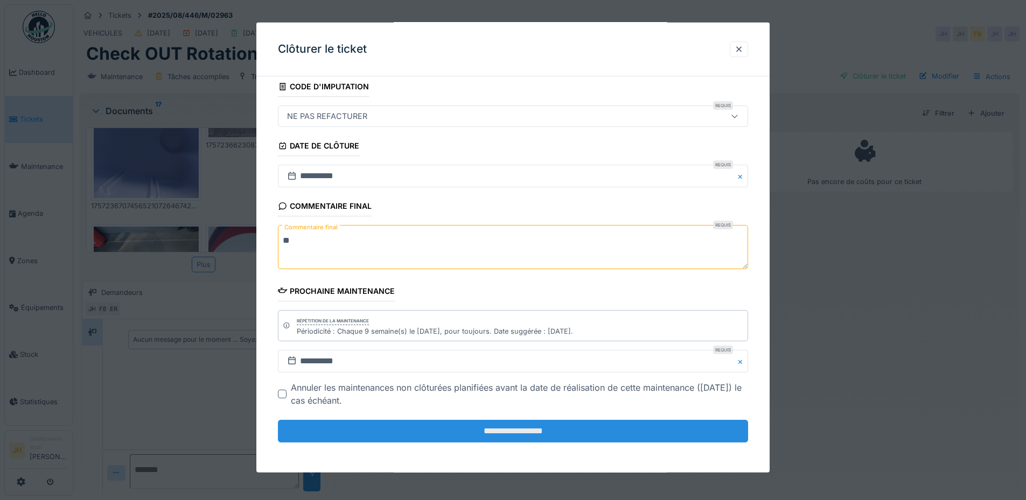
type textarea "**"
click at [450, 436] on input "**********" at bounding box center [513, 431] width 470 height 23
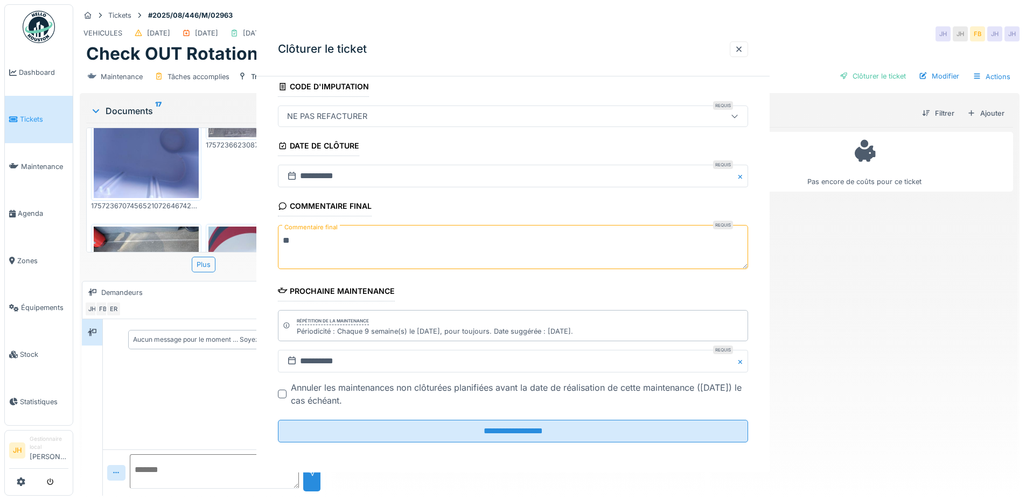
scroll to position [0, 0]
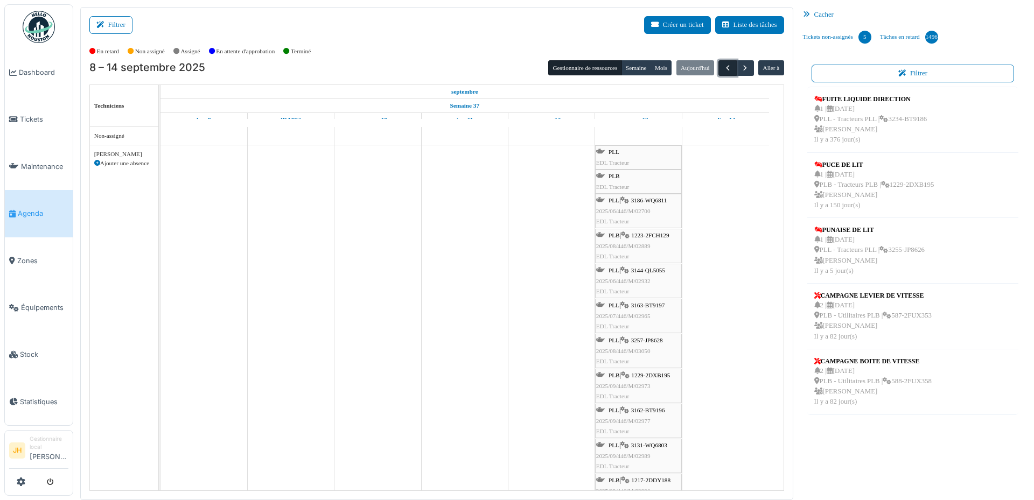
click at [723, 64] on span "button" at bounding box center [727, 68] width 9 height 9
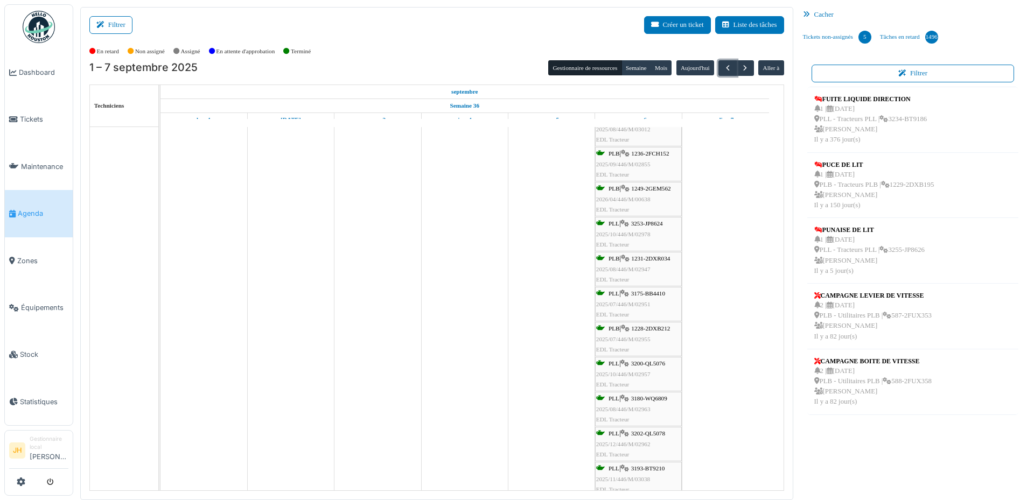
scroll to position [108, 0]
click at [650, 429] on span "3202-QL5078" at bounding box center [648, 429] width 34 height 6
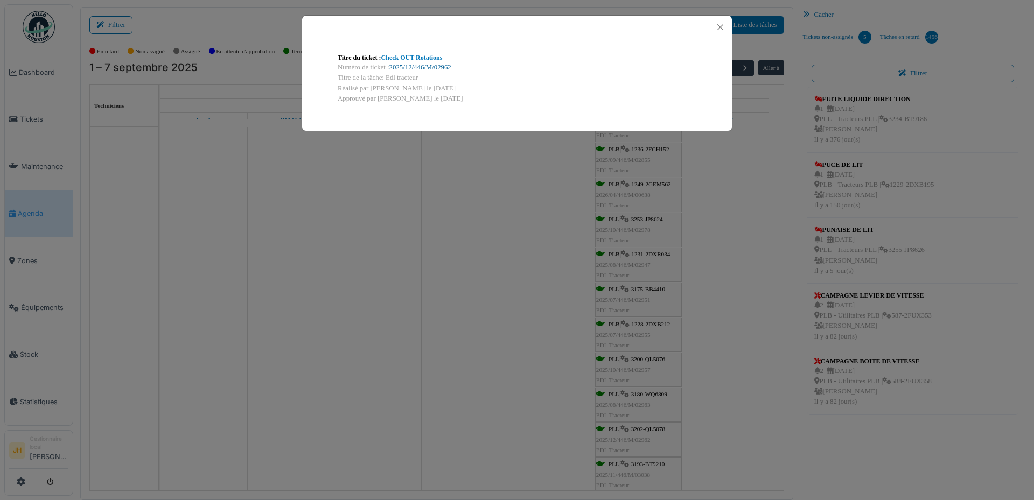
click at [436, 67] on link "2025/12/446/M/02962" at bounding box center [420, 68] width 62 height 8
click at [719, 28] on button "Close" at bounding box center [720, 27] width 15 height 15
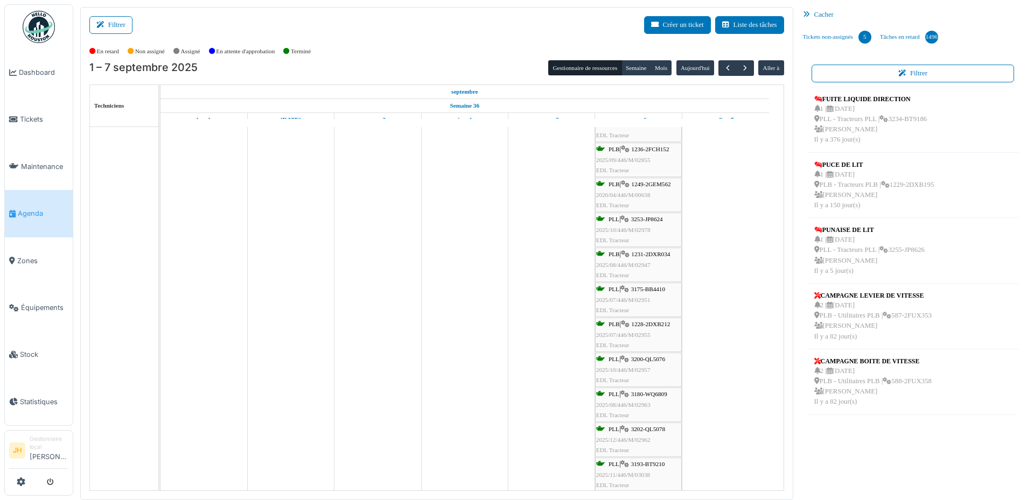
click at [34, 208] on span "Agenda" at bounding box center [43, 213] width 51 height 10
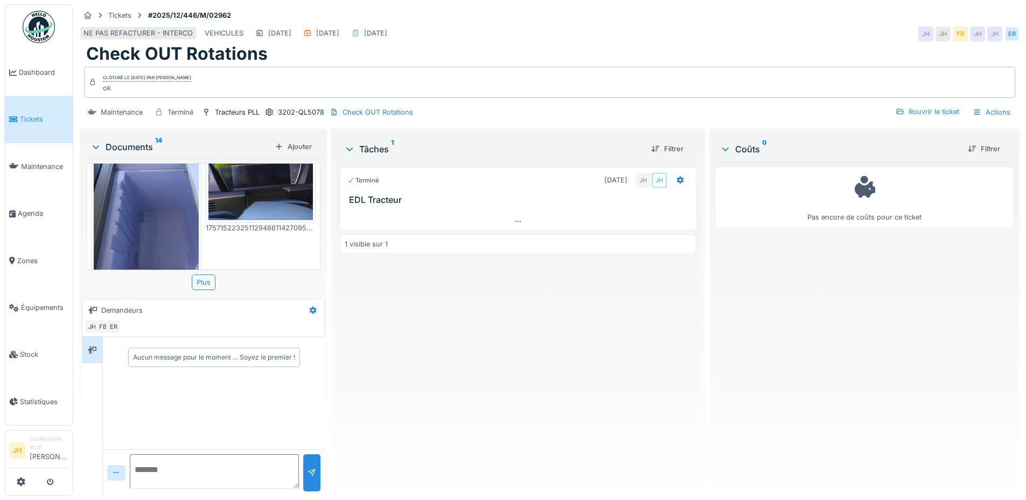
scroll to position [646, 0]
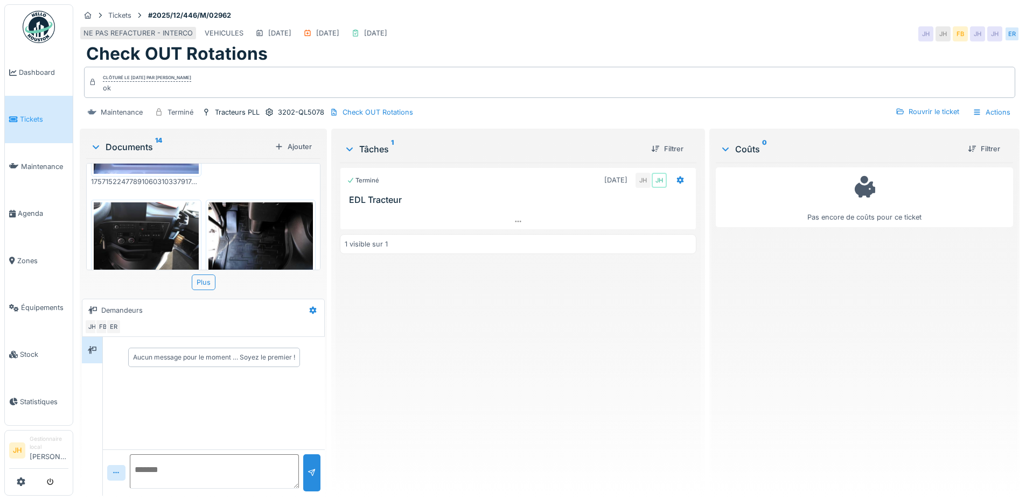
click at [281, 209] on img at bounding box center [260, 241] width 105 height 79
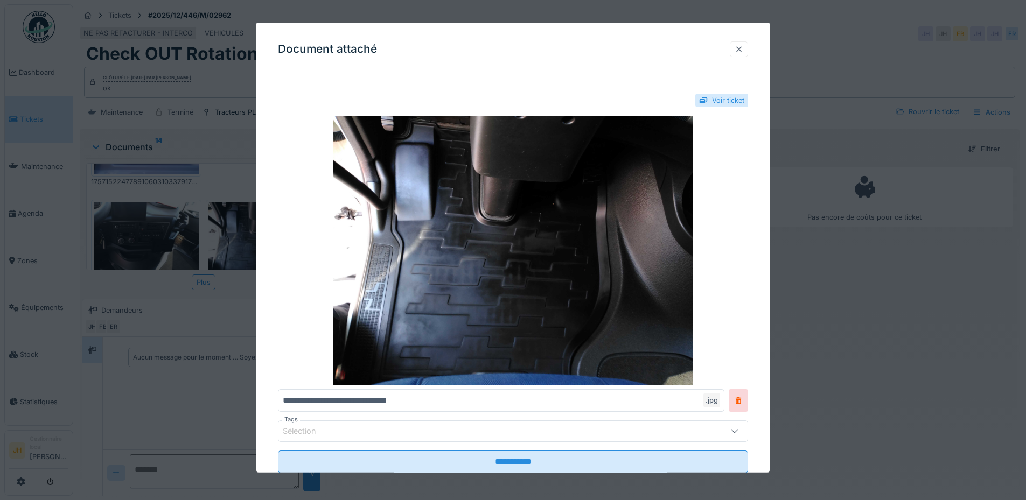
click at [747, 48] on div at bounding box center [739, 49] width 18 height 16
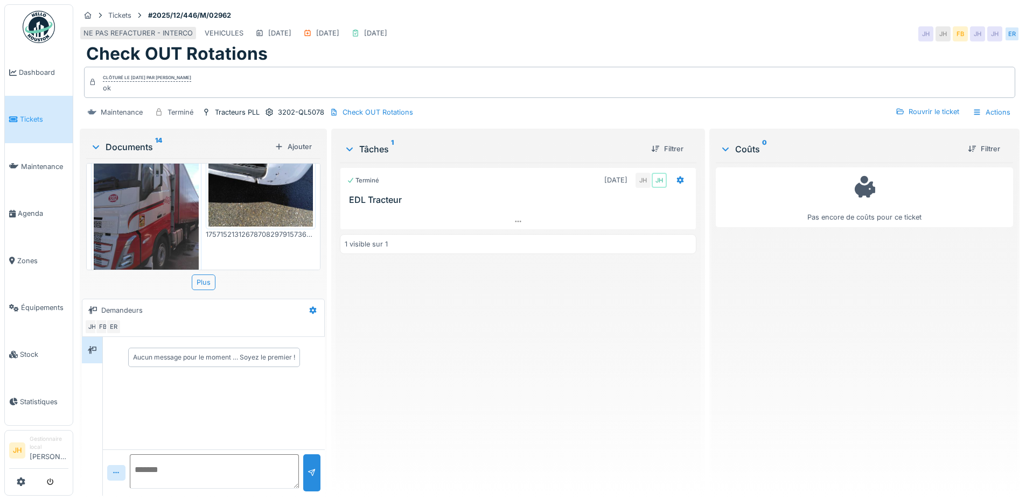
scroll to position [700, 0]
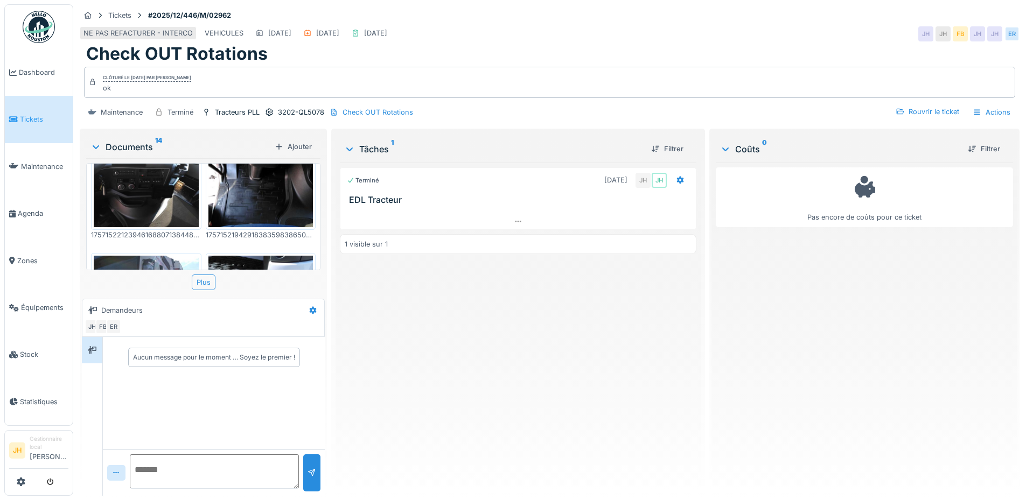
click at [250, 256] on img at bounding box center [260, 295] width 105 height 79
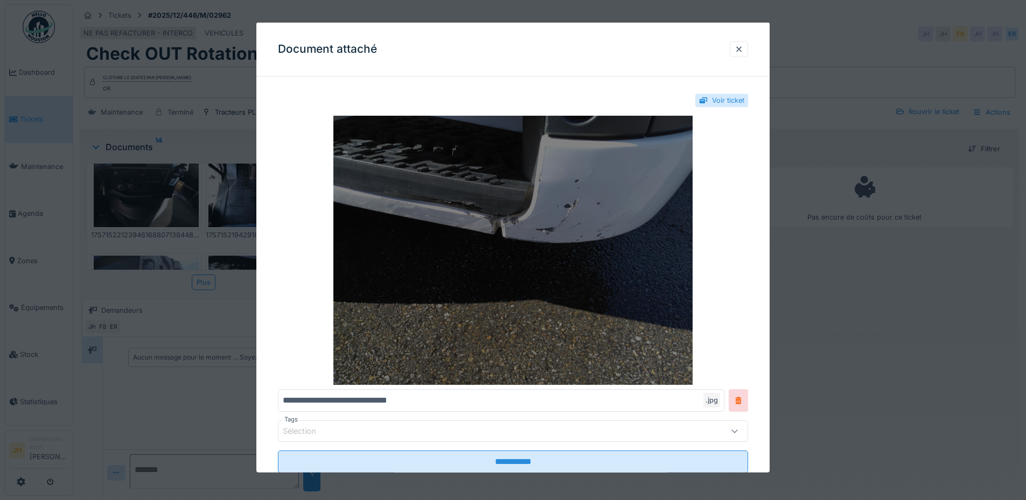
click at [548, 209] on img at bounding box center [513, 250] width 470 height 269
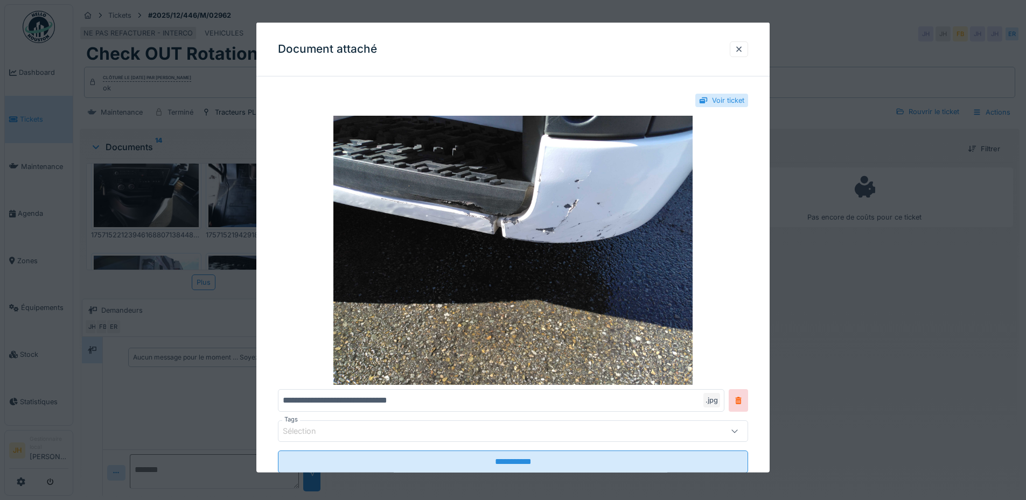
click at [743, 48] on div at bounding box center [738, 49] width 9 height 10
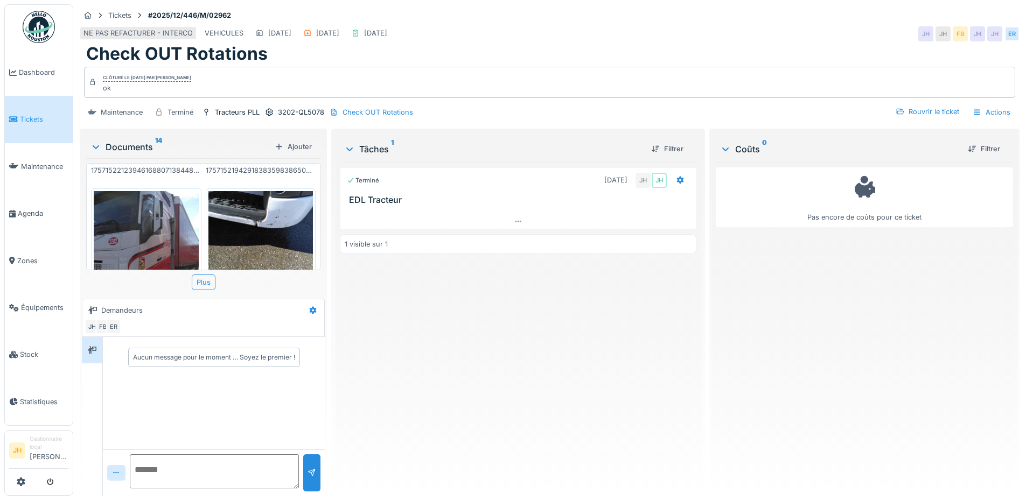
scroll to position [755, 0]
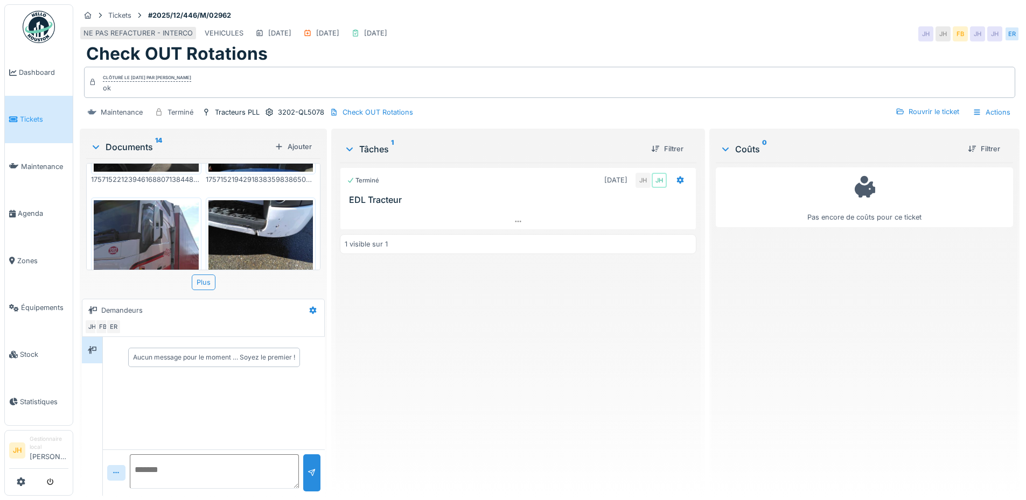
click at [152, 227] on img at bounding box center [146, 269] width 105 height 139
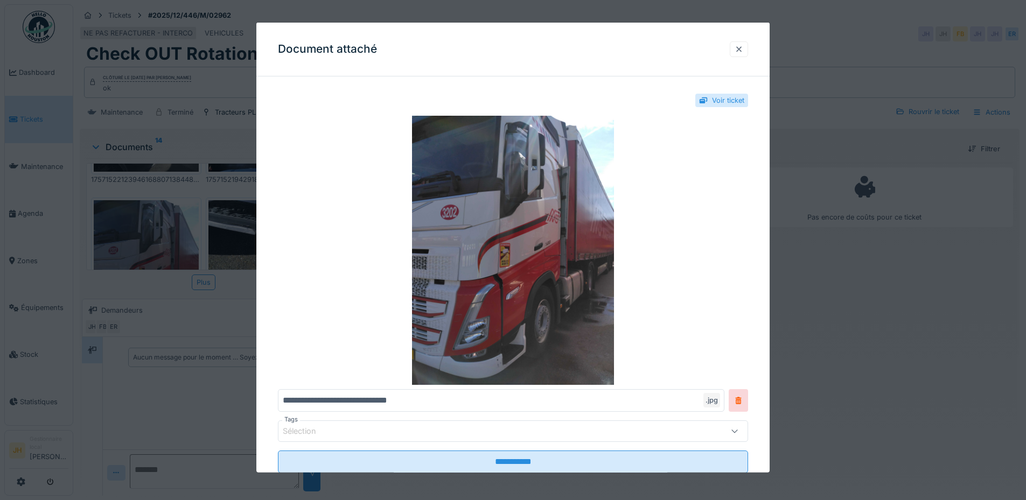
click at [743, 47] on div at bounding box center [738, 49] width 9 height 10
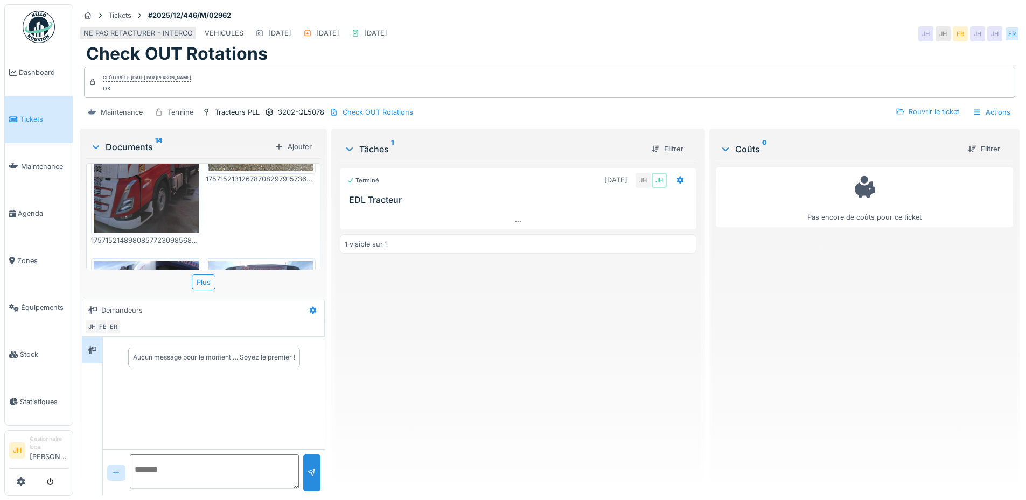
scroll to position [971, 0]
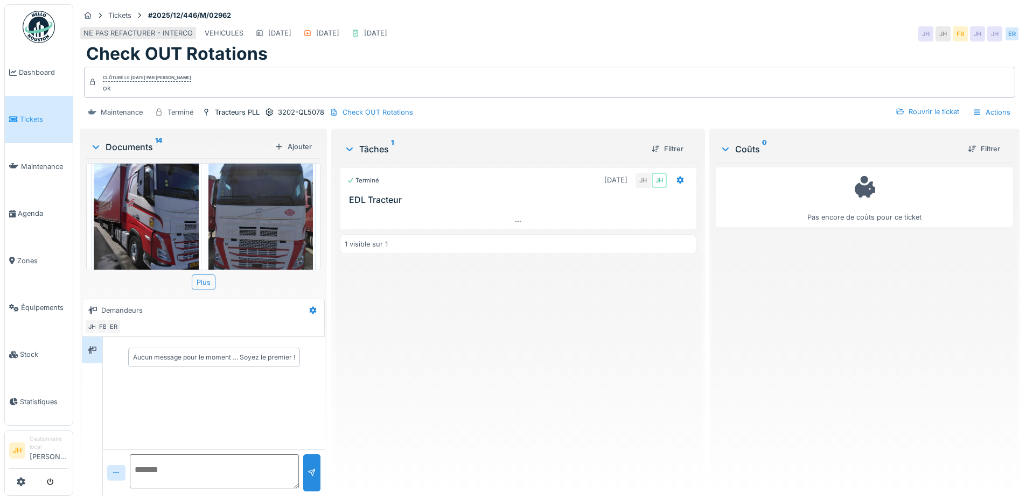
click at [175, 206] on img at bounding box center [146, 222] width 105 height 139
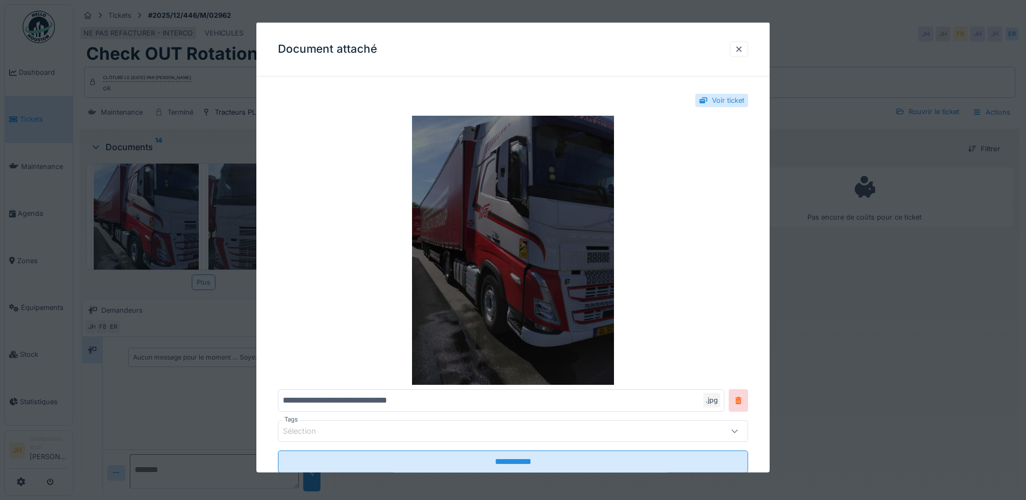
click at [522, 254] on img at bounding box center [513, 250] width 470 height 269
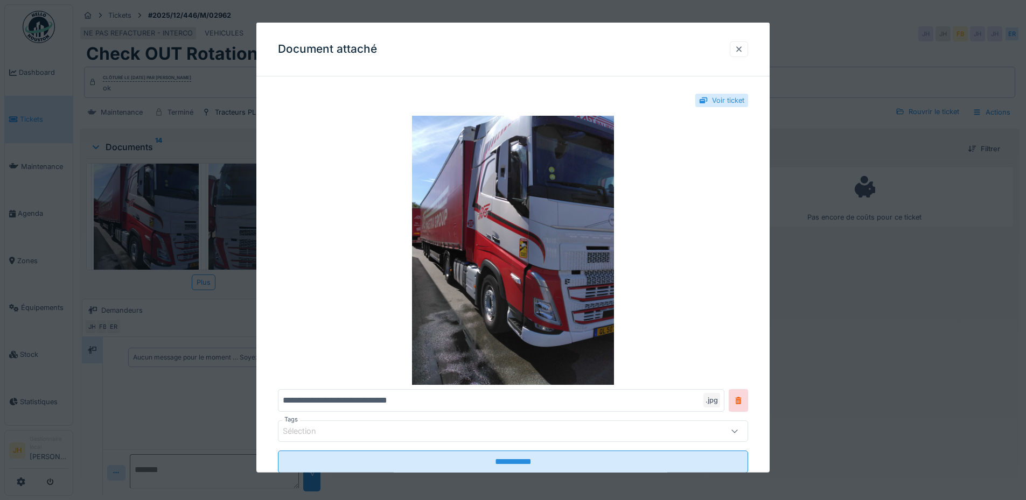
click at [747, 46] on div at bounding box center [739, 49] width 18 height 16
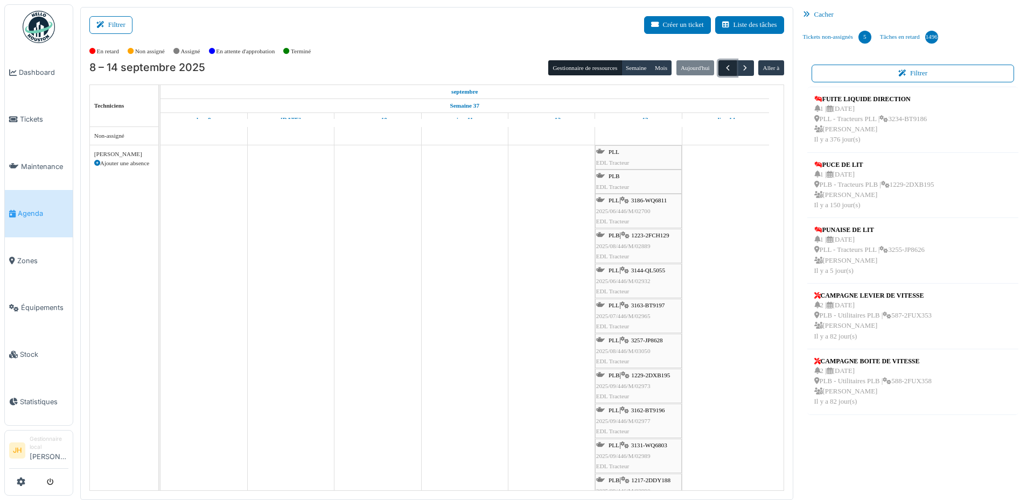
click at [723, 68] on span "button" at bounding box center [727, 68] width 9 height 9
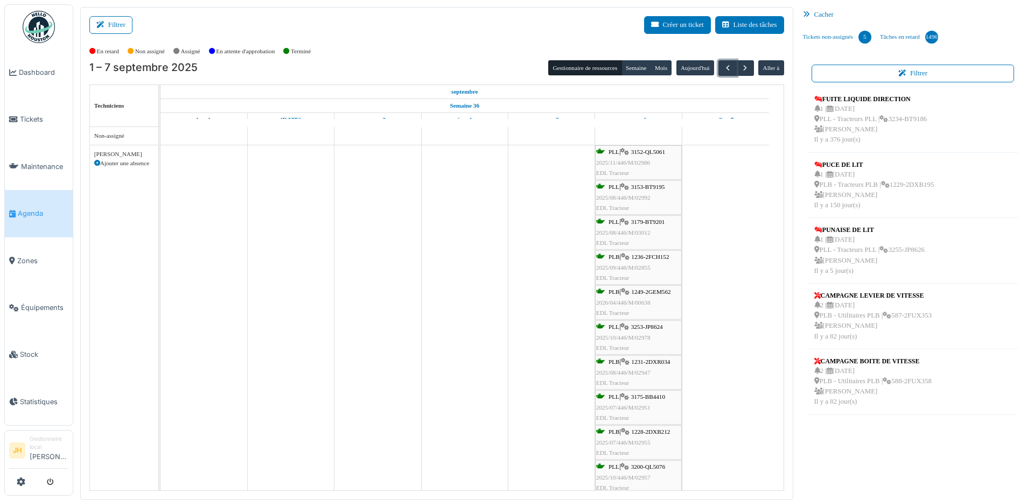
click at [667, 257] on span "1236-2FCH152" at bounding box center [650, 257] width 38 height 6
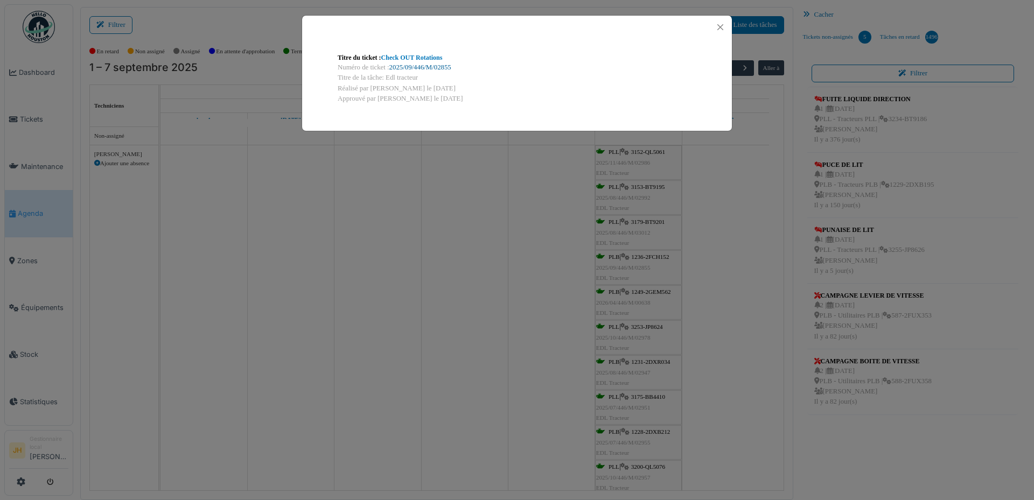
click at [449, 68] on link "2025/09/446/M/02855" at bounding box center [420, 68] width 62 height 8
click at [717, 28] on button "Close" at bounding box center [720, 27] width 15 height 15
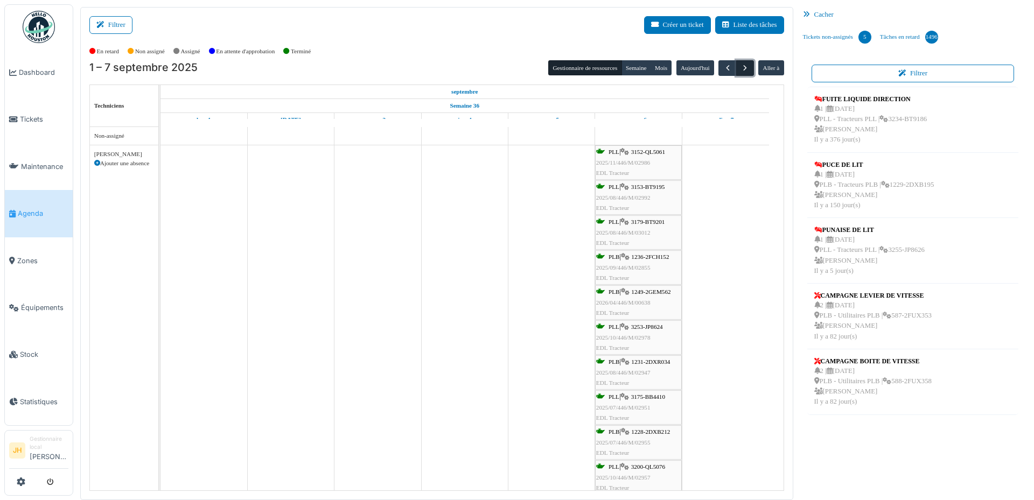
click at [741, 66] on span "button" at bounding box center [744, 68] width 9 height 9
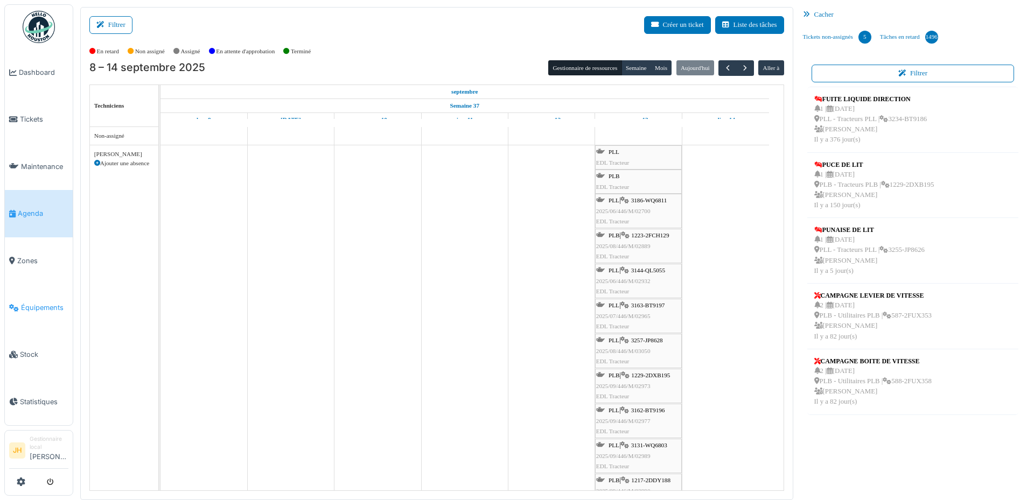
click at [38, 306] on link "Équipements" at bounding box center [39, 307] width 68 height 47
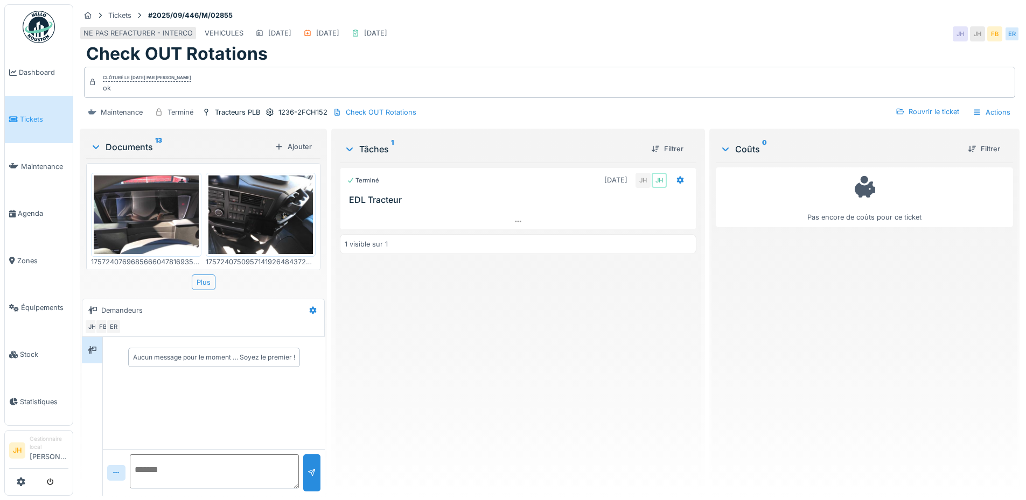
scroll to position [754, 0]
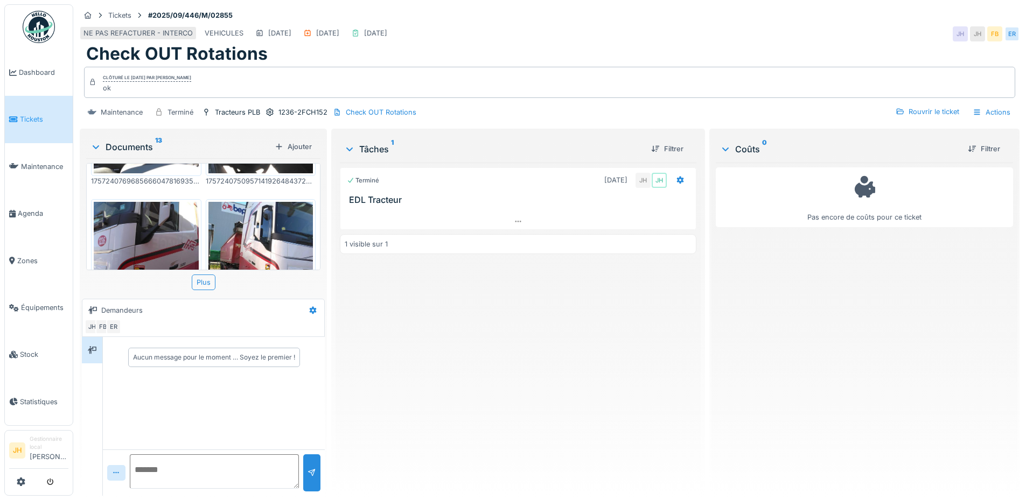
click at [162, 208] on img at bounding box center [146, 271] width 105 height 139
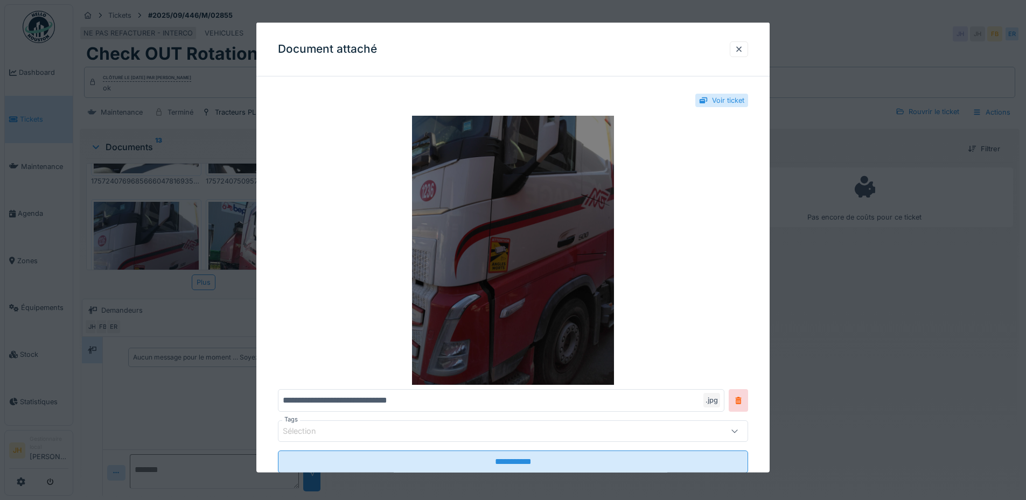
drag, startPoint x: 538, startPoint y: 219, endPoint x: 479, endPoint y: 225, distance: 60.0
click at [479, 225] on img at bounding box center [513, 250] width 470 height 269
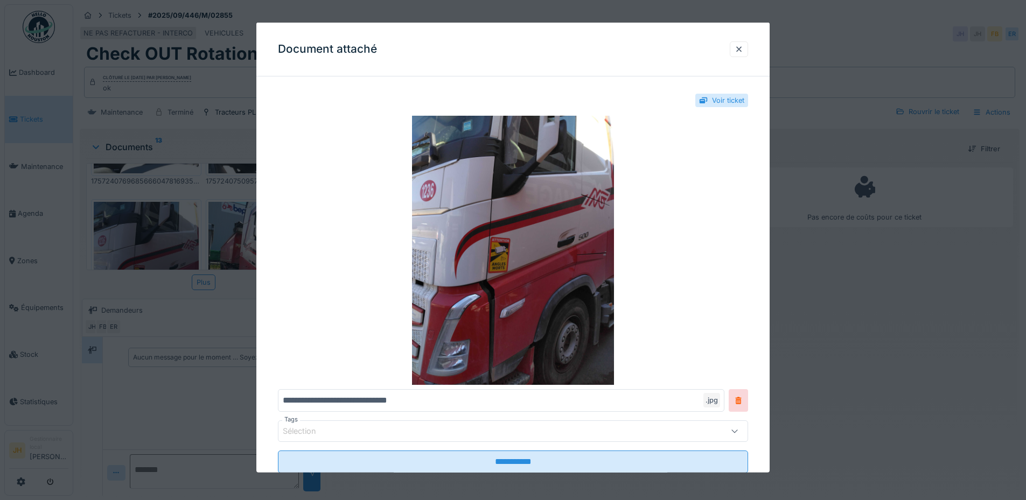
click at [742, 47] on div at bounding box center [738, 49] width 9 height 10
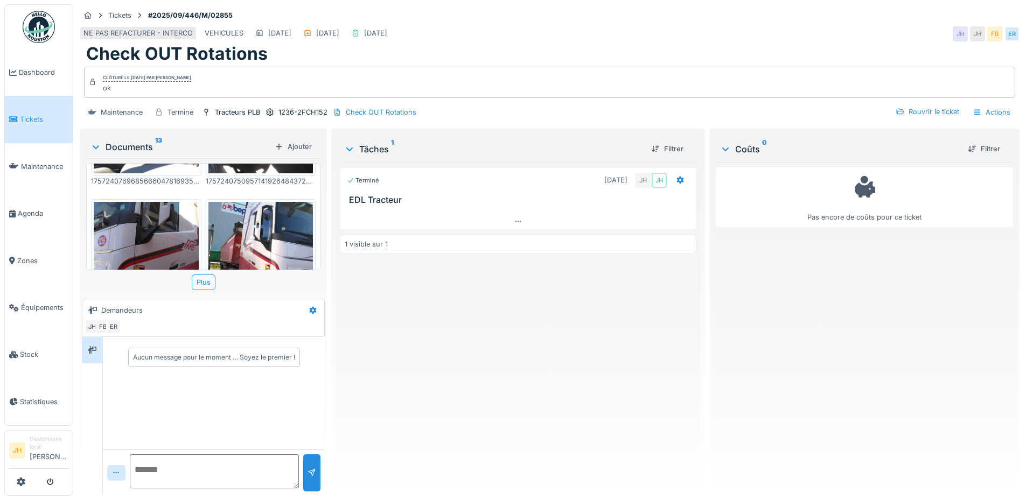
click at [276, 212] on img at bounding box center [260, 271] width 105 height 139
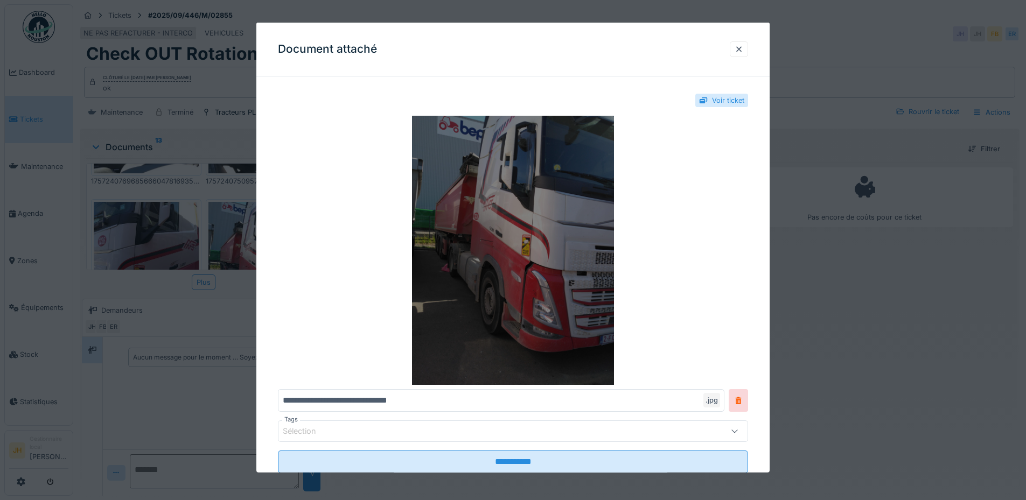
click at [513, 228] on img at bounding box center [513, 250] width 470 height 269
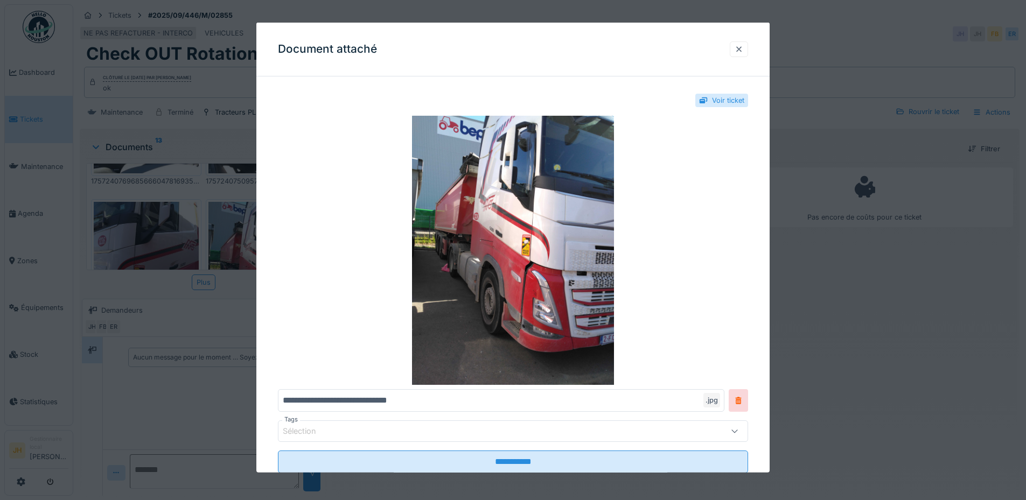
click at [735, 49] on div at bounding box center [739, 49] width 18 height 16
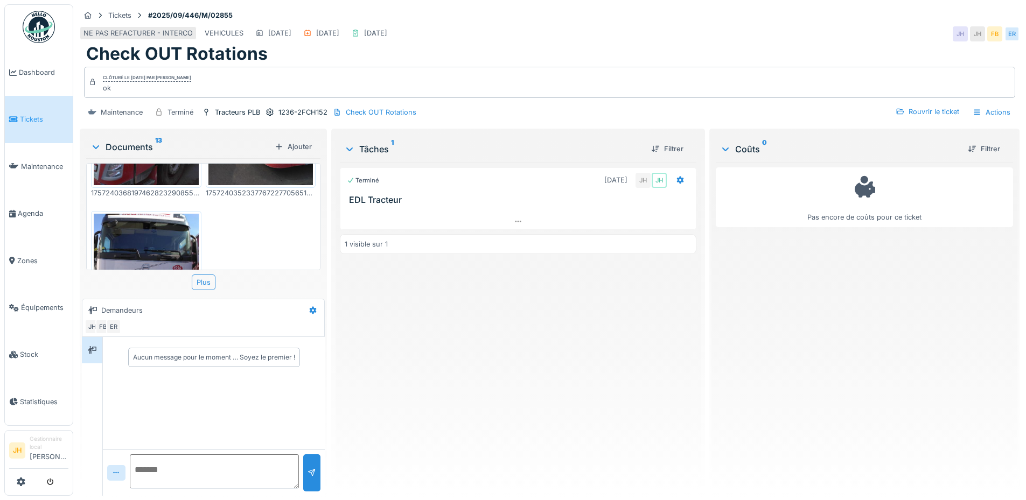
scroll to position [971, 0]
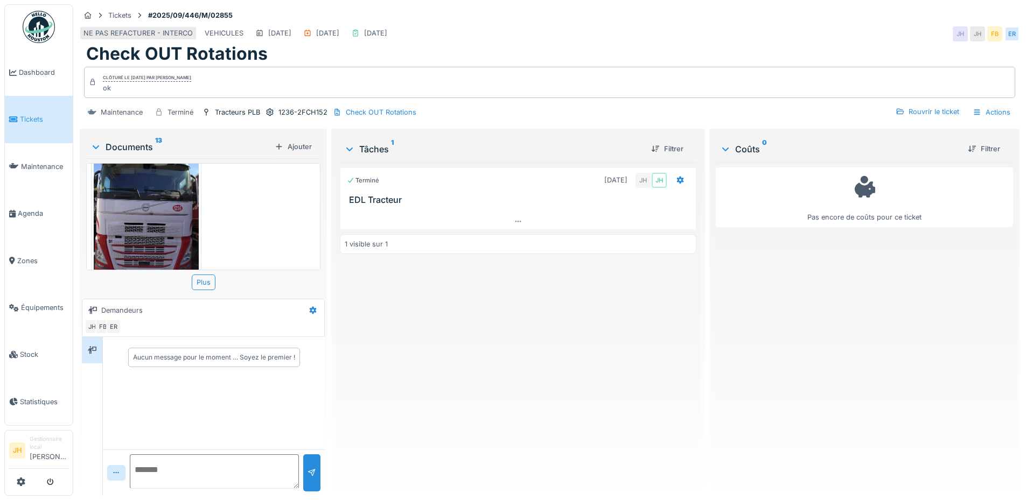
click at [167, 204] on img at bounding box center [146, 222] width 105 height 139
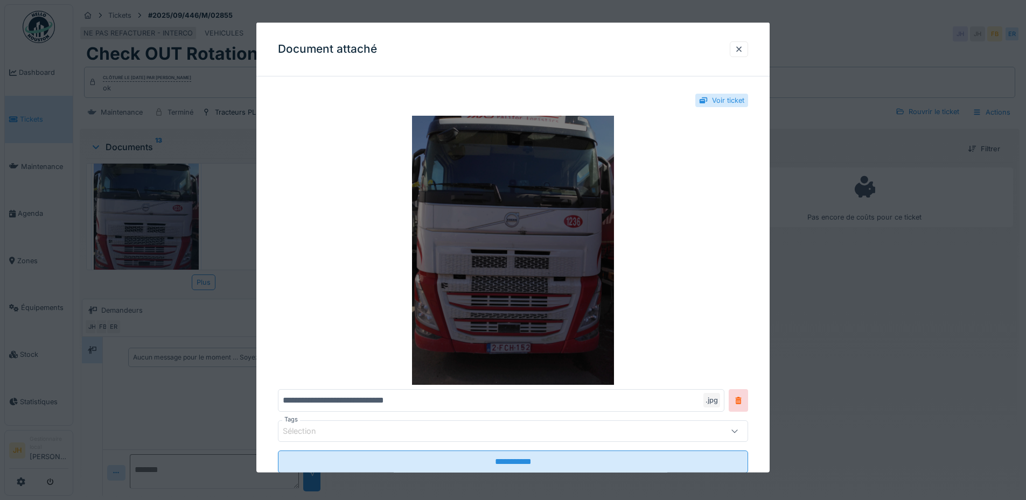
click at [538, 205] on img at bounding box center [513, 250] width 470 height 269
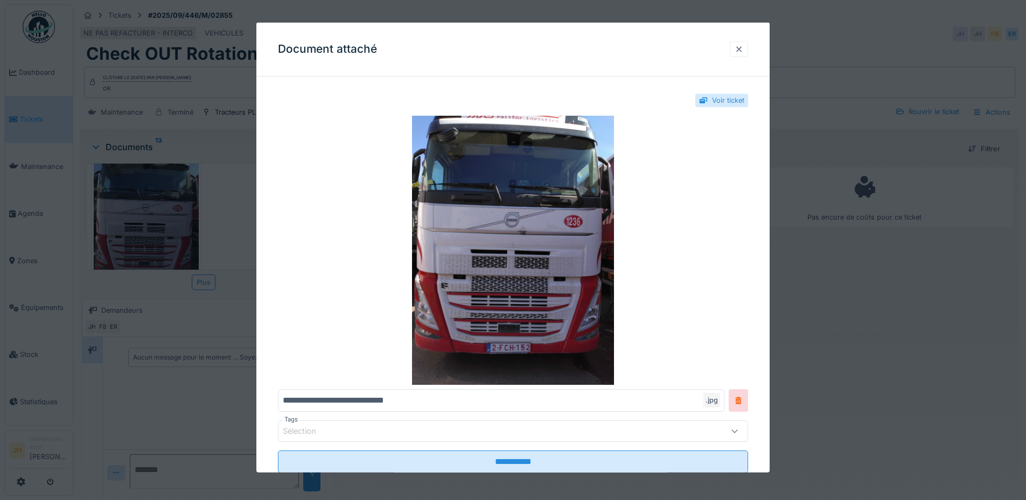
click at [743, 52] on div at bounding box center [738, 49] width 9 height 10
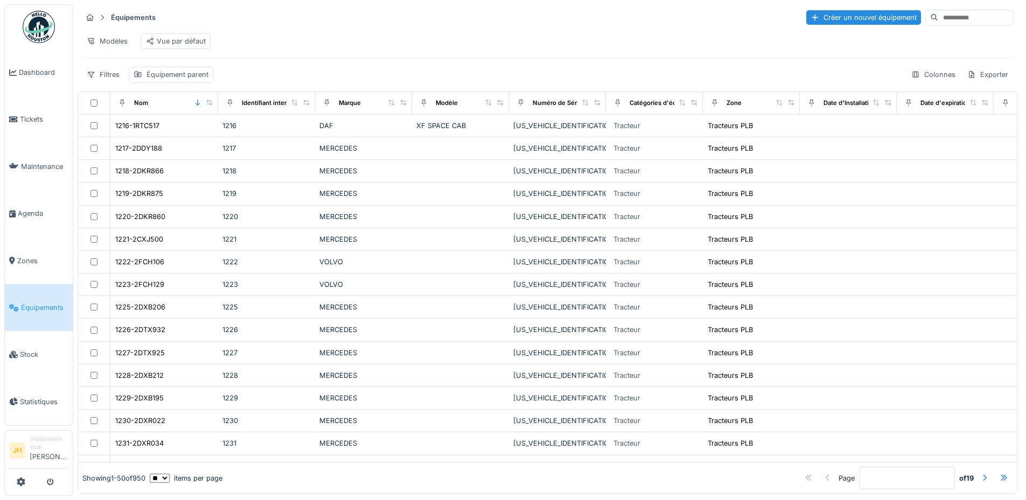
click at [938, 19] on input at bounding box center [975, 17] width 74 height 15
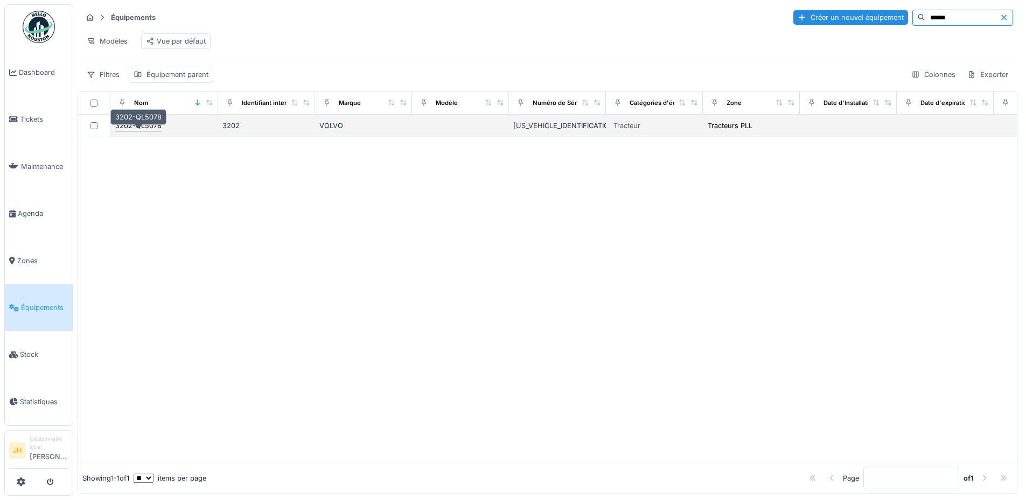
type input "******"
click at [150, 131] on div "3202-QL5078" at bounding box center [138, 126] width 46 height 10
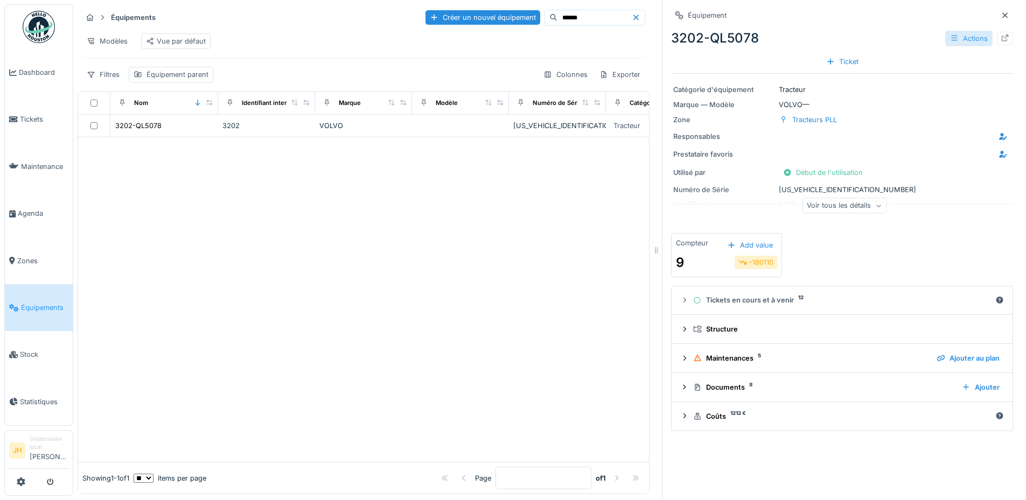
click at [949, 40] on div "Actions" at bounding box center [968, 39] width 47 height 16
click at [1001, 37] on icon at bounding box center [1004, 37] width 7 height 7
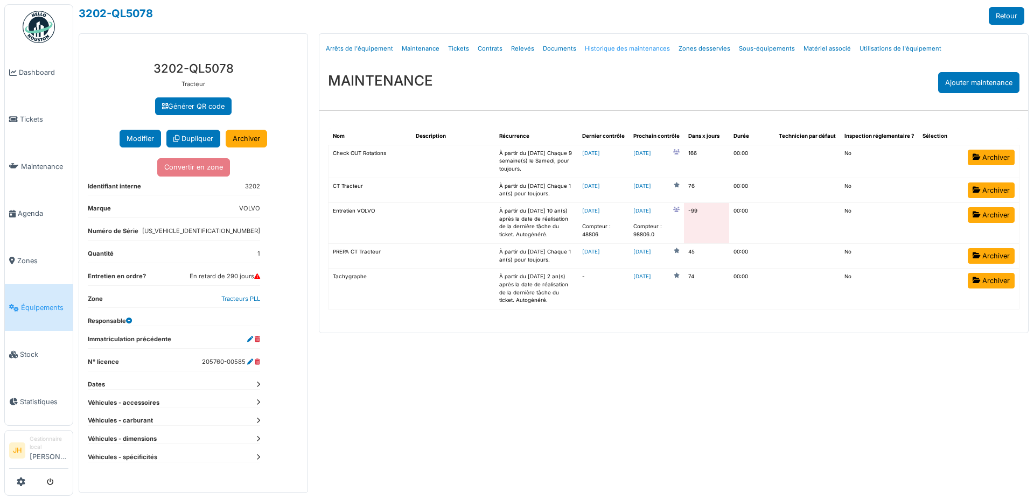
click at [634, 49] on link "Historique des maintenances" at bounding box center [627, 48] width 94 height 25
select select "***"
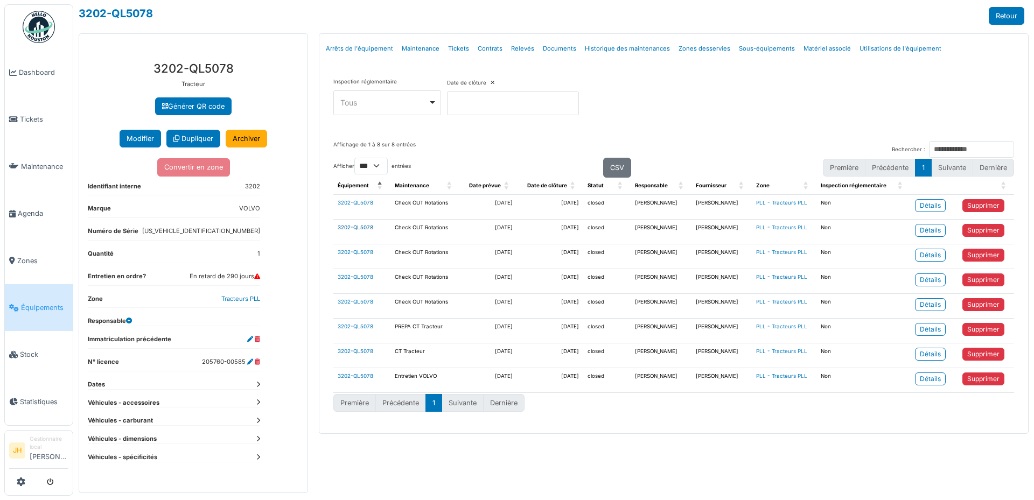
click at [348, 228] on link "3202-QL5078" at bounding box center [356, 228] width 36 height 6
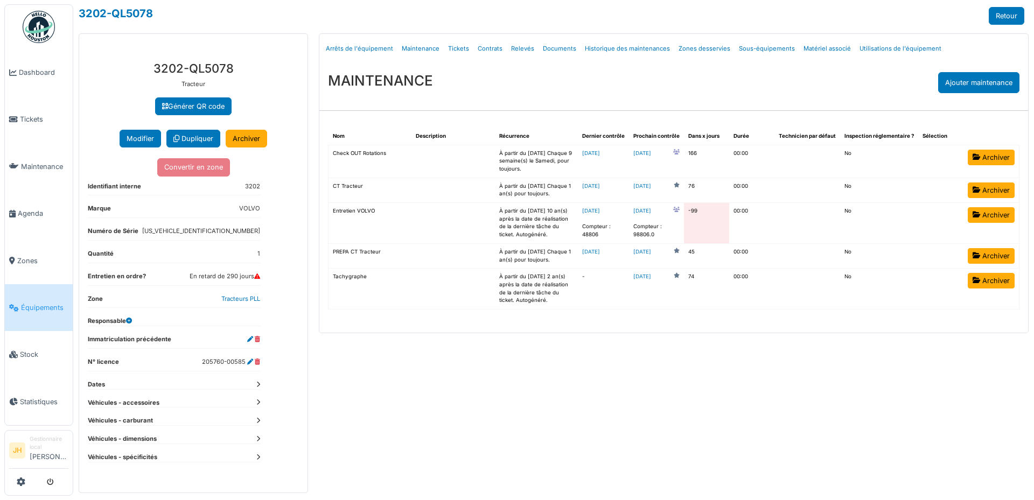
click at [356, 159] on td "Check OUT Rotations" at bounding box center [369, 161] width 83 height 33
click at [605, 48] on link "Historique des maintenances" at bounding box center [627, 48] width 94 height 25
select select "***"
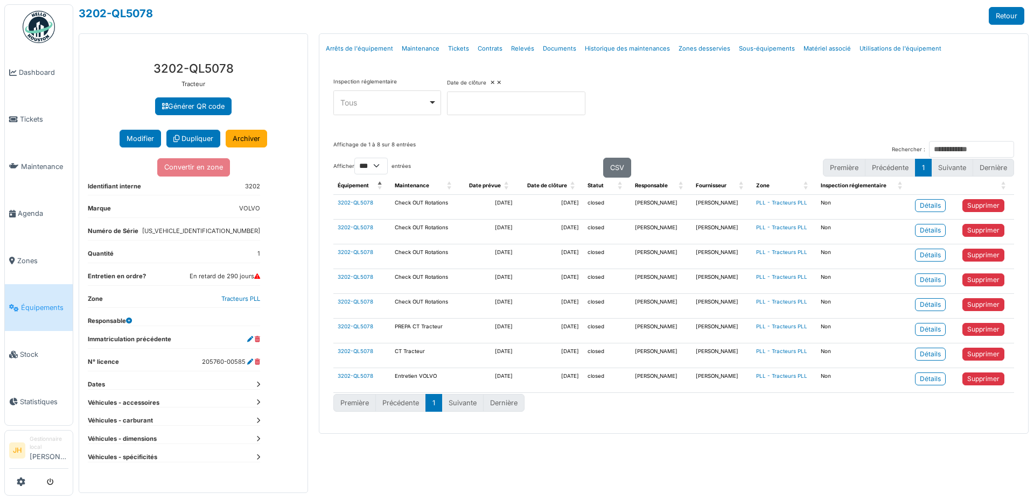
select select "***"
click at [935, 255] on div "Détails" at bounding box center [930, 255] width 21 height 10
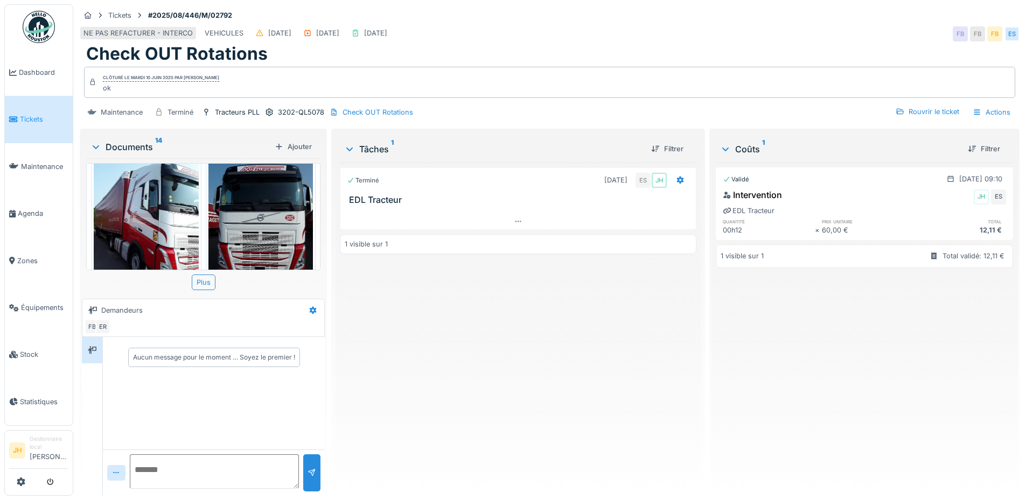
scroll to position [971, 0]
click at [178, 233] on img at bounding box center [146, 222] width 105 height 139
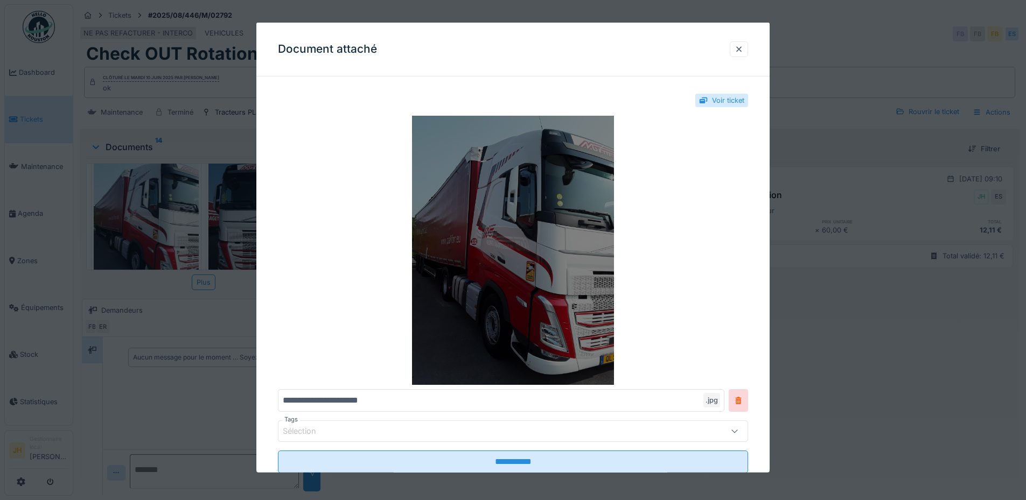
click at [519, 330] on img at bounding box center [513, 250] width 470 height 269
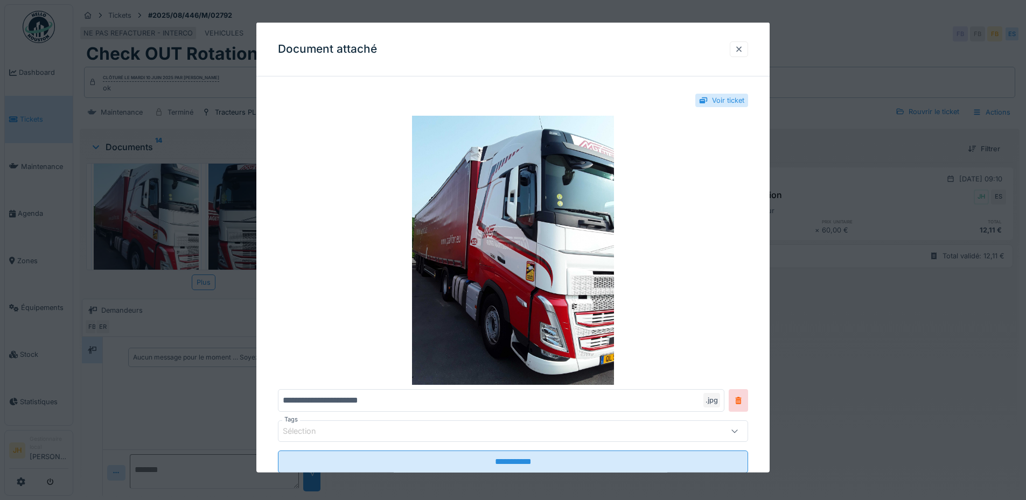
click at [743, 51] on div at bounding box center [738, 49] width 9 height 10
